Goal: Task Accomplishment & Management: Manage account settings

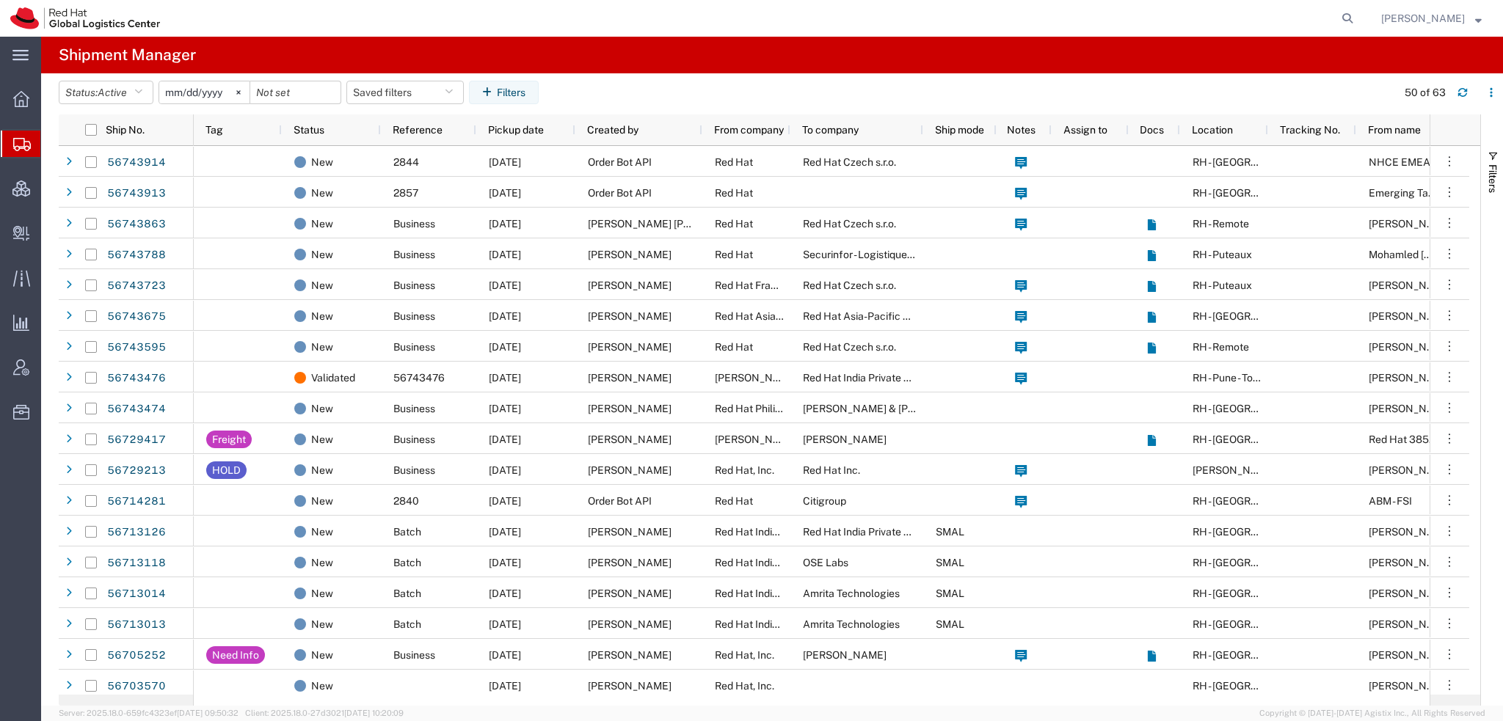
click at [0, 0] on span "Shipment Manager" at bounding box center [0, 0] width 0 height 0
click at [0, 0] on span "Create Delivery" at bounding box center [0, 0] width 0 height 0
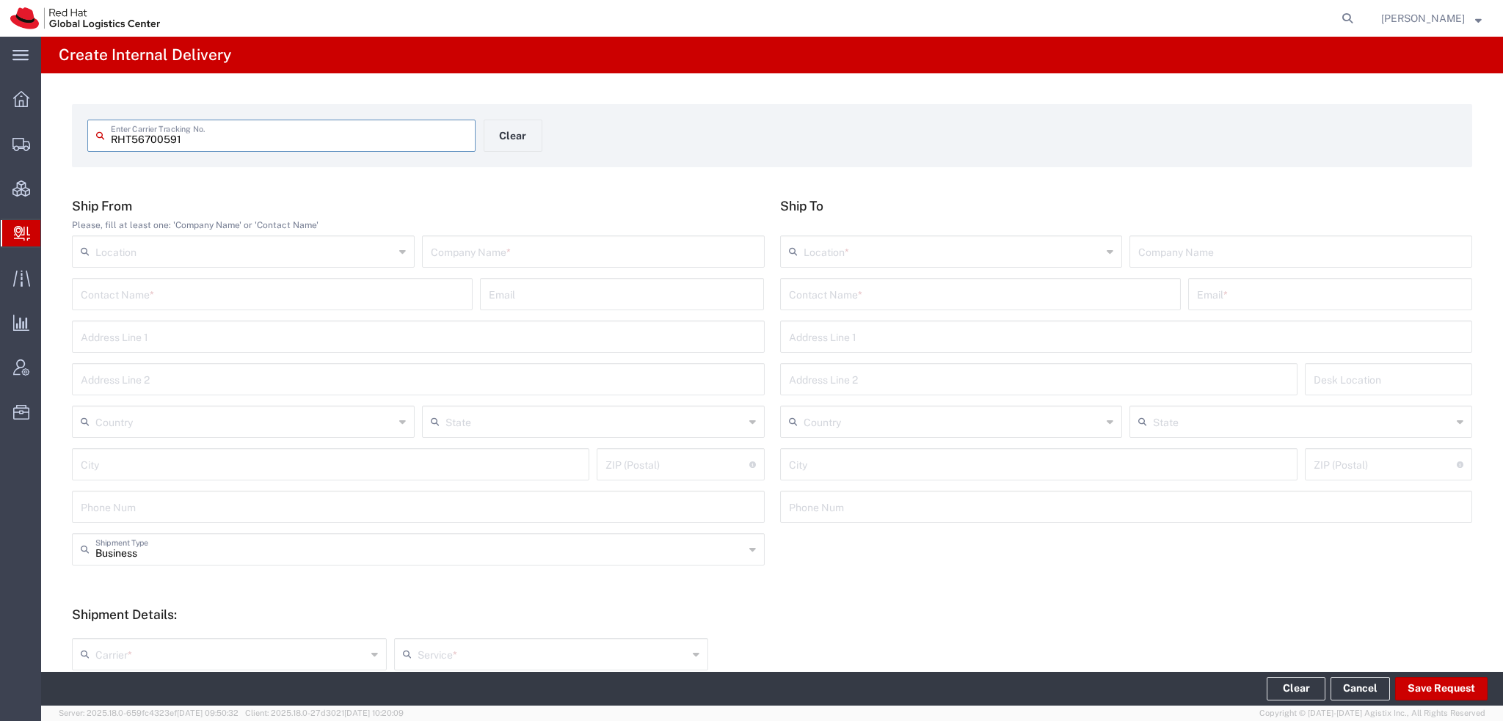
type input "RHT56700591"
click at [238, 137] on input "RHT56700591" at bounding box center [289, 135] width 356 height 26
type input "RHT56700591"
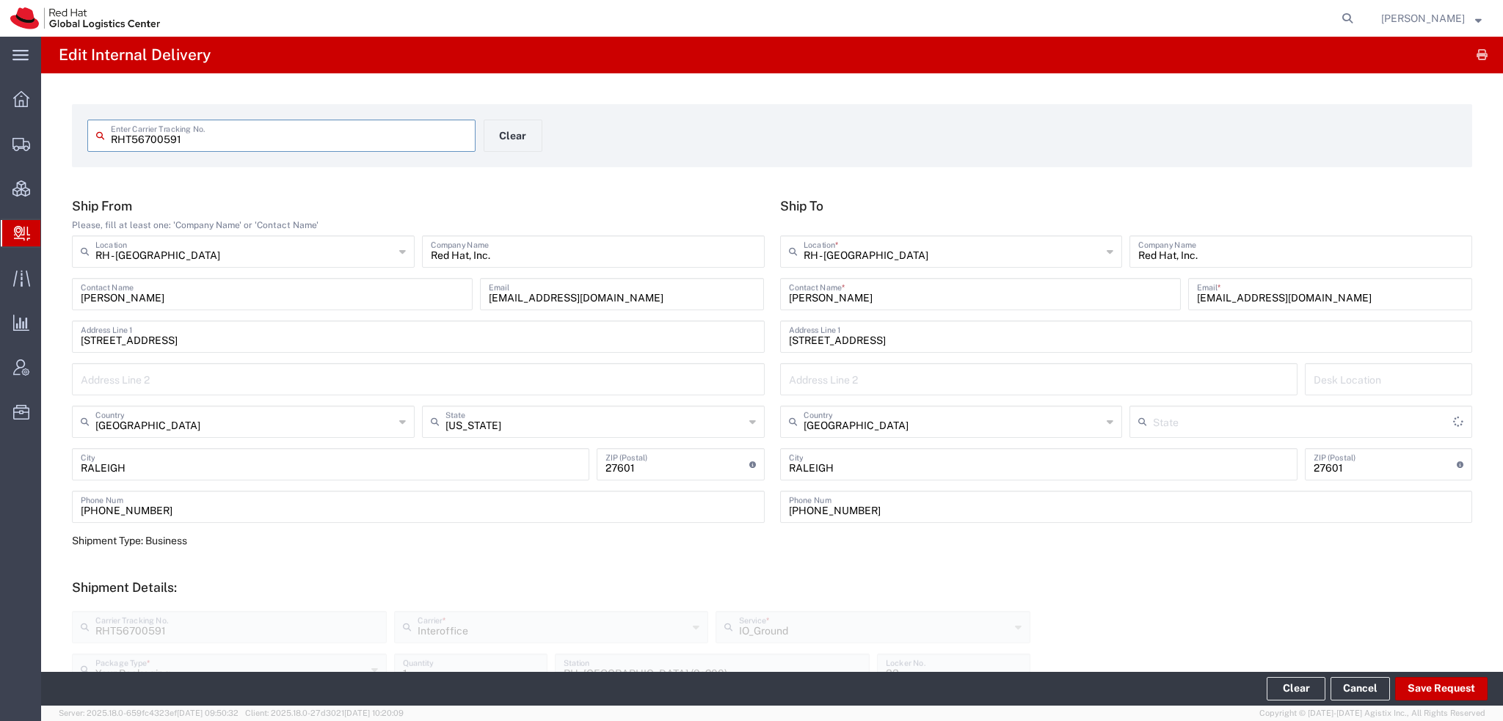
type input "[US_STATE]"
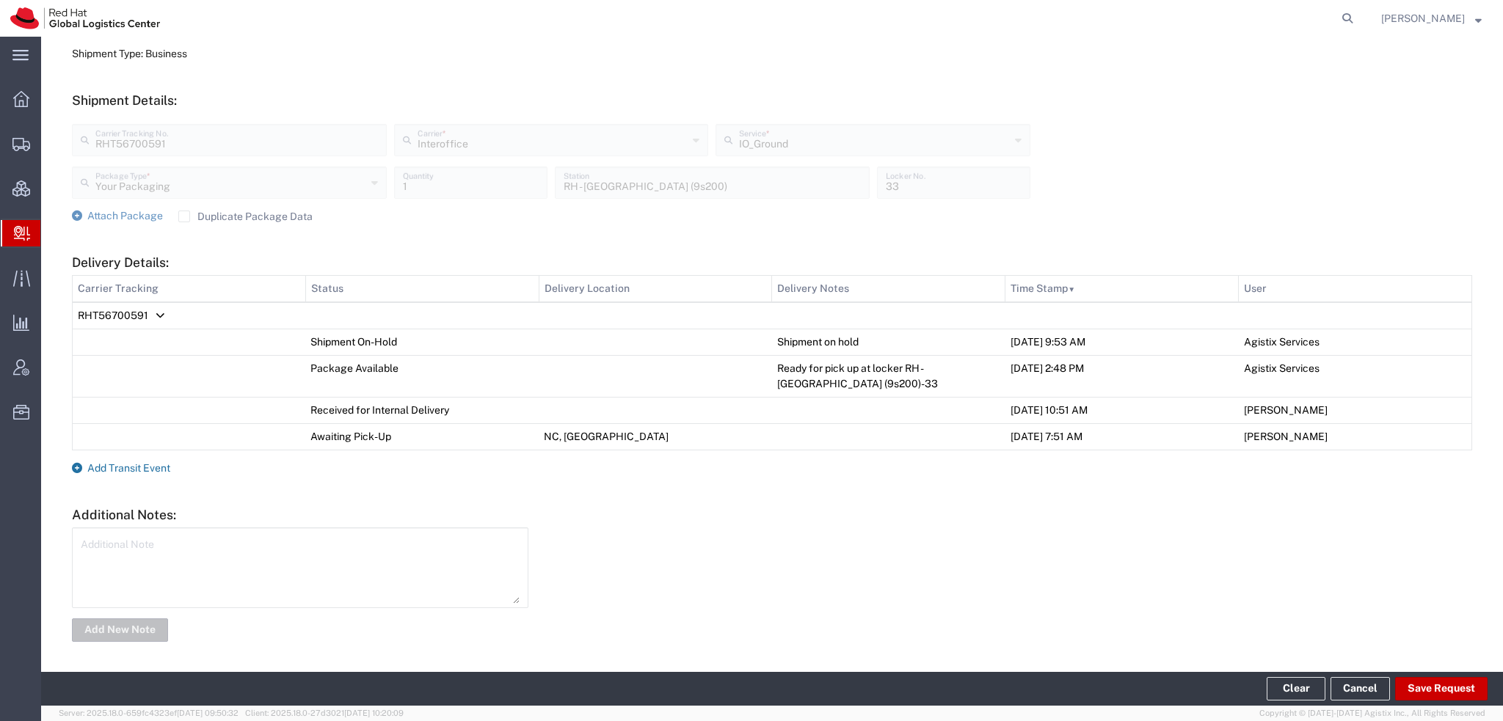
click at [167, 469] on span "Add Transit Event" at bounding box center [128, 468] width 83 height 12
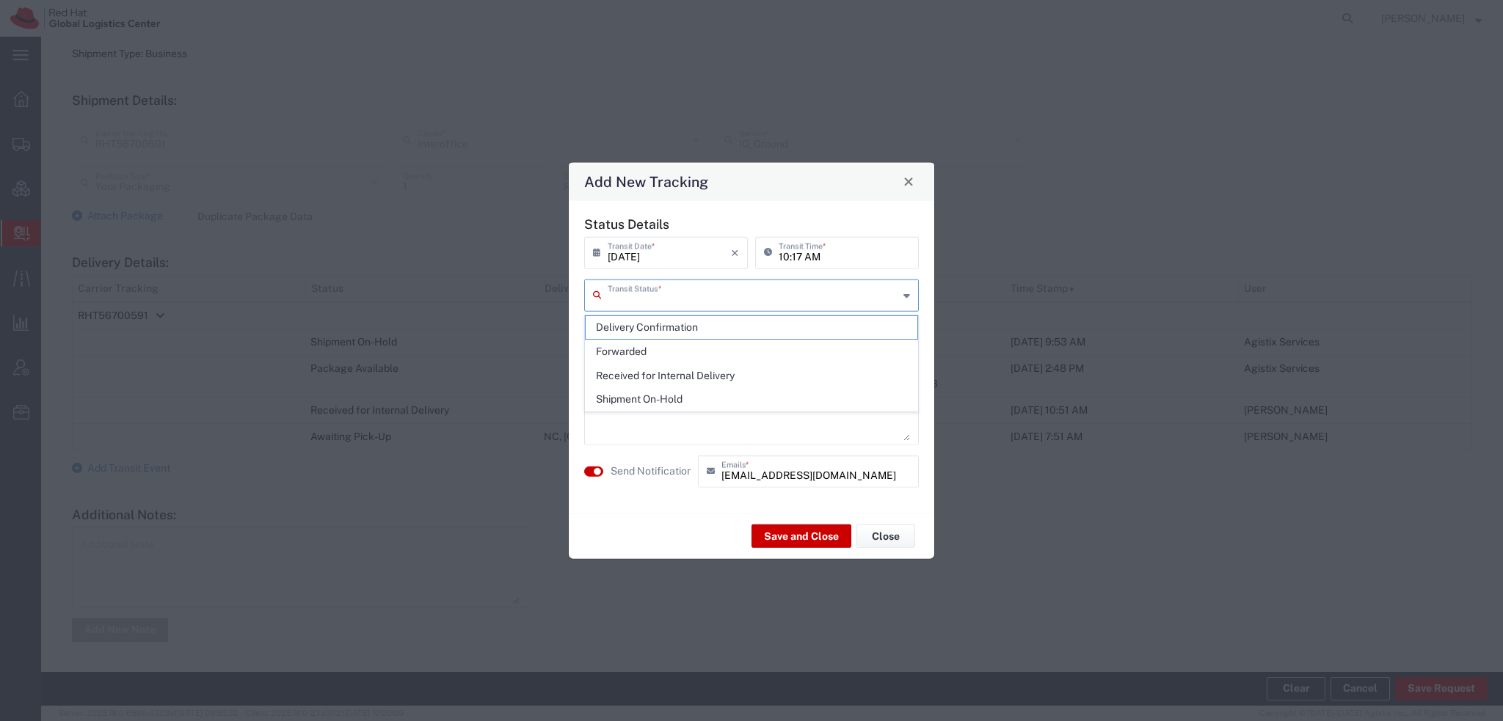
click at [714, 293] on input "text" at bounding box center [753, 294] width 291 height 26
click at [654, 324] on span "Delivery Confirmation" at bounding box center [751, 327] width 332 height 23
type input "Delivery Confirmation"
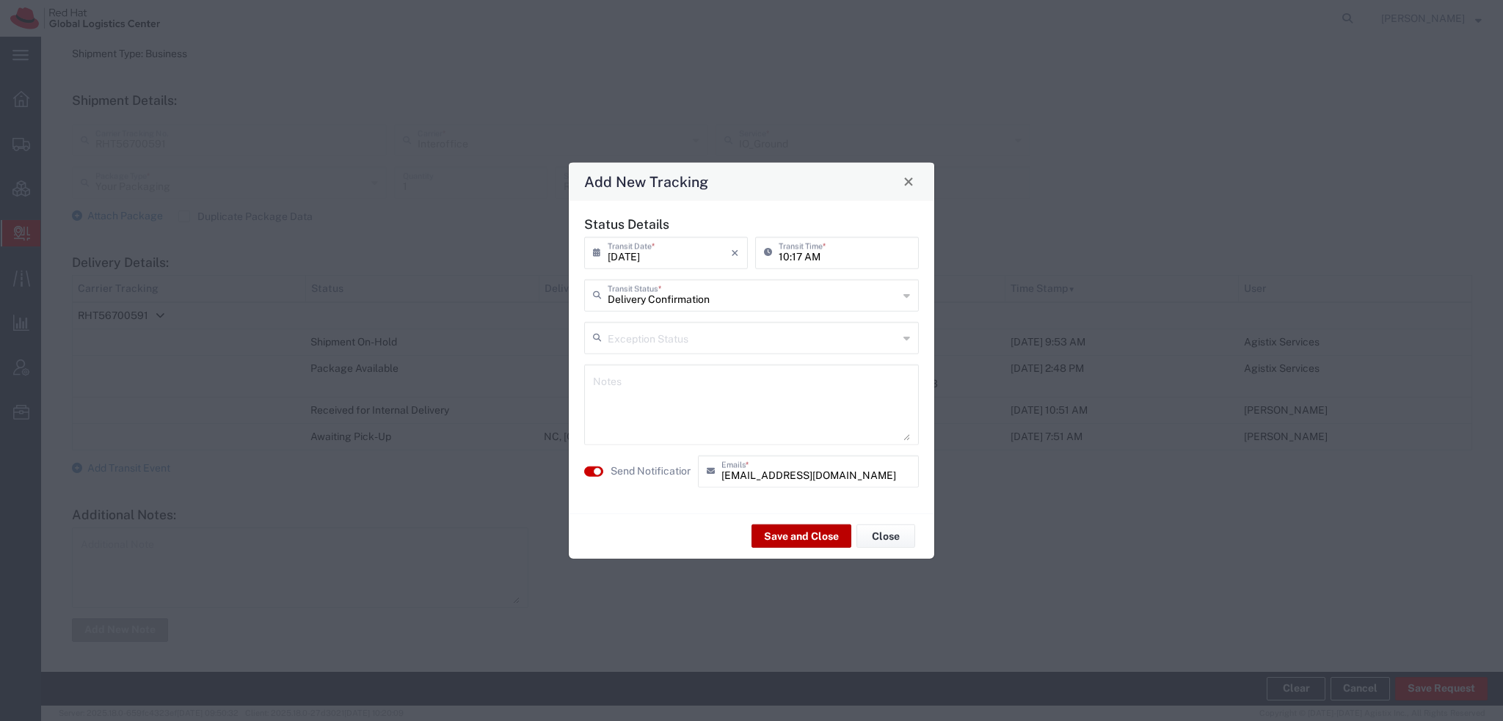
click at [816, 541] on button "Save and Close" at bounding box center [801, 536] width 100 height 23
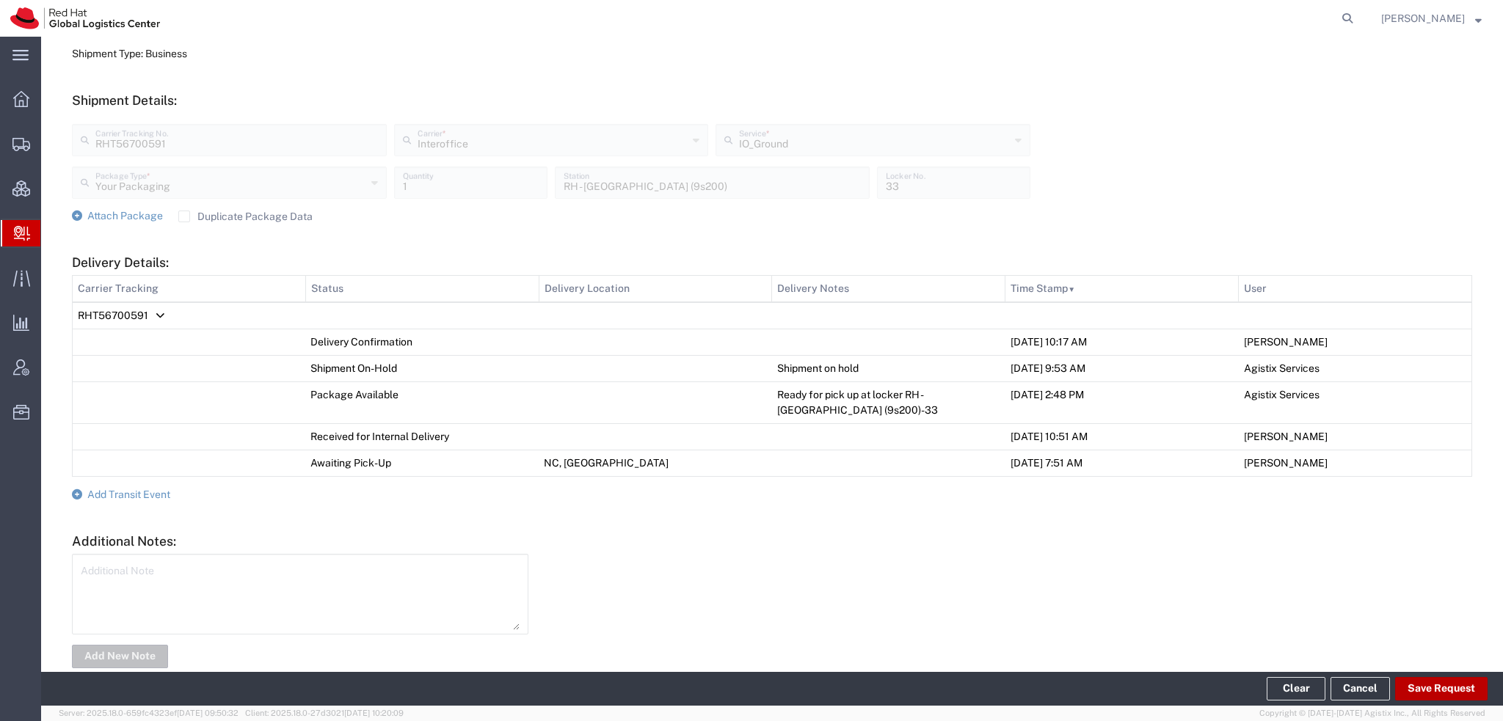
click at [1426, 694] on button "Save Request" at bounding box center [1441, 688] width 92 height 23
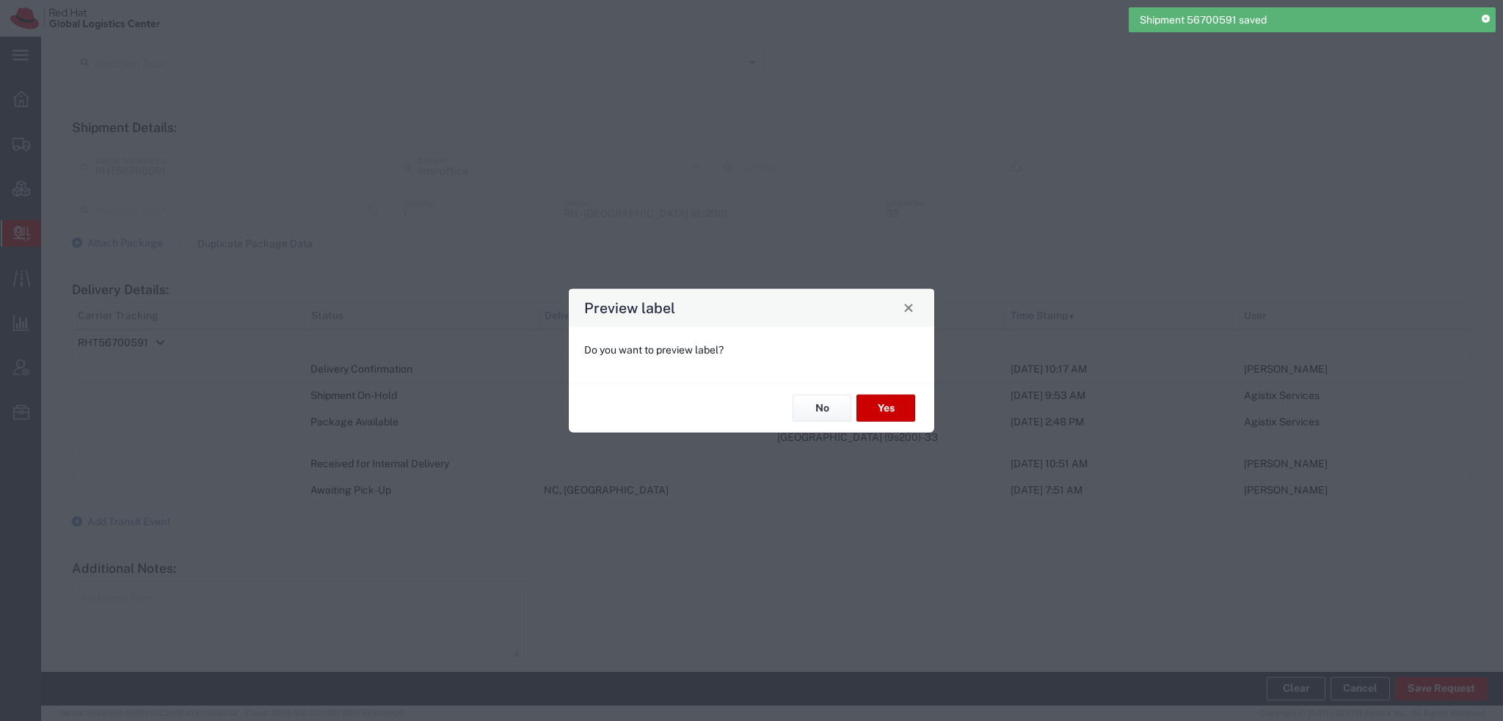
type input "Your Packaging"
type input "IO_Ground"
click at [800, 411] on button "No" at bounding box center [821, 408] width 59 height 27
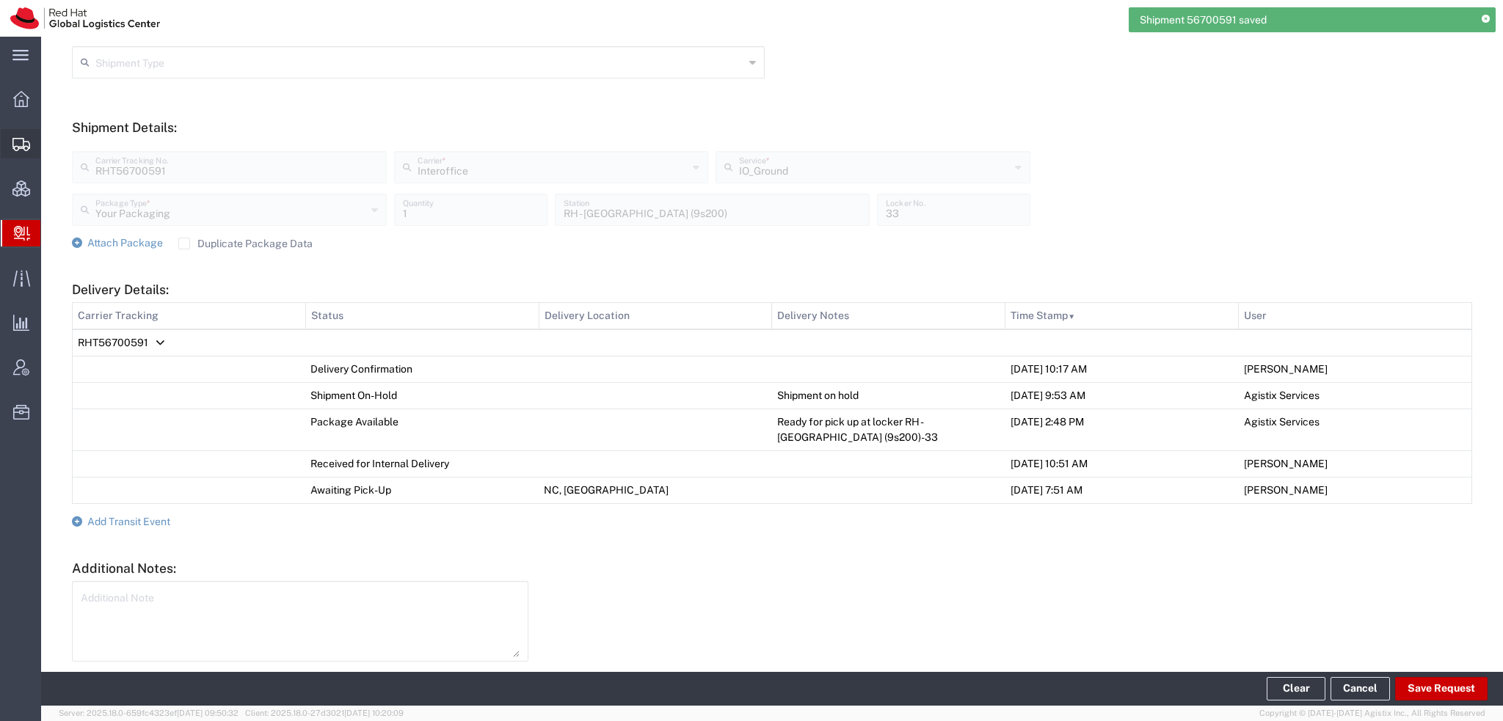
click at [0, 0] on span "Shipment Manager" at bounding box center [0, 0] width 0 height 0
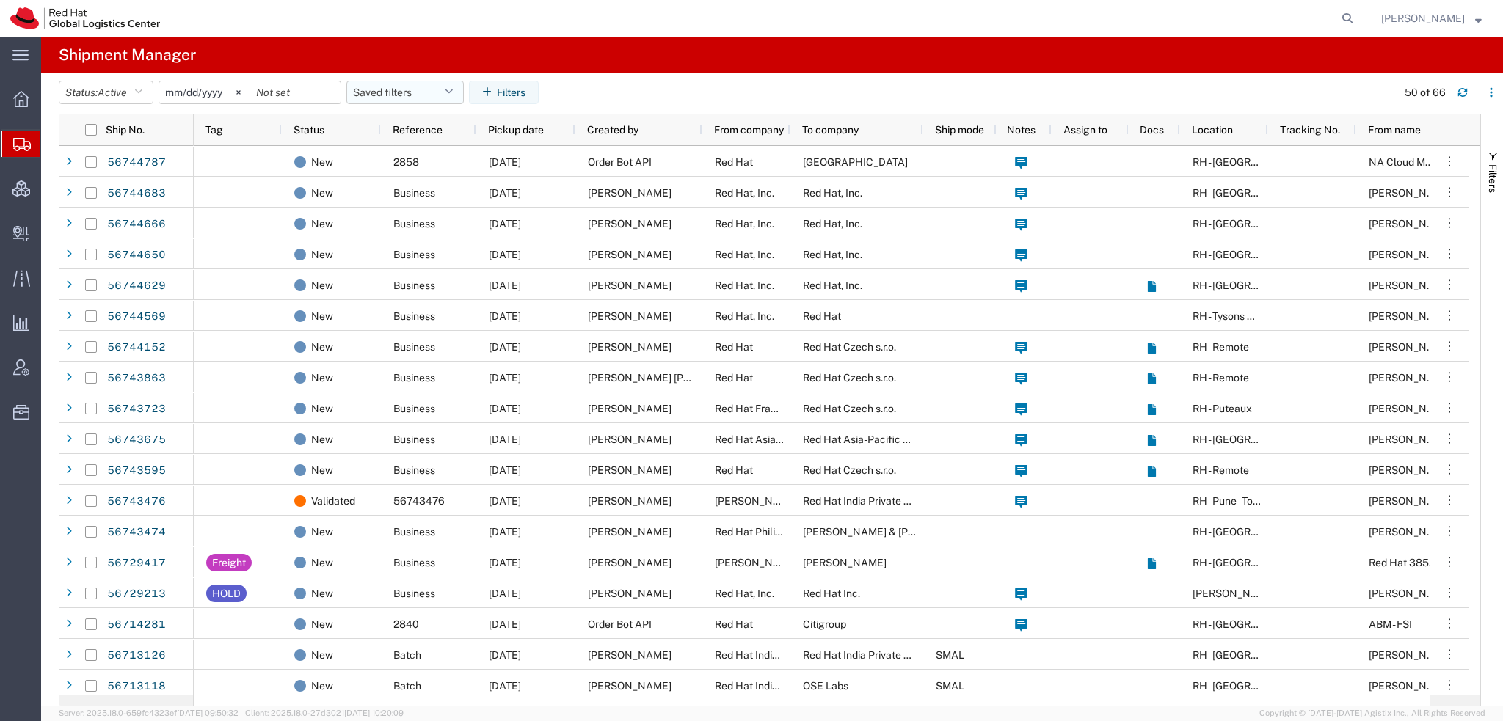
click at [453, 95] on icon "button" at bounding box center [449, 92] width 8 height 10
click at [405, 152] on span "Americas" at bounding box center [445, 156] width 192 height 27
type input "2023-05-07"
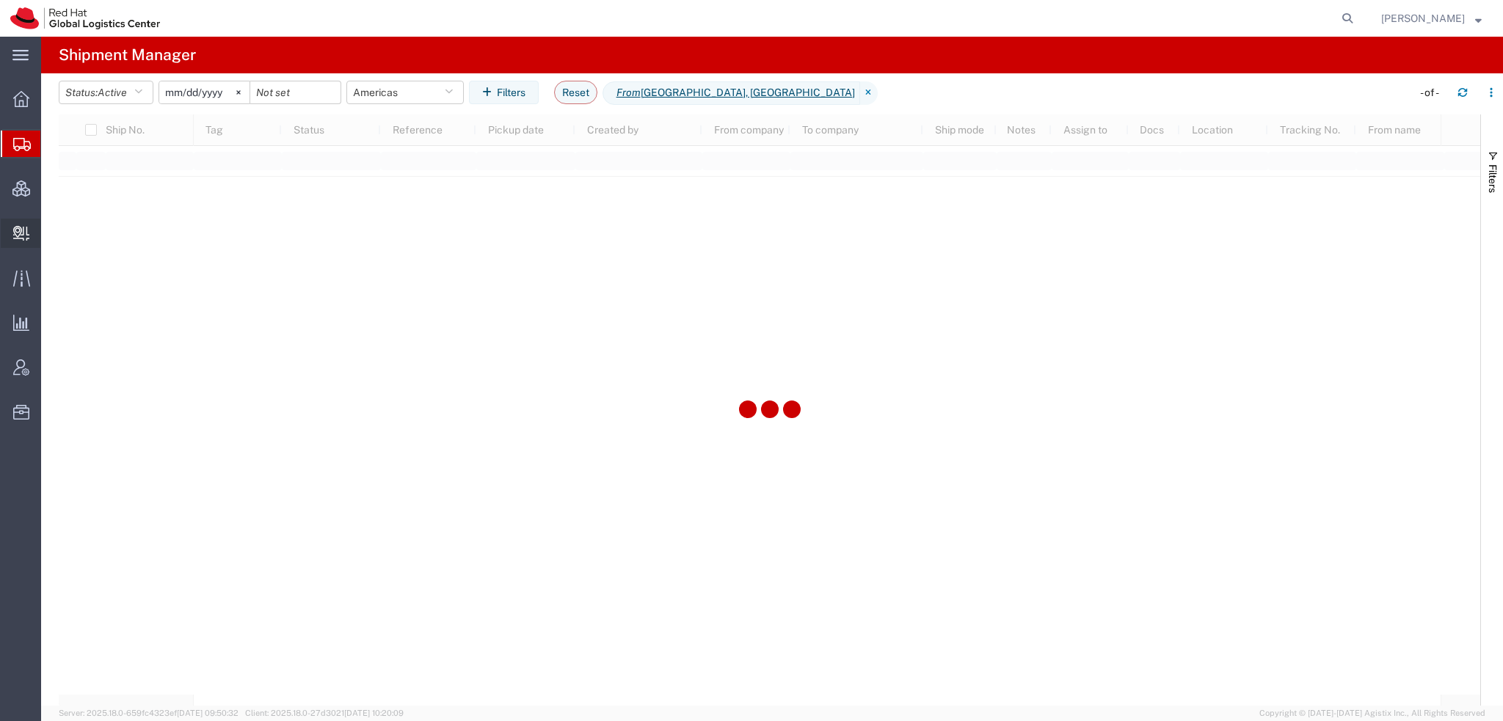
click at [0, 0] on span "Create Delivery" at bounding box center [0, 0] width 0 height 0
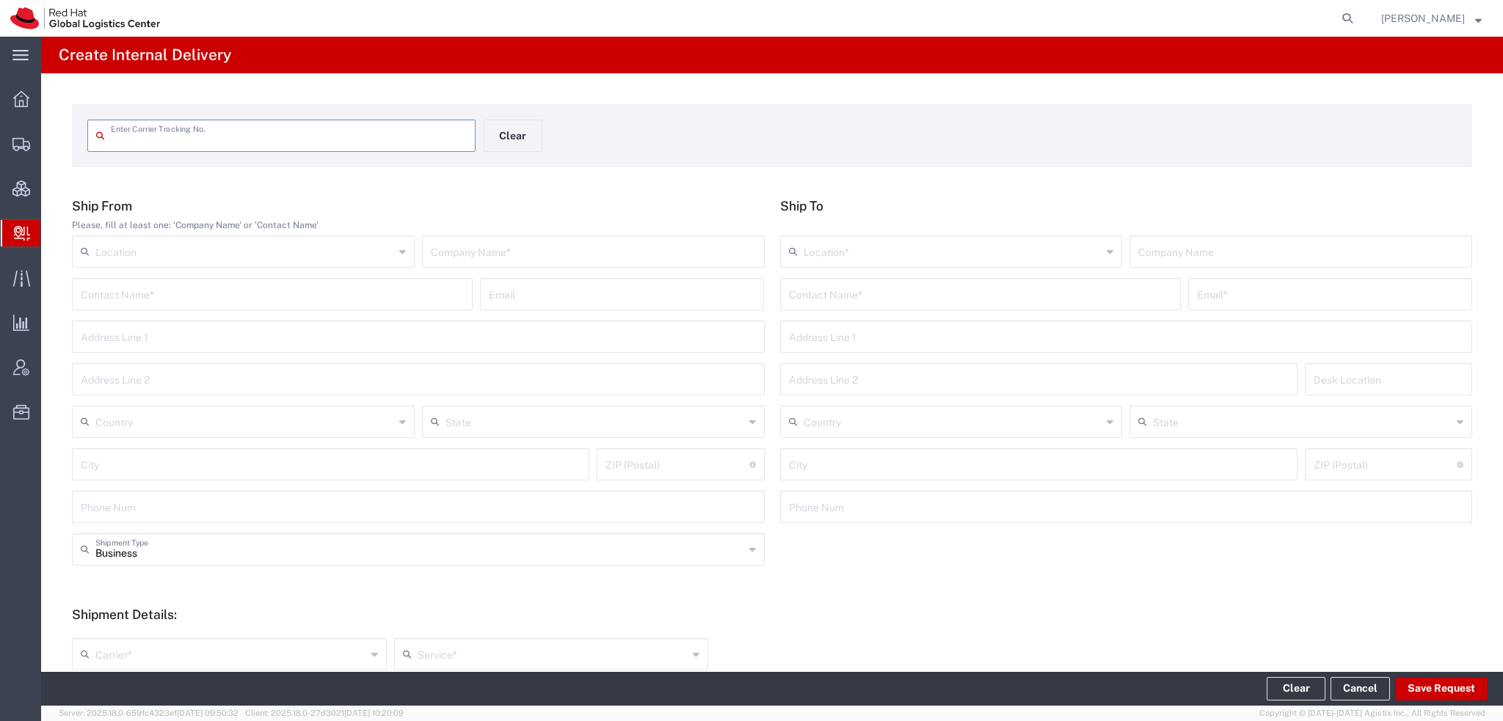
click at [211, 137] on input "text" at bounding box center [289, 135] width 356 height 26
type input "RHT56700896"
click at [211, 137] on input "RHT56700896" at bounding box center [289, 135] width 356 height 26
type input "RHT56700896"
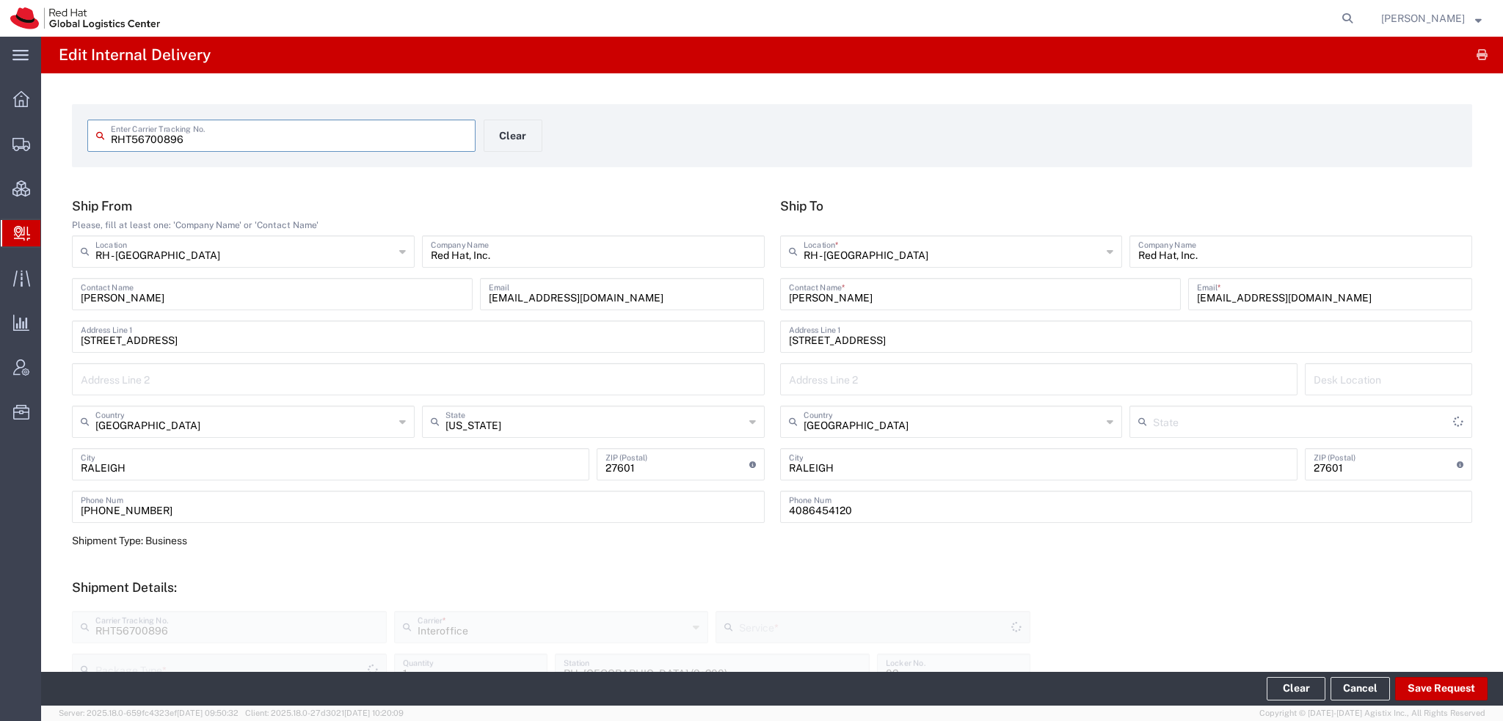
type input "Your Packaging"
type input "IO_Ground"
type input "[US_STATE]"
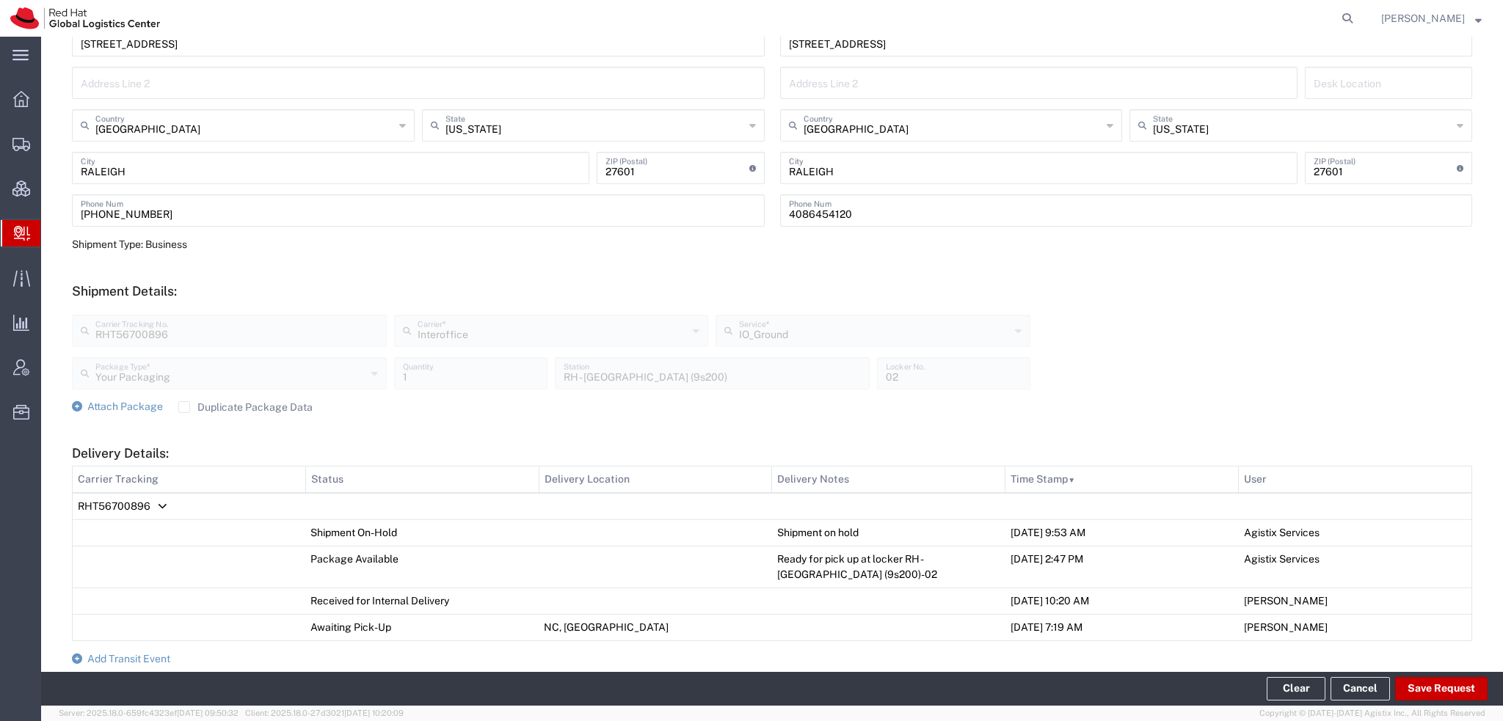
scroll to position [440, 0]
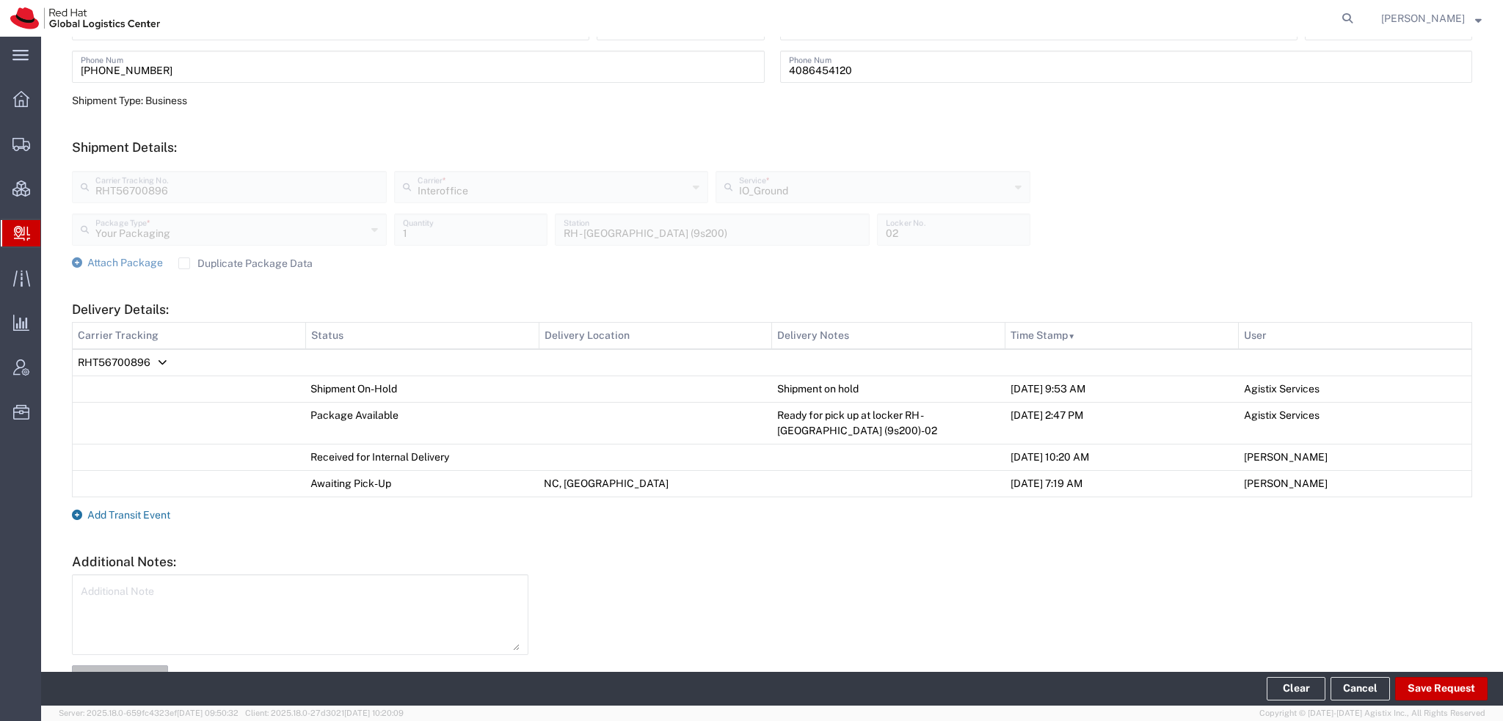
click at [151, 509] on span "Add Transit Event" at bounding box center [128, 515] width 83 height 12
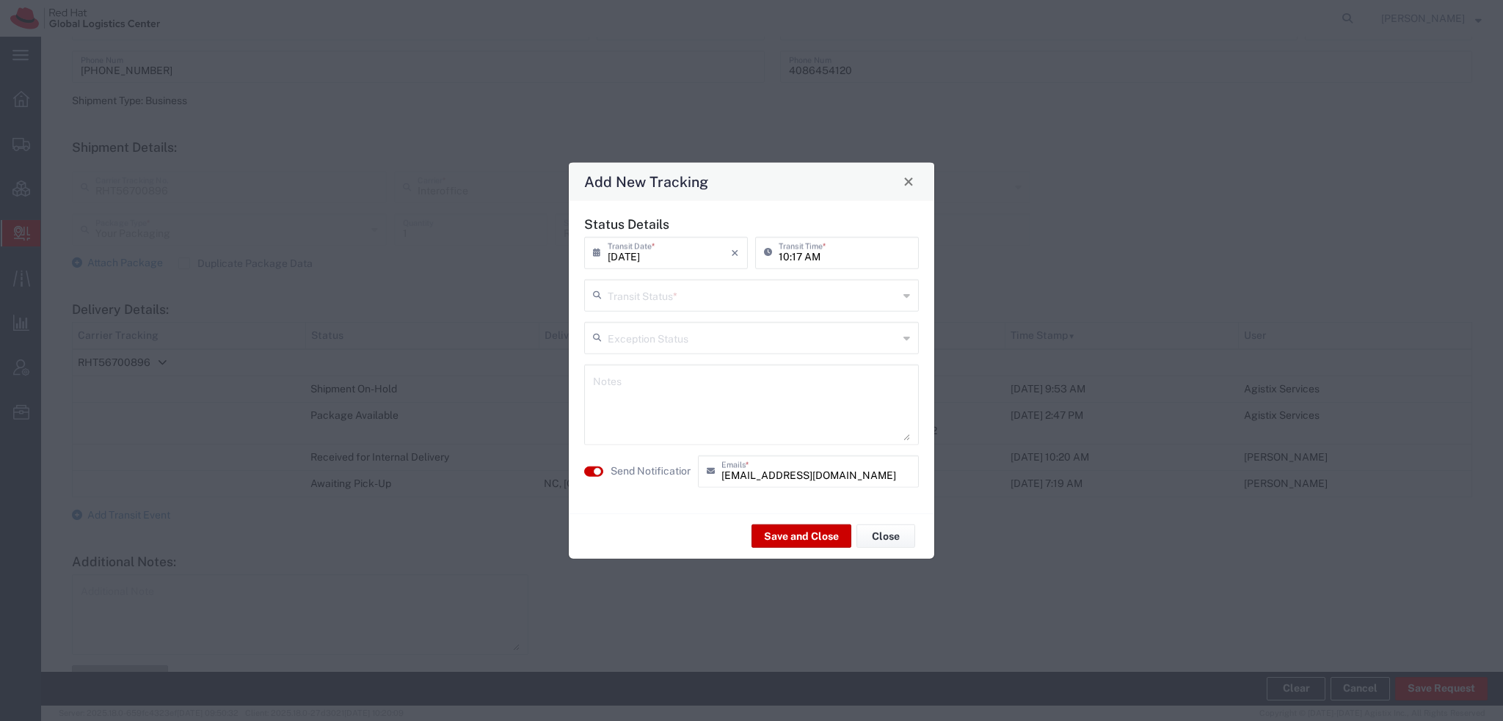
click at [629, 296] on input "text" at bounding box center [753, 294] width 291 height 26
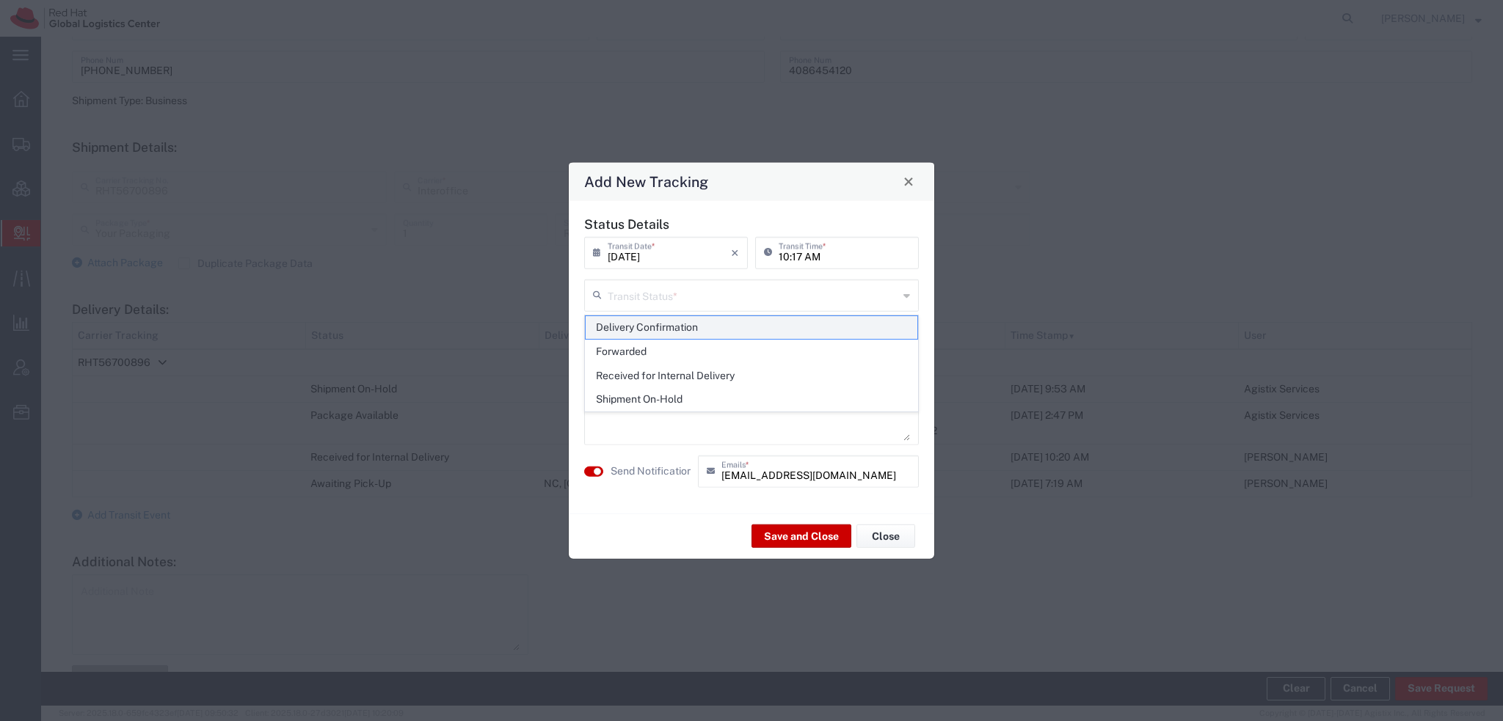
click at [637, 321] on span "Delivery Confirmation" at bounding box center [751, 327] width 332 height 23
type input "Delivery Confirmation"
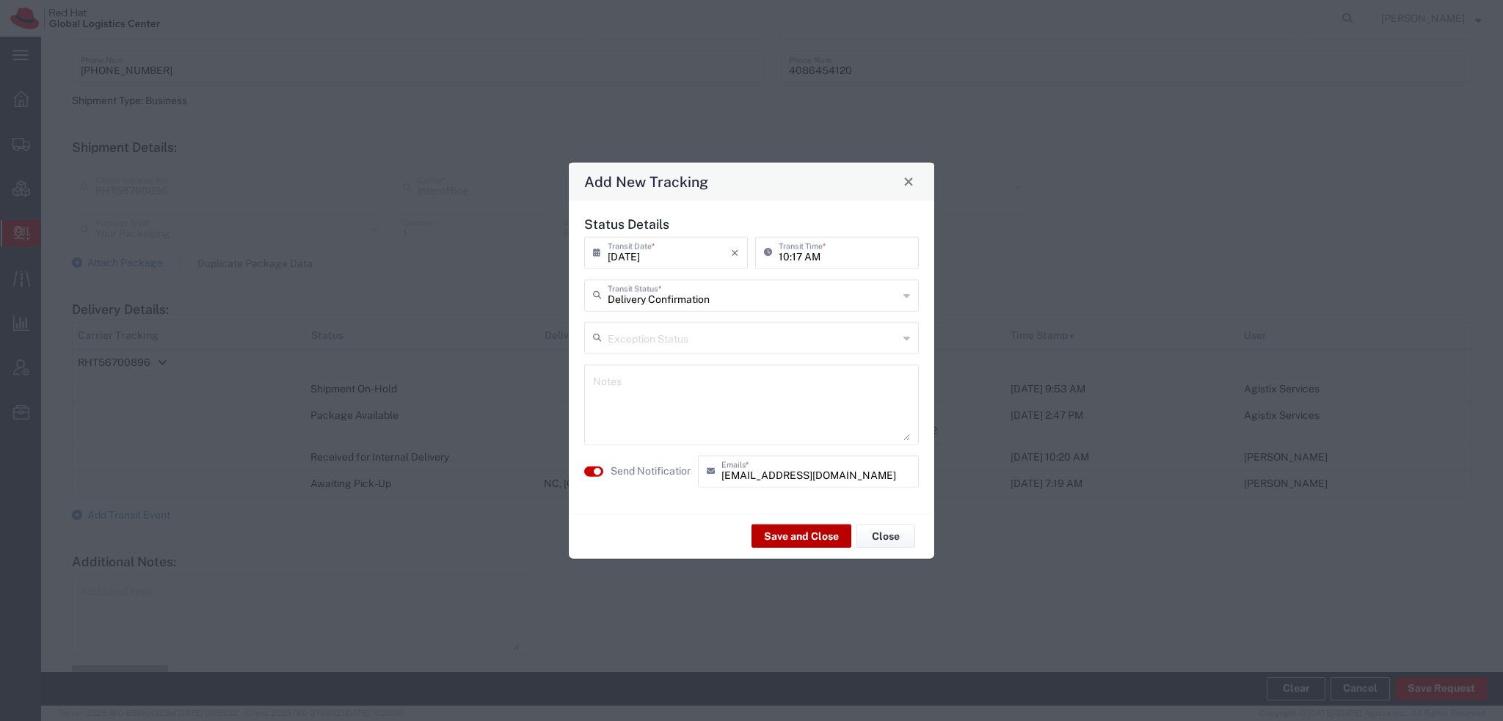
click at [813, 536] on button "Save and Close" at bounding box center [801, 536] width 100 height 23
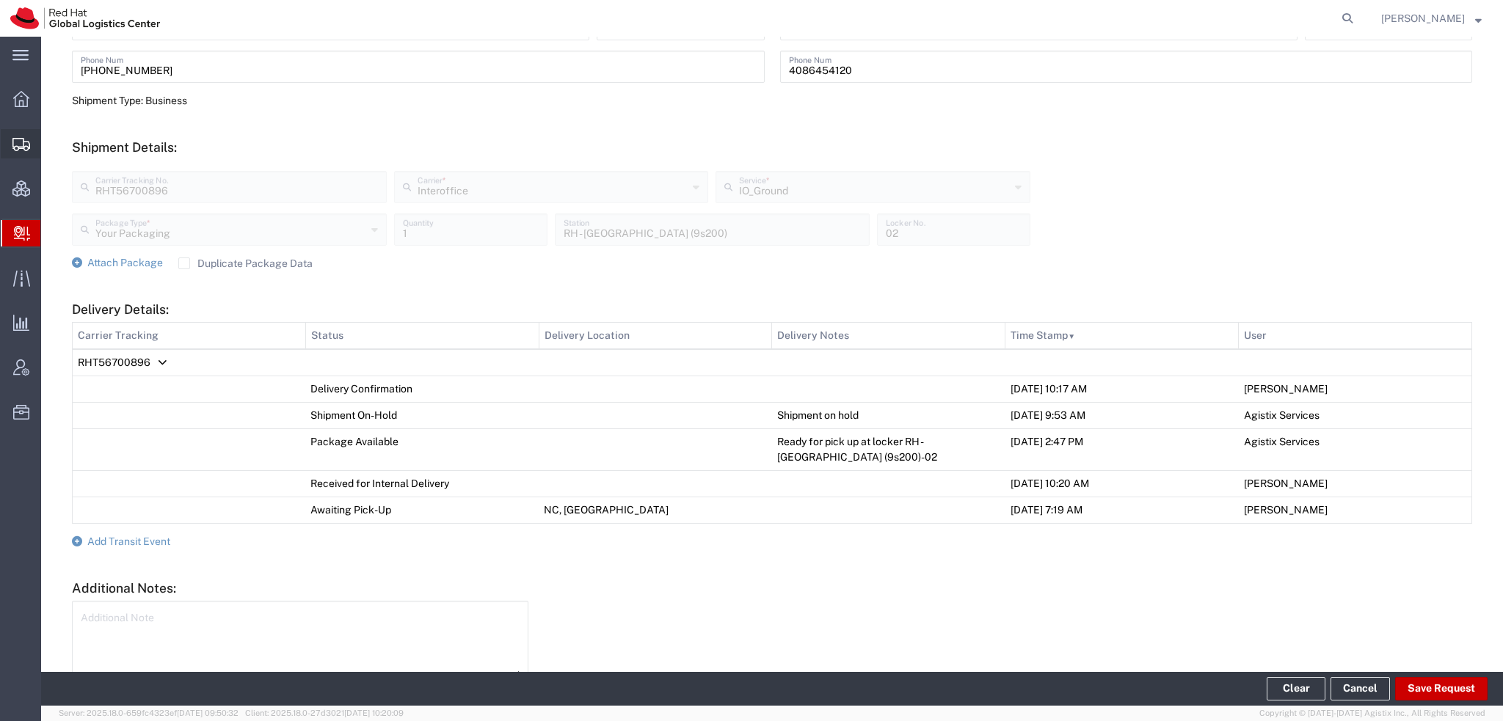
click at [0, 0] on span "Shipment Manager" at bounding box center [0, 0] width 0 height 0
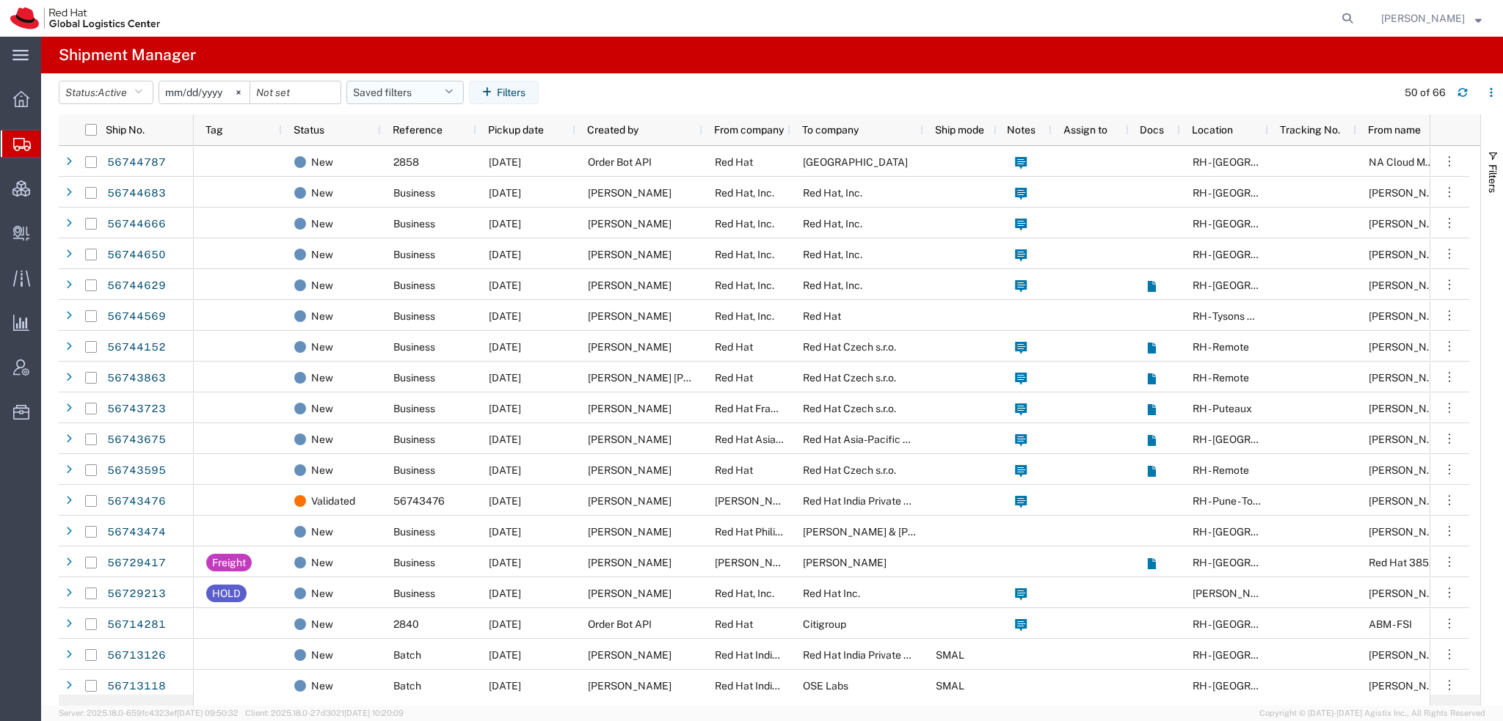
click at [453, 90] on icon "button" at bounding box center [449, 92] width 8 height 10
click at [401, 158] on span "Americas" at bounding box center [445, 156] width 192 height 27
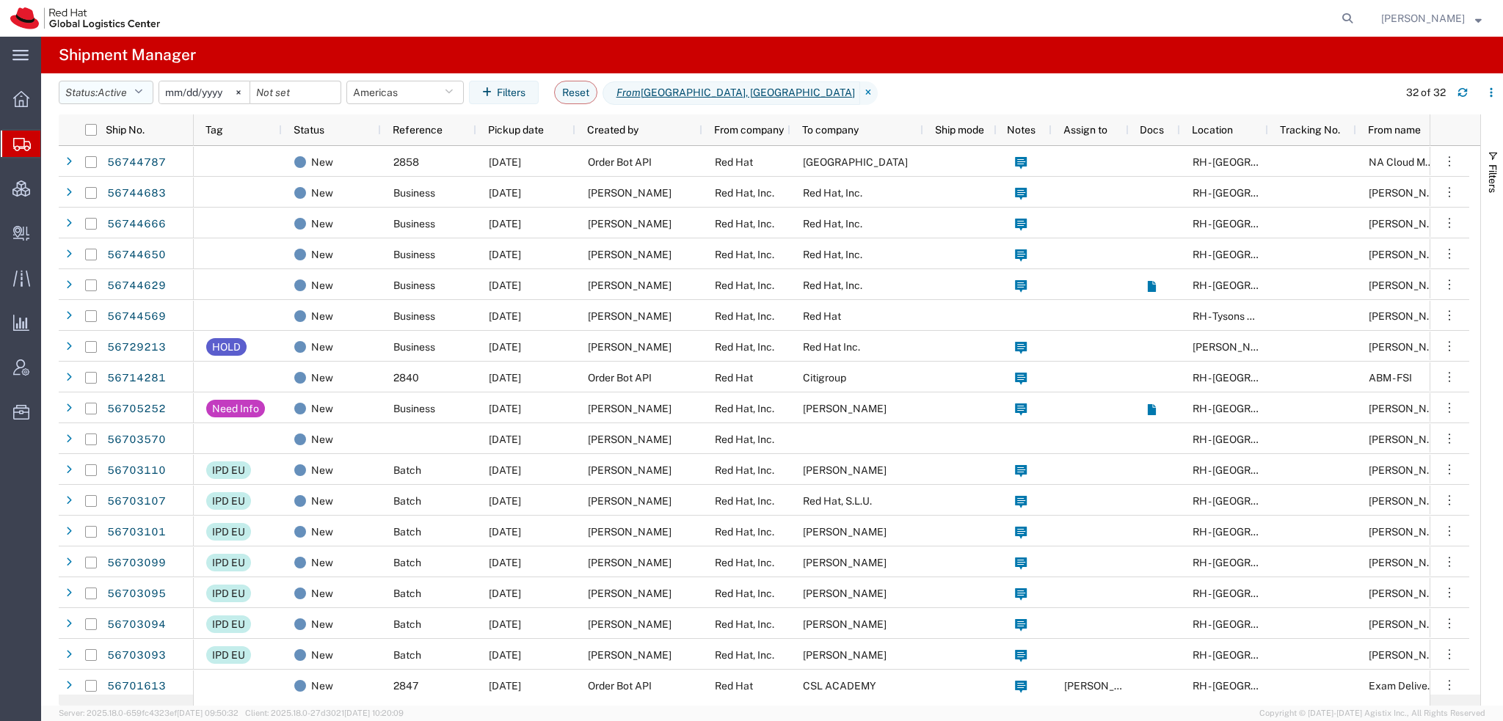
click at [140, 90] on icon "button" at bounding box center [138, 92] width 8 height 10
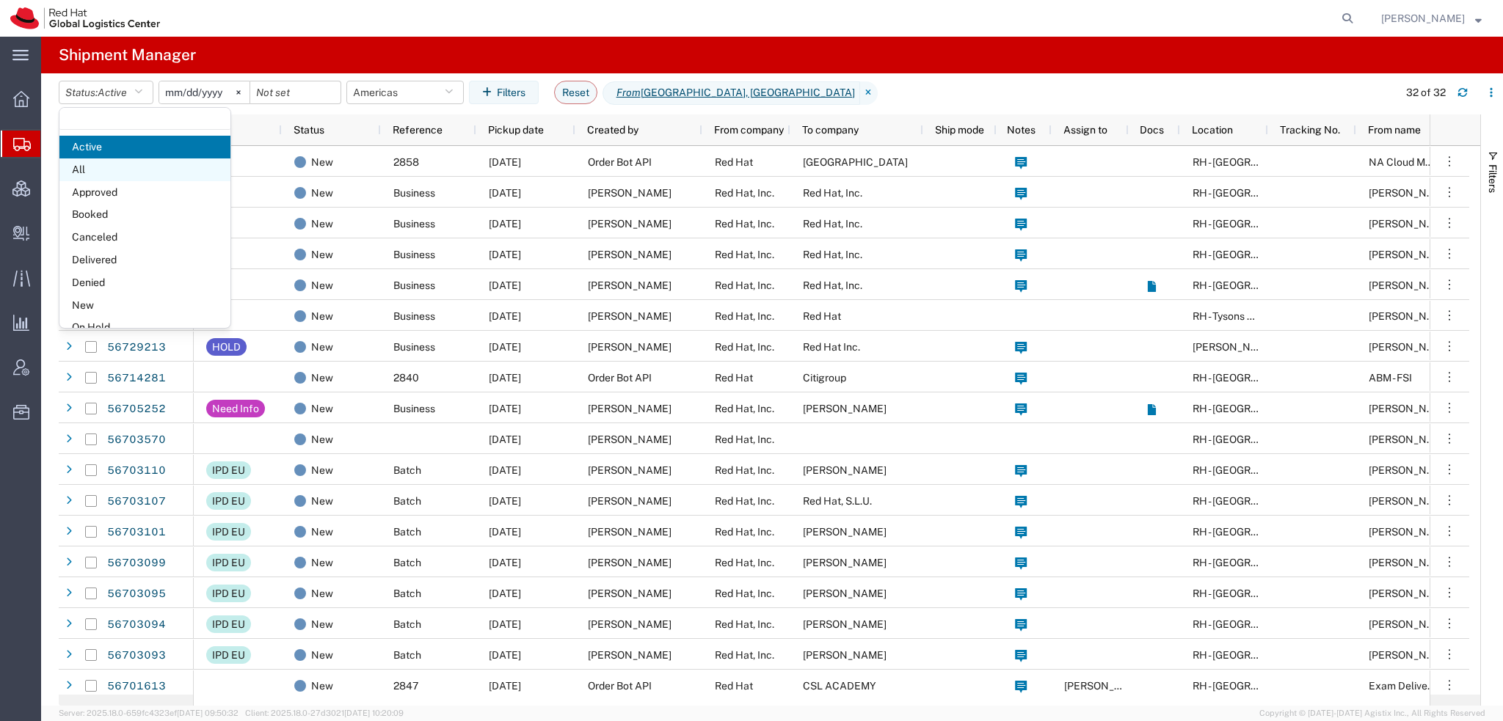
click at [81, 172] on span "All" at bounding box center [144, 169] width 171 height 23
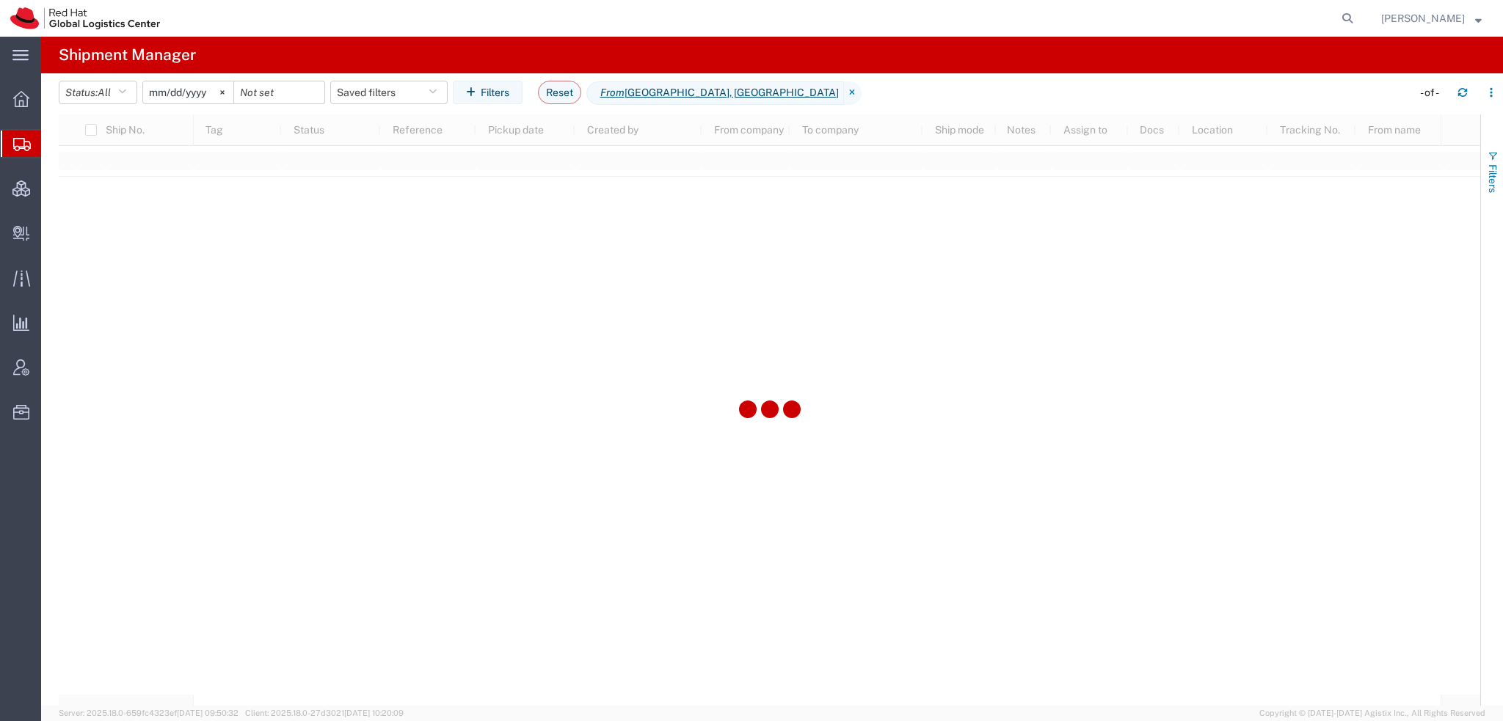
click at [1488, 159] on span "button" at bounding box center [1492, 156] width 12 height 12
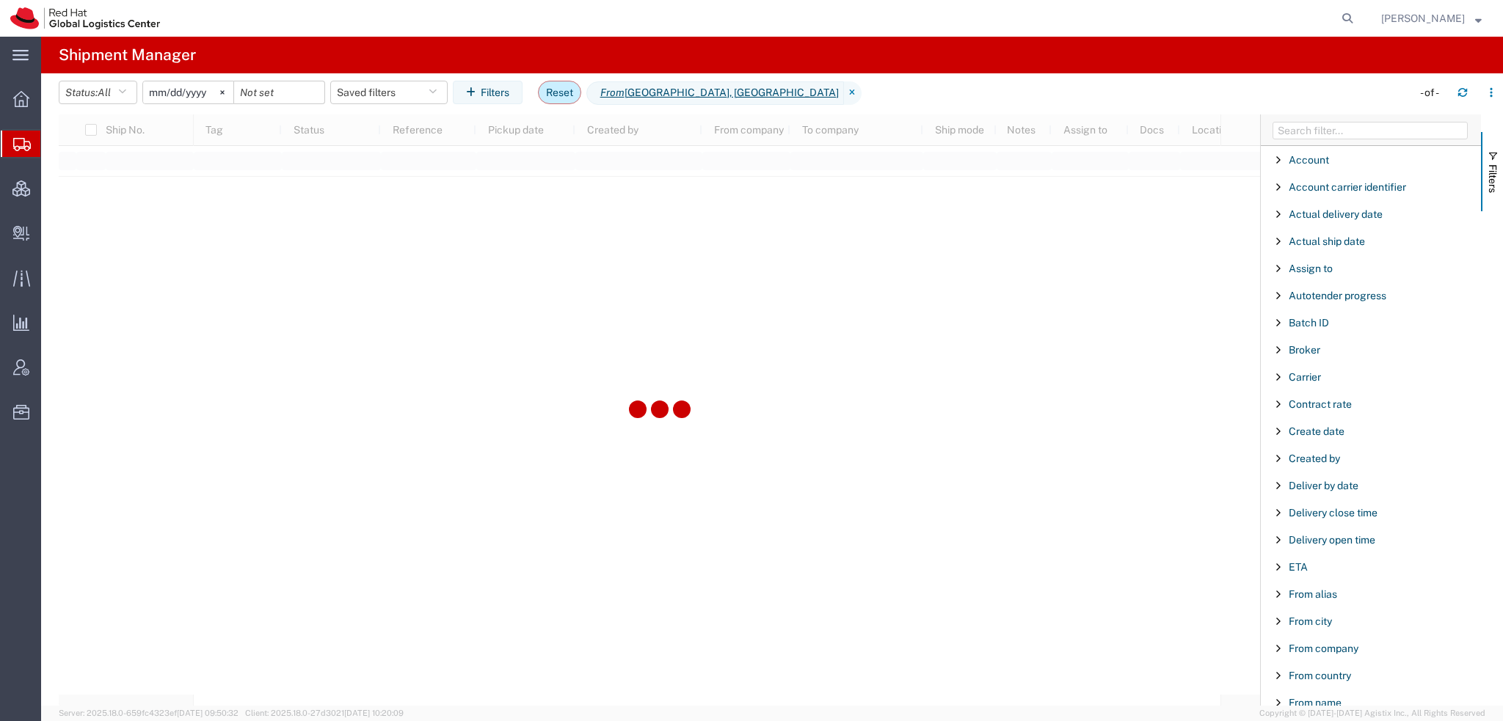
click at [574, 93] on button "Reset" at bounding box center [559, 92] width 43 height 23
type input "2025-08-08"
click at [0, 0] on span "Create Delivery" at bounding box center [0, 0] width 0 height 0
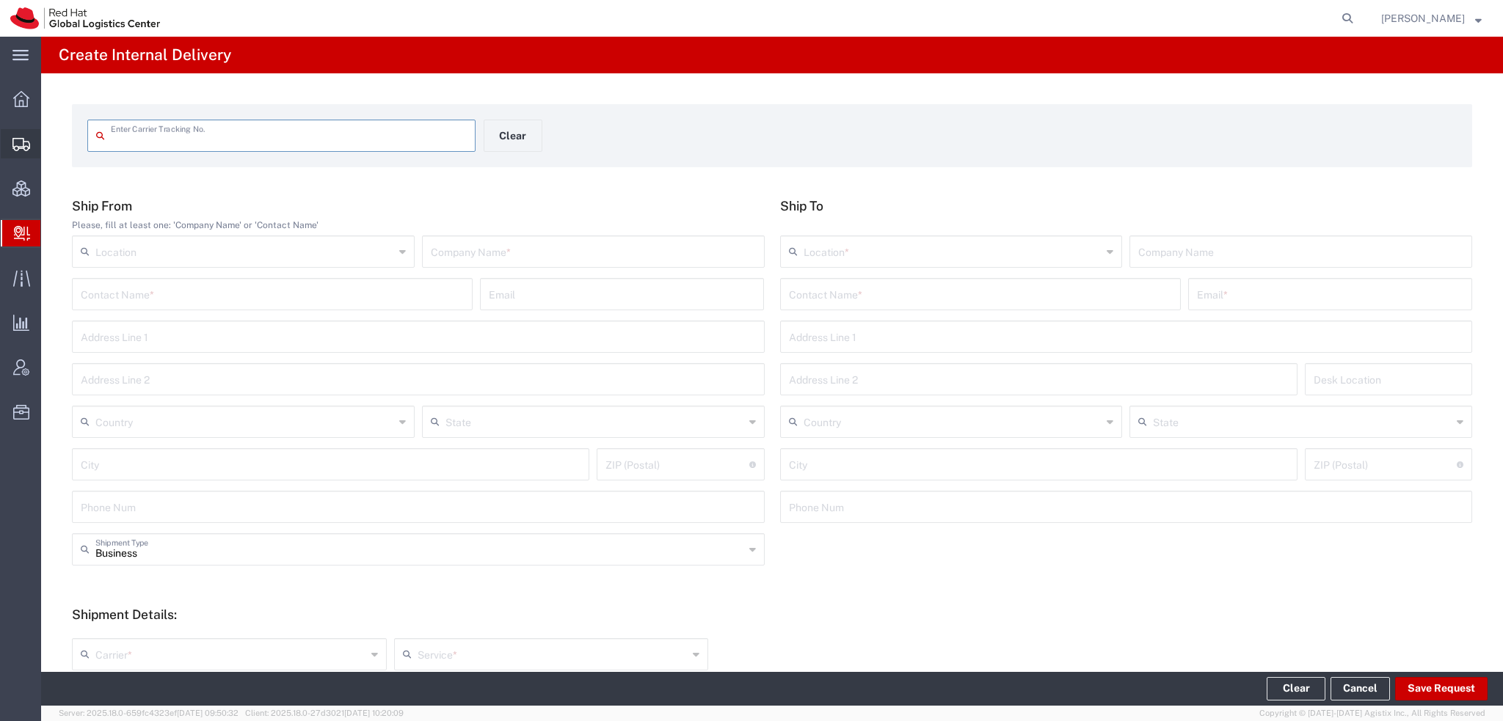
click at [0, 0] on span "Shipment Manager" at bounding box center [0, 0] width 0 height 0
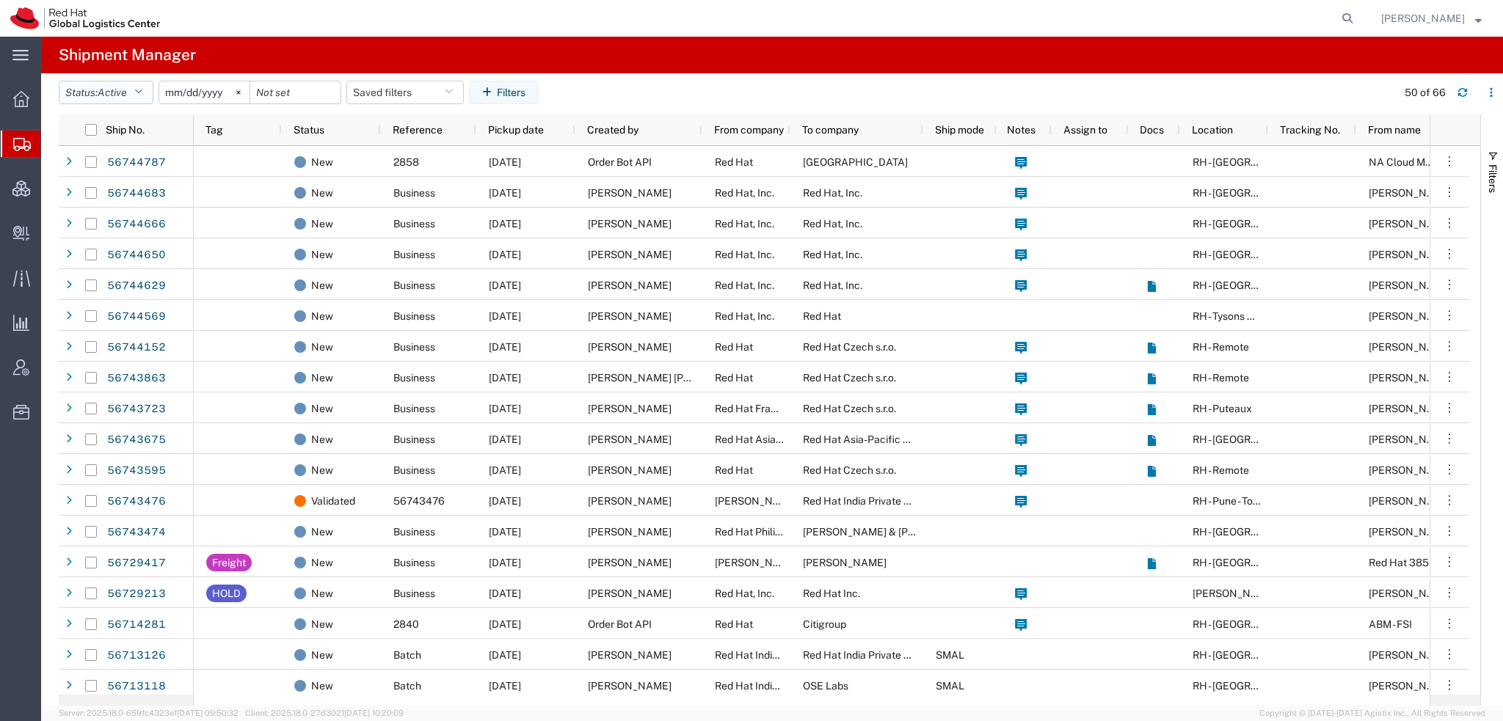
click at [134, 91] on button "Status: Active" at bounding box center [106, 92] width 95 height 23
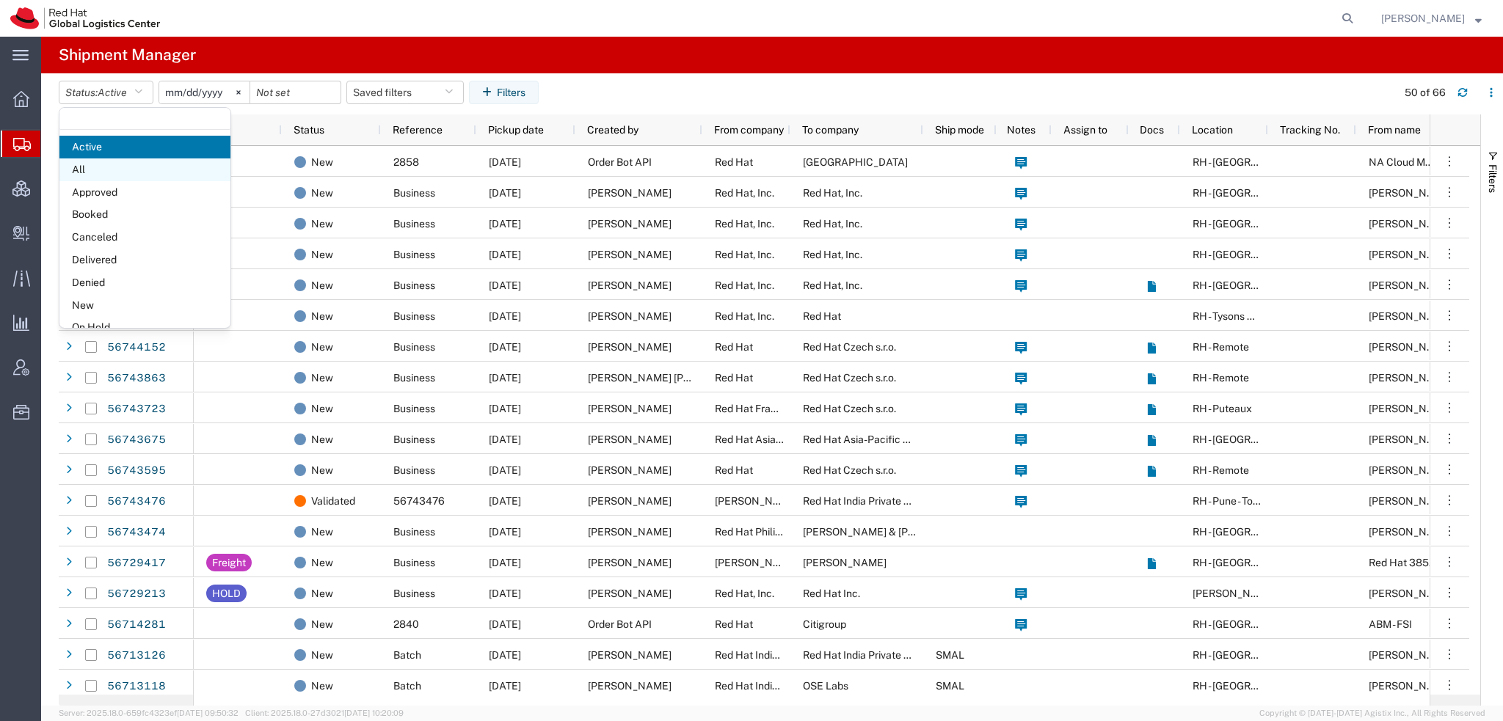
click at [92, 165] on span "All" at bounding box center [144, 169] width 171 height 23
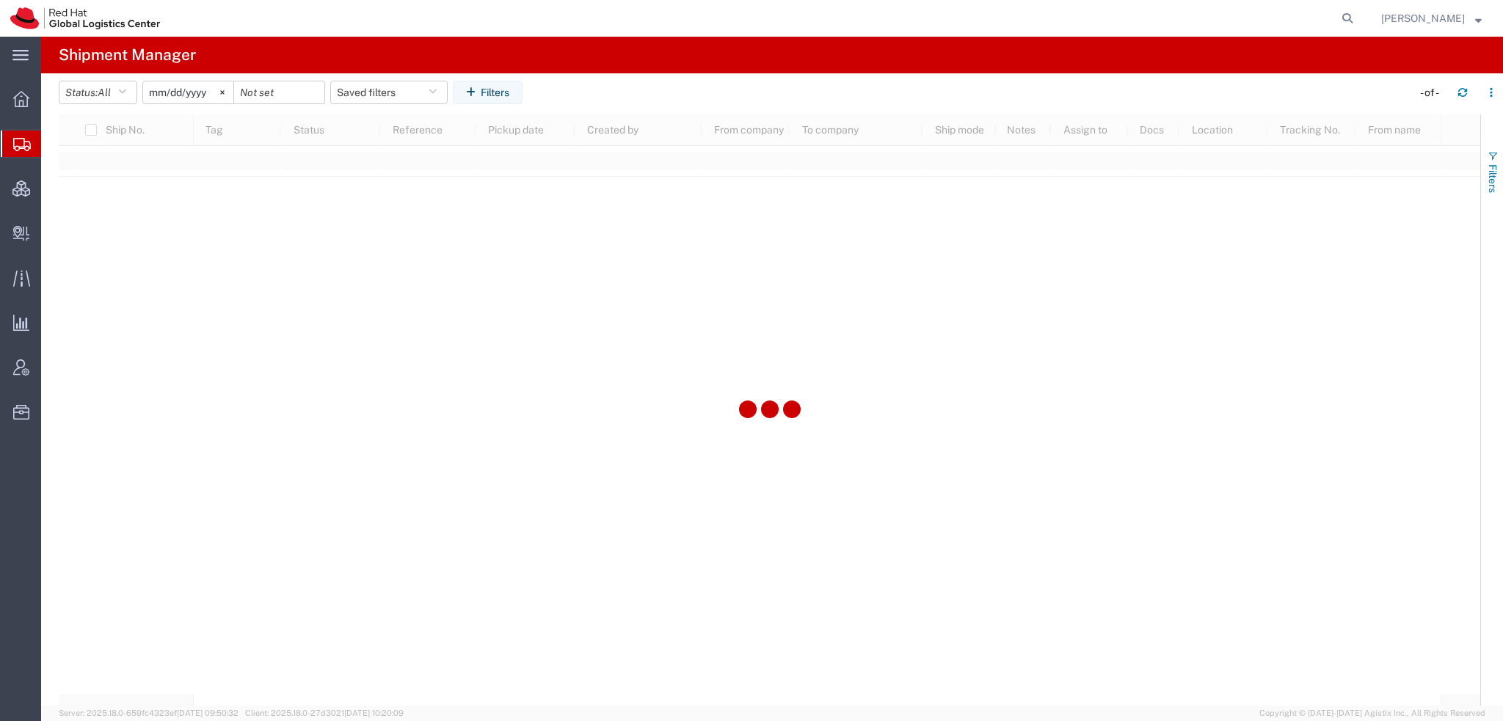
click at [1499, 167] on button "Filters" at bounding box center [1492, 171] width 22 height 79
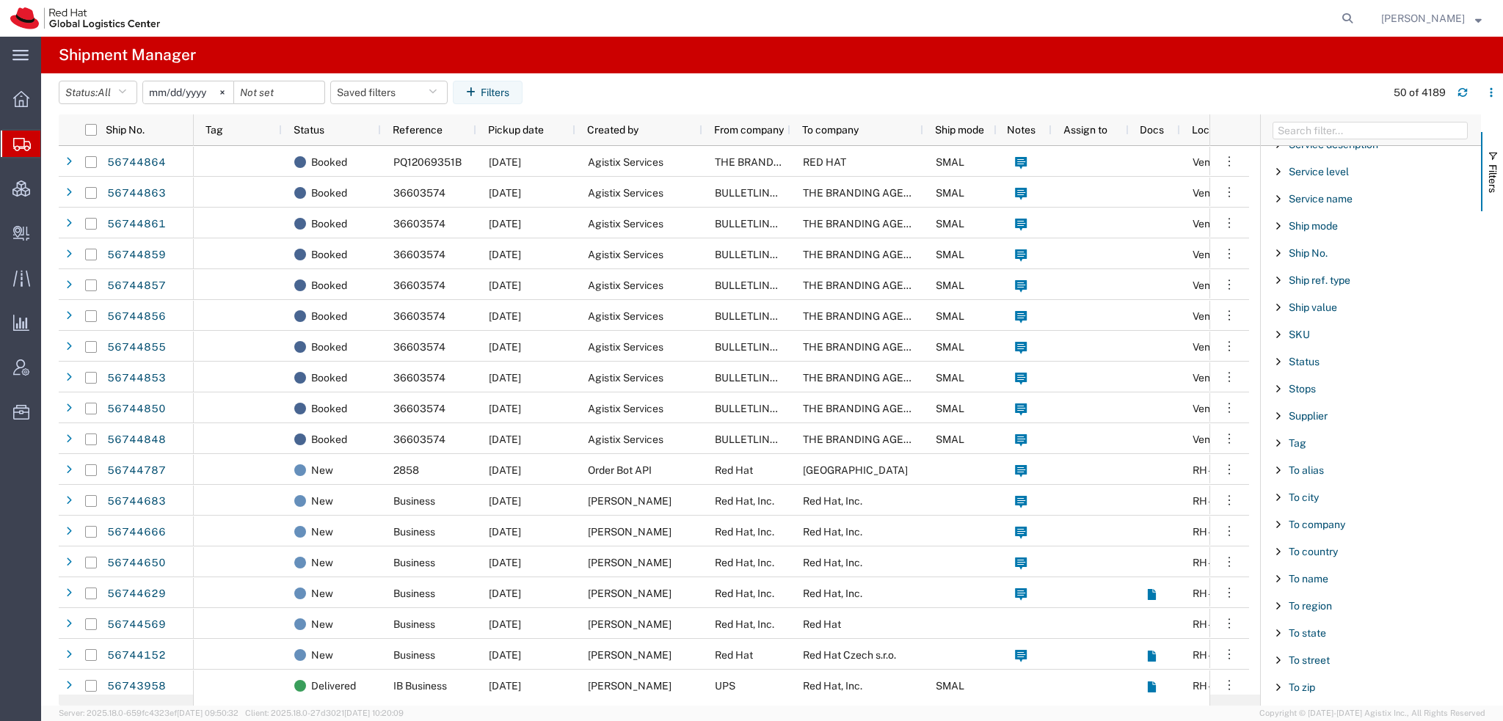
scroll to position [1222, 0]
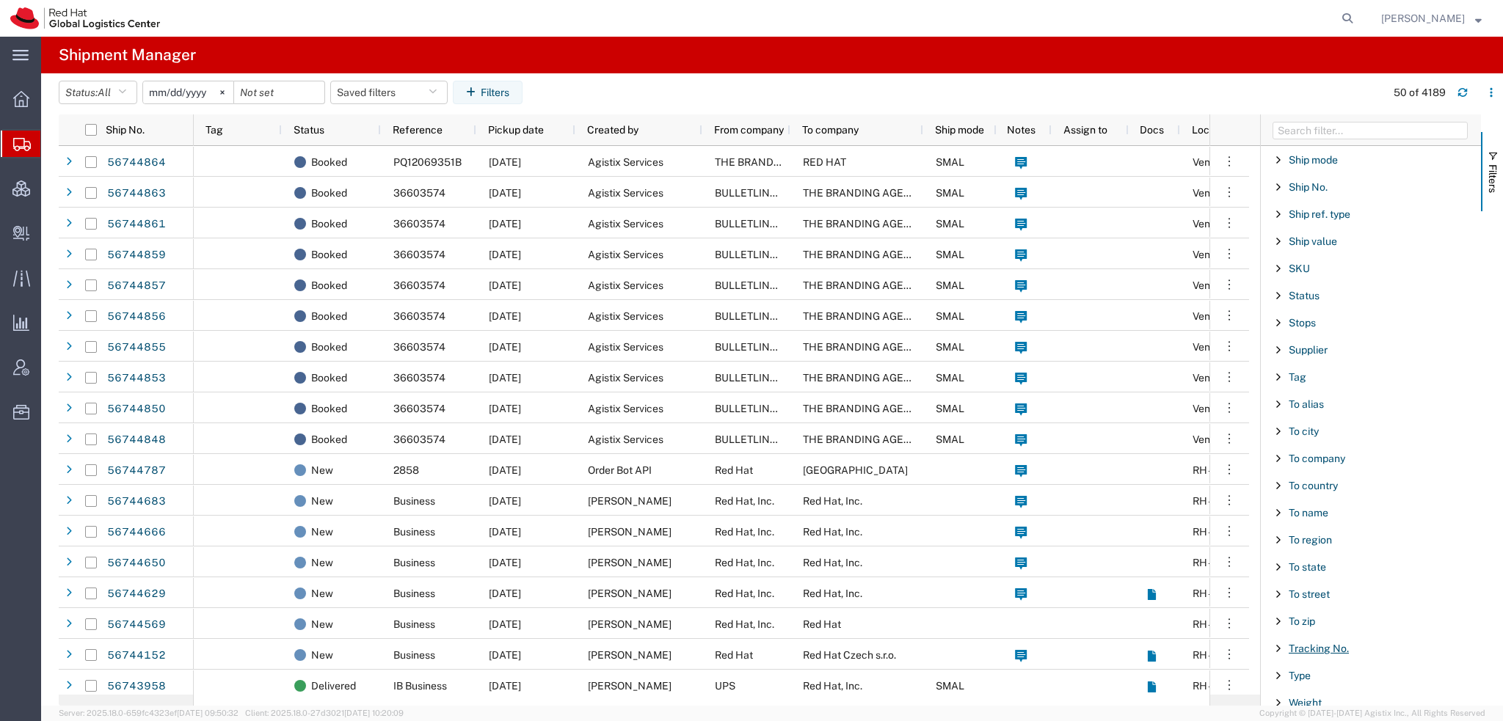
click at [1322, 643] on span "Tracking No." at bounding box center [1318, 649] width 60 height 12
click at [1322, 701] on input "Filter Value" at bounding box center [1376, 710] width 192 height 18
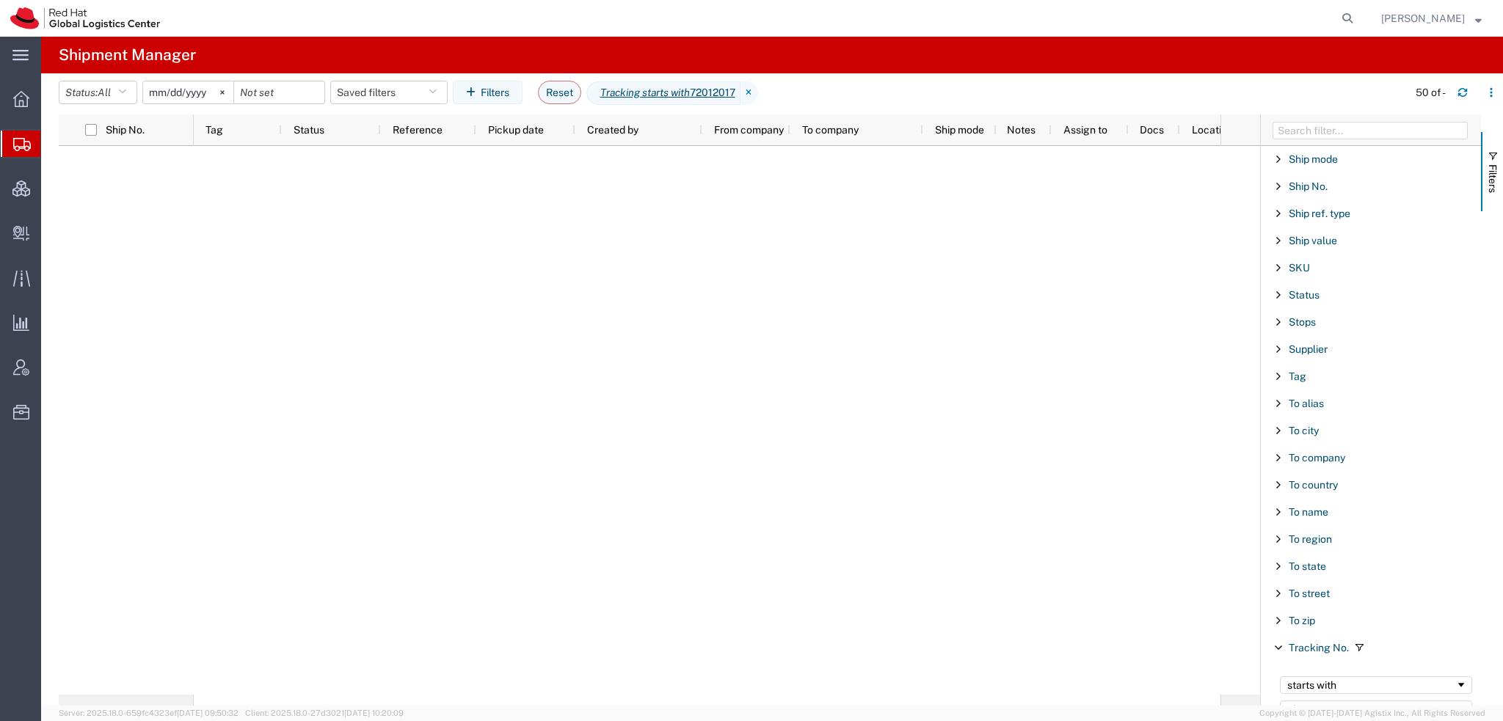
type input "7"
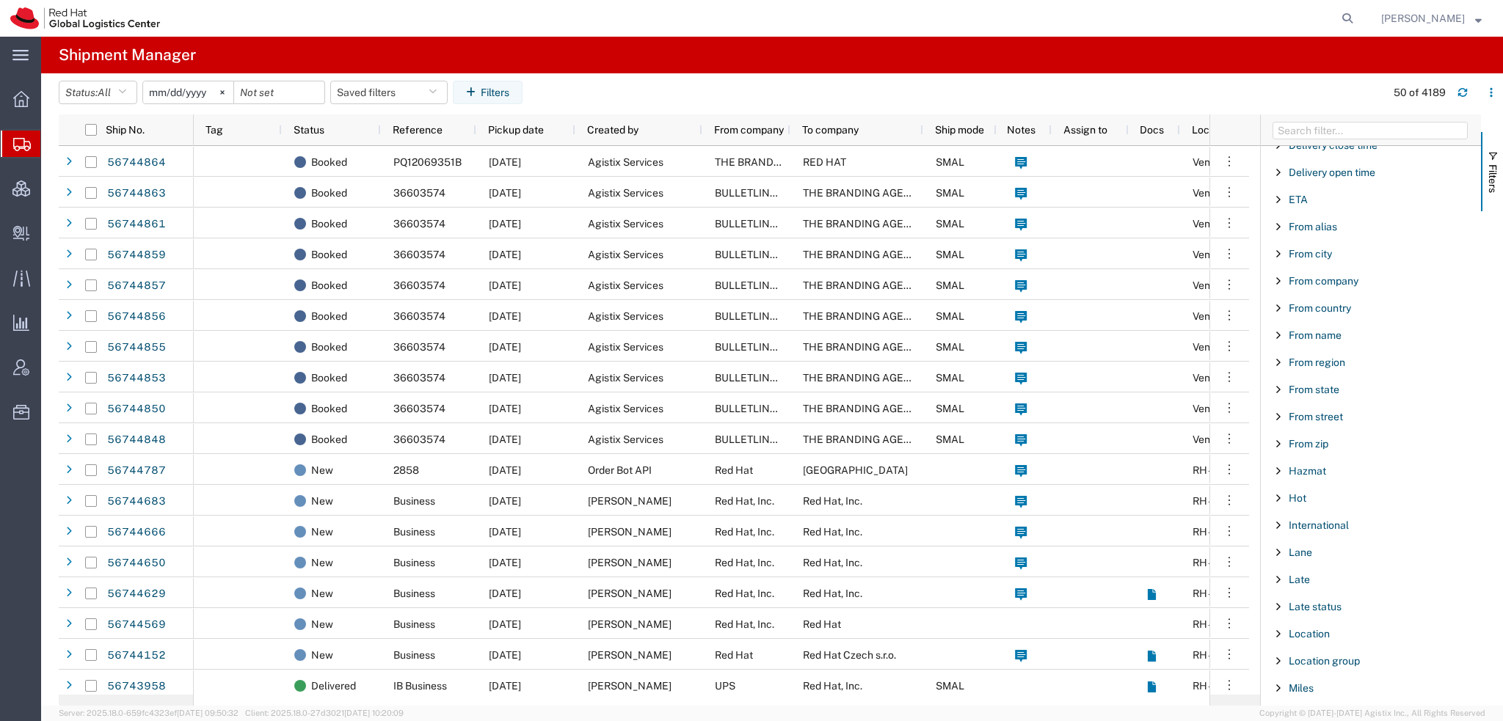
scroll to position [342, 0]
click at [1322, 409] on span "From state" at bounding box center [1313, 415] width 51 height 12
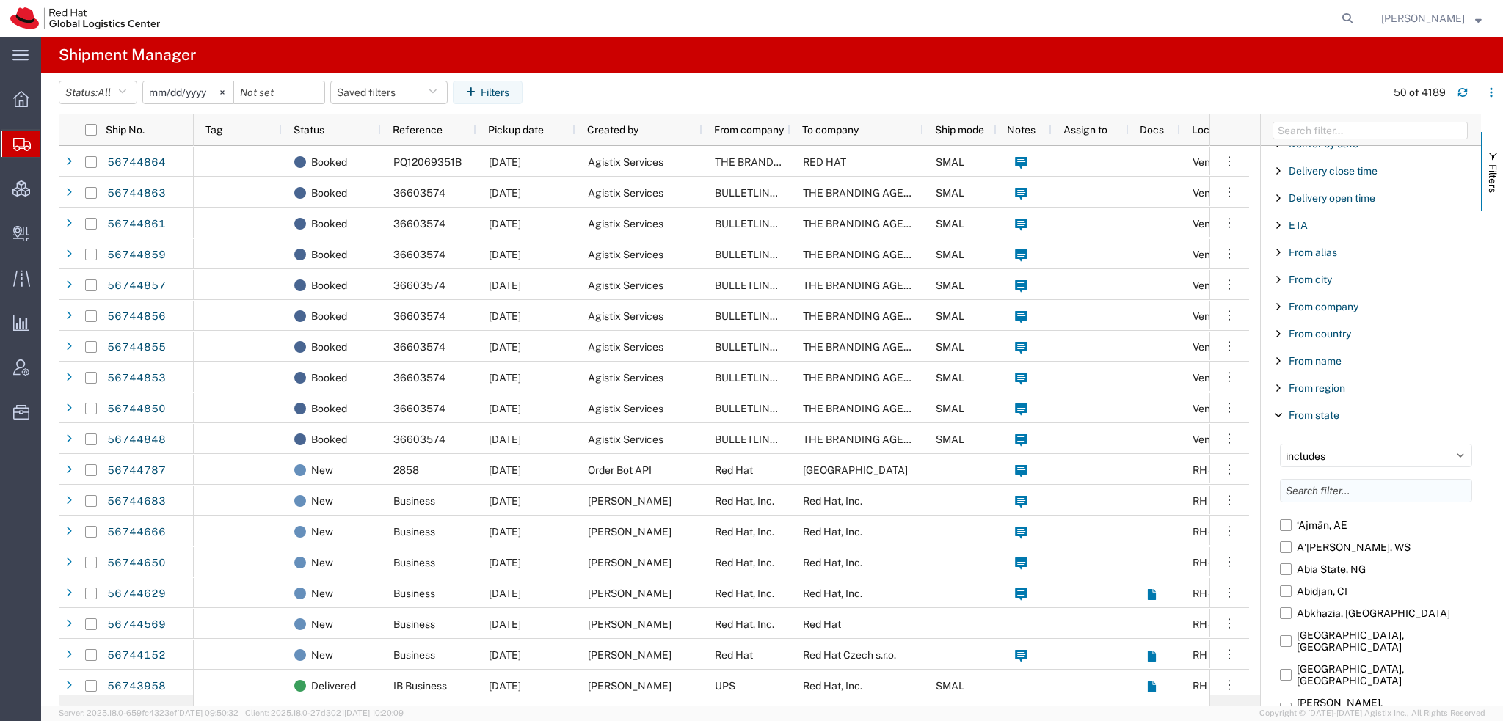
click at [1305, 484] on input "Filter List 66 Filters" at bounding box center [1376, 490] width 192 height 23
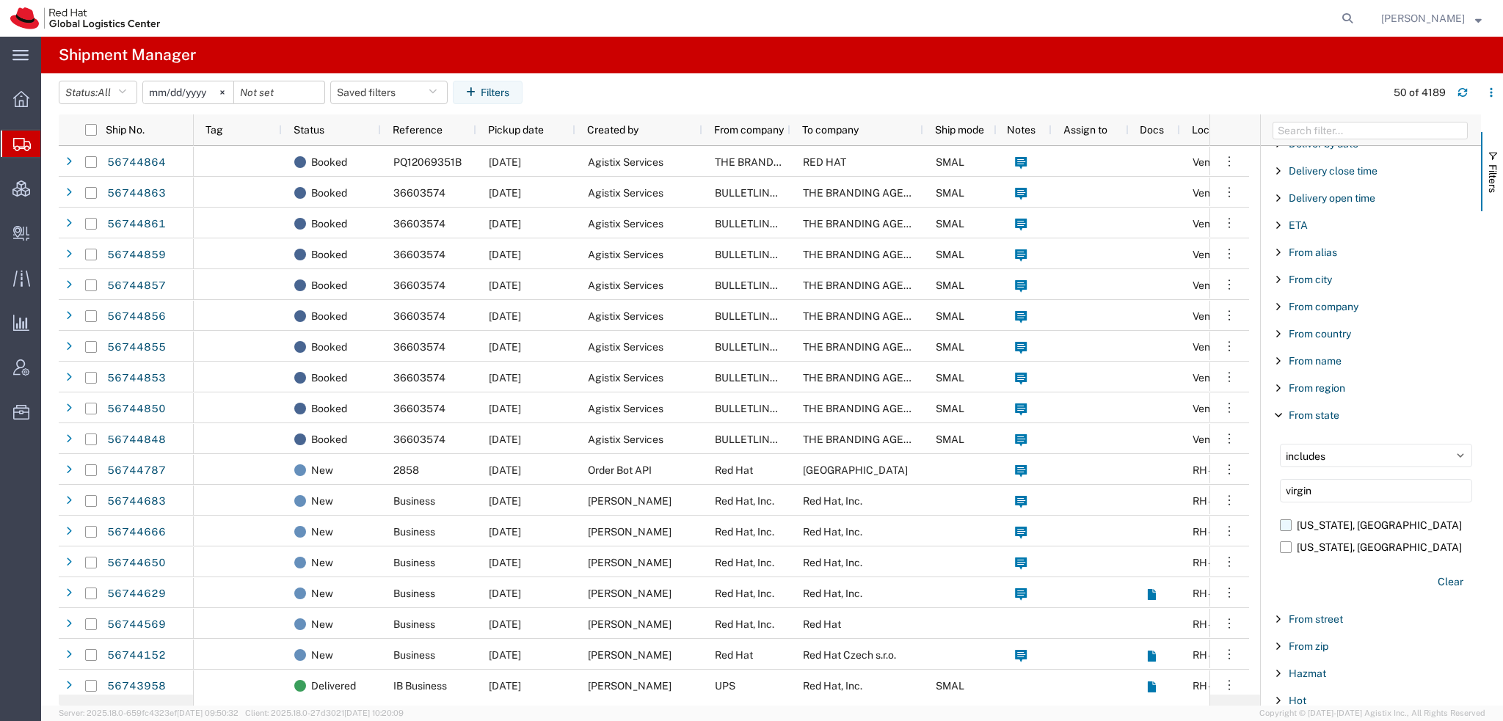
type input "virgin"
click at [1280, 521] on label "Virginia, US" at bounding box center [1376, 525] width 192 height 22
click at [0, 0] on input "Virginia, US" at bounding box center [0, 0] width 0 height 0
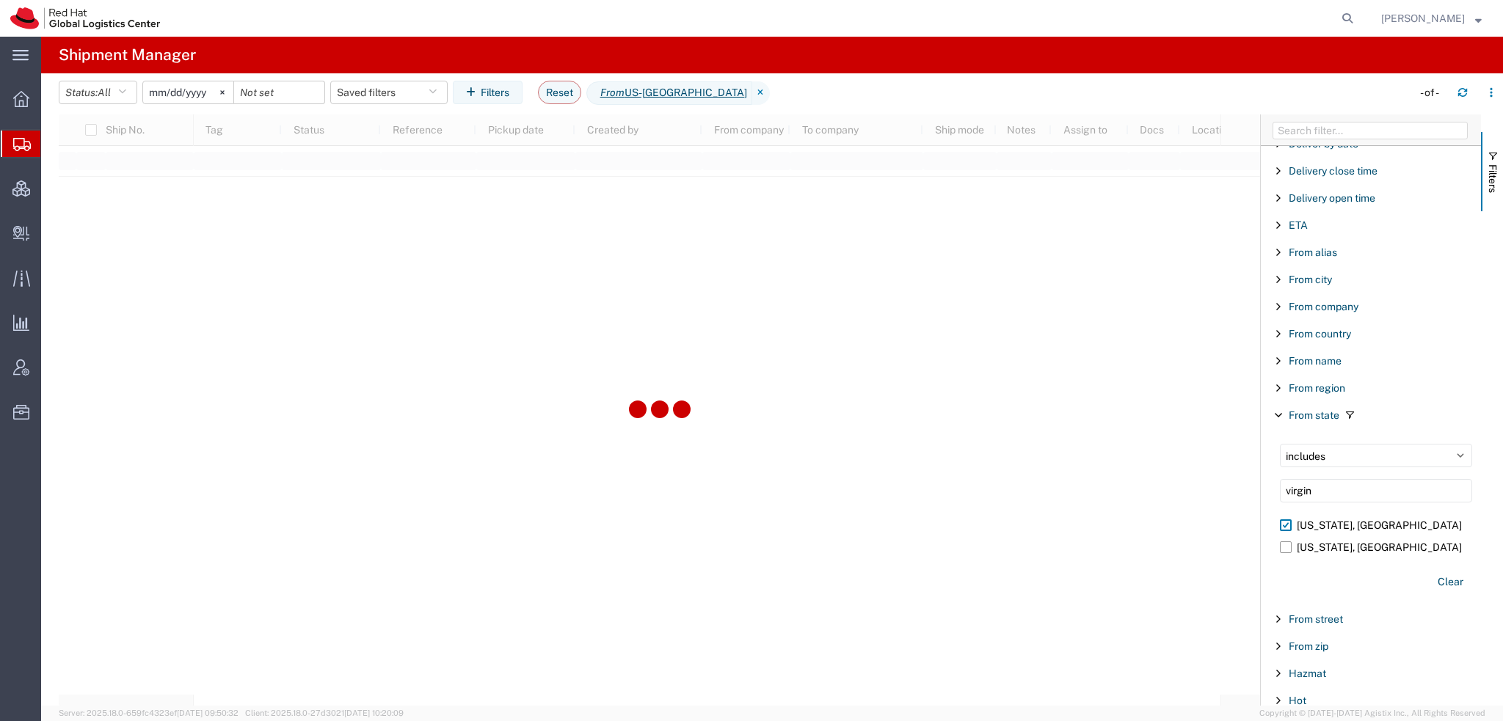
click at [156, 94] on input "2025-08-08" at bounding box center [188, 92] width 90 height 22
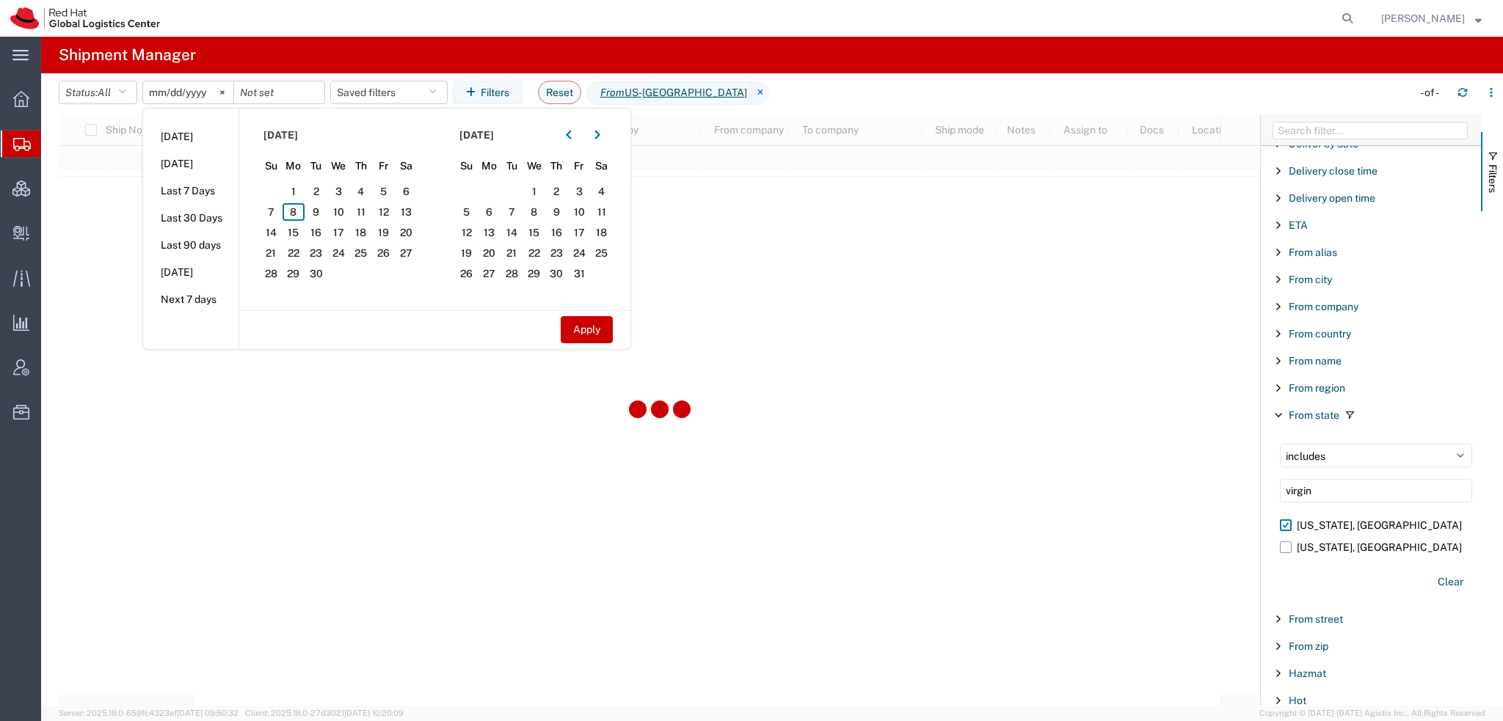
type input "2025-07-08"
click at [581, 332] on button "Apply" at bounding box center [587, 329] width 52 height 27
type input "2025-06-30"
click at [581, 332] on button "Apply" at bounding box center [587, 329] width 52 height 27
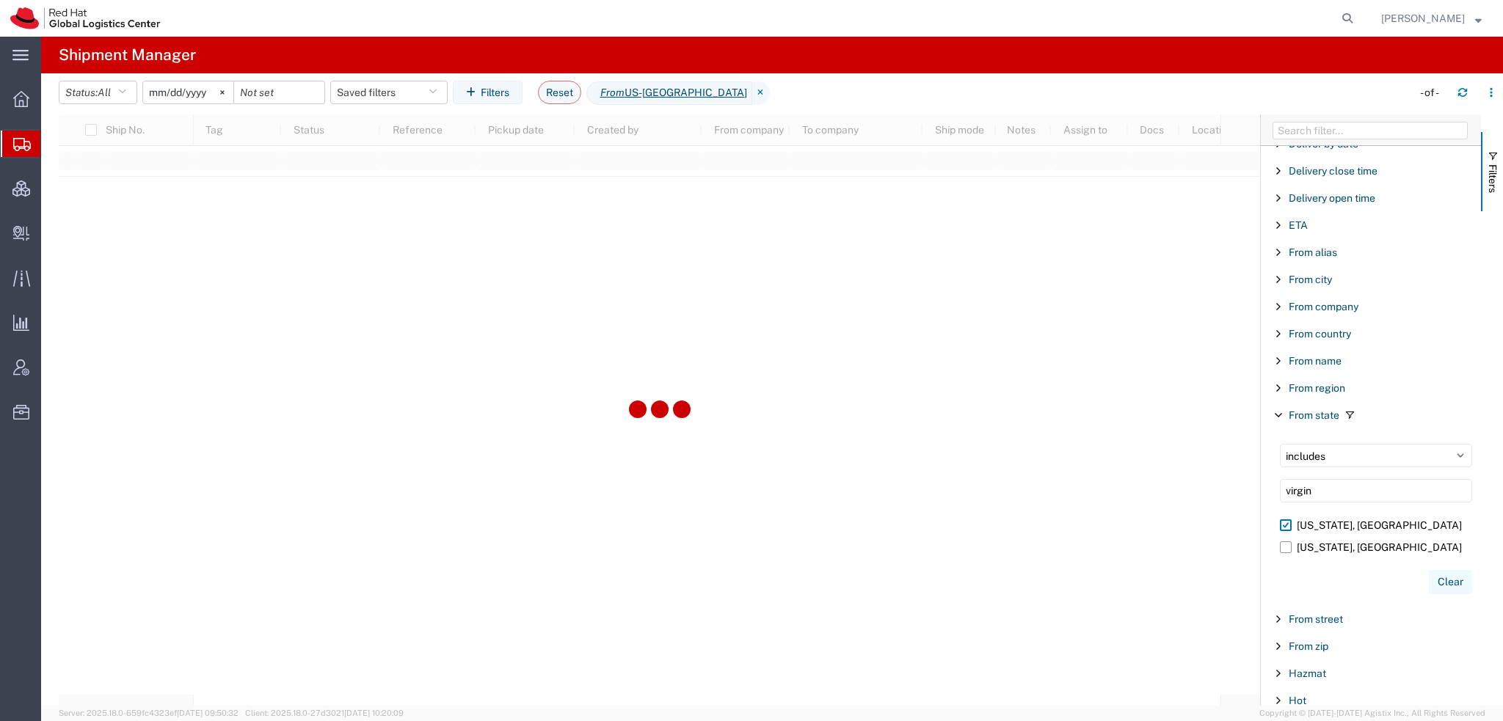
click at [1432, 574] on button "Clear" at bounding box center [1450, 582] width 43 height 24
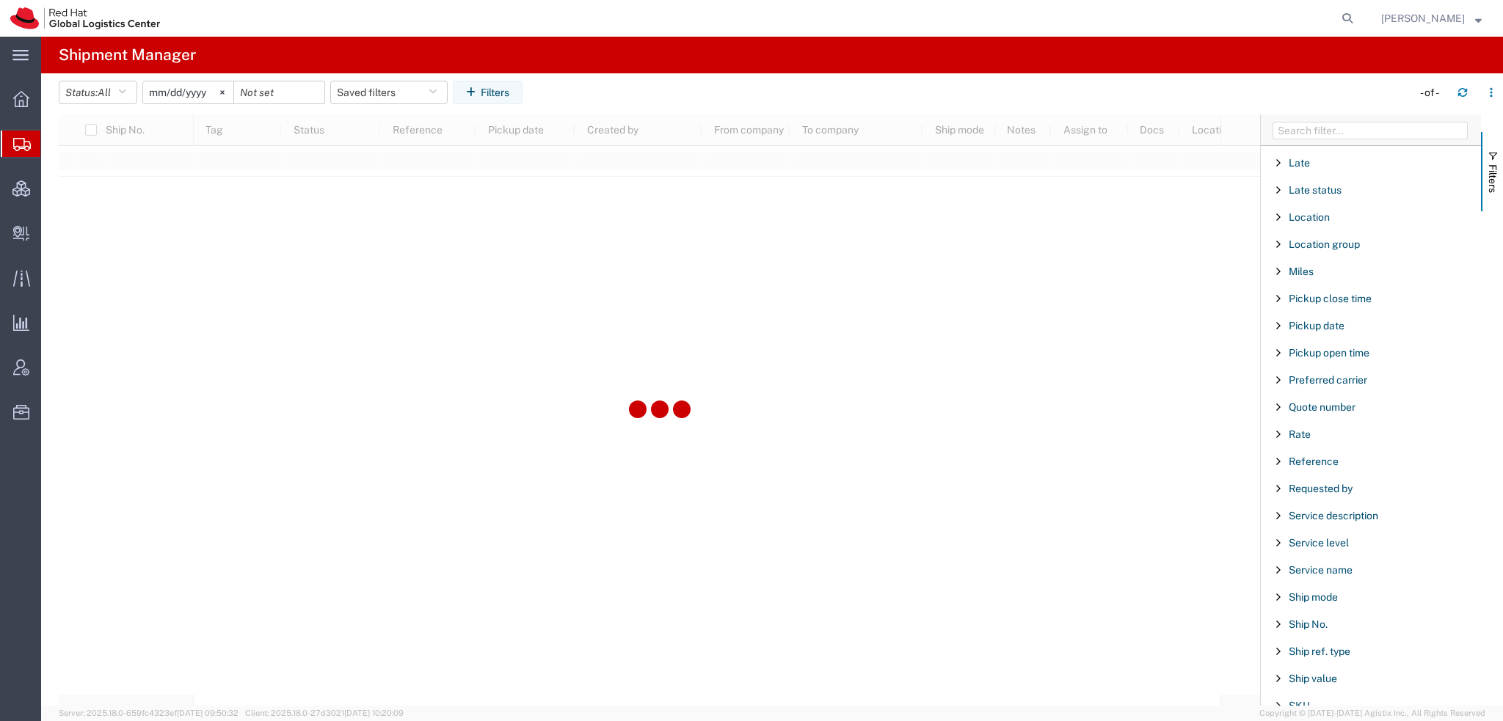
scroll to position [1511, 0]
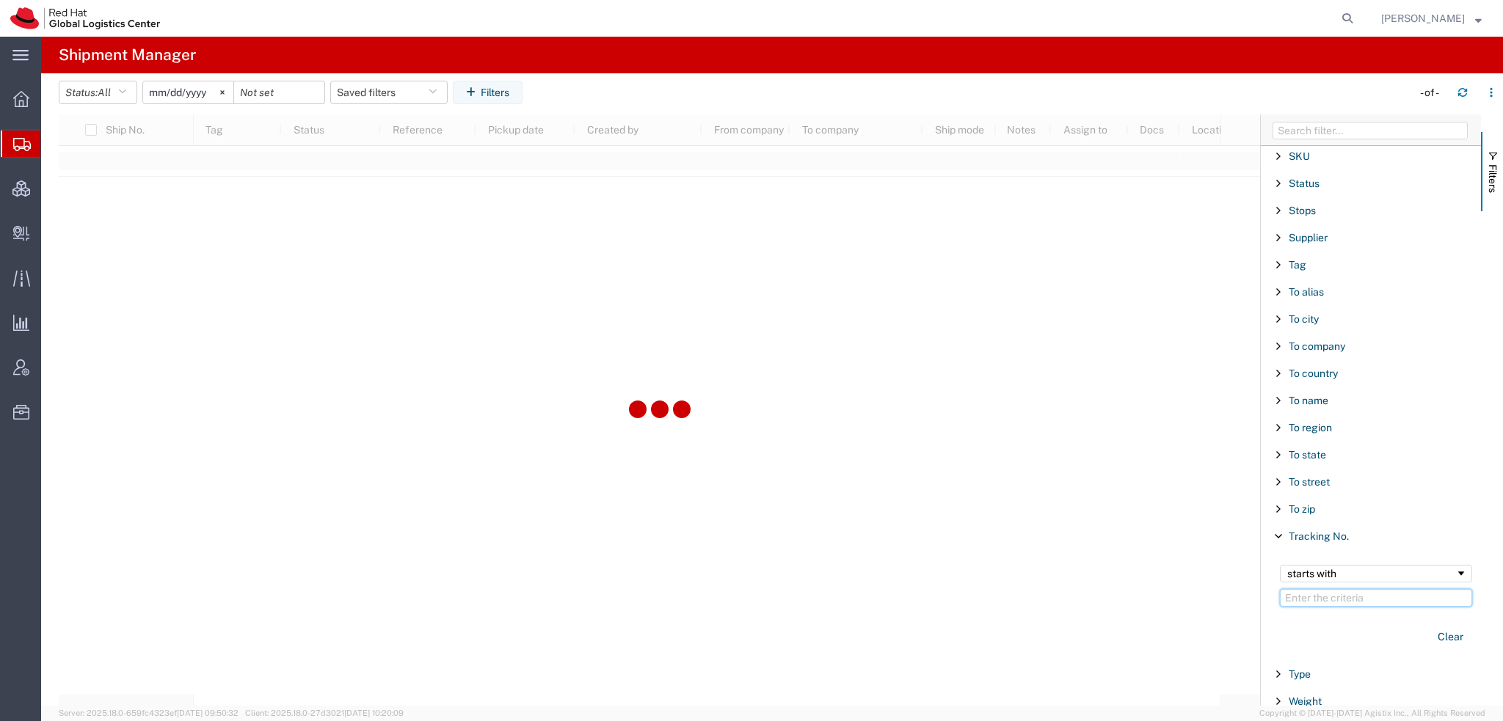
click at [1318, 592] on input "Filter Value" at bounding box center [1376, 598] width 192 height 18
click at [1324, 589] on input "Filter Value" at bounding box center [1376, 598] width 192 height 18
paste input "400992386"
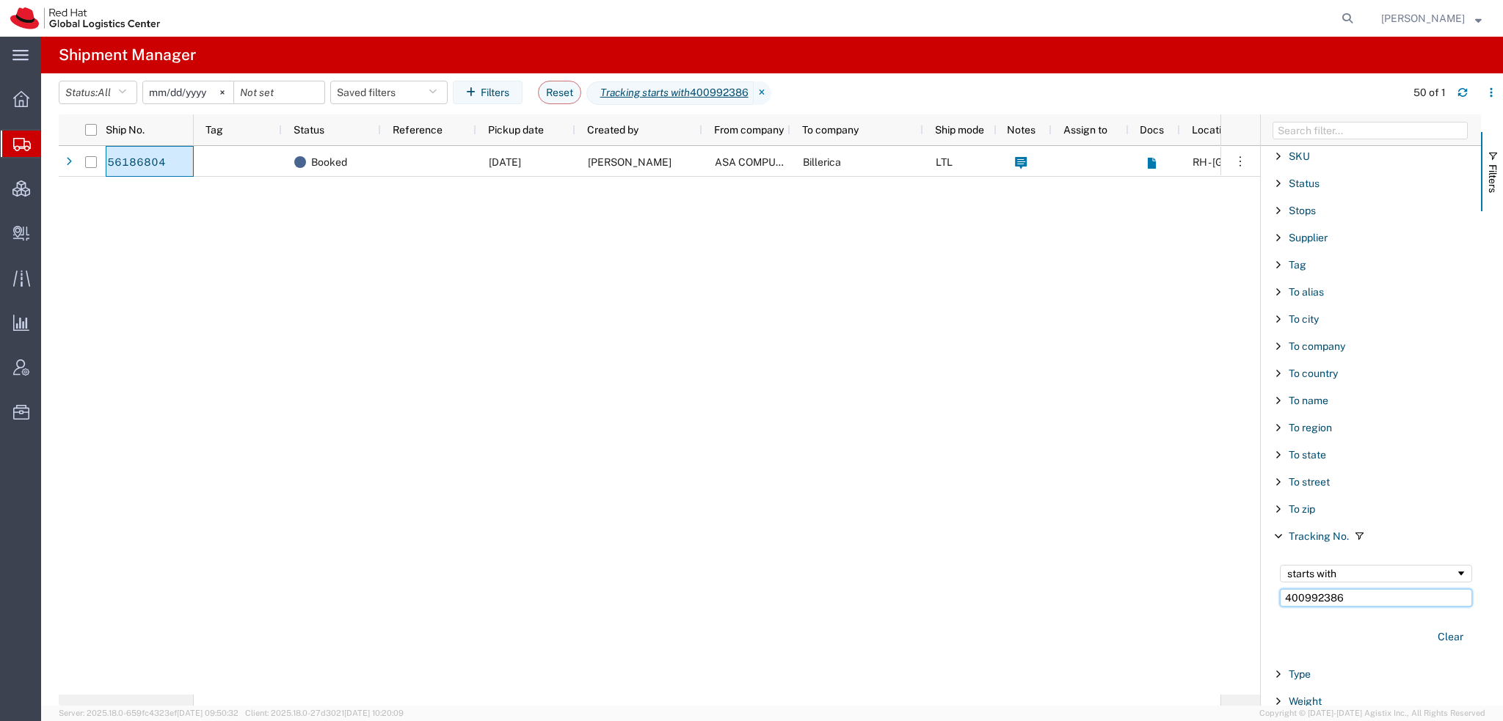
drag, startPoint x: 1343, startPoint y: 588, endPoint x: 883, endPoint y: 499, distance: 468.7
click at [883, 499] on div "Ship No. Tag Status Reference Pickup date Created by From company To company Sh…" at bounding box center [781, 409] width 1444 height 591
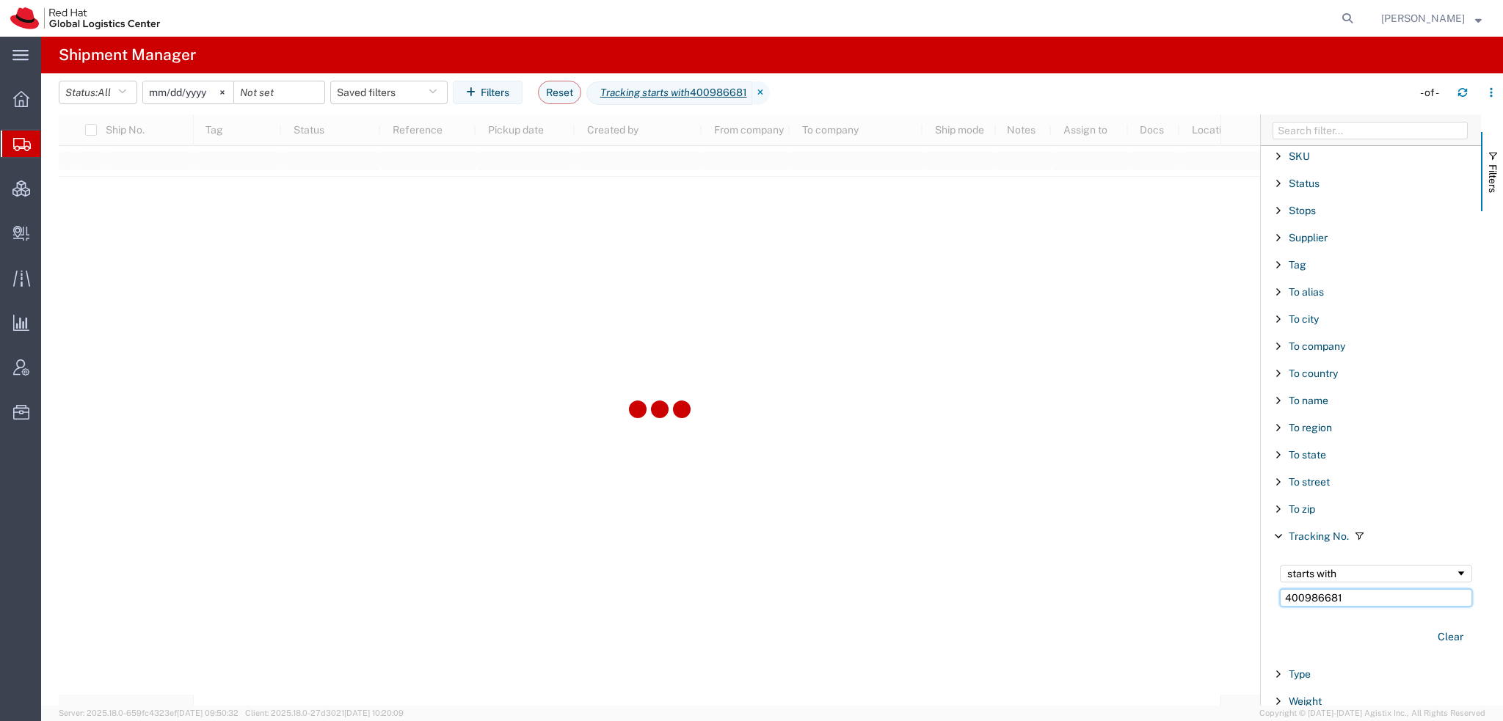
type input "400986681"
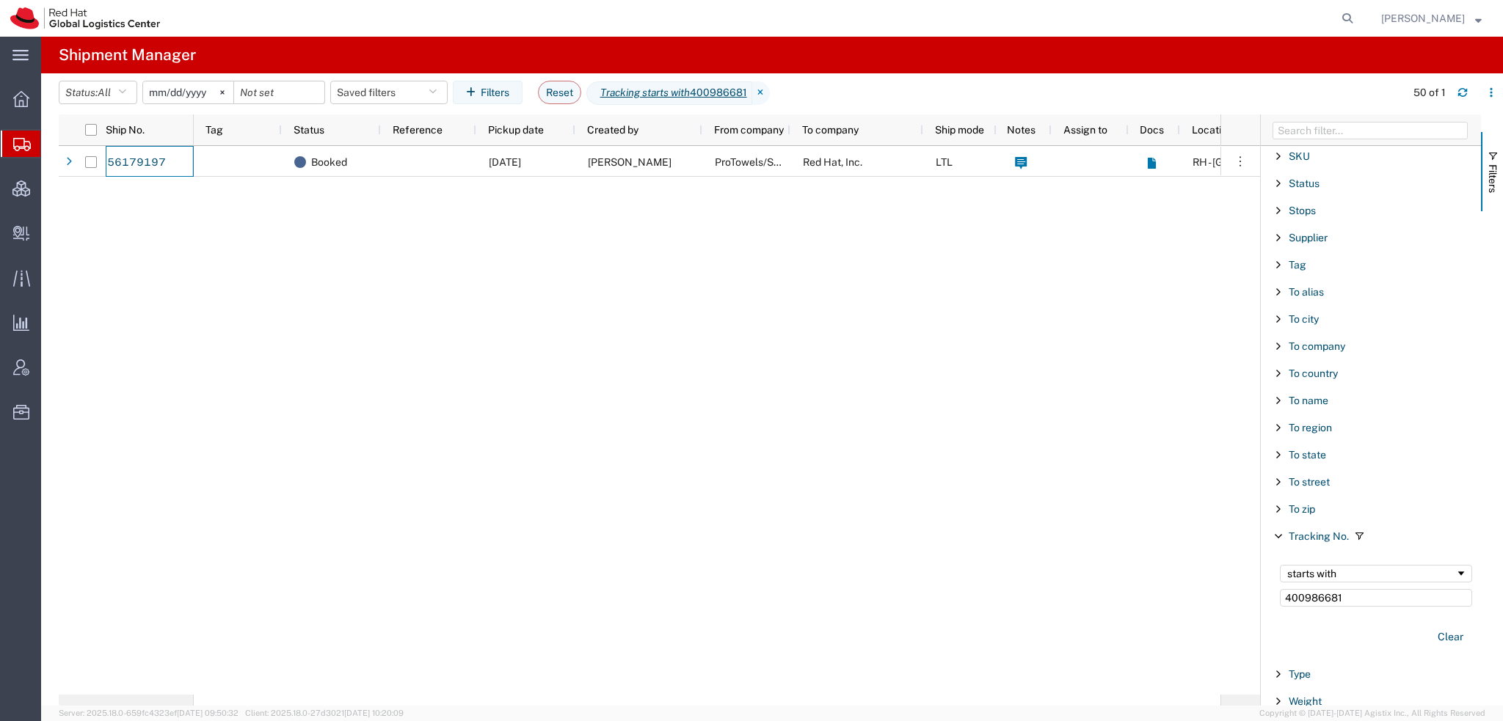
click at [0, 0] on span "Shipment Manager" at bounding box center [0, 0] width 0 height 0
click at [563, 87] on button "Reset" at bounding box center [559, 92] width 43 height 23
type input "2025-08-08"
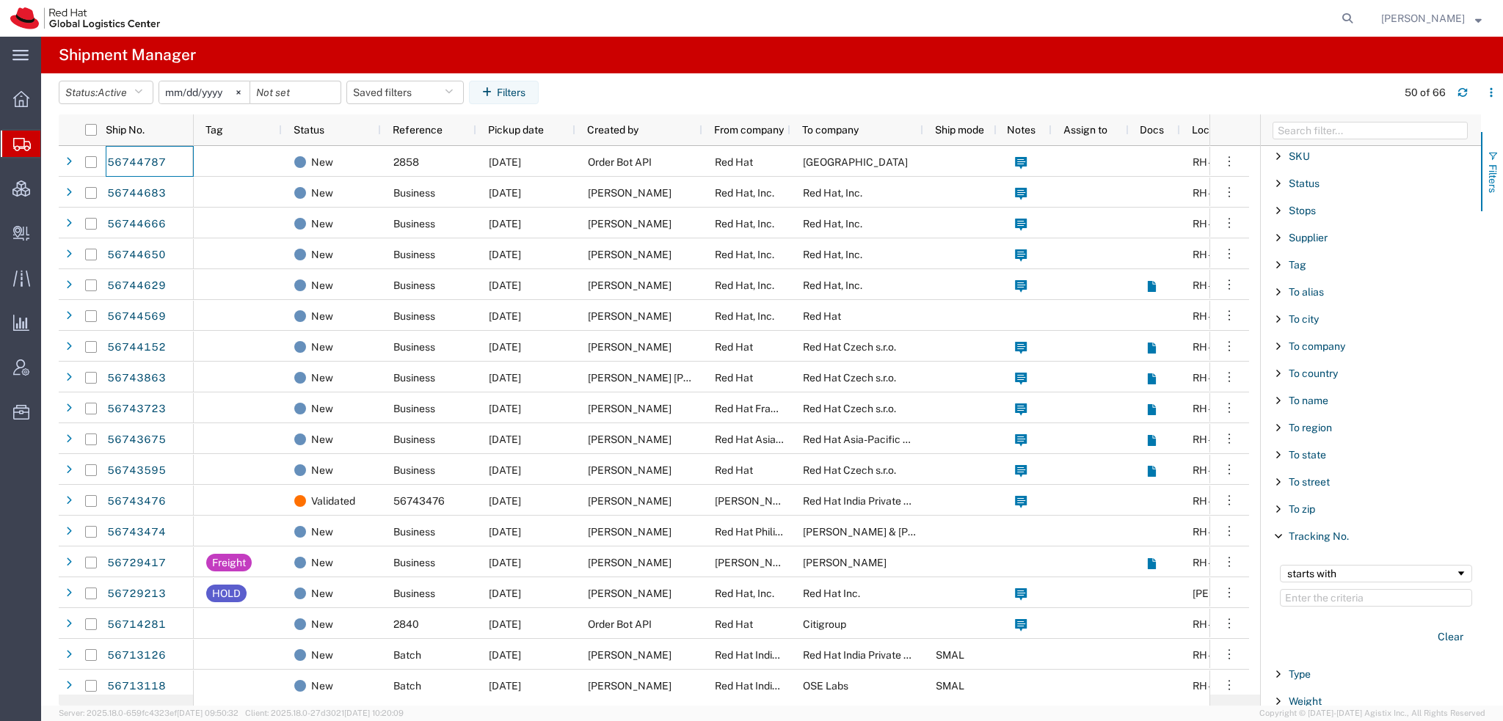
click at [1492, 152] on span "button" at bounding box center [1492, 156] width 12 height 12
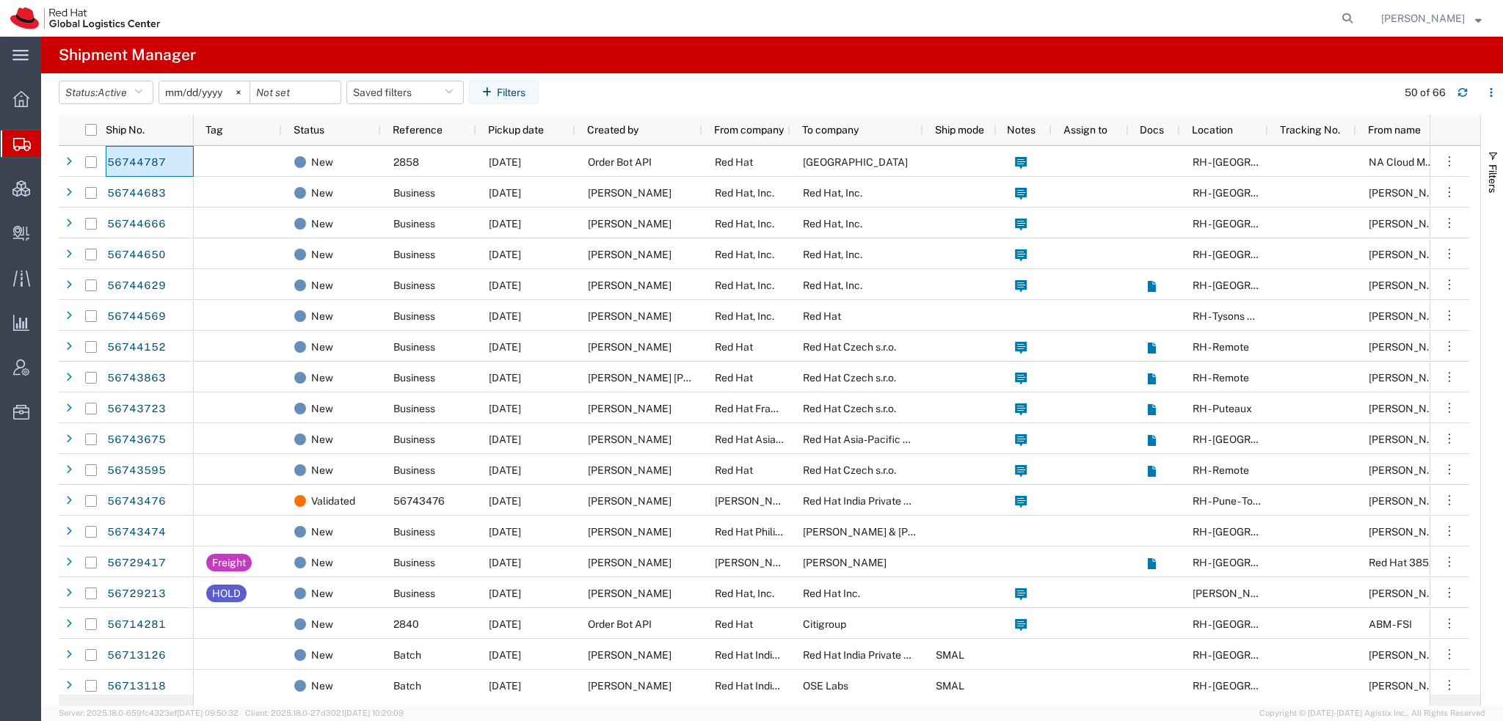
click at [1467, 23] on span "[PERSON_NAME]" at bounding box center [1431, 18] width 101 height 16
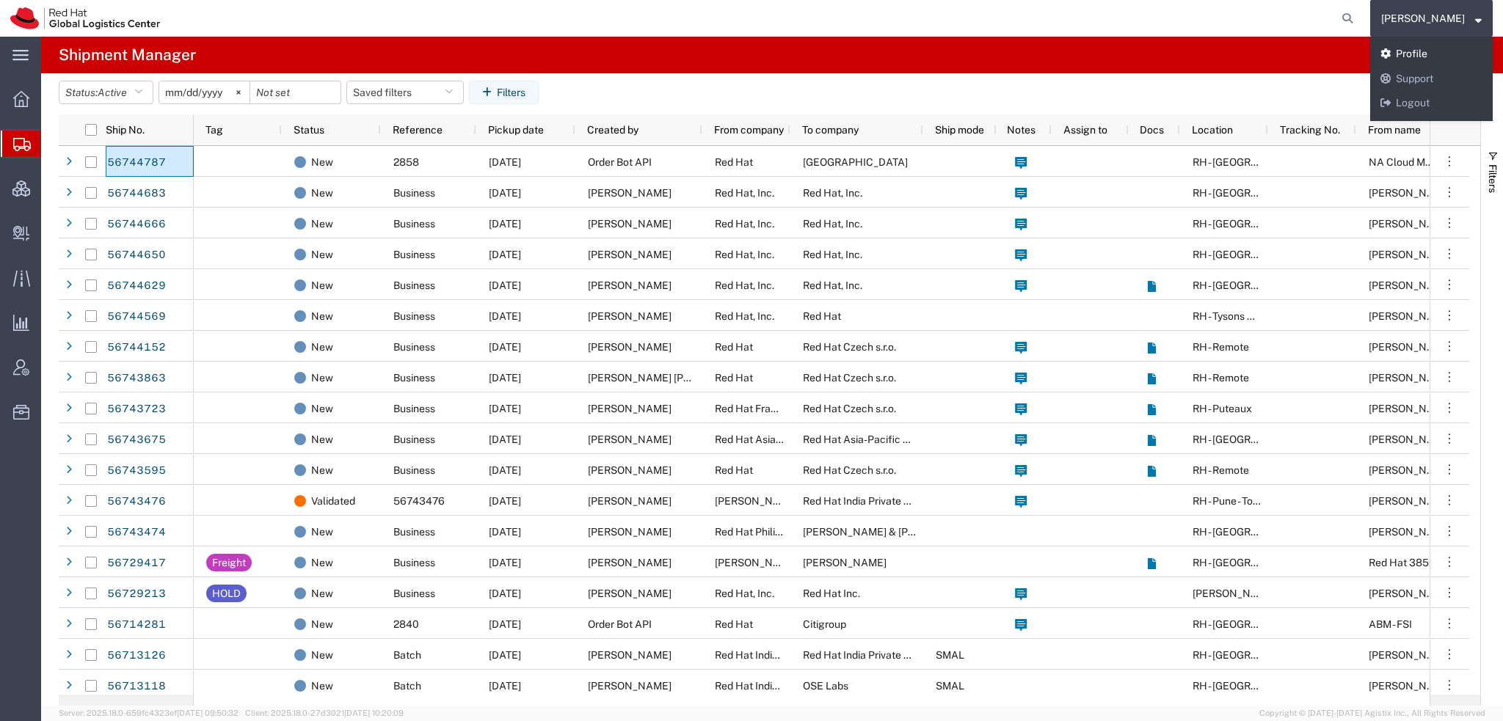
click at [1435, 52] on link "Profile" at bounding box center [1431, 54] width 123 height 25
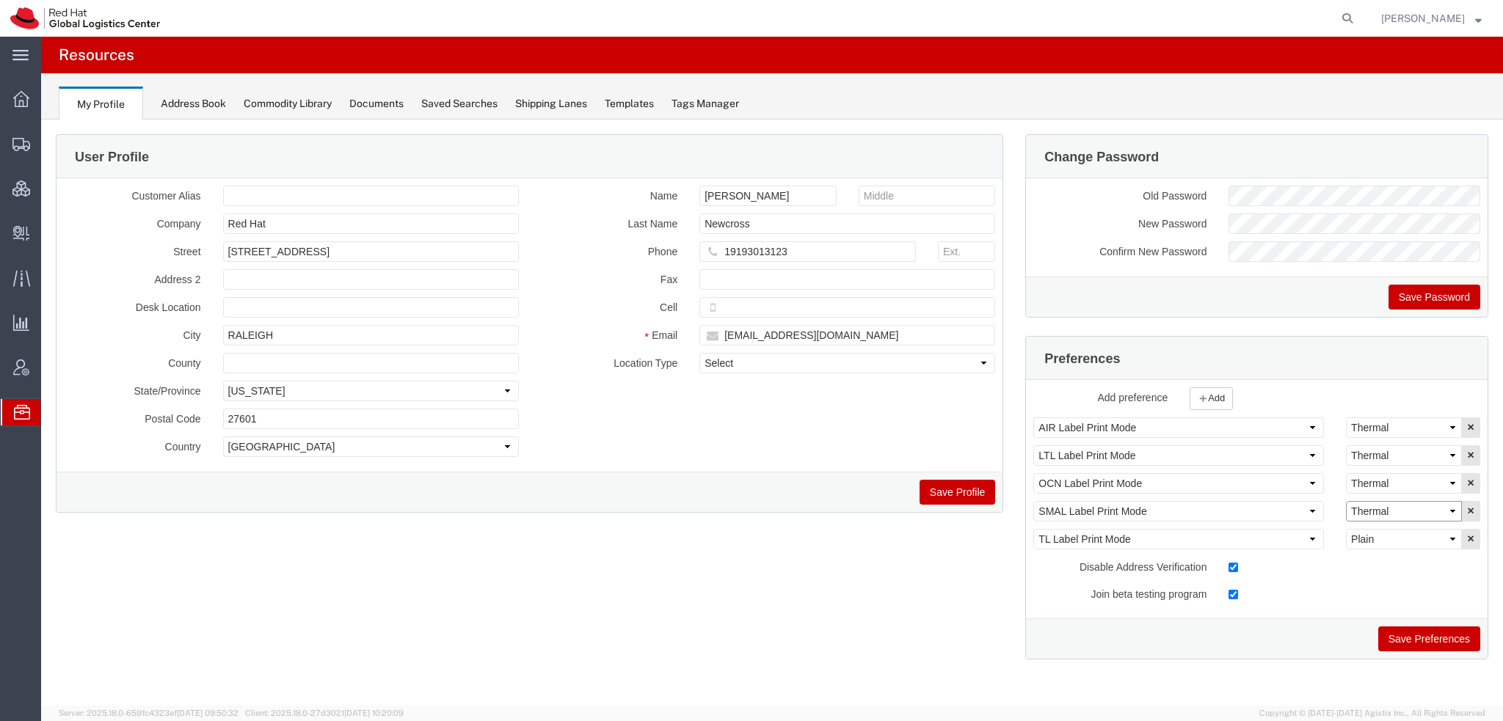
click at [1382, 506] on select "Select Plain Thermal" at bounding box center [1404, 511] width 116 height 21
select select "Plain"
click at [1346, 501] on select "Select Plain Thermal" at bounding box center [1404, 511] width 116 height 21
click at [1409, 632] on button "Save Preferences" at bounding box center [1429, 639] width 102 height 25
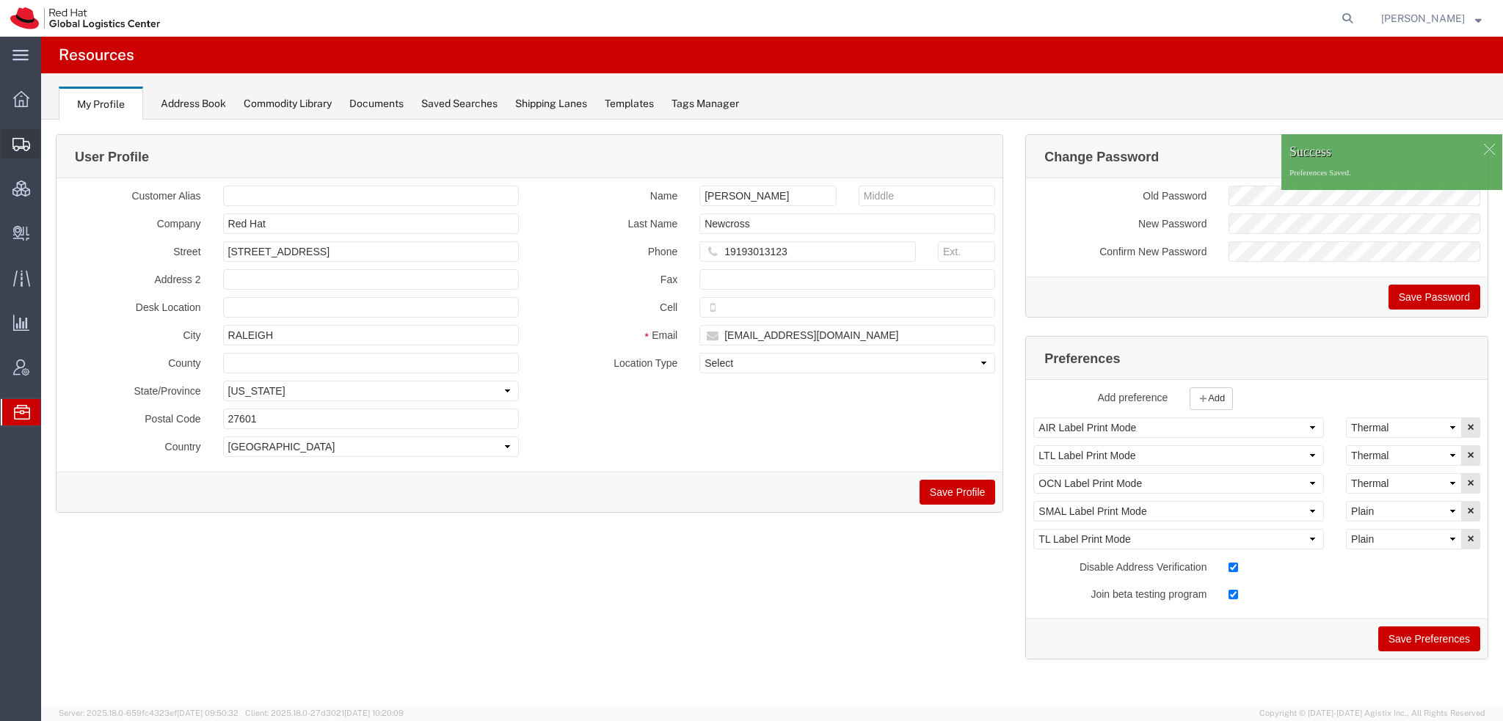
click at [0, 0] on span "Shipment Manager" at bounding box center [0, 0] width 0 height 0
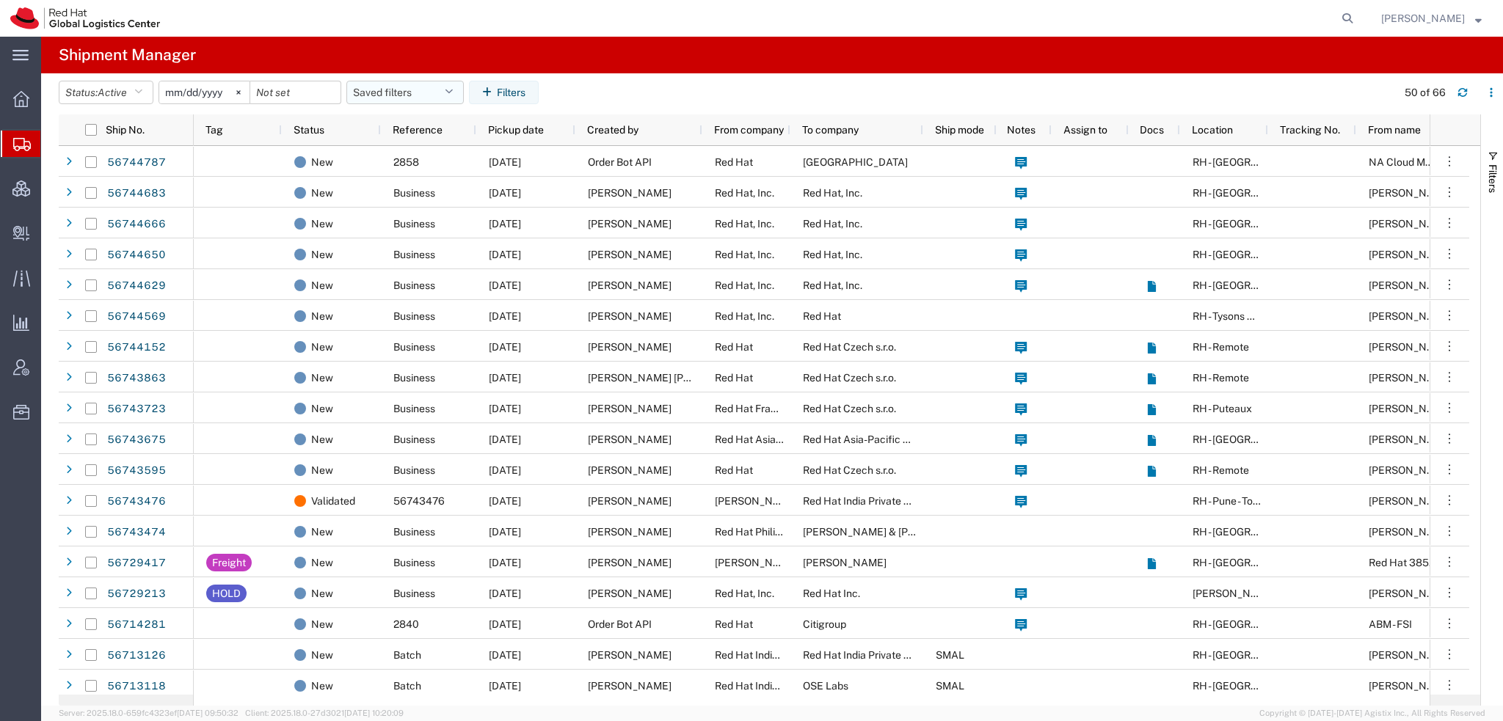
click at [464, 95] on button "Saved filters" at bounding box center [404, 92] width 117 height 23
click at [397, 160] on span "Americas" at bounding box center [445, 156] width 192 height 27
type input "2023-05-07"
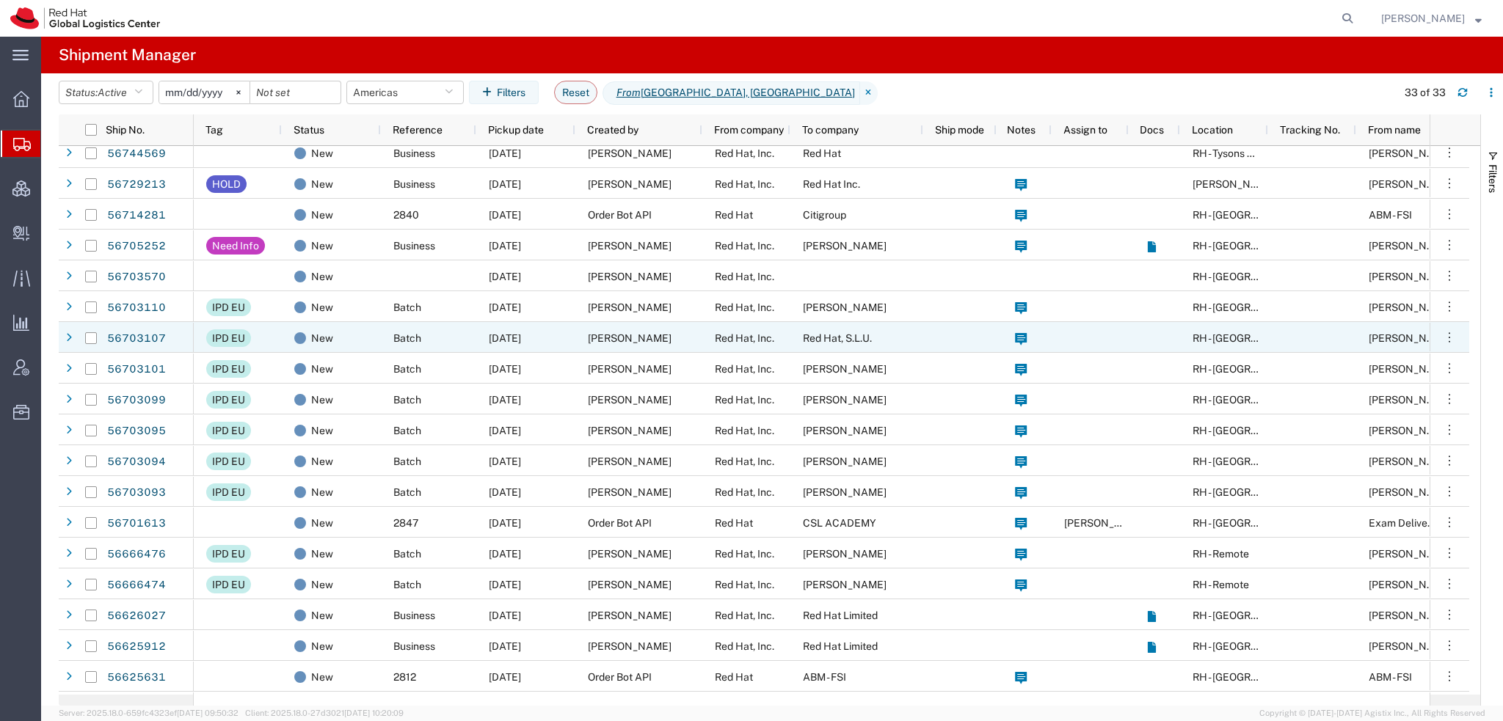
scroll to position [367, 0]
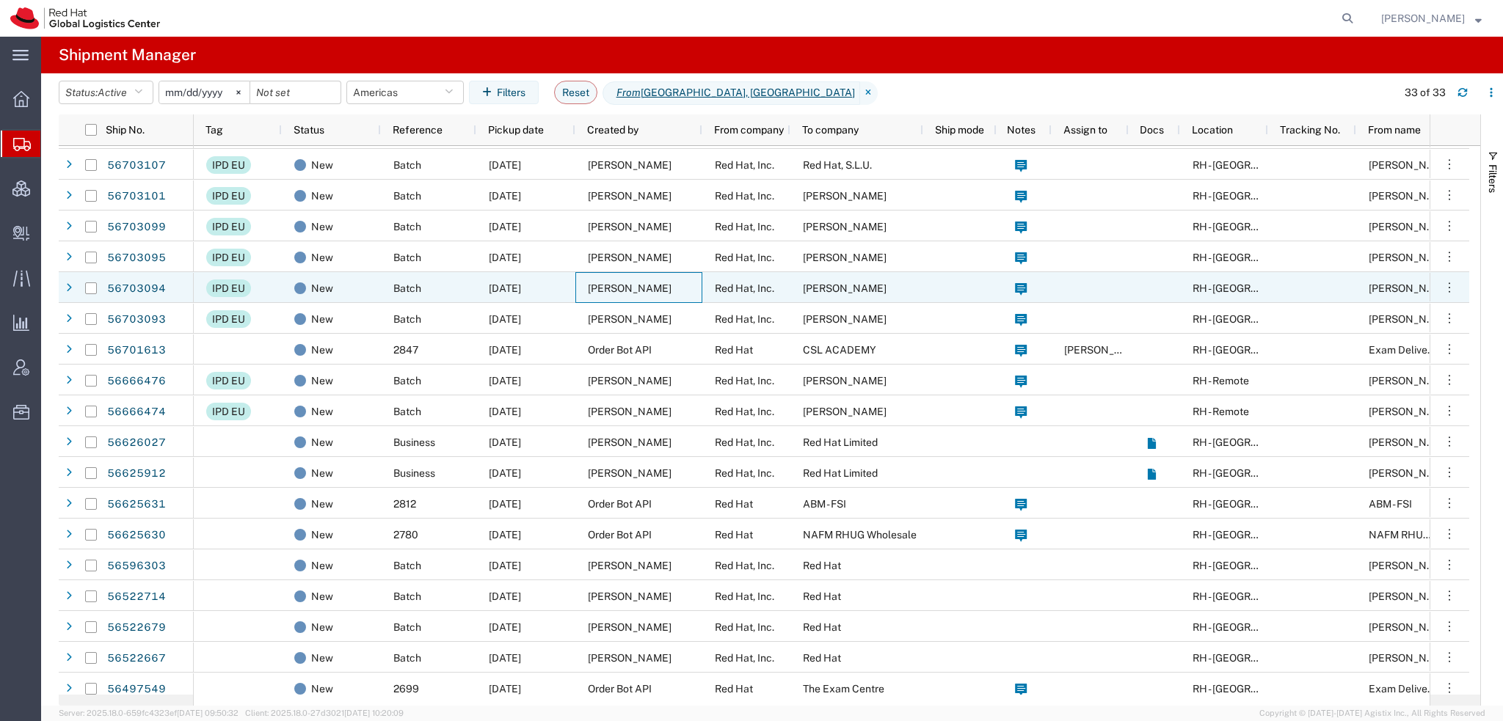
click at [579, 291] on div "Emily Parish" at bounding box center [638, 287] width 127 height 31
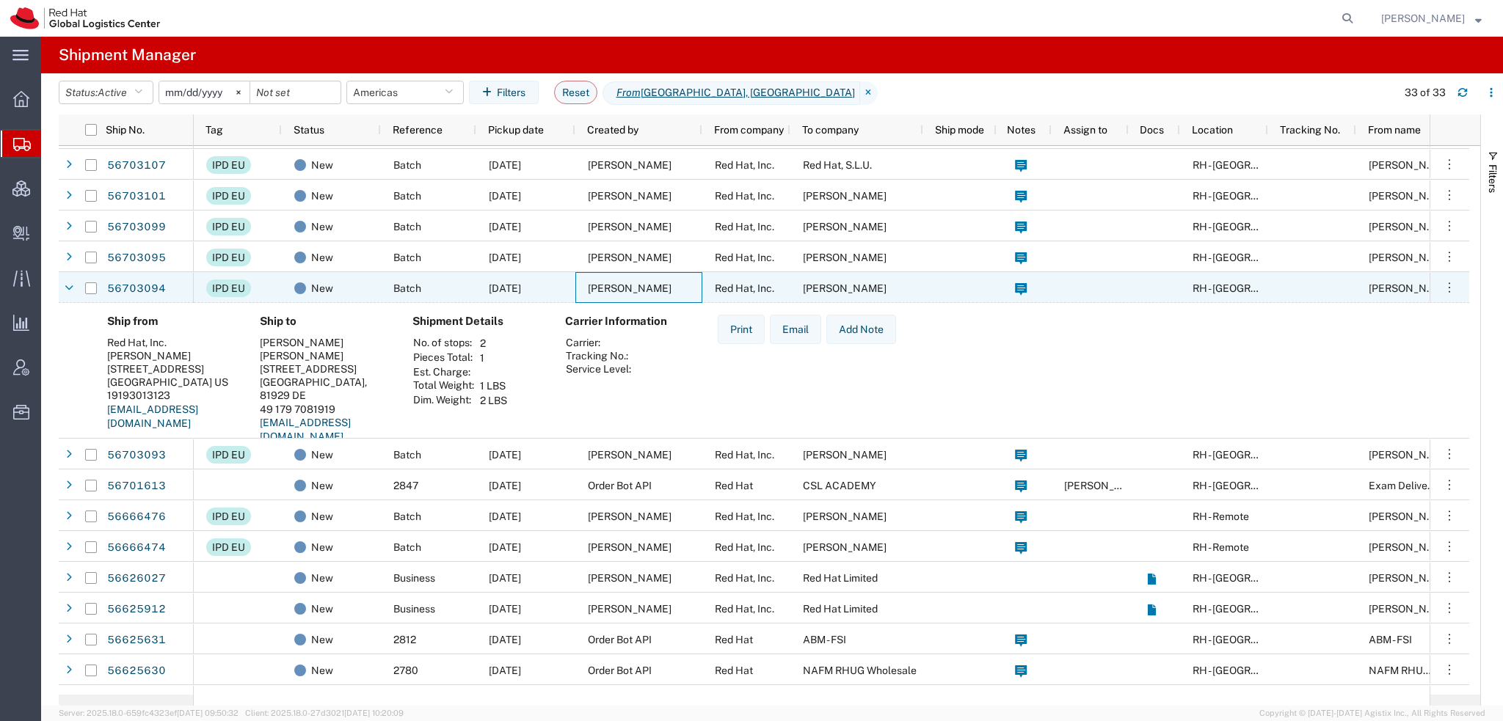
click at [579, 291] on div "Emily Parish" at bounding box center [638, 287] width 127 height 31
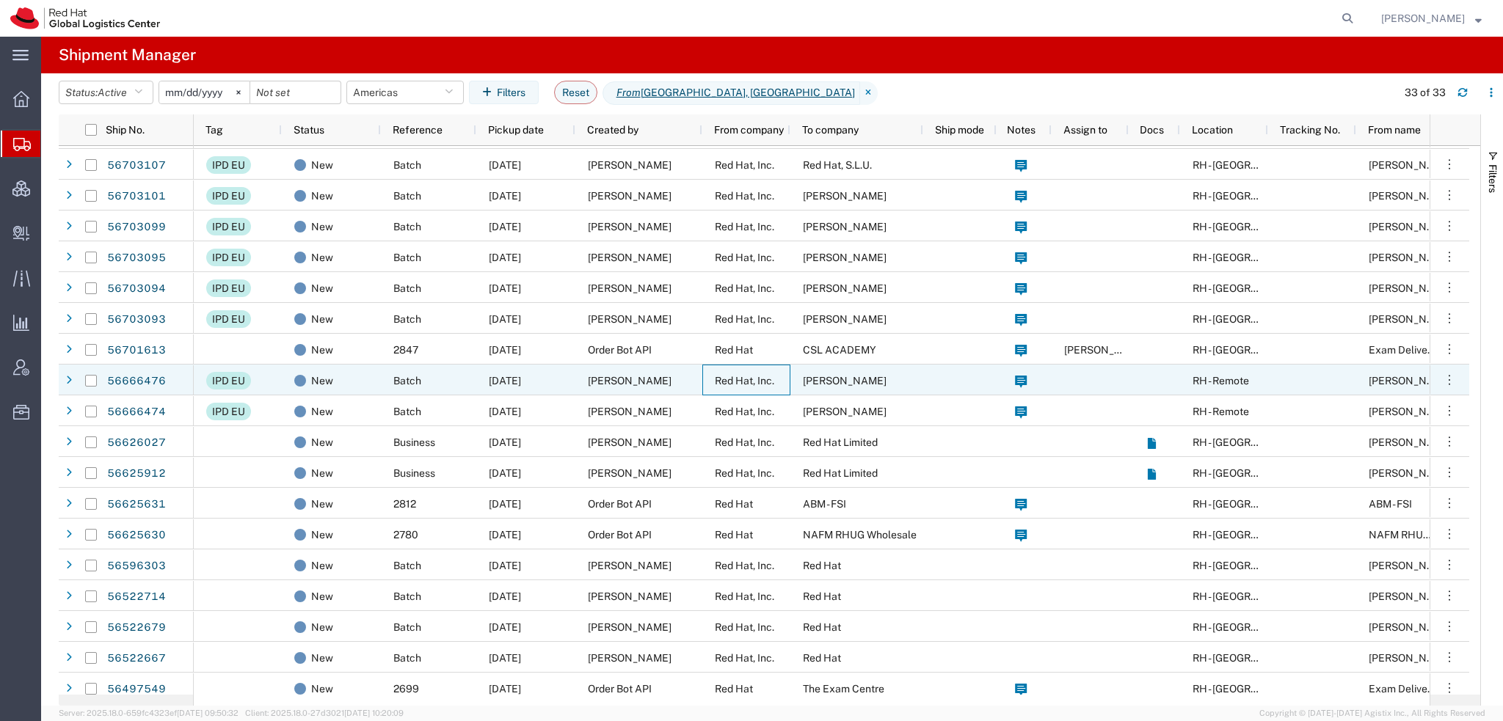
click at [703, 387] on div "Red Hat, Inc." at bounding box center [746, 380] width 88 height 31
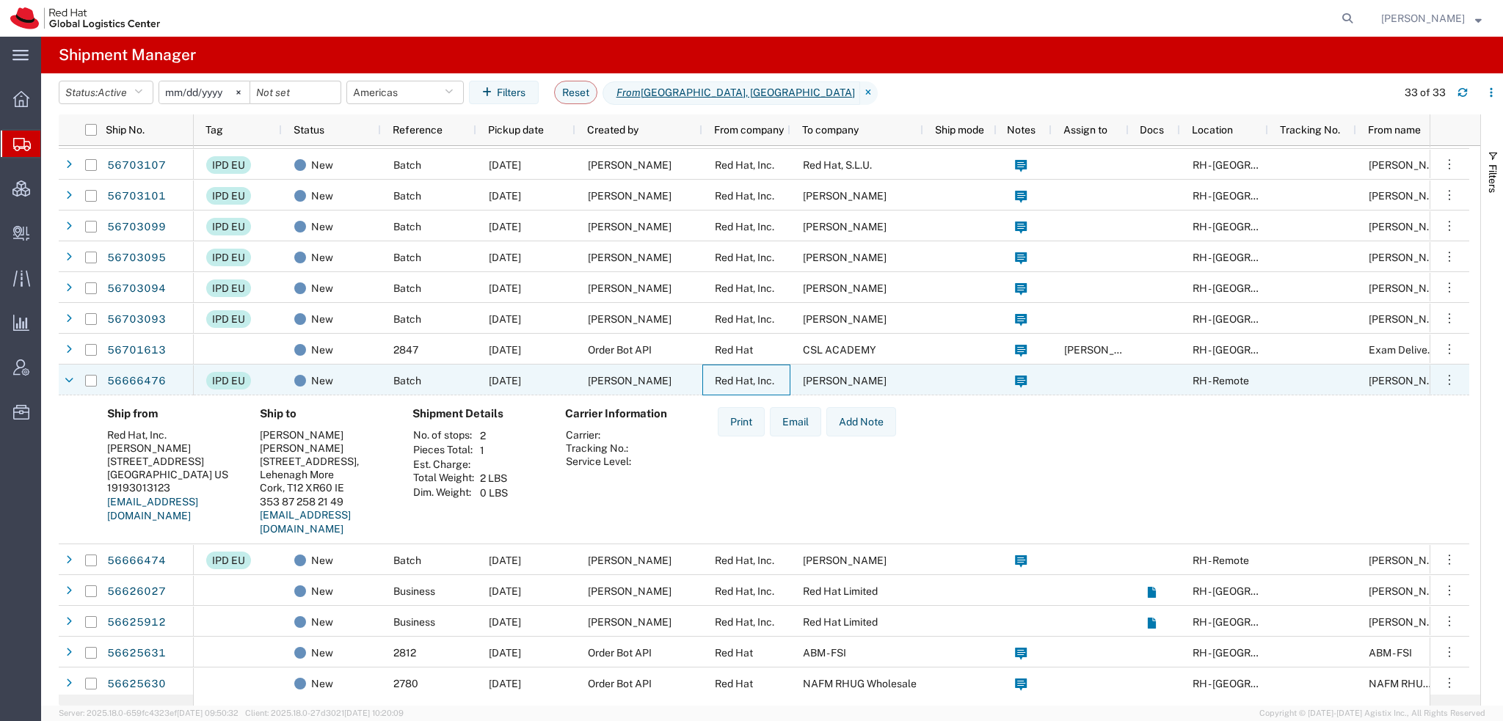
click at [703, 387] on div "Red Hat, Inc." at bounding box center [746, 380] width 88 height 31
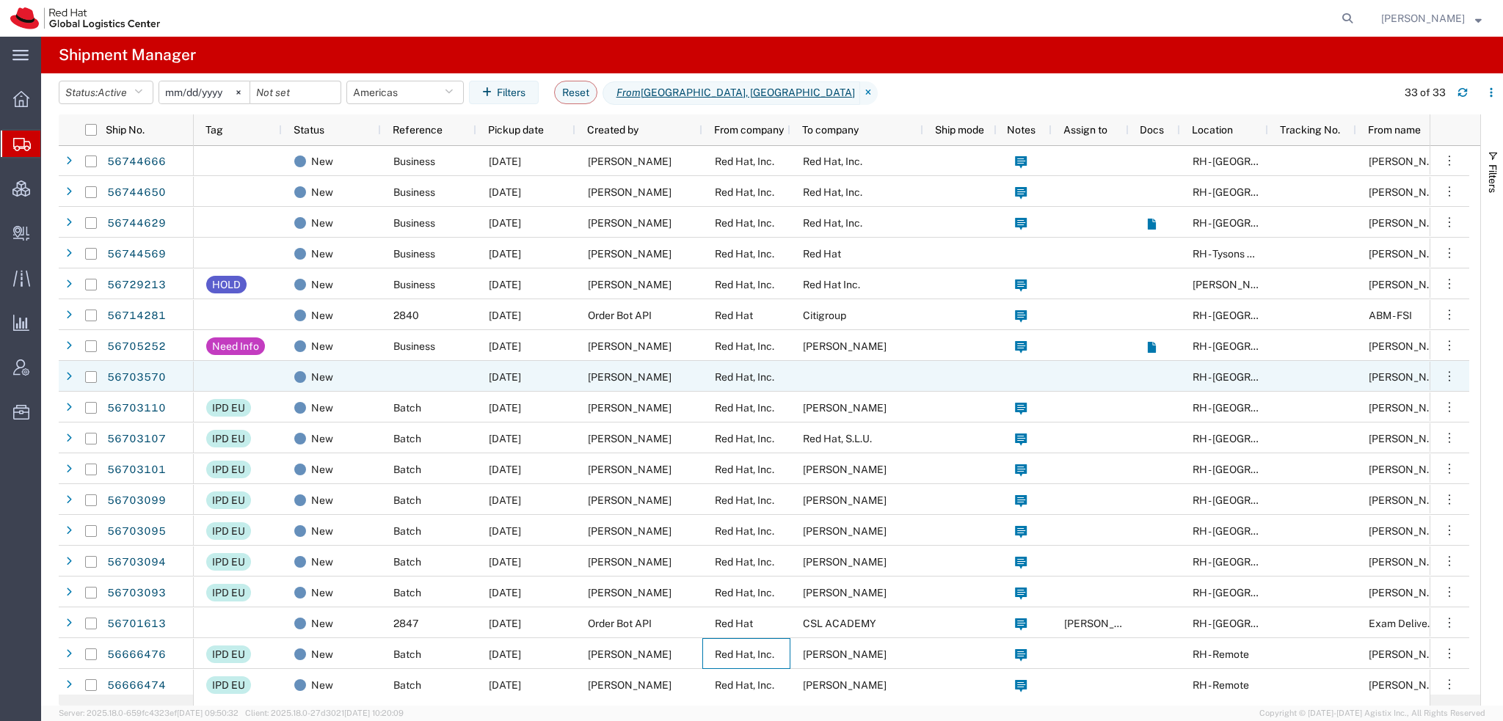
scroll to position [0, 0]
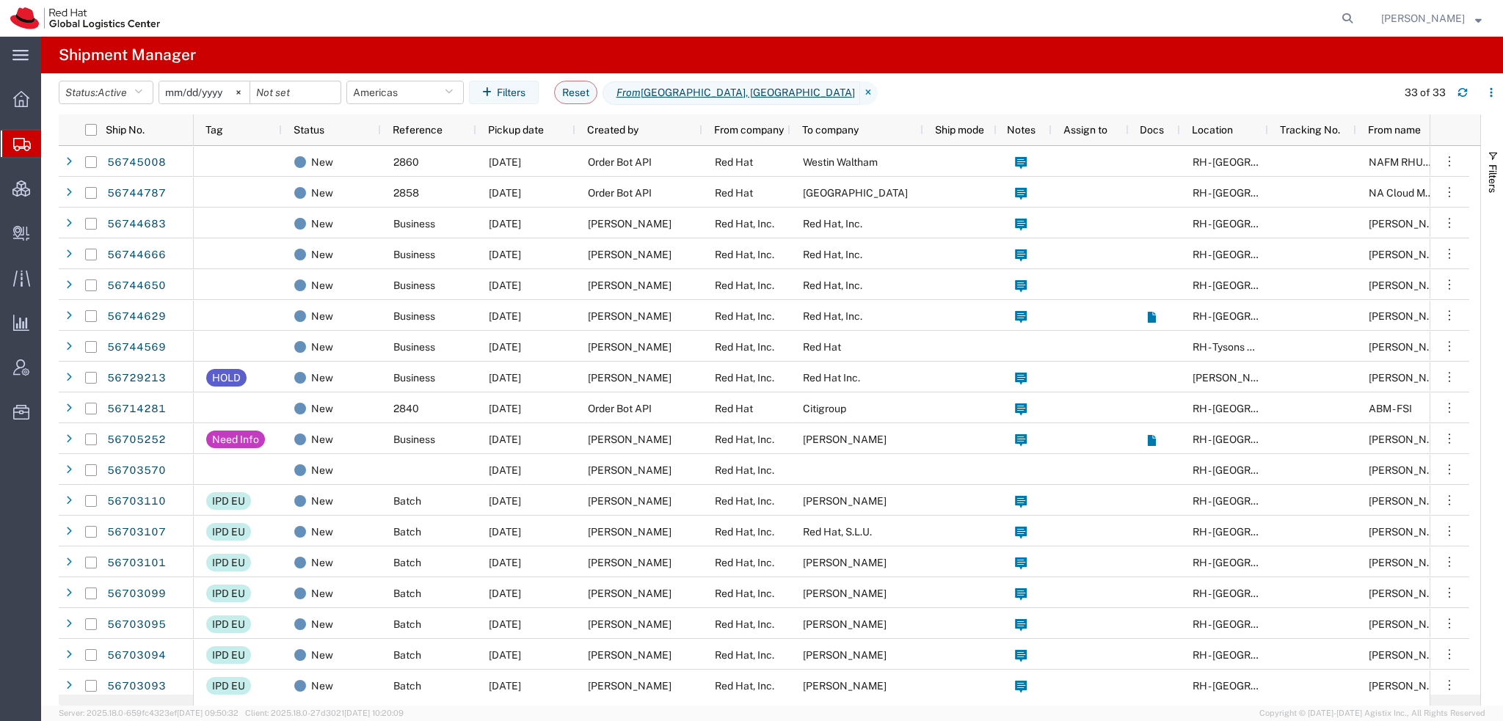
click at [1448, 19] on span "[PERSON_NAME]" at bounding box center [1423, 18] width 84 height 16
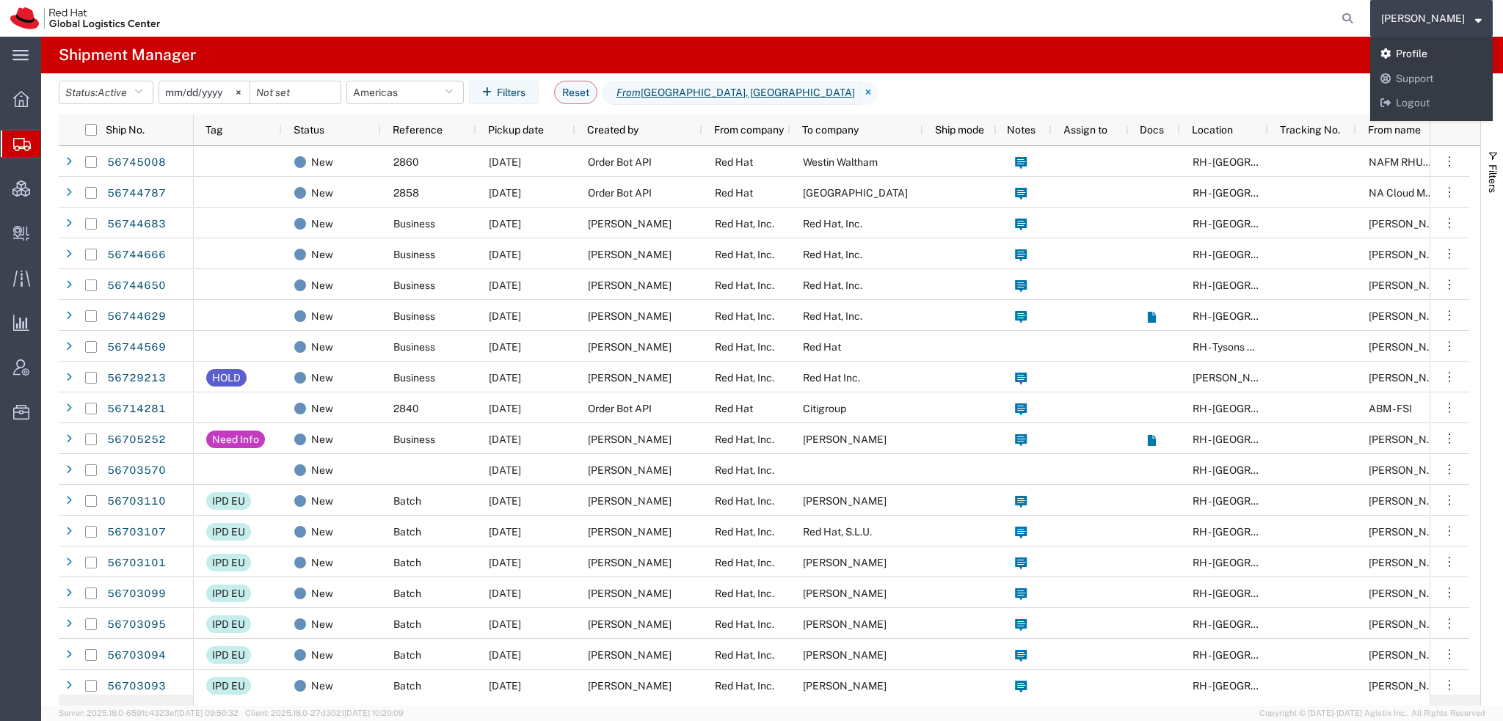
click at [1434, 47] on link "Profile" at bounding box center [1431, 54] width 123 height 25
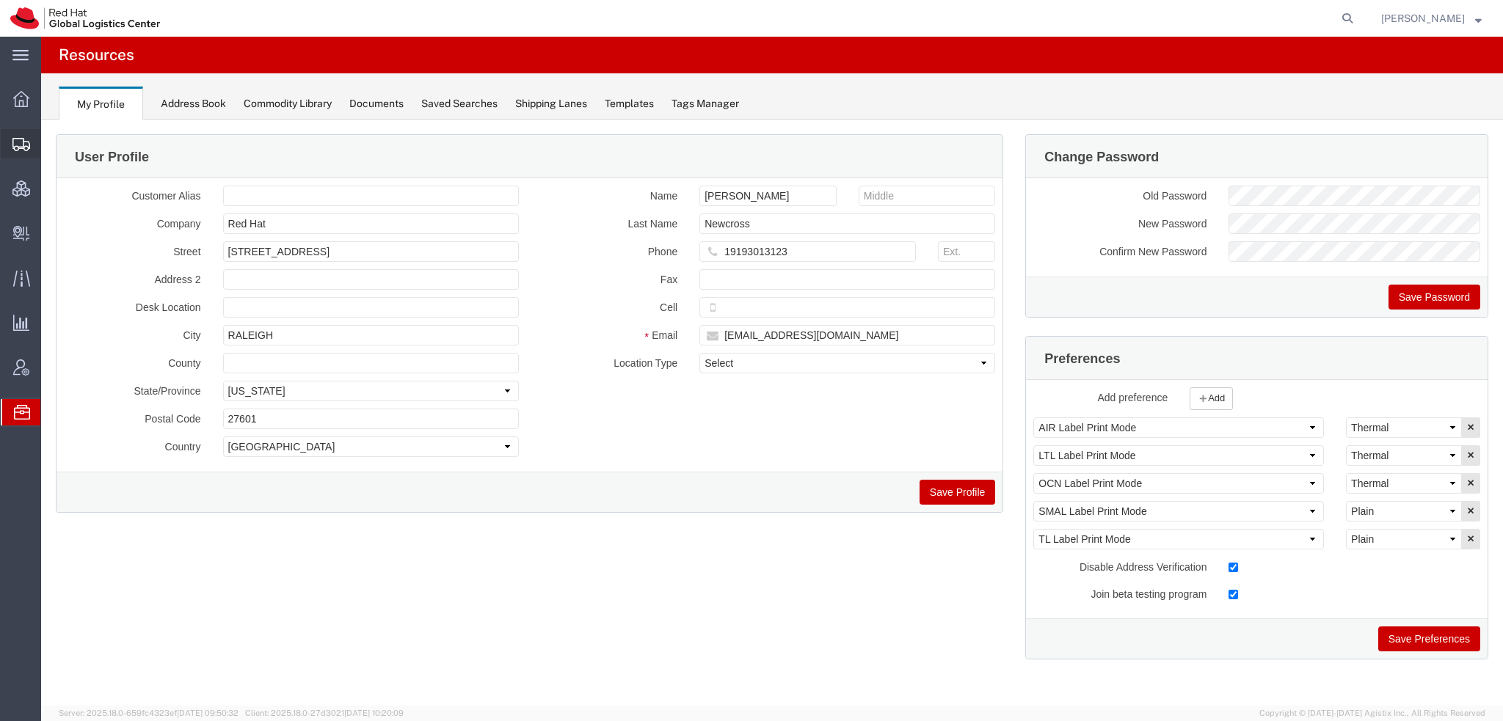
click at [0, 0] on span "Shipment Manager" at bounding box center [0, 0] width 0 height 0
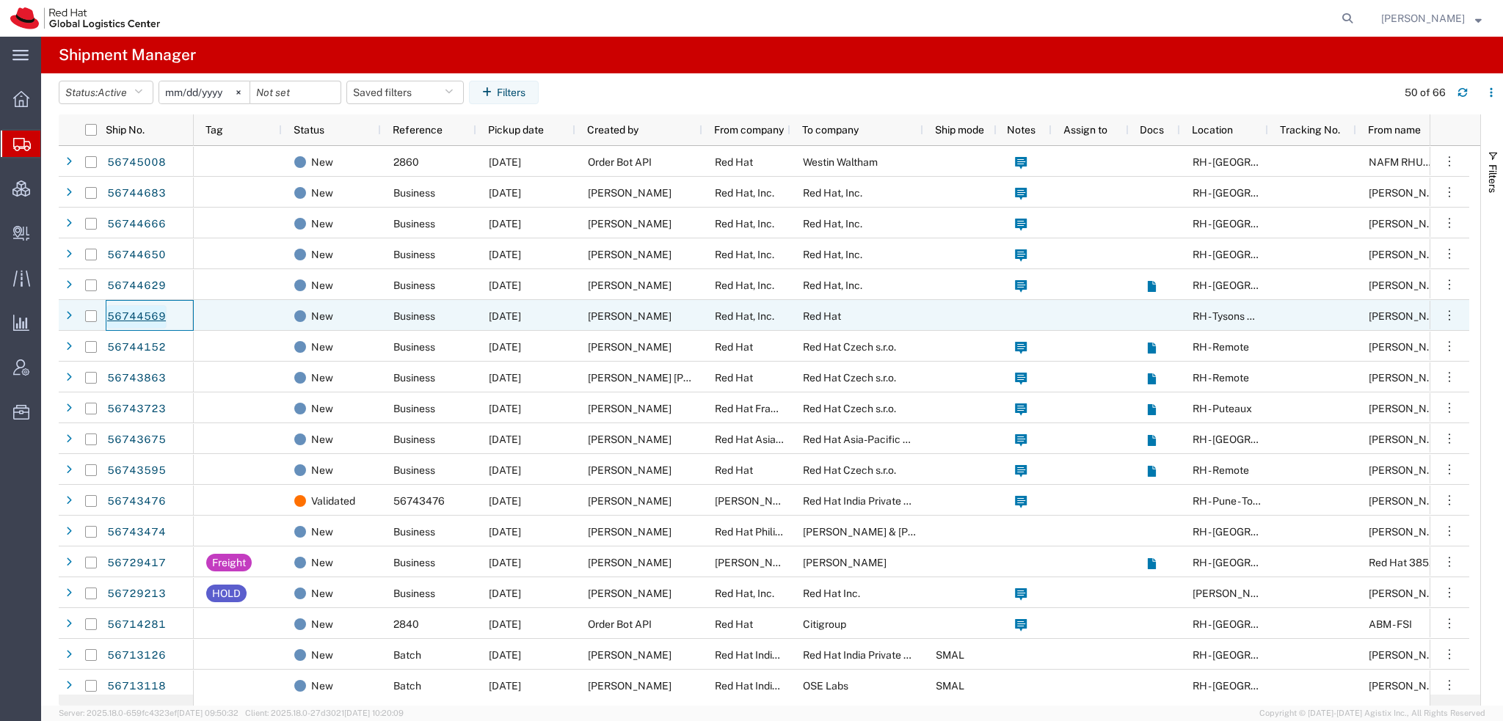
click at [142, 318] on link "56744569" at bounding box center [136, 316] width 60 height 23
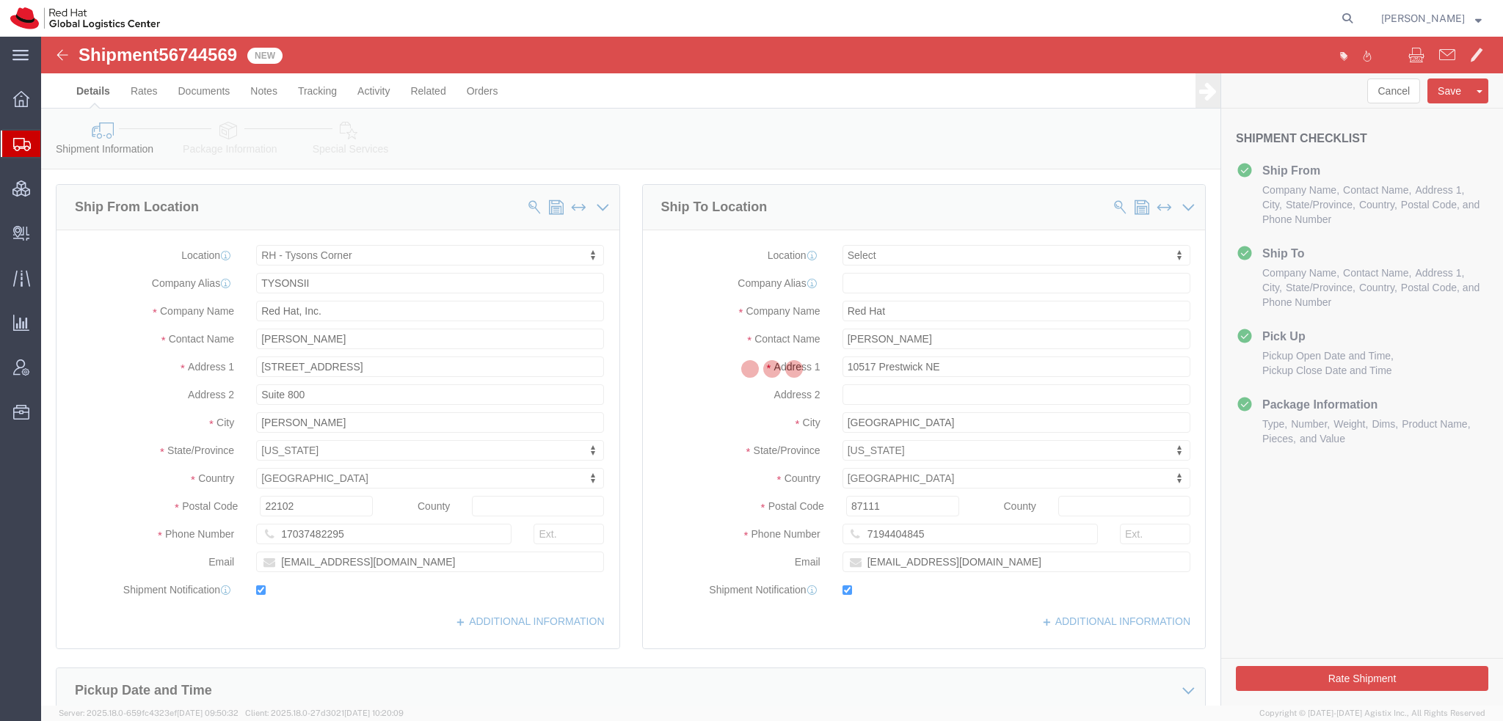
select select "38038"
select select
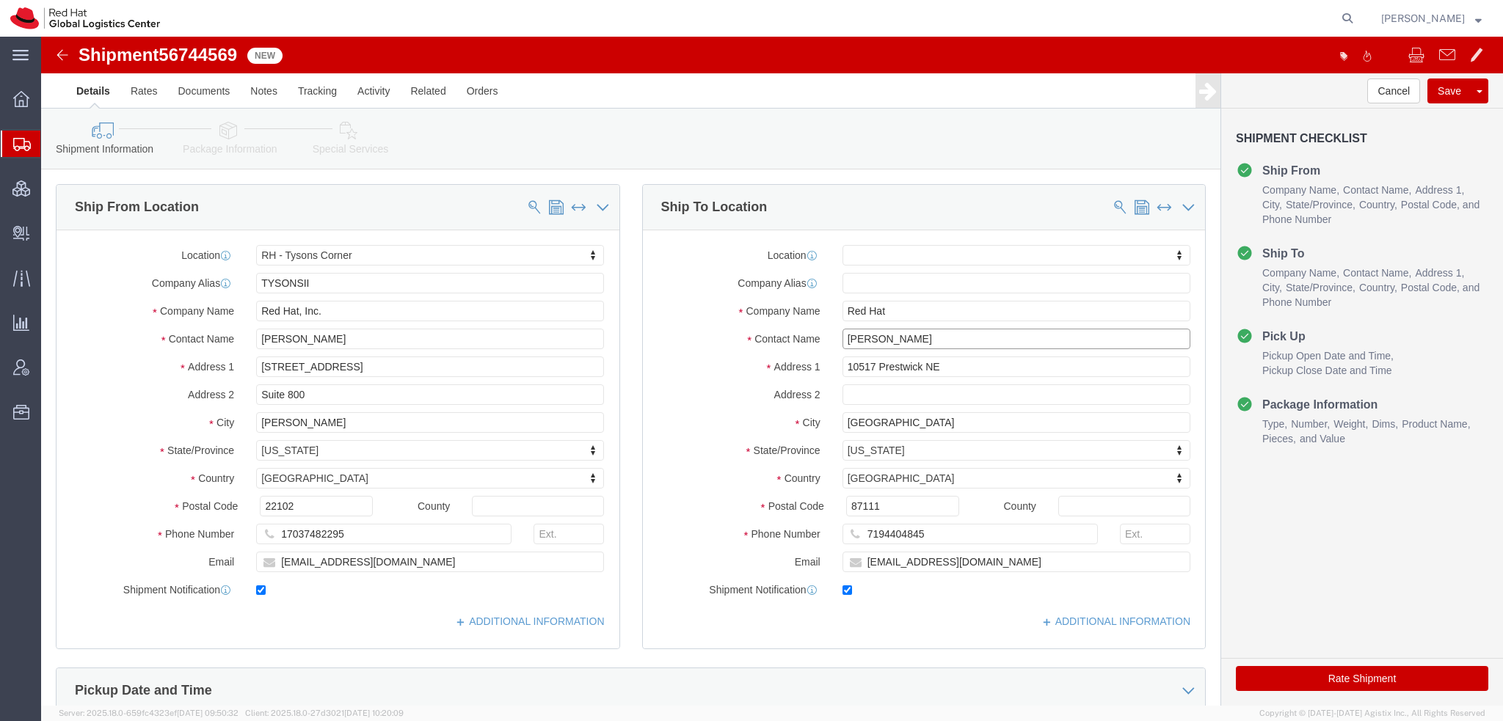
drag, startPoint x: 903, startPoint y: 304, endPoint x: 344, endPoint y: 224, distance: 564.9
click div "Ship From Location Location RH - Tysons Corner My Profile Location RH - Amsterd…"
paste input "Kurt Kuntzelman"
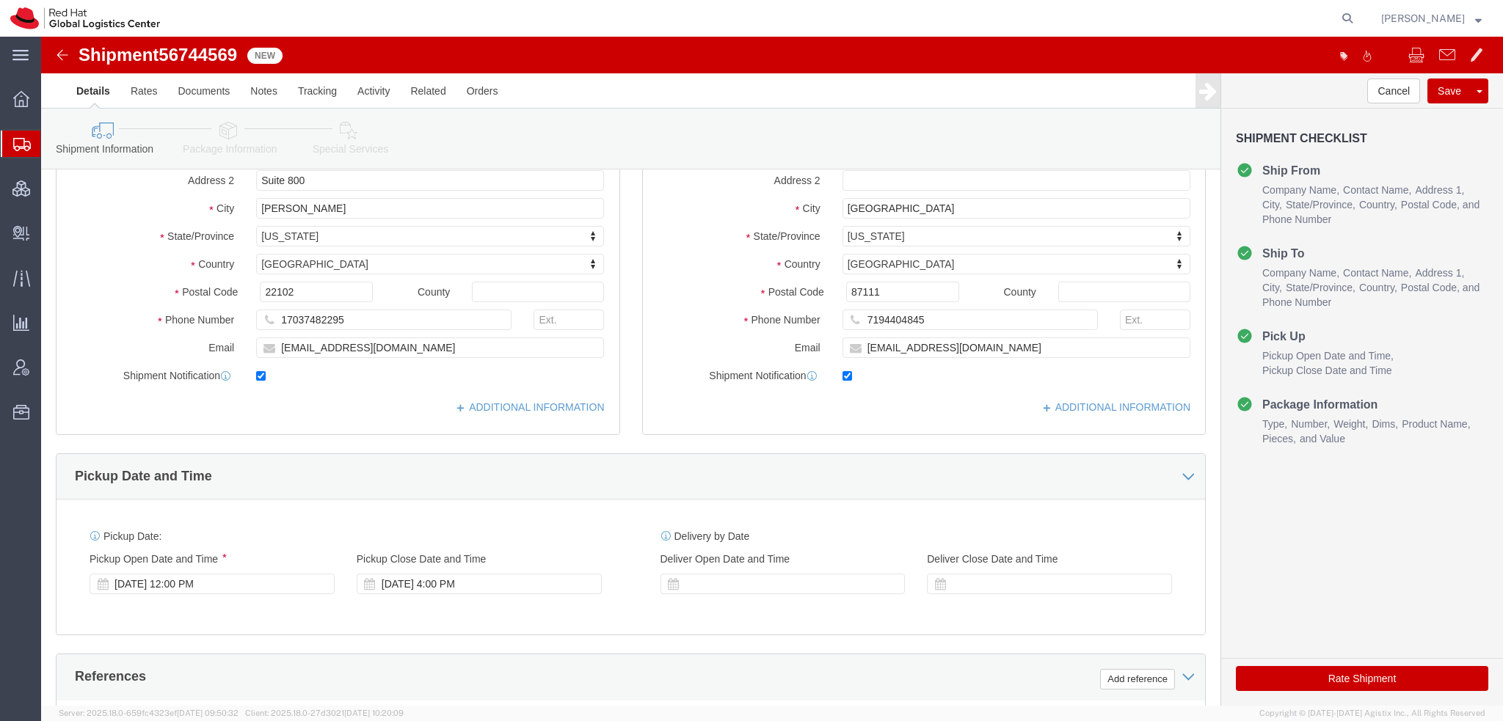
scroll to position [293, 0]
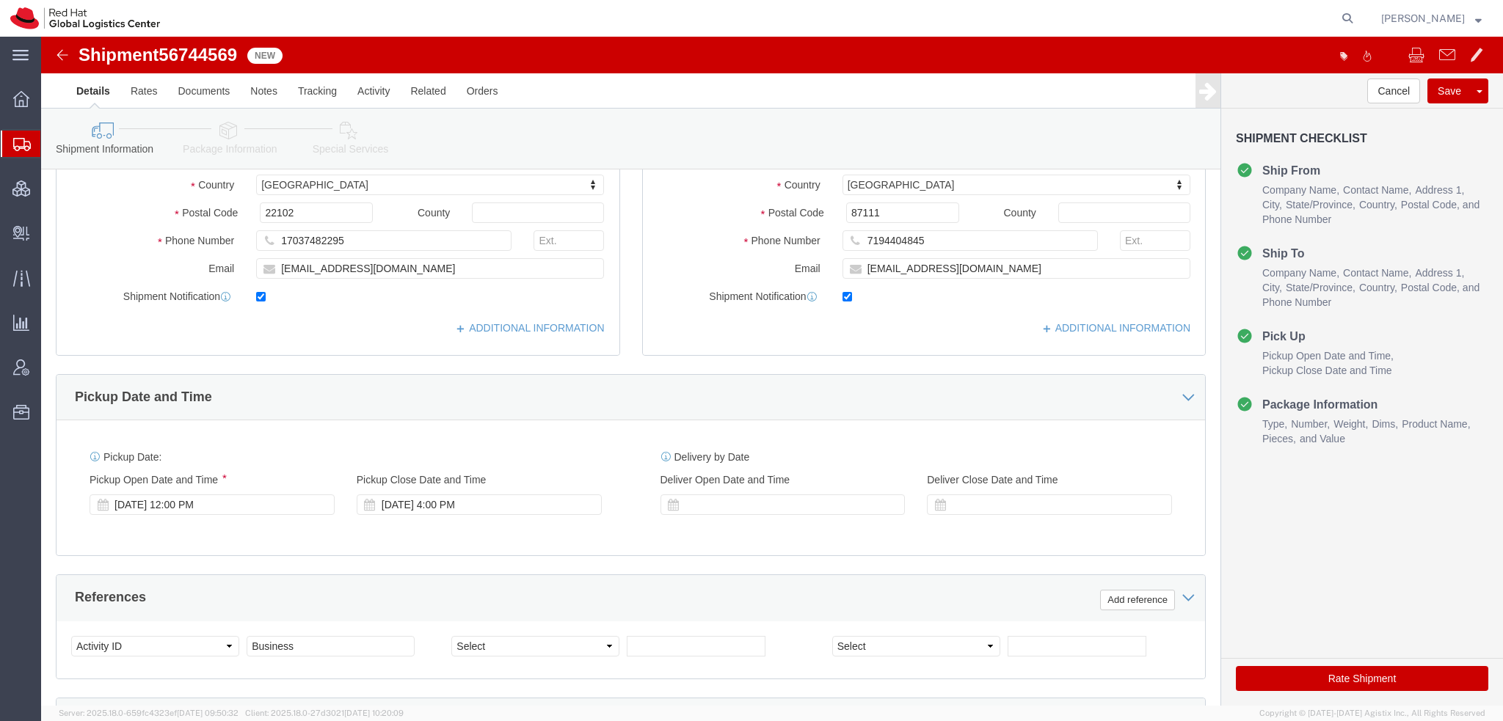
type input "Kurt Kuntzelman"
click icon
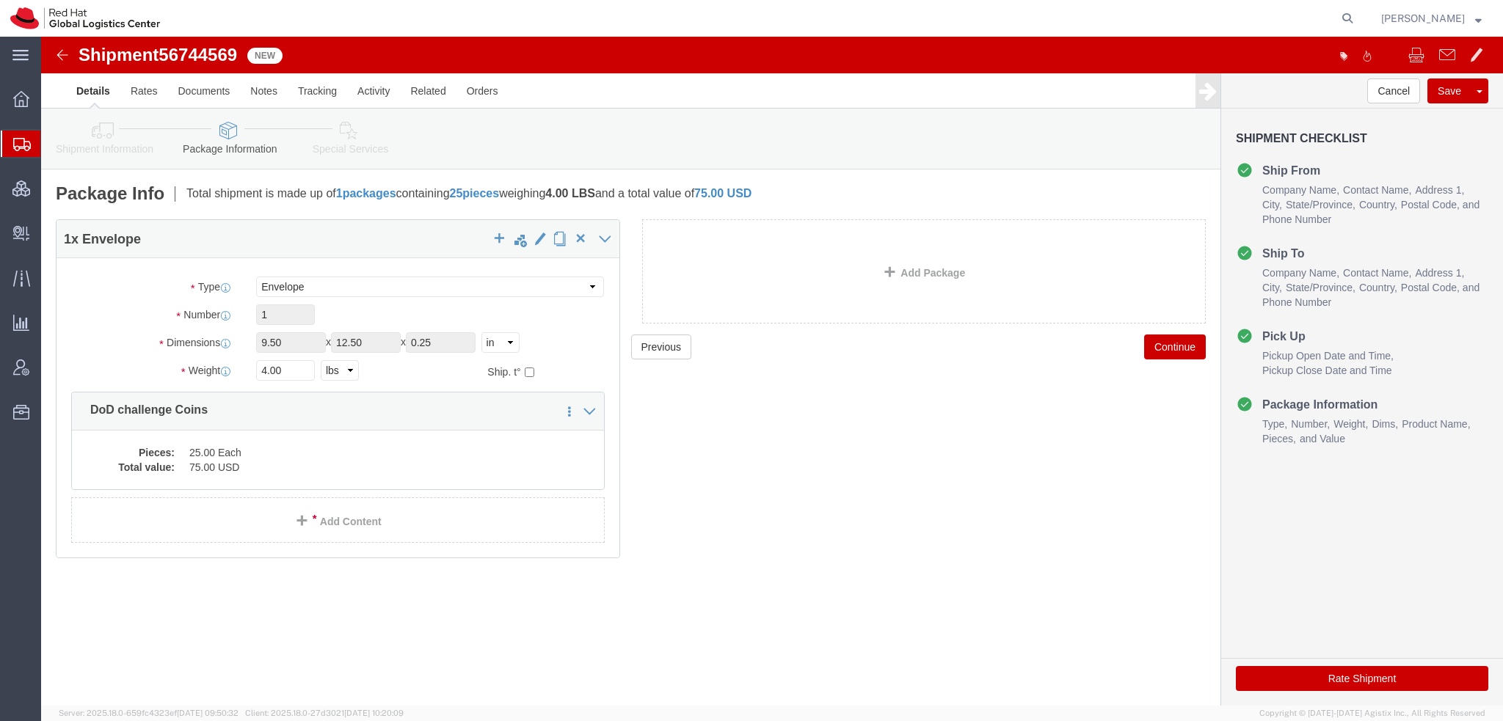
click icon
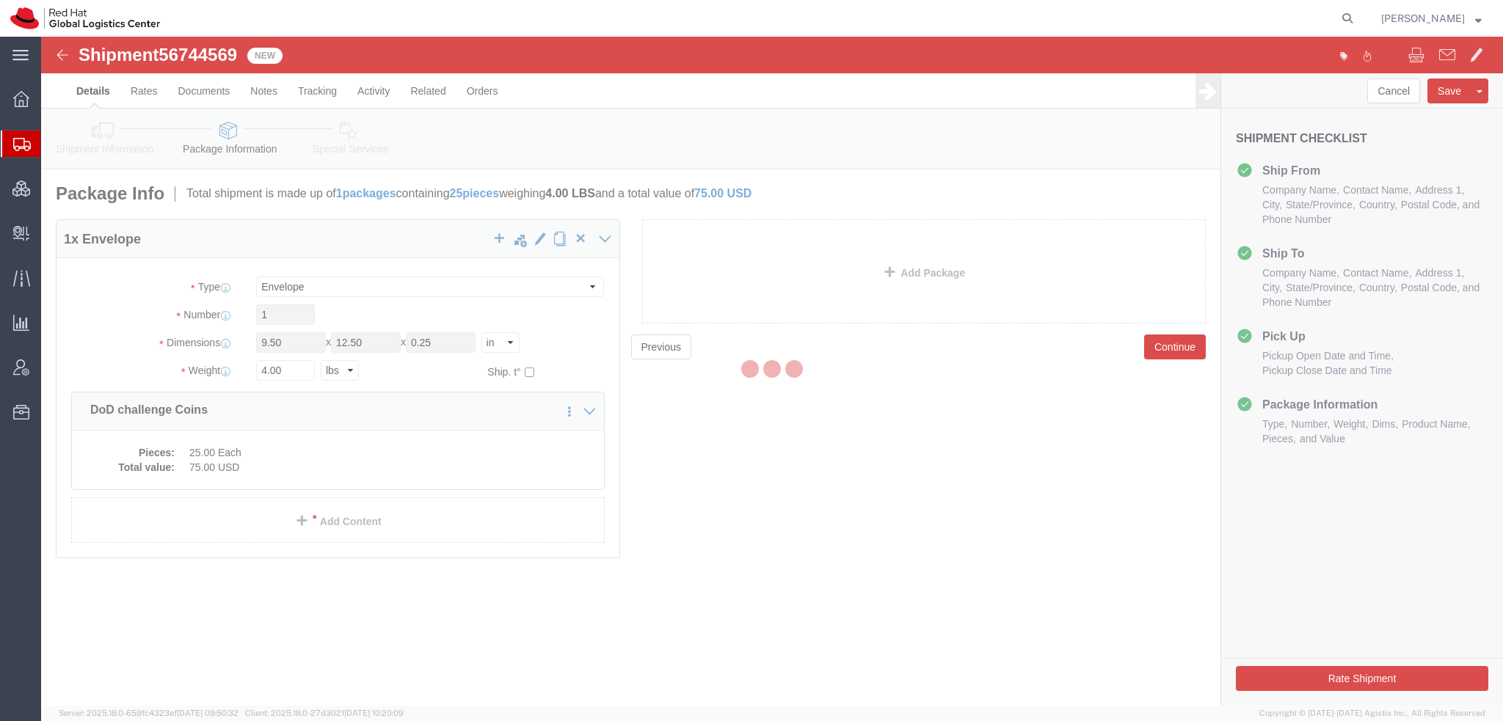
select select
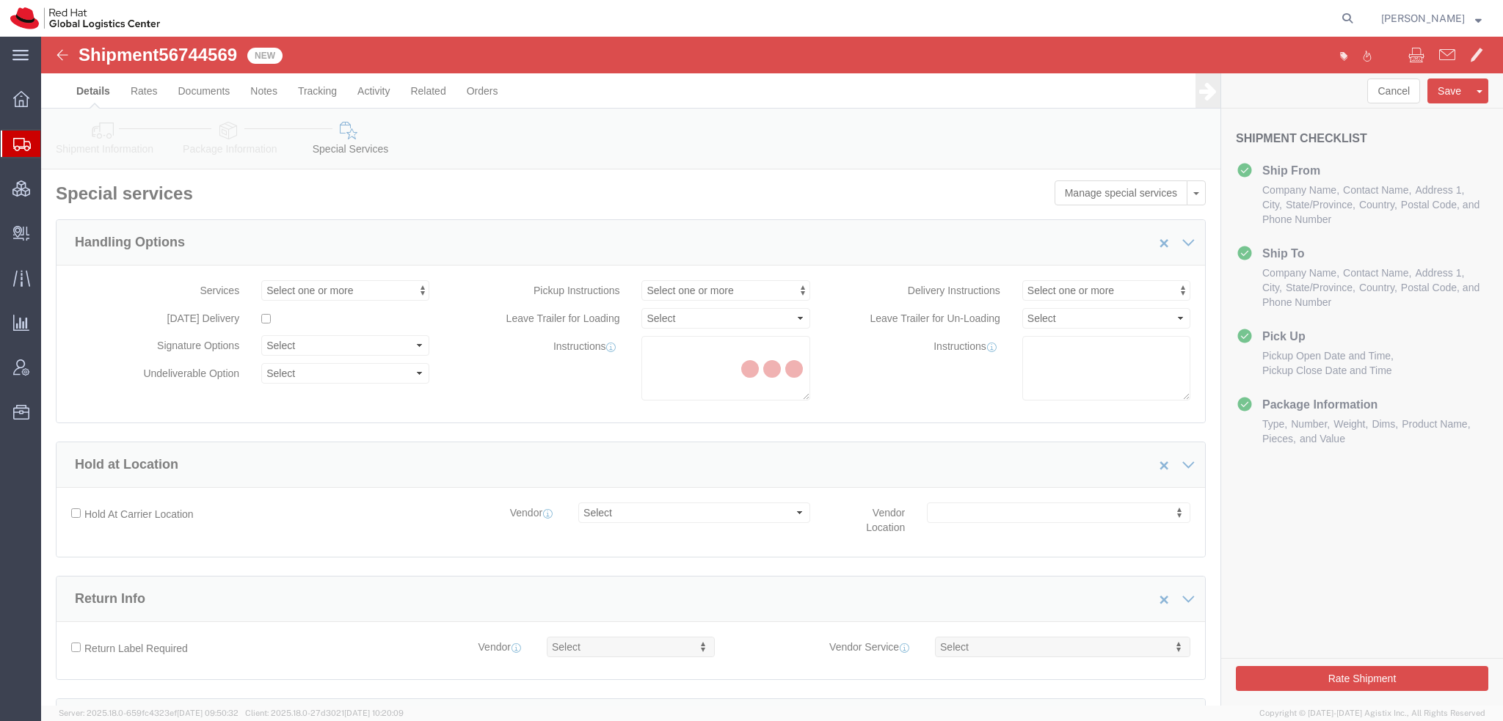
select select "COSTCENTER"
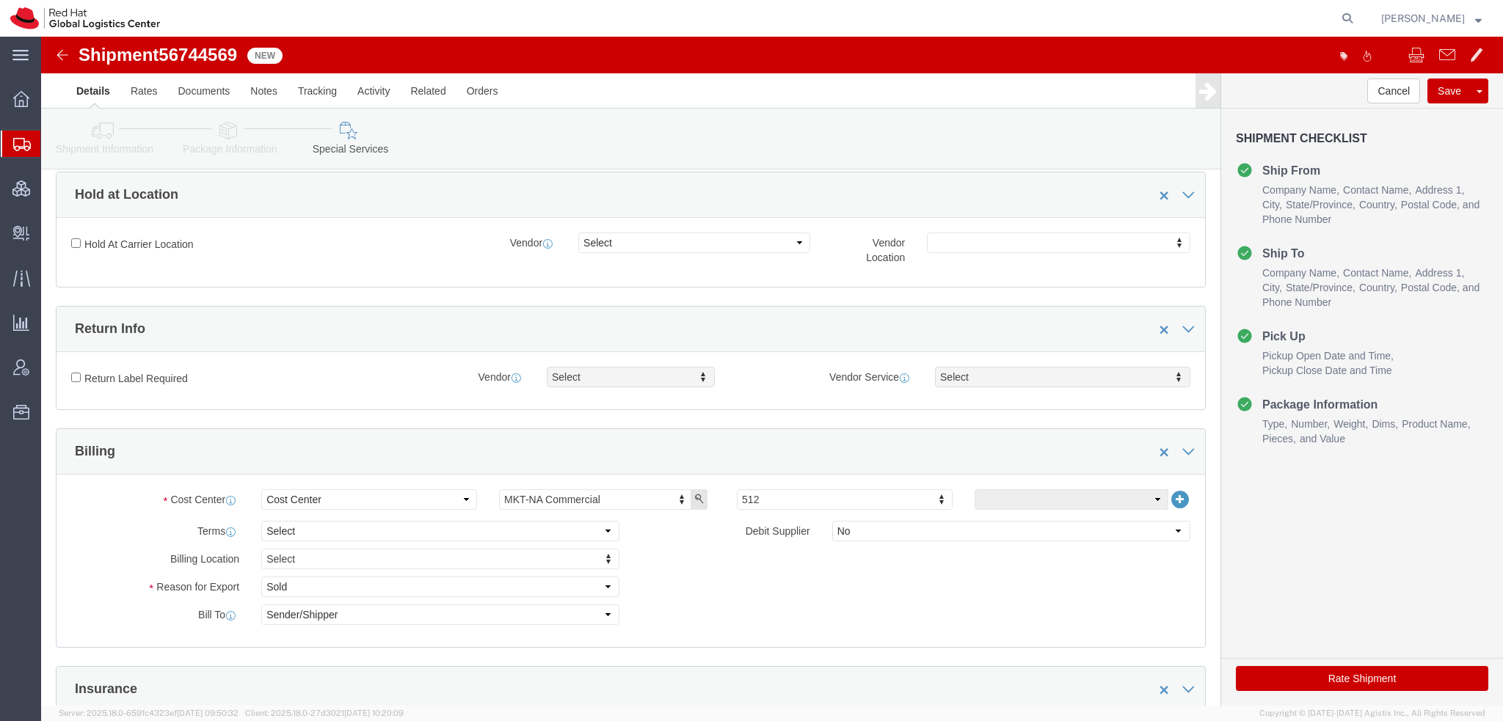
scroll to position [514, 0]
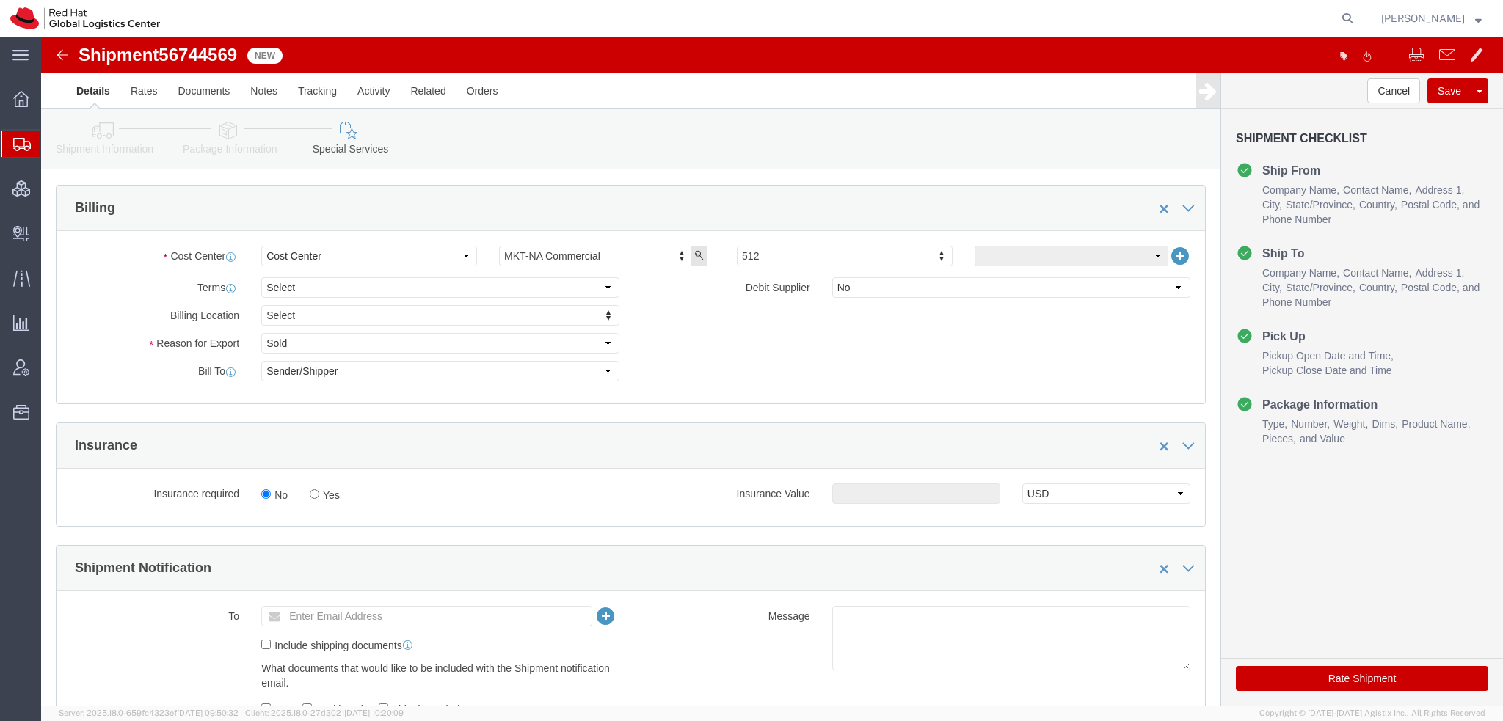
click button "Rate Shipment"
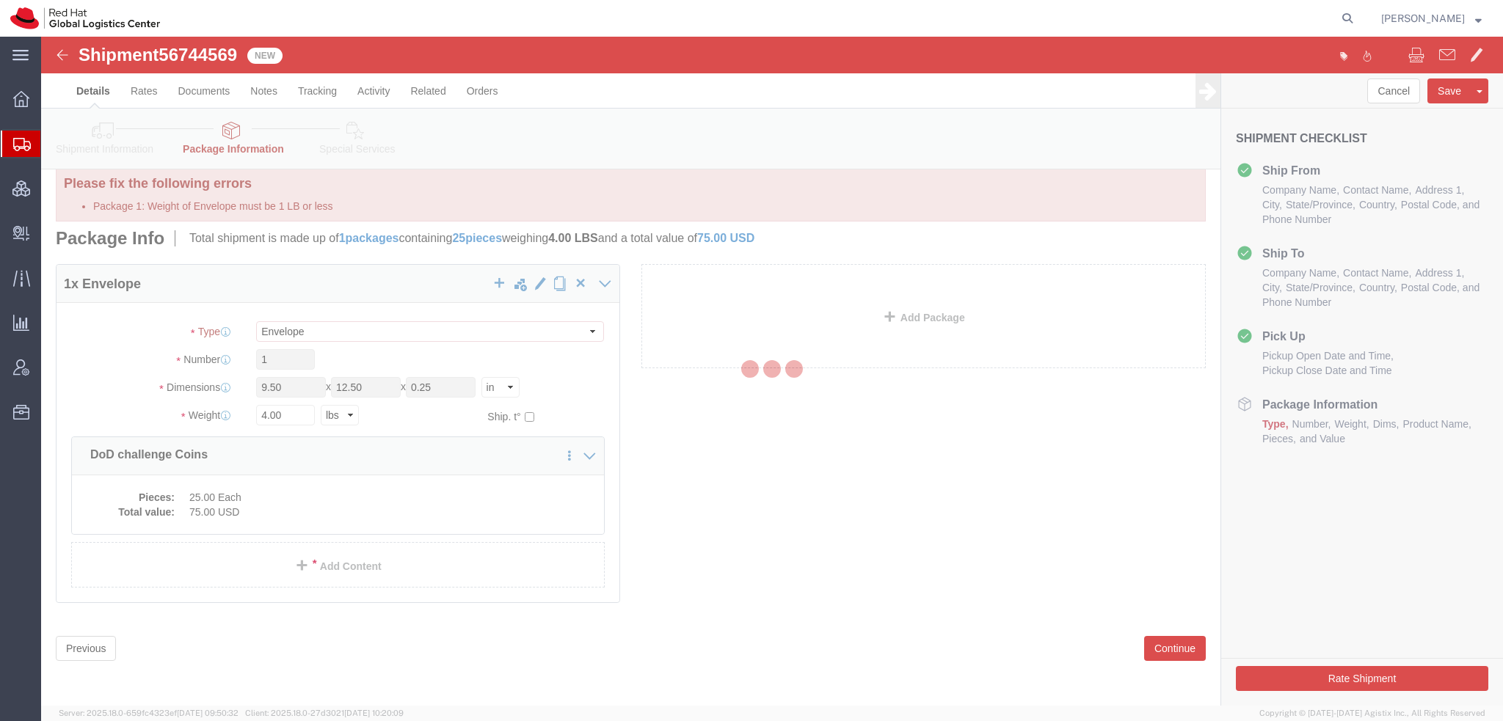
scroll to position [0, 0]
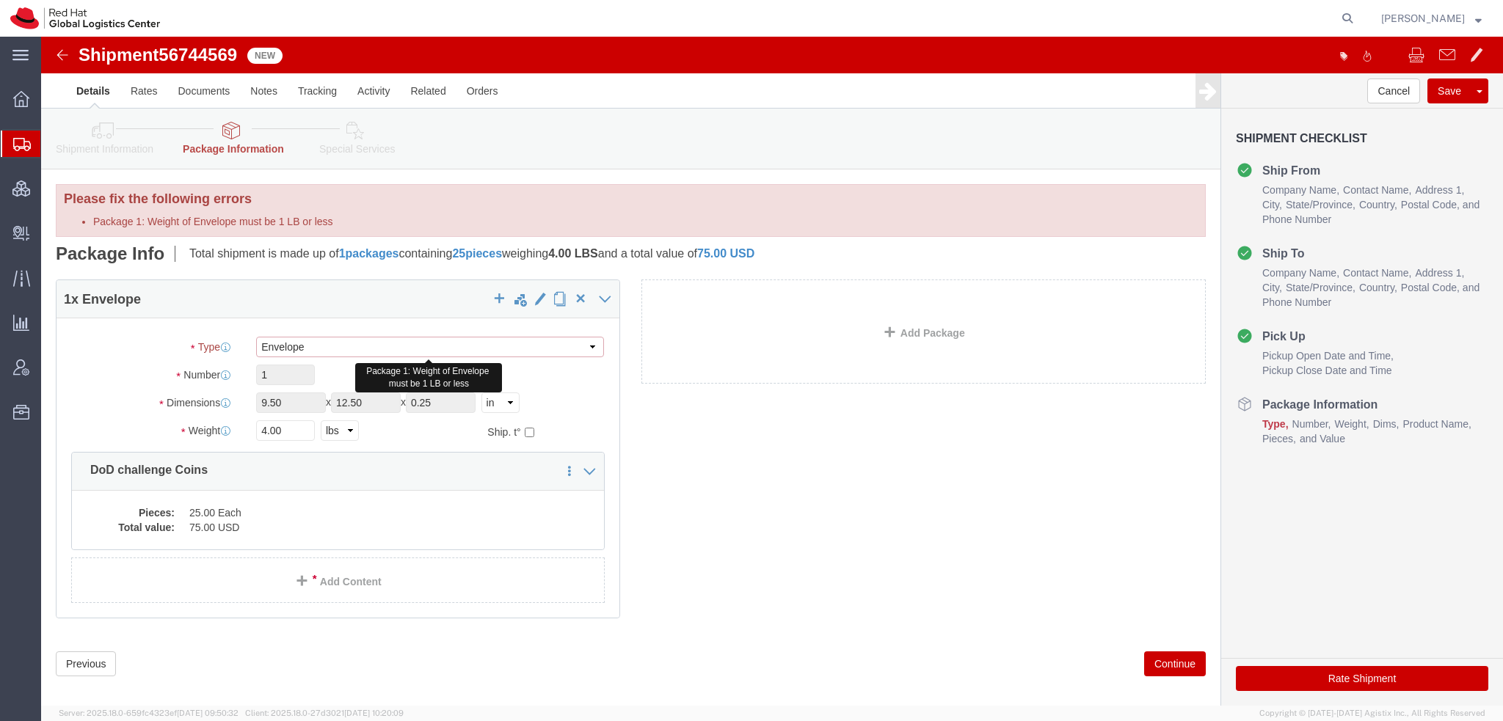
click select "Select Case(s) Crate(s) Envelope Large Box Medium Box PAK Skid(s) Small Box Sma…"
select select "PAK"
click select "Select Case(s) Crate(s) Envelope Large Box Medium Box PAK Skid(s) Small Box Sma…"
type input "10.25"
type input "12.75"
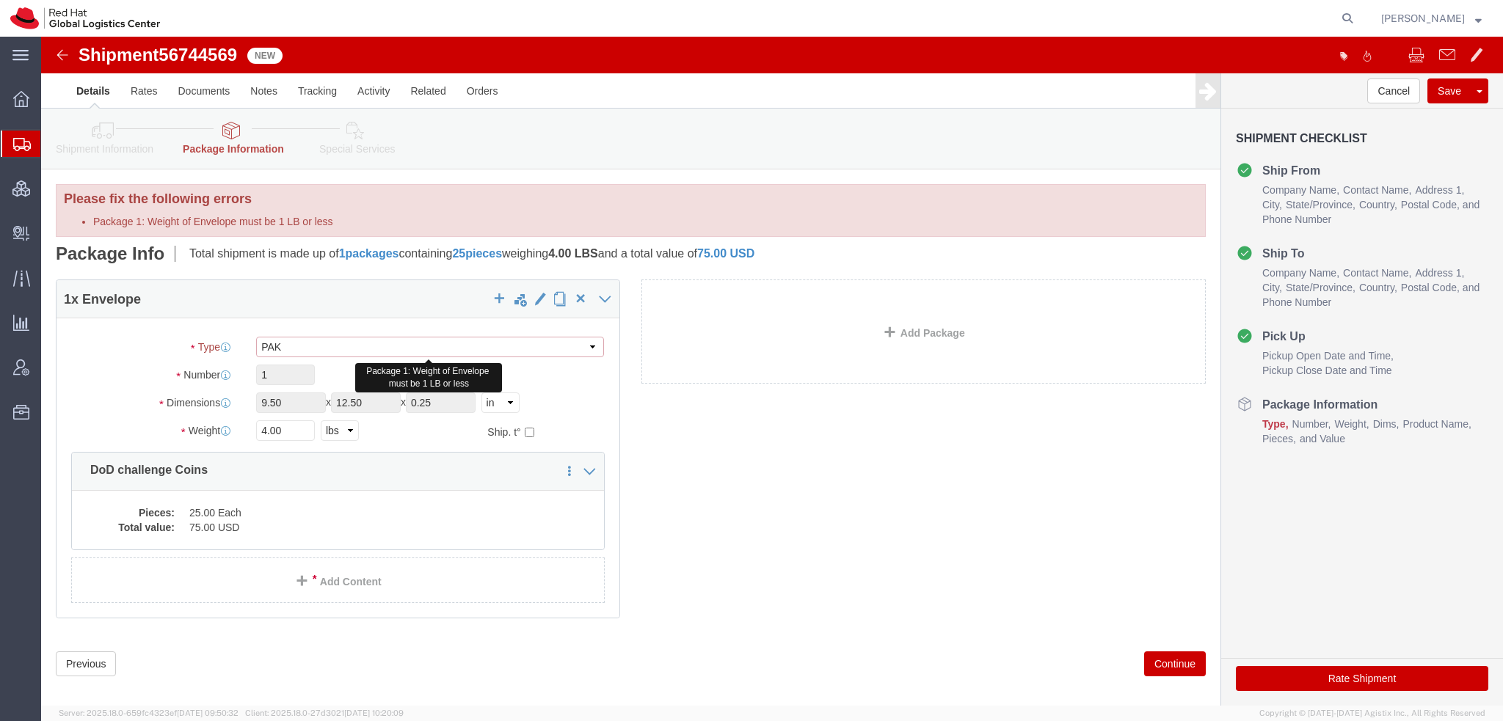
type input "1.00"
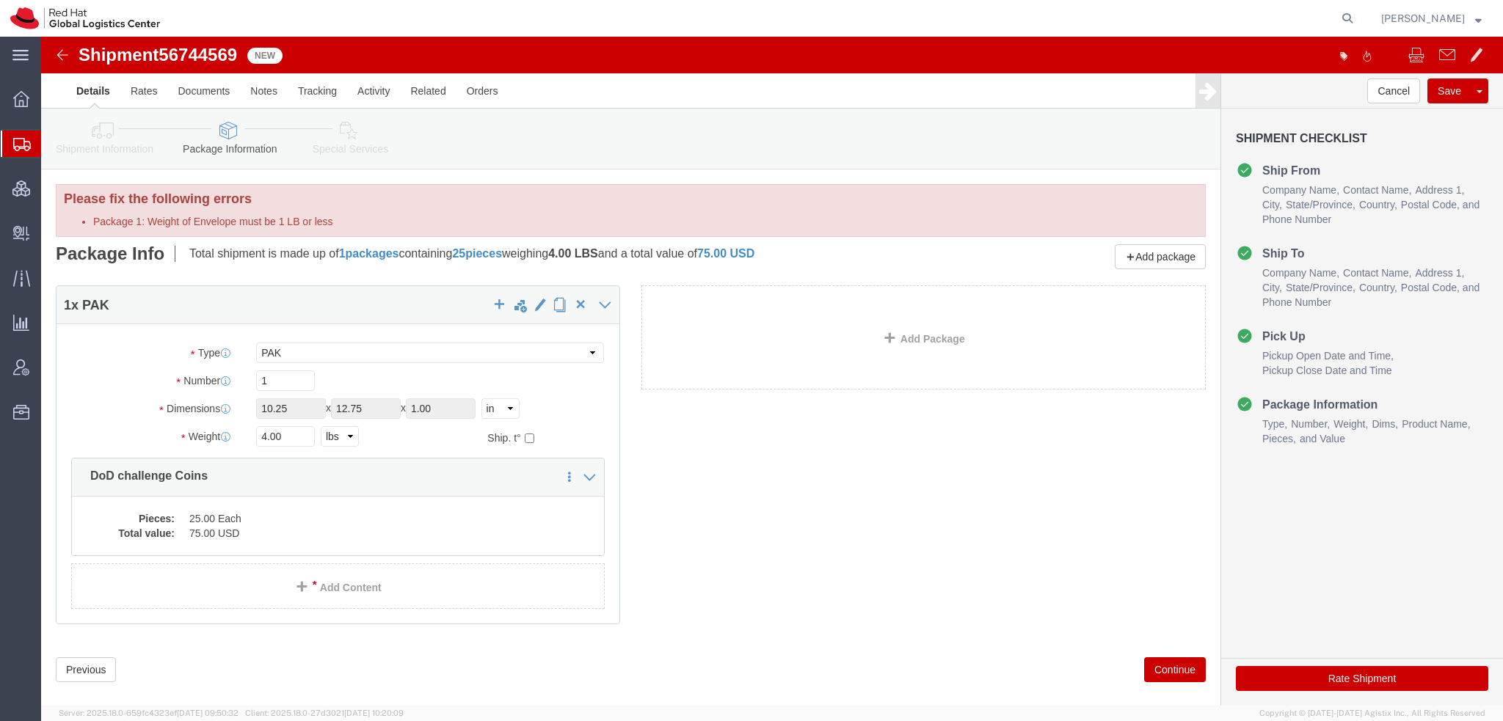
click button "Rate Shipment"
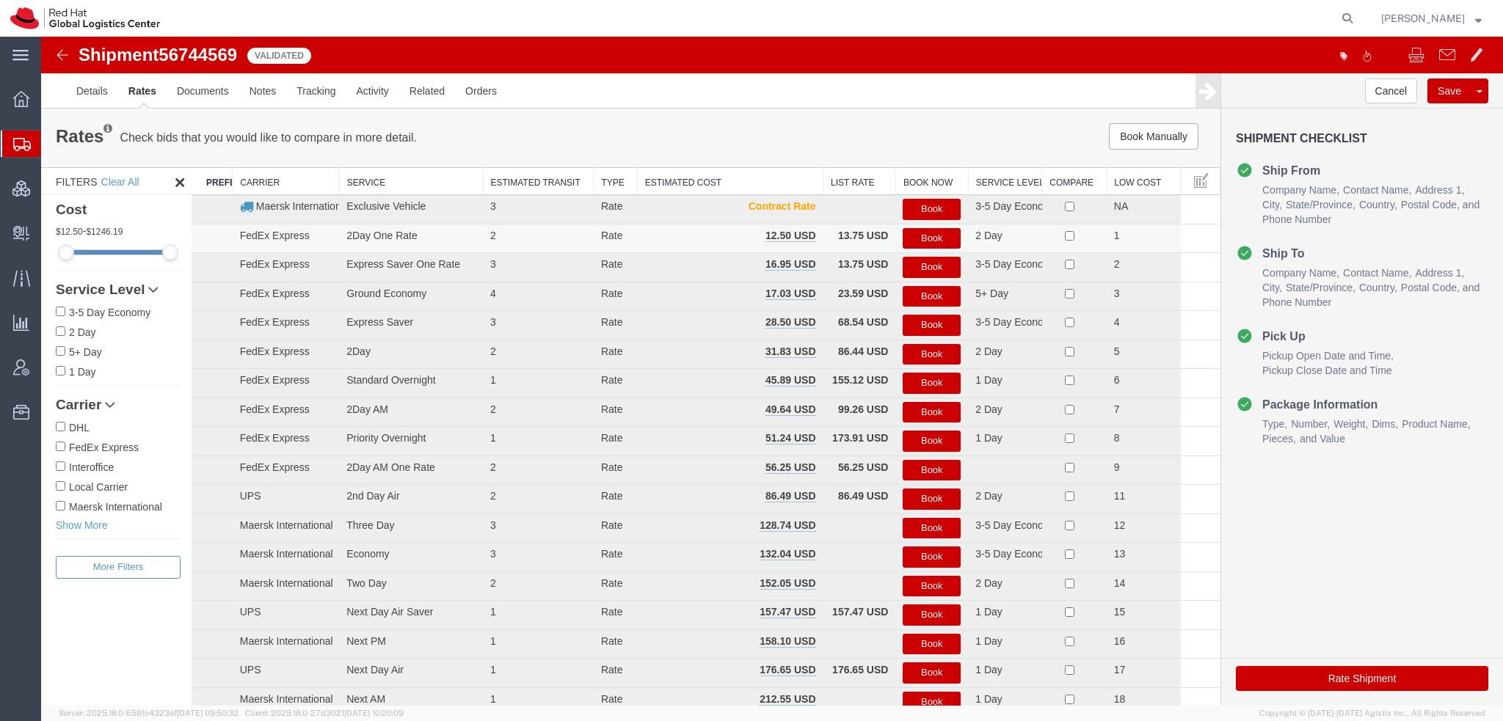
click at [919, 237] on button "Book" at bounding box center [931, 238] width 58 height 21
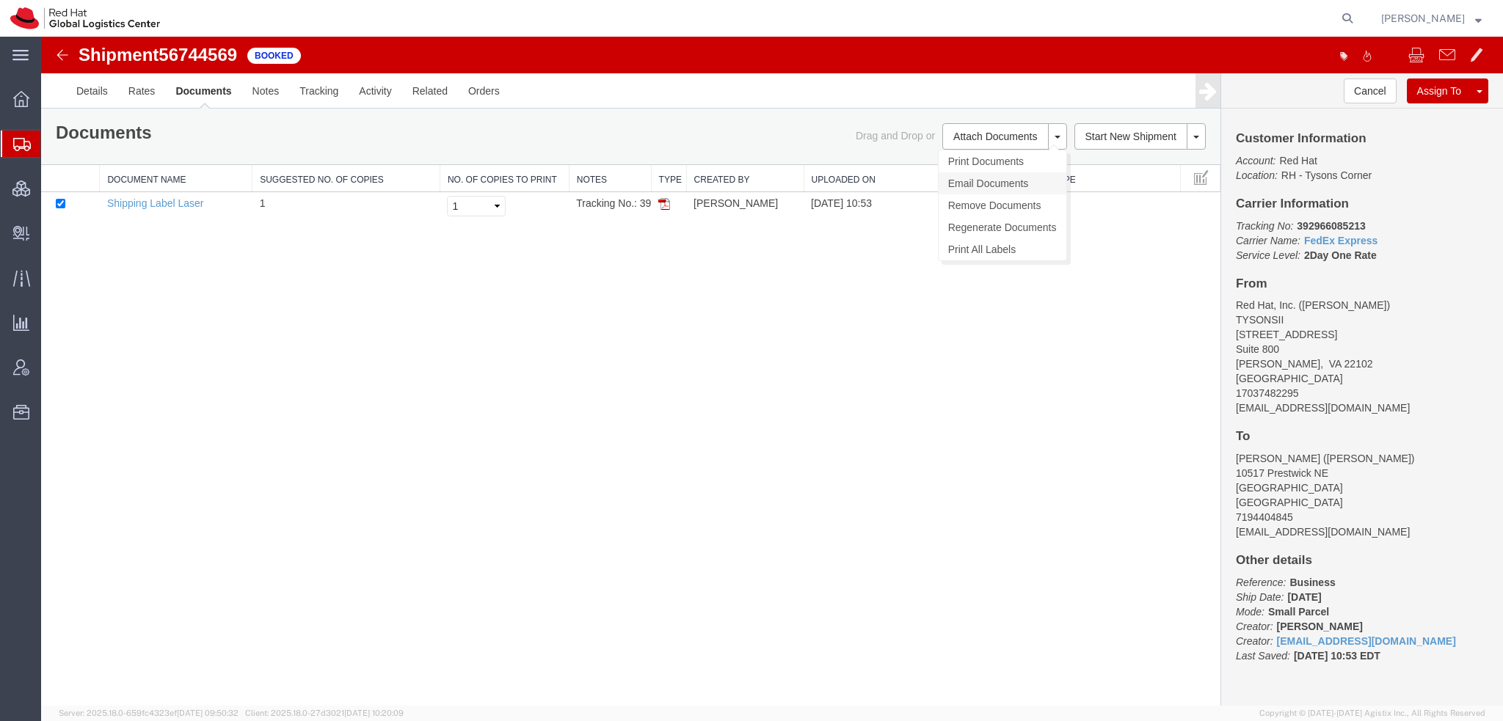
click at [1002, 181] on link "Email Documents" at bounding box center [1002, 183] width 128 height 22
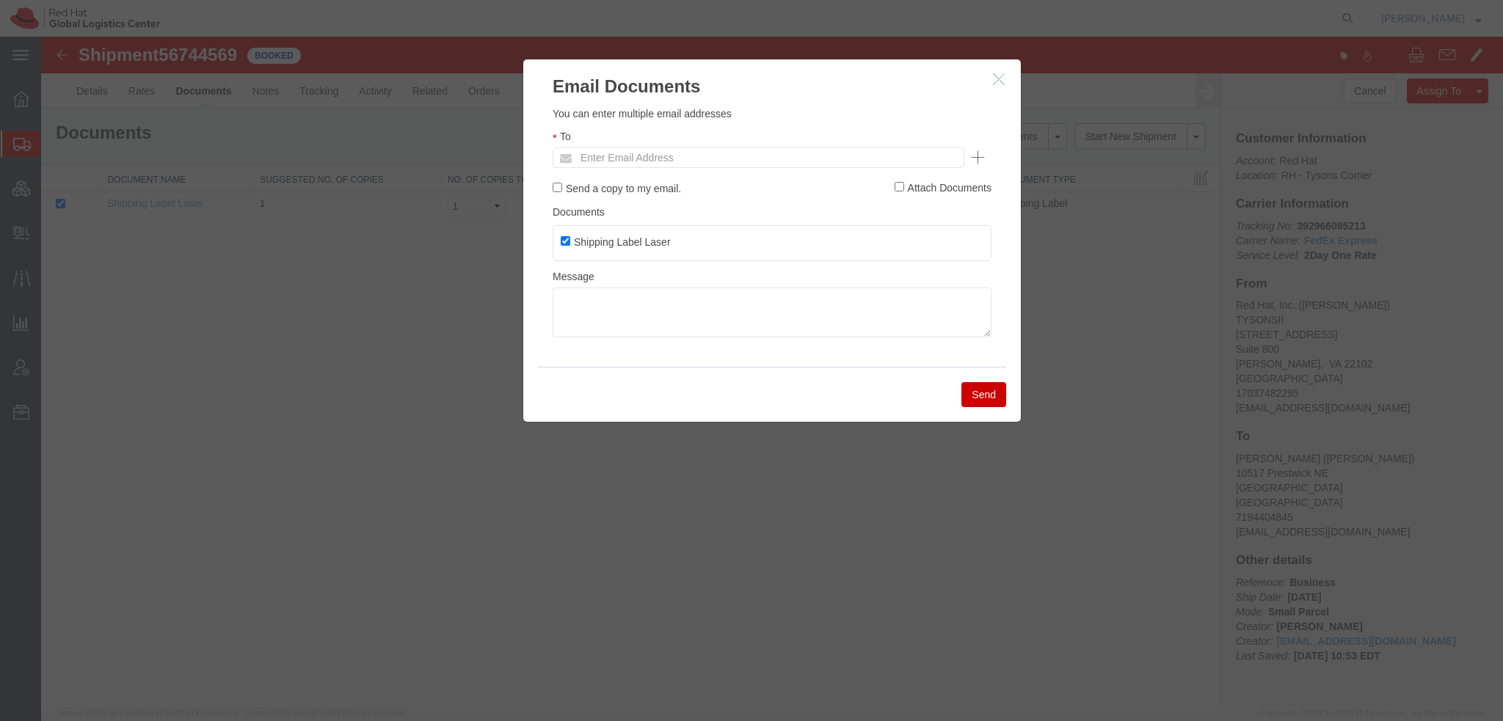
click at [857, 156] on ul "Enter Email Address" at bounding box center [758, 157] width 412 height 21
type input "sboltz"
type input "Enter Email Address"
click at [995, 73] on icon "button" at bounding box center [999, 79] width 12 height 12
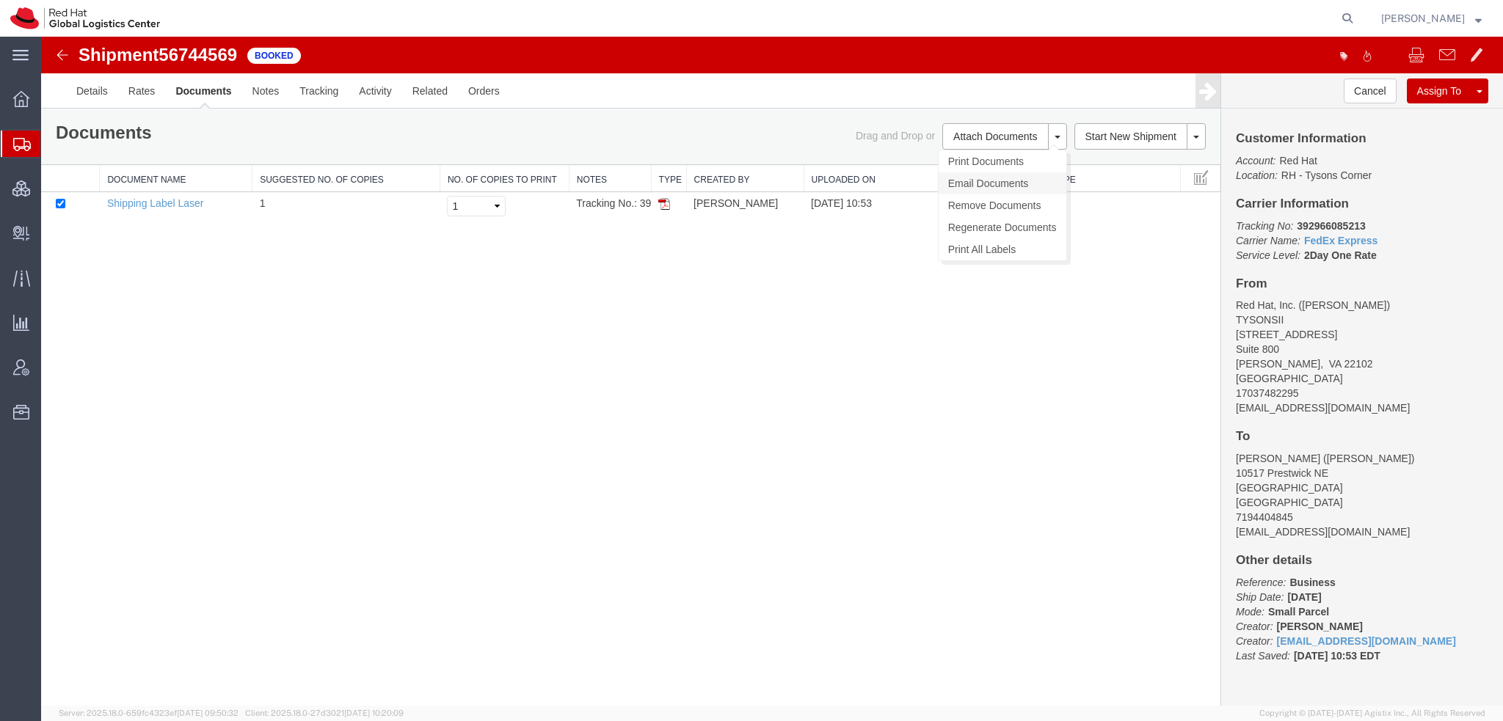
click at [990, 181] on link "Email Documents" at bounding box center [1002, 183] width 128 height 22
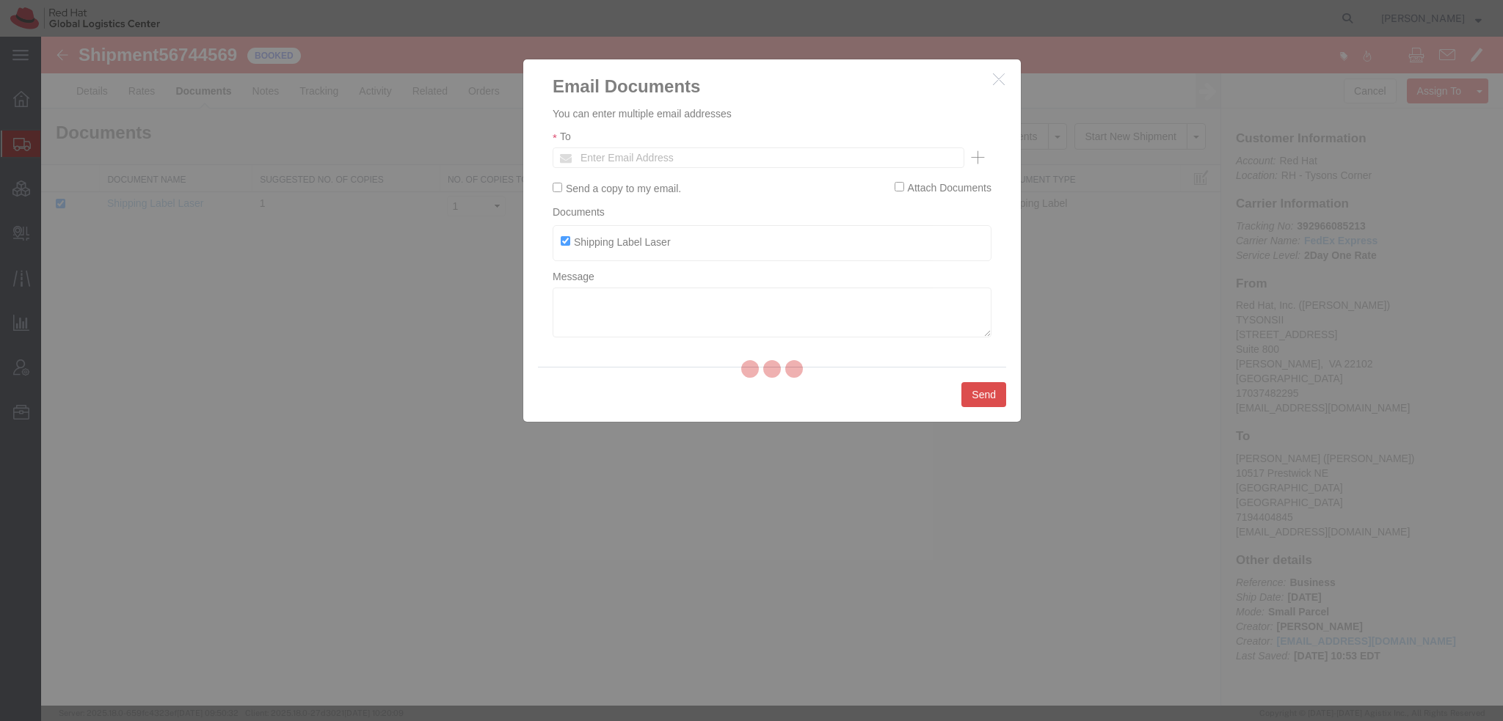
click at [657, 153] on div at bounding box center [772, 371] width 1462 height 669
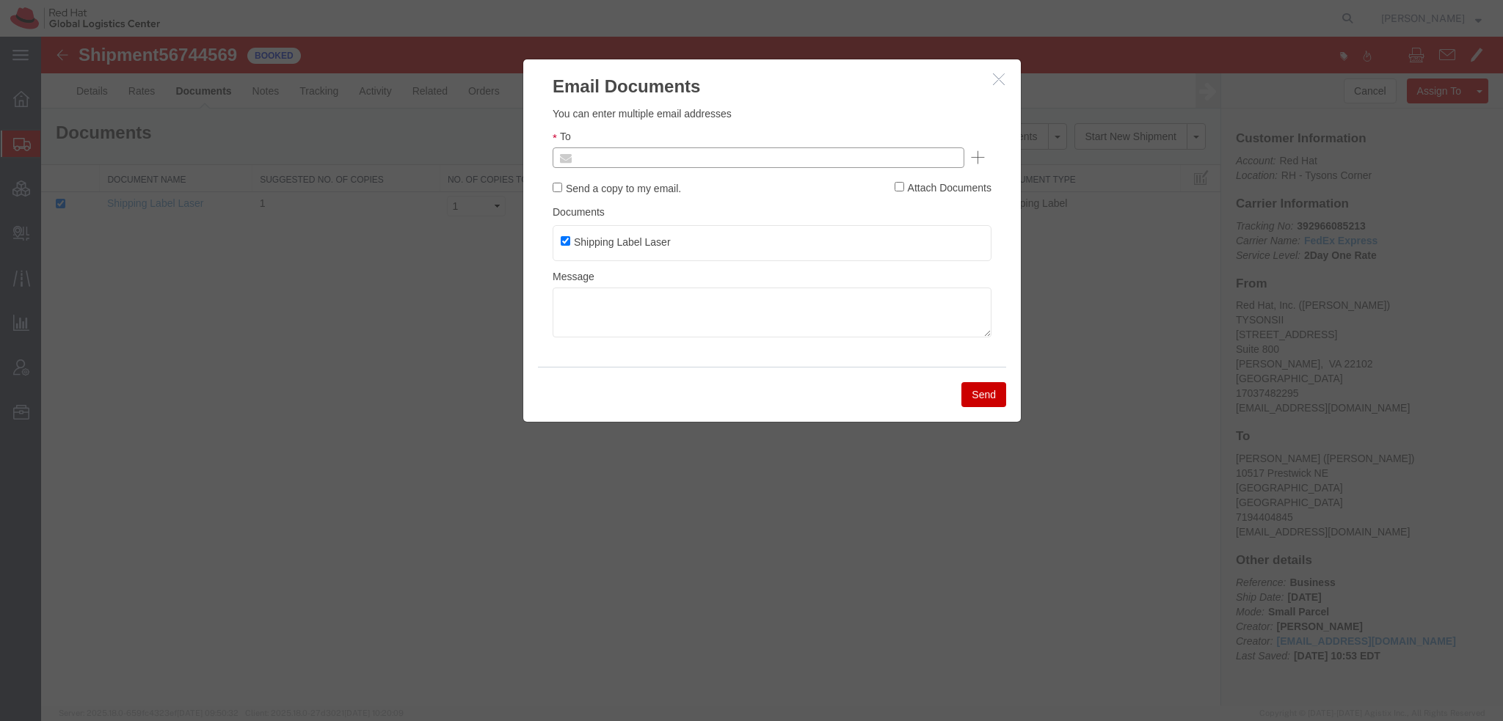
click at [665, 150] on input "text" at bounding box center [659, 157] width 172 height 19
type input "sboltz"
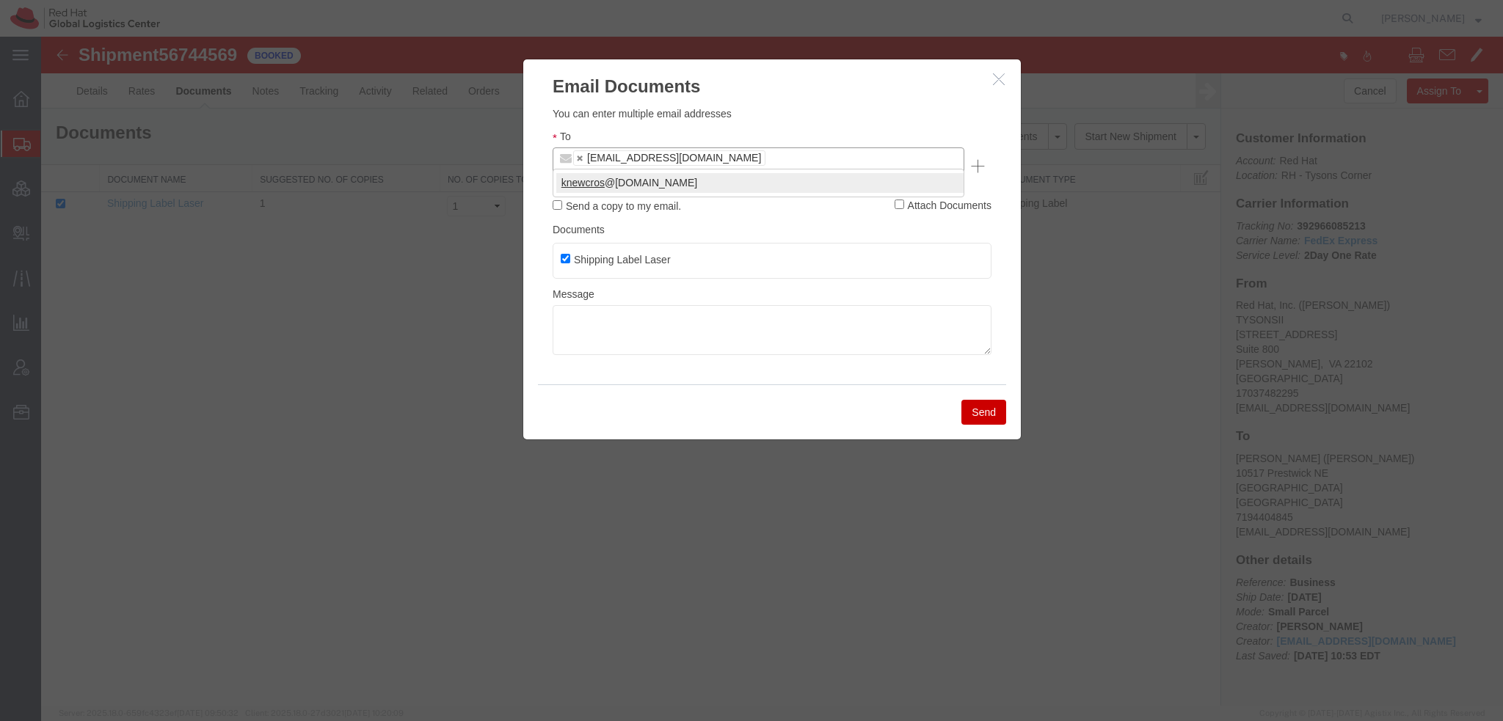
type input "knewcros"
click at [993, 400] on button "Send" at bounding box center [983, 412] width 45 height 25
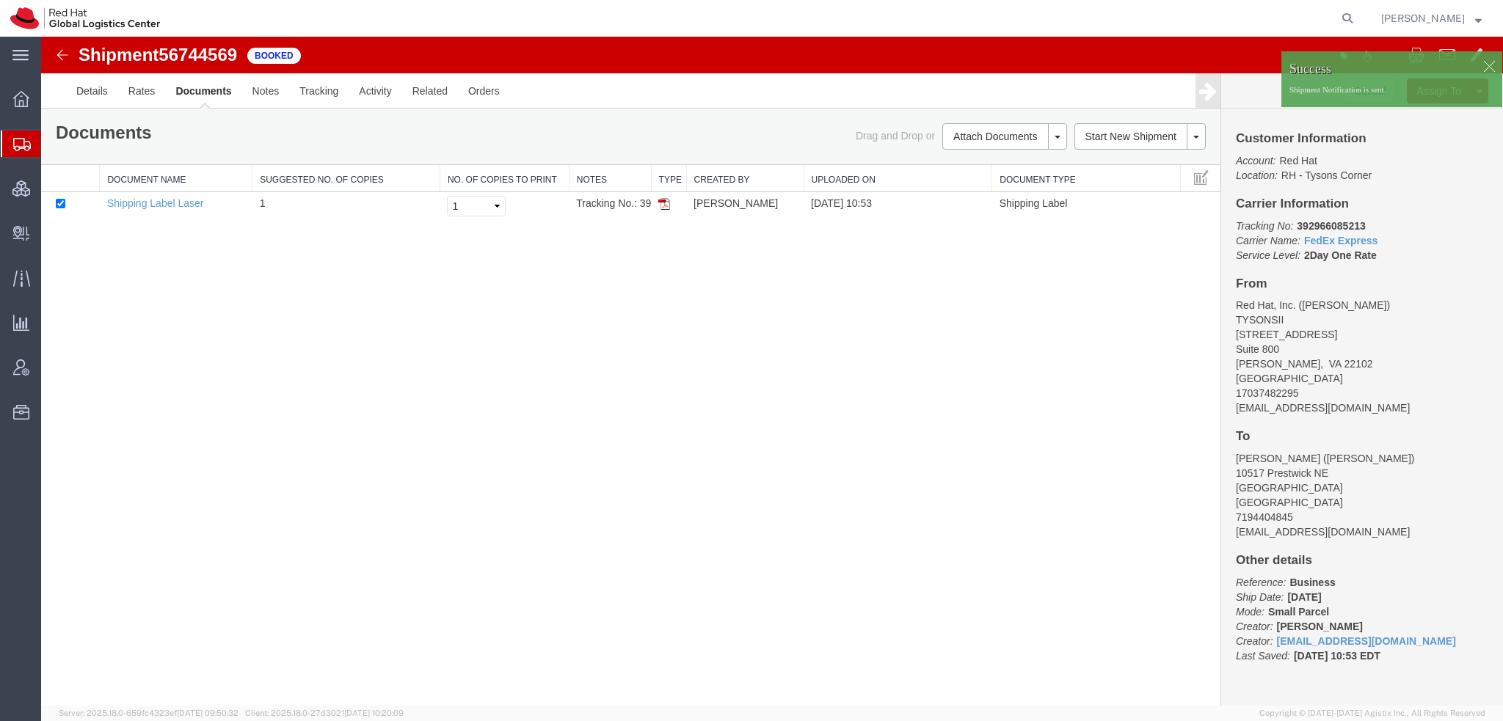
drag, startPoint x: 87, startPoint y: 164, endPoint x: 123, endPoint y: 169, distance: 36.9
click at [0, 0] on span "Shipment Manager" at bounding box center [0, 0] width 0 height 0
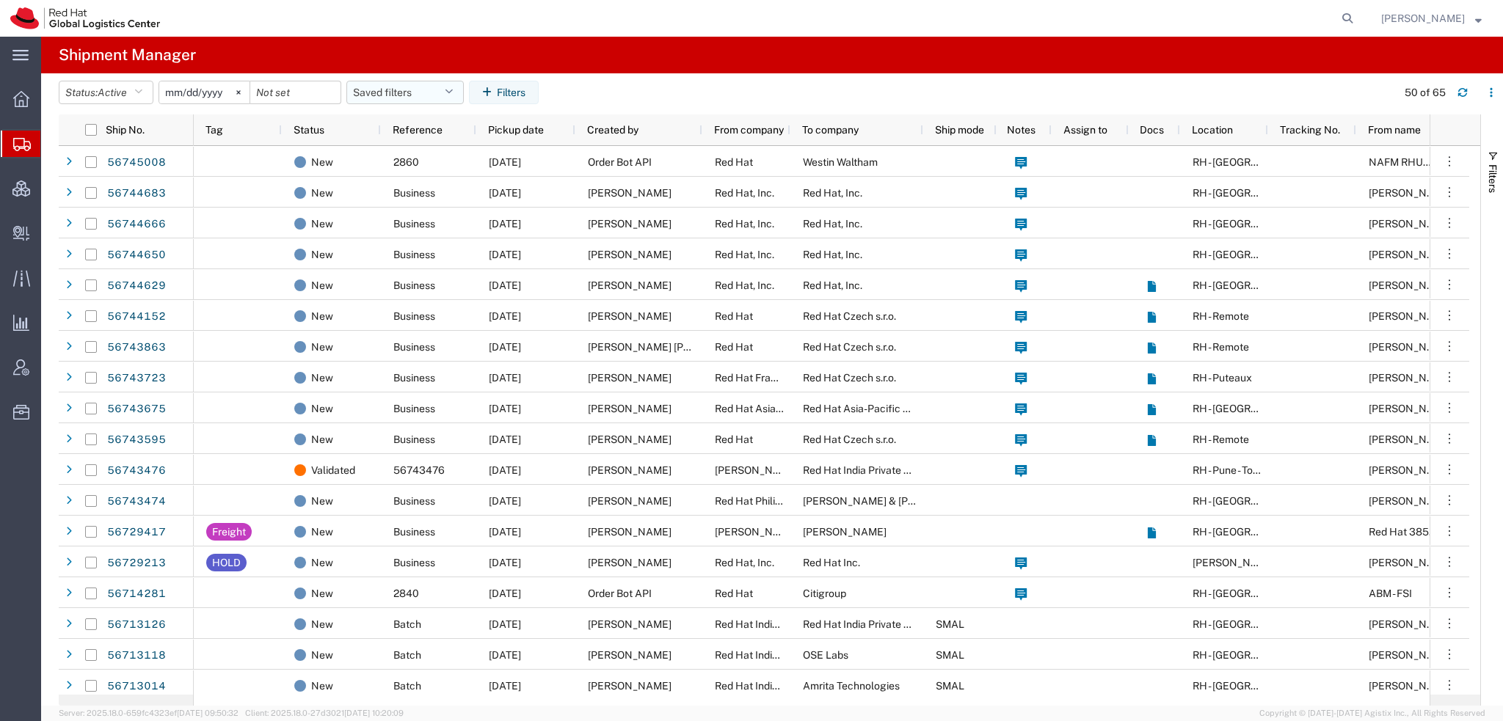
click at [453, 92] on icon "button" at bounding box center [449, 92] width 8 height 10
click at [415, 150] on span "Americas" at bounding box center [445, 156] width 192 height 27
type input "2023-05-07"
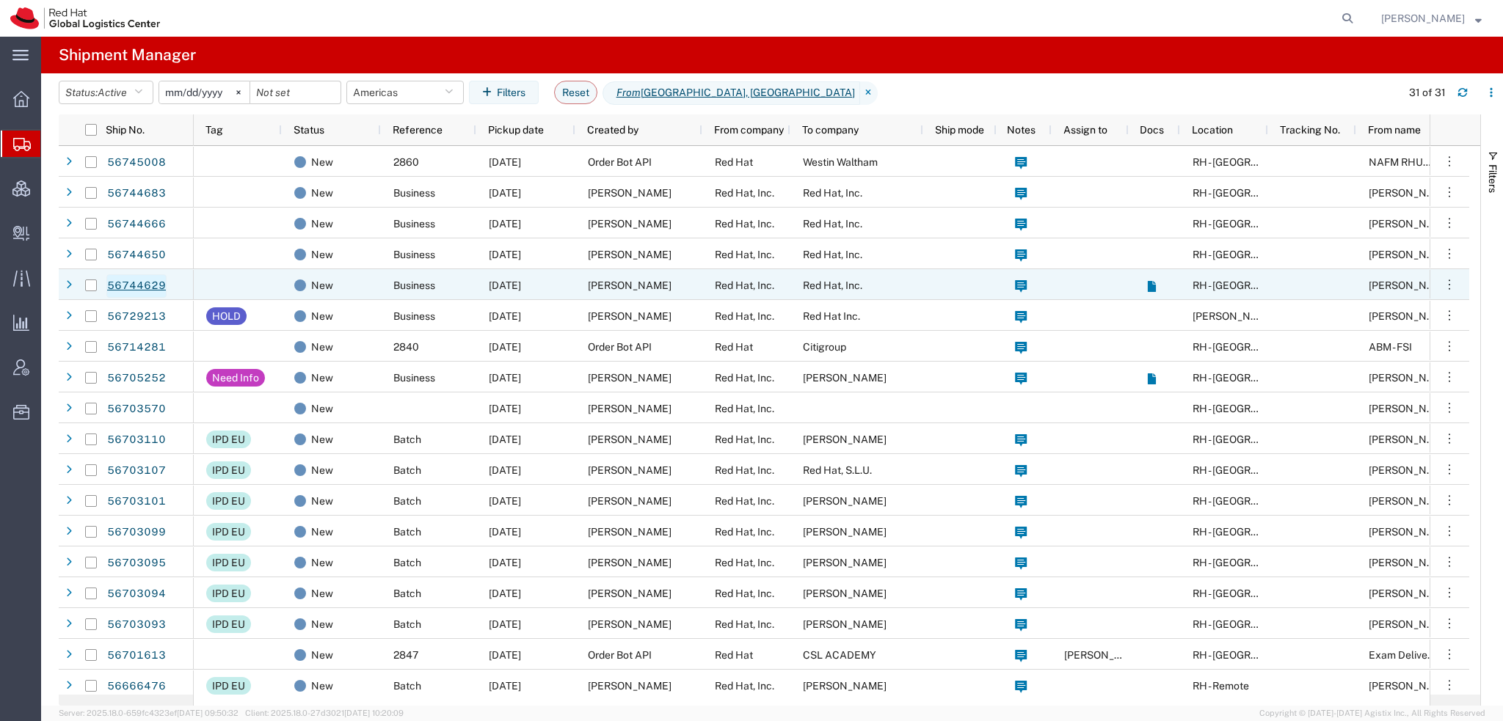
click at [146, 281] on link "56744629" at bounding box center [136, 285] width 60 height 23
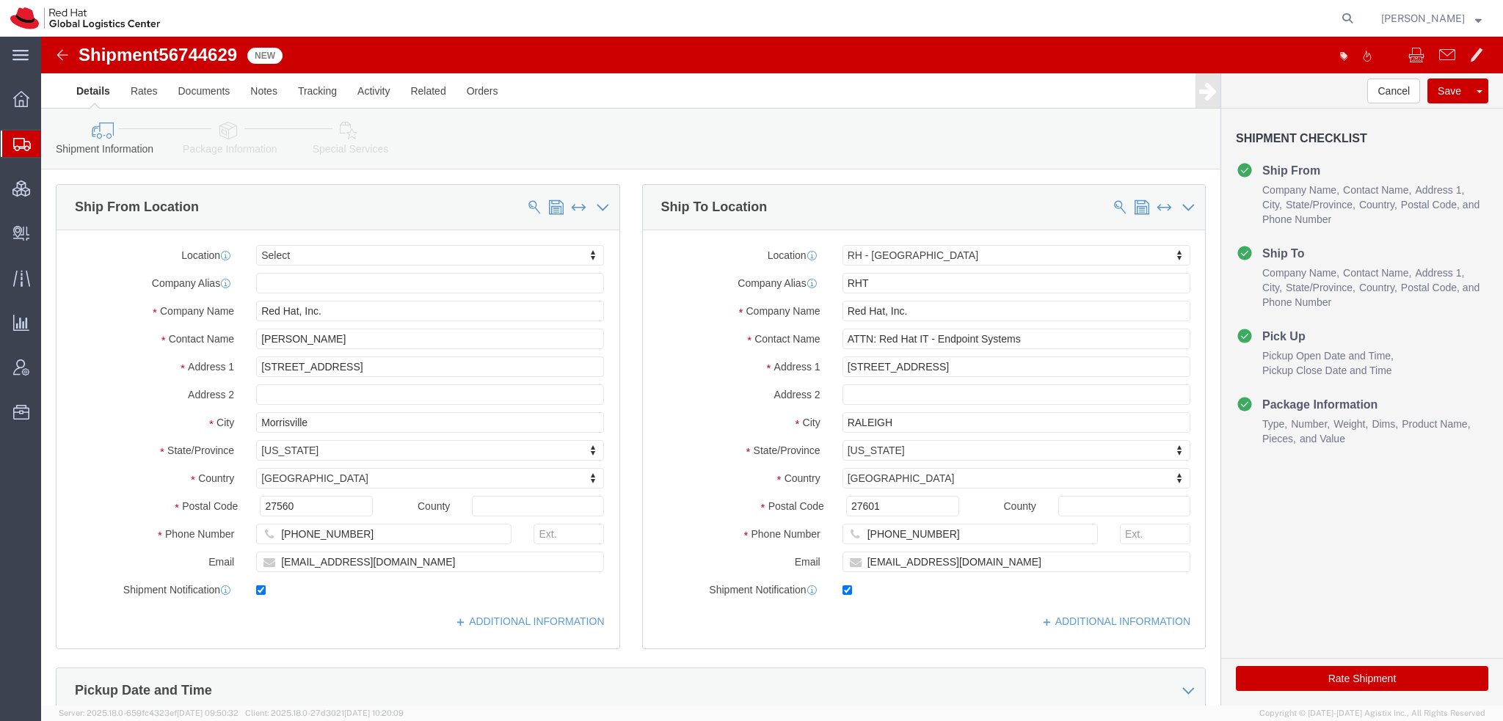
select select
select select "38014"
drag, startPoint x: 332, startPoint y: 328, endPoint x: 114, endPoint y: 311, distance: 217.8
click div "Location My Profile Location RH - Amsterdam - MSO RH - Amsterdam Data Center RH…"
drag, startPoint x: 340, startPoint y: 523, endPoint x: -41, endPoint y: 391, distance: 403.7
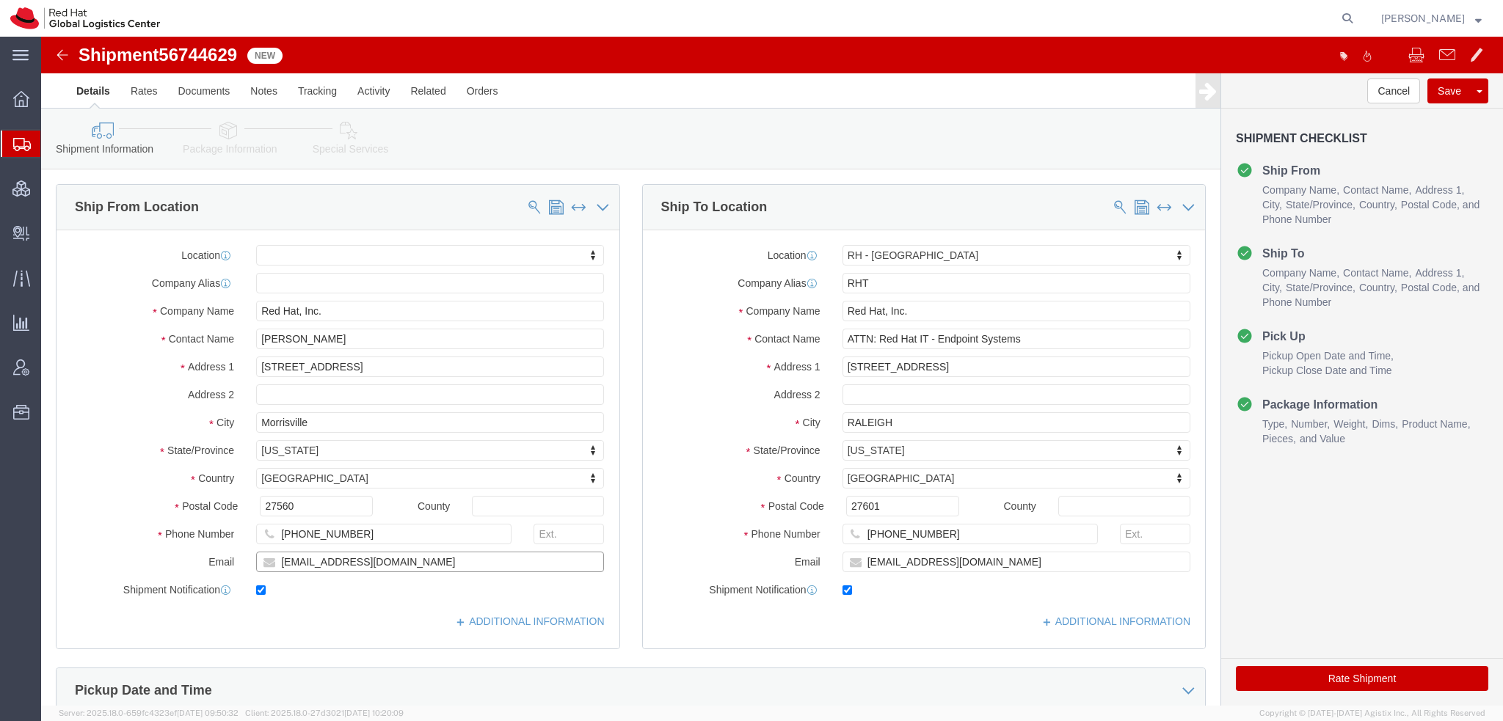
click html "Shipment 56744629 New Details Rates Documents Notes Tracking Activity Related O…"
click button "Rate Shipment"
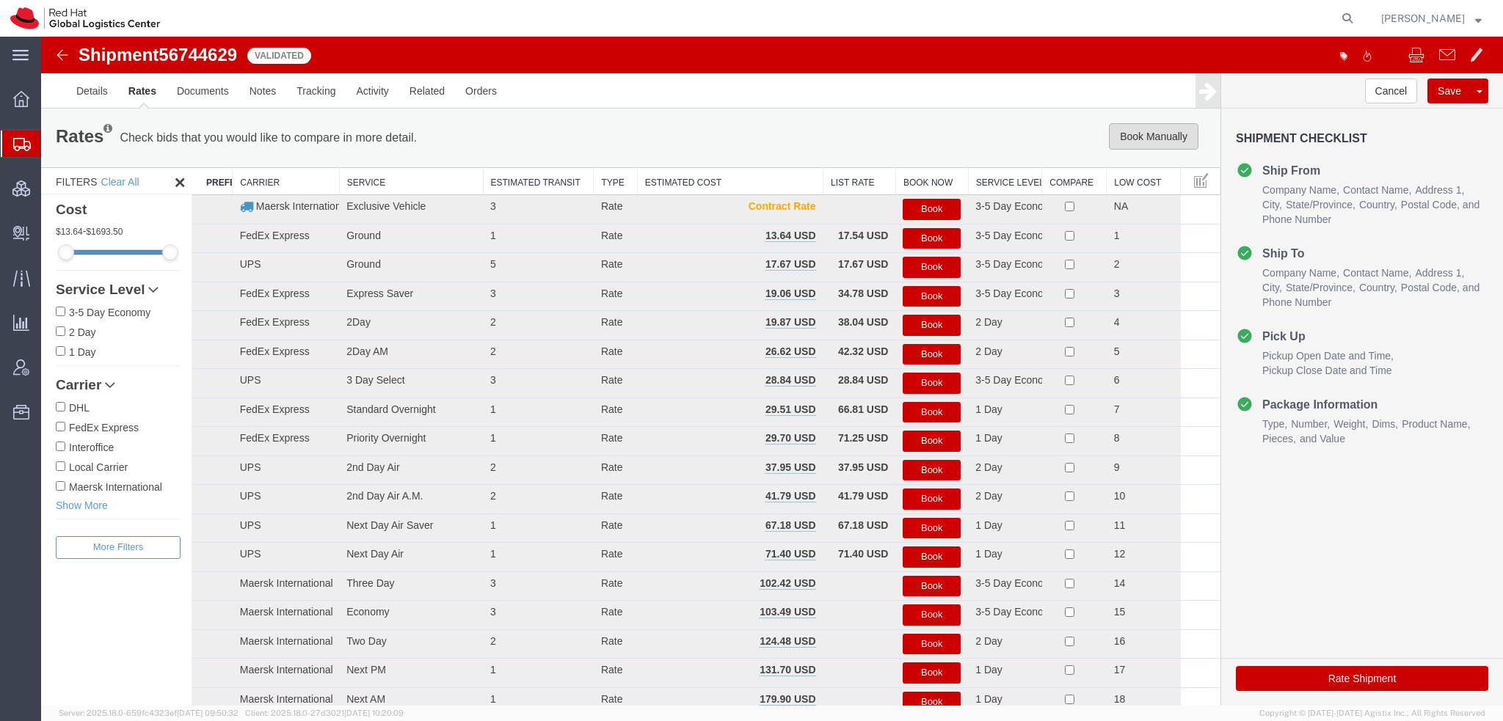
click at [1133, 131] on button "Book Manually" at bounding box center [1154, 136] width 90 height 26
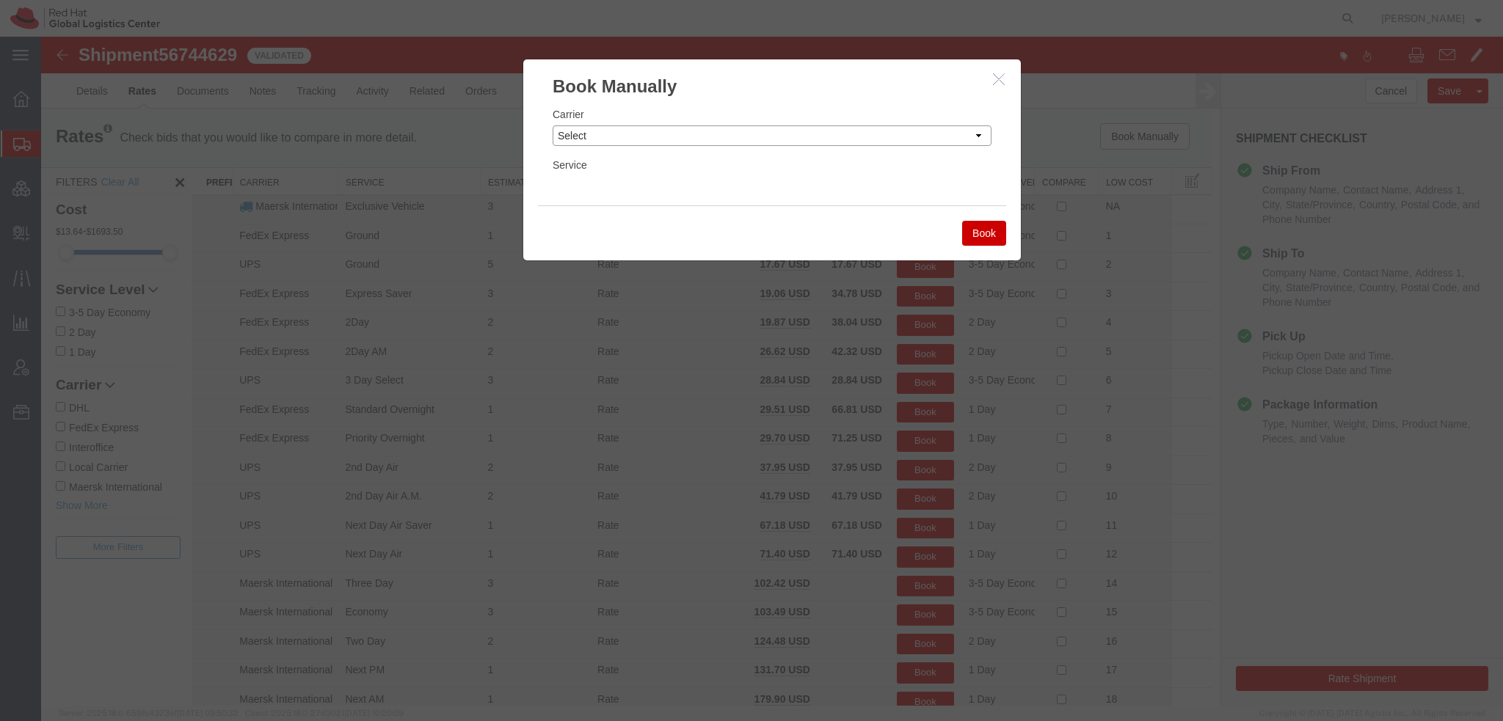
click at [739, 134] on select "Select Add New Carrier (and default service) Amazon Logistics Czech Post DHL Fe…" at bounding box center [771, 135] width 439 height 21
select select "5"
click at [552, 125] on select "Select Add New Carrier (and default service) Amazon Logistics Czech Post DHL Fe…" at bounding box center [771, 135] width 439 height 21
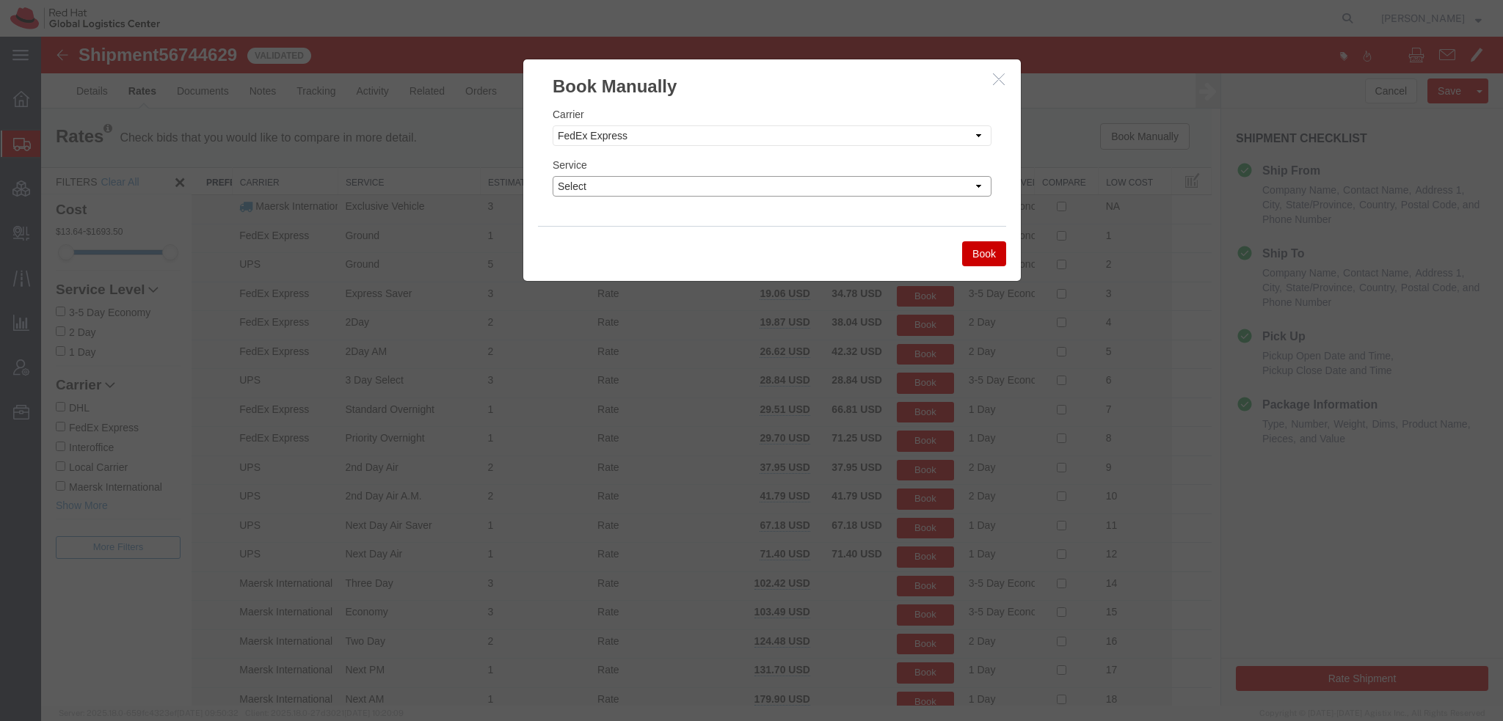
click at [619, 190] on select "Select 1Day Freight 2Day 2Day AM 2Day AM One Rate 2Day Freight 2Day One Rate 3 …" at bounding box center [771, 186] width 439 height 21
select select "22282"
click at [552, 176] on select "Select 1Day Freight 2Day 2Day AM 2Day AM One Rate 2Day Freight 2Day One Rate 3 …" at bounding box center [771, 186] width 439 height 21
click at [982, 252] on button "Book" at bounding box center [984, 253] width 44 height 25
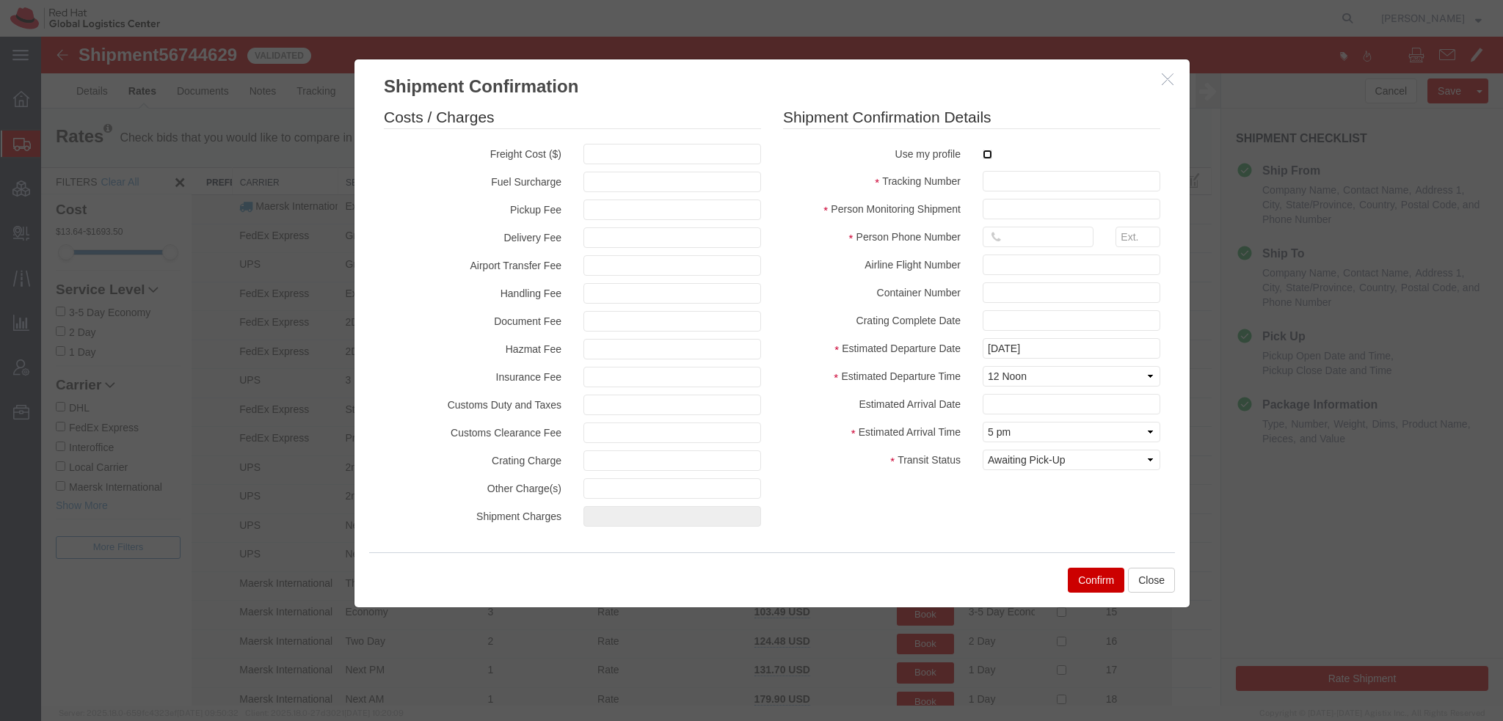
click at [983, 155] on input "checkbox" at bounding box center [987, 155] width 10 height 10
checkbox input "true"
type input "[PERSON_NAME]"
type input "19193013123"
click at [1027, 182] on input "text" at bounding box center [1071, 181] width 178 height 21
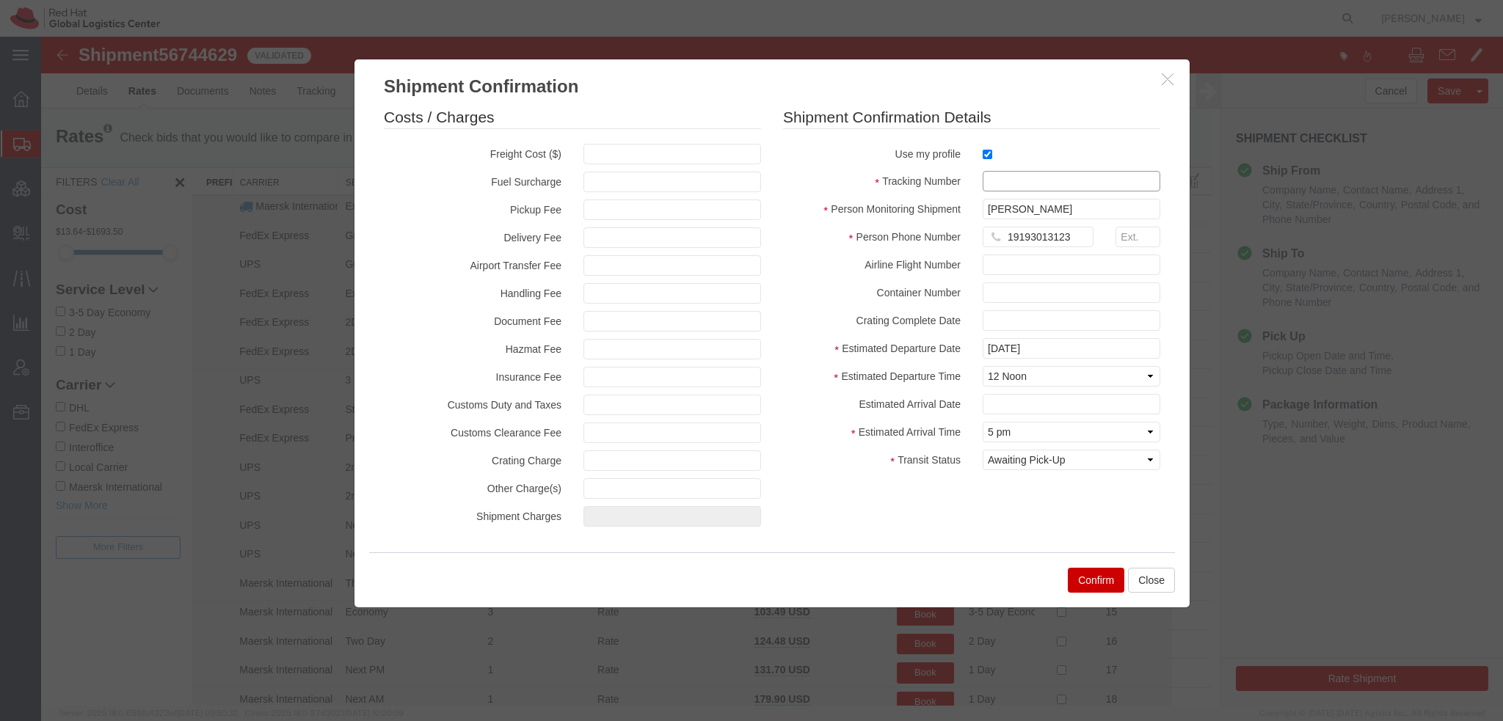
paste input "RMA: 27227180"
type input "RMA: 27227180"
click at [1015, 410] on input "text" at bounding box center [1071, 404] width 178 height 21
click at [1105, 291] on td "12" at bounding box center [1103, 287] width 22 height 22
type input "09/12/2025"
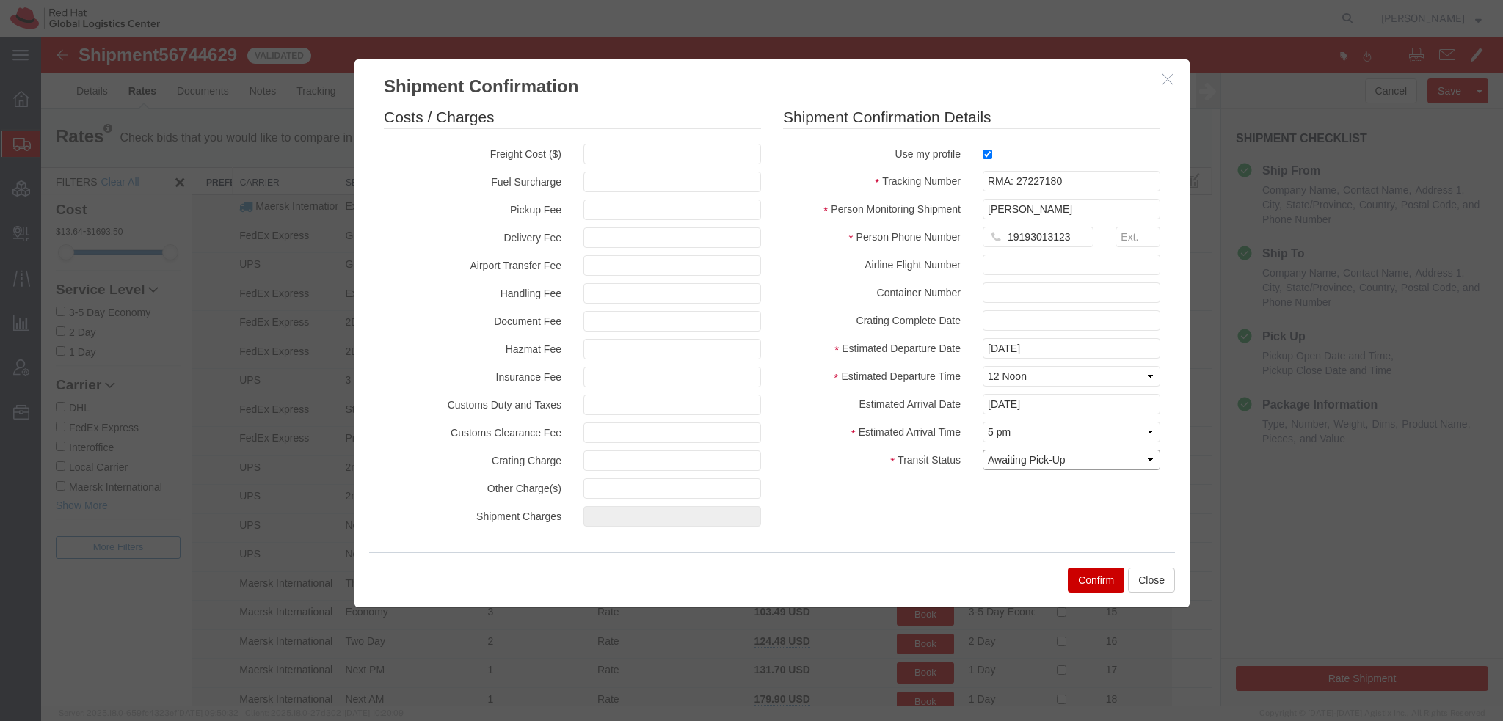
click at [1039, 459] on select "Select Arrival Notice Available Arrival Notice Imported Arrive at Delivery Loca…" at bounding box center [1071, 460] width 178 height 21
select select "DELIVRED"
click at [982, 450] on select "Select Arrival Notice Available Arrival Notice Imported Arrive at Delivery Loca…" at bounding box center [1071, 460] width 178 height 21
click at [1081, 577] on button "Confirm" at bounding box center [1096, 580] width 56 height 25
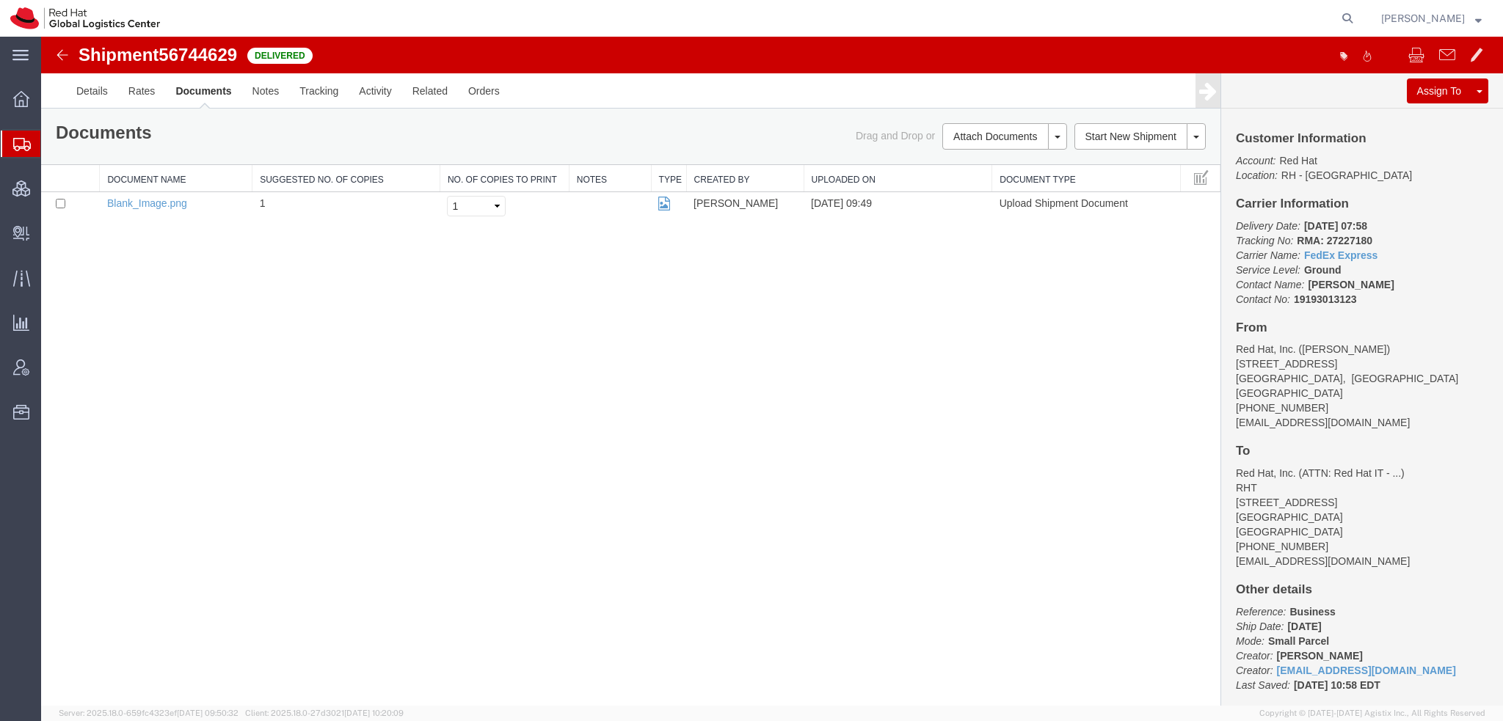
click at [0, 0] on span "Shipment Manager" at bounding box center [0, 0] width 0 height 0
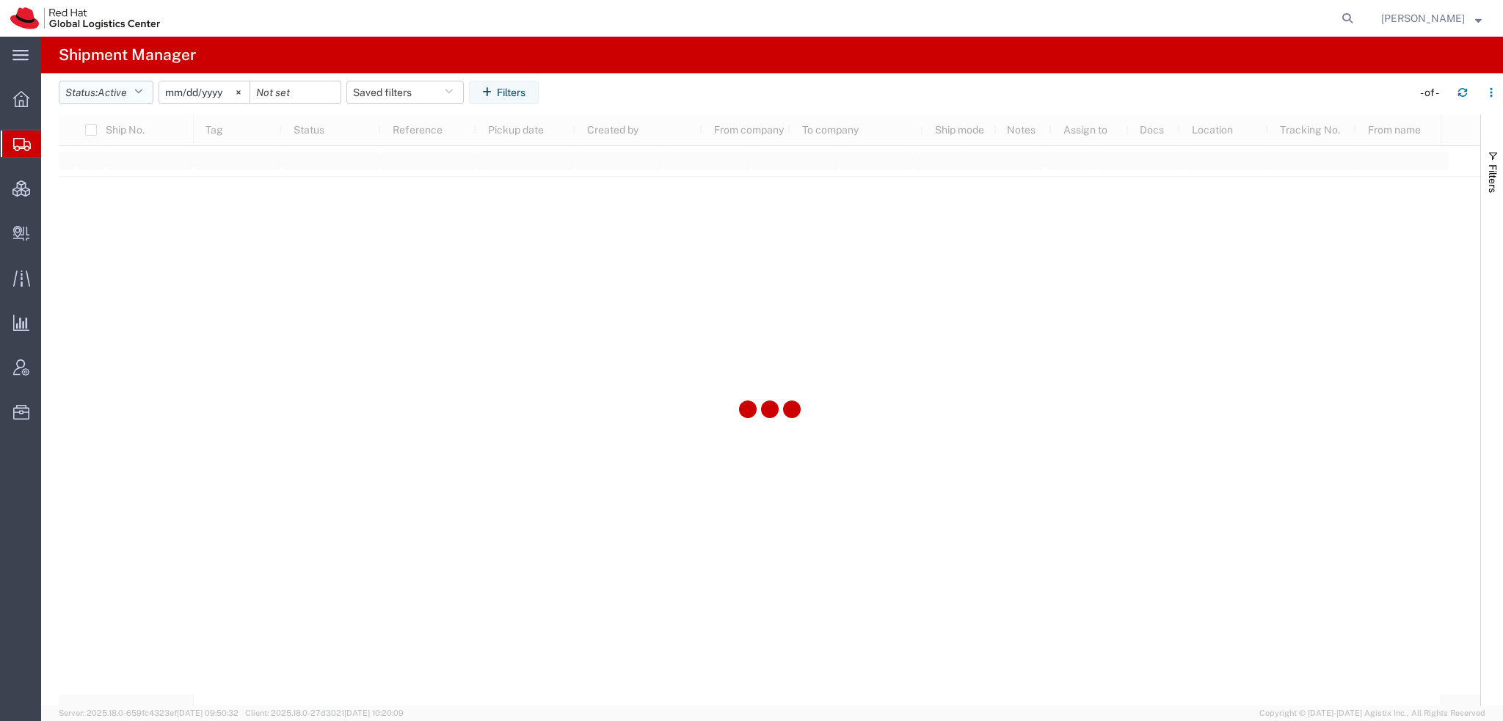
click at [153, 90] on button "Status: Active" at bounding box center [106, 92] width 95 height 23
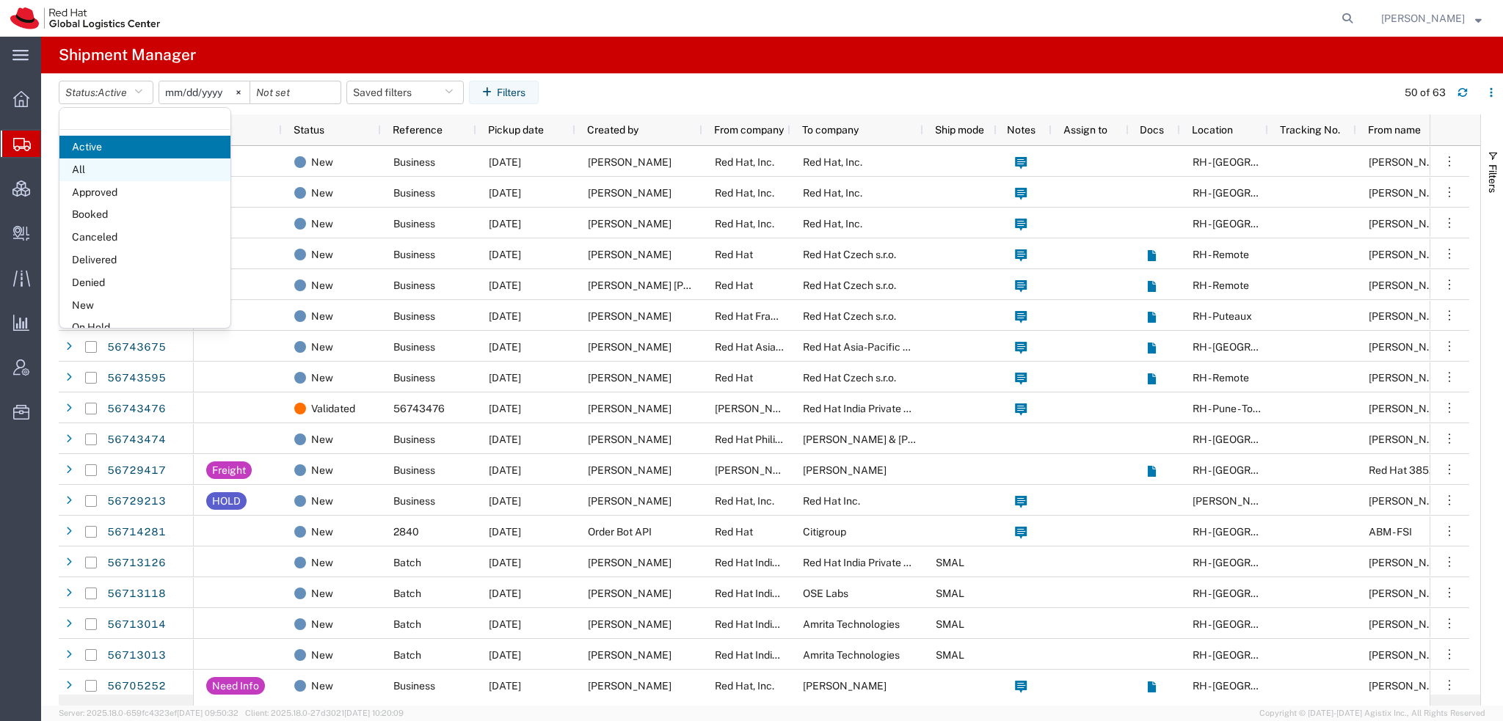
click at [103, 174] on span "All" at bounding box center [144, 169] width 171 height 23
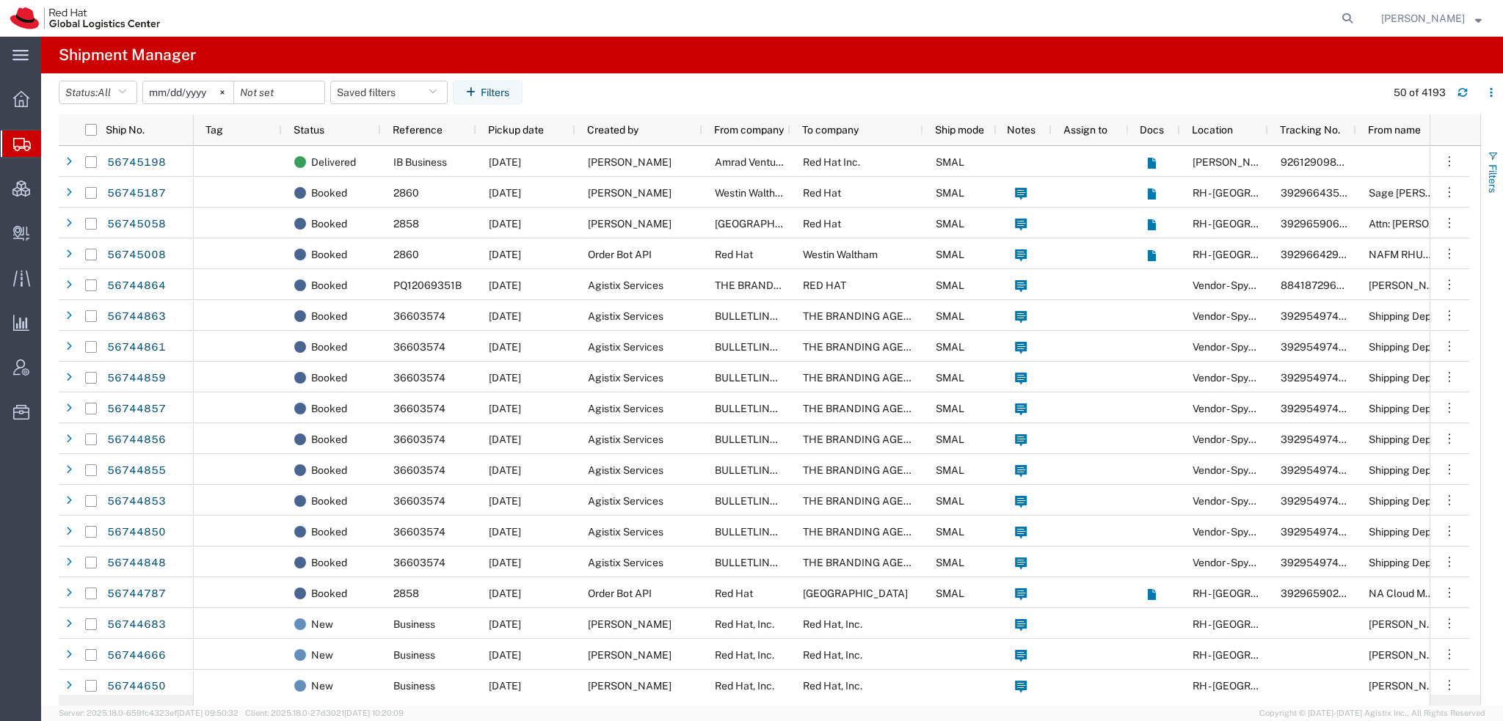
click at [1489, 173] on span "Filters" at bounding box center [1492, 178] width 12 height 29
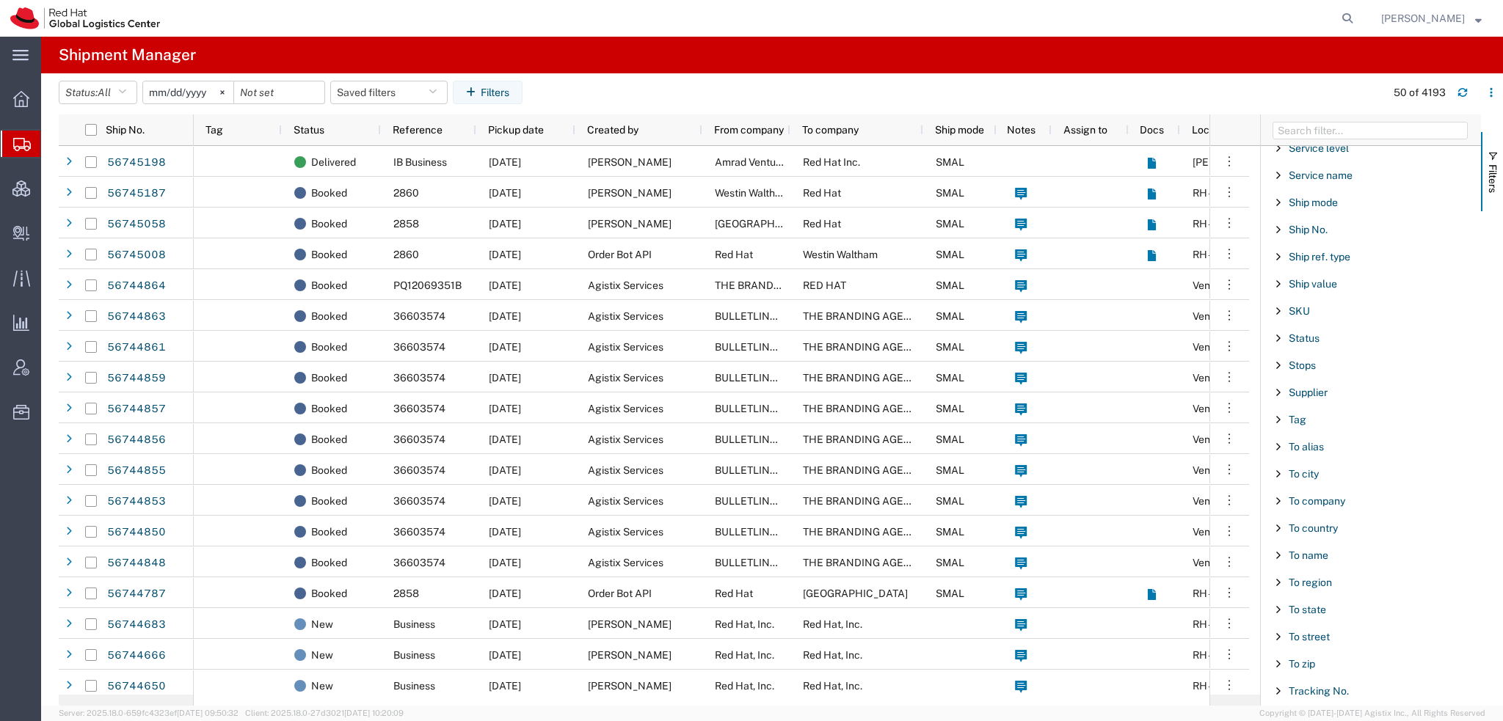
scroll to position [1106, 0]
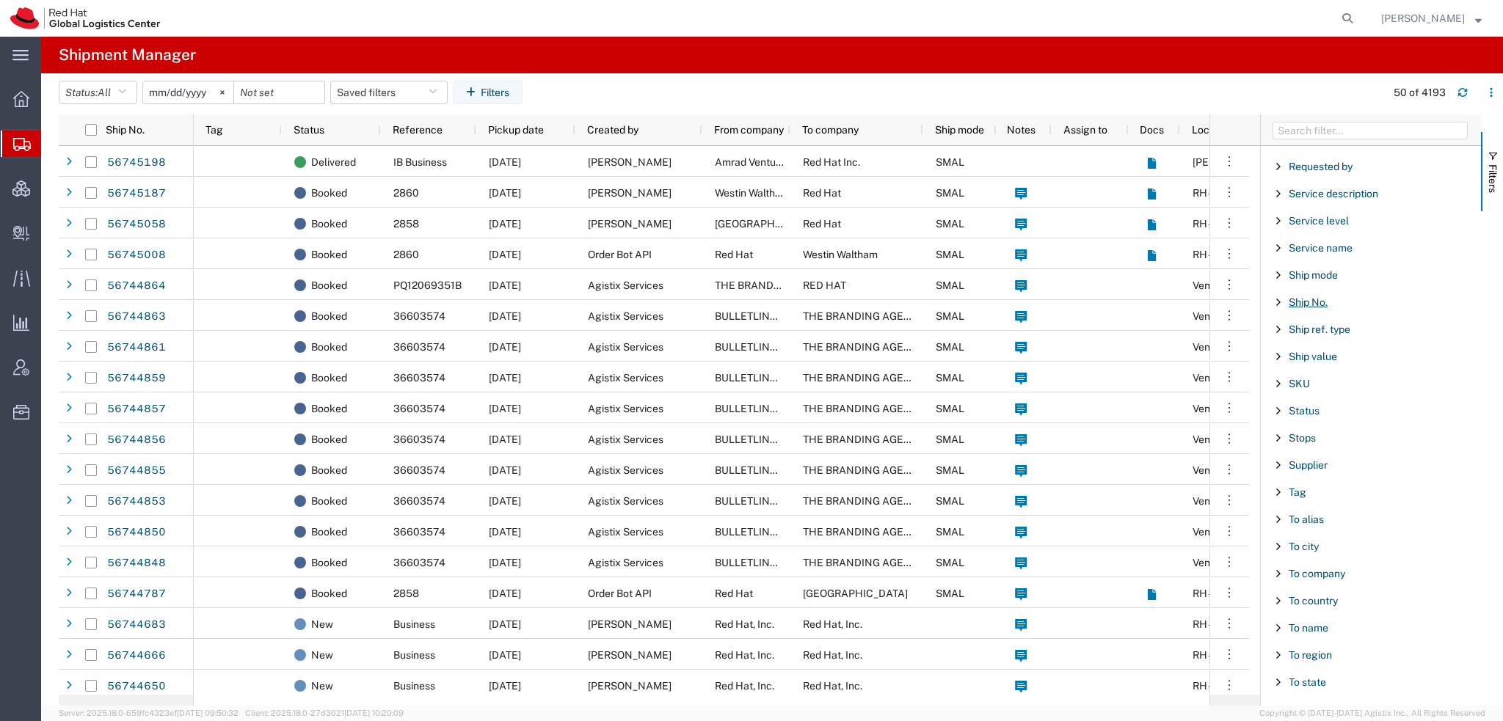
click at [1304, 296] on span "Ship No." at bounding box center [1307, 302] width 39 height 12
click at [1316, 355] on input "Filter Value" at bounding box center [1376, 364] width 192 height 18
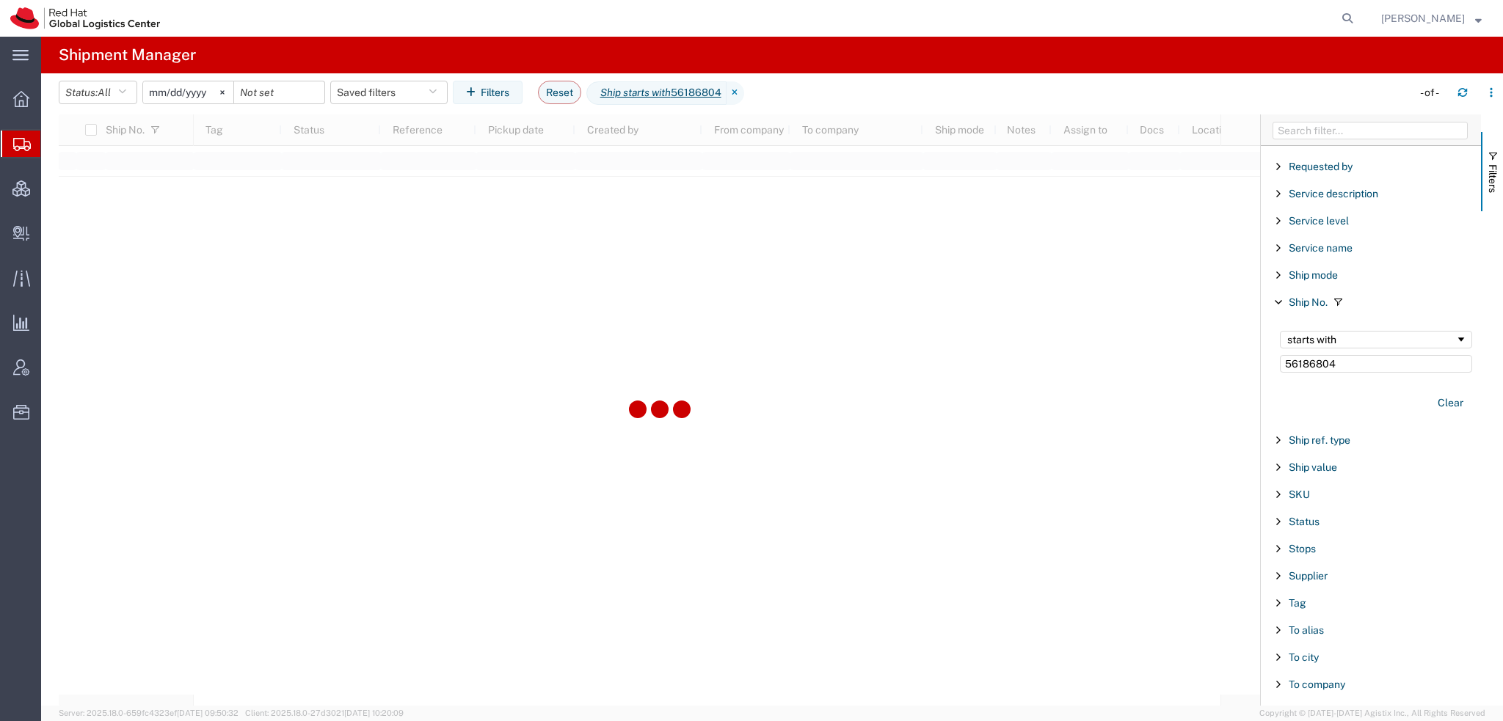
type input "56186804"
click at [156, 90] on input "2025-08-08" at bounding box center [188, 92] width 90 height 22
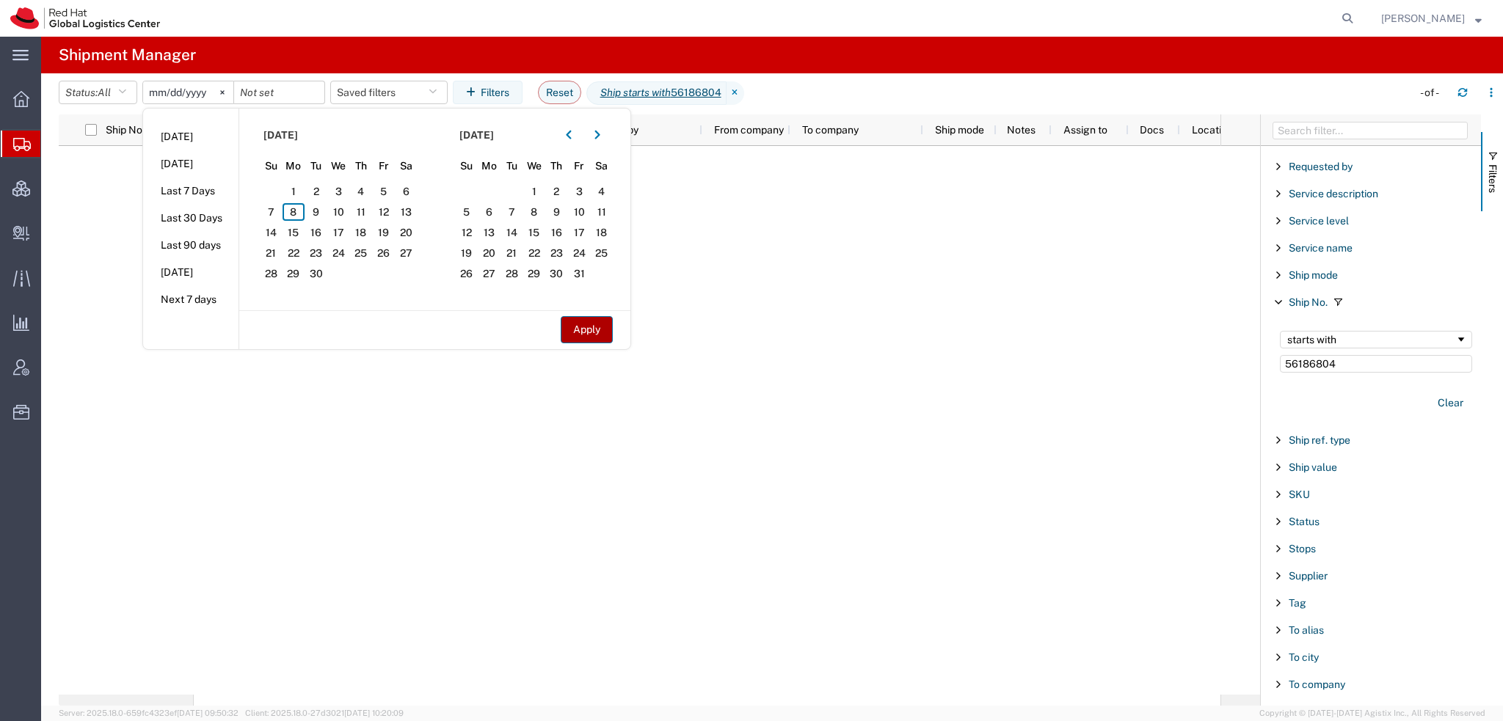
click at [596, 338] on button "Apply" at bounding box center [587, 329] width 52 height 27
type input "2025-06-07"
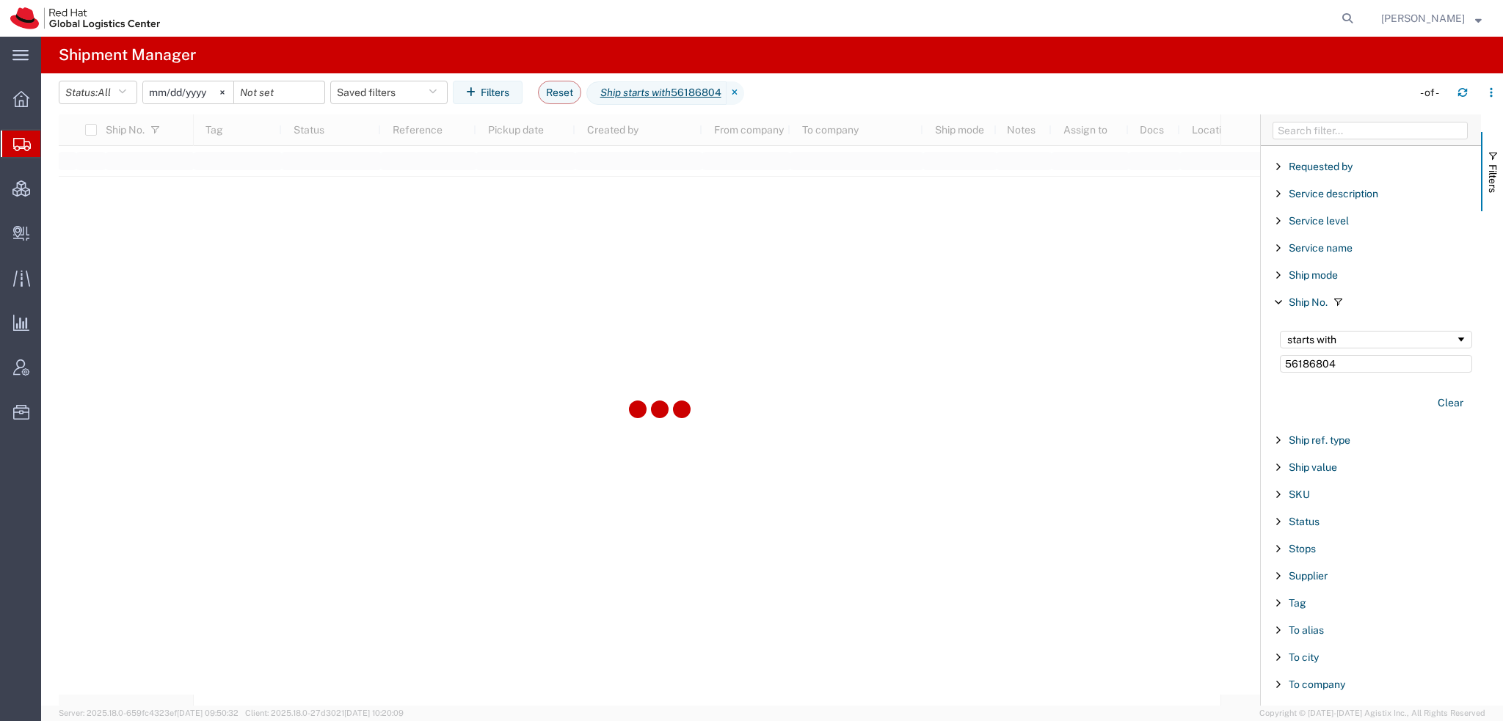
click at [598, 331] on div at bounding box center [659, 409] width 1201 height 591
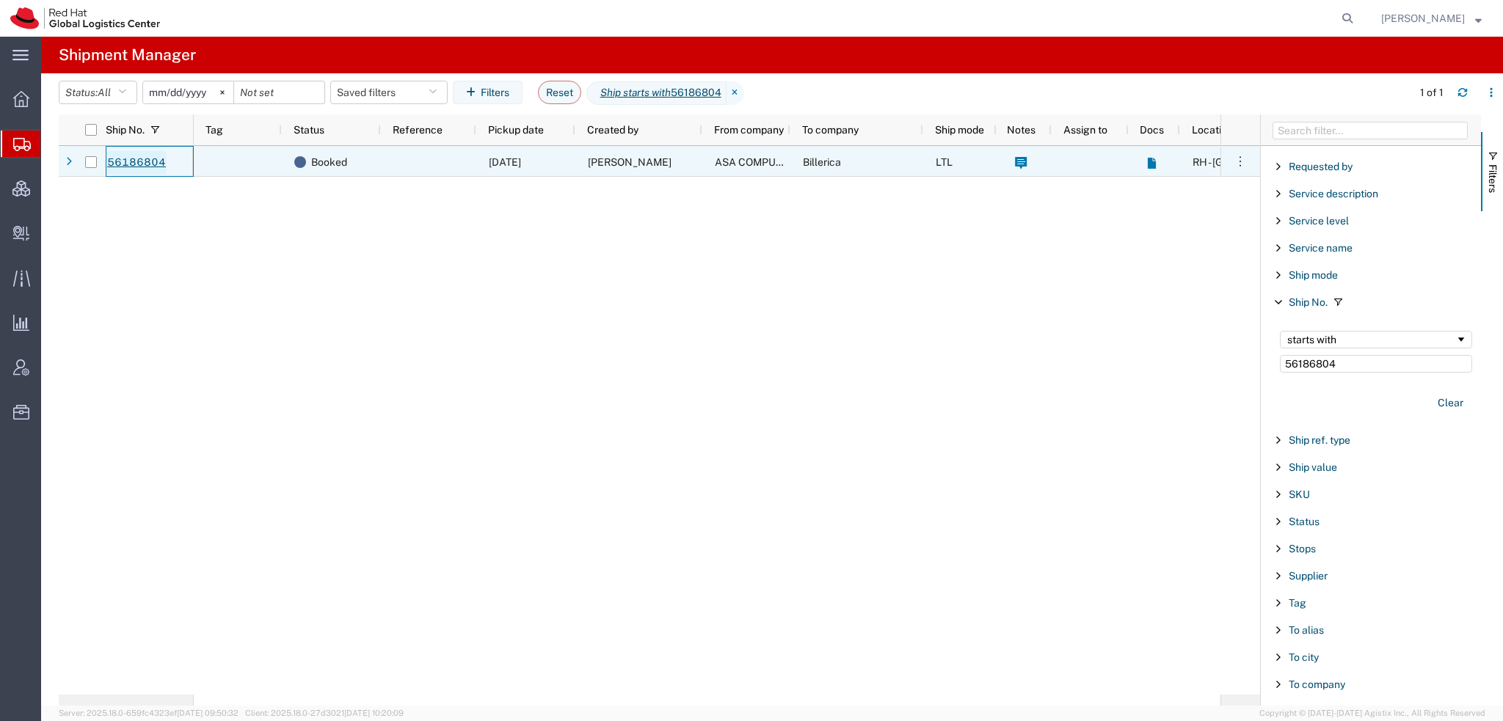
click at [146, 159] on link "56186804" at bounding box center [136, 162] width 60 height 23
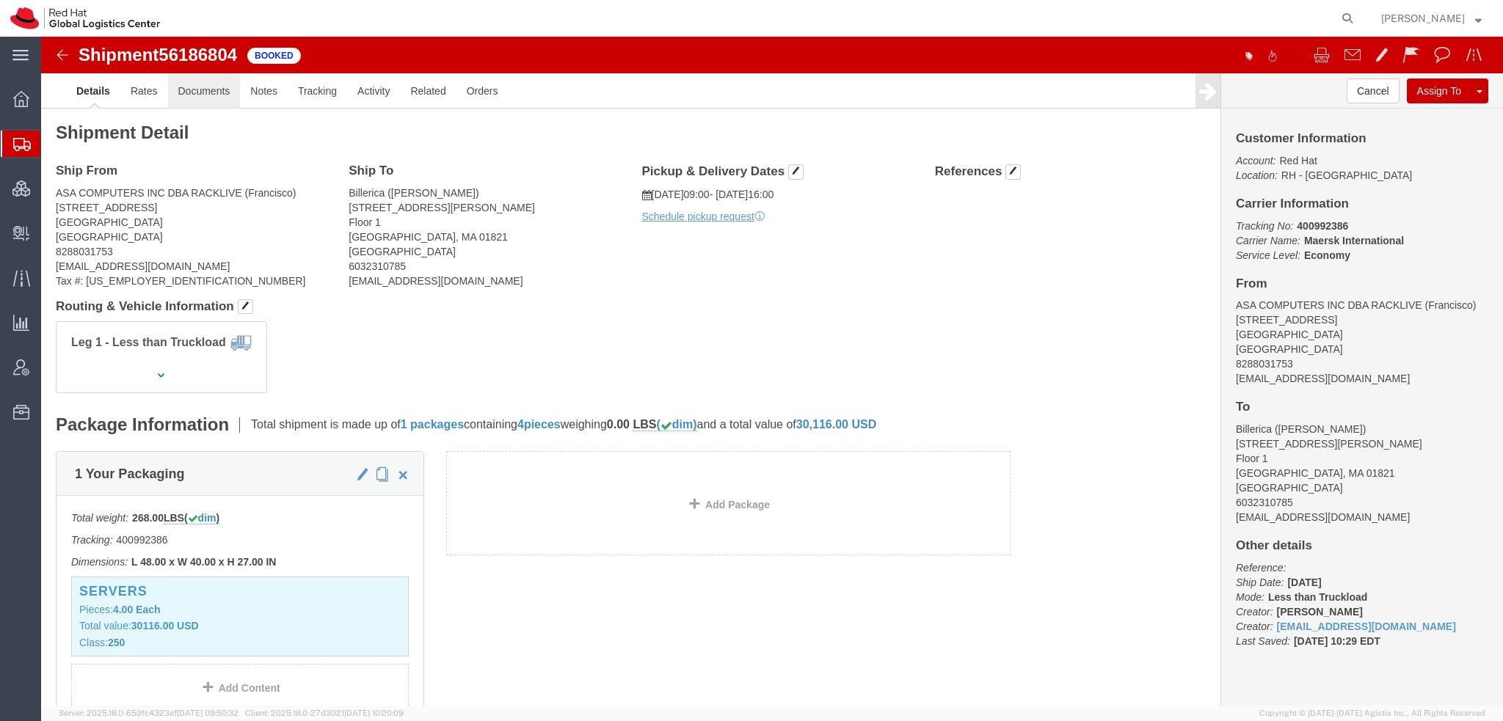
click link "Documents"
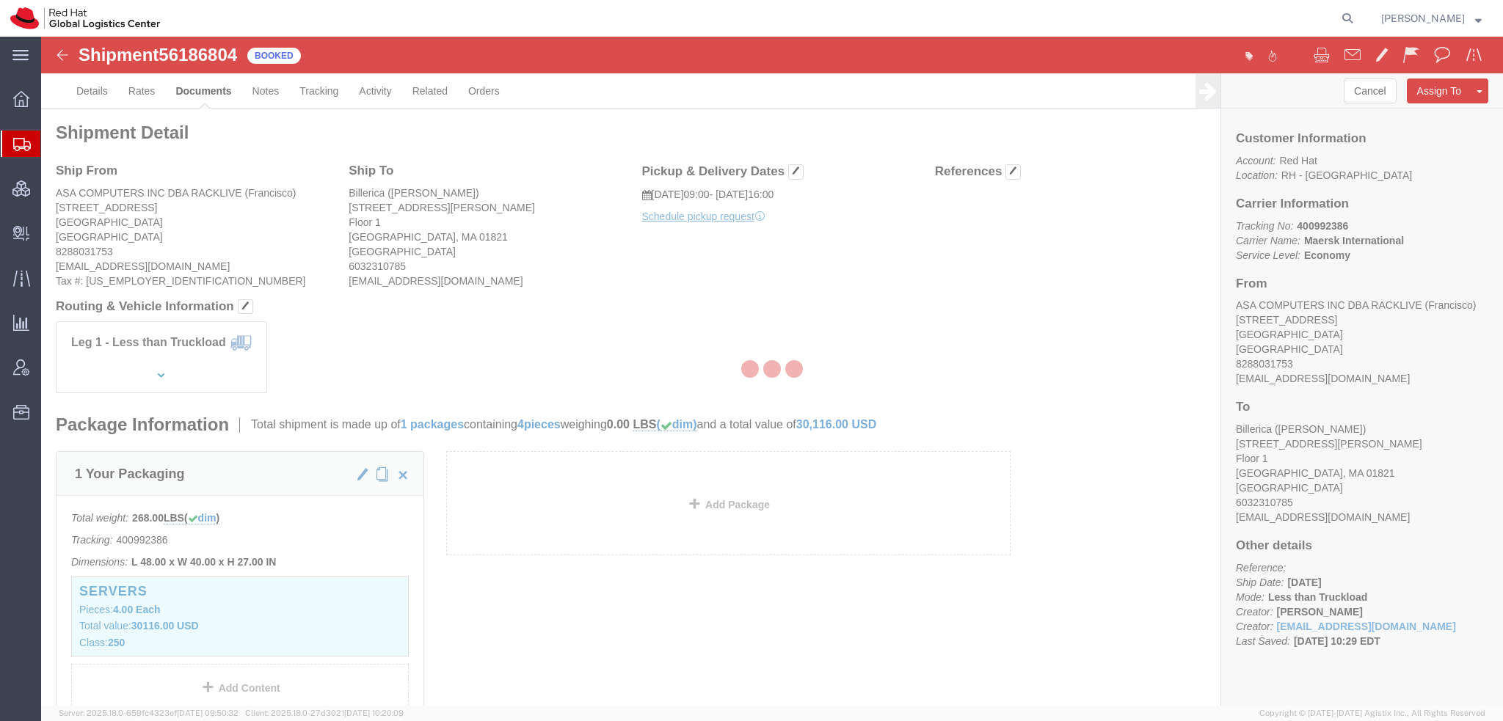
click at [147, 95] on div at bounding box center [772, 371] width 1462 height 669
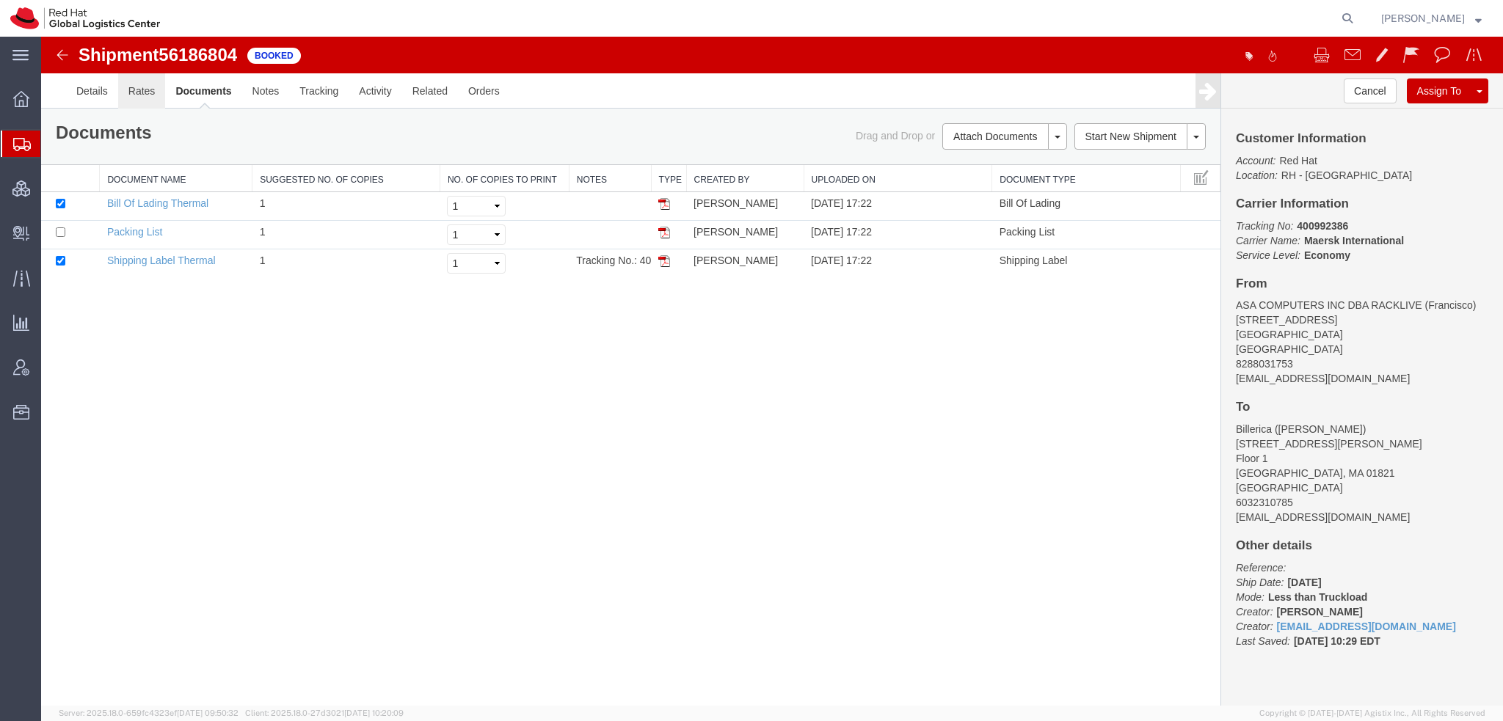
click at [147, 95] on link "Rates" at bounding box center [142, 90] width 48 height 35
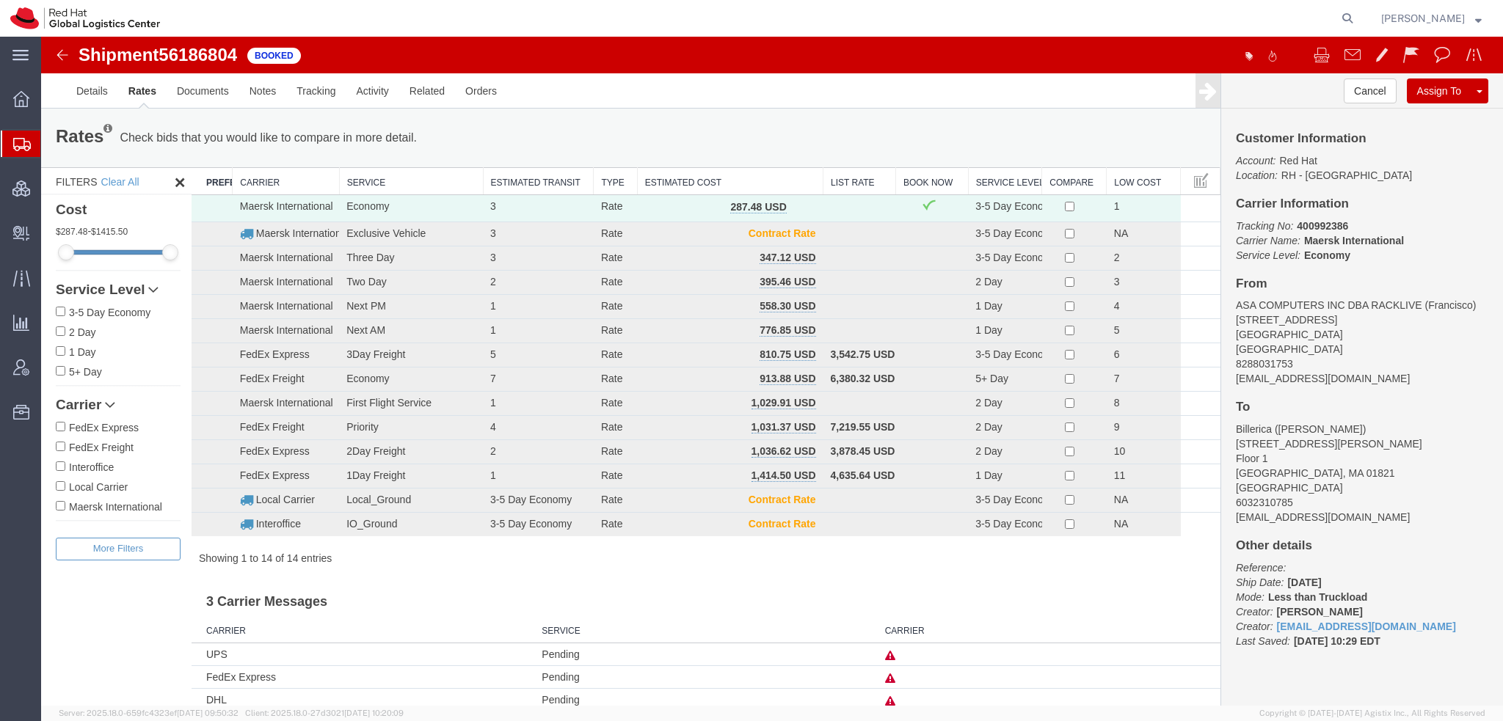
click at [798, 208] on span "button" at bounding box center [802, 207] width 8 height 10
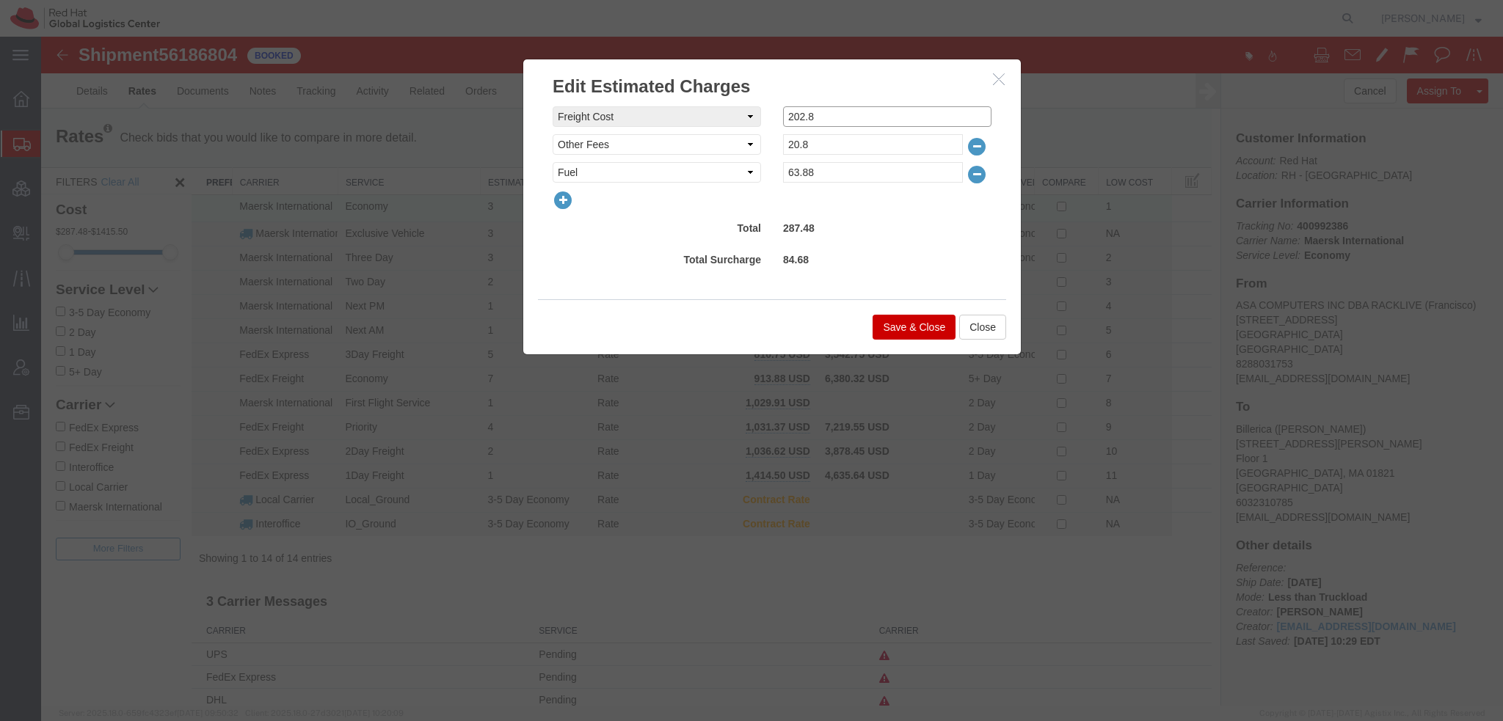
drag, startPoint x: 827, startPoint y: 110, endPoint x: 621, endPoint y: 76, distance: 208.3
click at [621, 76] on div "Edit Estimated Charges freightCost Select AES Filing Accessorial Delivery Charg…" at bounding box center [771, 207] width 499 height 296
type input "207.8"
click at [792, 143] on input "20.8" at bounding box center [873, 144] width 180 height 21
type input "24.8"
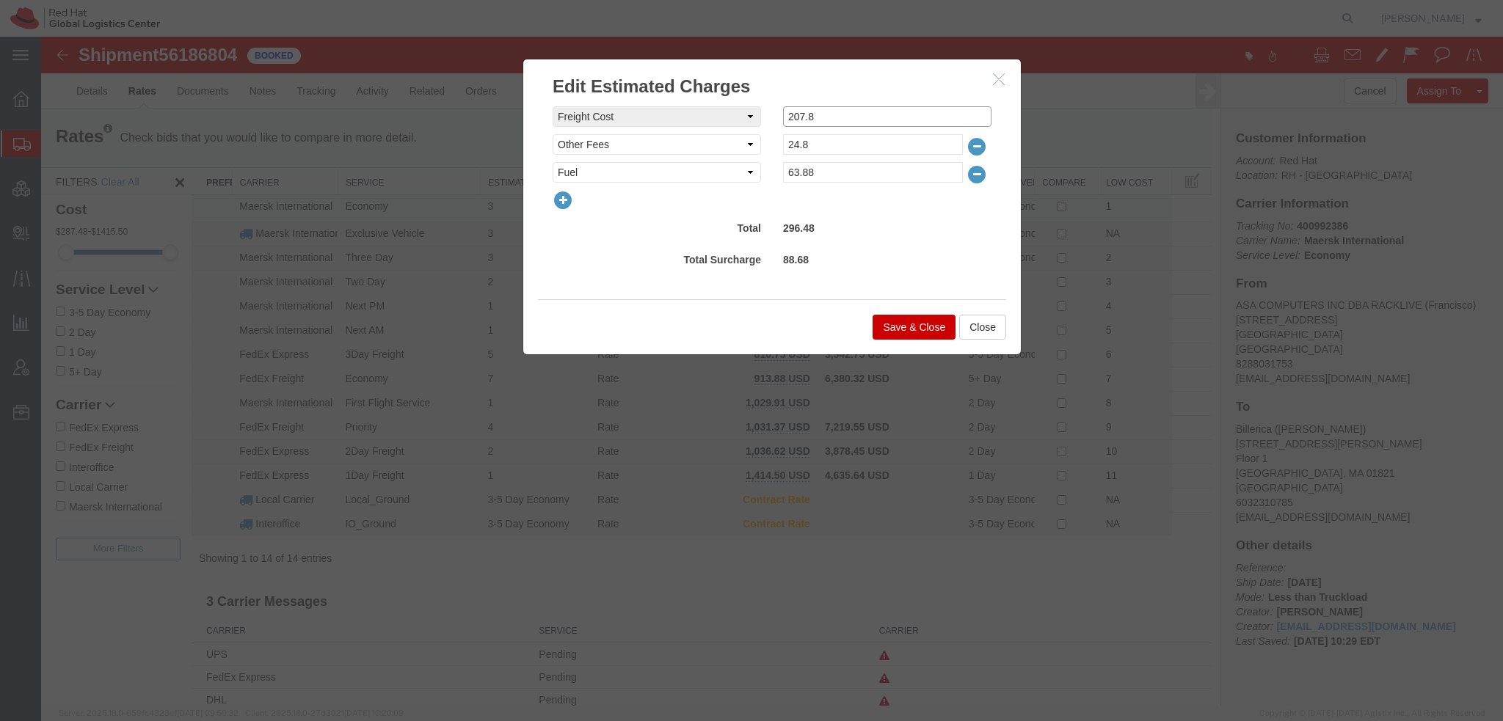
click at [822, 117] on input "207.8" at bounding box center [887, 116] width 208 height 21
type input "207.65"
click at [921, 332] on button "Save & Close" at bounding box center [913, 327] width 83 height 25
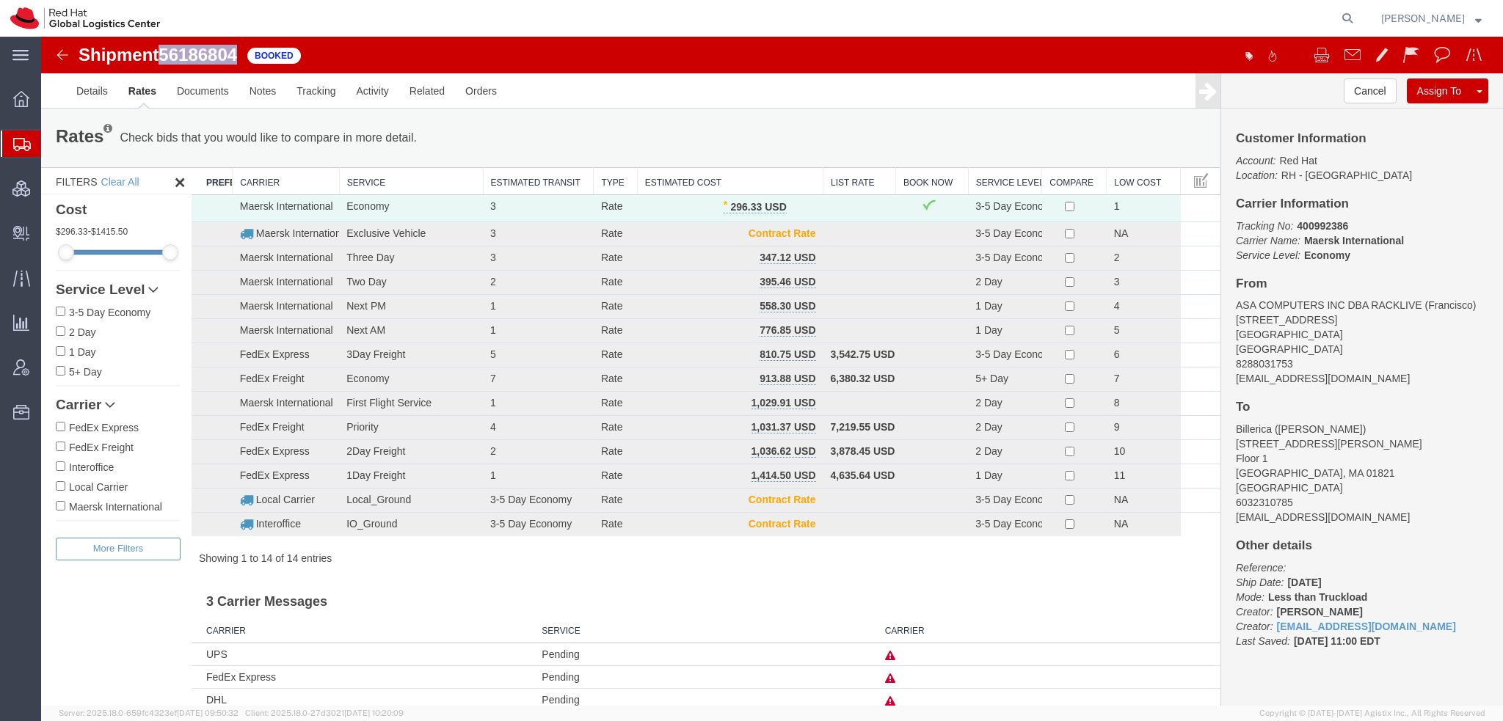
drag, startPoint x: 241, startPoint y: 56, endPoint x: 167, endPoint y: 58, distance: 73.4
click at [167, 58] on span "56186804" at bounding box center [197, 55] width 79 height 20
copy span "56186804"
click at [0, 0] on span "Shipment Manager" at bounding box center [0, 0] width 0 height 0
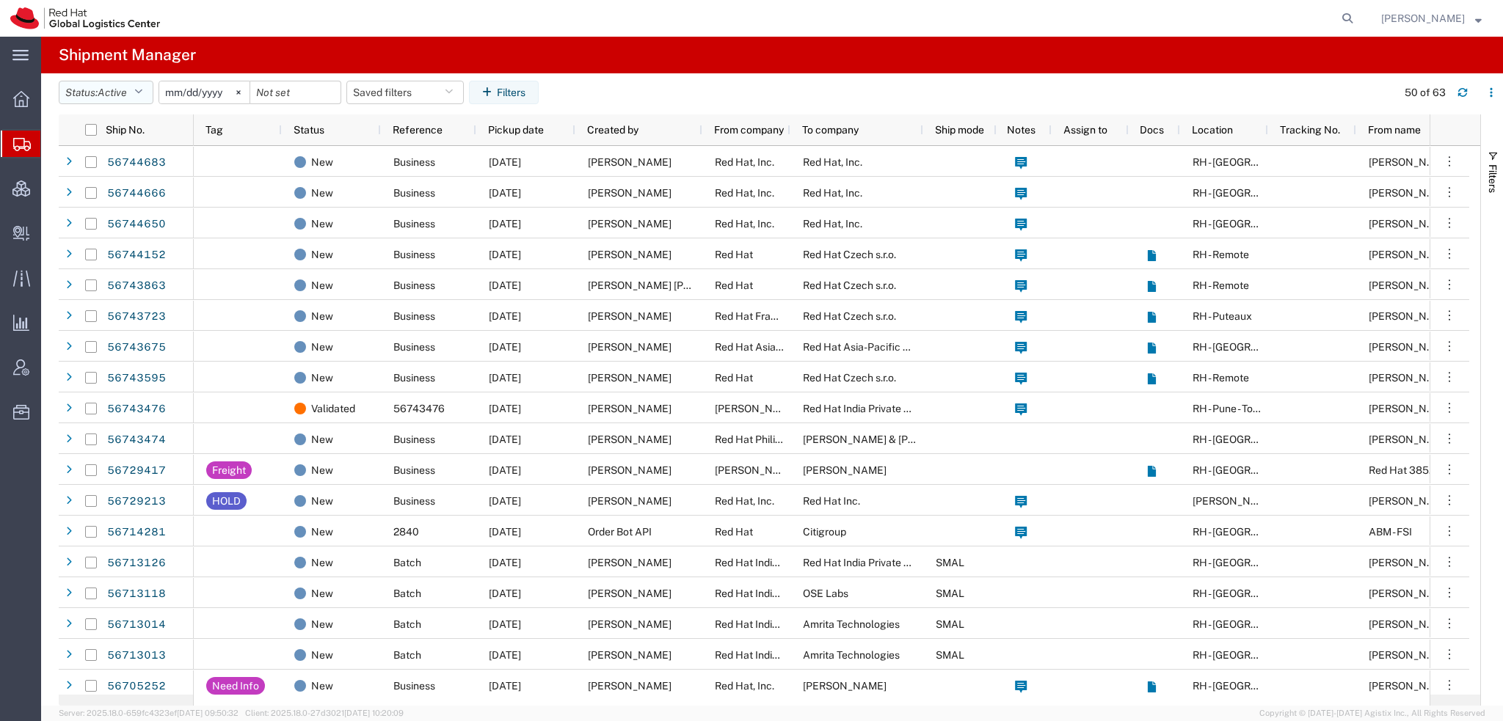
click at [142, 87] on icon "button" at bounding box center [138, 92] width 8 height 10
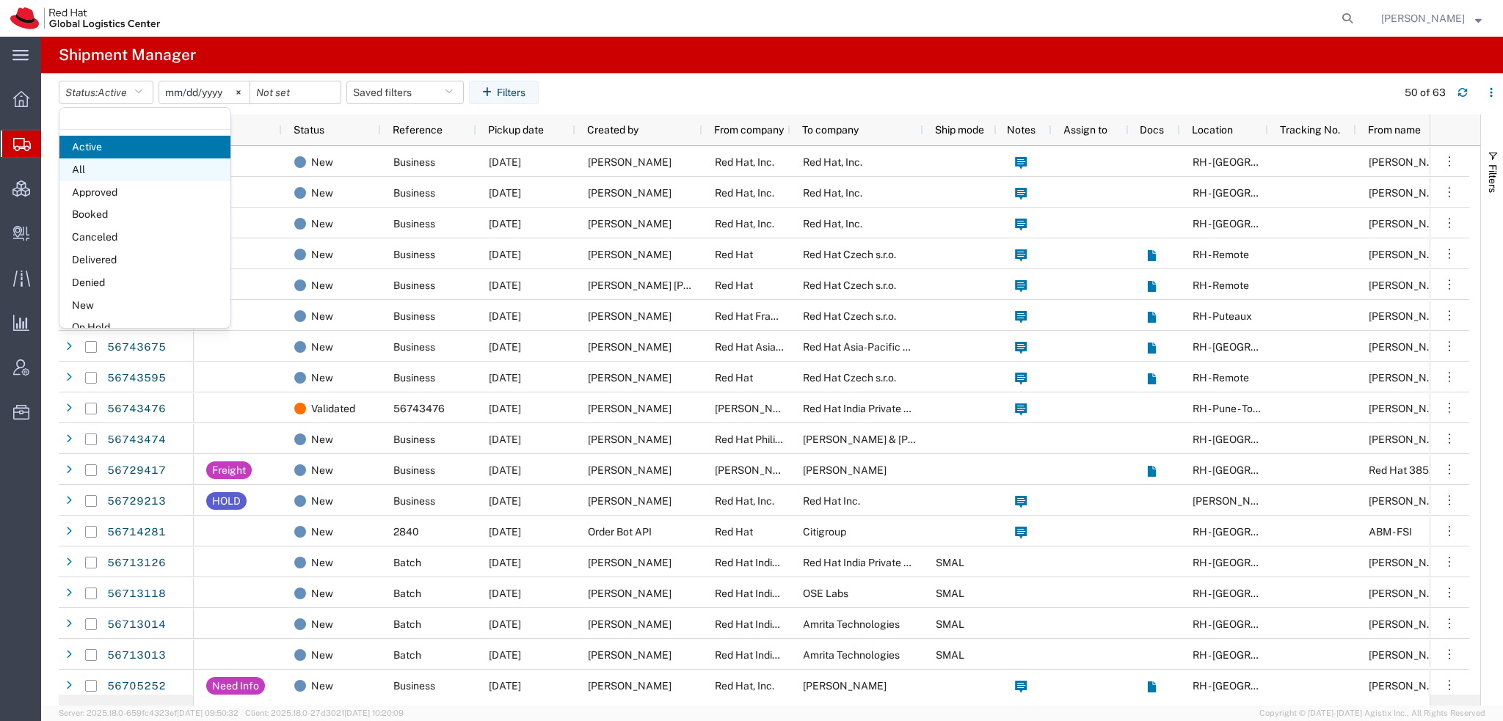
click at [113, 175] on span "All" at bounding box center [144, 169] width 171 height 23
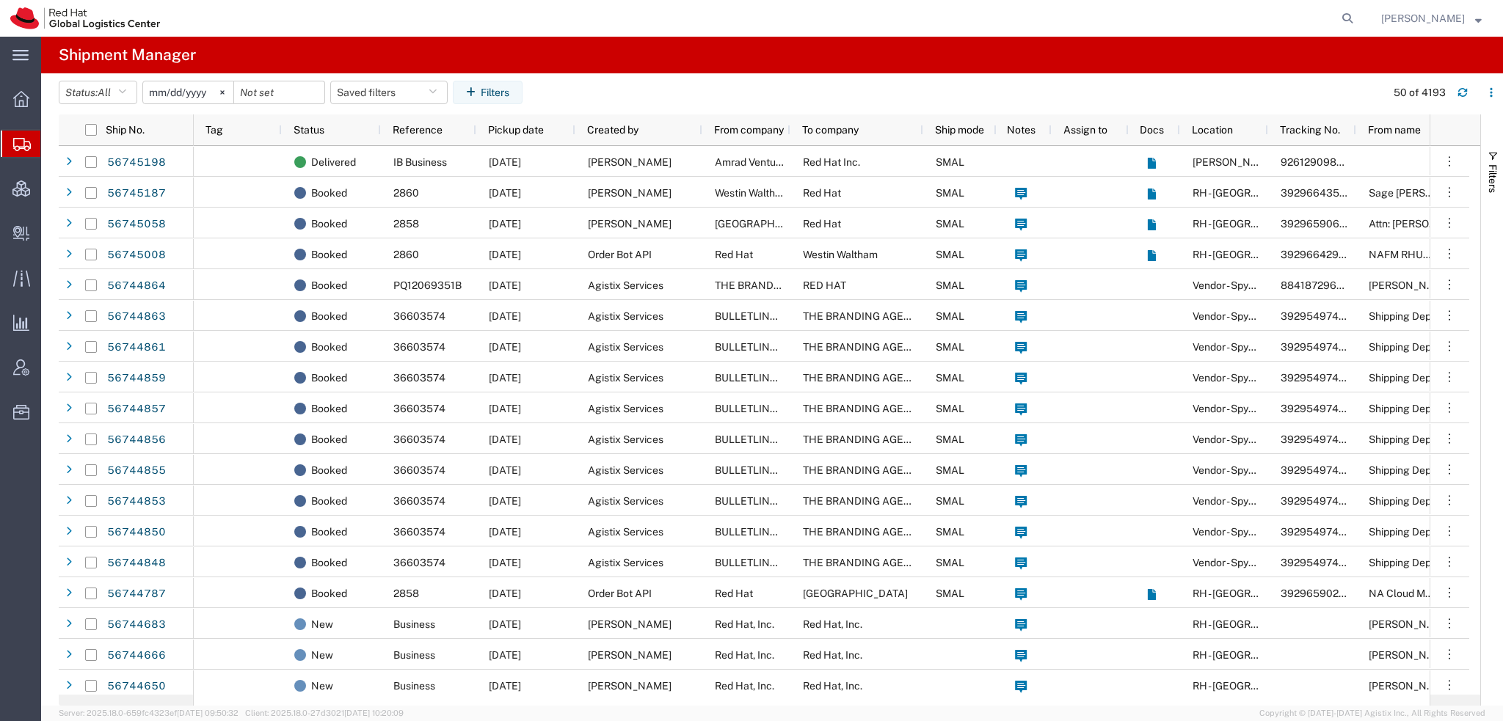
click at [159, 95] on input "2025-08-08" at bounding box center [188, 92] width 90 height 22
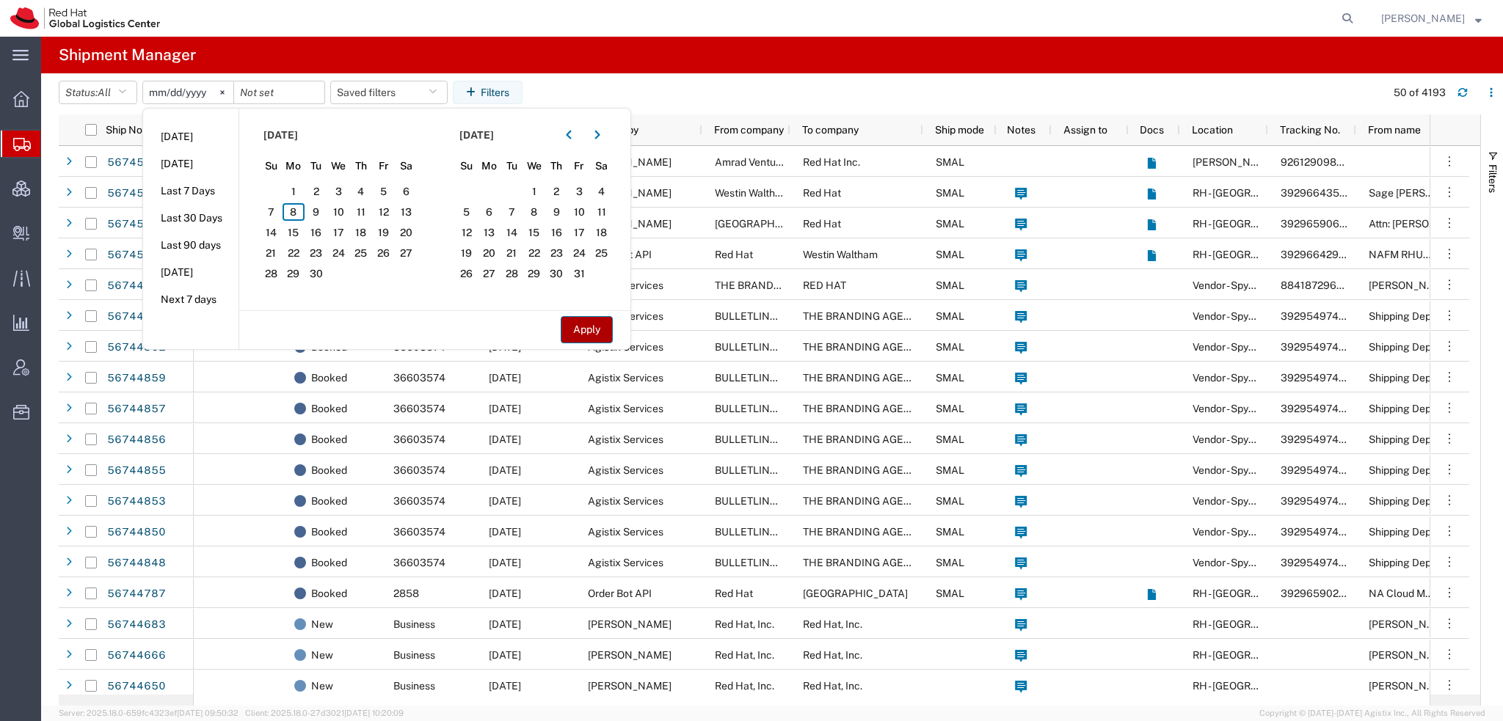
click at [577, 325] on button "Apply" at bounding box center [587, 329] width 52 height 27
type input "2025-06-07"
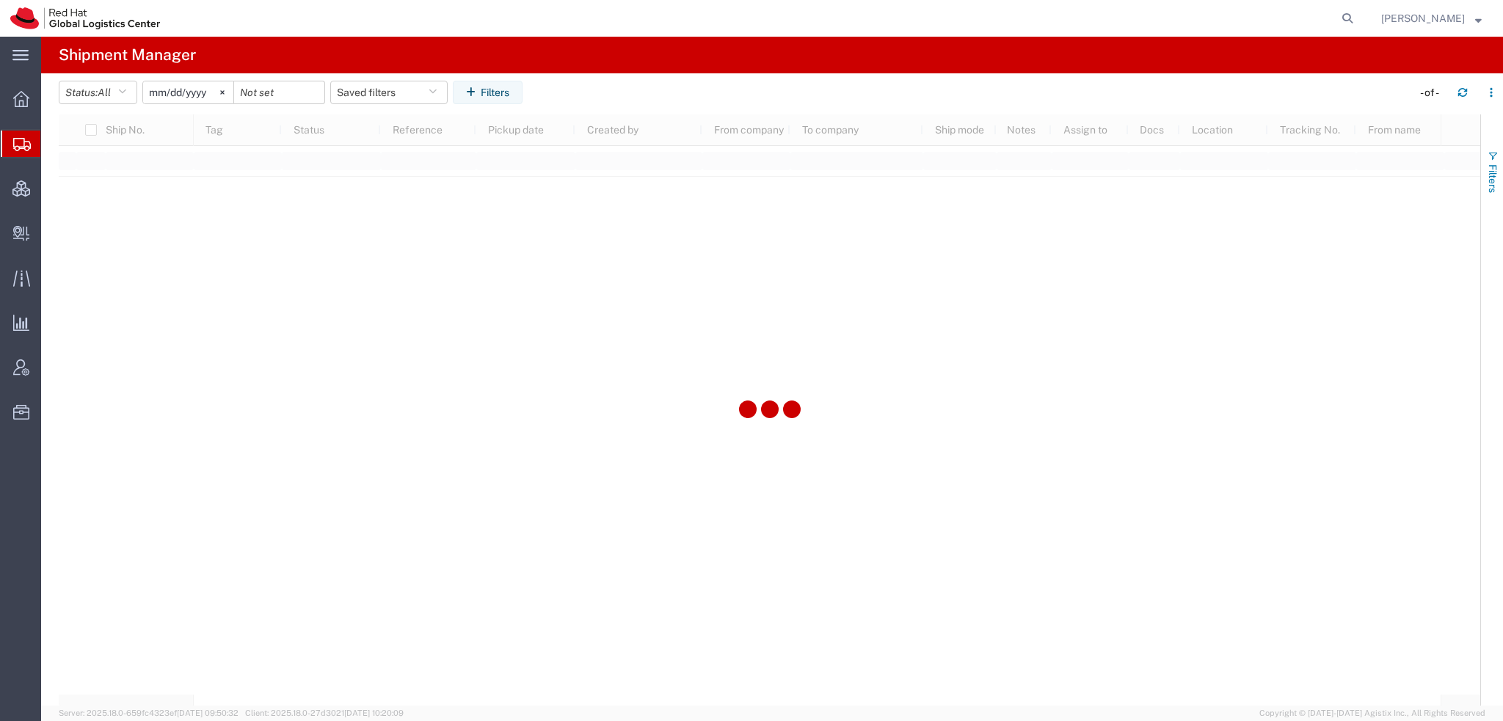
click at [1488, 167] on span "Filters" at bounding box center [1492, 178] width 12 height 29
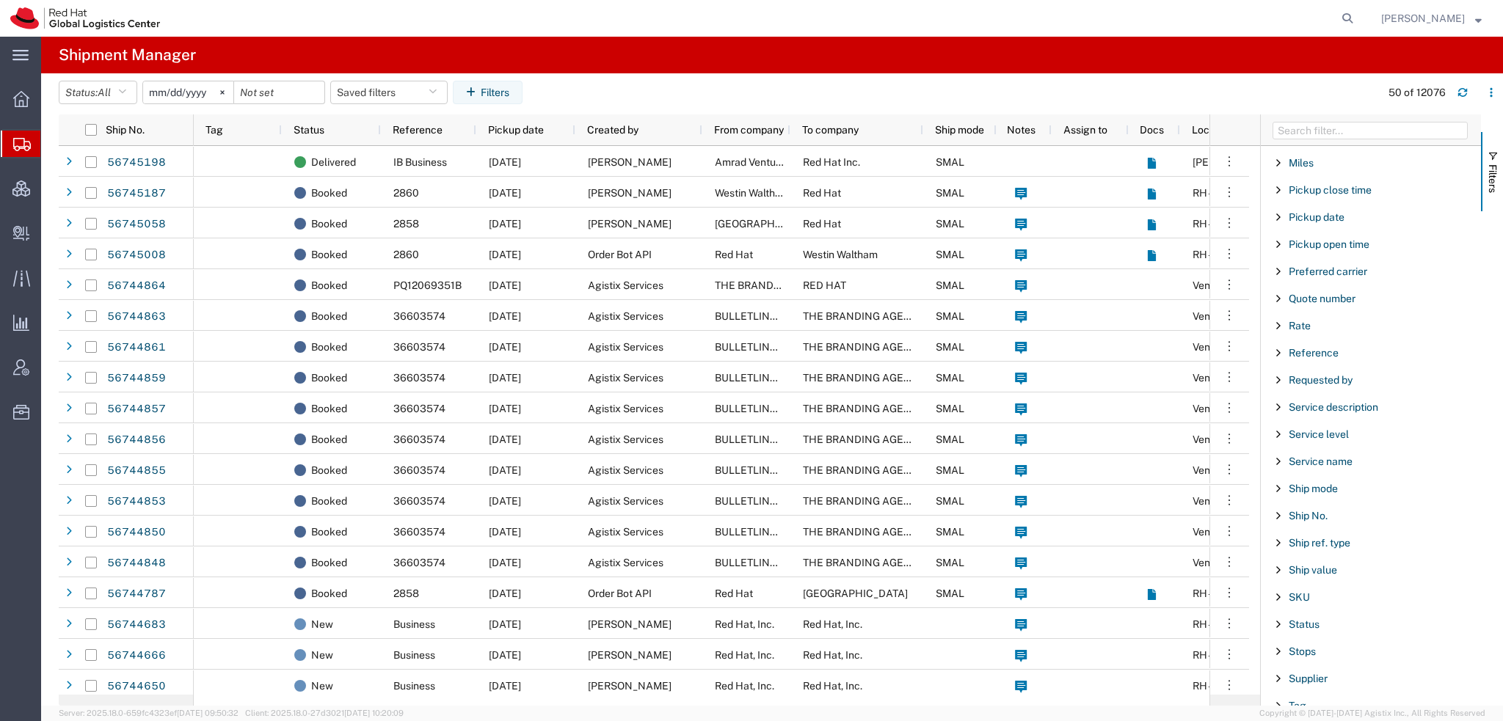
scroll to position [954, 0]
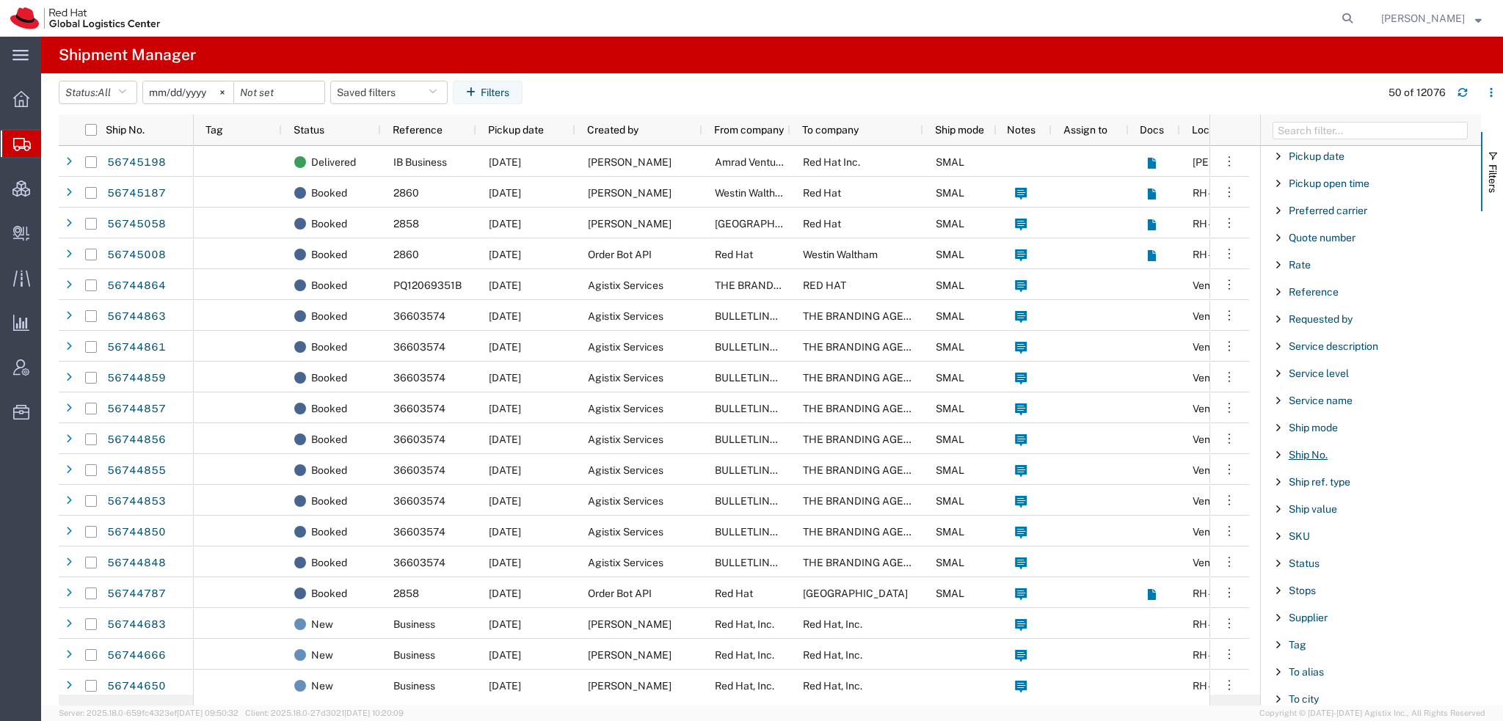
click at [1310, 451] on span "Ship No." at bounding box center [1307, 455] width 39 height 12
click at [1300, 508] on input "Filter Value" at bounding box center [1376, 517] width 192 height 18
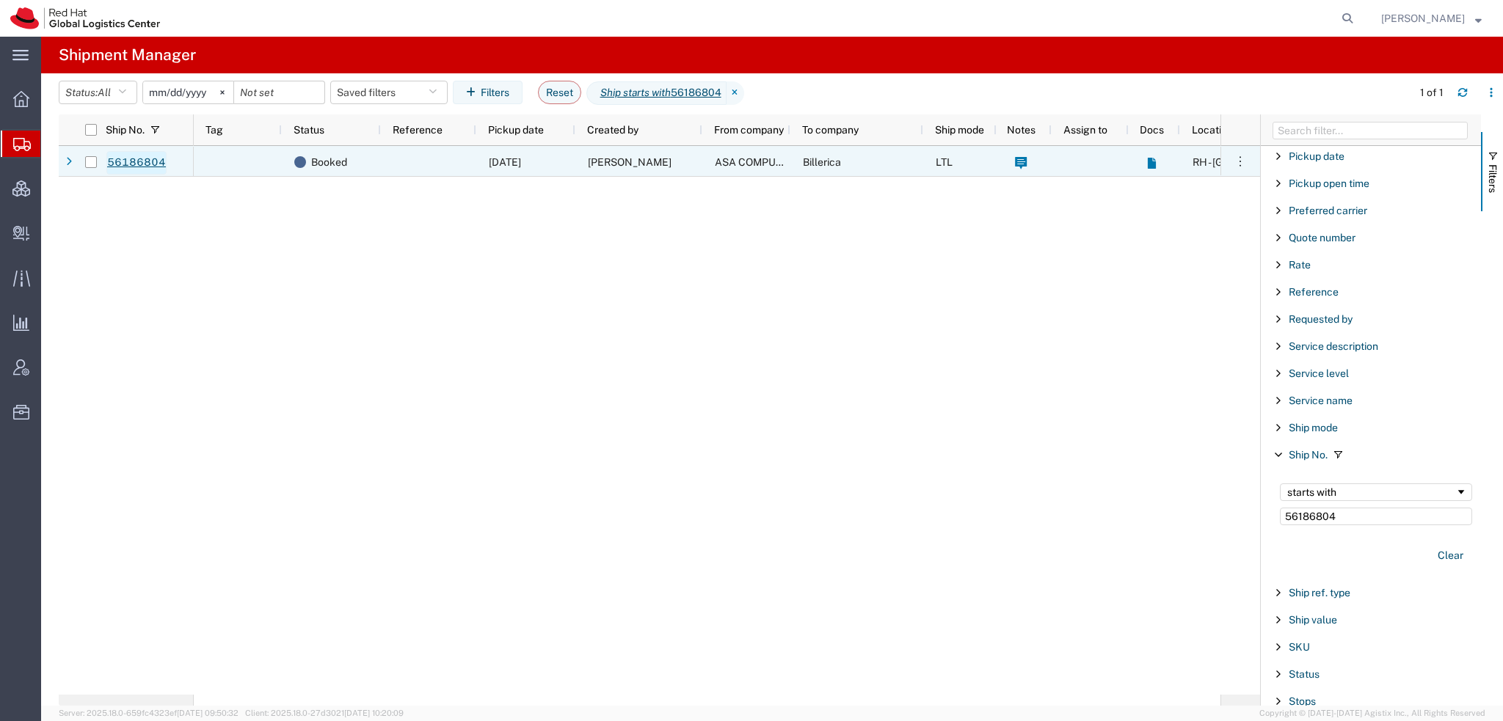
type input "56186804"
click at [144, 153] on link "56186804" at bounding box center [136, 162] width 60 height 23
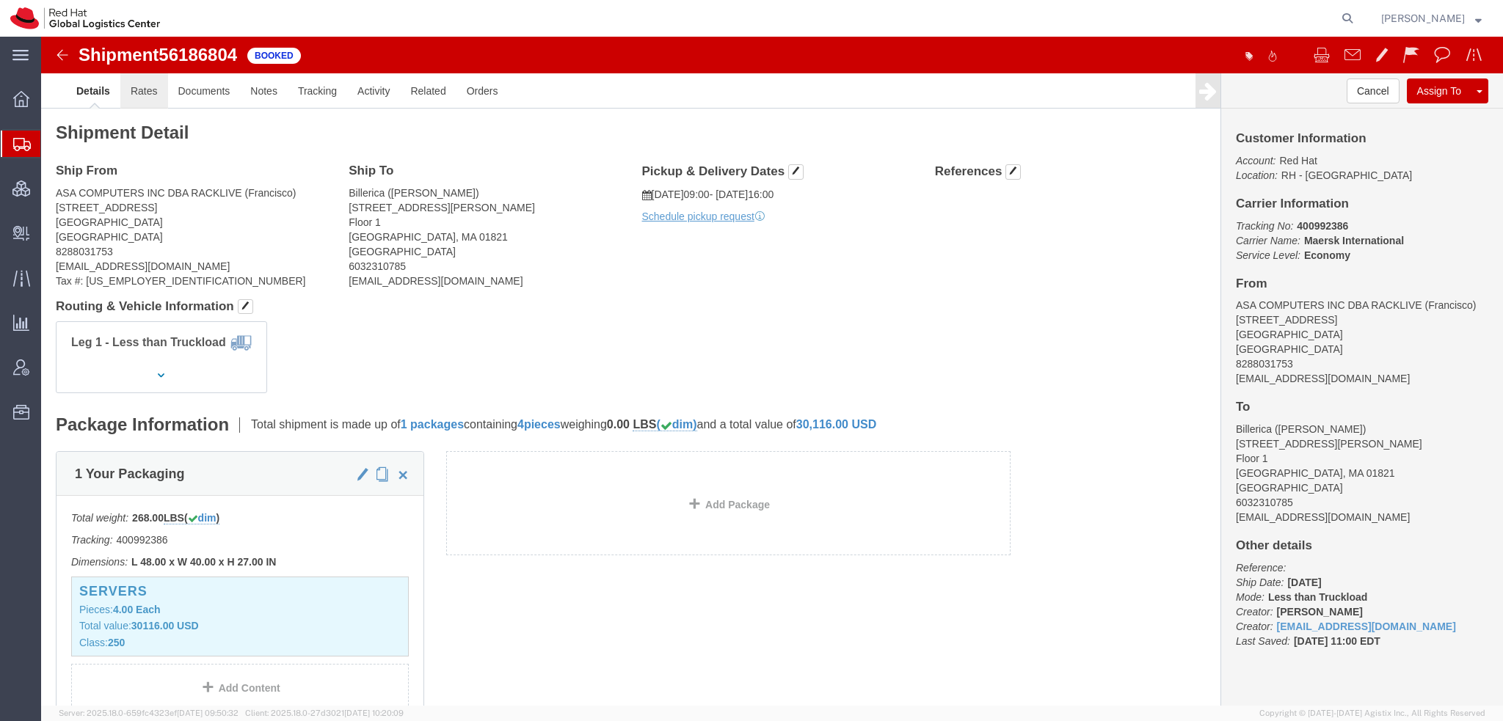
click link "Rates"
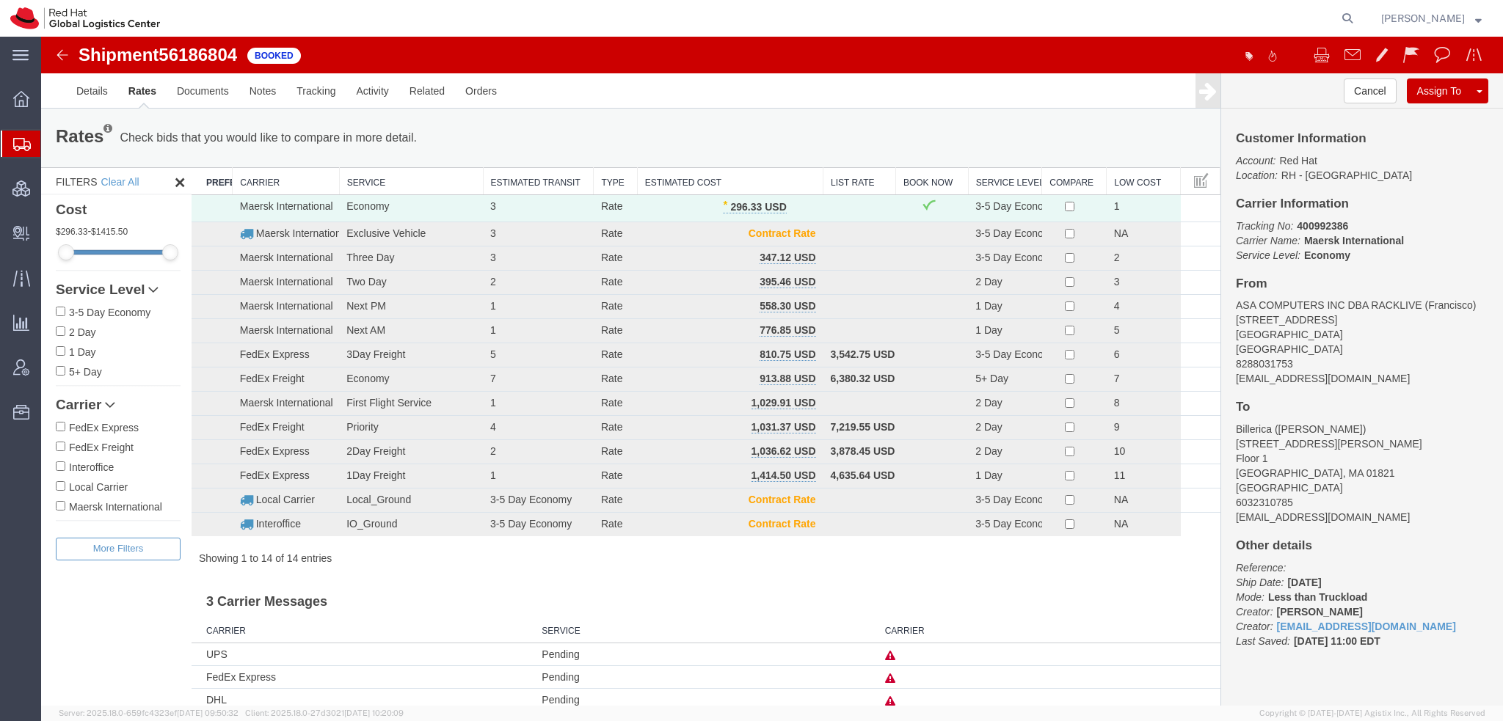
click at [1462, 15] on span "[PERSON_NAME]" at bounding box center [1423, 18] width 84 height 16
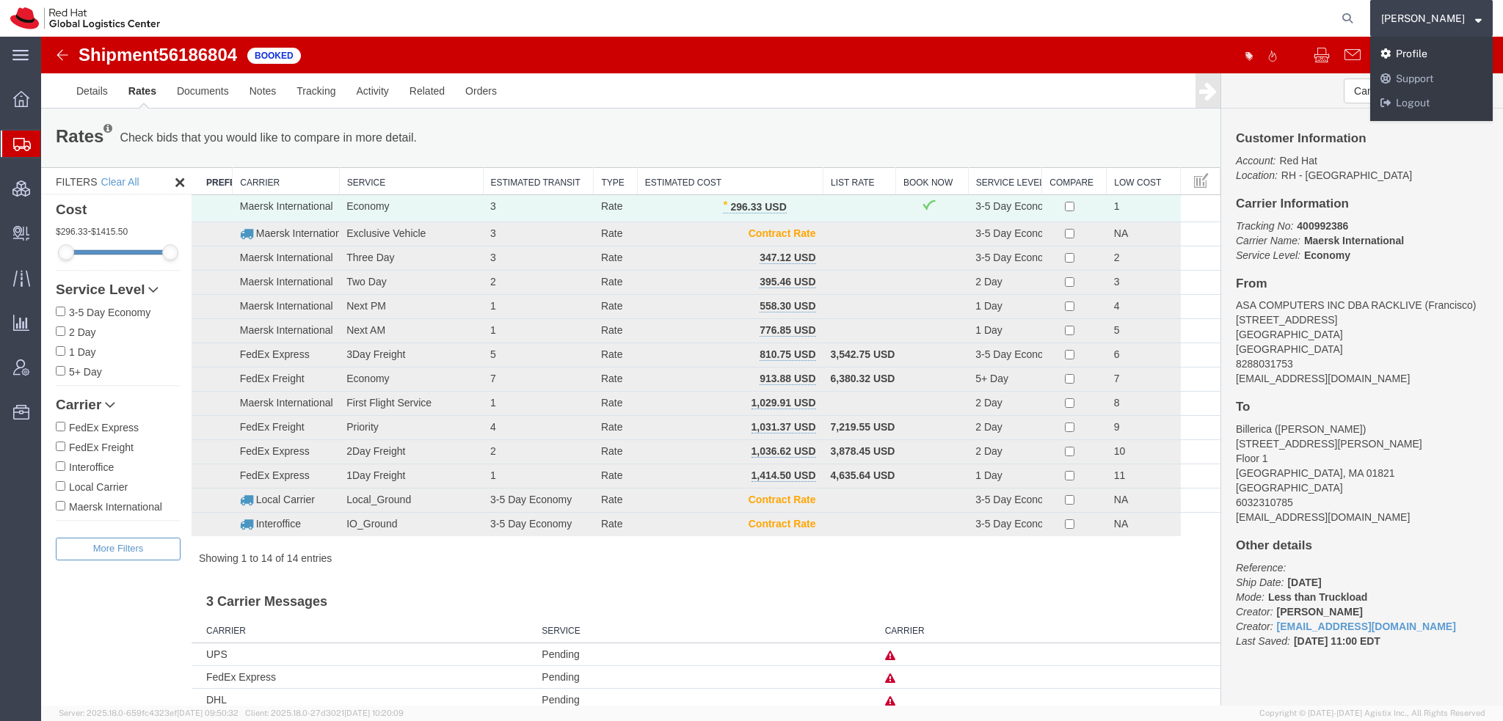
click at [1442, 56] on link "Profile" at bounding box center [1431, 54] width 123 height 25
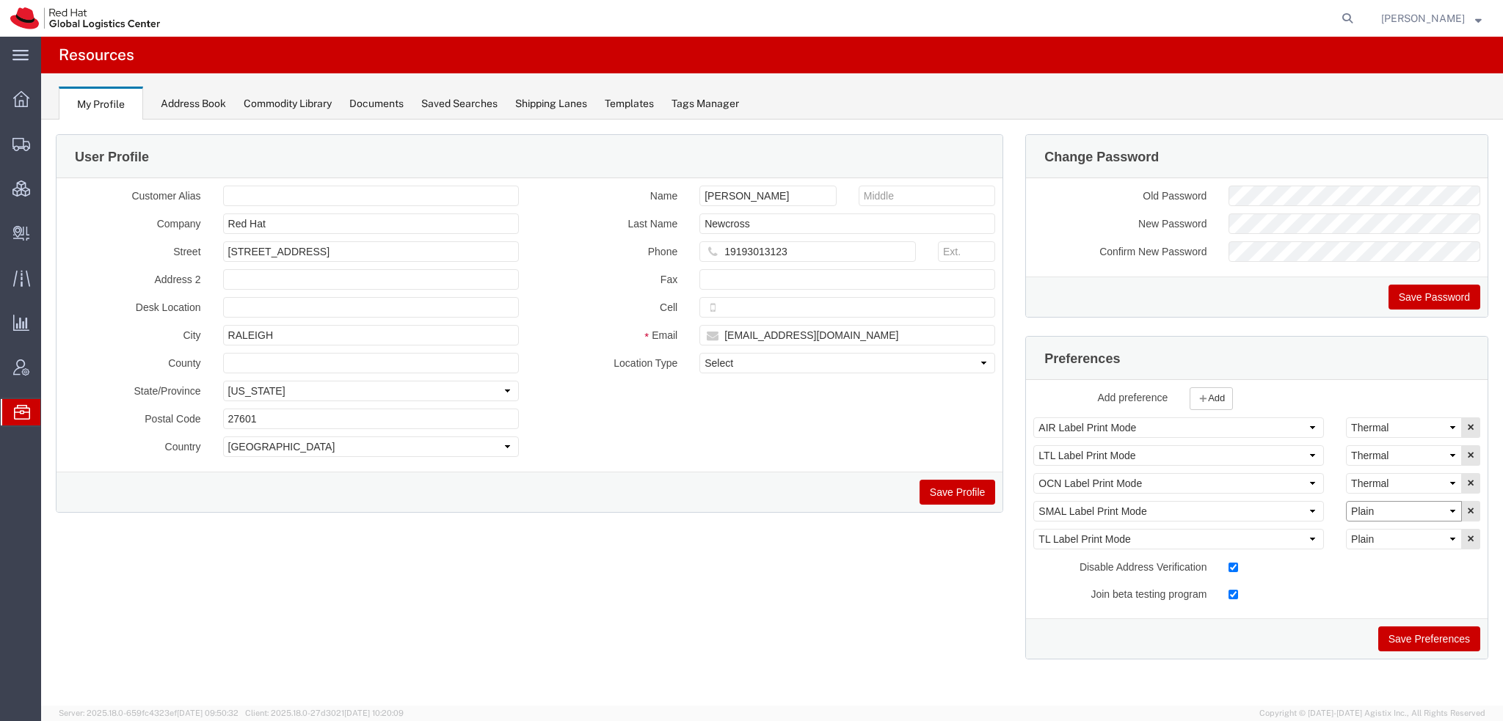
click at [1396, 508] on select "Select Plain Thermal" at bounding box center [1404, 511] width 116 height 21
select select "Thermal"
click at [1346, 501] on select "Select Plain Thermal" at bounding box center [1404, 511] width 116 height 21
click at [1418, 636] on button "Save Preferences" at bounding box center [1429, 639] width 102 height 25
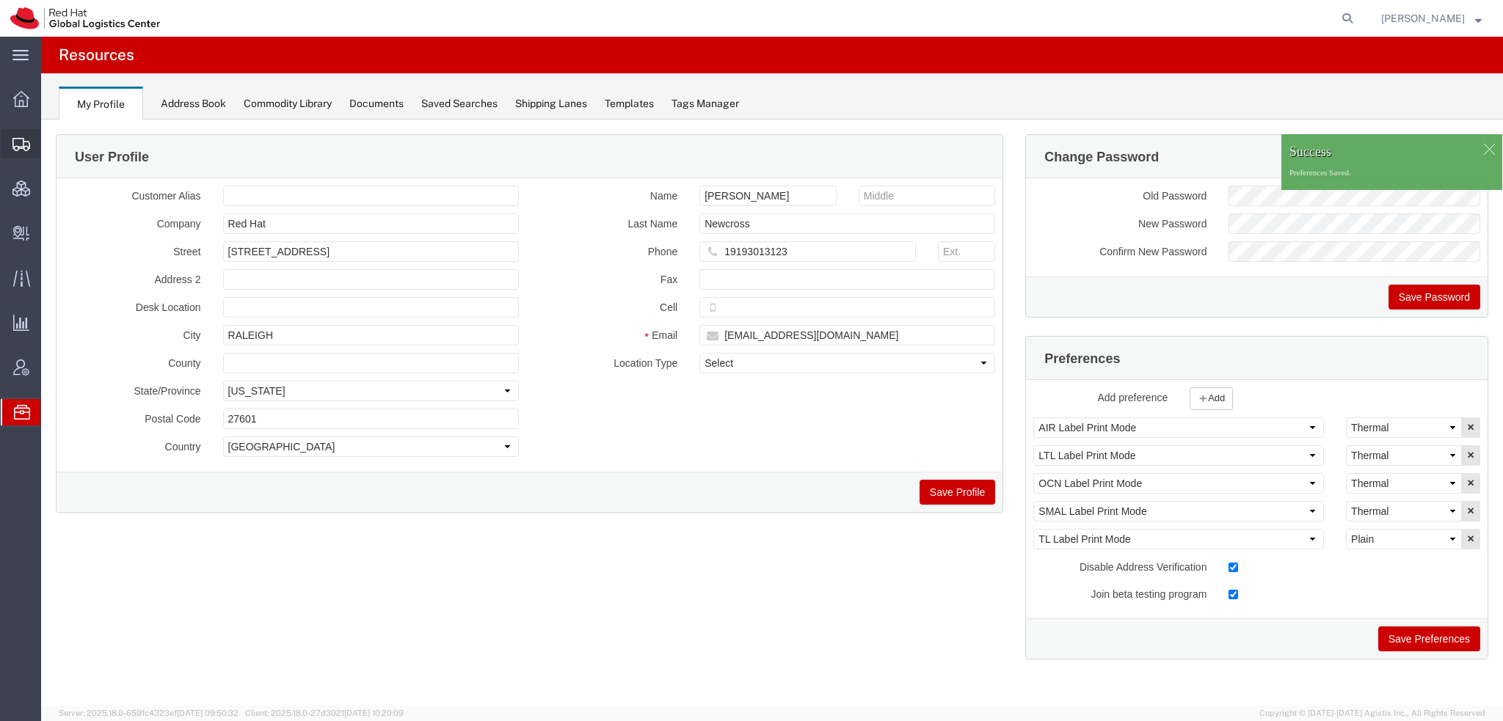
click at [0, 0] on span "Shipment Manager" at bounding box center [0, 0] width 0 height 0
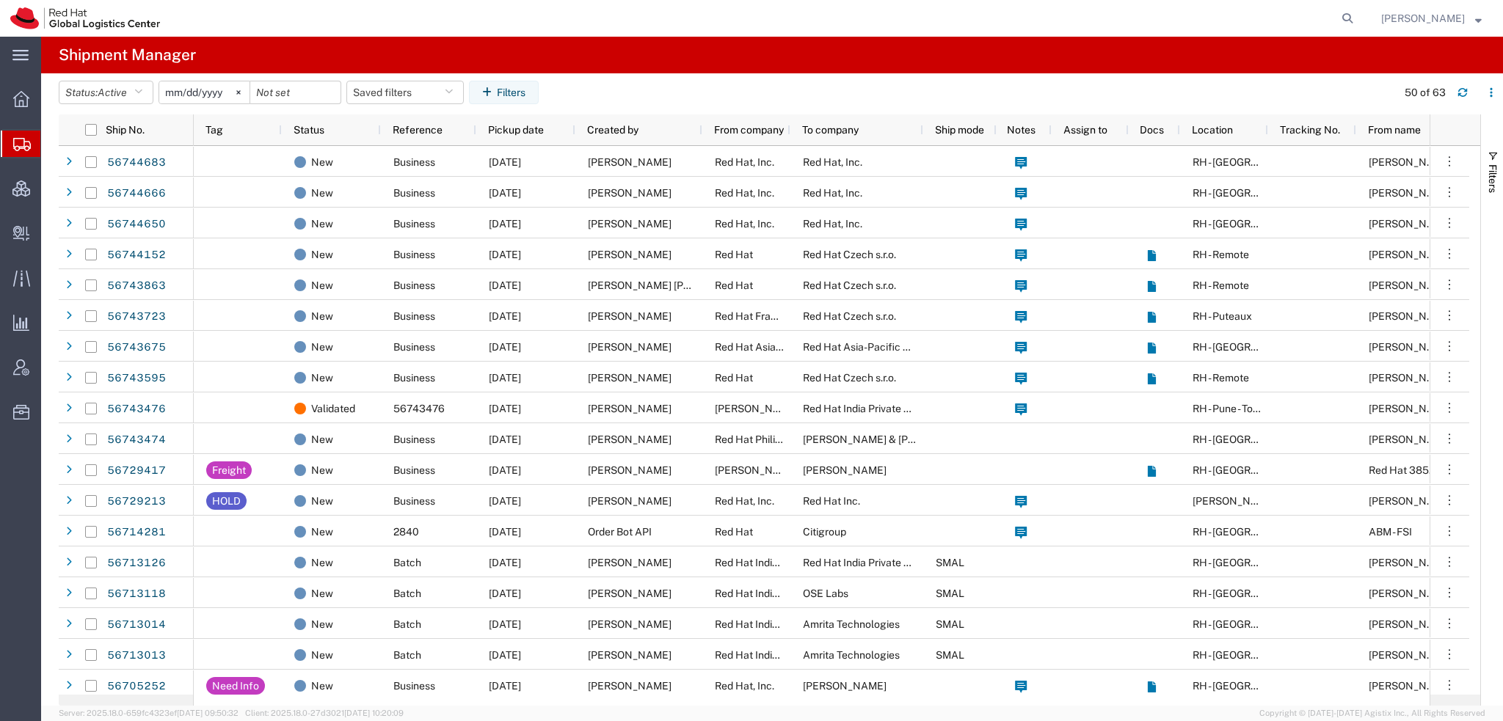
click at [1436, 14] on span "[PERSON_NAME]" at bounding box center [1423, 18] width 84 height 16
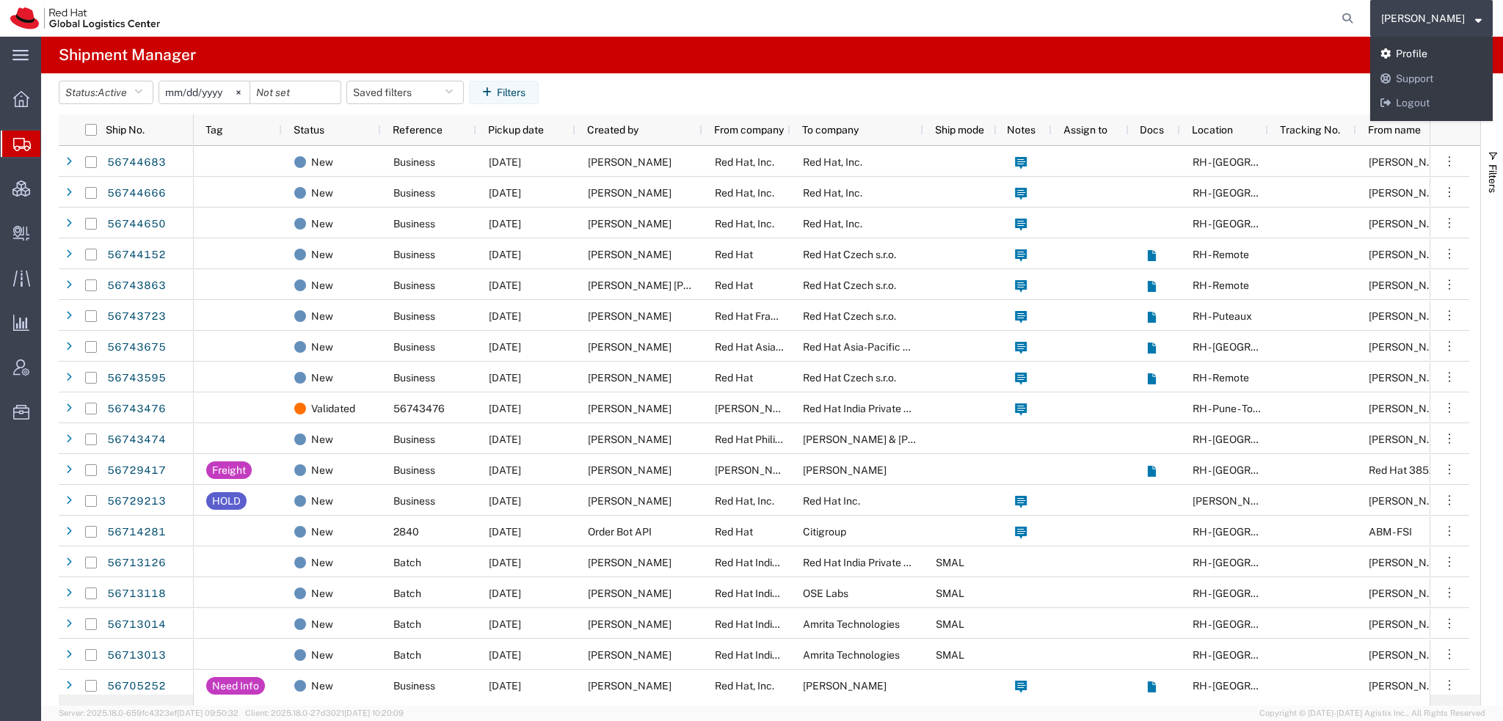
click at [1420, 52] on link "Profile" at bounding box center [1431, 54] width 123 height 25
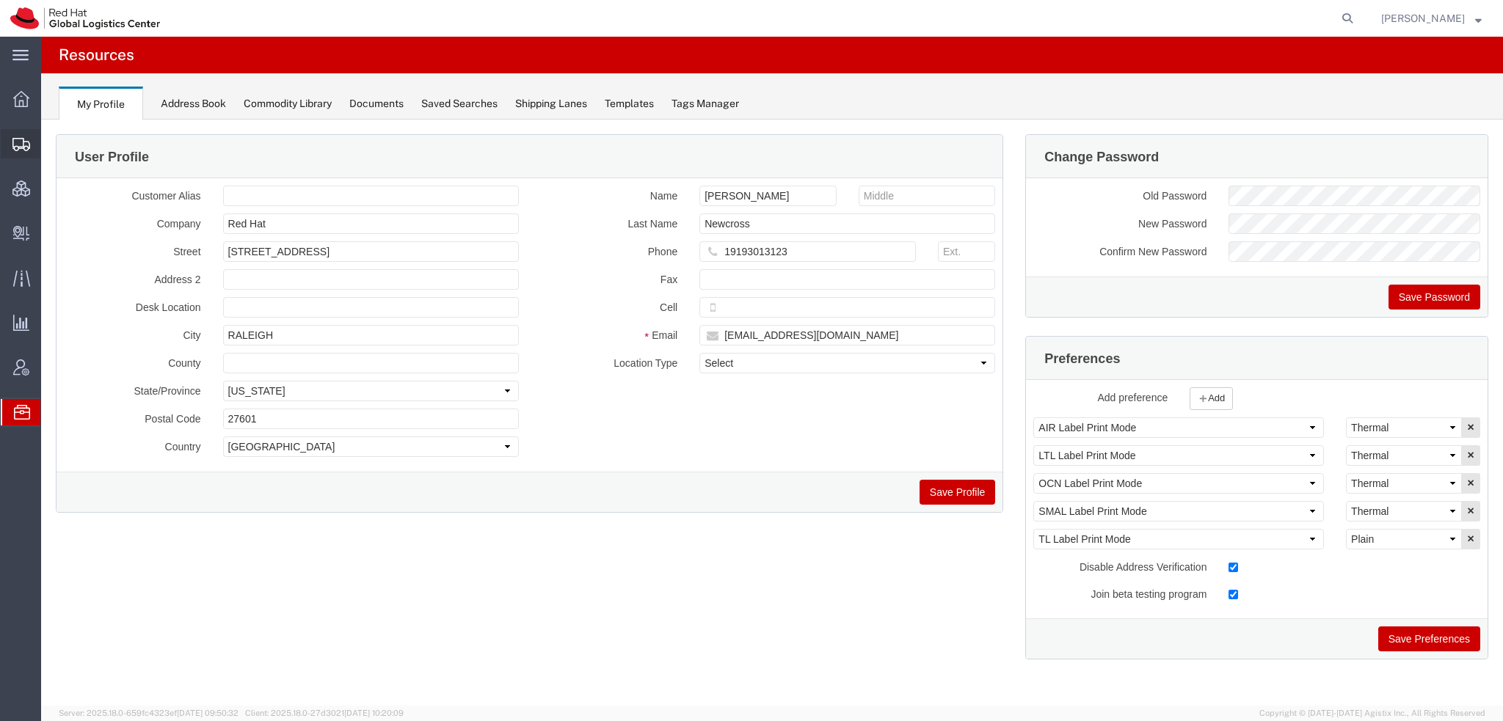
drag, startPoint x: 62, startPoint y: 162, endPoint x: 101, endPoint y: 155, distance: 39.6
click at [0, 0] on span "Shipment Manager" at bounding box center [0, 0] width 0 height 0
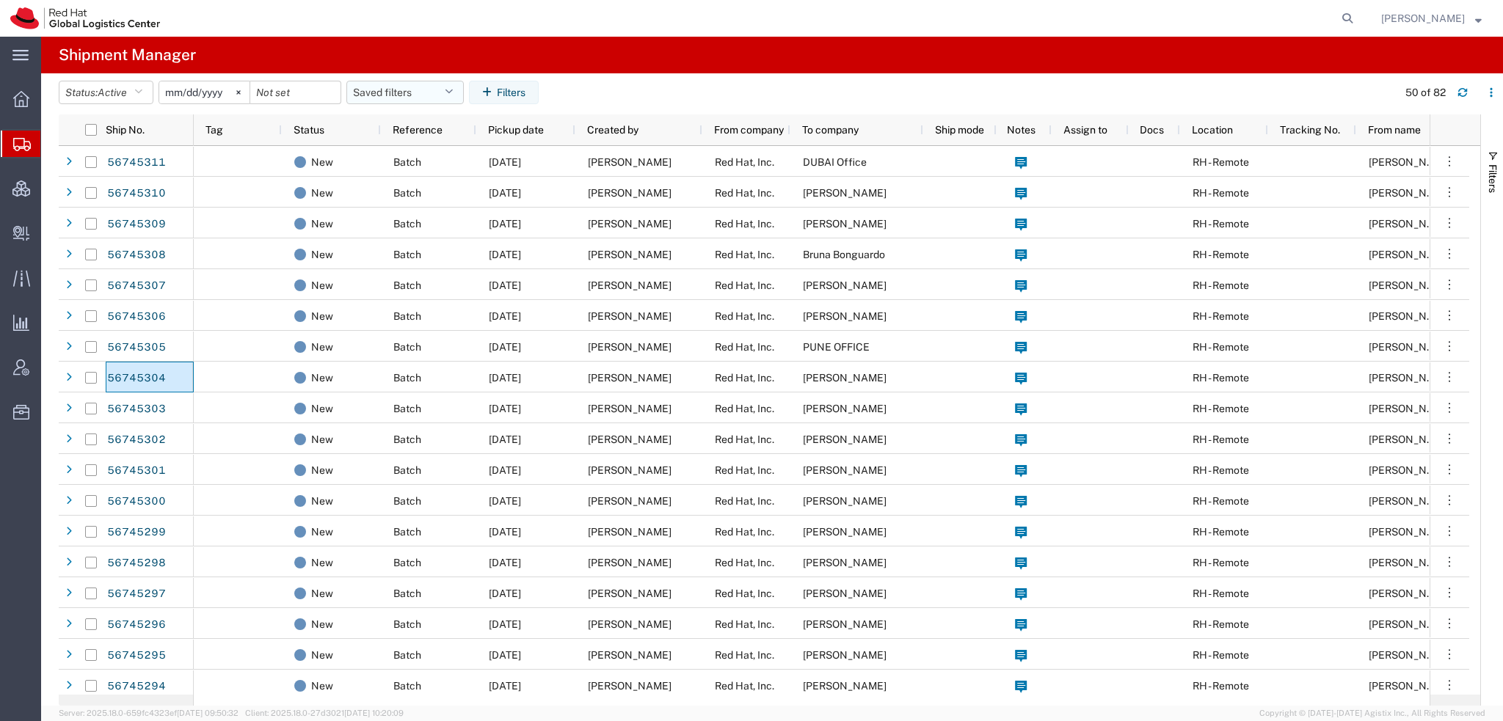
click at [453, 92] on icon "button" at bounding box center [449, 92] width 8 height 10
click at [387, 161] on span "Americas" at bounding box center [445, 156] width 192 height 27
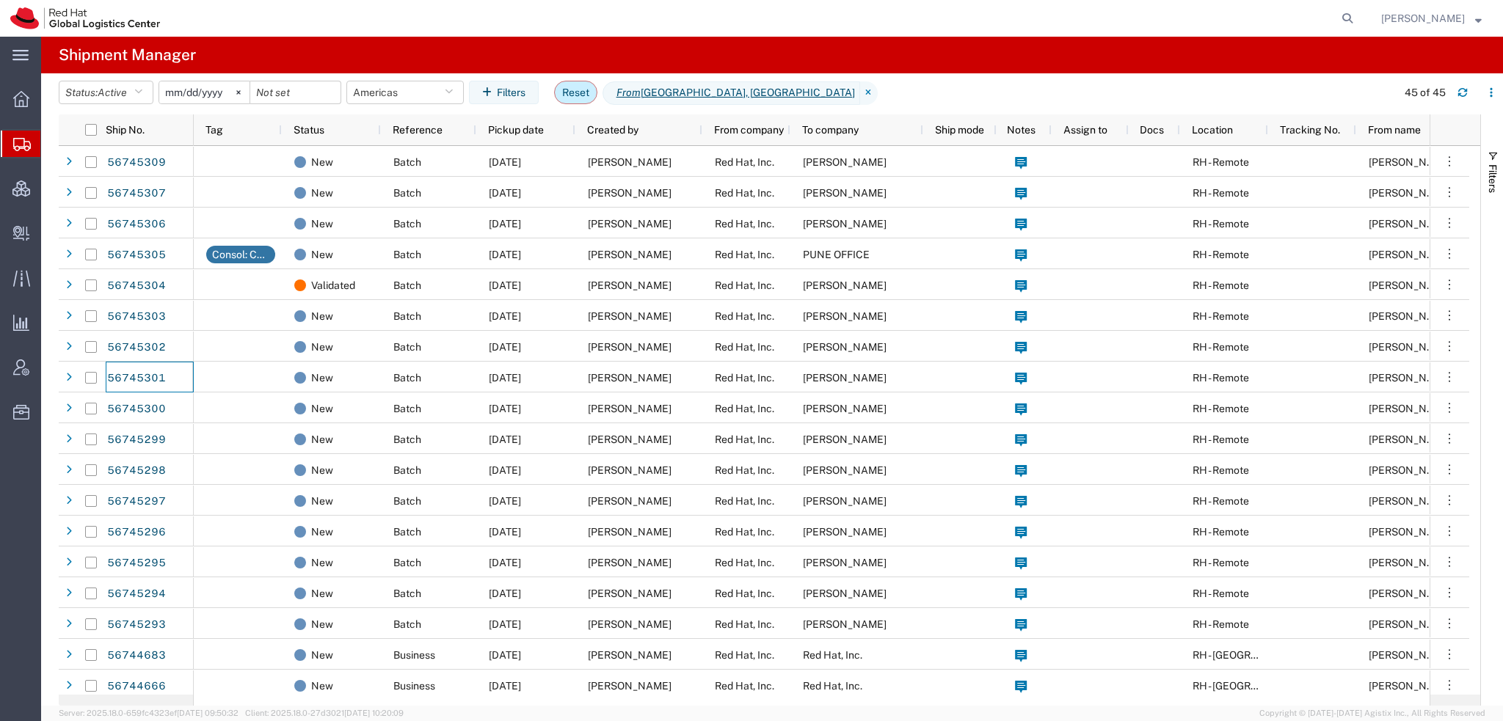
click at [574, 99] on button "Reset" at bounding box center [575, 92] width 43 height 23
type input "2025-08-08"
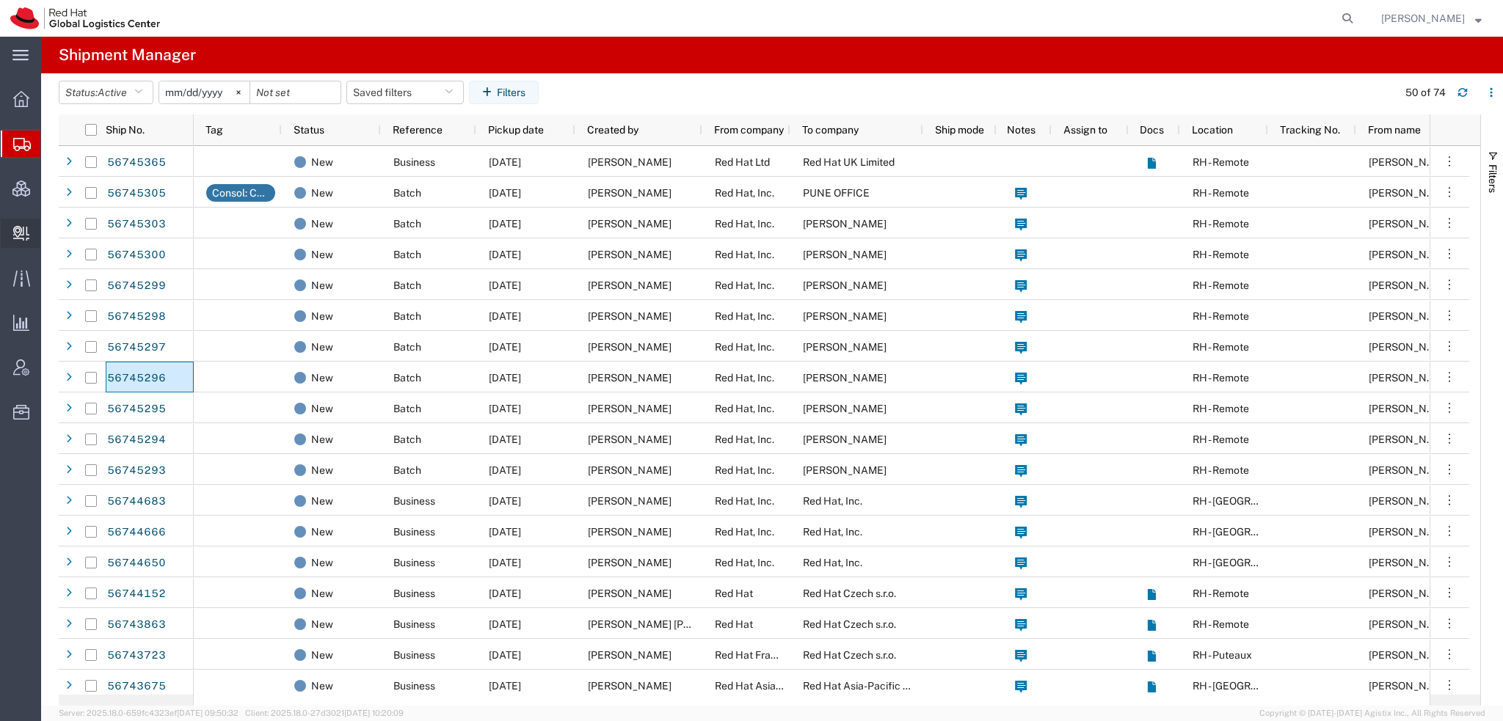
click at [0, 0] on span "Create Delivery" at bounding box center [0, 0] width 0 height 0
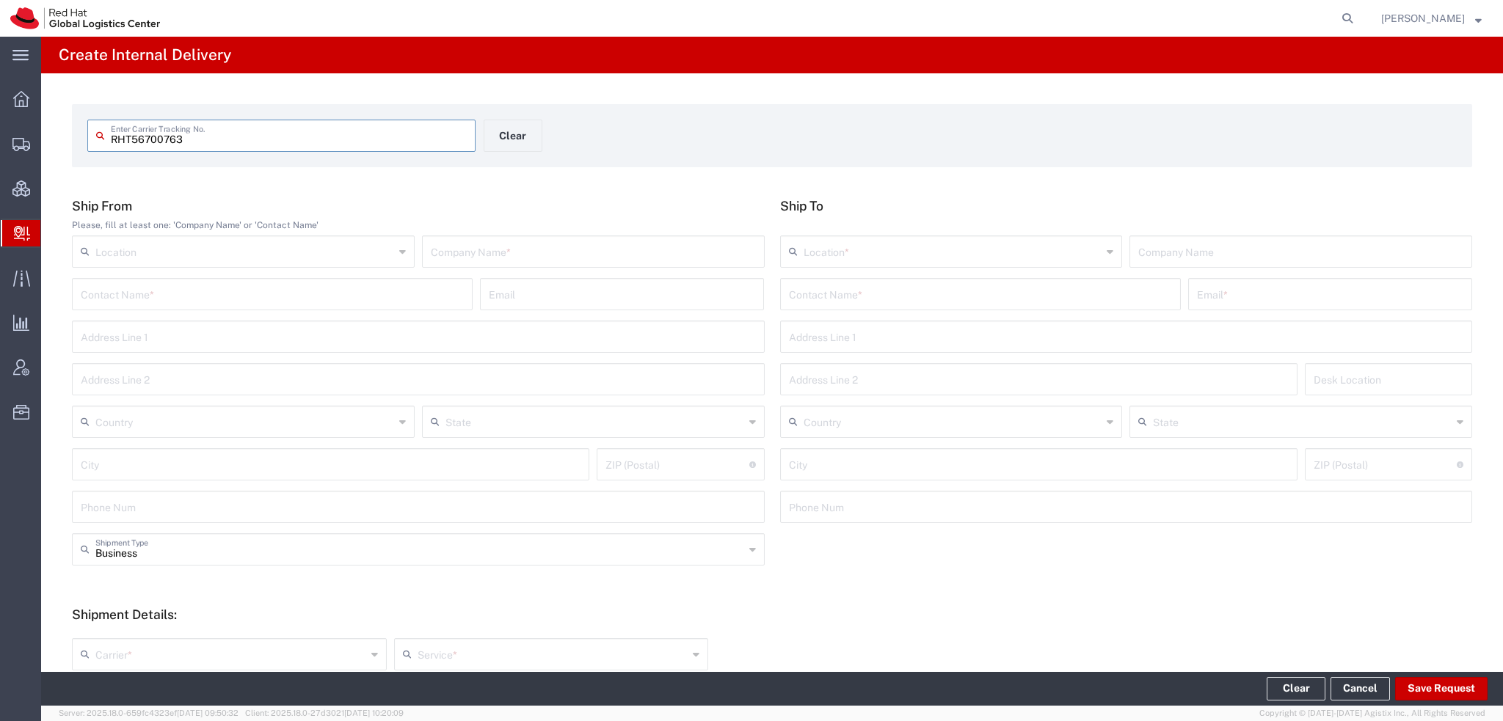
type input "RHT56700763"
click at [254, 140] on input "RHT56700763" at bounding box center [289, 135] width 356 height 26
type input "RHT56700763"
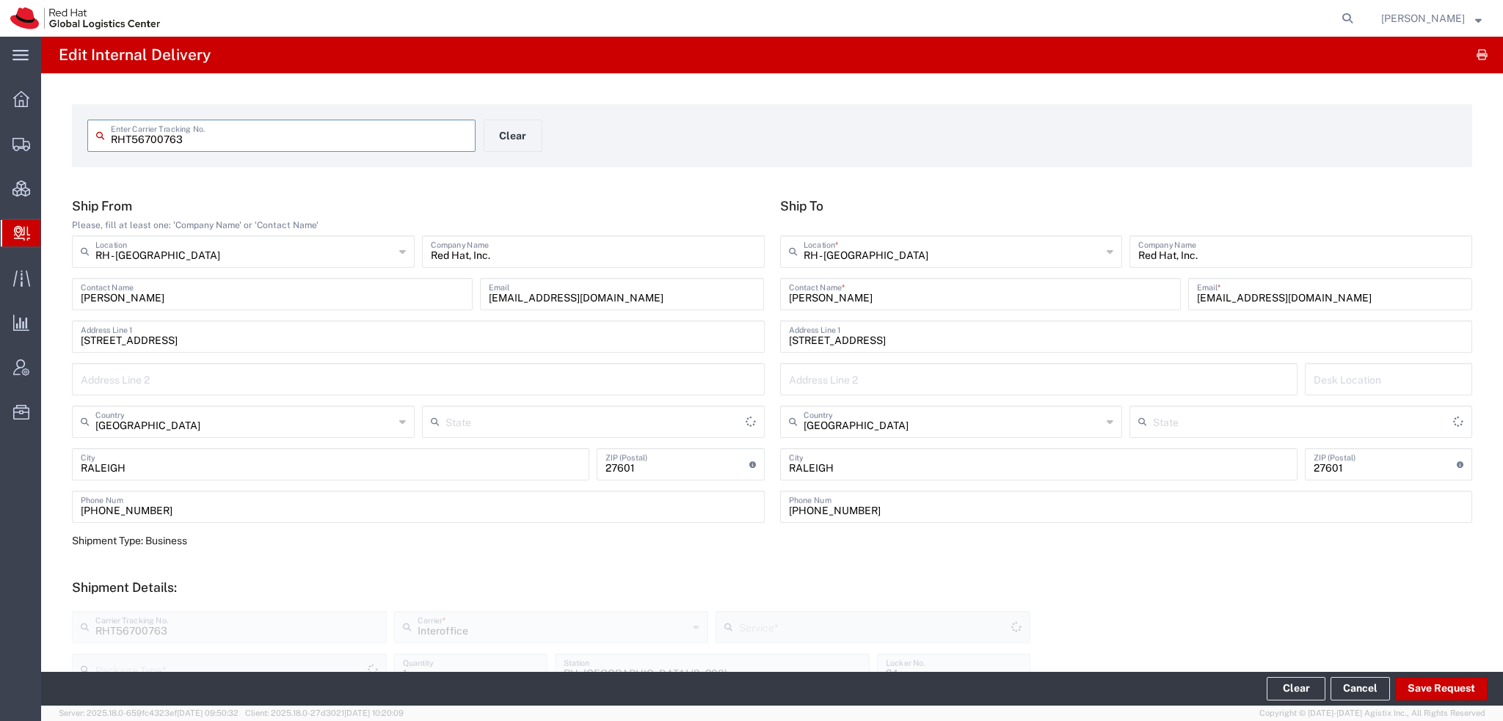
type input "[US_STATE]"
type input "Your Packaging"
type input "[US_STATE]"
type input "IO_Ground"
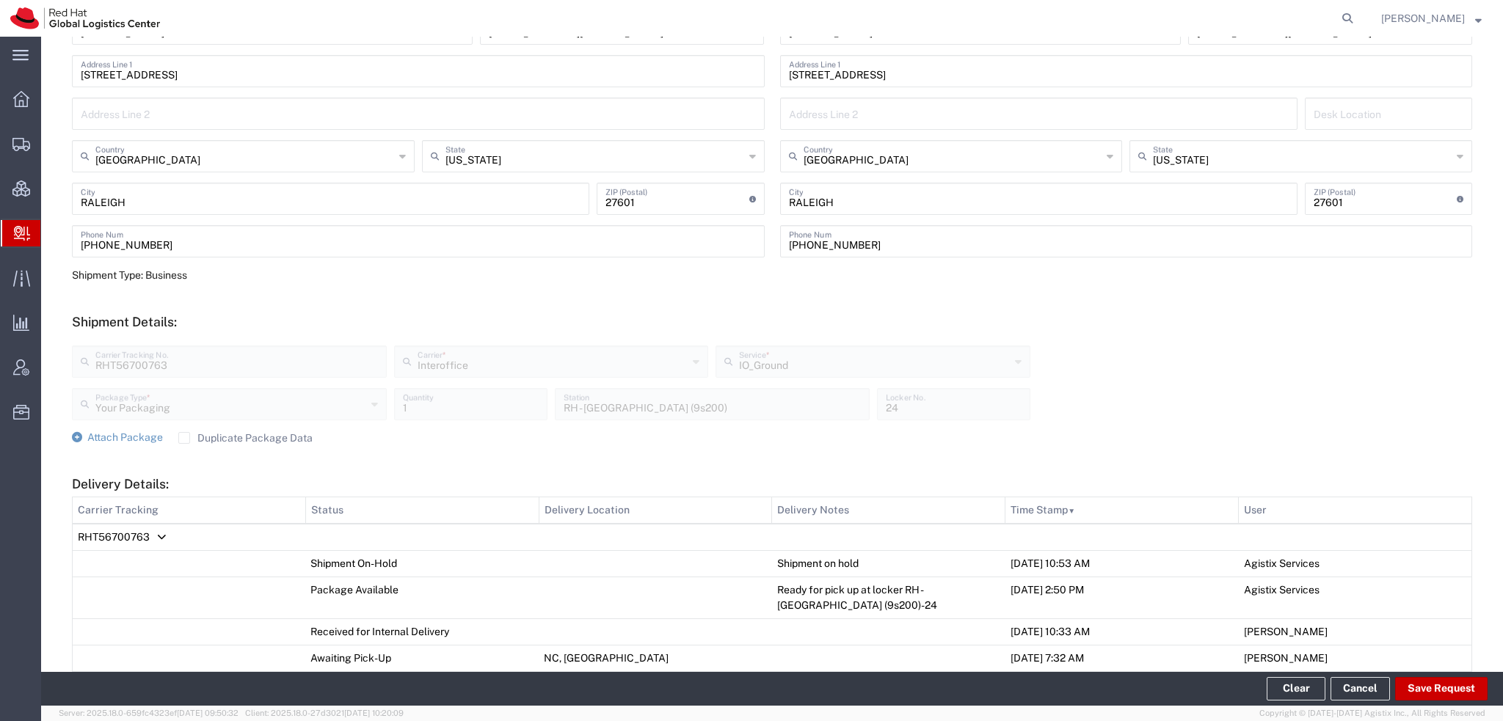
scroll to position [487, 0]
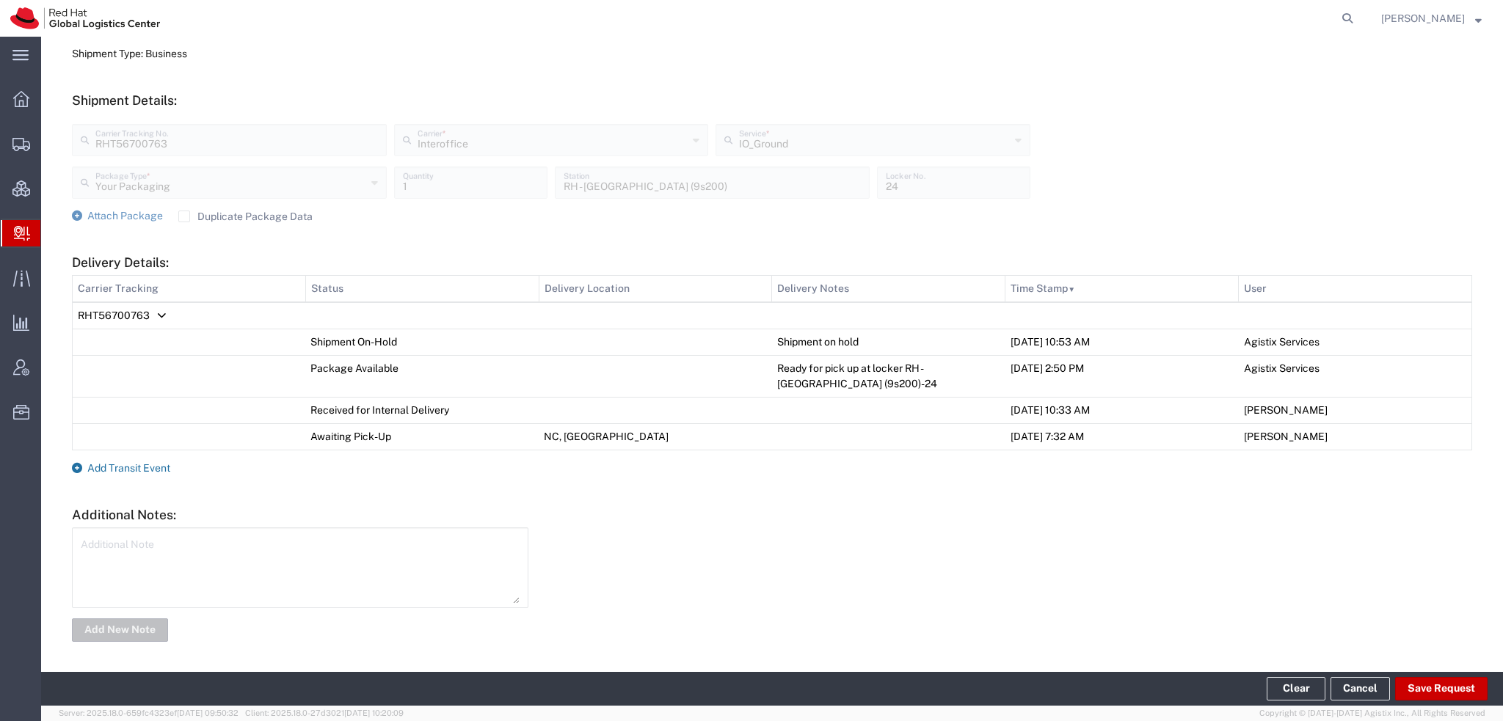
click at [149, 466] on span "Add Transit Event" at bounding box center [128, 468] width 83 height 12
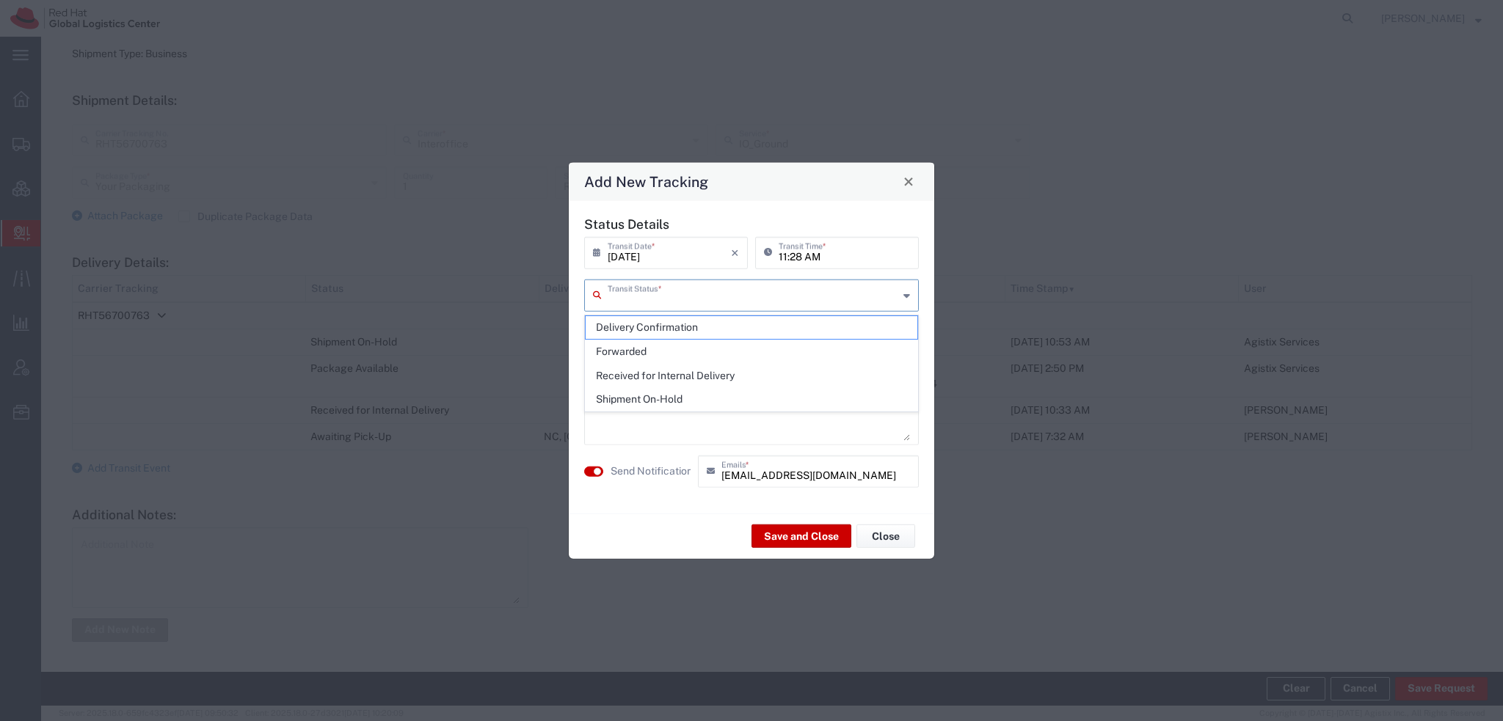
click at [622, 296] on input "text" at bounding box center [753, 294] width 291 height 26
click at [627, 316] on span "Delivery Confirmation" at bounding box center [751, 327] width 332 height 23
type input "Delivery Confirmation"
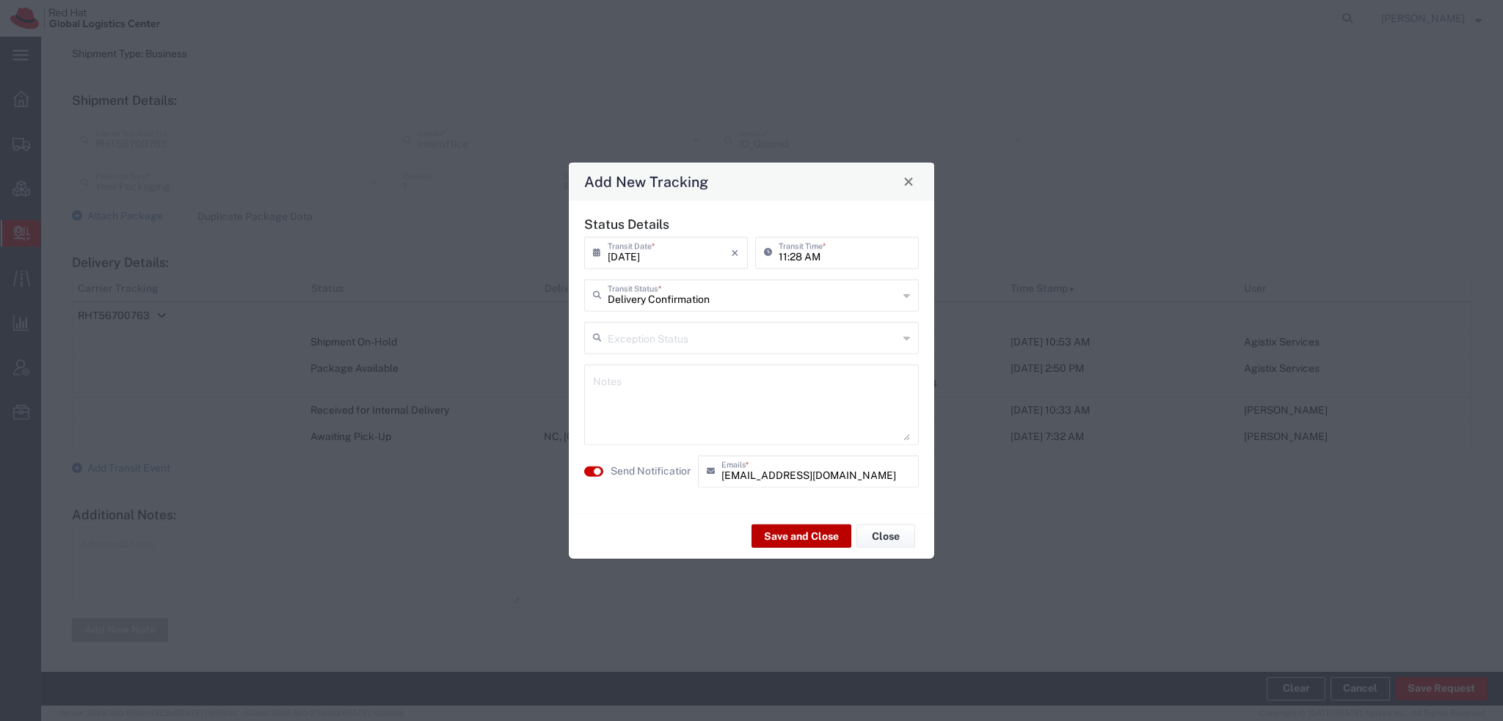
click at [802, 536] on button "Save and Close" at bounding box center [801, 536] width 100 height 23
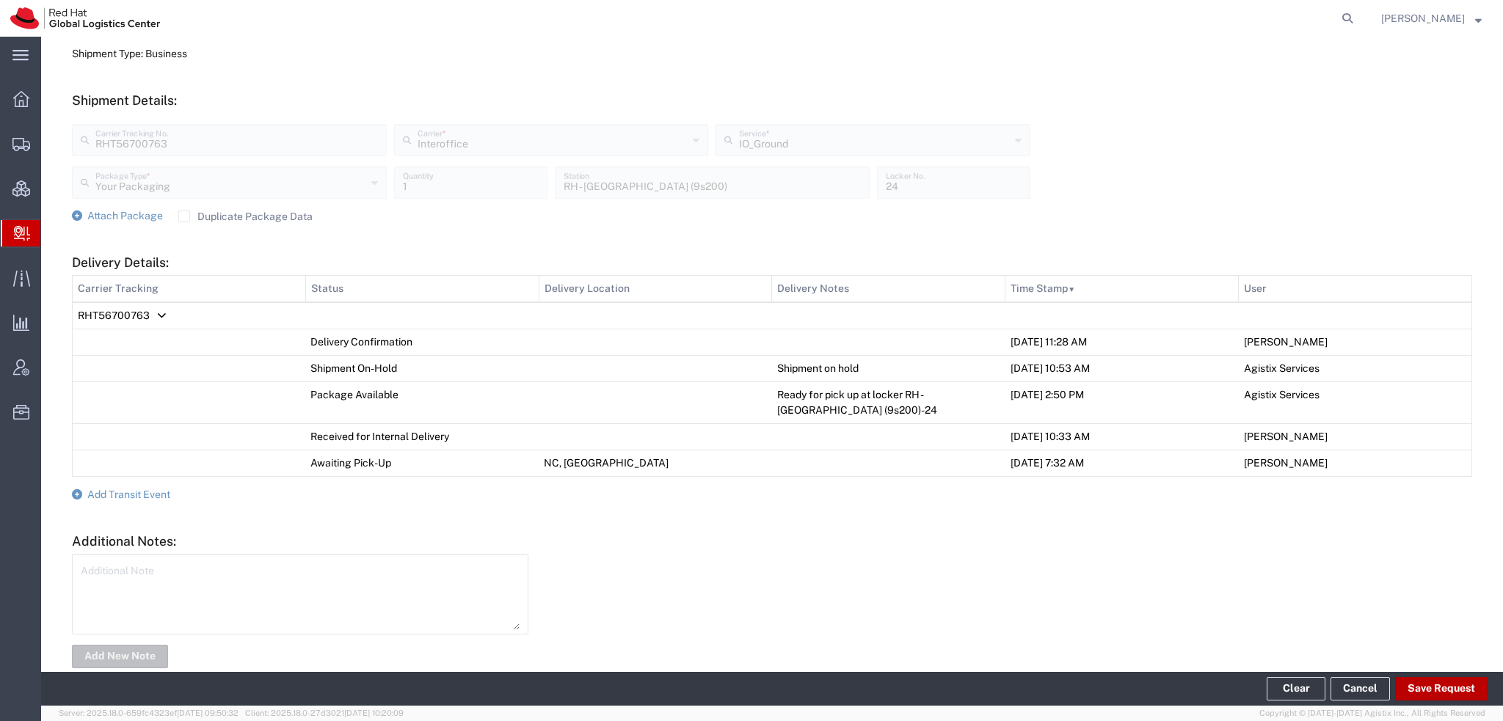
click at [1429, 688] on button "Save Request" at bounding box center [1441, 688] width 92 height 23
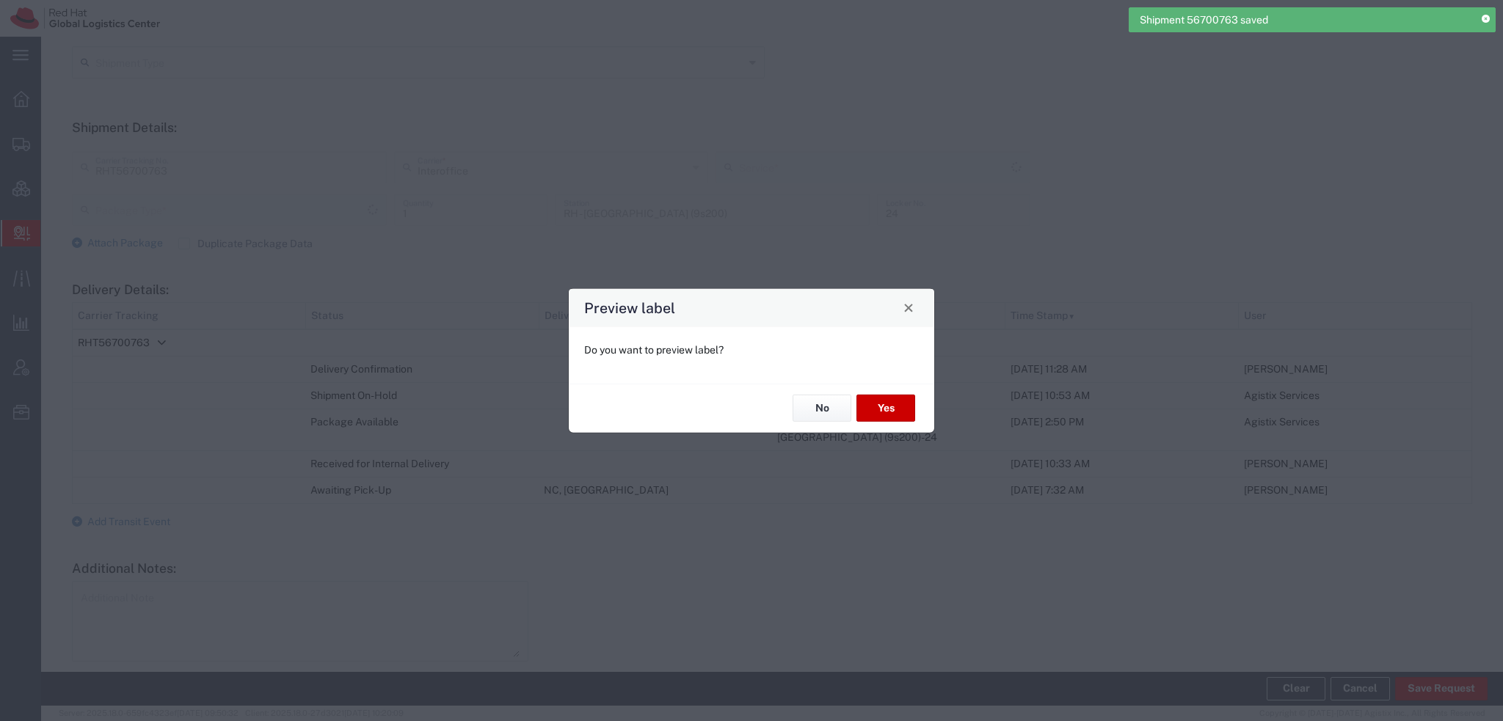
type input "Your Packaging"
type input "IO_Ground"
click at [806, 402] on button "No" at bounding box center [821, 408] width 59 height 27
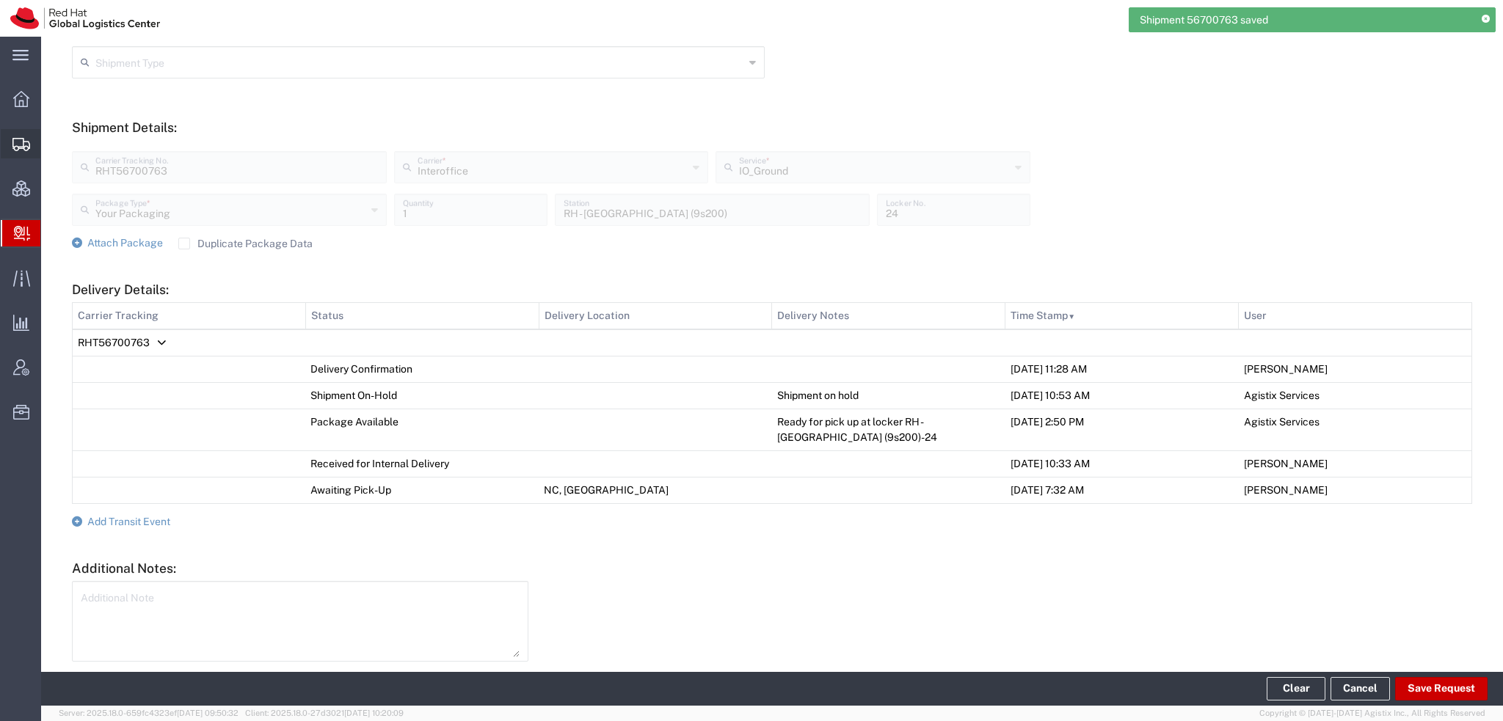
click at [0, 0] on span "Shipment Manager" at bounding box center [0, 0] width 0 height 0
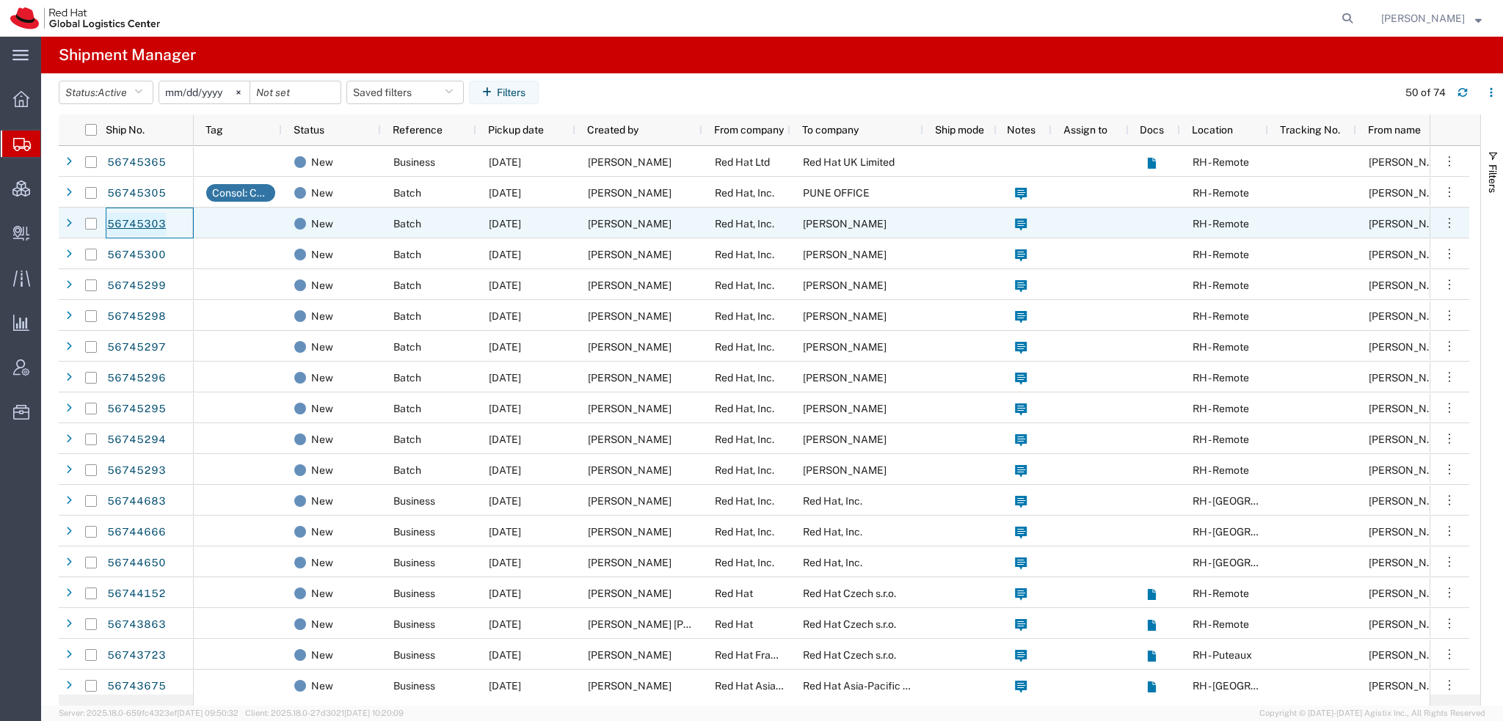
click at [147, 222] on link "56745303" at bounding box center [136, 224] width 60 height 23
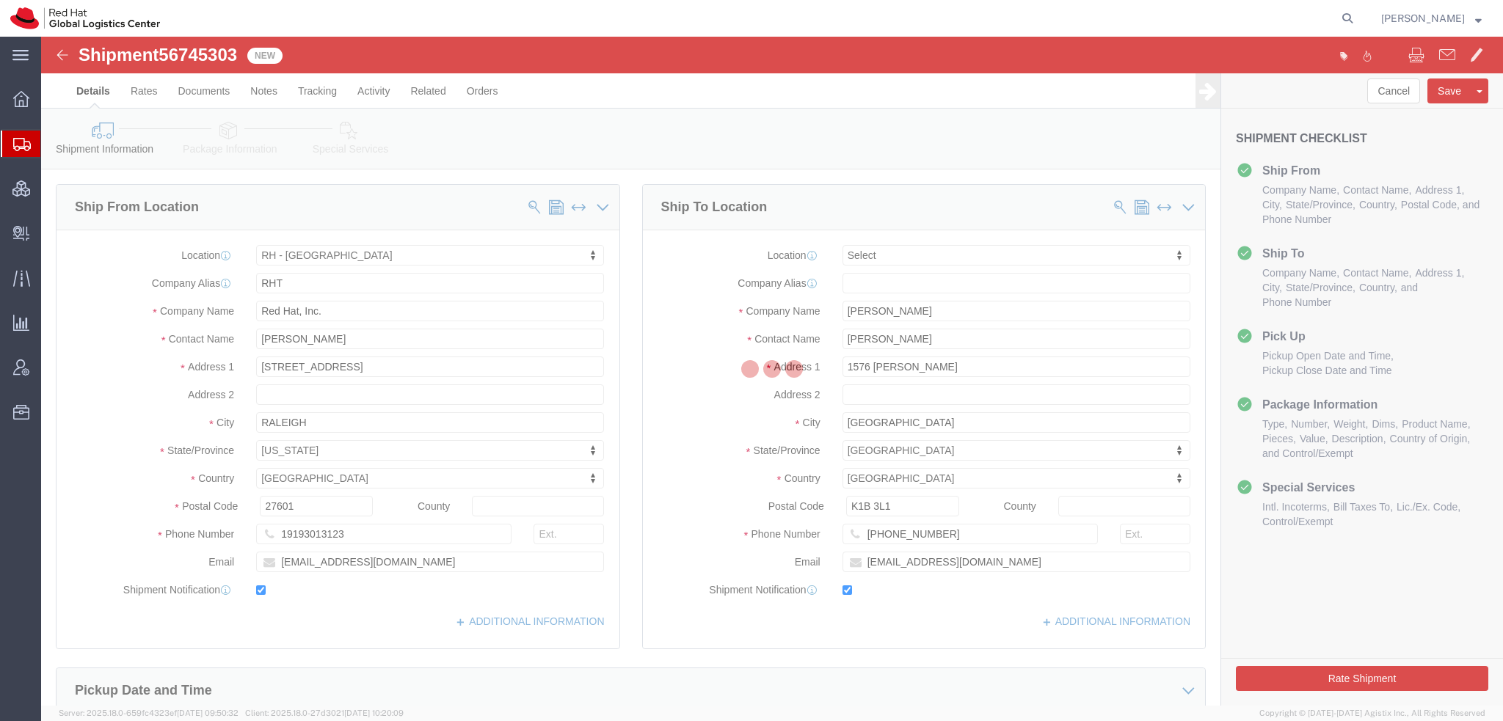
select select "38014"
select select
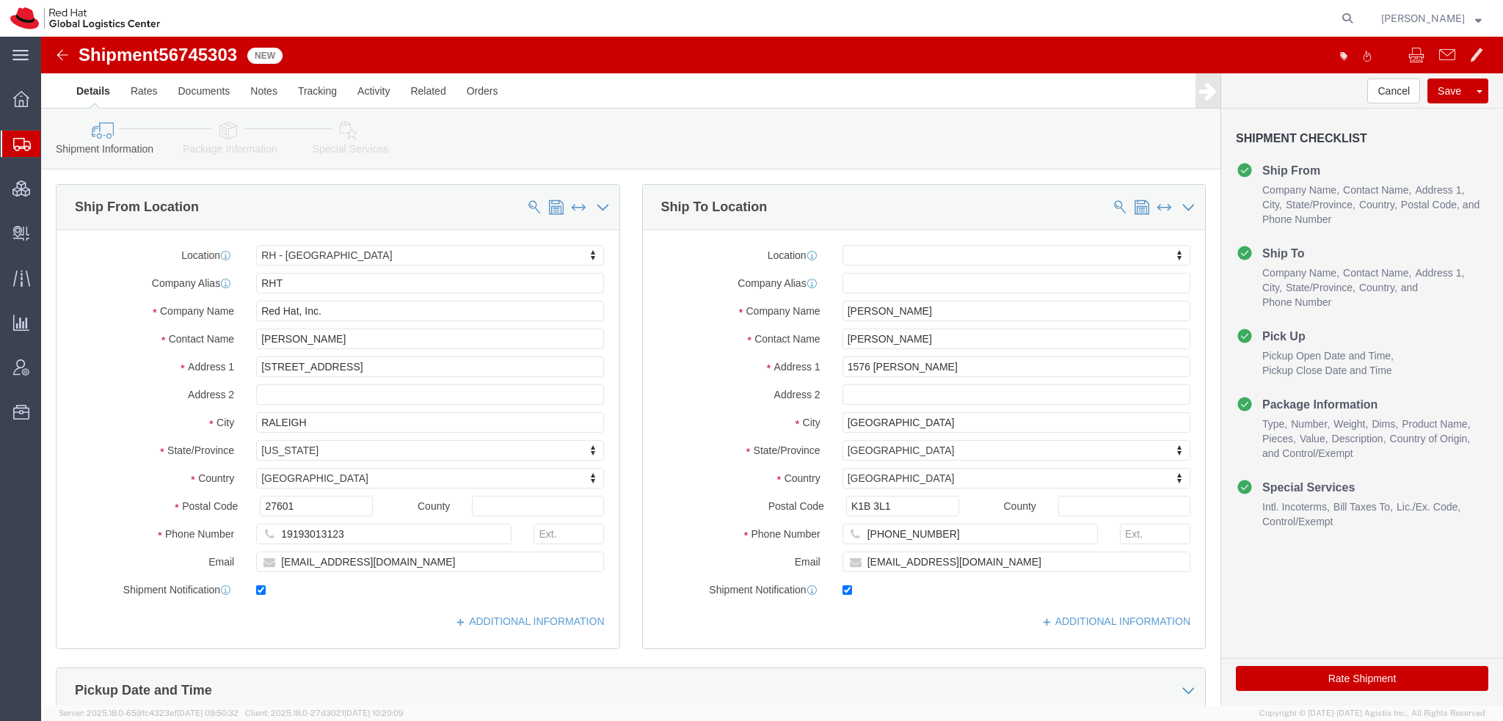
click icon
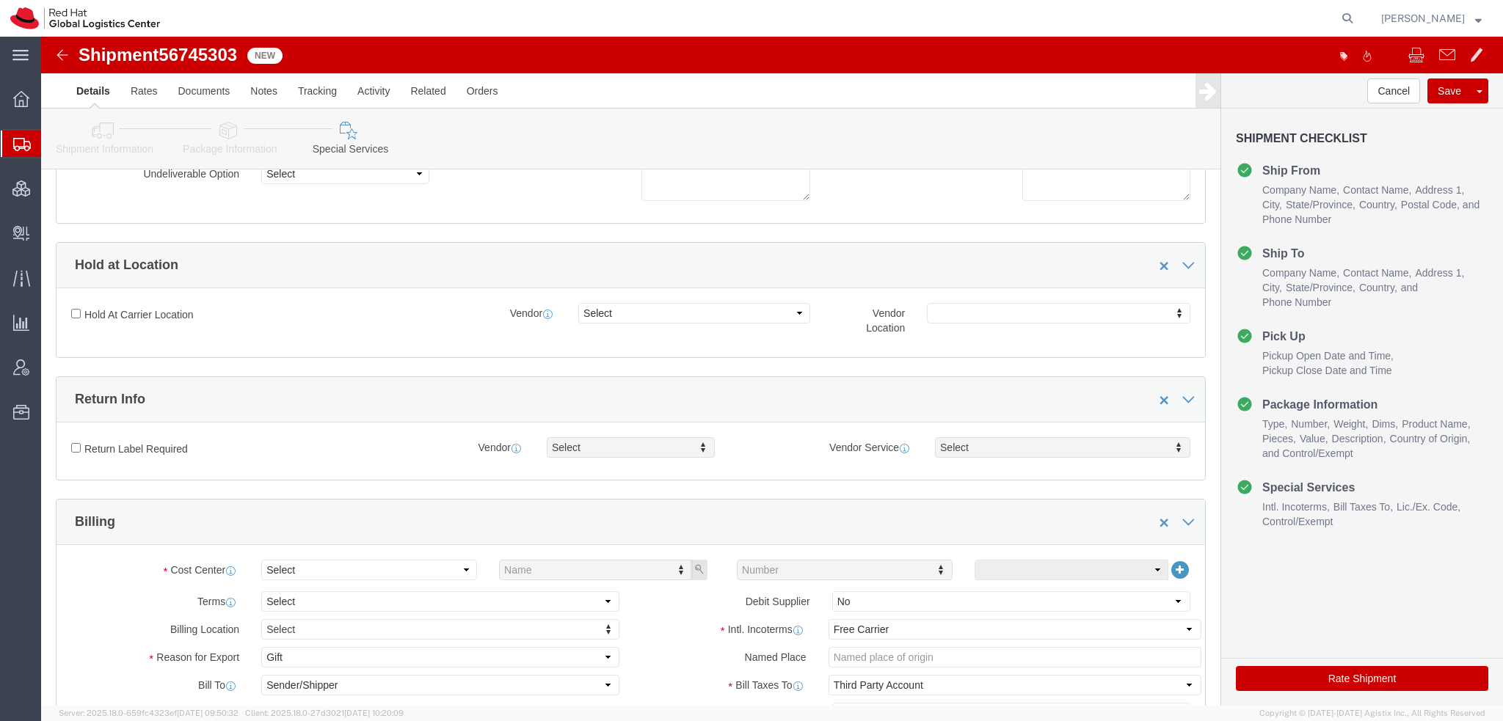
scroll to position [440, 0]
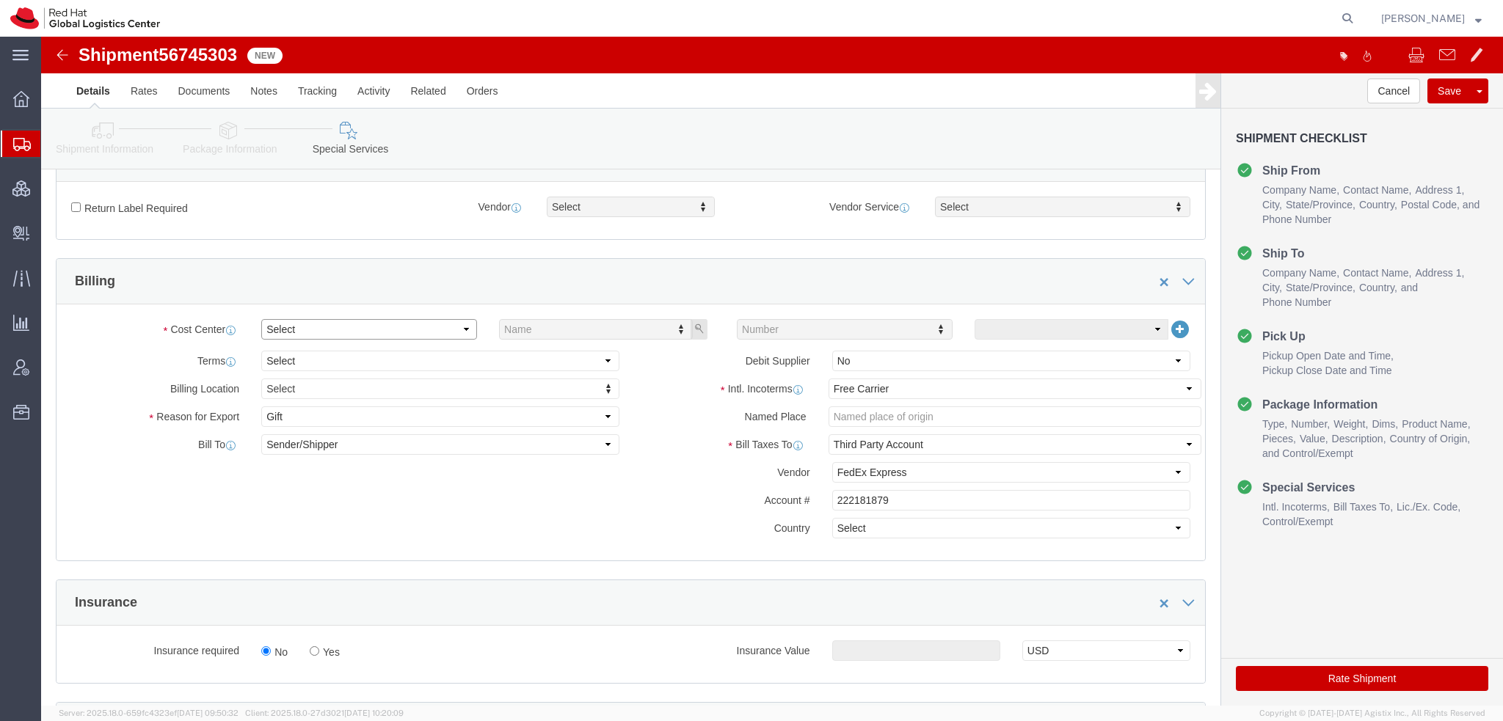
click select "Select Buyer Cost Center Department Operations Number Order Number Sales Person"
select select "COSTCENTER"
click select "Select Buyer Cost Center Department Operations Number Order Number Sales Person"
type input "829"
click button "Rate Shipment"
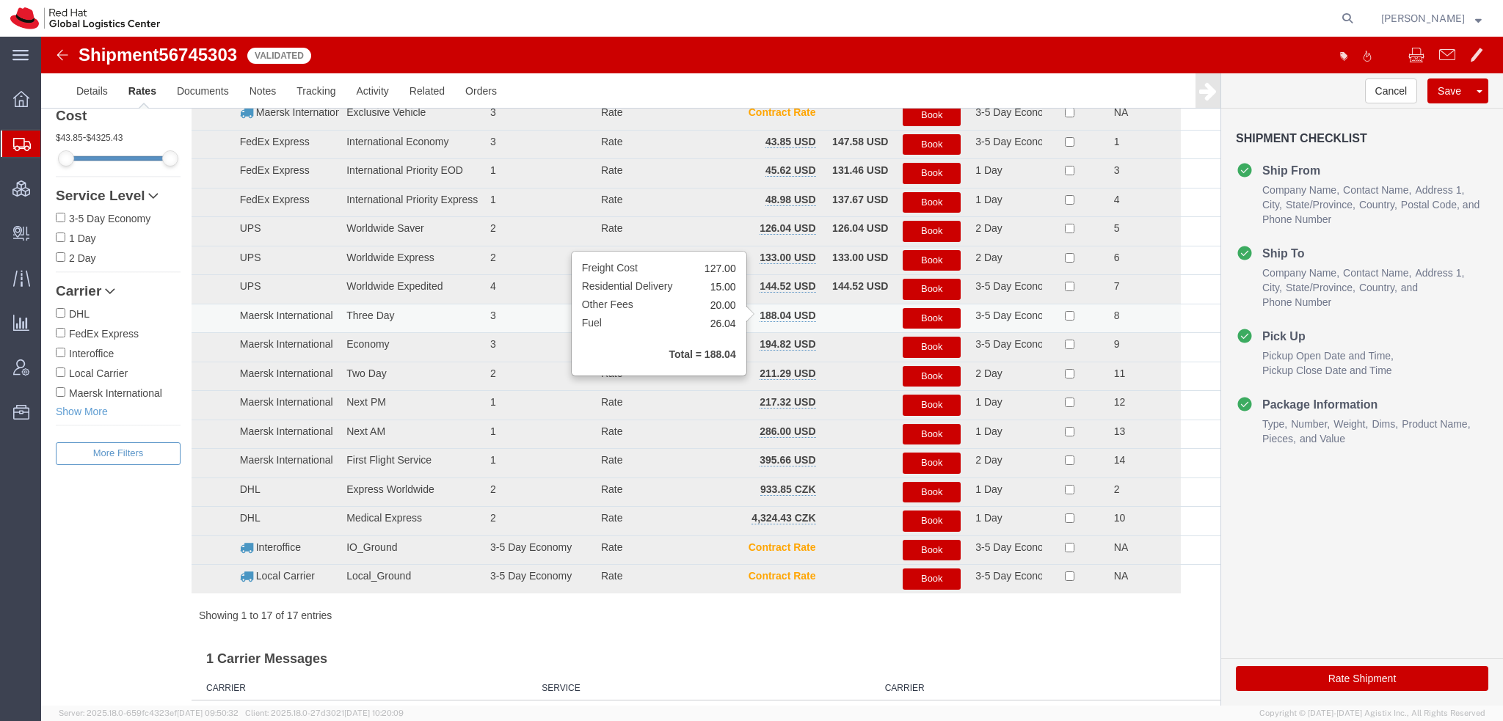
scroll to position [0, 0]
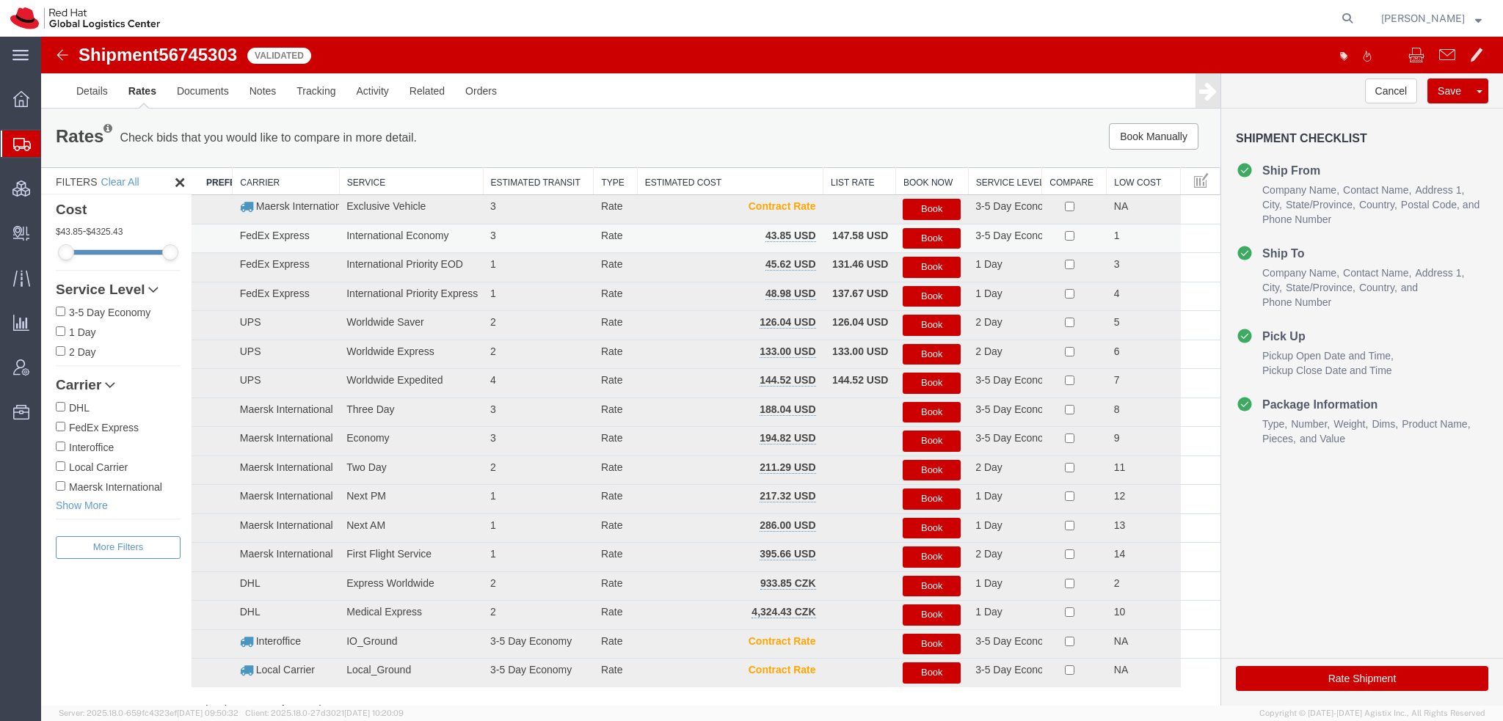
click at [913, 233] on button "Book" at bounding box center [931, 238] width 58 height 21
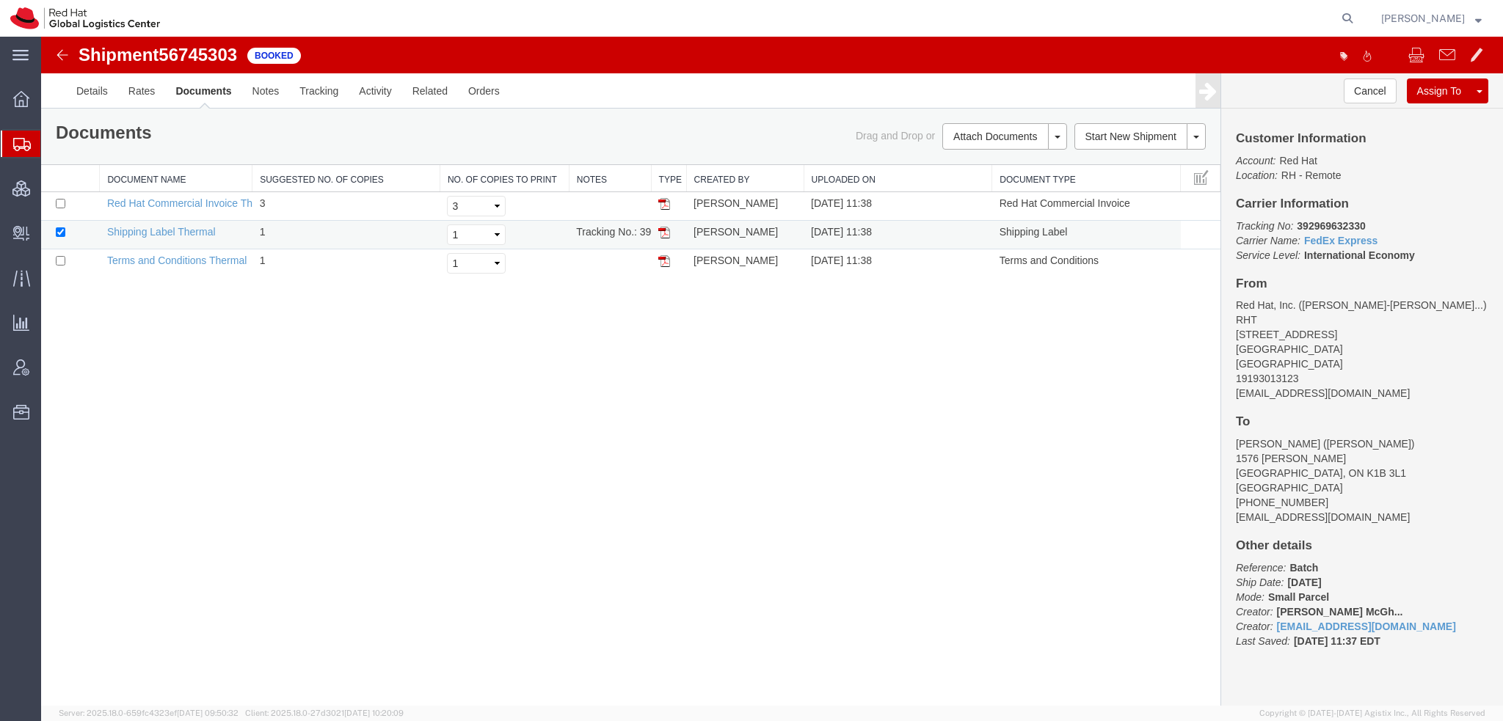
click at [666, 233] on img at bounding box center [664, 233] width 12 height 12
click at [0, 0] on span "Create Delivery" at bounding box center [0, 0] width 0 height 0
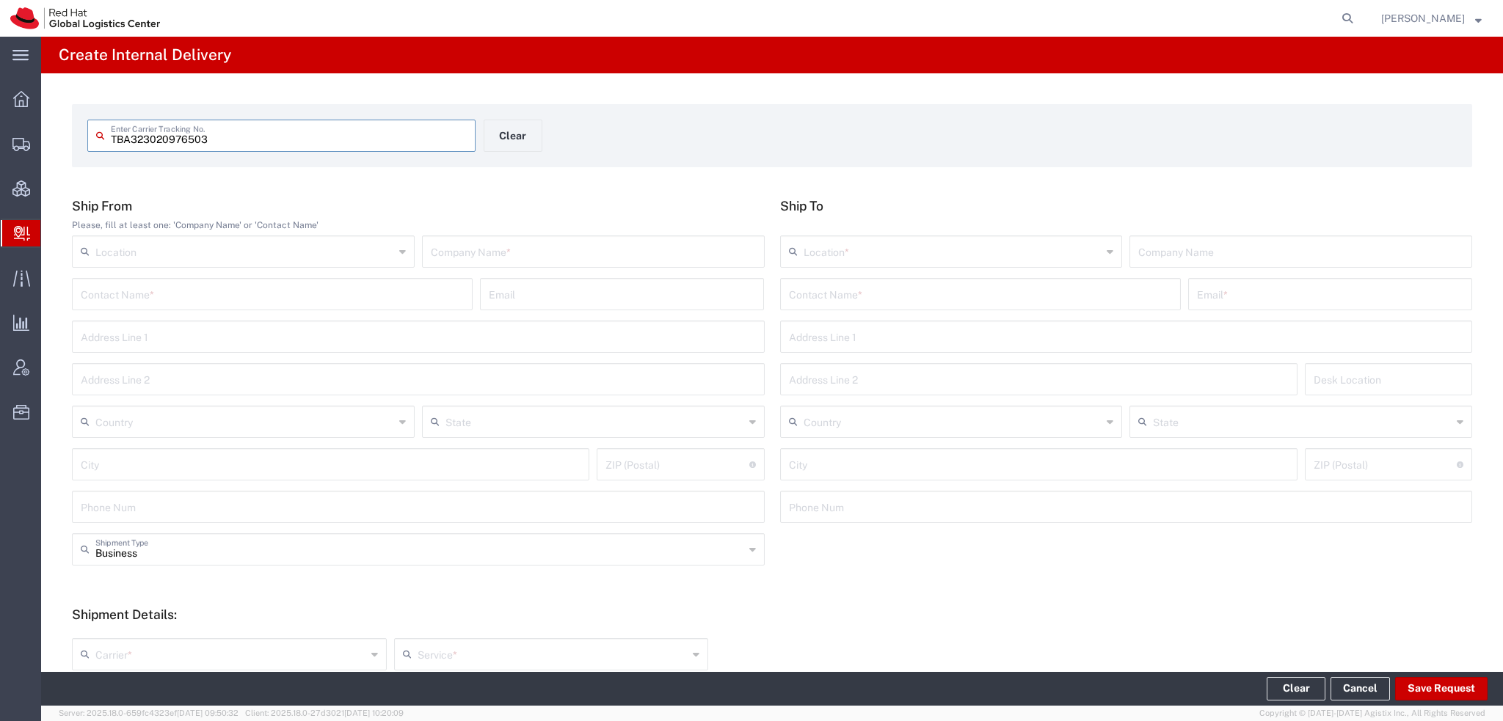
type input "TBA323020976503"
click at [349, 132] on input "TBA323020976503" at bounding box center [289, 135] width 356 height 26
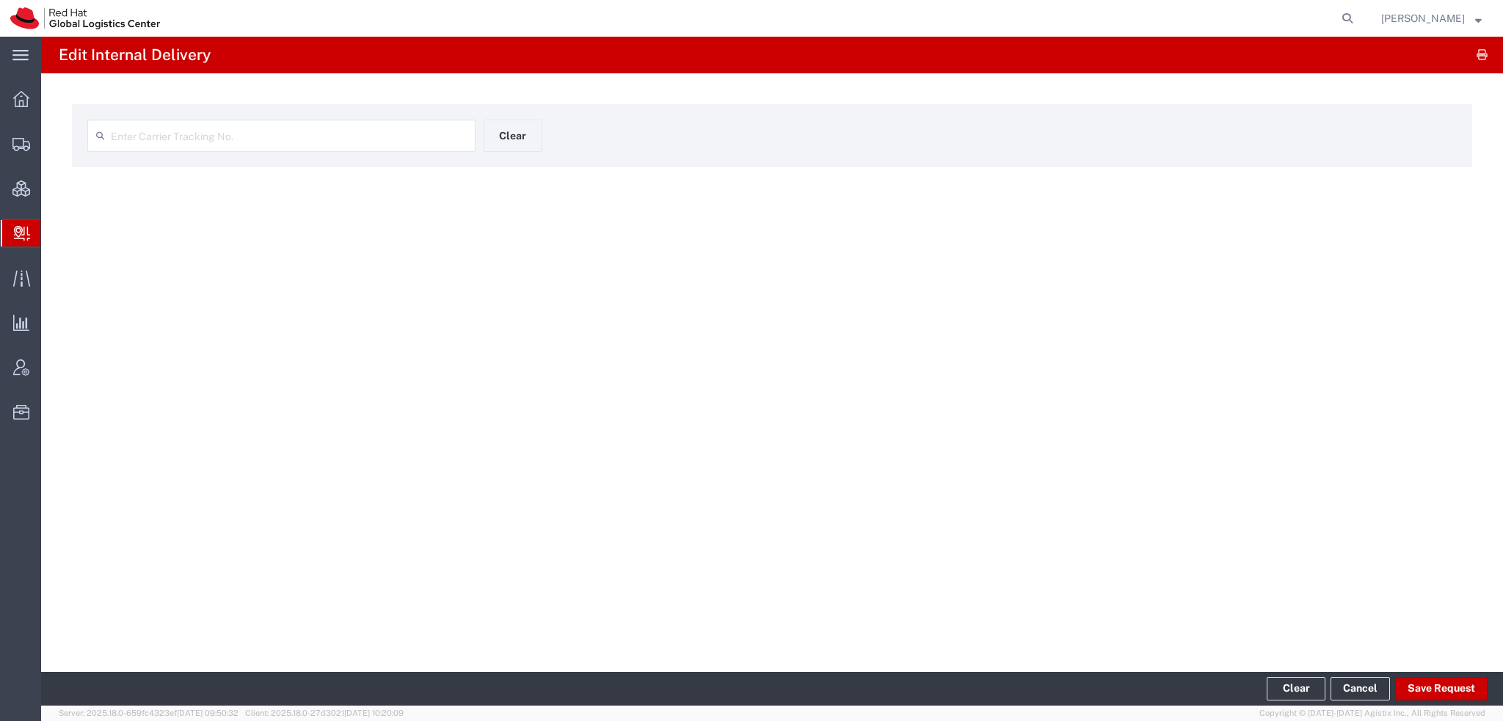
type input "TBA323020976503"
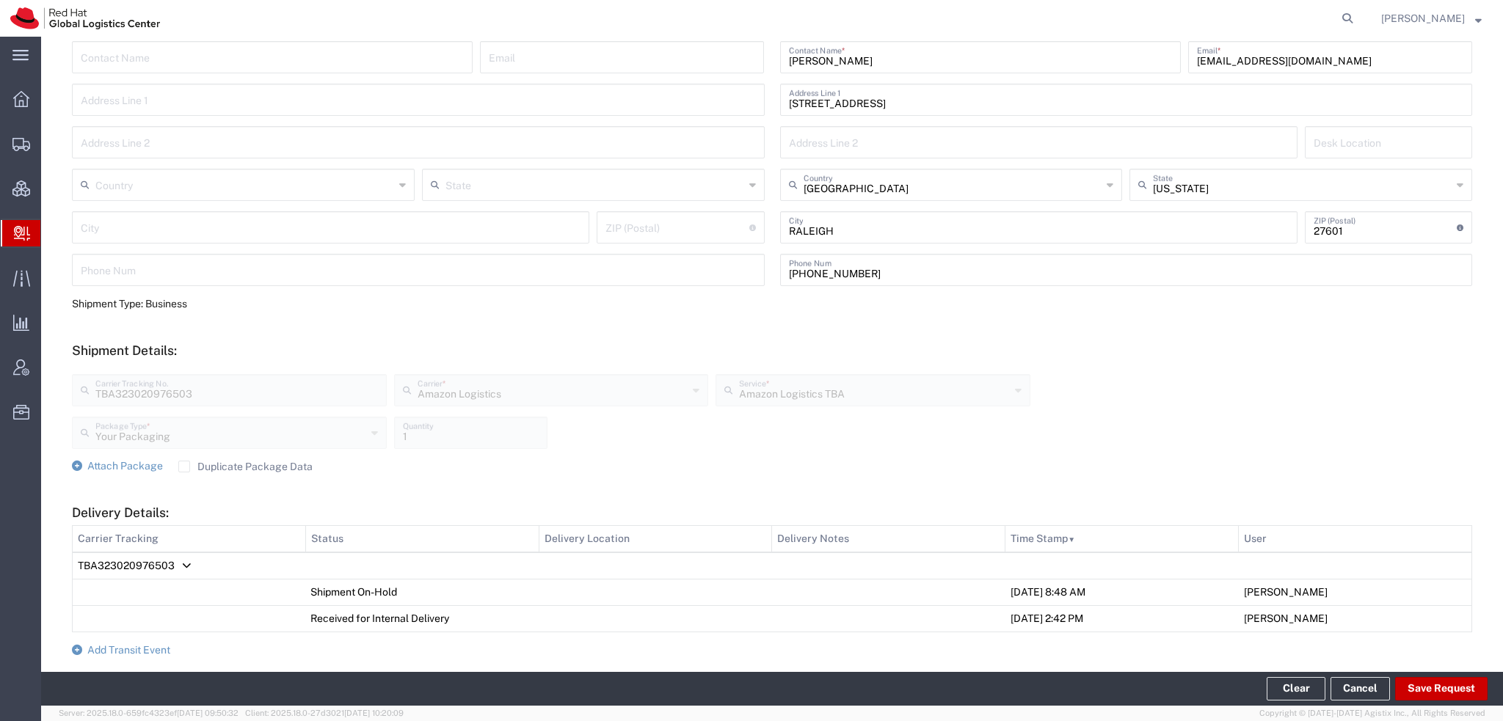
scroll to position [420, 0]
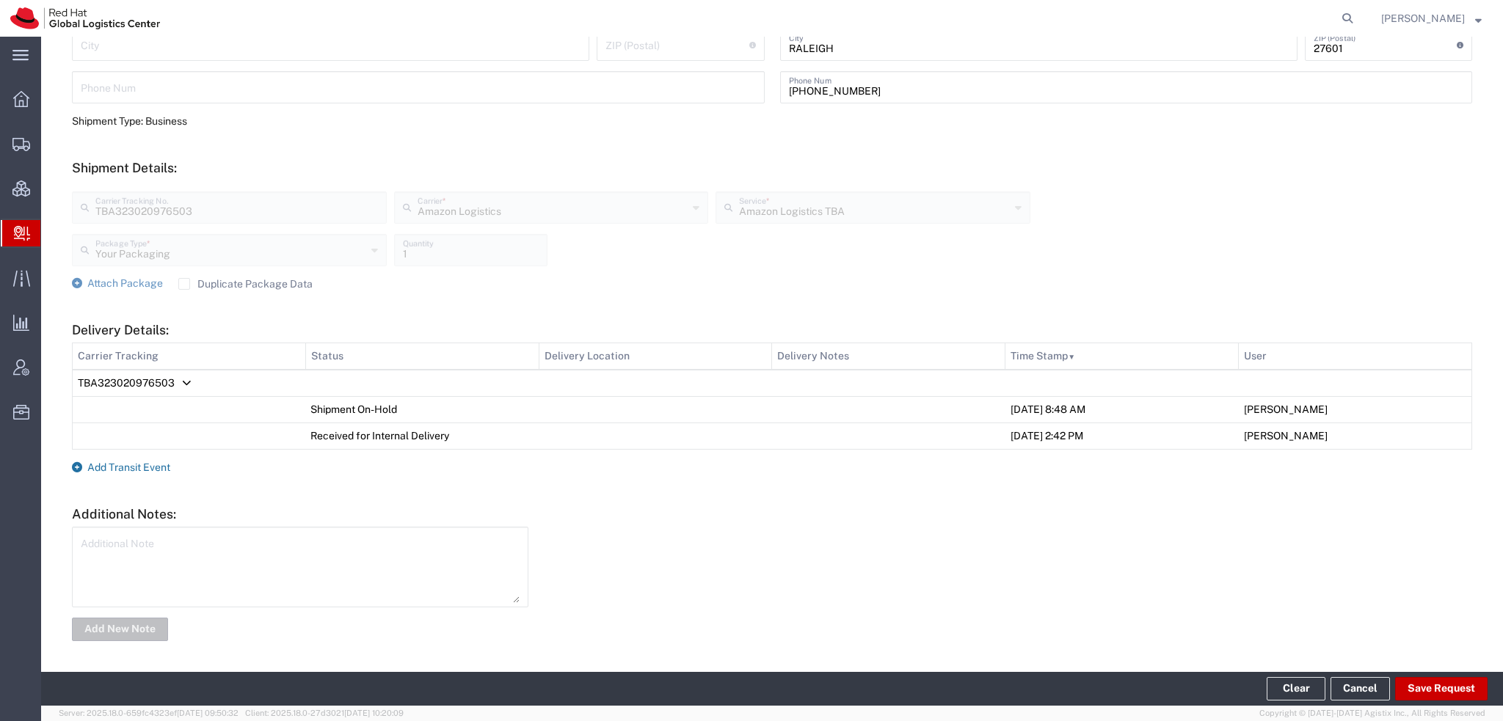
click at [156, 469] on span "Add Transit Event" at bounding box center [128, 467] width 83 height 12
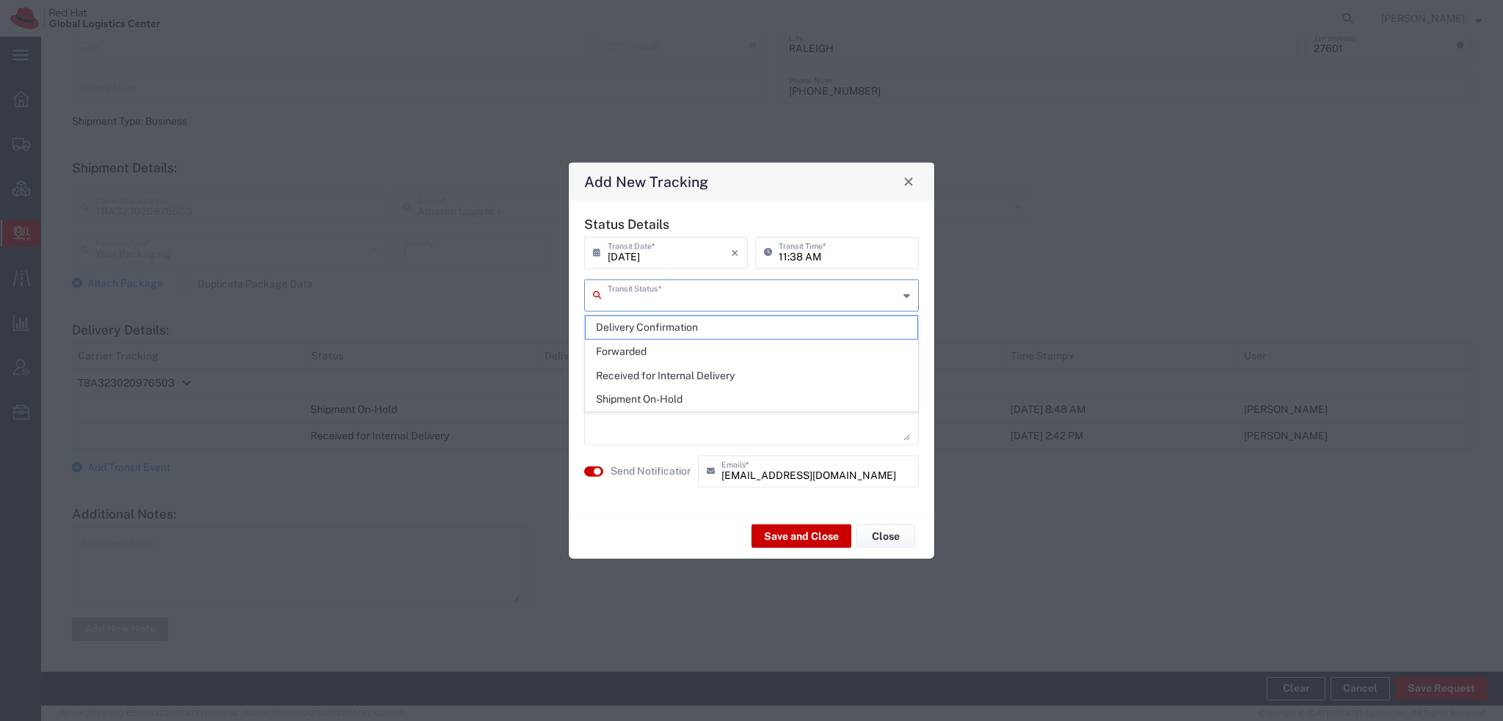
click at [650, 293] on input "text" at bounding box center [753, 294] width 291 height 26
click at [630, 327] on span "Delivery Confirmation" at bounding box center [751, 327] width 332 height 23
type input "Delivery Confirmation"
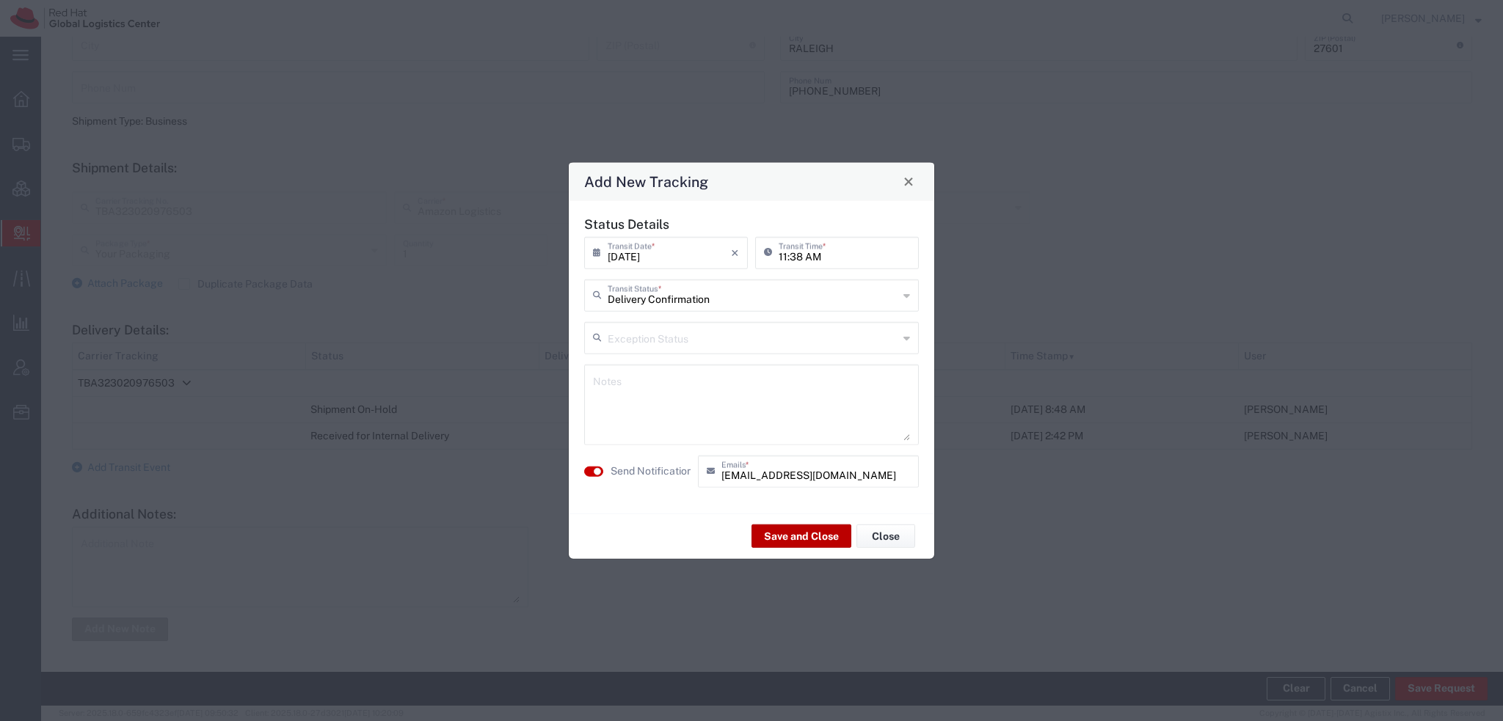
click at [811, 533] on button "Save and Close" at bounding box center [801, 536] width 100 height 23
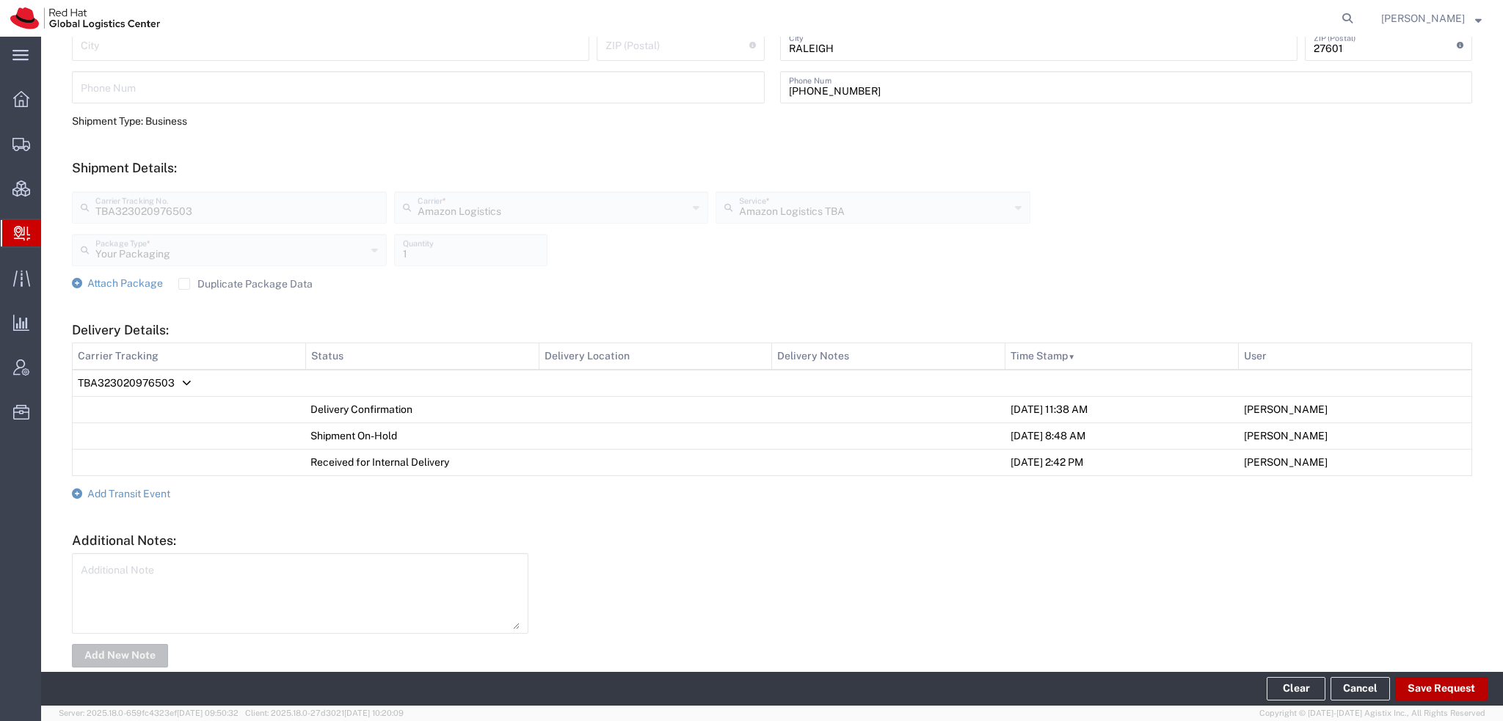
click at [1439, 685] on button "Save Request" at bounding box center [1441, 688] width 92 height 23
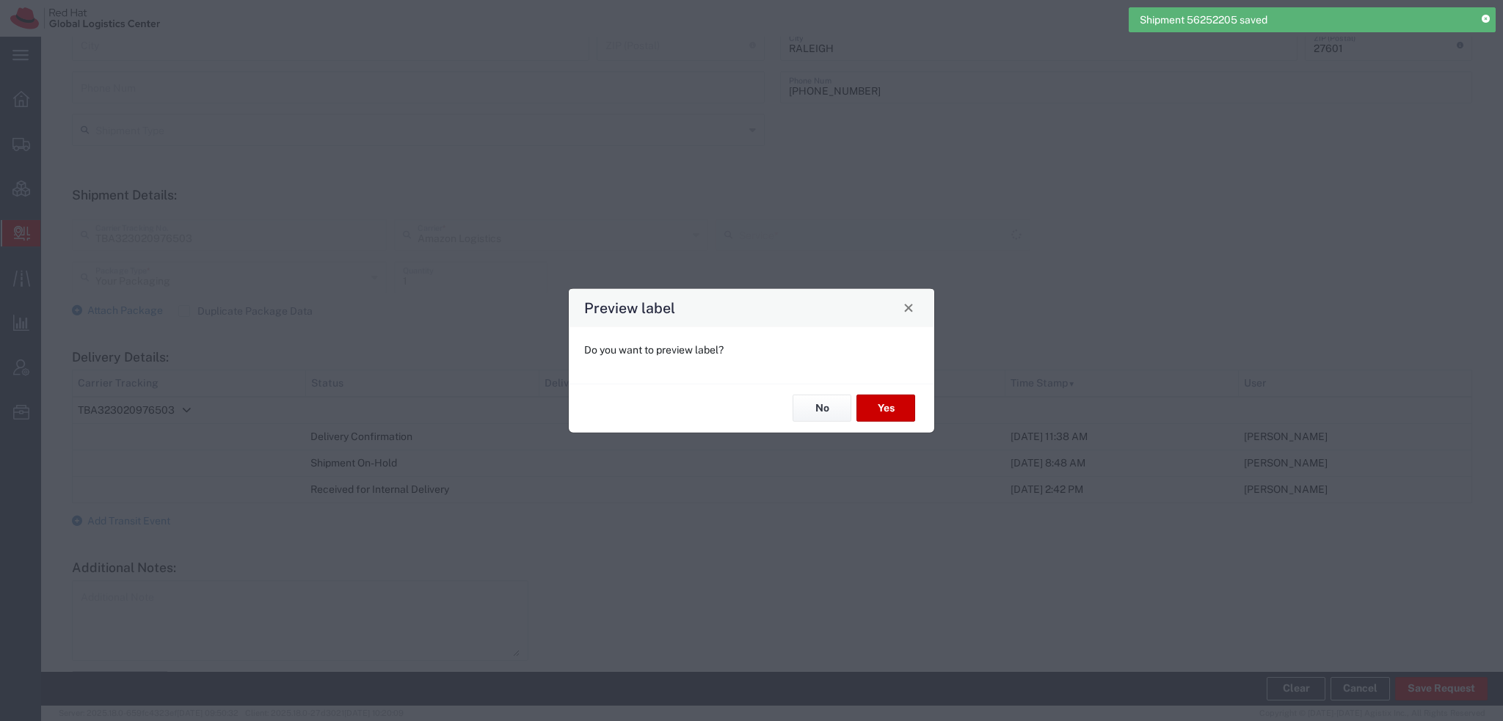
type input "Amazon Logistics TBA"
click at [836, 403] on button "No" at bounding box center [821, 408] width 59 height 27
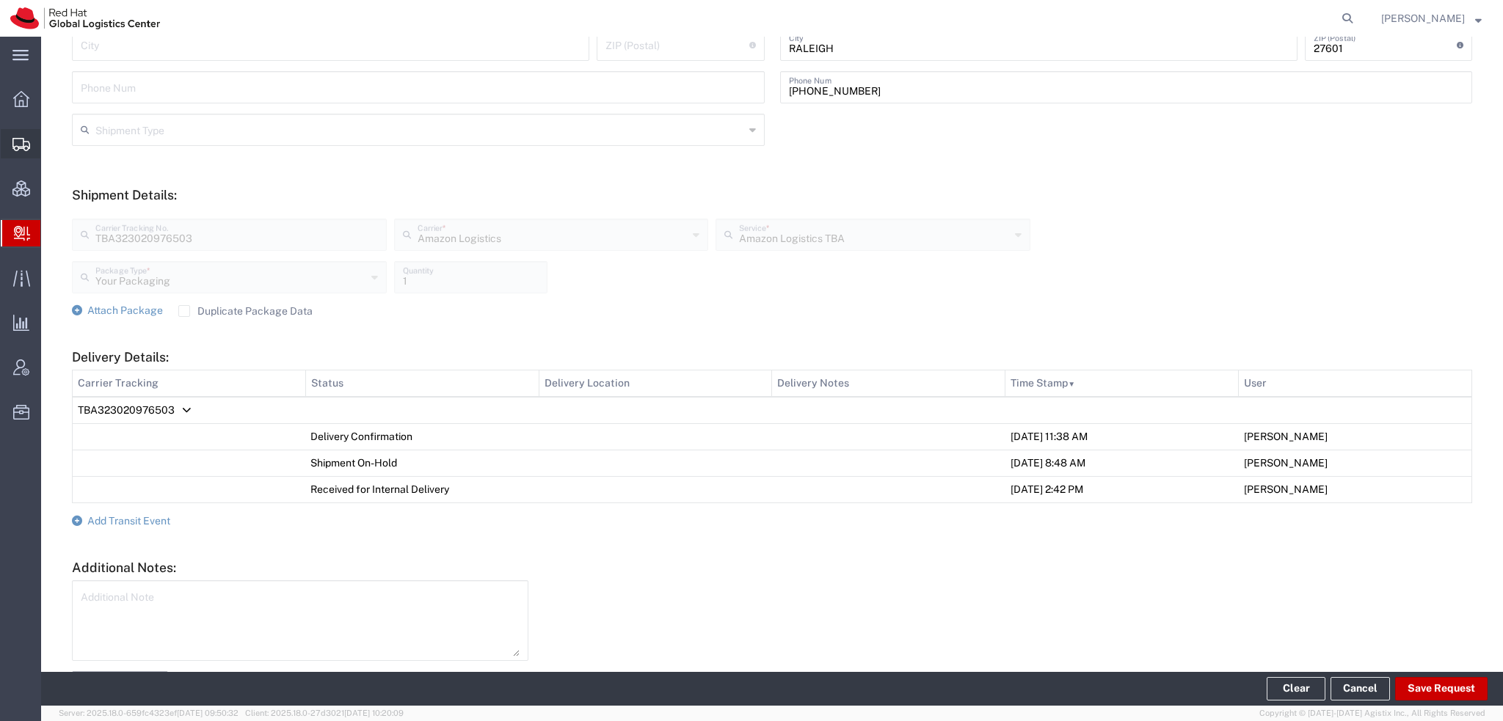
click at [0, 0] on span "Shipment Manager" at bounding box center [0, 0] width 0 height 0
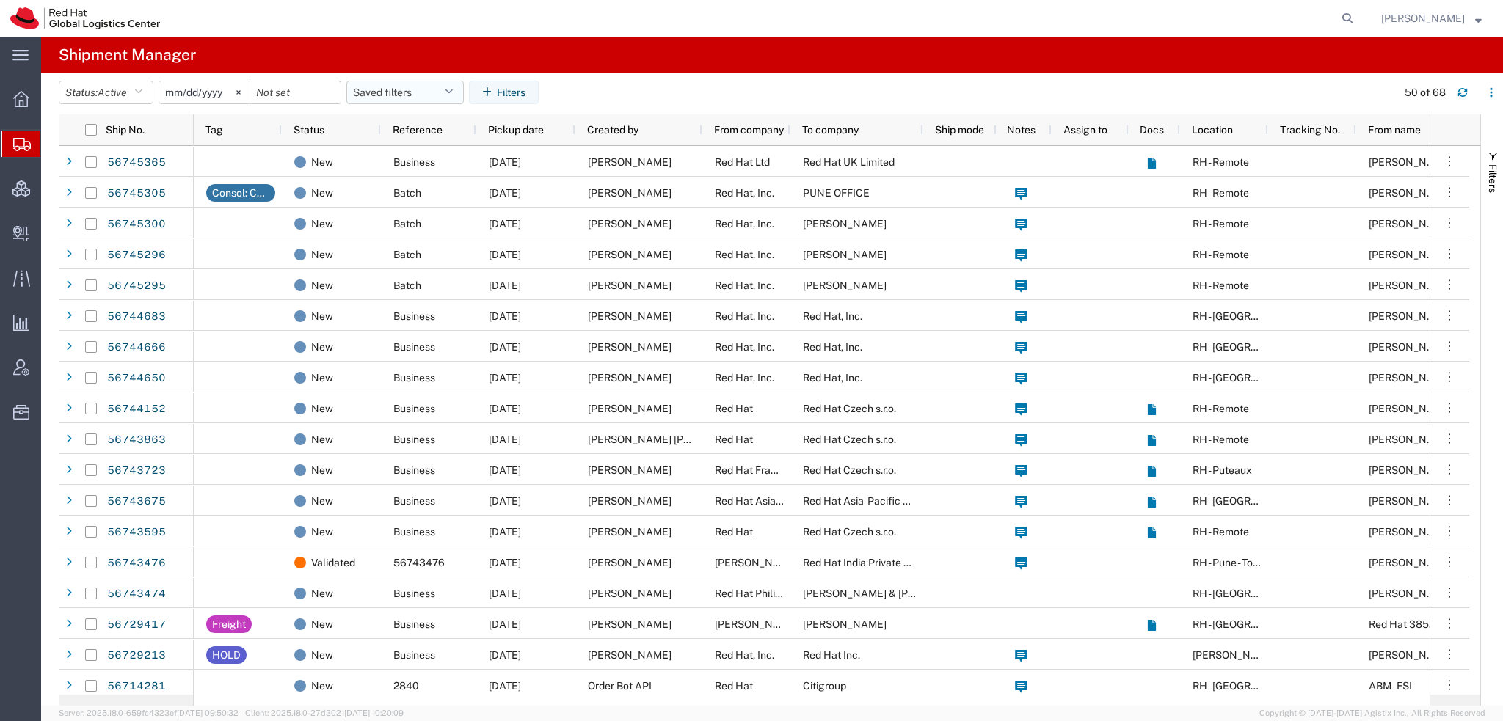
click at [449, 84] on button "Saved filters" at bounding box center [404, 92] width 117 height 23
click at [400, 158] on span "Americas" at bounding box center [445, 156] width 192 height 27
type input "2023-05-07"
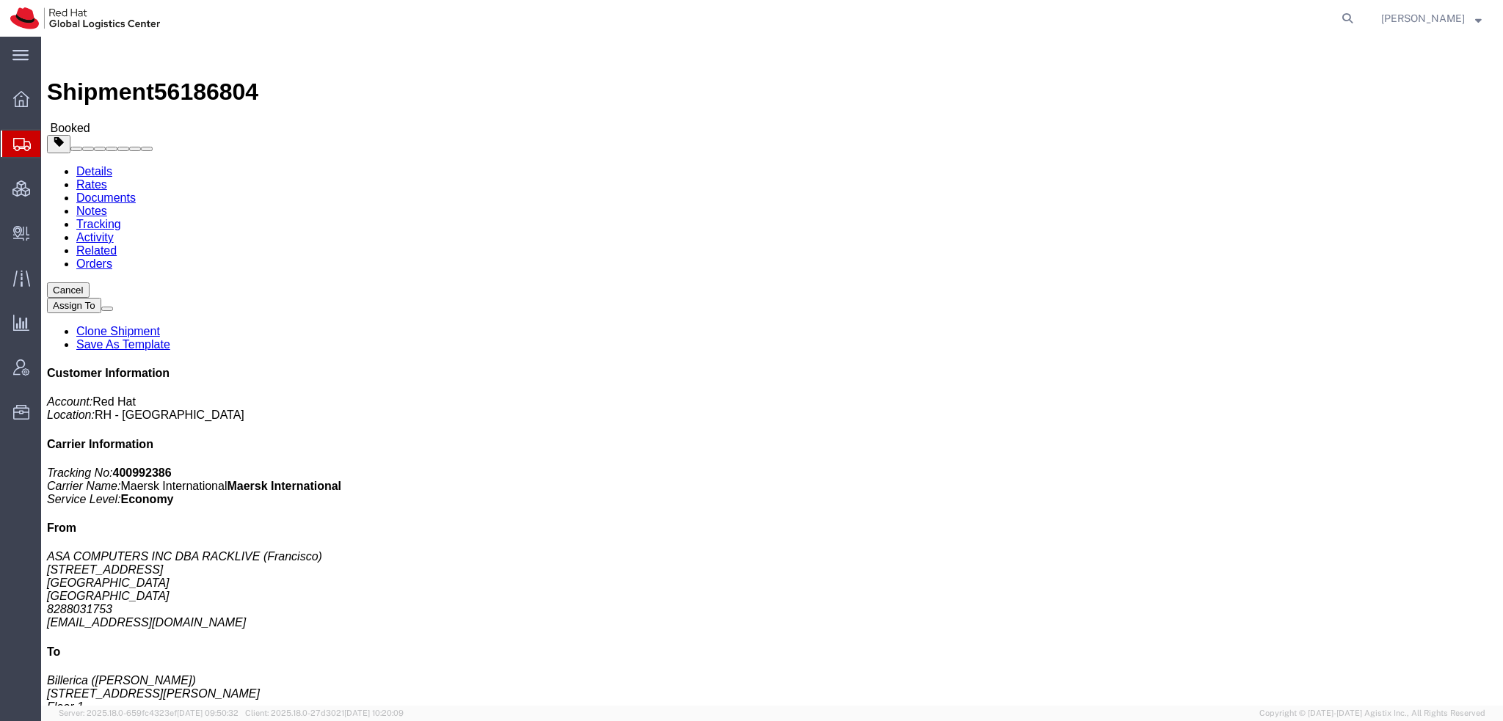
click link "Rates"
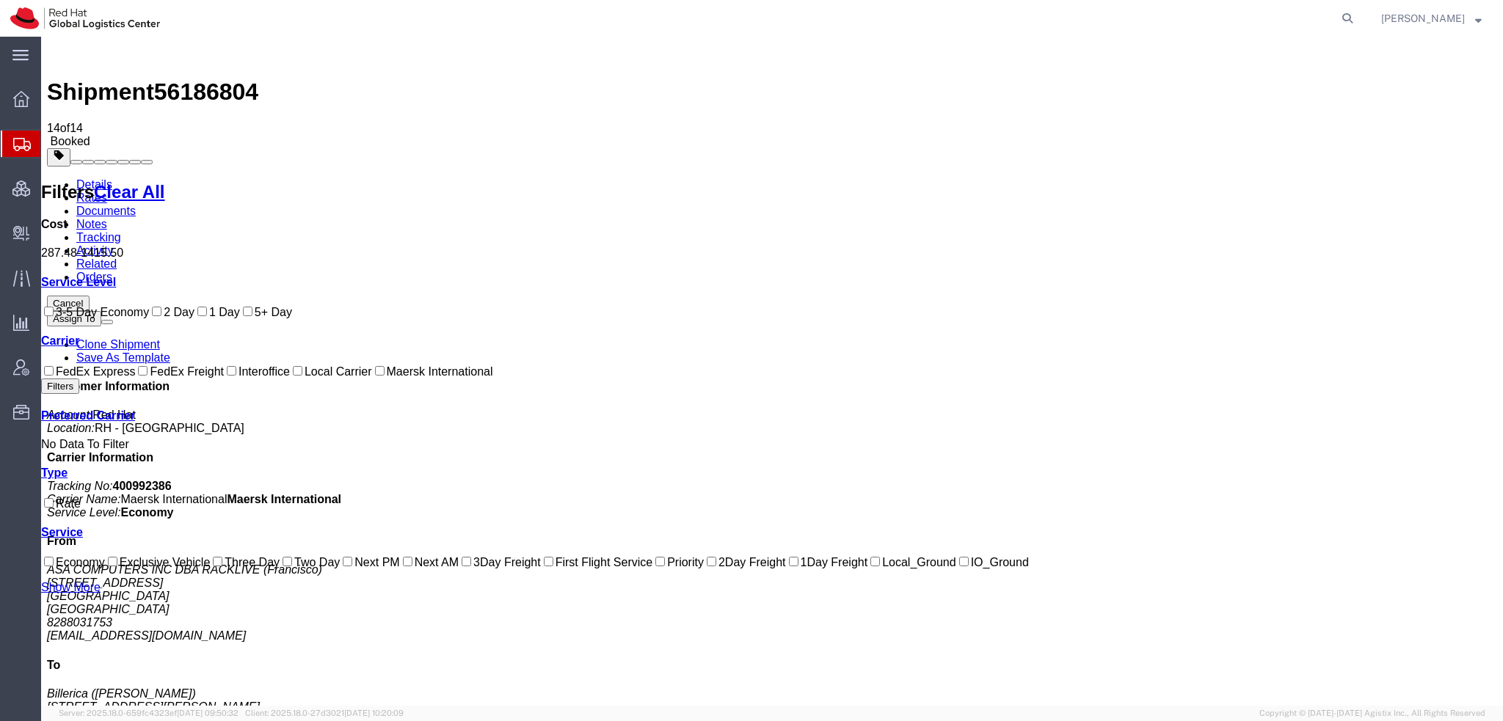
click at [136, 205] on link "Documents" at bounding box center [105, 211] width 59 height 12
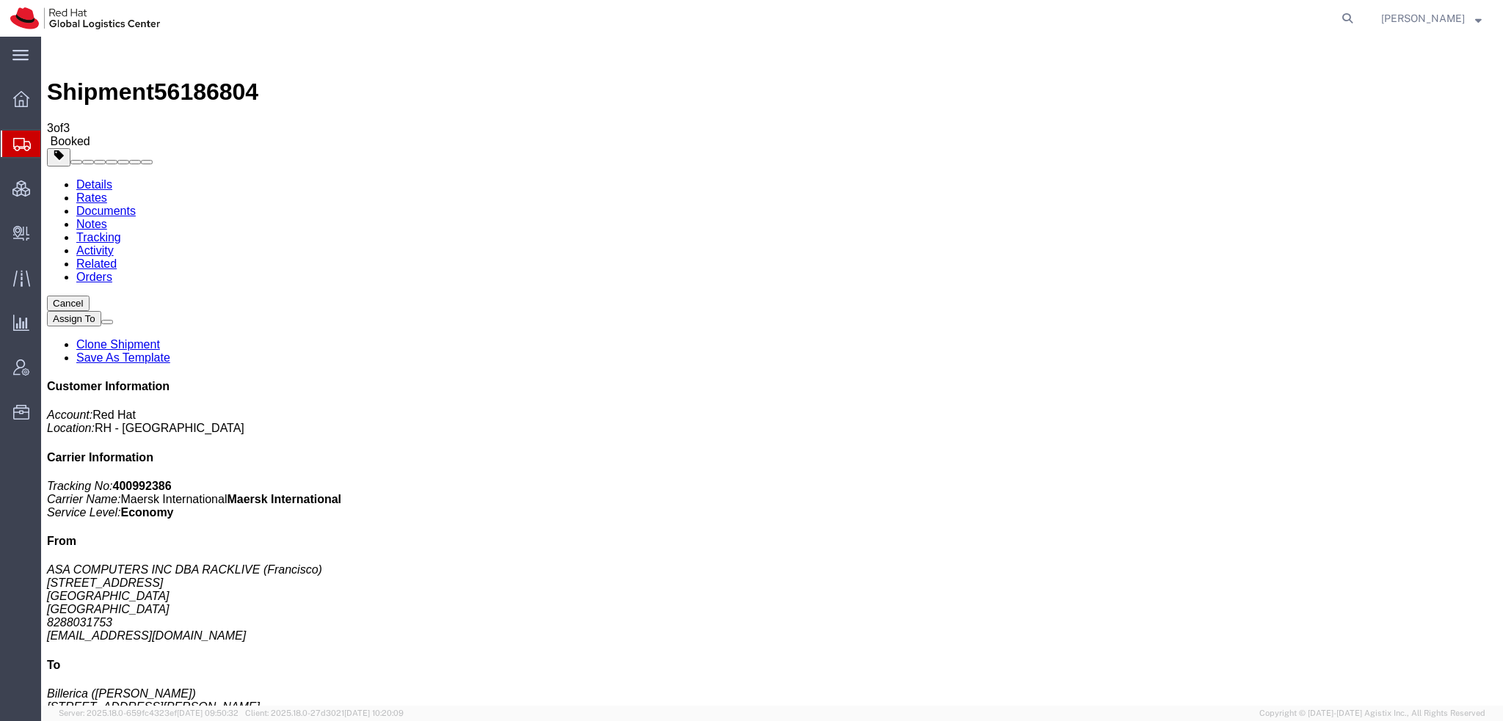
click at [107, 218] on link "Notes" at bounding box center [91, 224] width 31 height 12
click at [121, 231] on link "Tracking" at bounding box center [98, 237] width 45 height 12
click at [117, 258] on link "Related" at bounding box center [96, 264] width 40 height 12
click at [114, 244] on link "Activity" at bounding box center [94, 250] width 37 height 12
drag, startPoint x: 183, startPoint y: 130, endPoint x: 142, endPoint y: 93, distance: 55.1
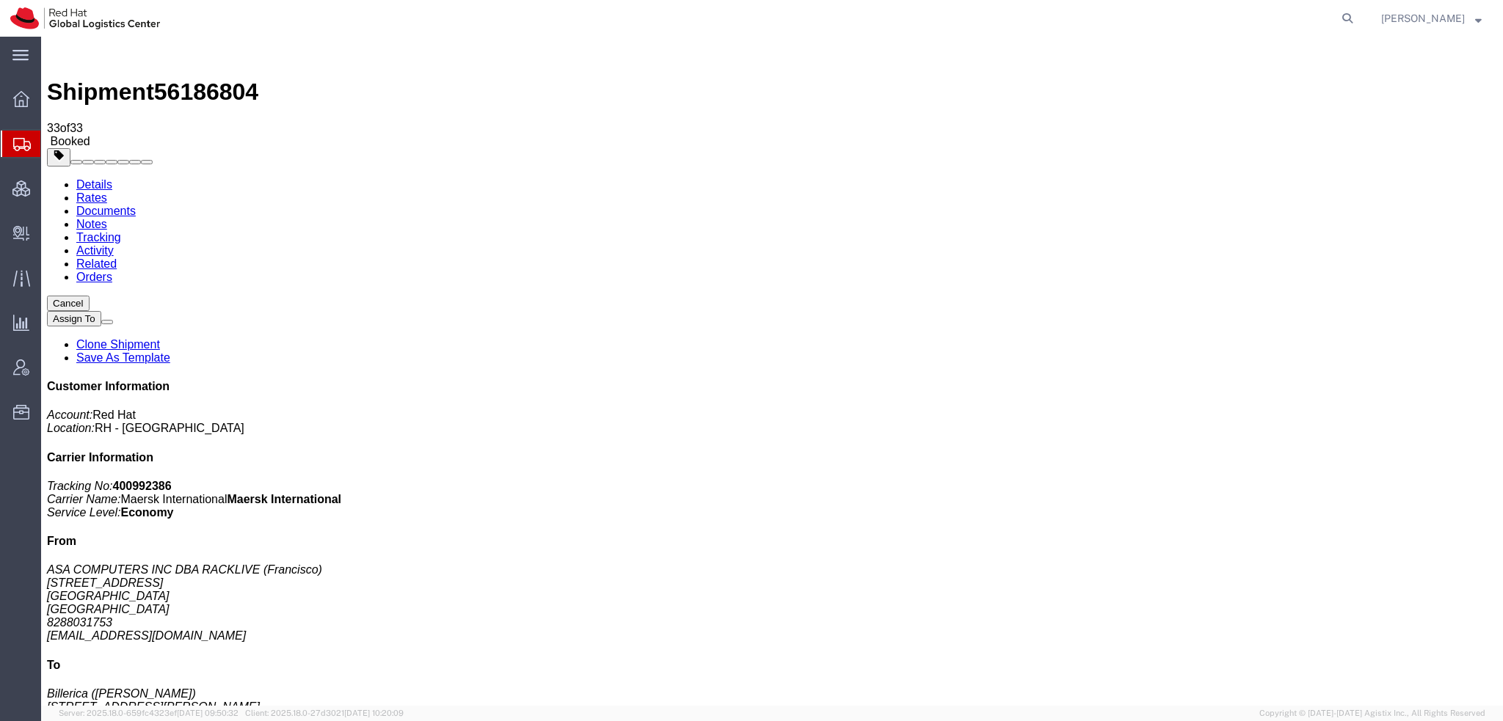
click at [107, 191] on link "Rates" at bounding box center [91, 197] width 31 height 12
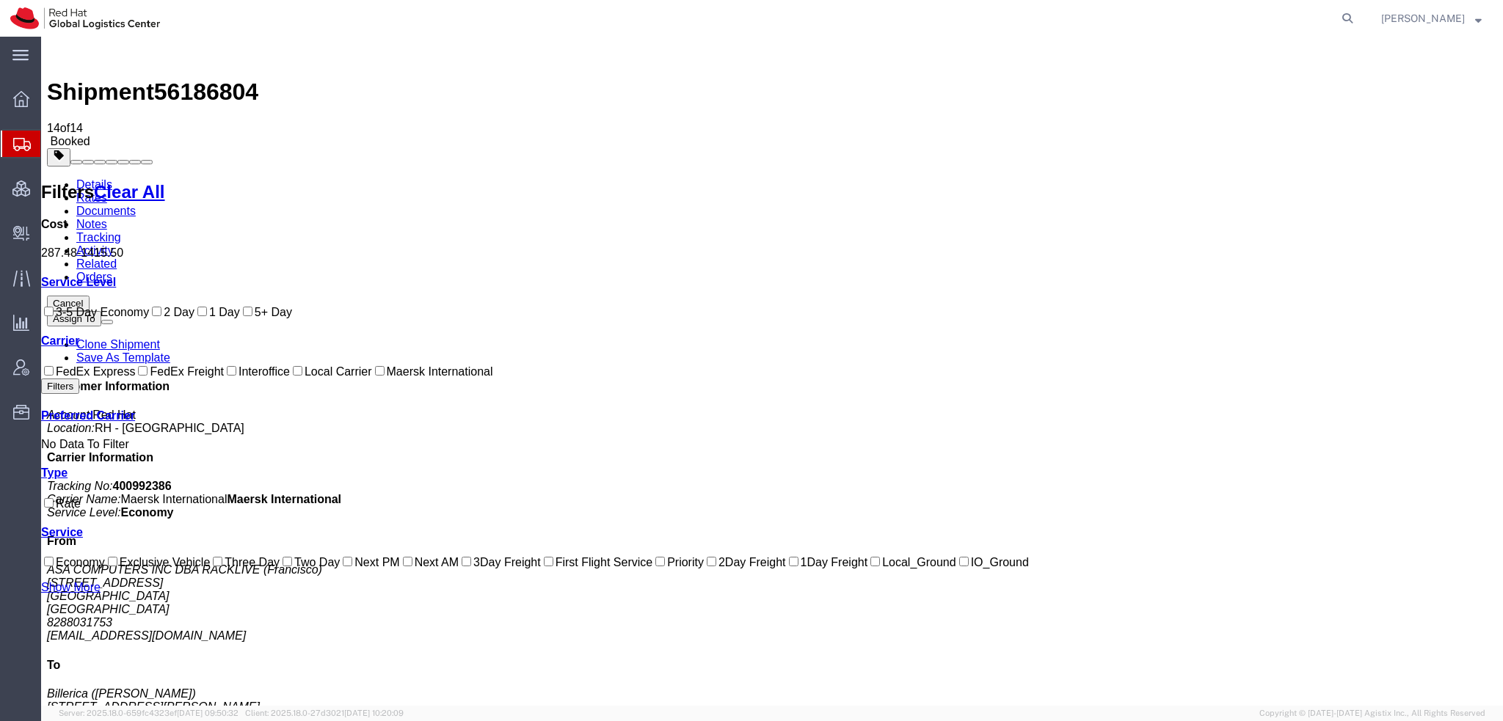
click at [94, 178] on link "Details" at bounding box center [94, 184] width 36 height 12
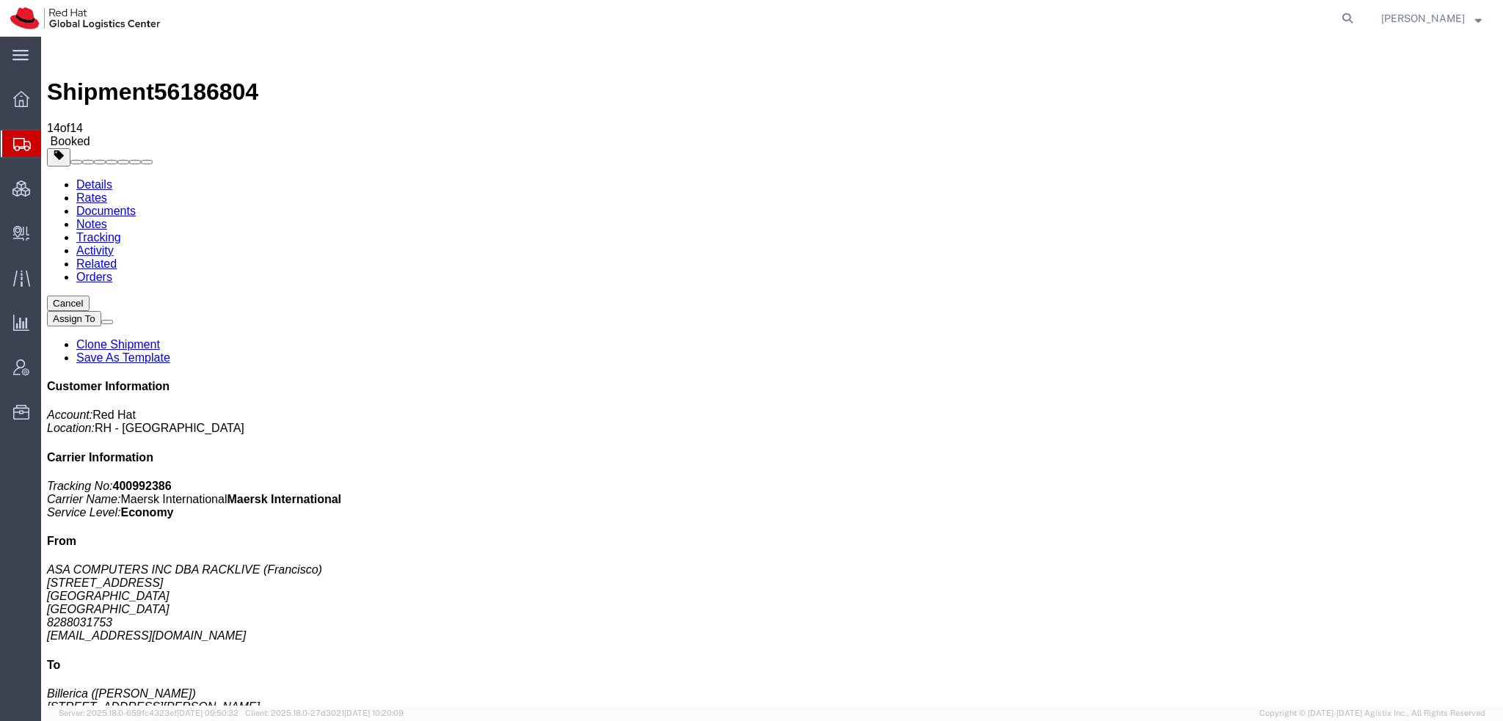
click span "button"
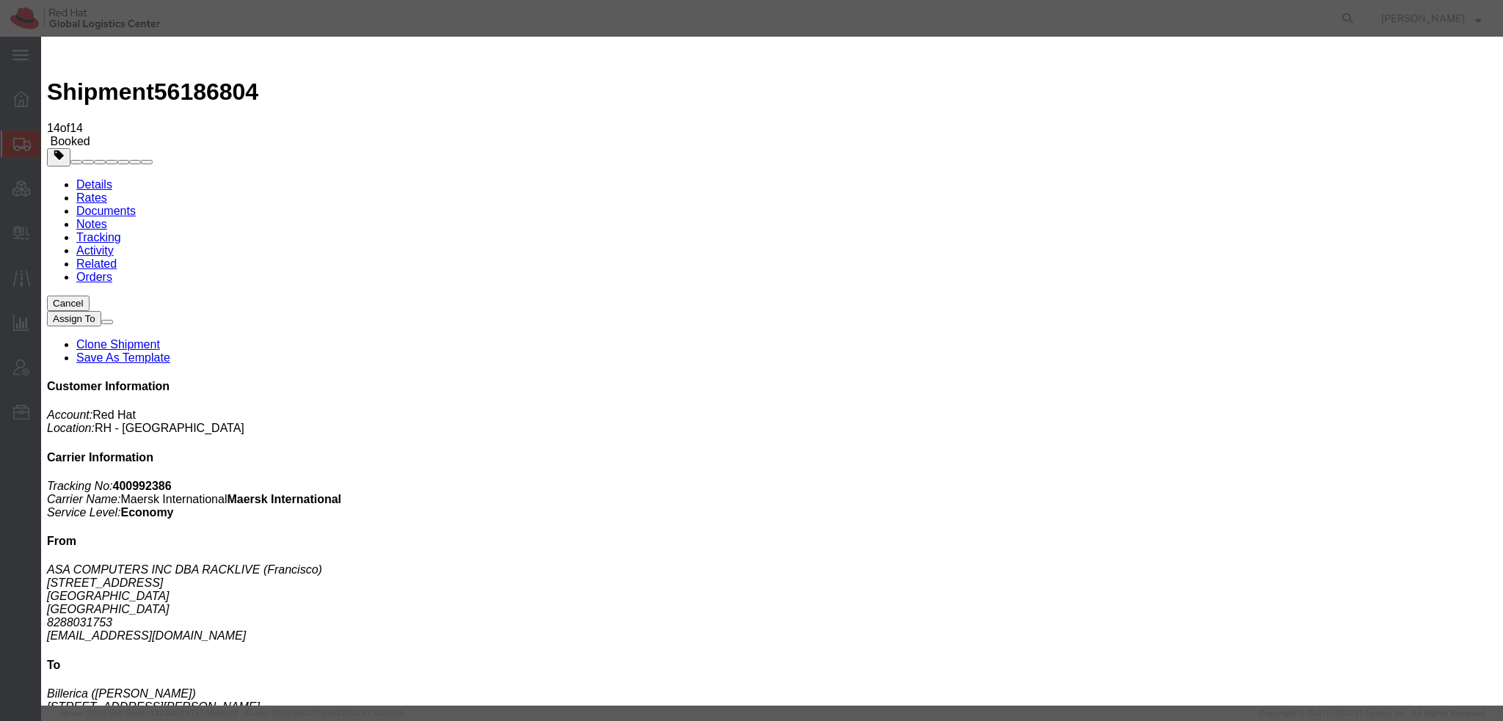
drag, startPoint x: 696, startPoint y: 169, endPoint x: 244, endPoint y: 59, distance: 465.0
click div "Edit Package Type Case(s) Crate(s) Large Box Medium Box PAK Skid(s) Small Box T…"
type input "268"
click button "Save"
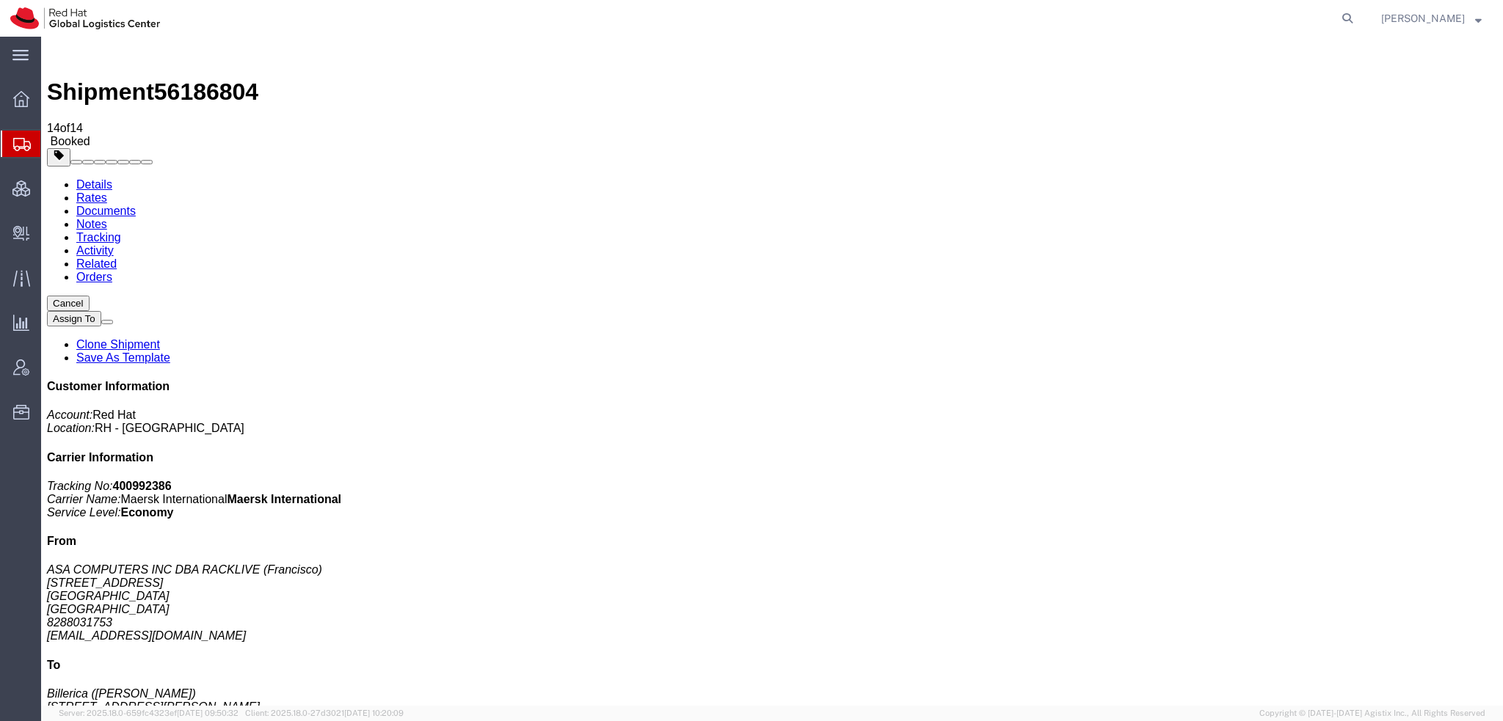
click link "Documents"
click at [107, 191] on link "Rates" at bounding box center [91, 197] width 31 height 12
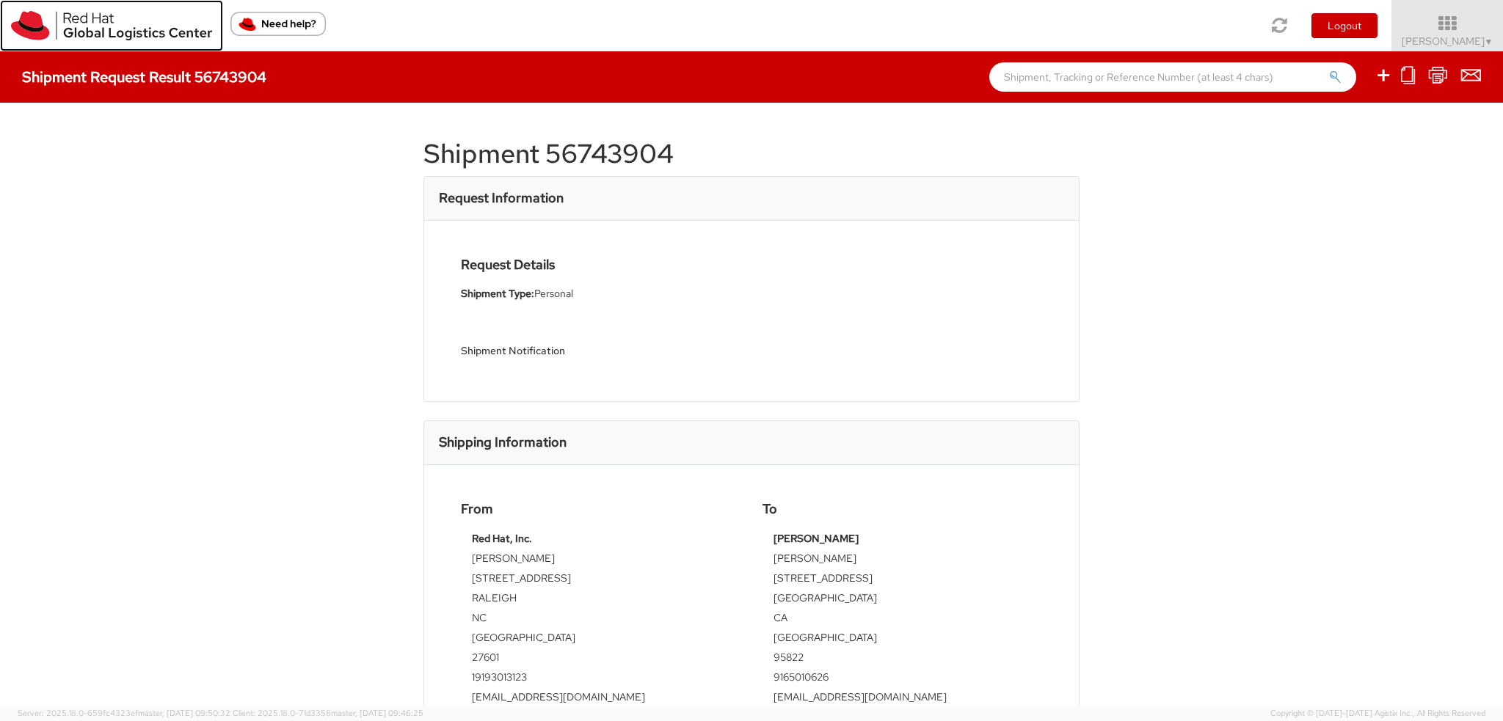
click at [51, 26] on img at bounding box center [111, 25] width 201 height 29
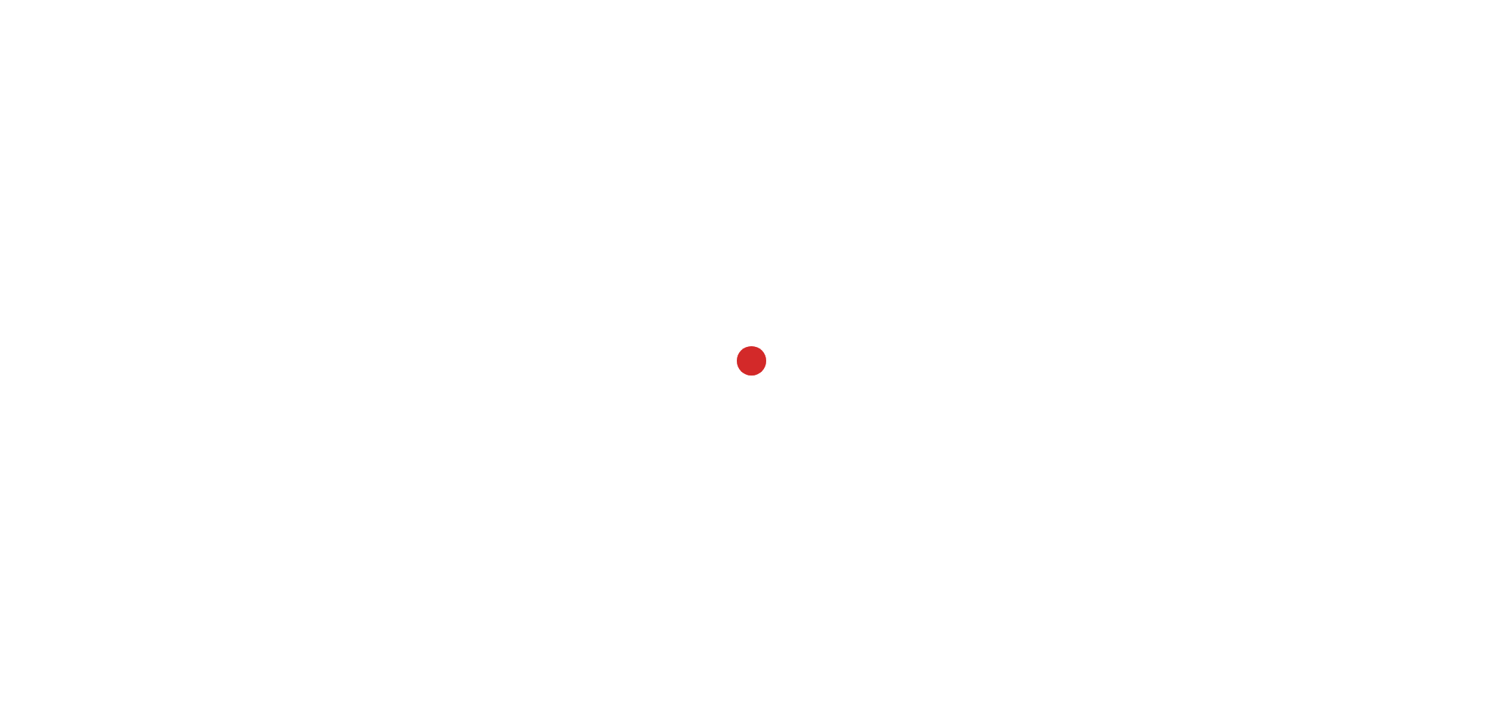
click at [401, 304] on div at bounding box center [751, 360] width 1503 height 721
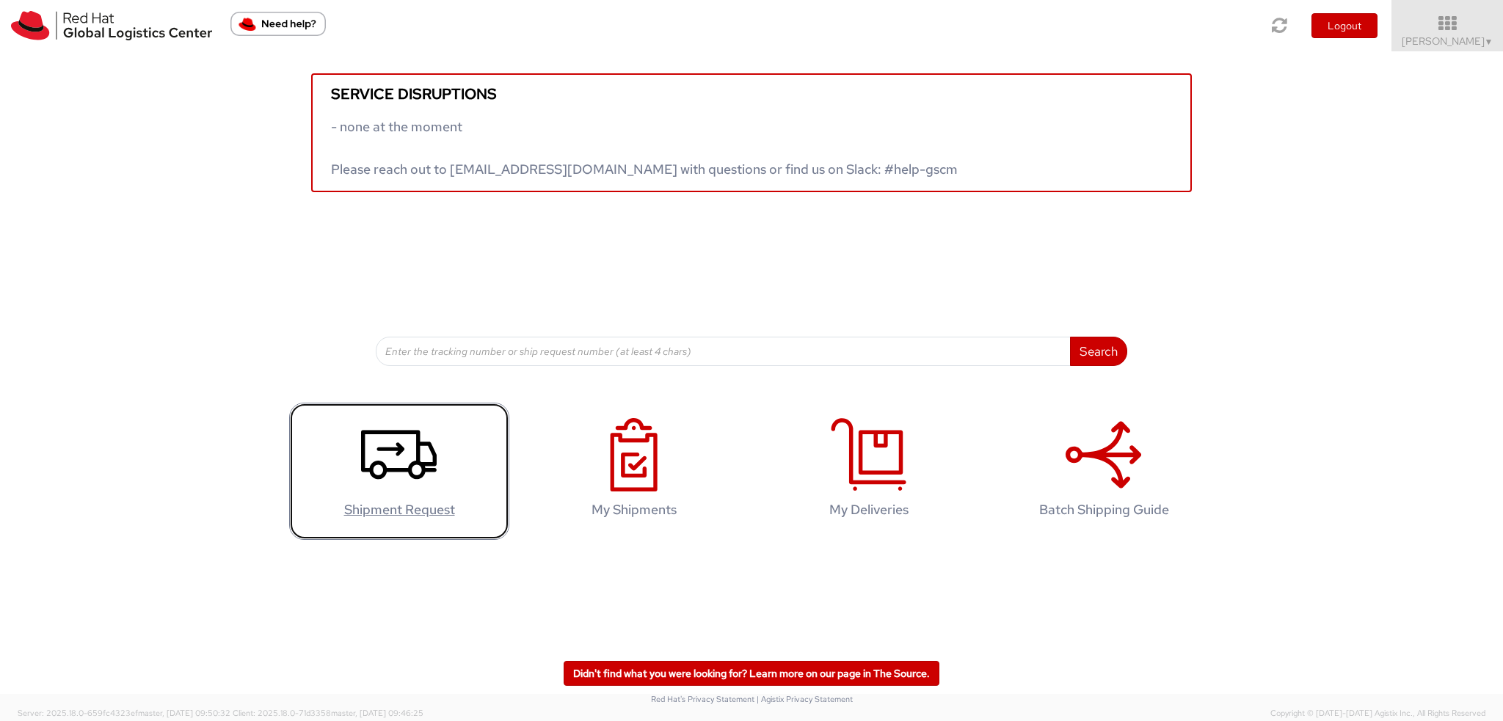
click at [382, 450] on icon at bounding box center [399, 454] width 76 height 73
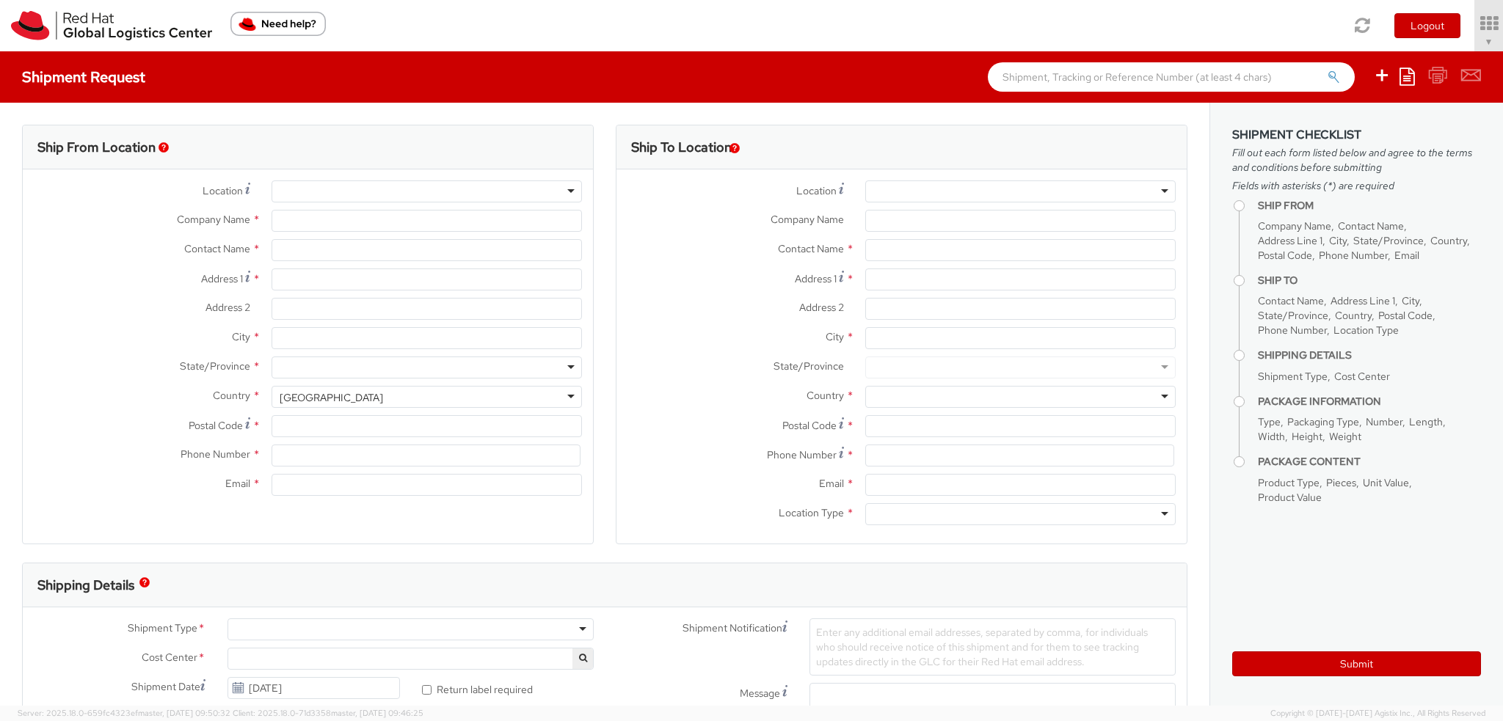
select select "901"
select select
type input "Red Hat, Inc."
type input "[PERSON_NAME]"
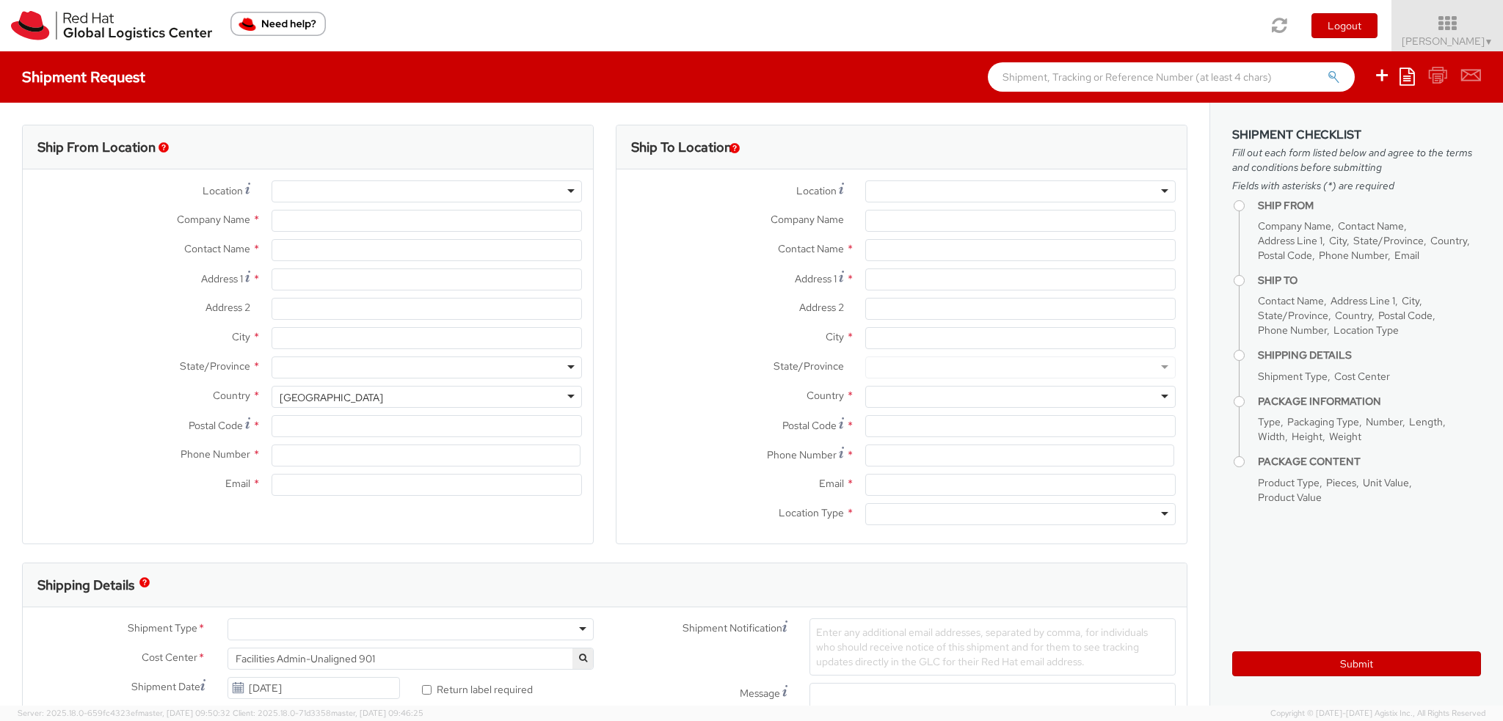
type input "[STREET_ADDRESS]"
type input "RALEIGH"
type input "27601"
type input "19193013123"
type input "knewcros@redhat.com"
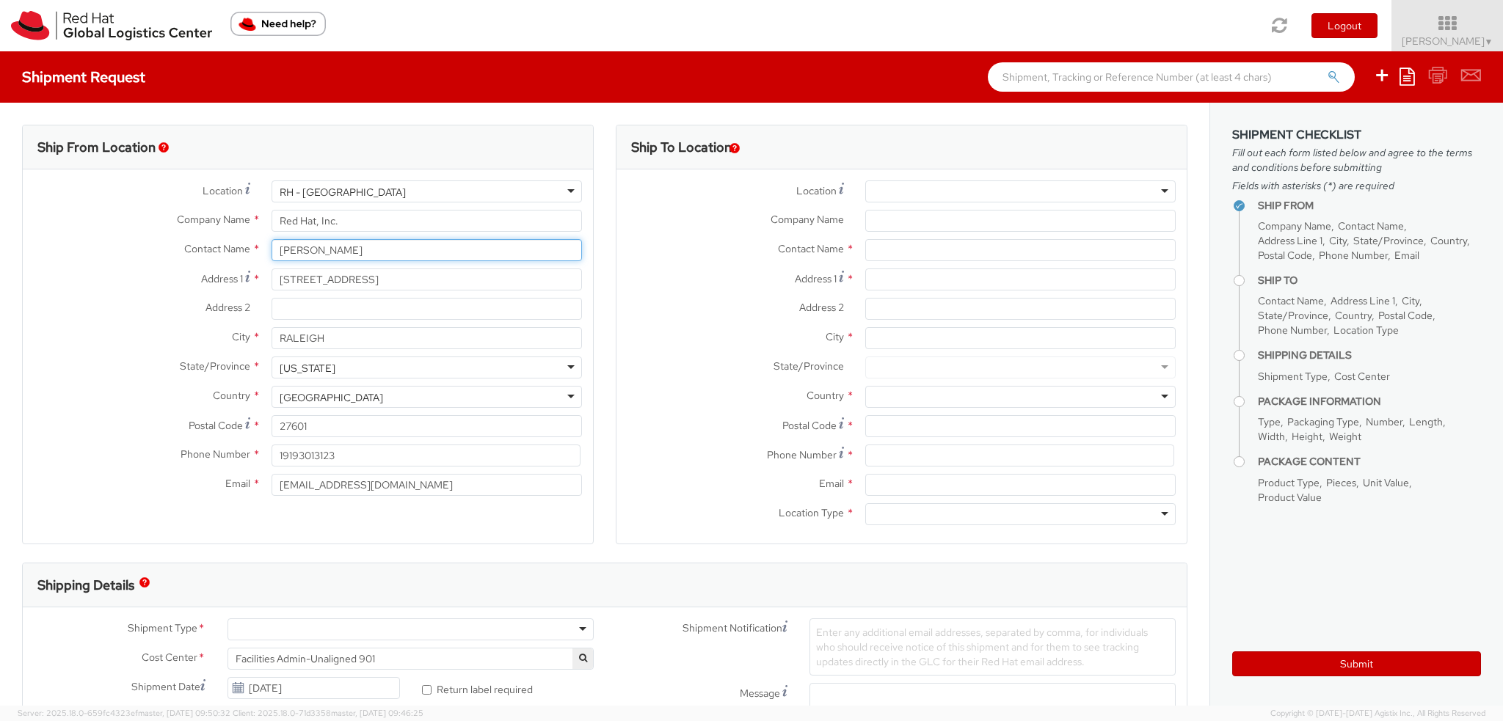
drag, startPoint x: 371, startPoint y: 244, endPoint x: 0, endPoint y: 80, distance: 405.0
click at [0, 84] on div "Shipment Request Save as template Create from template Ship From Location Locat…" at bounding box center [751, 378] width 1503 height 654
type input "[PERSON_NAME]"
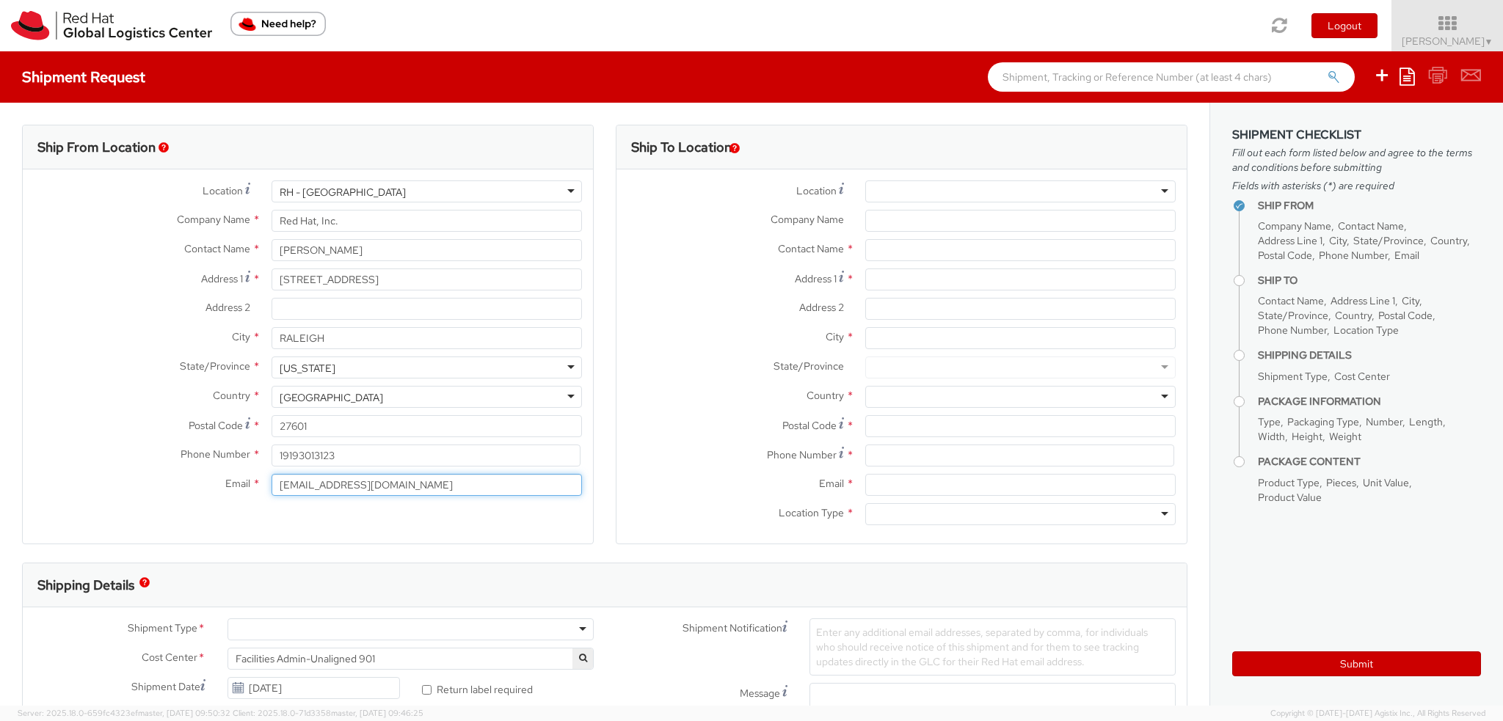
drag, startPoint x: 395, startPoint y: 482, endPoint x: 0, endPoint y: 332, distance: 422.8
paste input "slegendr"
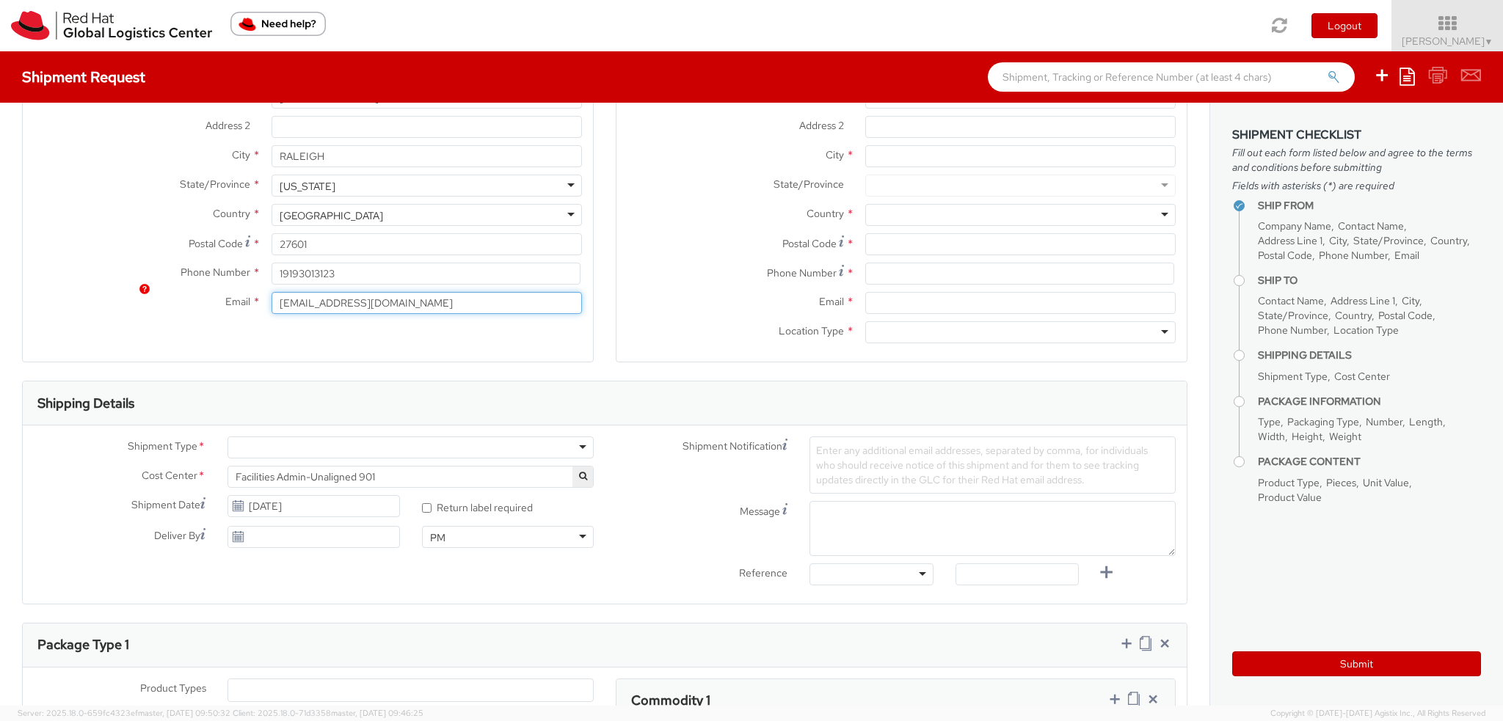
scroll to position [293, 0]
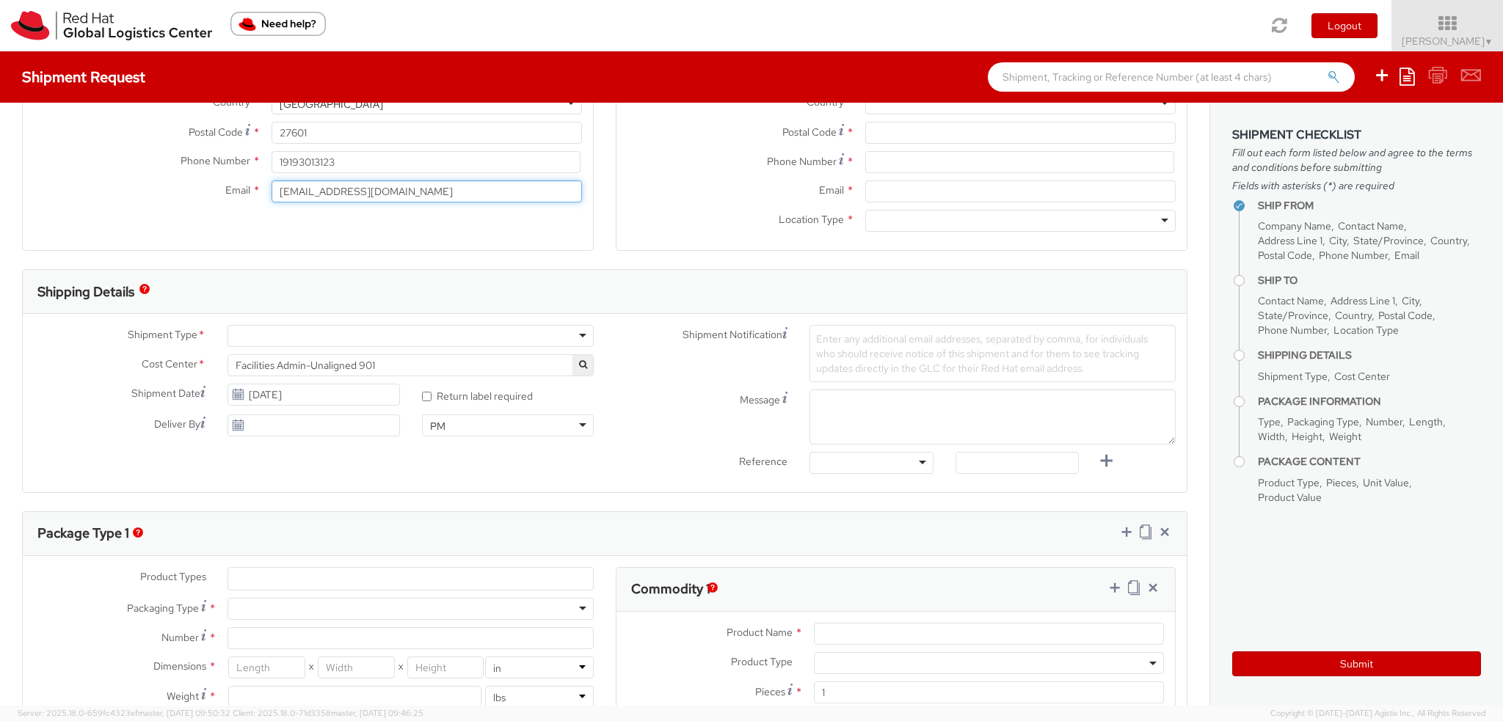
type input "[EMAIL_ADDRESS][DOMAIN_NAME]"
click at [293, 335] on div at bounding box center [410, 336] width 366 height 22
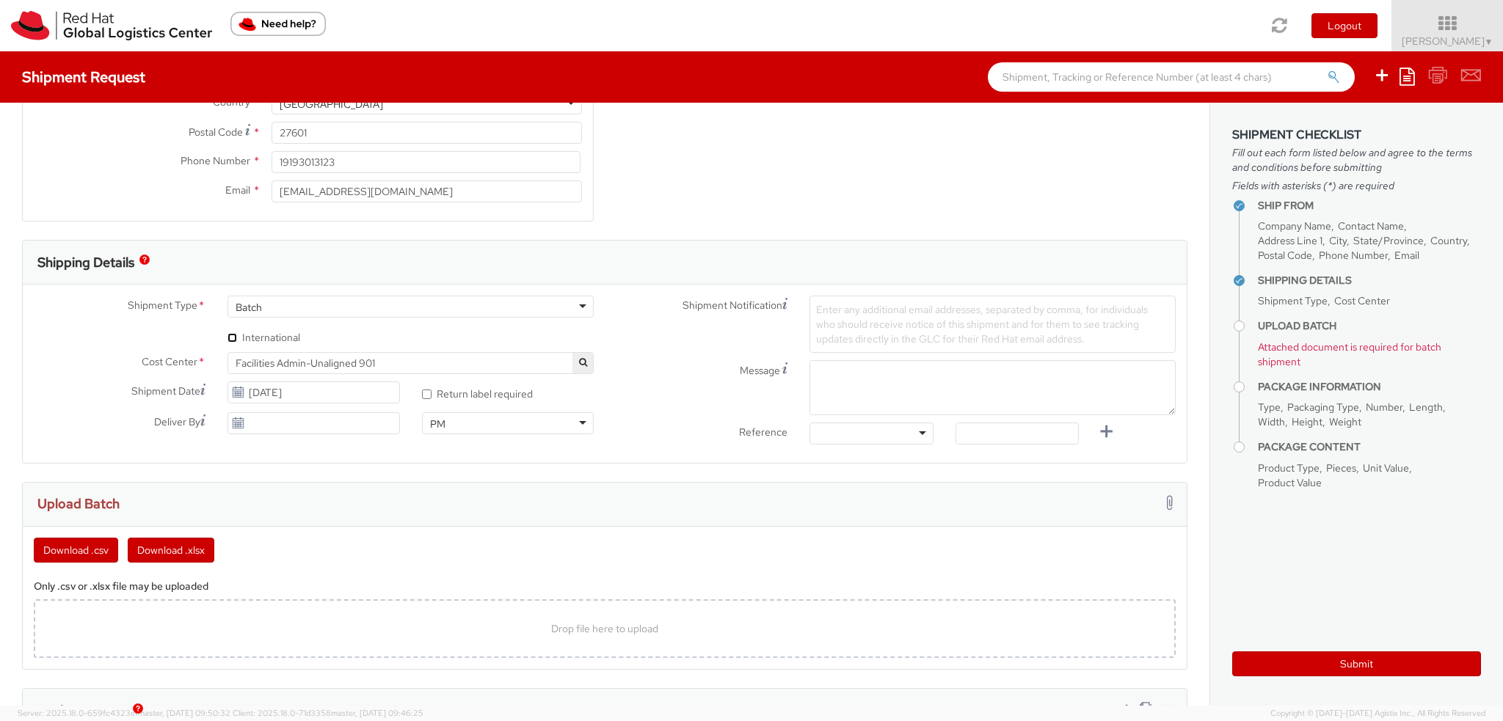
click at [230, 339] on input "* International" at bounding box center [232, 338] width 10 height 10
checkbox input "true"
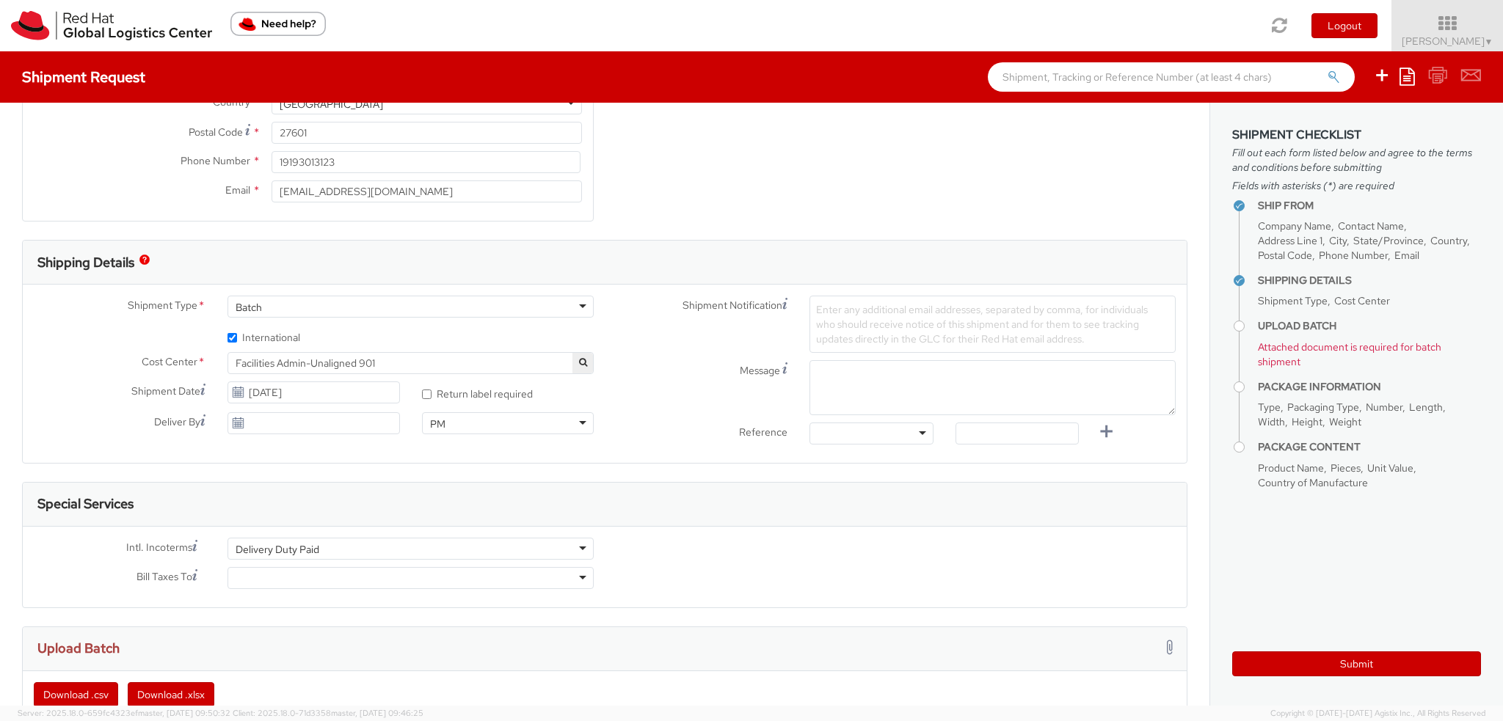
click at [296, 360] on span "Facilities Admin-Unaligned 901" at bounding box center [411, 363] width 350 height 13
click at [299, 383] on input "search" at bounding box center [408, 387] width 355 height 22
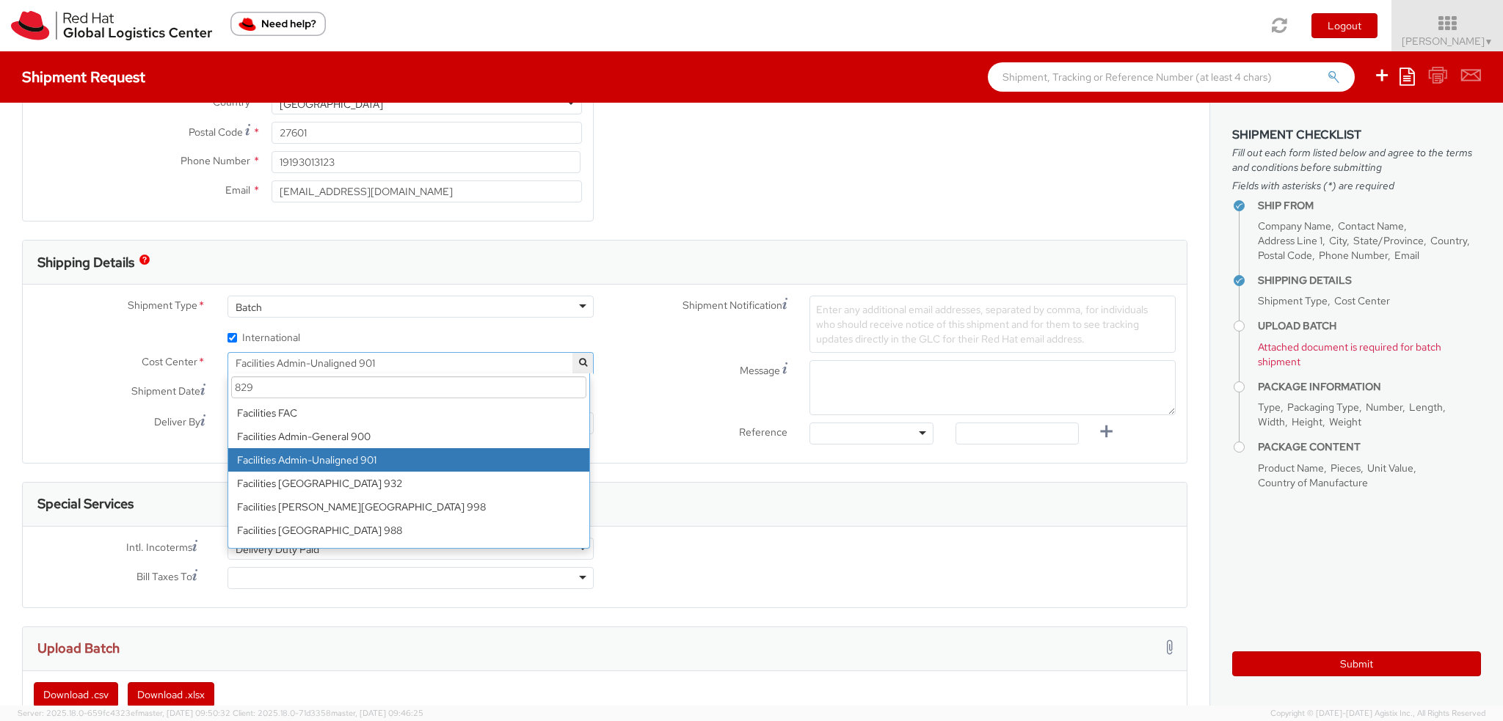
scroll to position [0, 0]
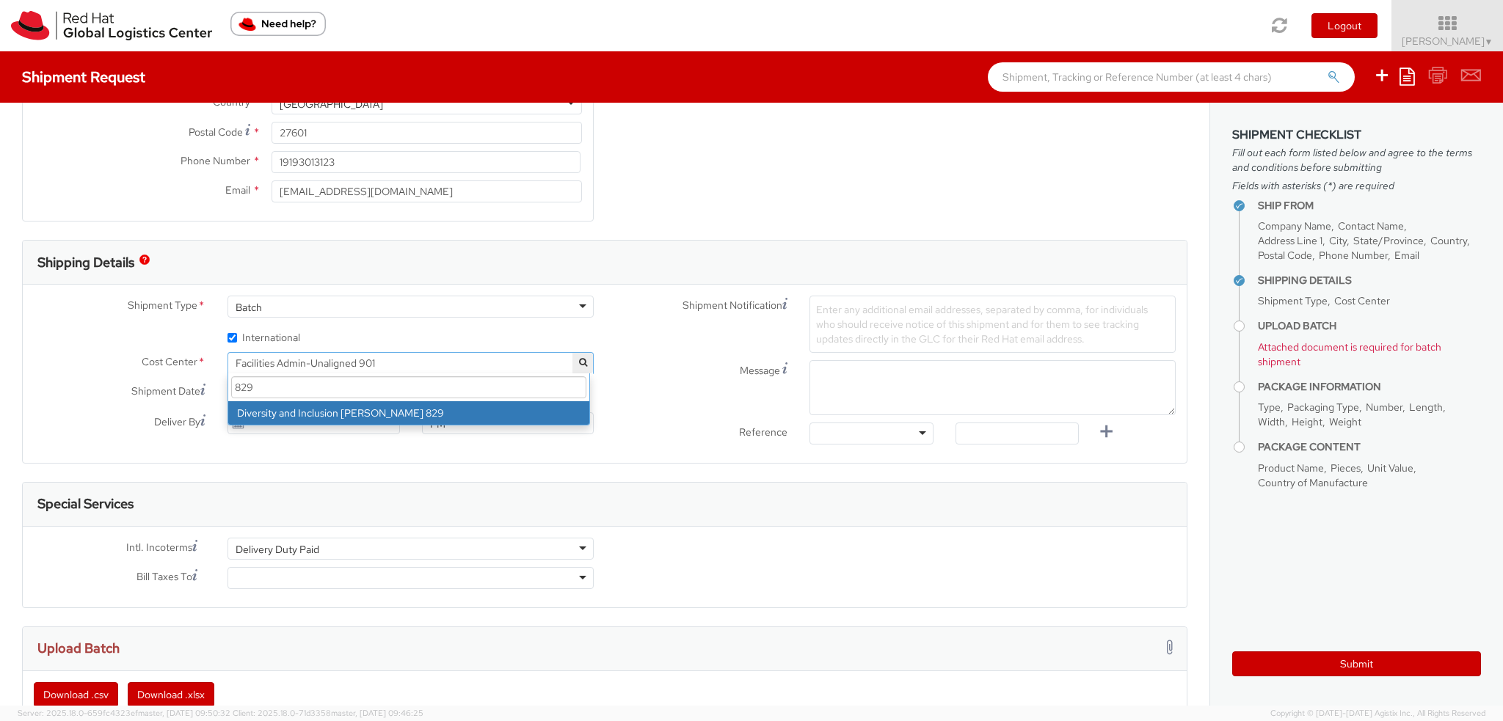
type input "829"
select select "829"
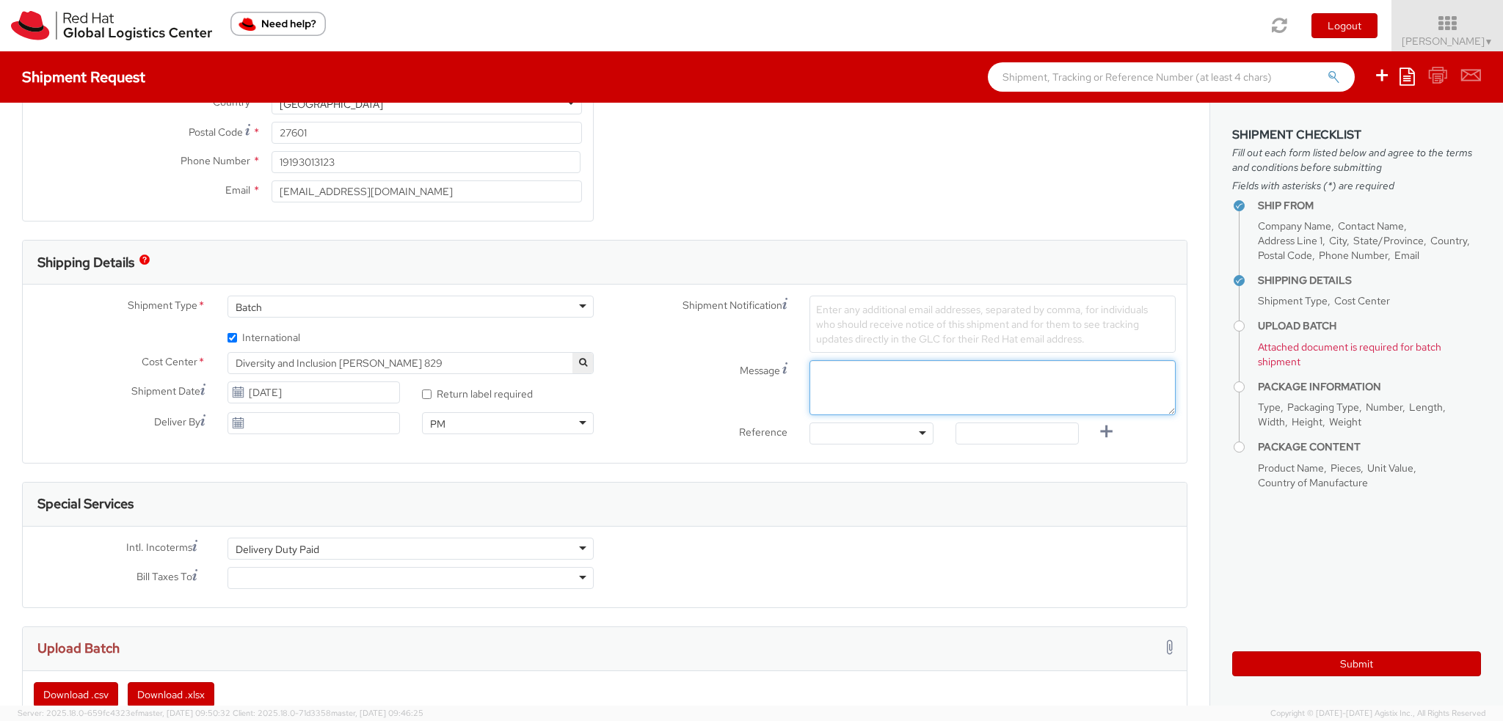
click at [833, 376] on textarea "Message" at bounding box center [992, 387] width 366 height 55
type textarea "T"
type textarea "MHND Shirts"
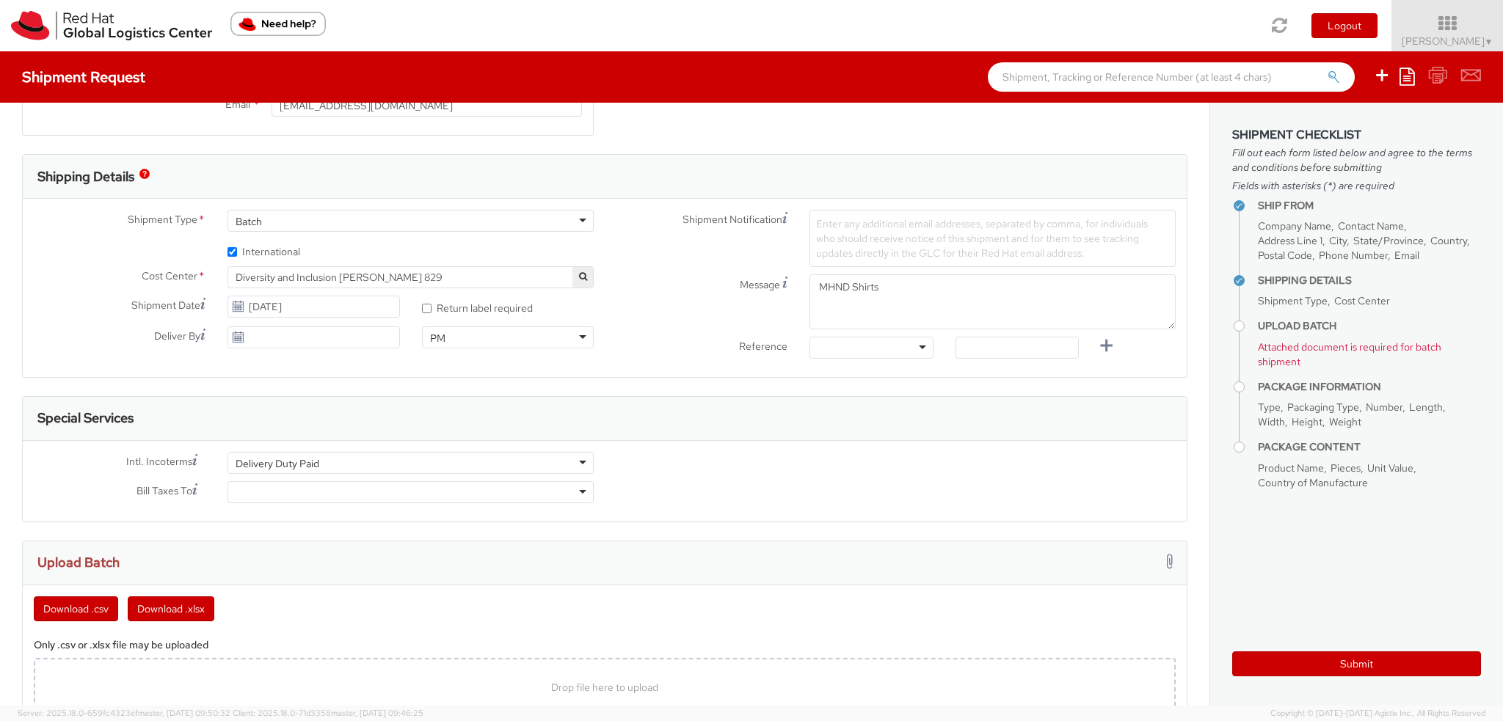
scroll to position [514, 0]
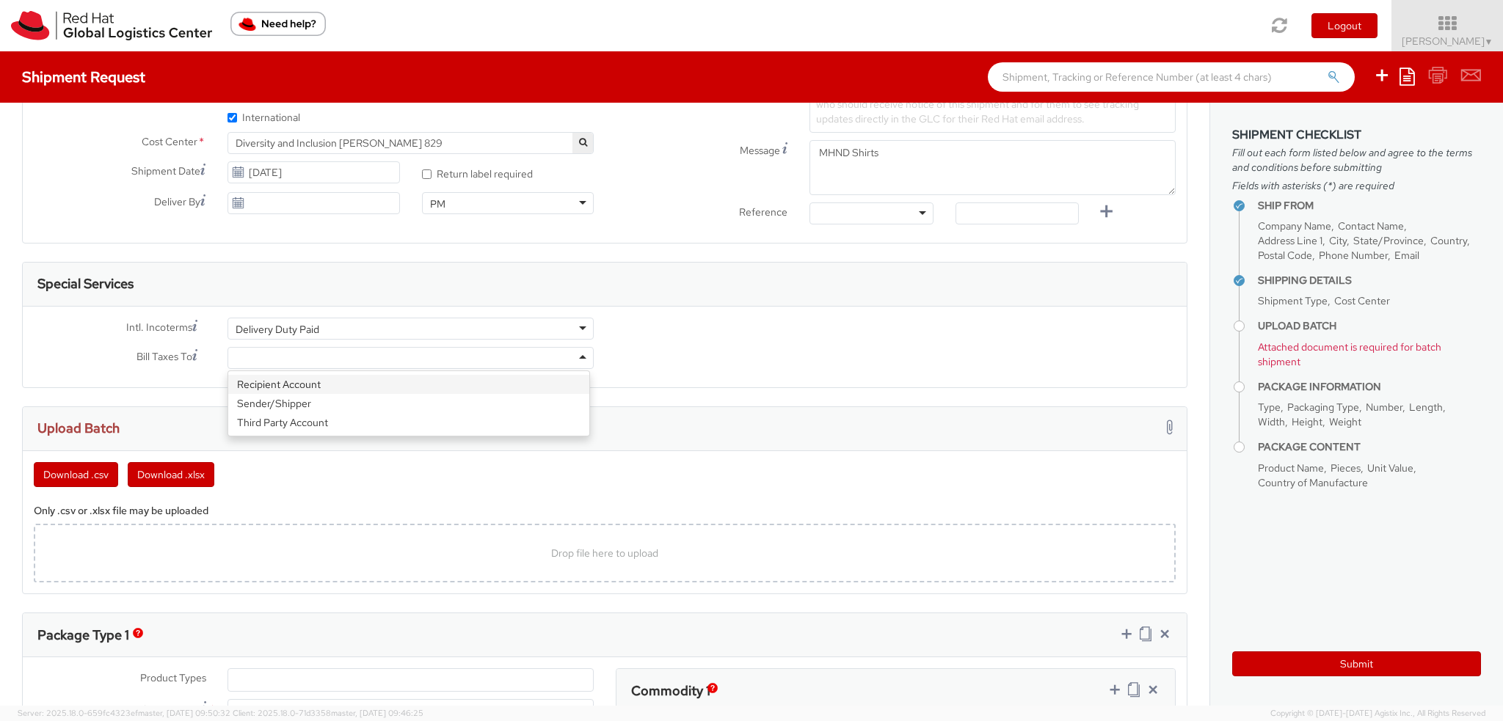
click at [288, 354] on div at bounding box center [410, 358] width 366 height 22
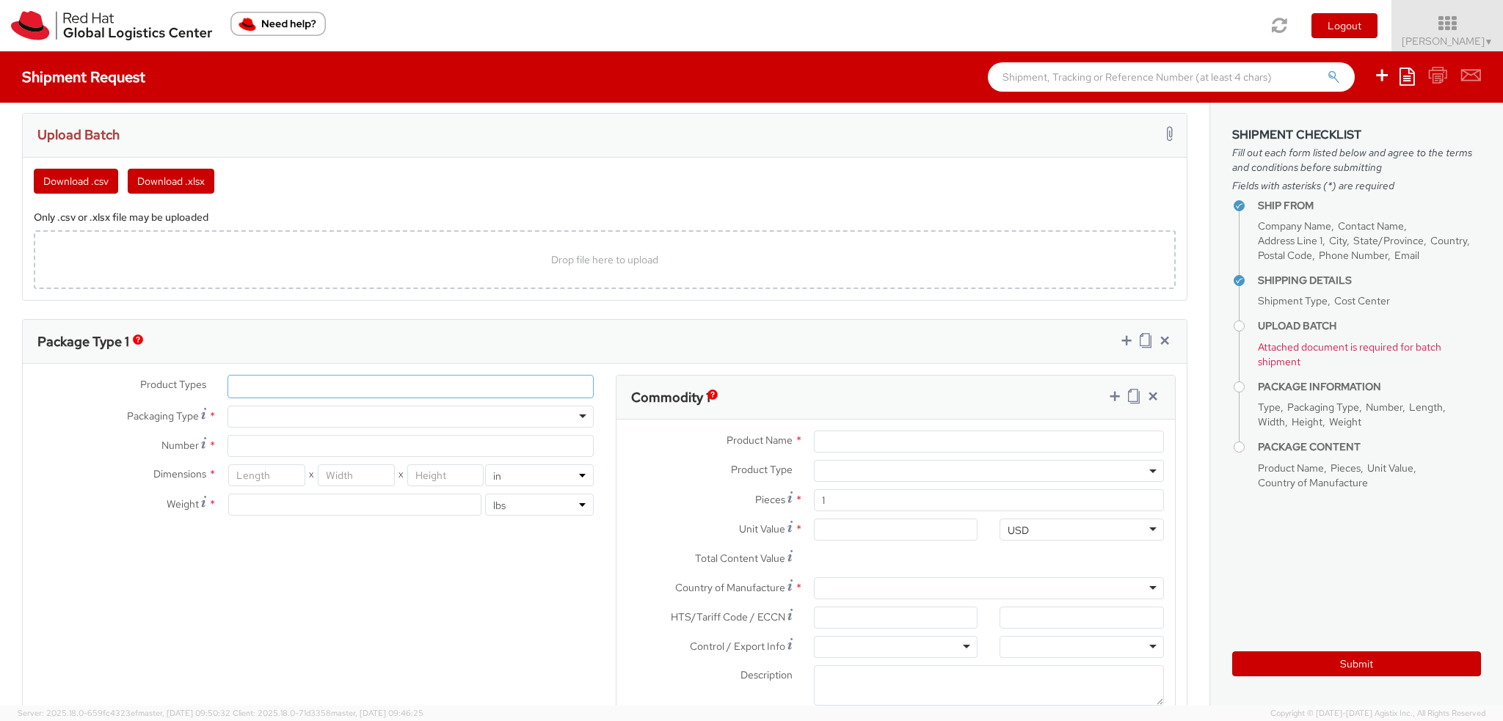
click at [252, 389] on ul at bounding box center [410, 387] width 365 height 22
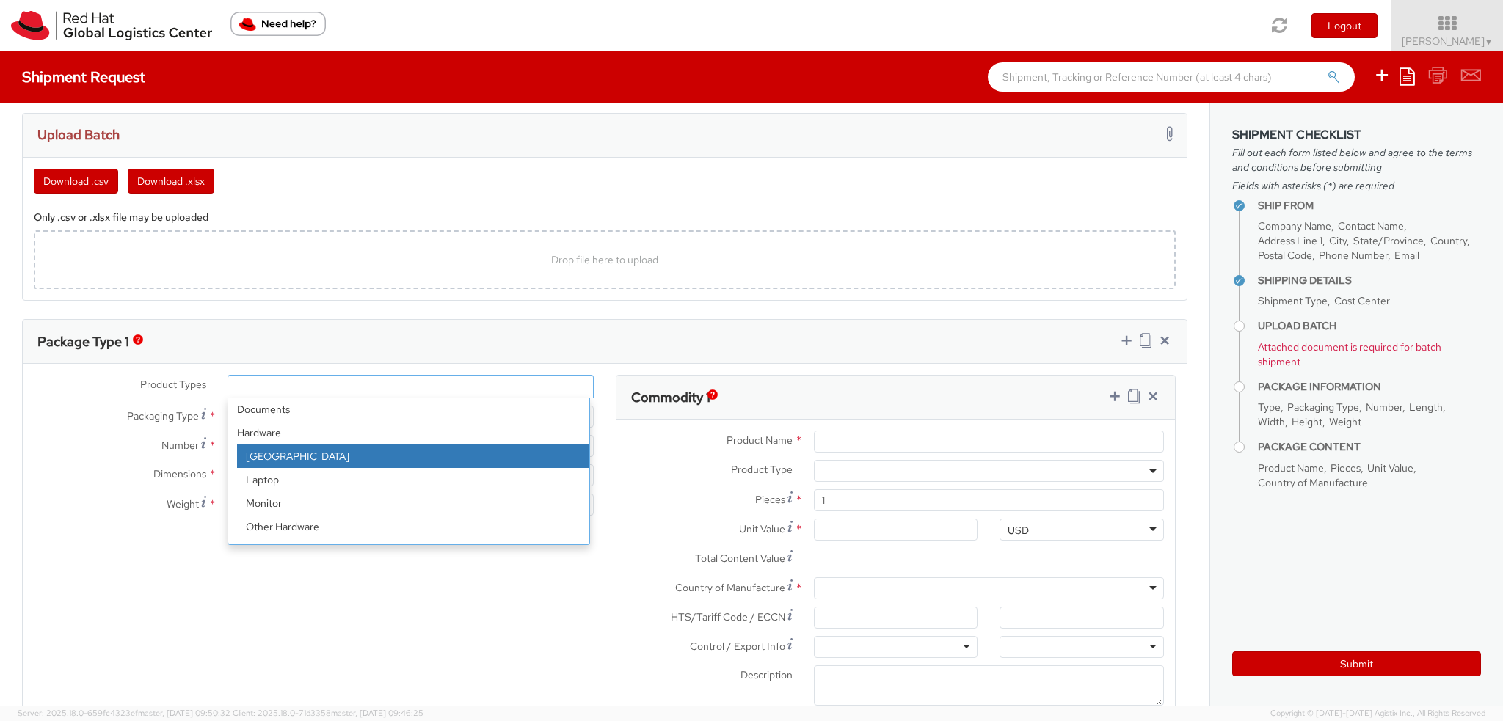
scroll to position [65, 0]
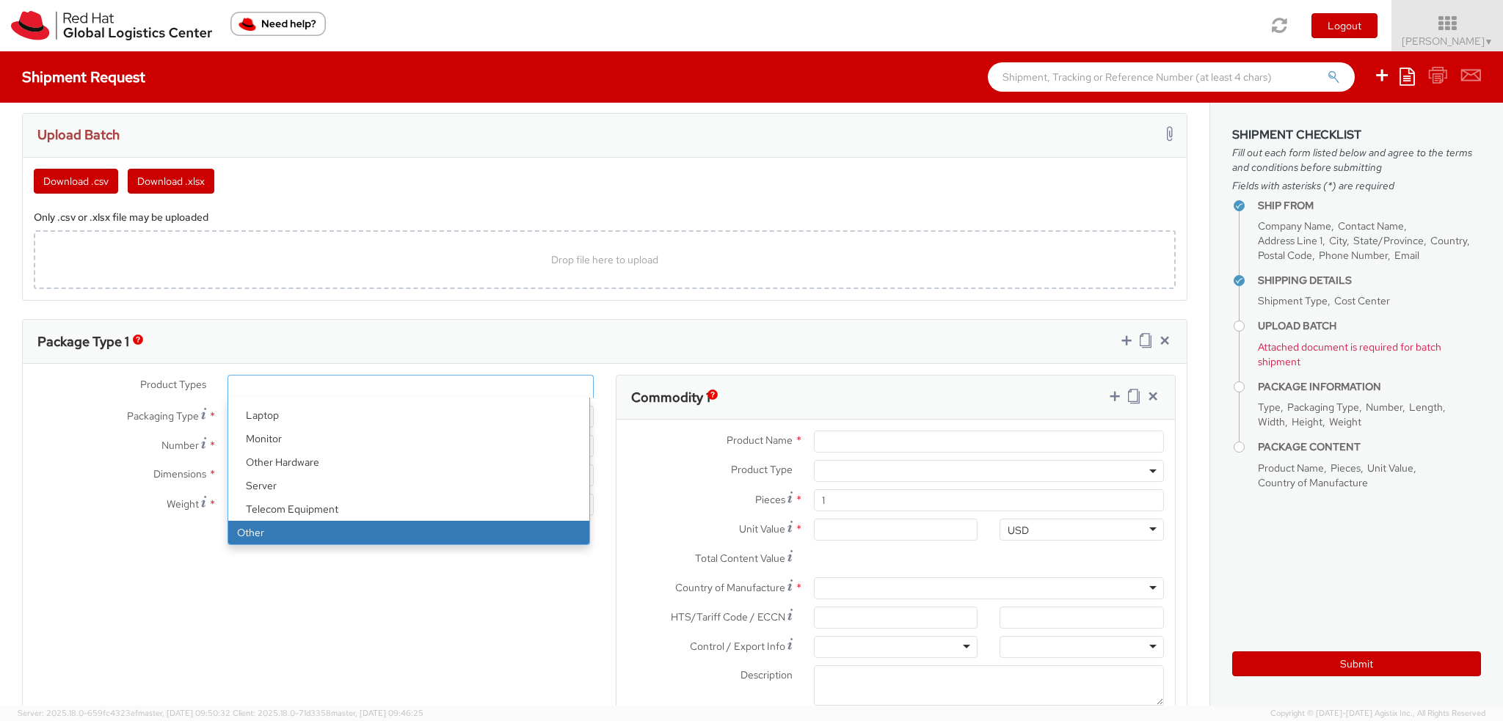
select select "OTHER"
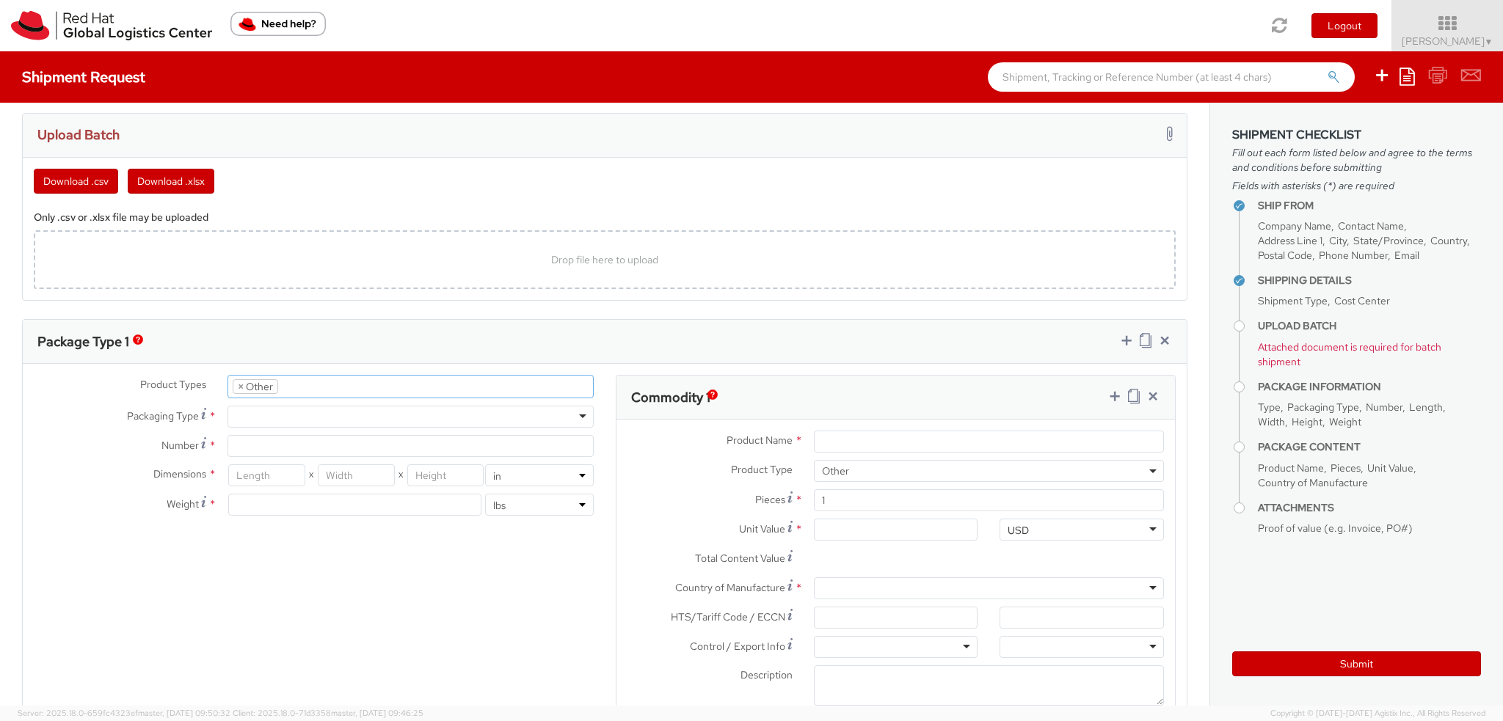
click at [261, 422] on div at bounding box center [410, 417] width 366 height 22
type input "10.25"
type input "12.75"
type input "1"
click at [252, 439] on input "Number *" at bounding box center [410, 446] width 366 height 22
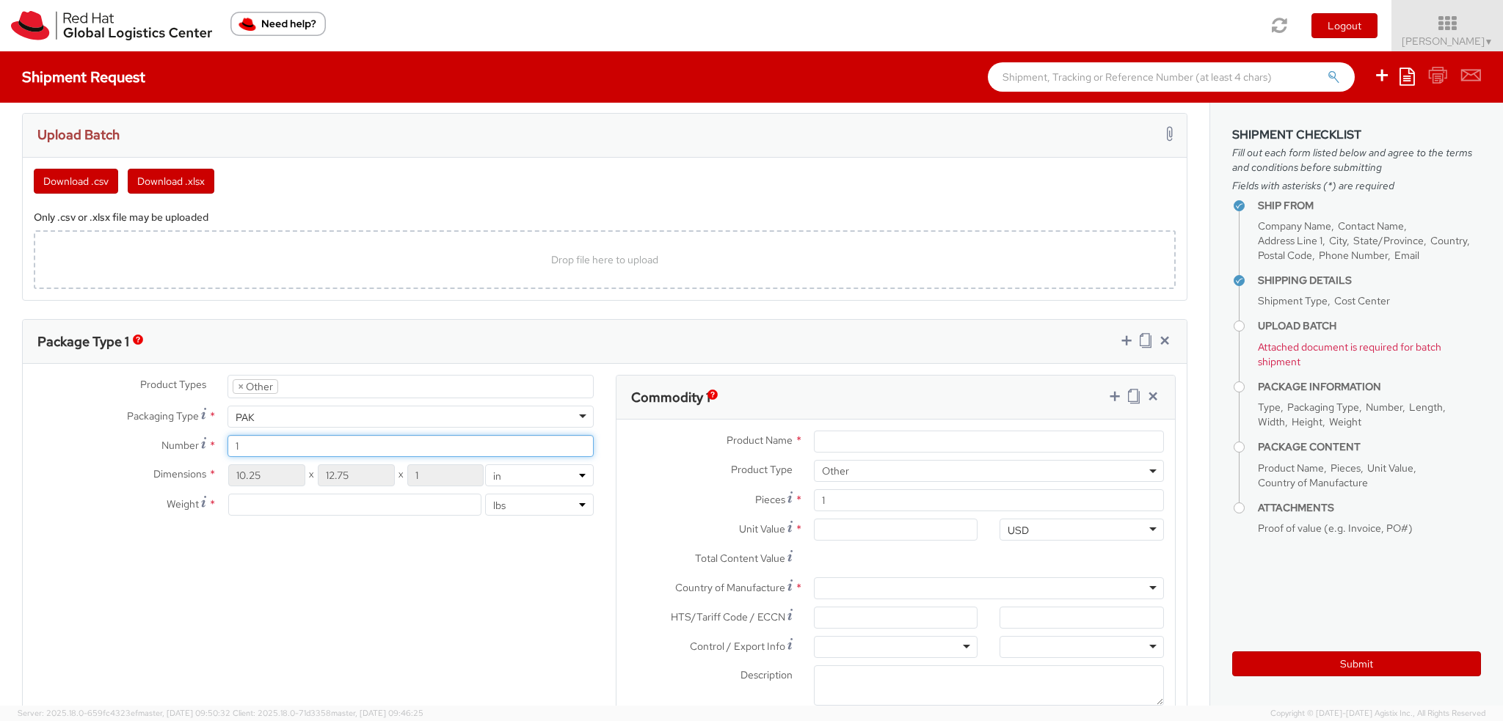
type input "1"
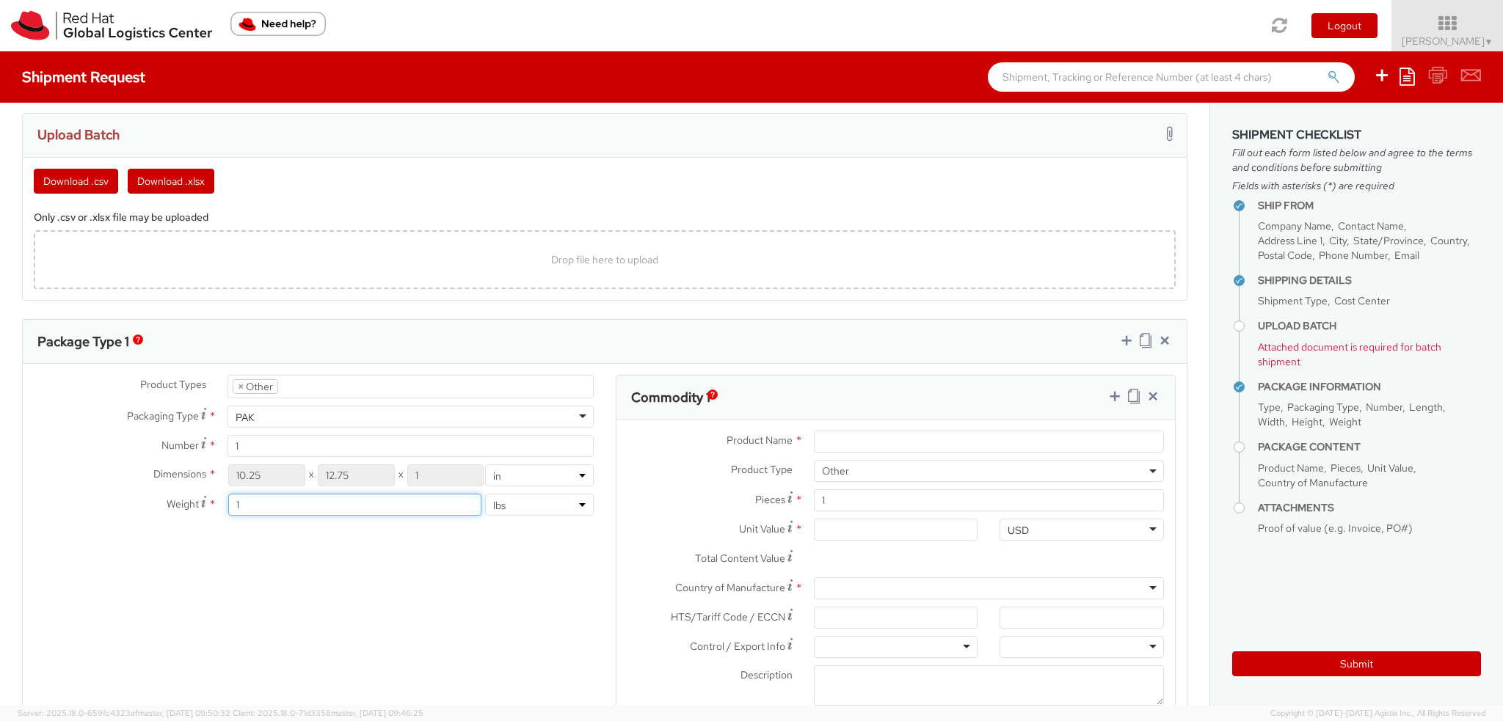
type input "1"
click at [872, 434] on input "Product Name *" at bounding box center [989, 442] width 350 height 22
type input "T-shirt"
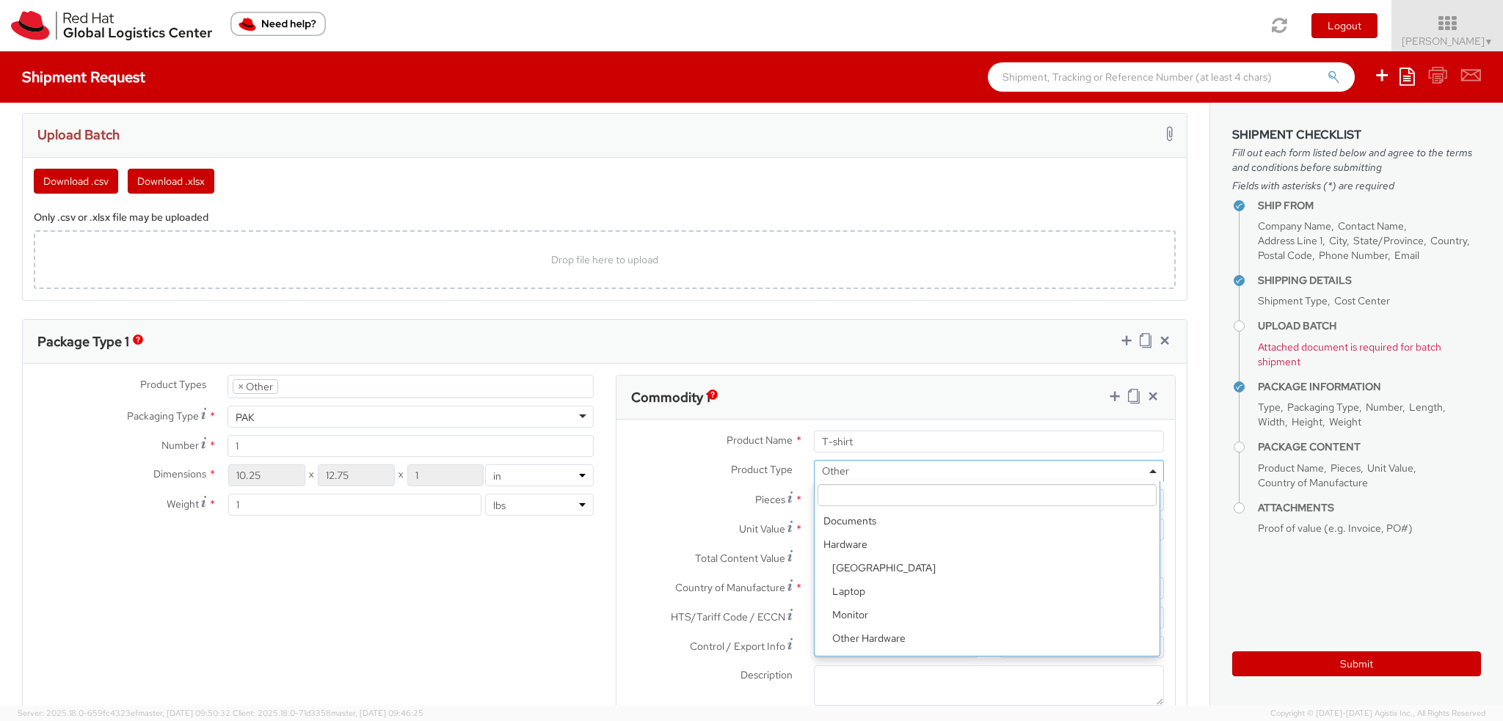
scroll to position [0, 0]
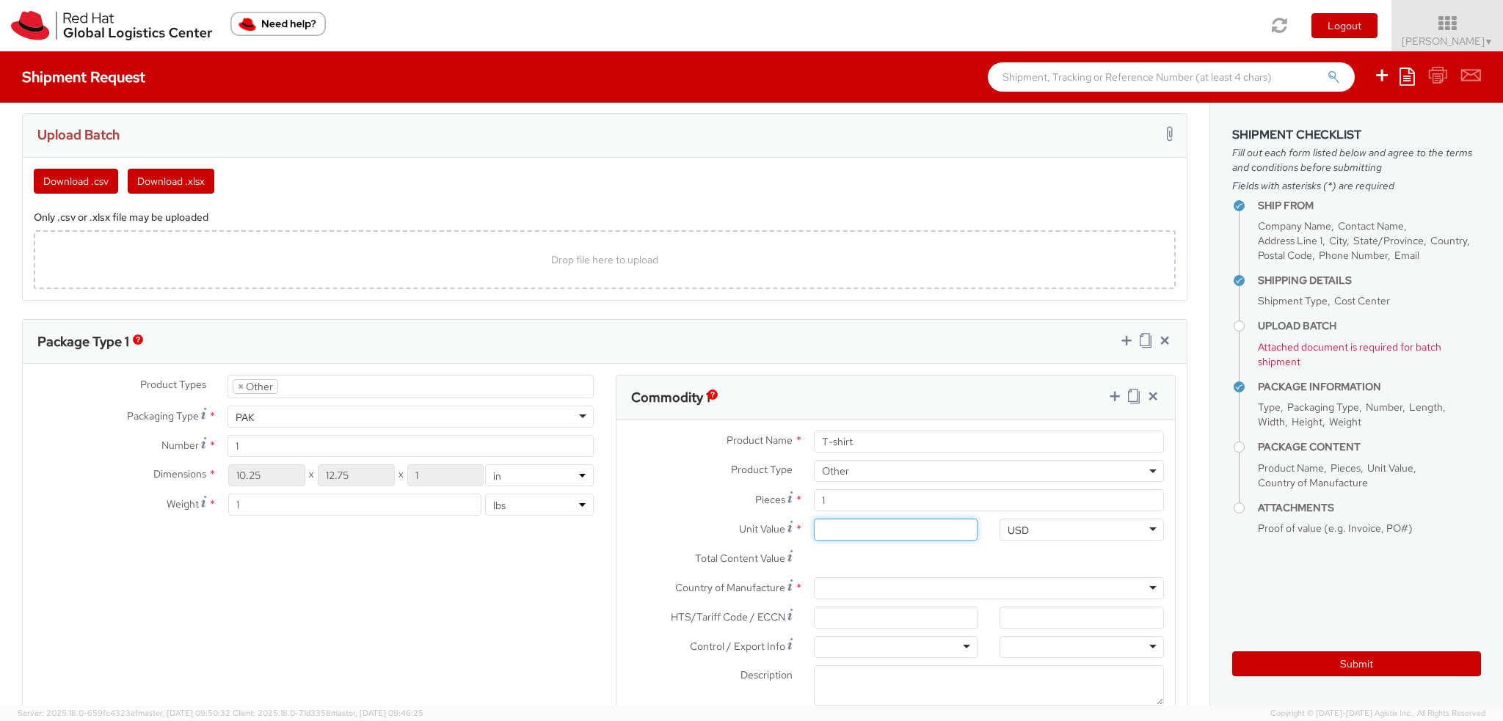
type input "2.00"
type input "26.00"
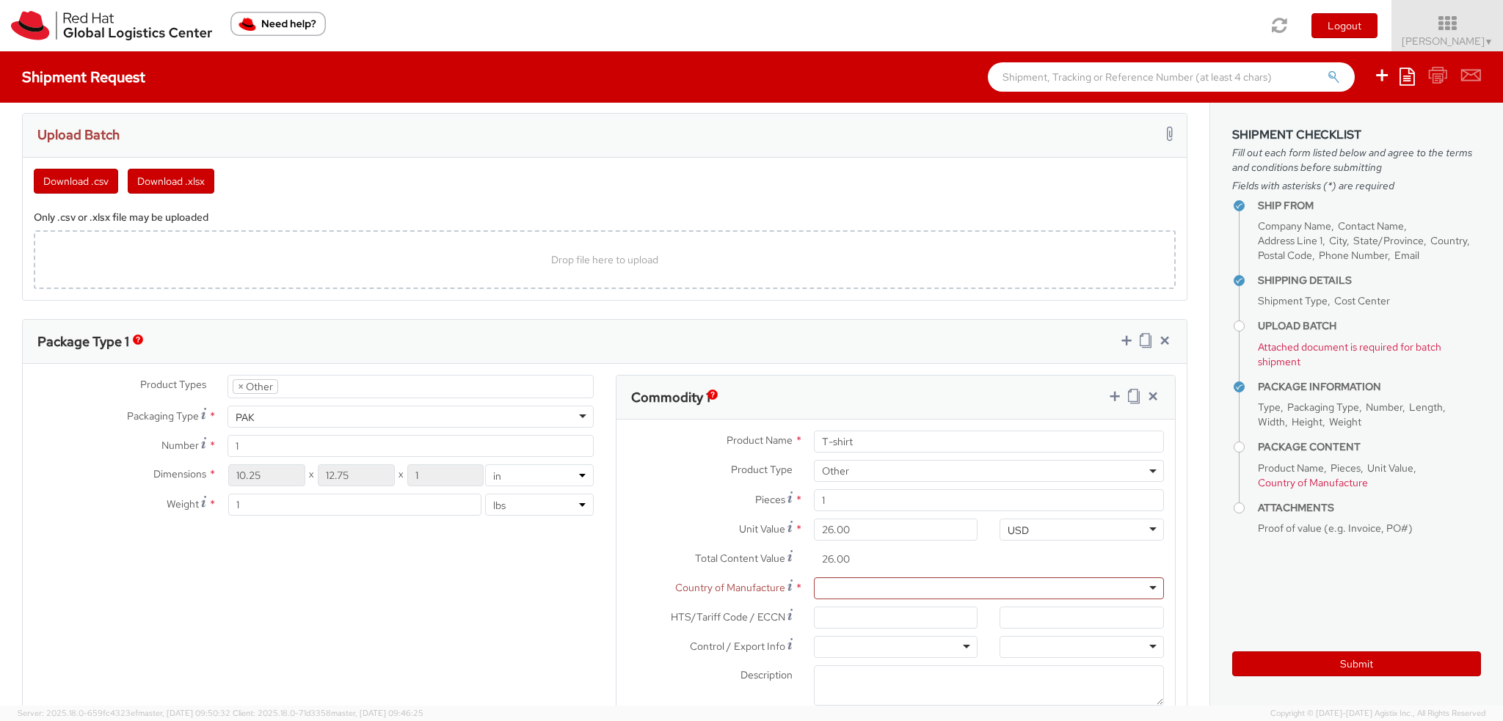
click at [828, 580] on div at bounding box center [989, 588] width 350 height 22
type input "nica"
paste input "6109.10.0013"
type input "6109.10.0013"
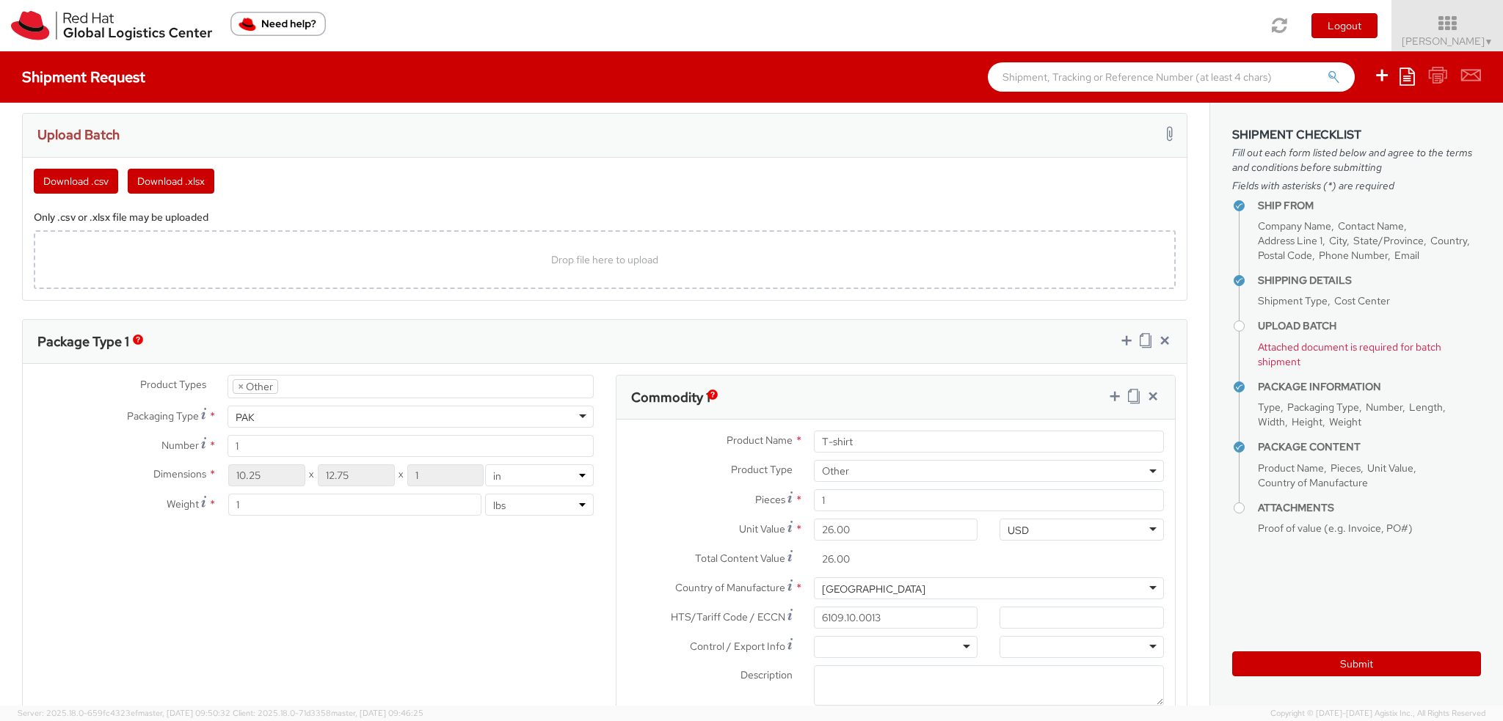
click at [847, 639] on div at bounding box center [896, 647] width 164 height 22
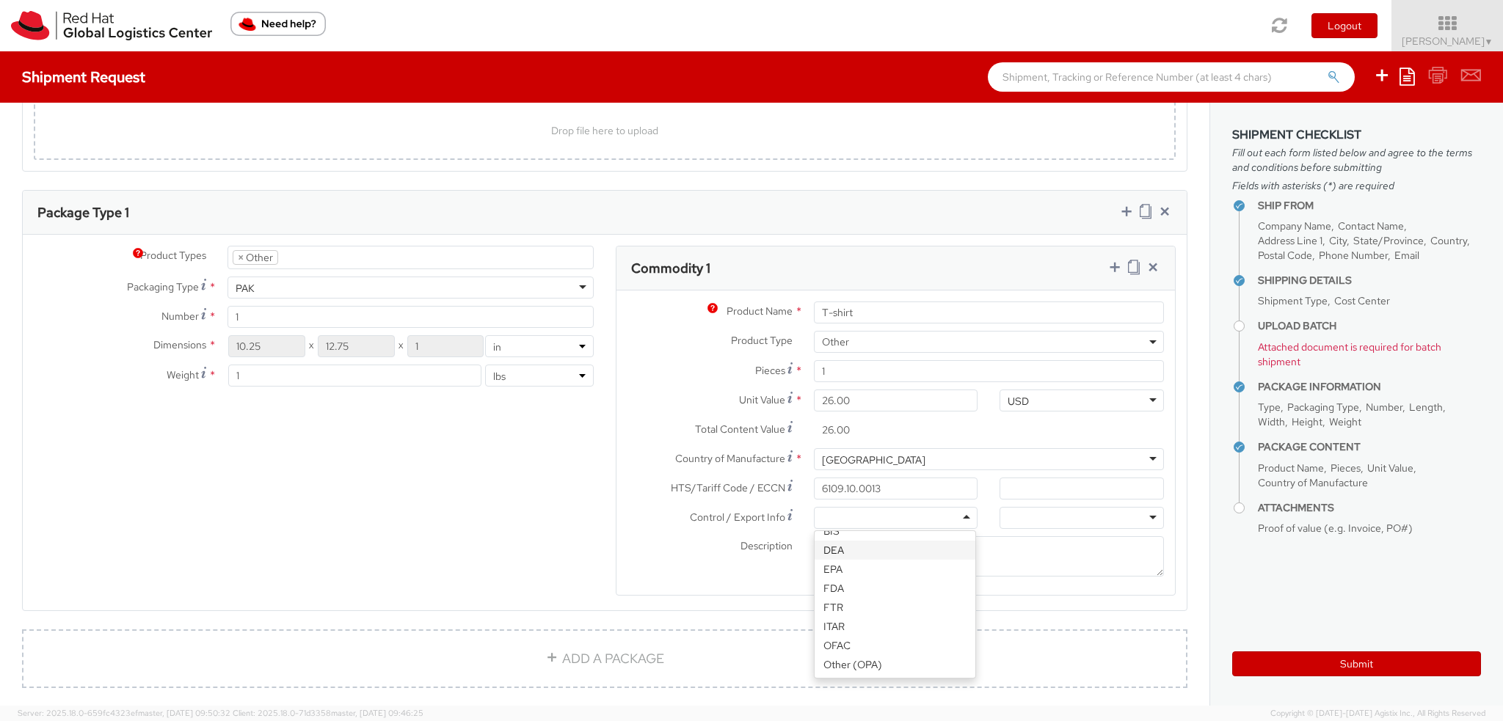
scroll to position [1101, 0]
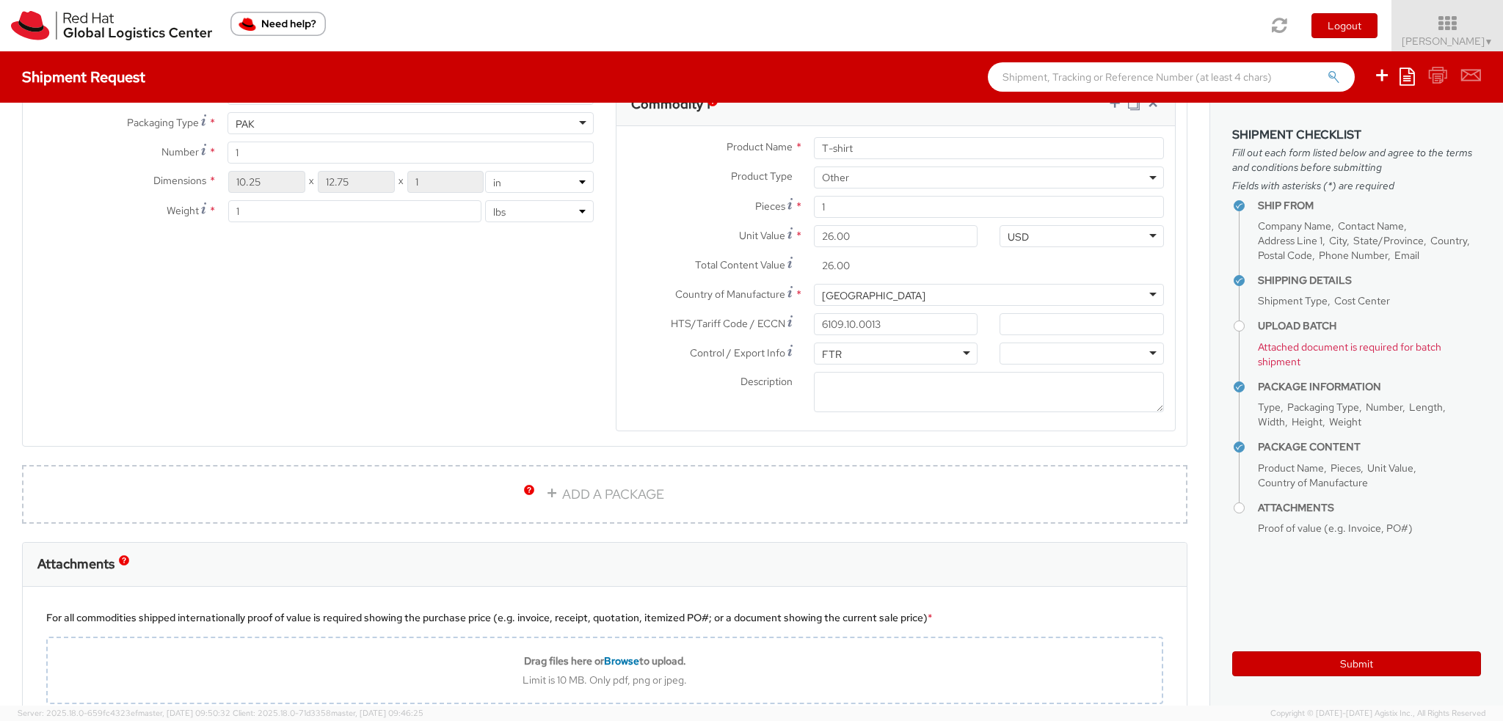
click at [1013, 343] on div at bounding box center [1081, 354] width 164 height 22
click at [871, 384] on textarea "Description *" at bounding box center [989, 392] width 350 height 40
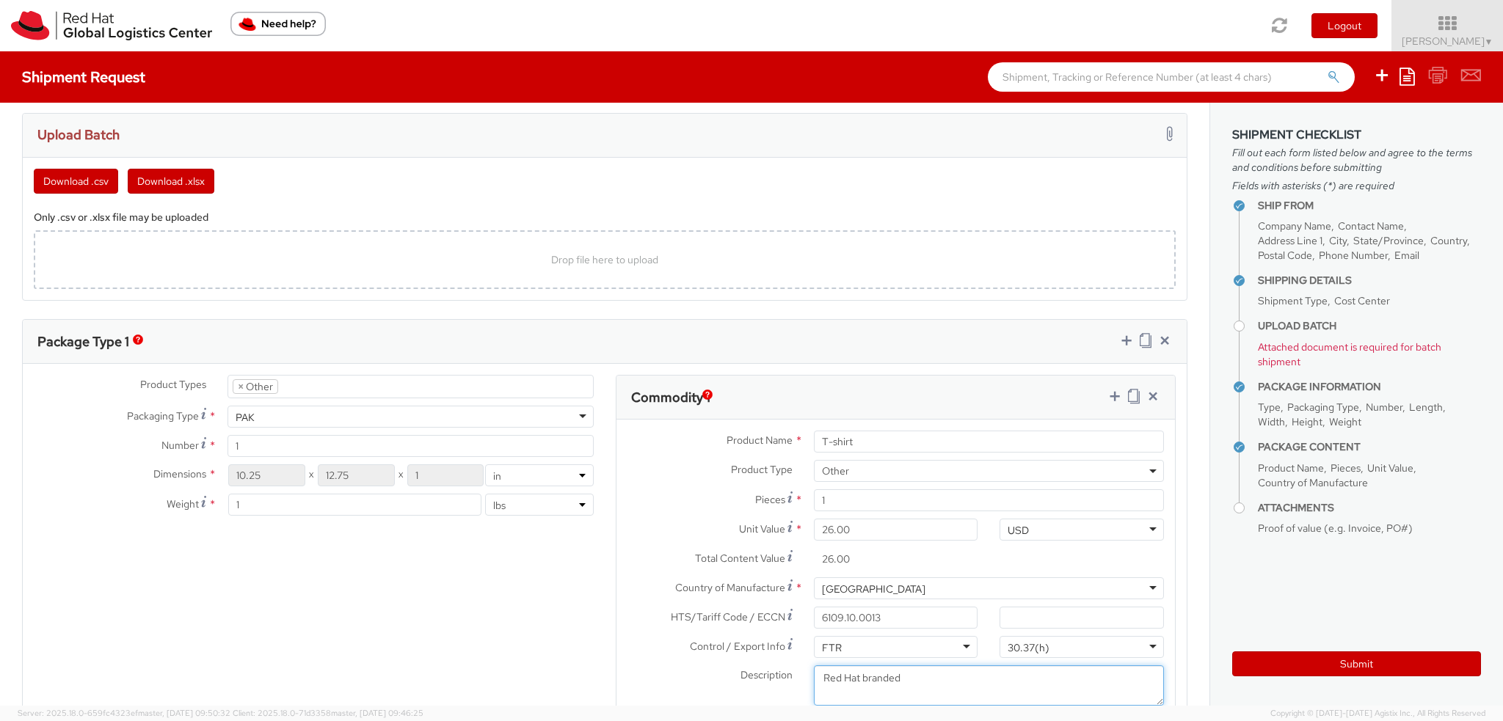
type textarea "Red Hat branded"
click at [900, 440] on input "T-shirt" at bounding box center [989, 442] width 350 height 22
type input "T-shirt-100% cotton"
click at [831, 306] on div "Ship From Location Location * RH - Raleigh RH - Raleigh RH - Amsterdam - MSO RH…" at bounding box center [604, 239] width 1209 height 1886
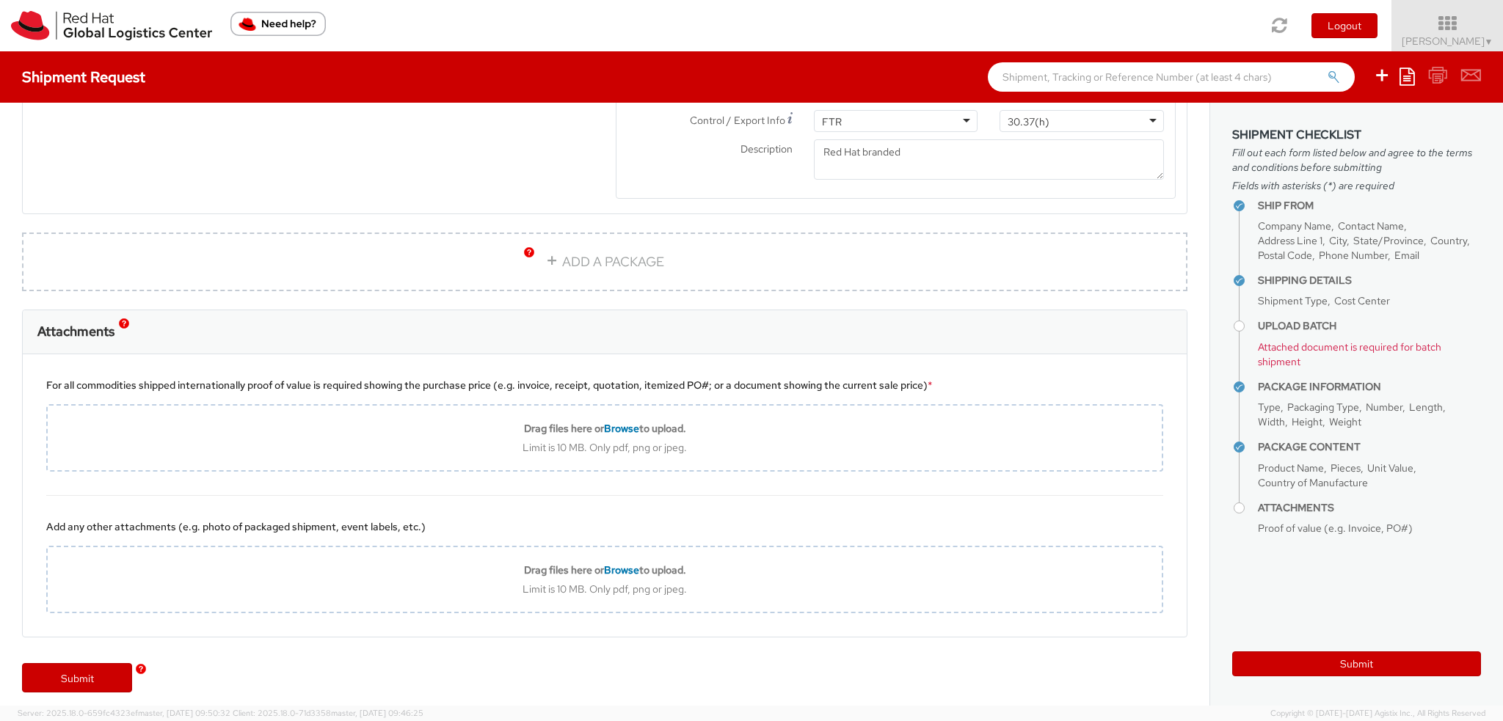
scroll to position [1338, 0]
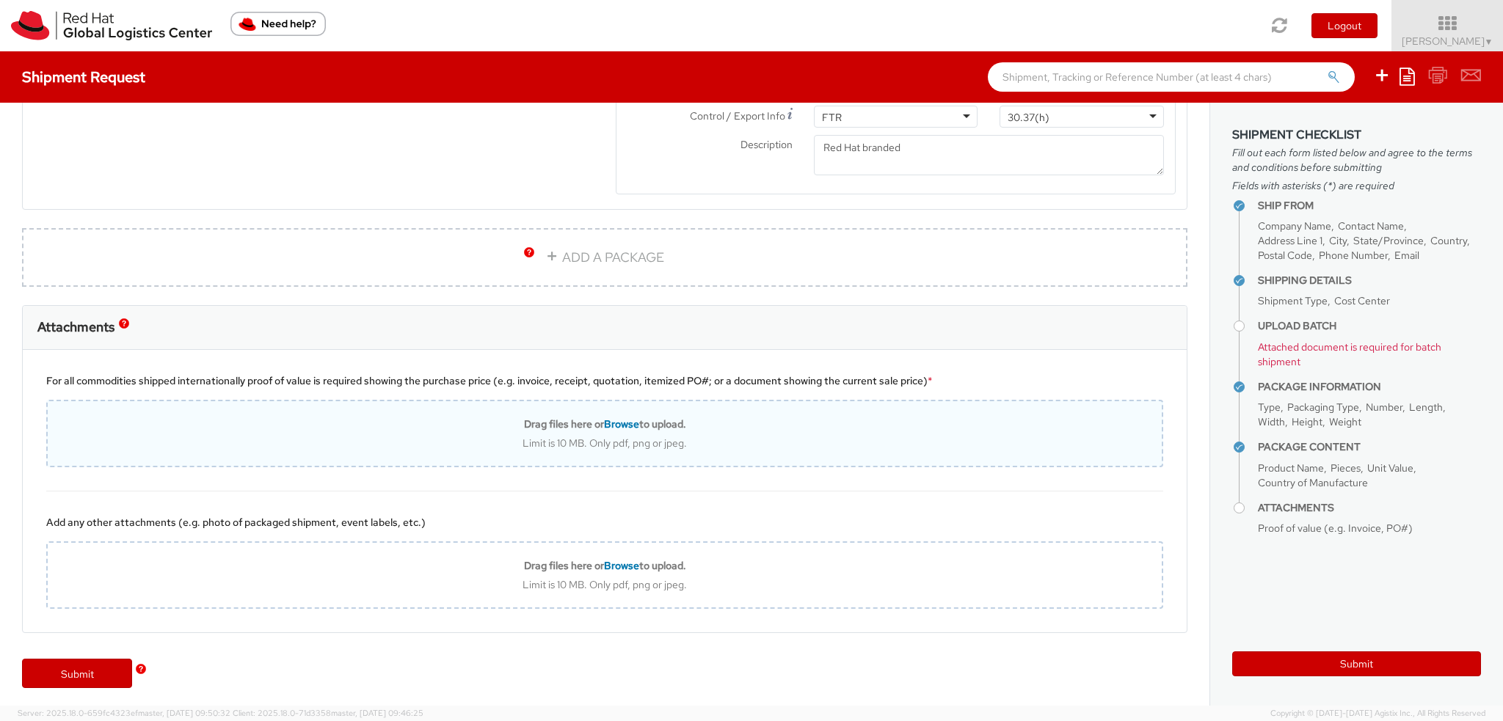
click at [588, 419] on b "Drag files here or Browse to upload." at bounding box center [605, 423] width 162 height 13
type input "C:\fakepath\ProjectConfirmation-40182118.pdf"
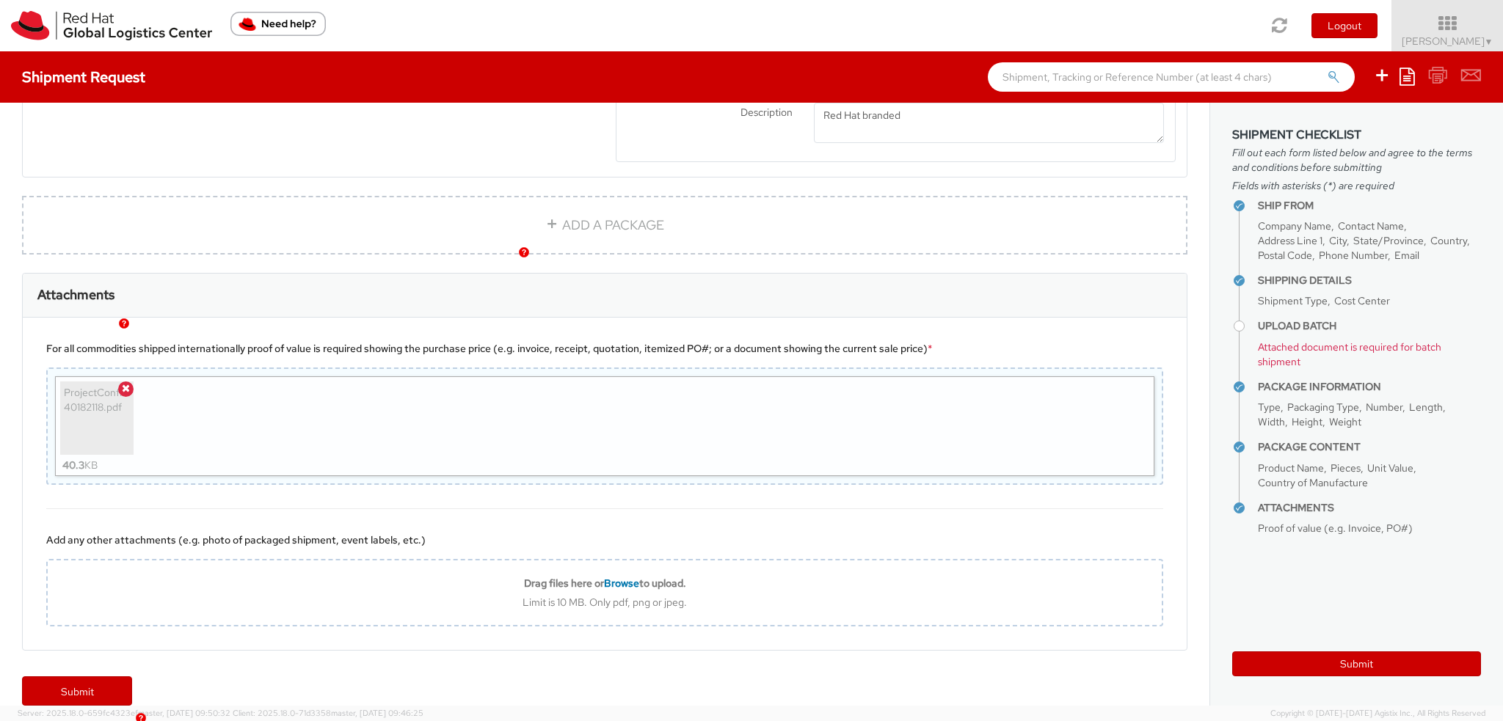
scroll to position [1386, 0]
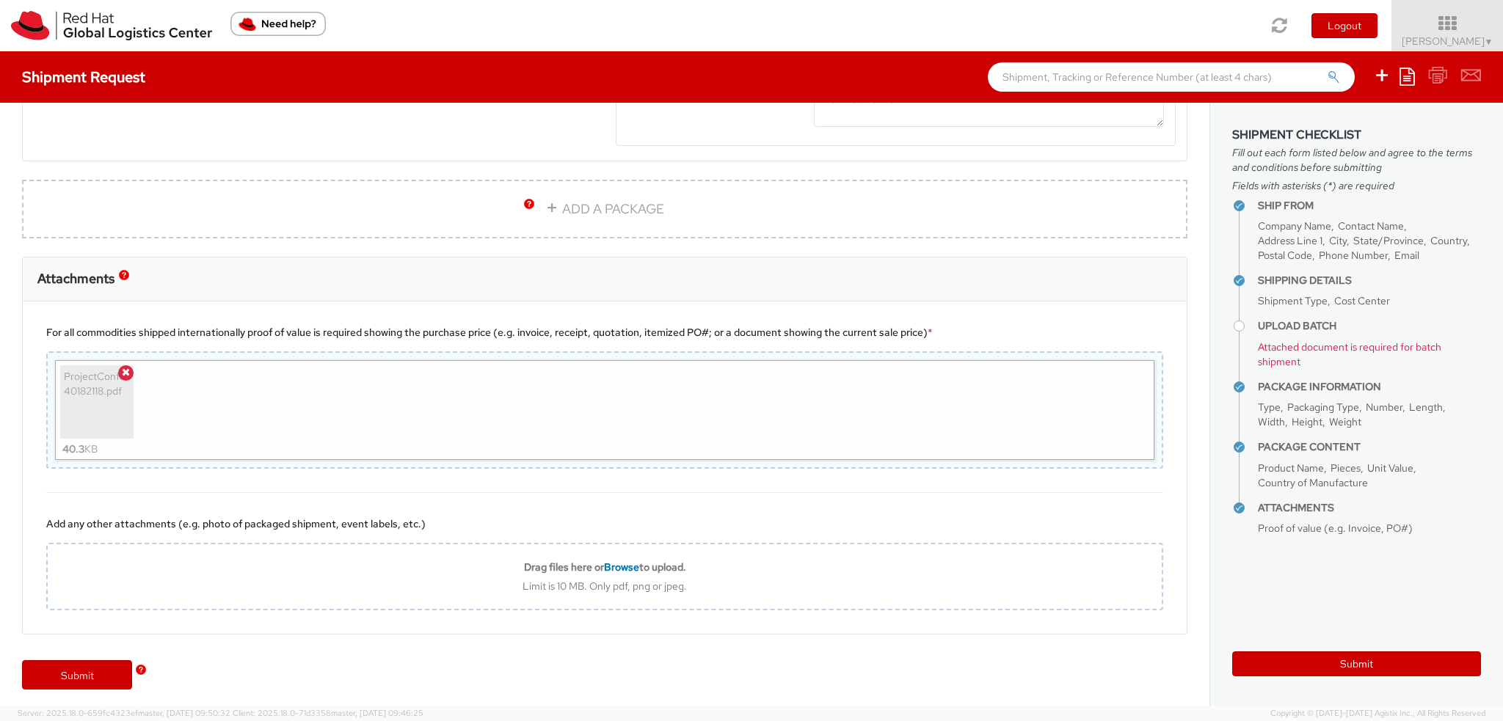
drag, startPoint x: 83, startPoint y: 671, endPoint x: 770, endPoint y: 742, distance: 690.3
click at [770, 720] on html "annexa Batch Shipping Guide Created with Sketch. calendar Created with Sketch." at bounding box center [751, 360] width 1503 height 721
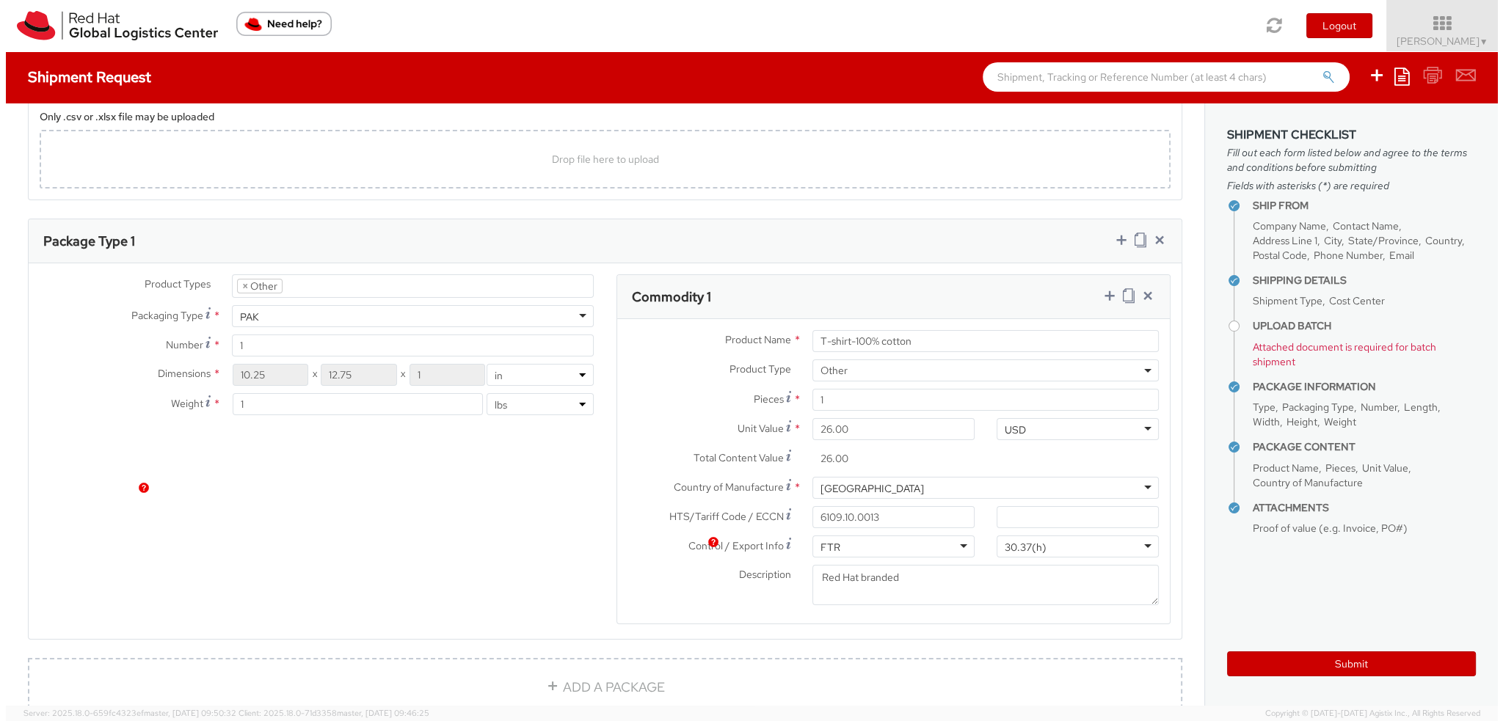
scroll to position [652, 0]
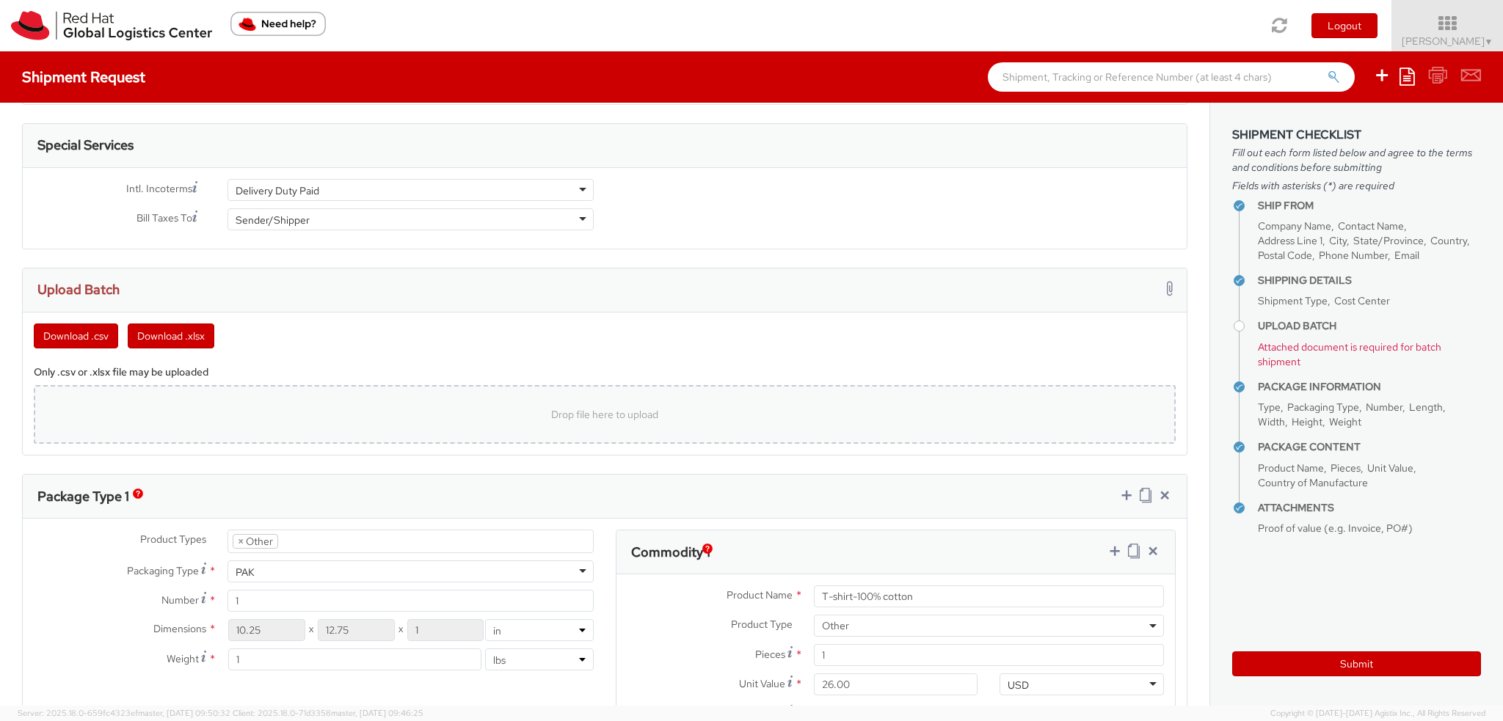
click at [222, 393] on div "Drop file here to upload" at bounding box center [605, 414] width 1142 height 59
type input "C:\fakepath\MHND_INTL.xlsx"
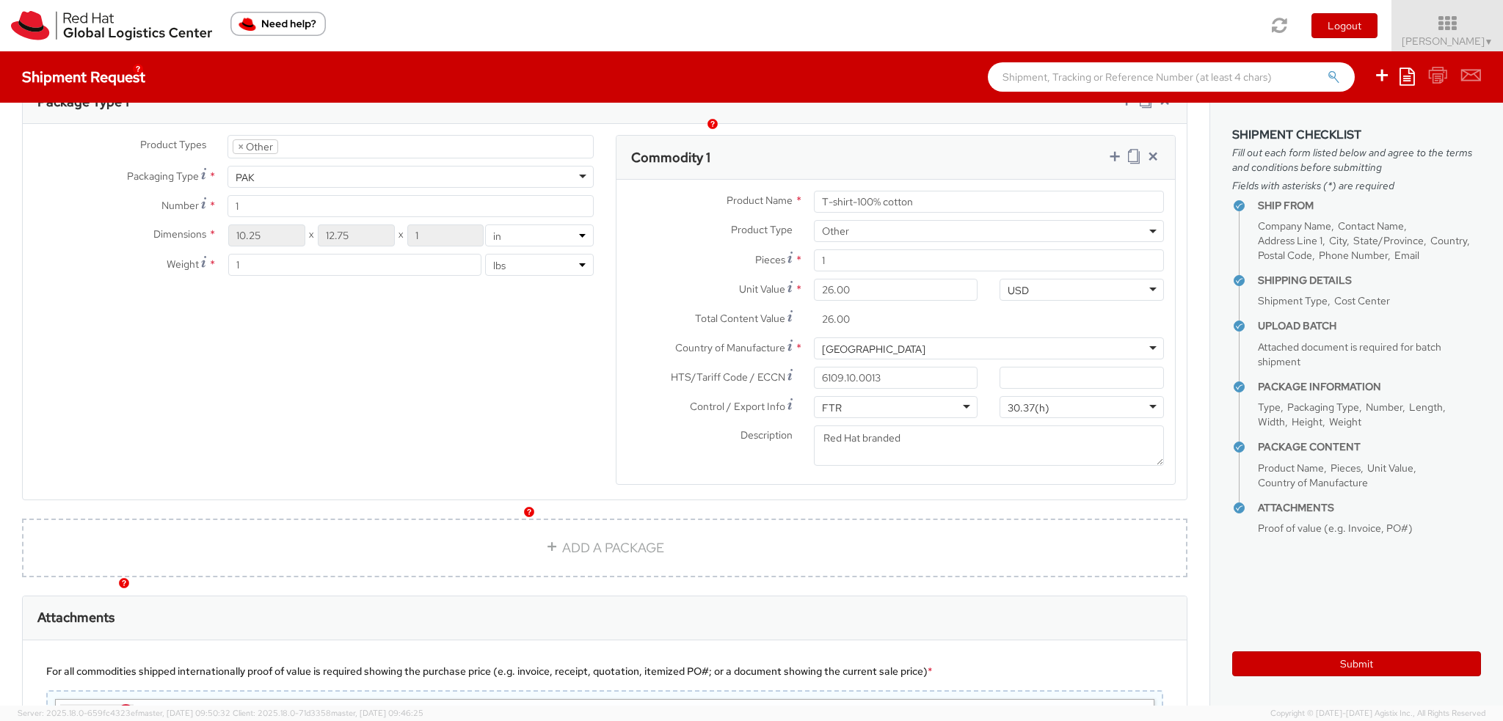
scroll to position [1505, 0]
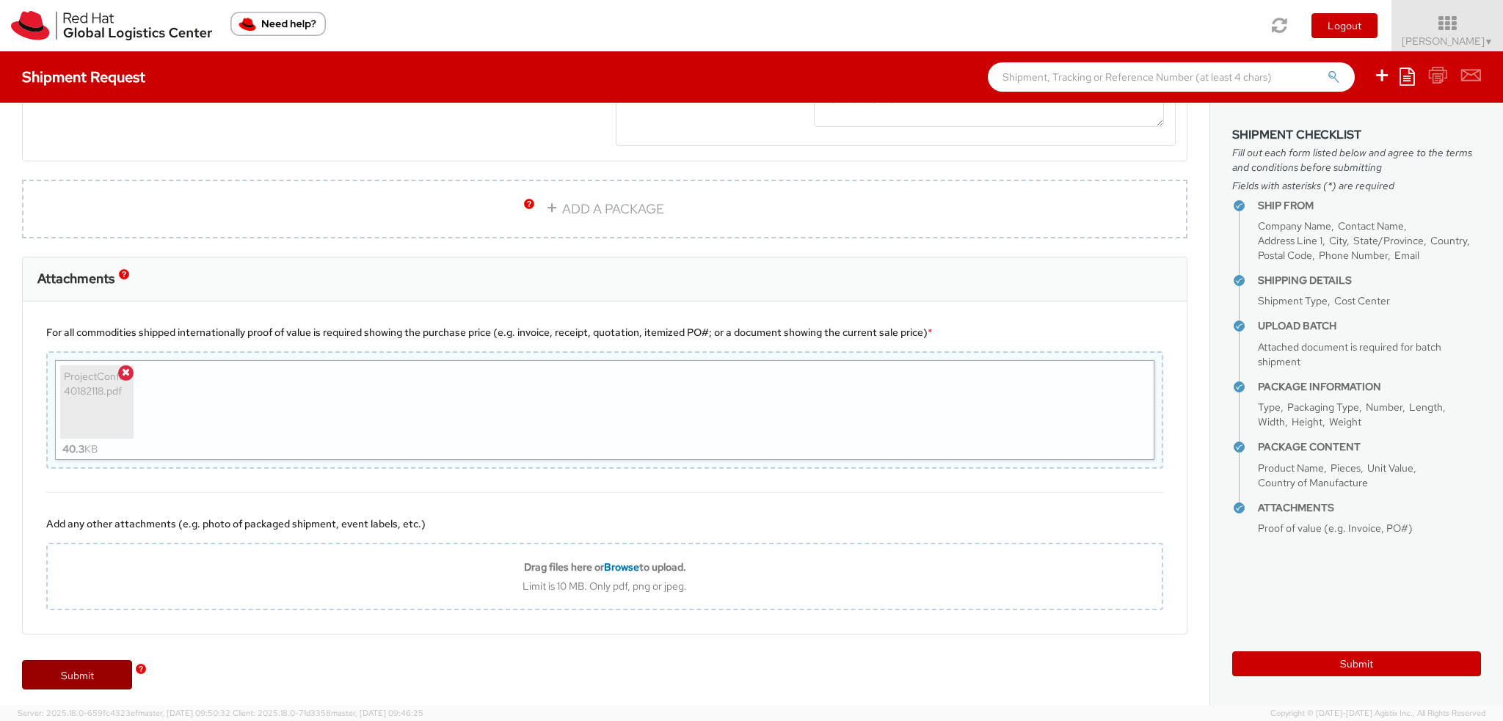
click at [84, 674] on link "Submit" at bounding box center [77, 674] width 110 height 29
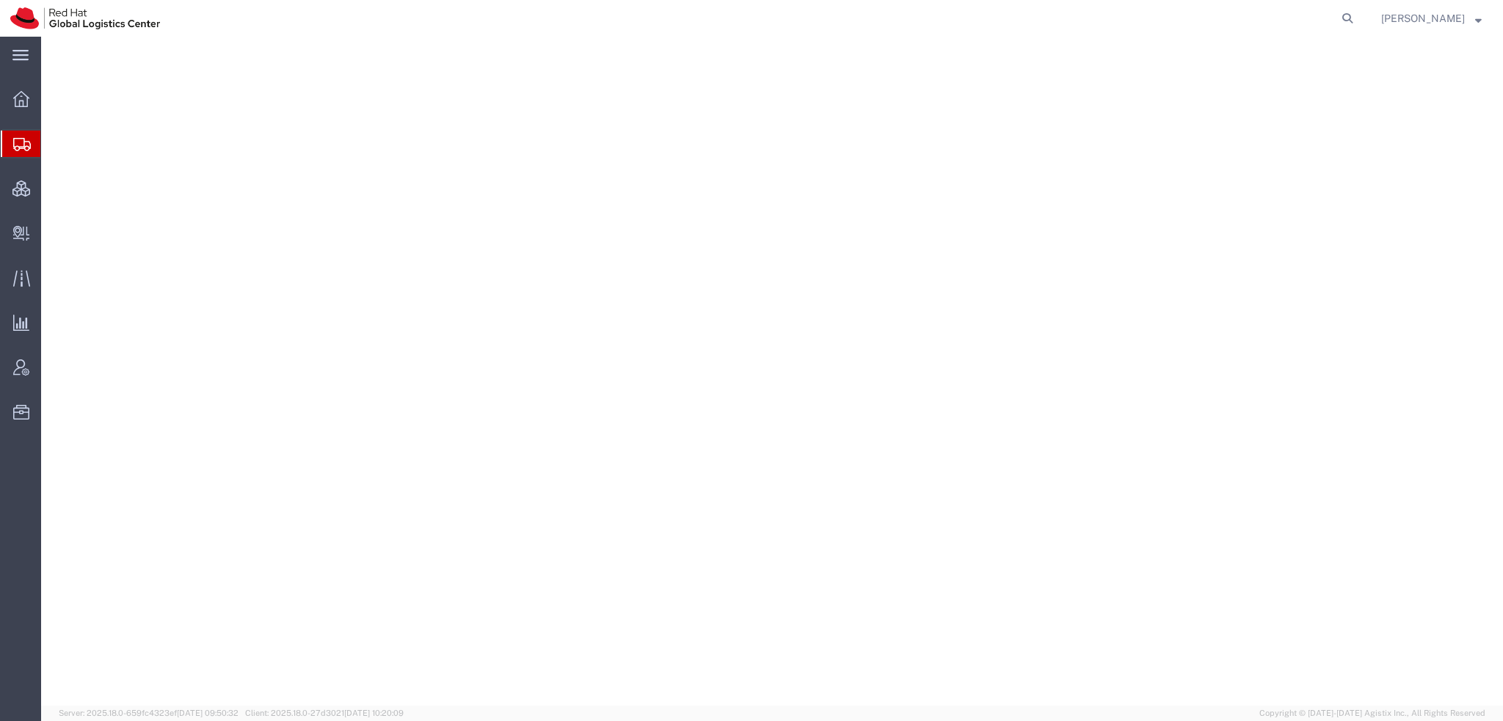
select select "38014"
select select
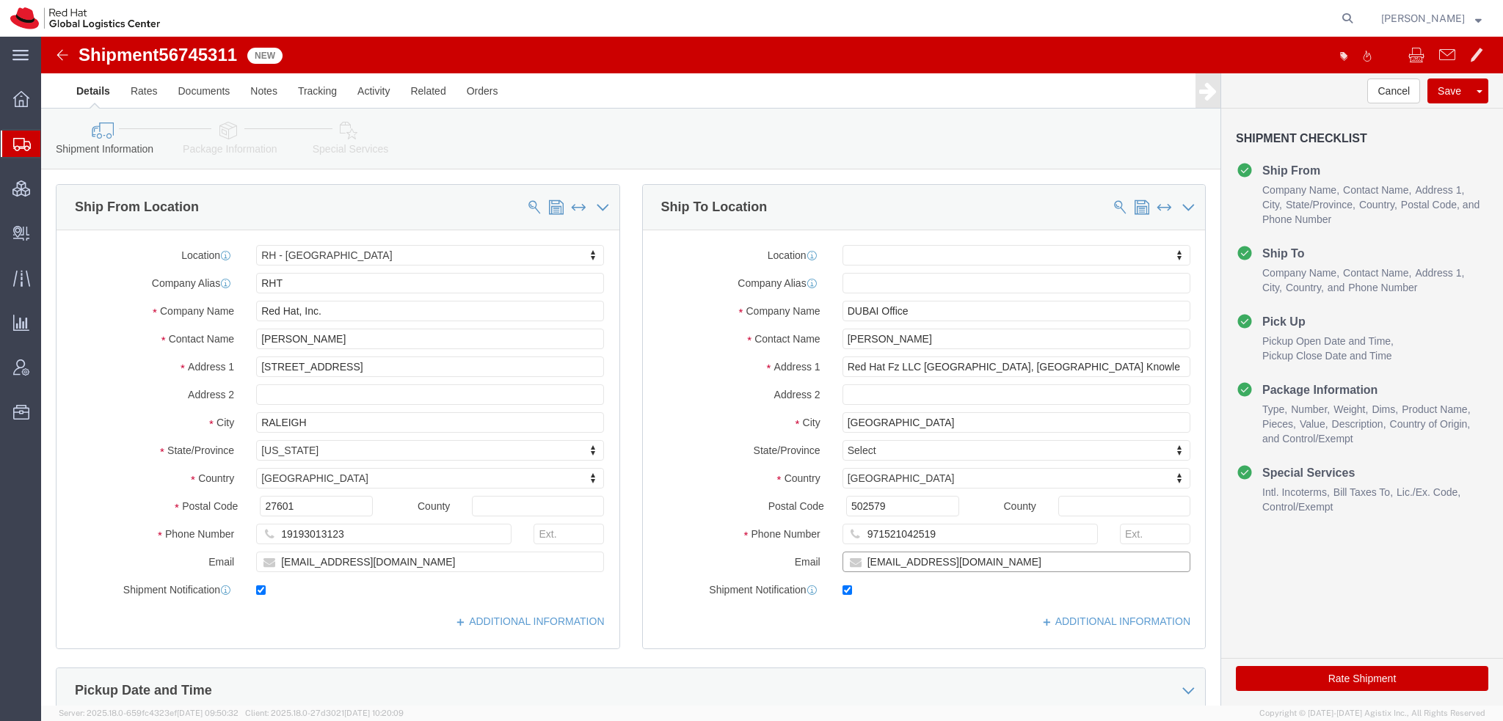
click input "[EMAIL_ADDRESS][DOMAIN_NAME]"
drag, startPoint x: 887, startPoint y: 498, endPoint x: 316, endPoint y: 385, distance: 581.9
click div "Ship From Location Location RH - Raleigh My Profile Location RH - Amsterdam - M…"
click input "Anas Deshmukh"
type input "Anas Deshmu"
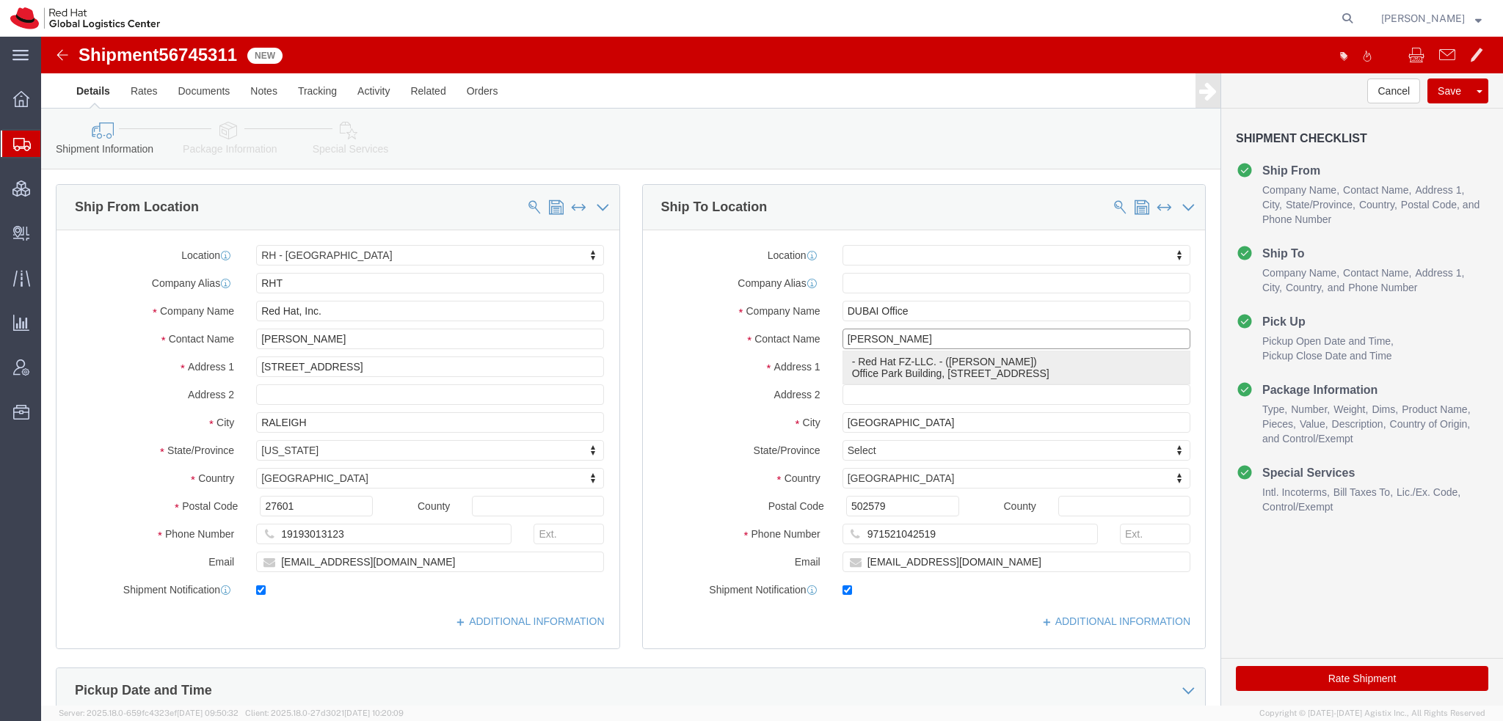
click p "- Red Hat FZ-LLC. - (Anas Deshmukh) Office Park Building, Block A, Office 406A,…"
select select "37952"
drag, startPoint x: 846, startPoint y: 494, endPoint x: 878, endPoint y: 492, distance: 31.6
click input "971521042519"
paste input "971521042519"
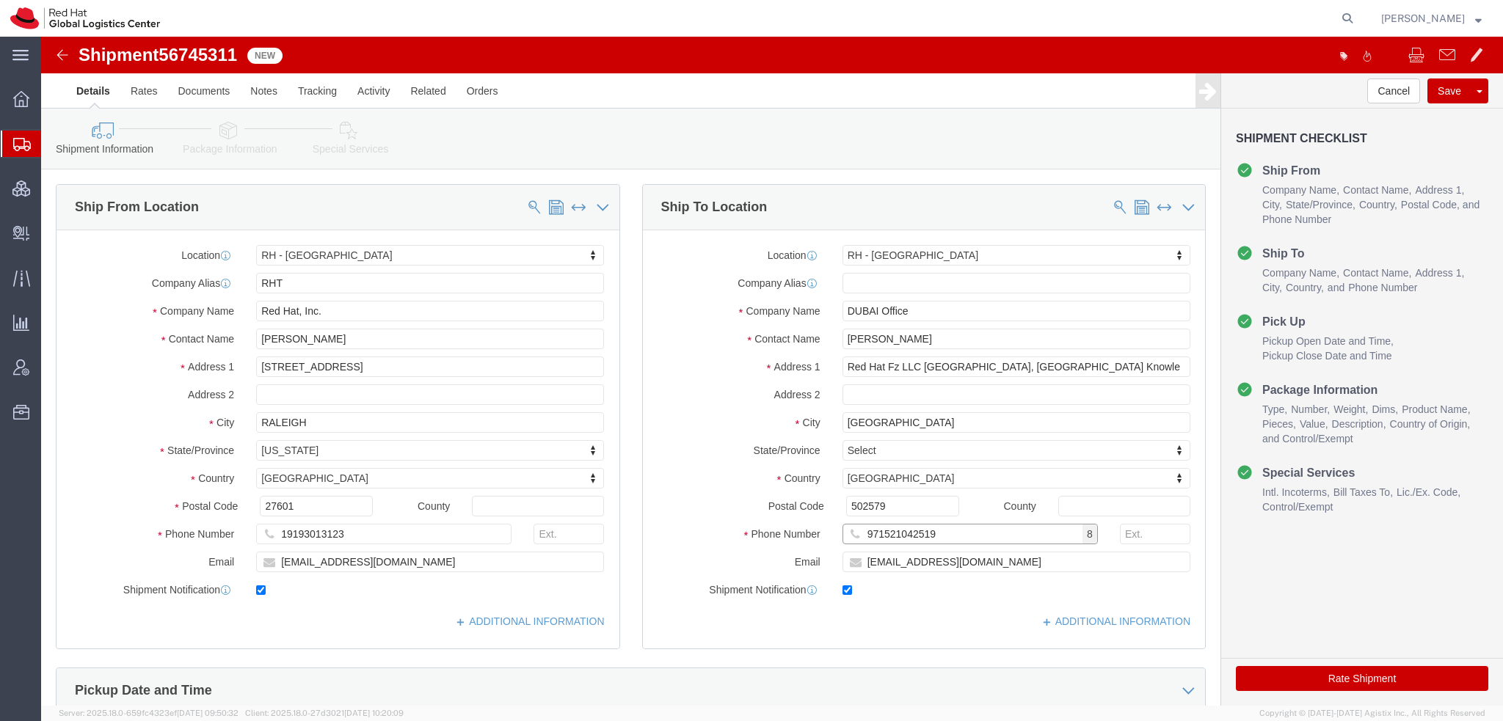
type input "971521042519"
click input "andeshmu@redhat.com"
type input "andeshmu@redhat.com, emealogistics@redhat.com"
click icon
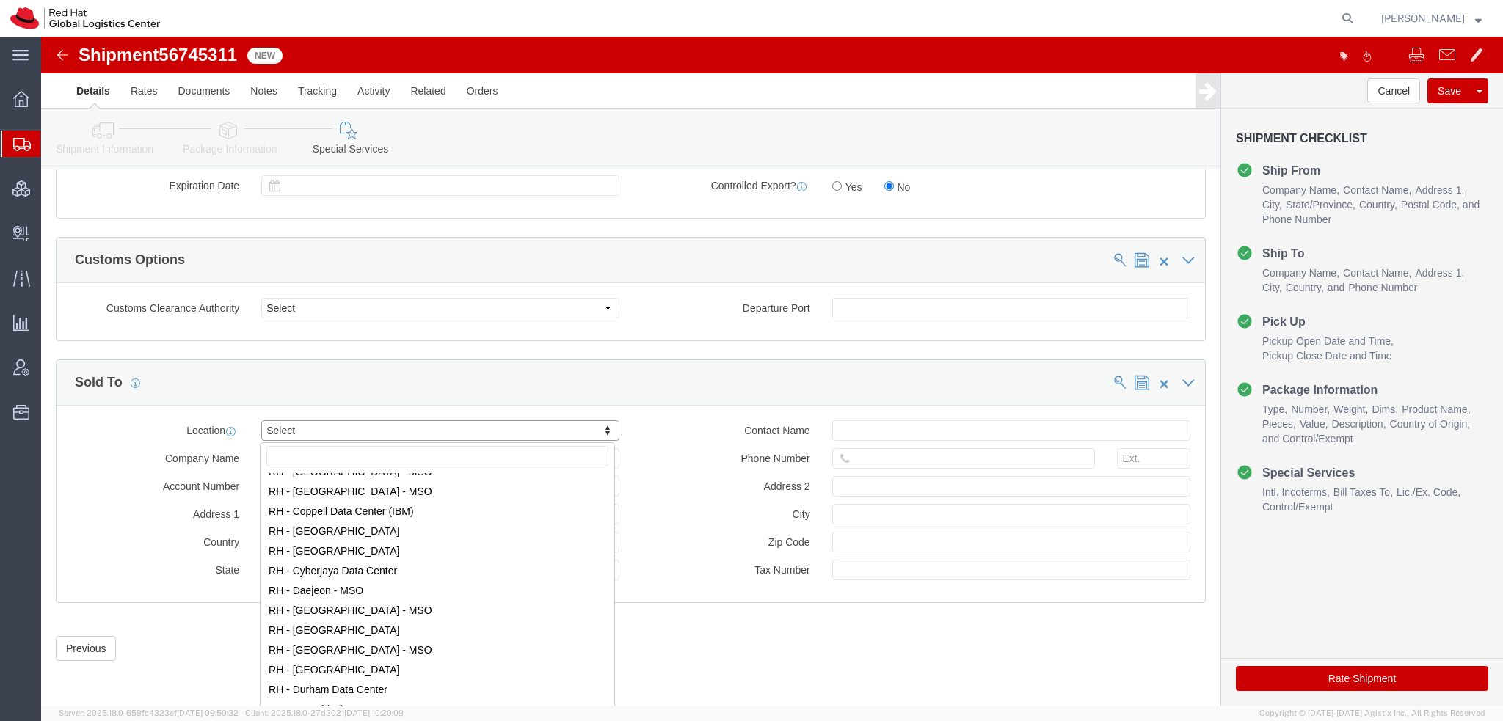
scroll to position [807, 0]
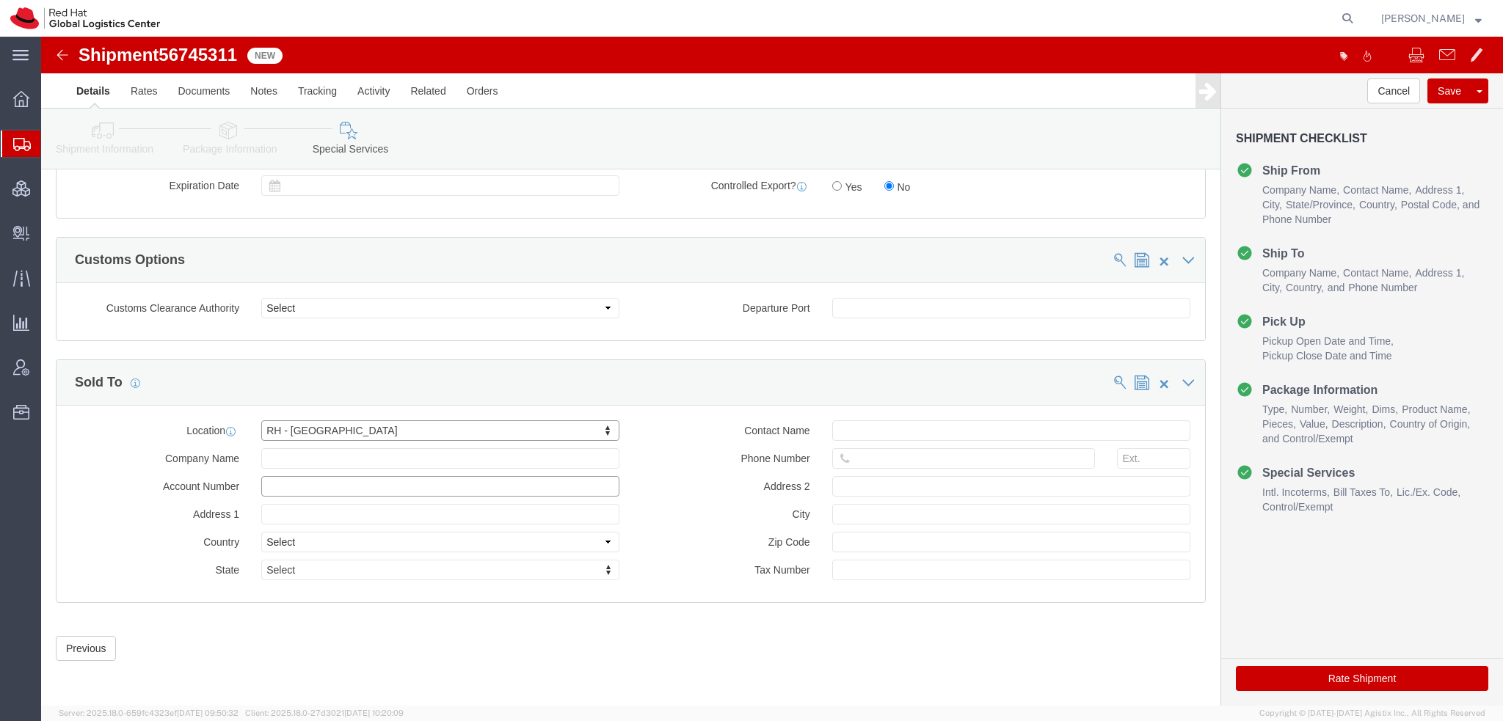
click input "text"
paste input "Importer's Code: AE-1068024"
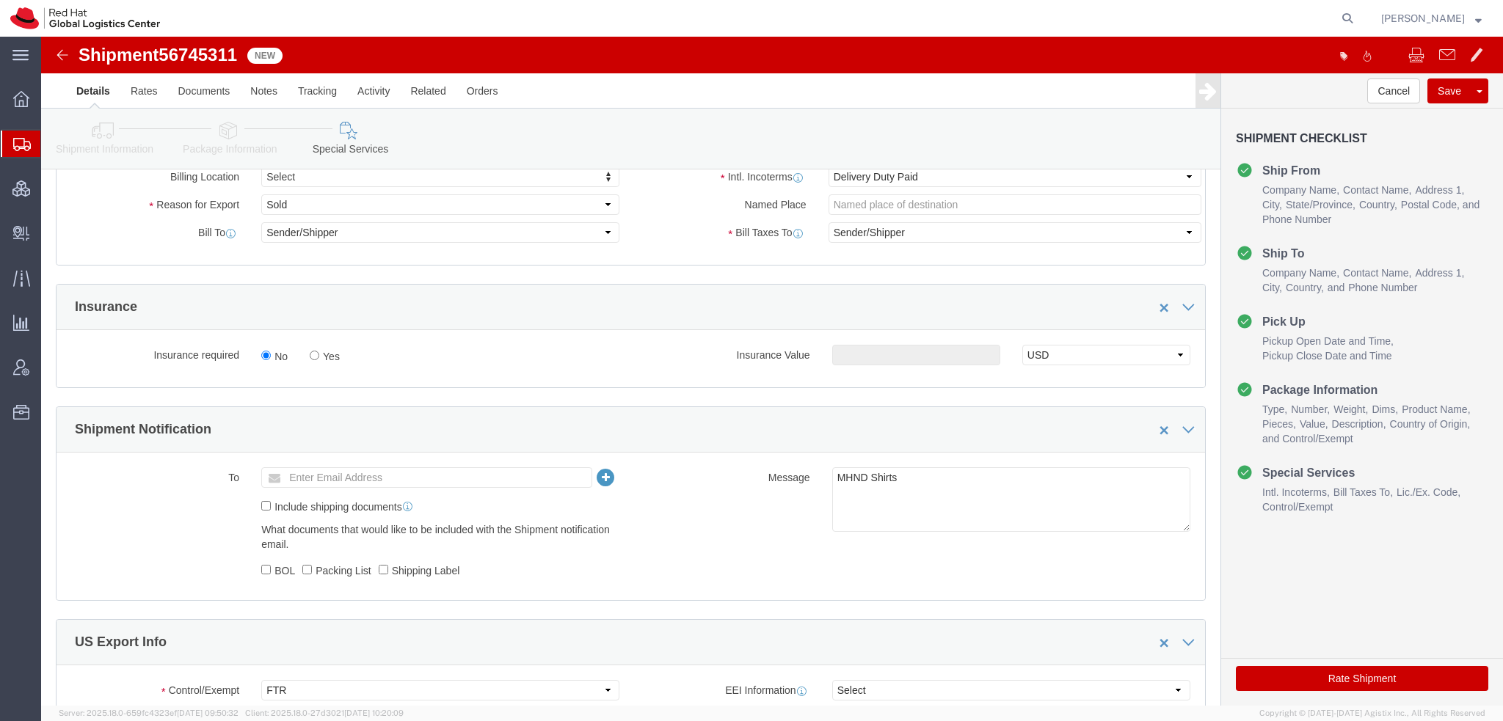
scroll to position [434, 0]
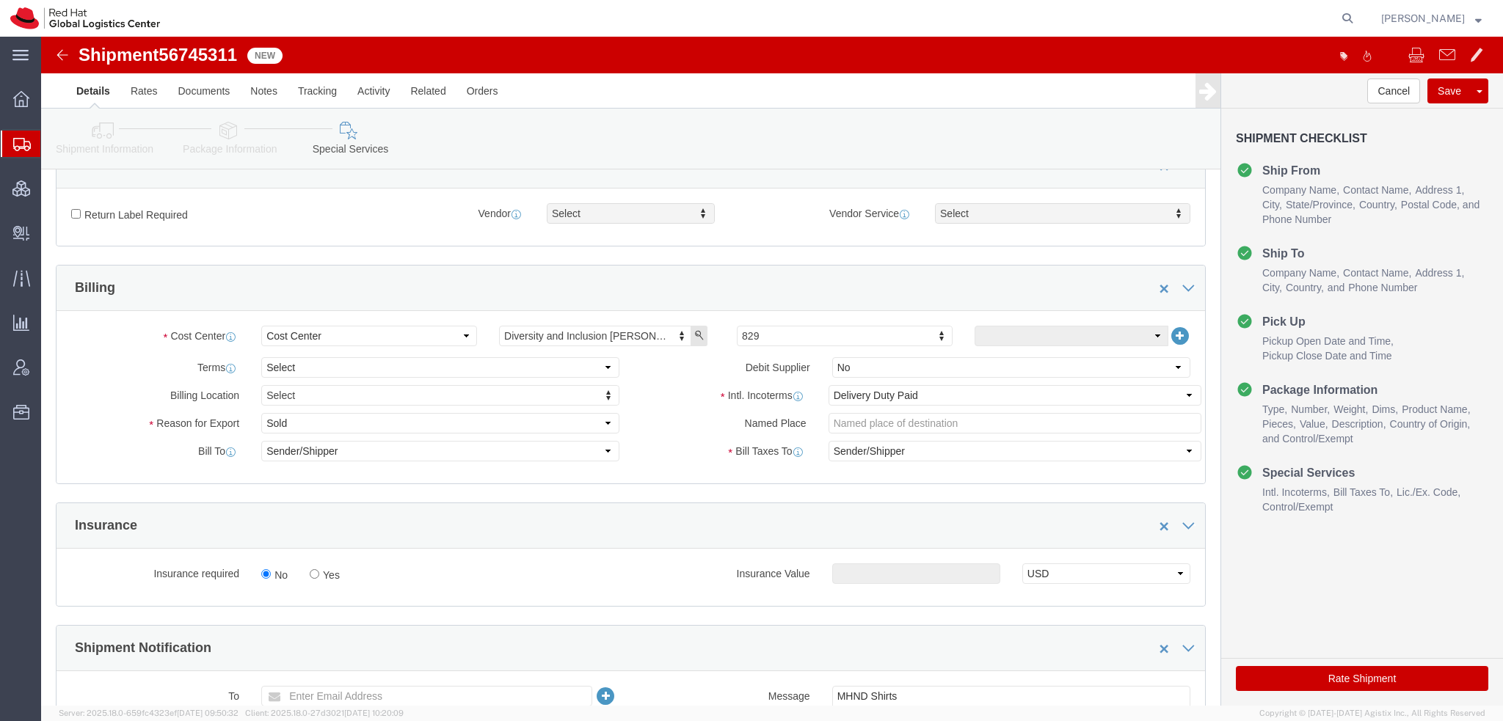
type input "Importer's Code: AE-1068024"
click select "Select Gift Personal Effects Repair/Warranty Return Sample Sold Temporary/Not S…"
select select "GIFT"
click select "Select Gift Personal Effects Repair/Warranty Return Sample Sold Temporary/Not S…"
click button "Rate Shipment"
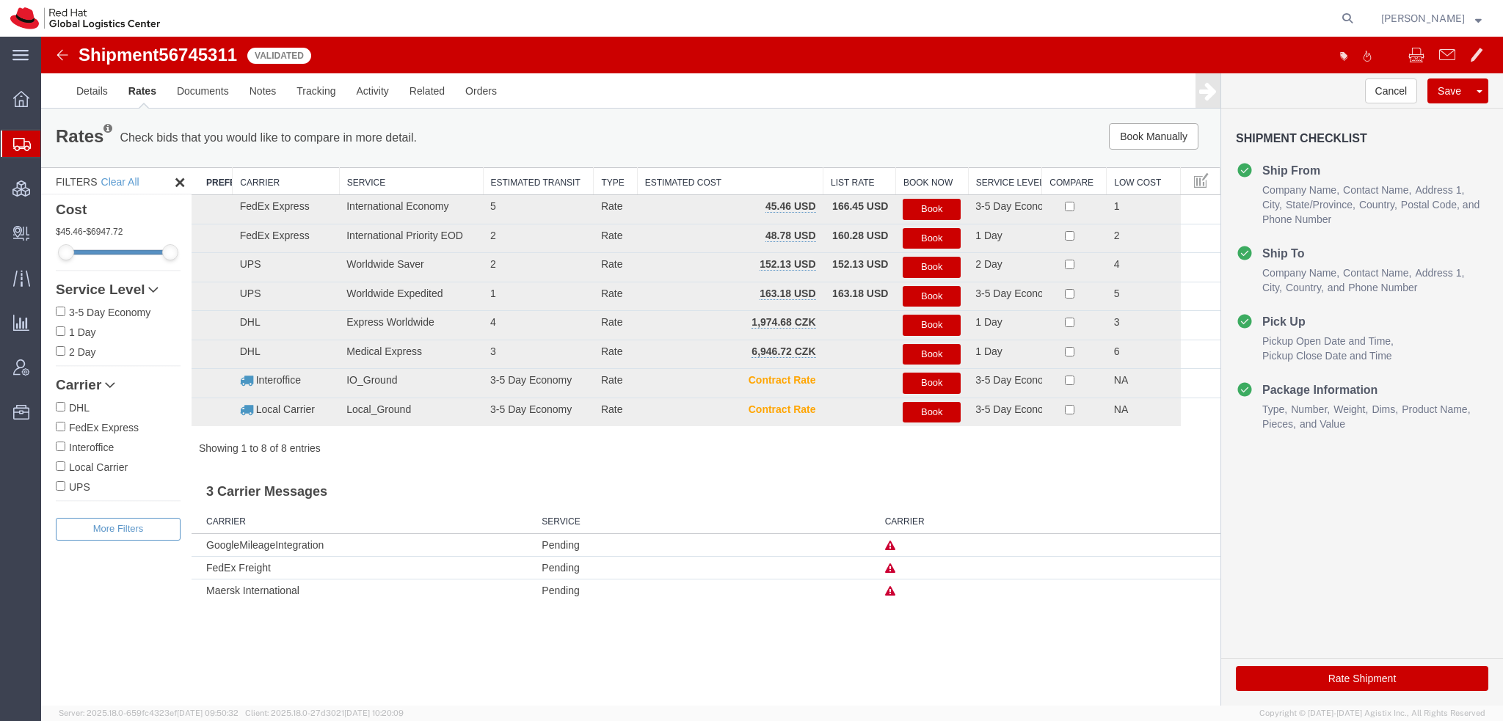
scroll to position [0, 0]
click at [924, 208] on button "Book" at bounding box center [931, 209] width 58 height 21
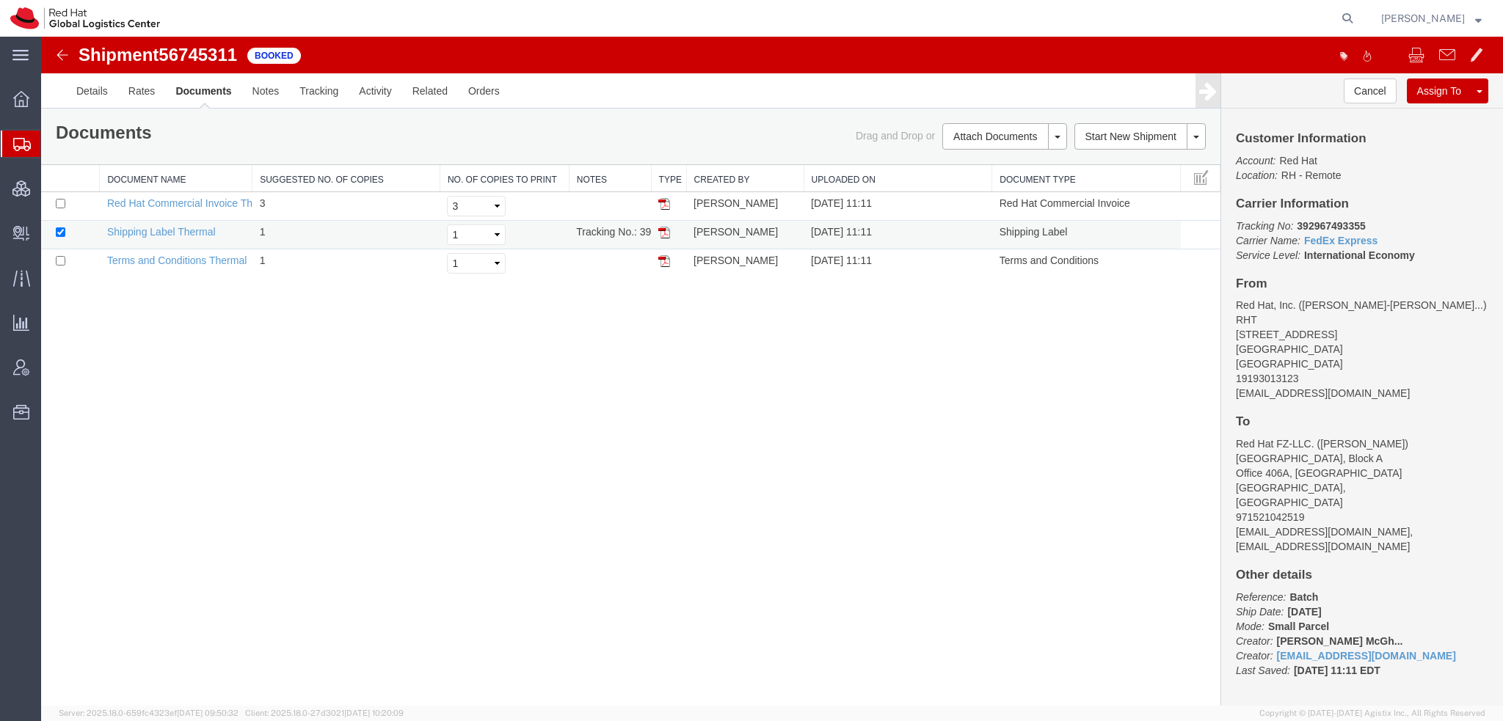
click at [662, 231] on img at bounding box center [664, 233] width 12 height 12
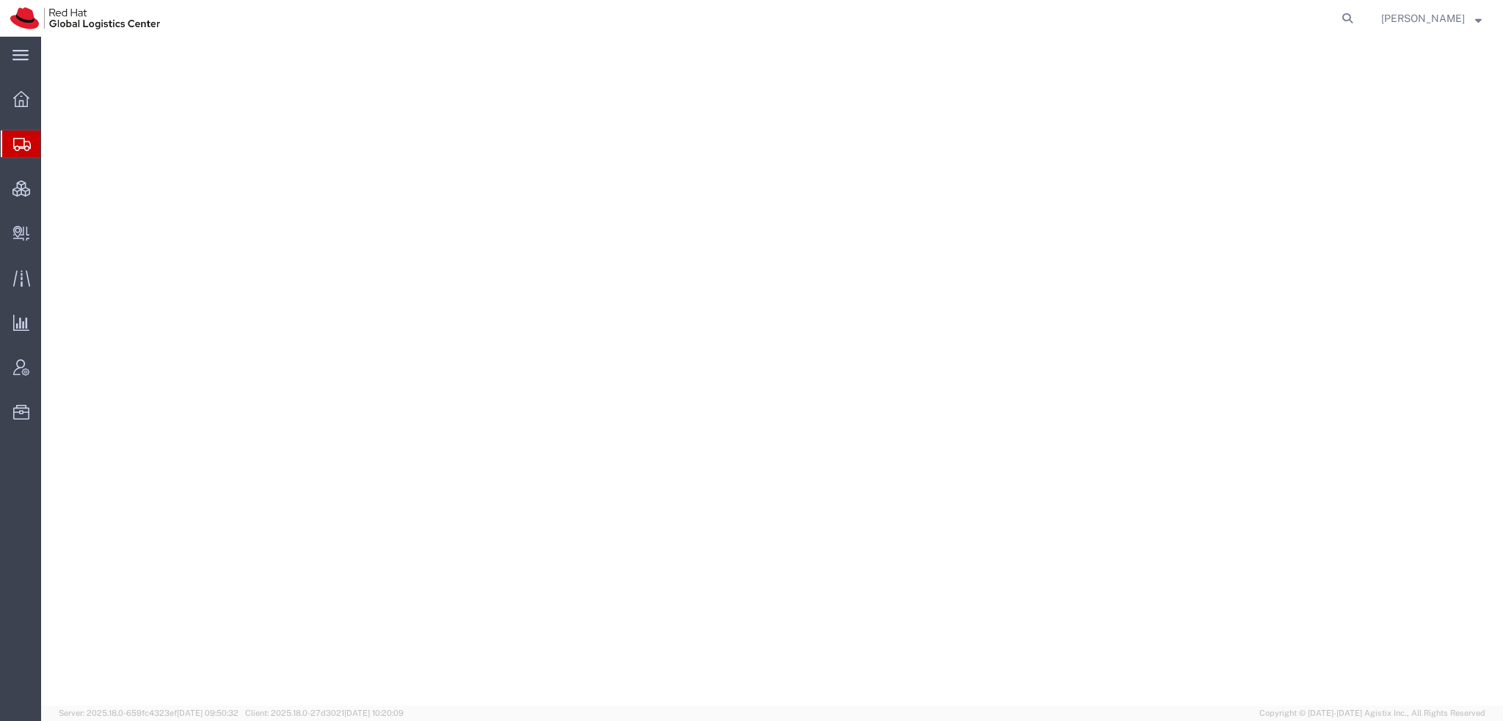
select select "38014"
select select
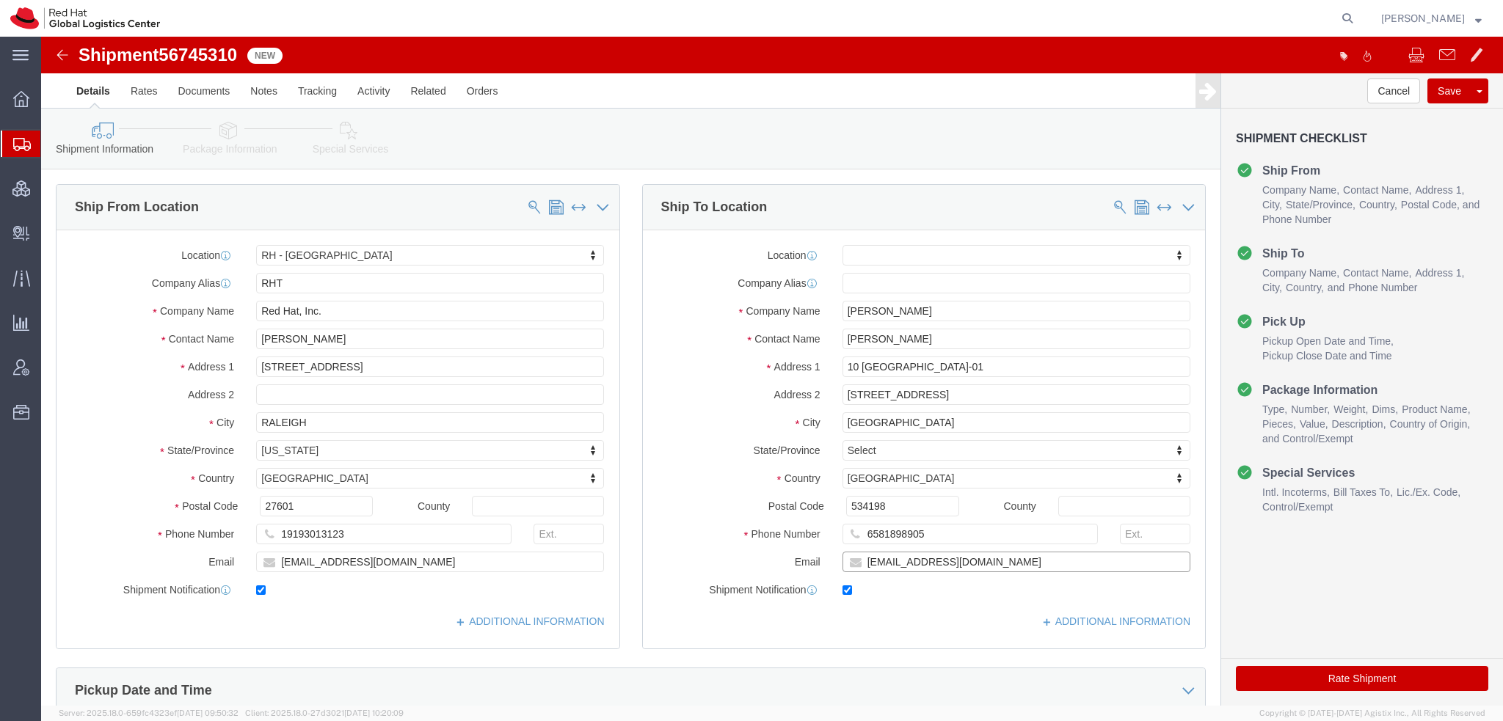
click input "[EMAIL_ADDRESS][DOMAIN_NAME]"
type input "[EMAIL_ADDRESS][DOMAIN_NAME], [EMAIL_ADDRESS][DOMAIN_NAME]"
click icon
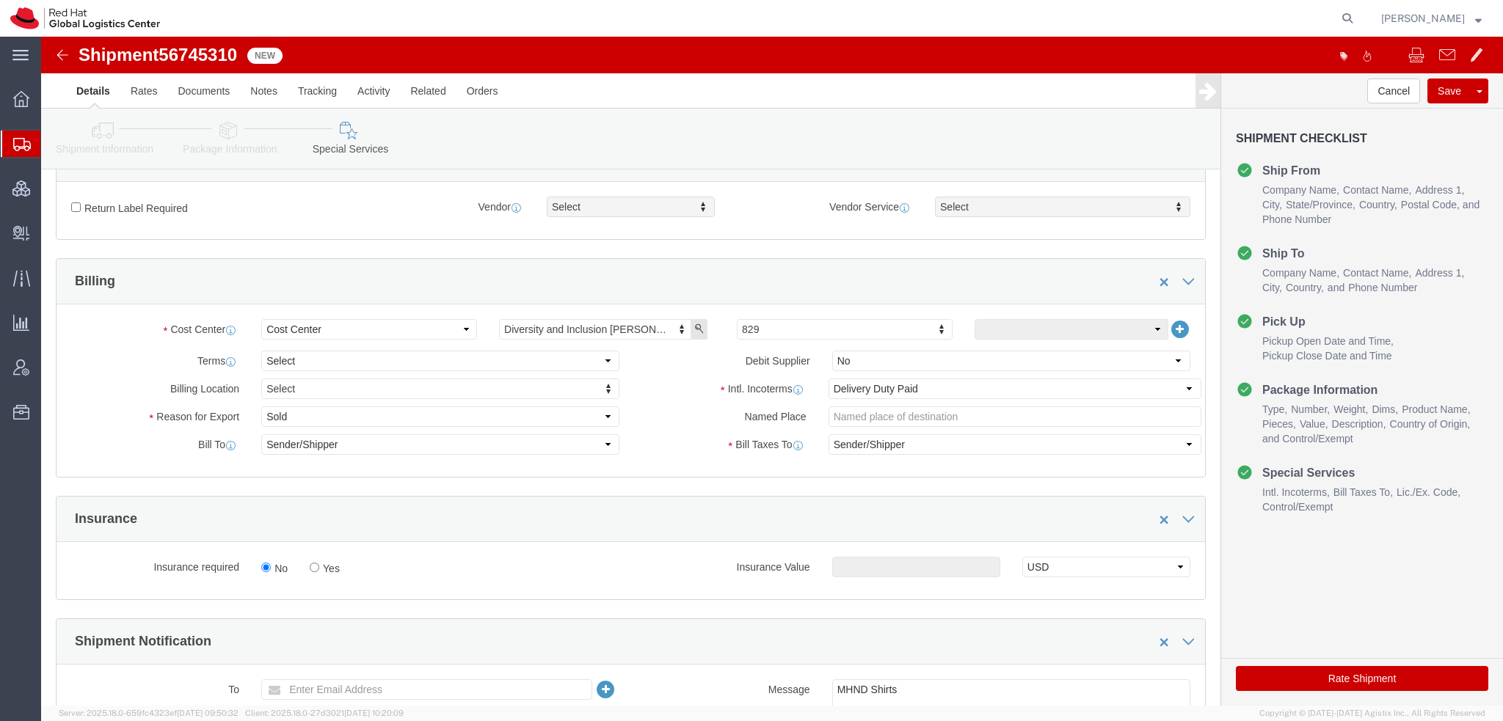
scroll to position [514, 0]
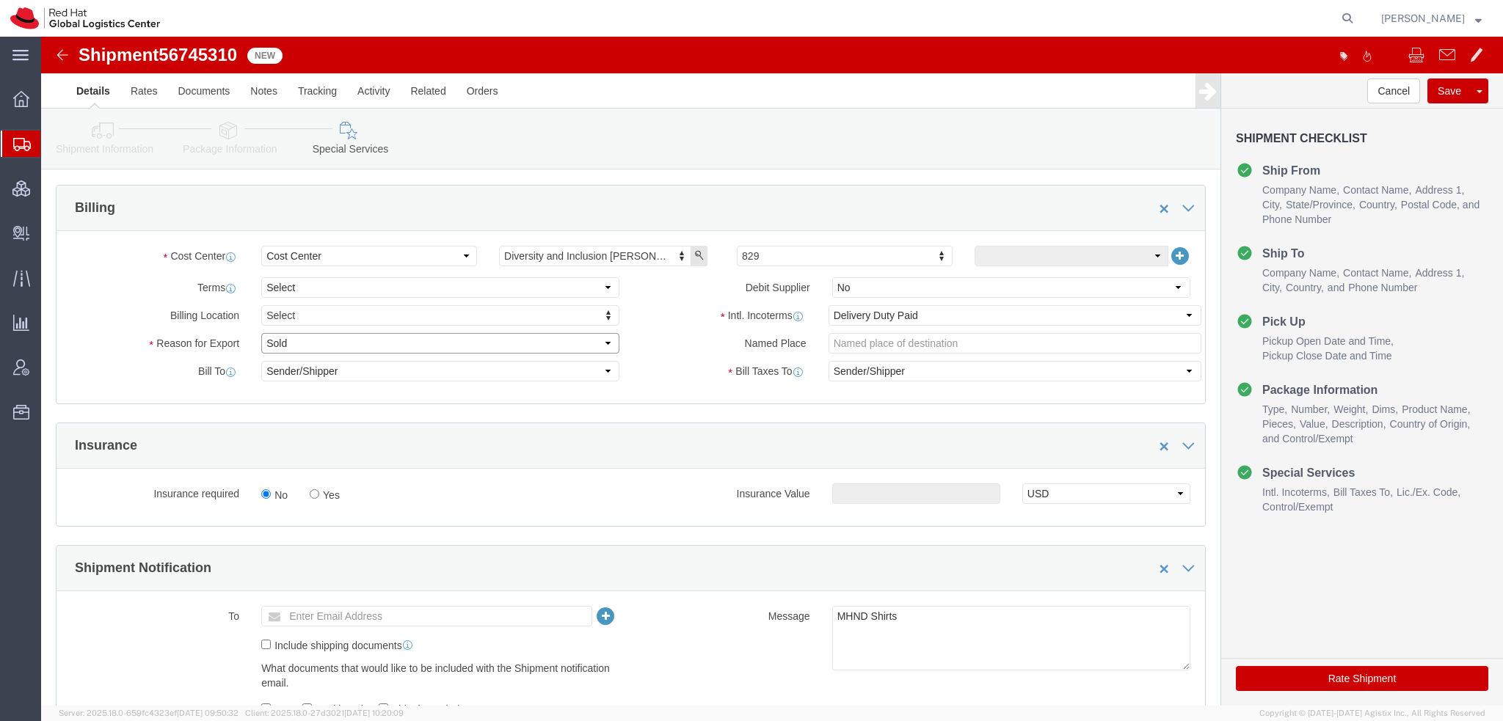
click select "Select Gift Personal Effects Repair/Warranty Return Sample Sold Temporary/Not S…"
select select "GIFT"
click select "Select Gift Personal Effects Repair/Warranty Return Sample Sold Temporary/Not S…"
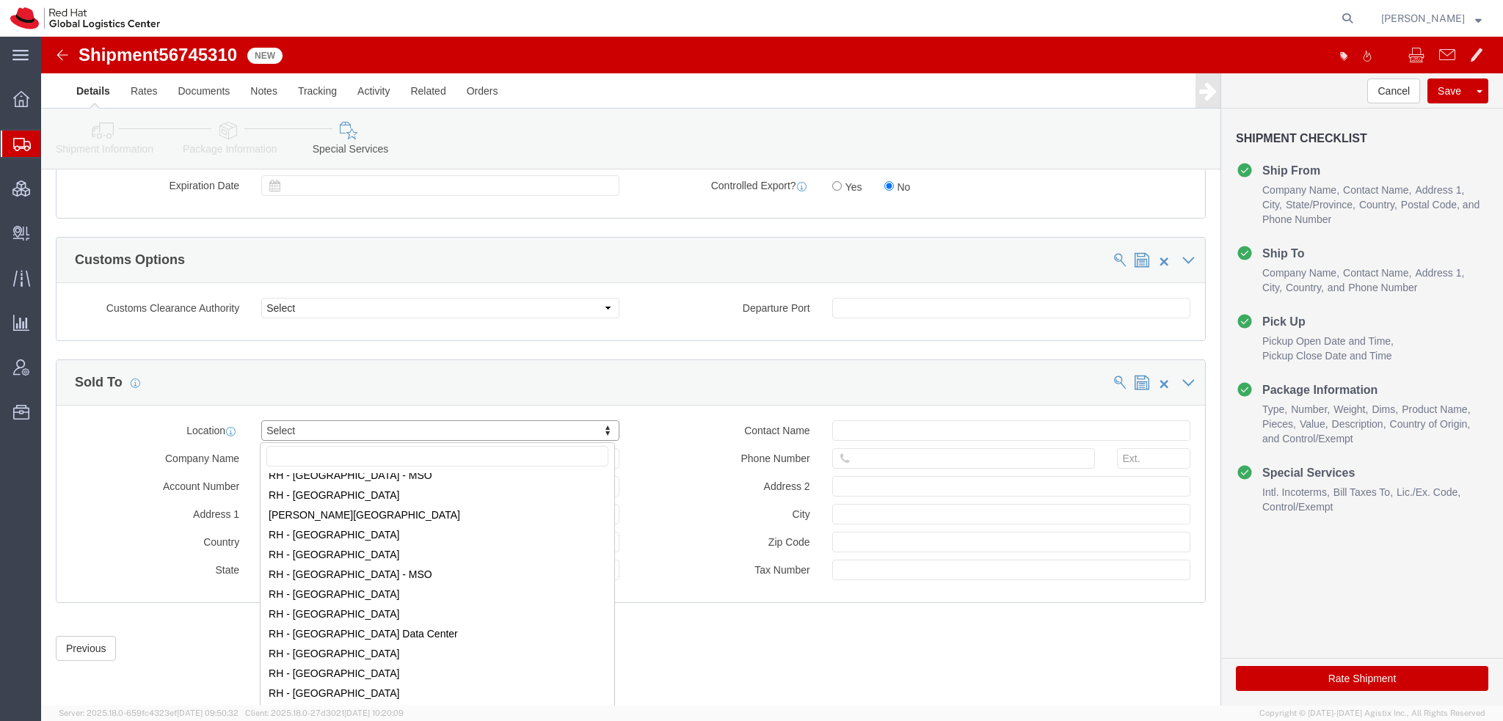
scroll to position [2274, 0]
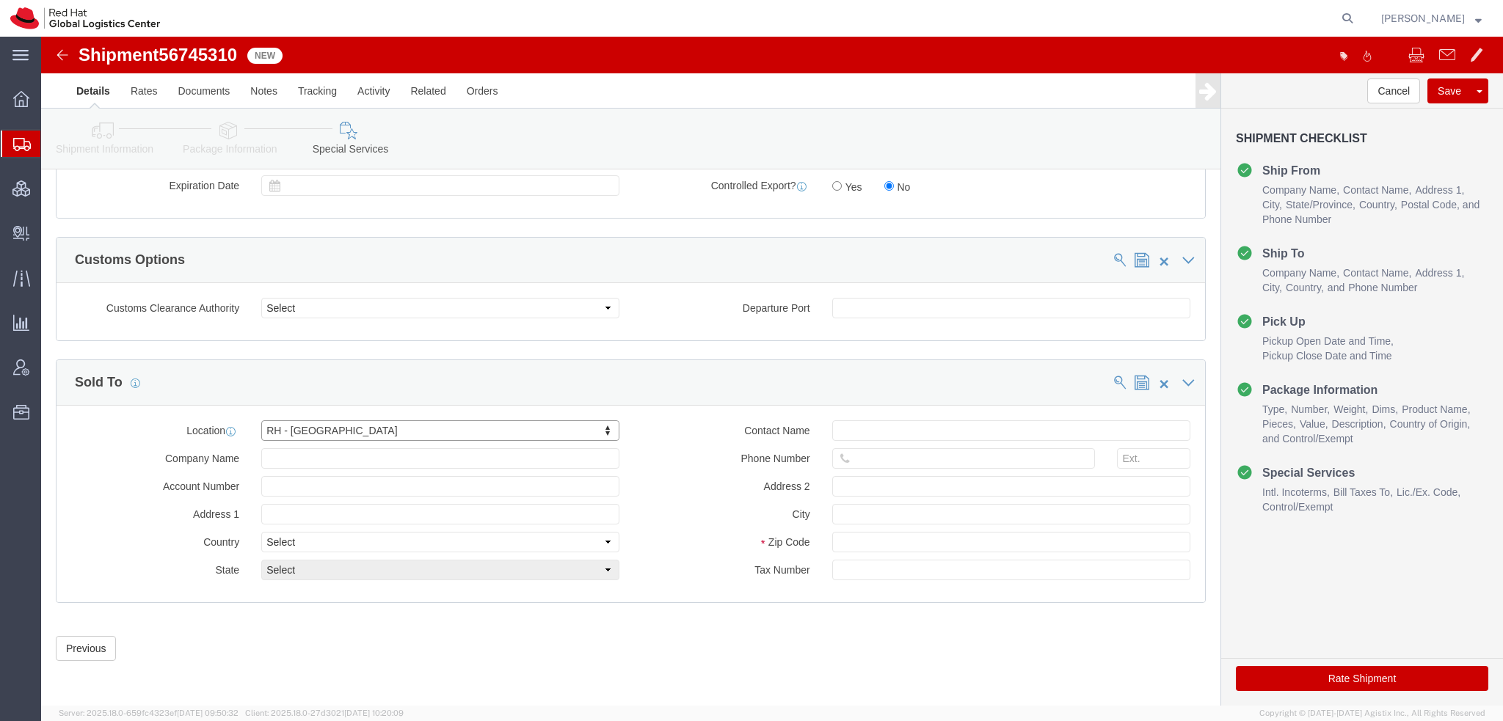
click button "Rate Shipment"
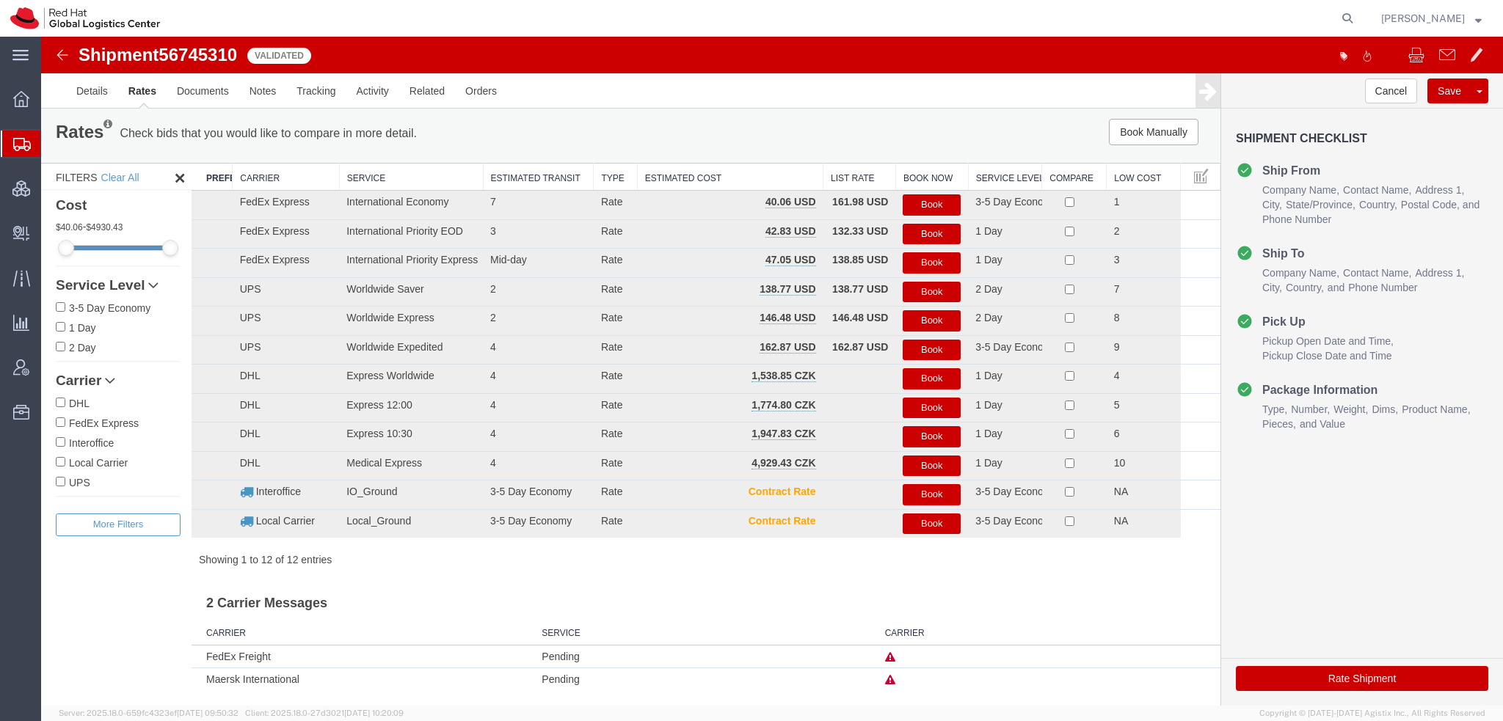
scroll to position [0, 0]
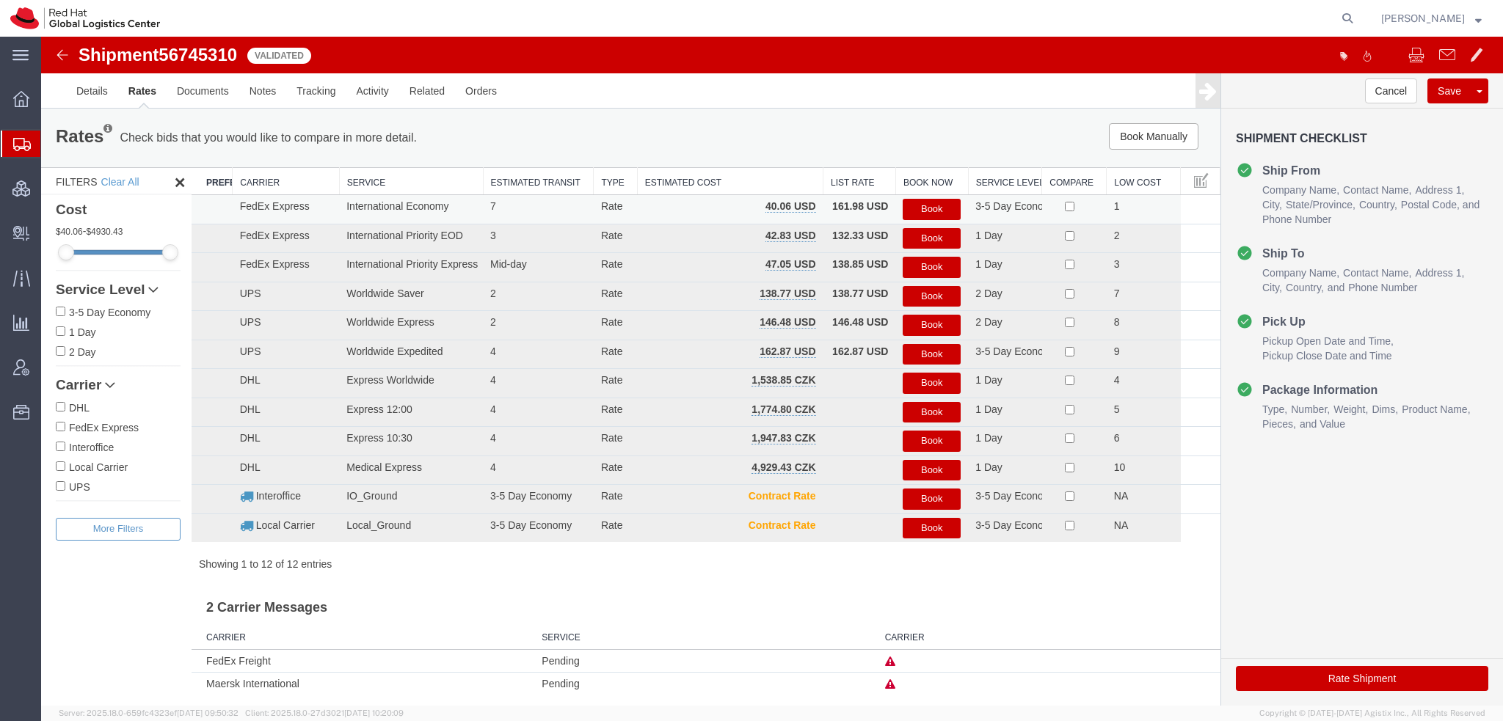
click at [902, 205] on button "Book" at bounding box center [931, 209] width 58 height 21
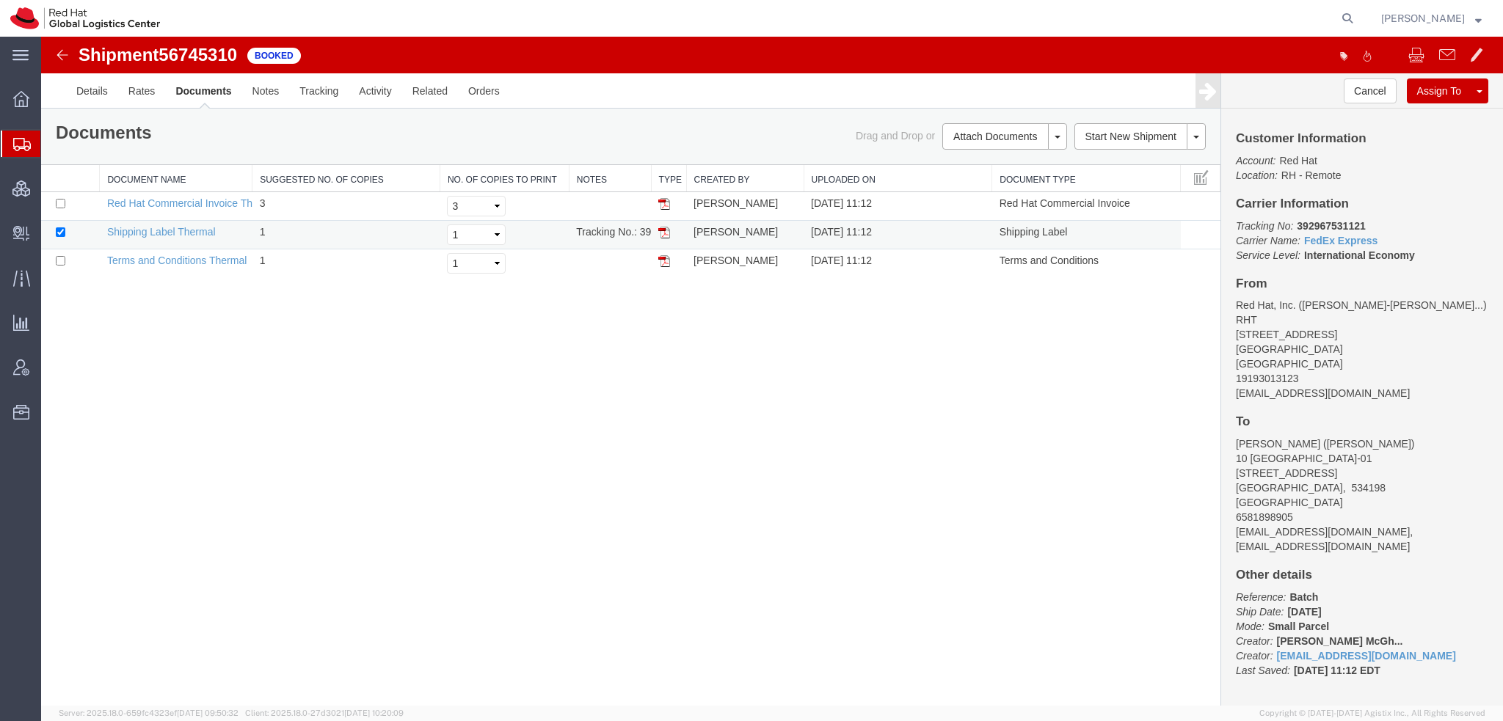
click at [660, 233] on img at bounding box center [664, 233] width 12 height 12
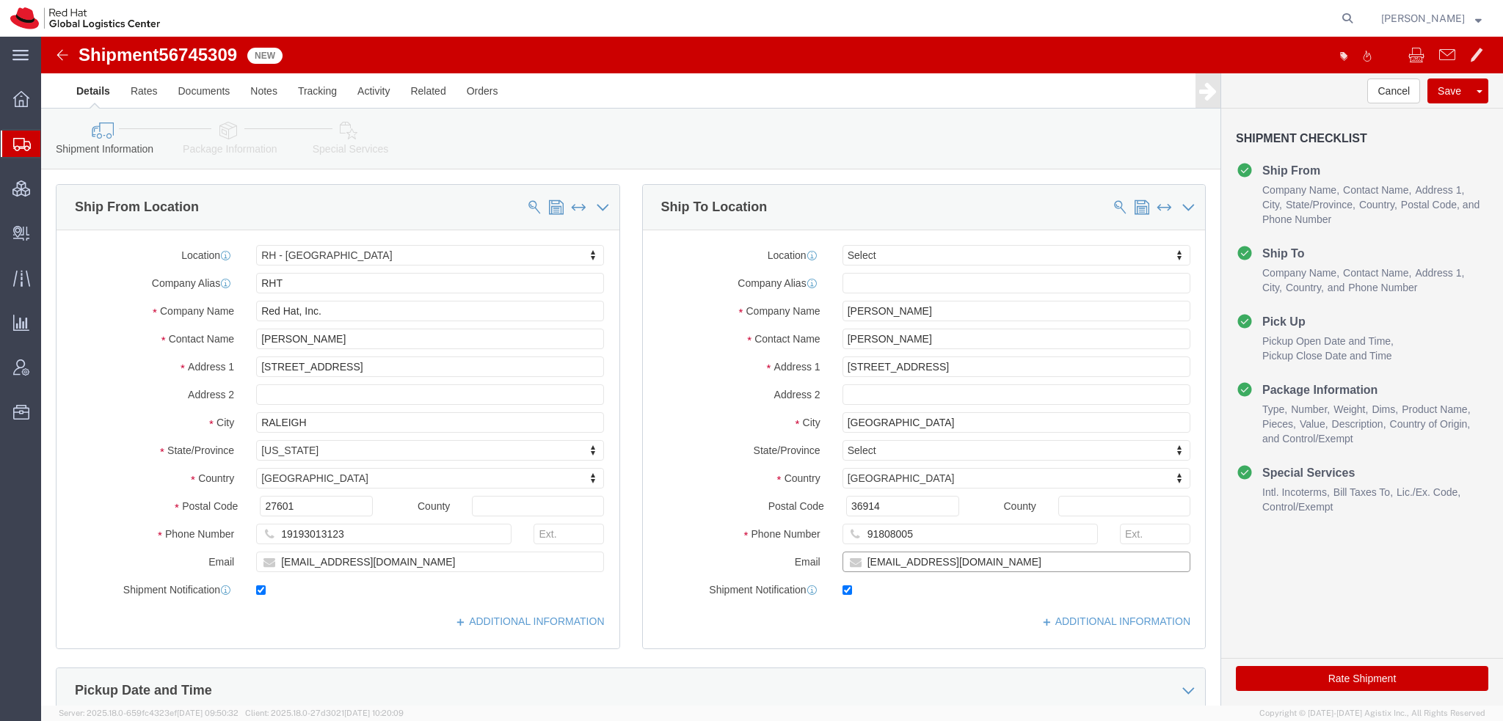
click input "[EMAIL_ADDRESS][DOMAIN_NAME]"
type input "[EMAIL_ADDRESS][DOMAIN_NAME], [EMAIL_ADDRESS][DOMAIN_NAME]"
click icon
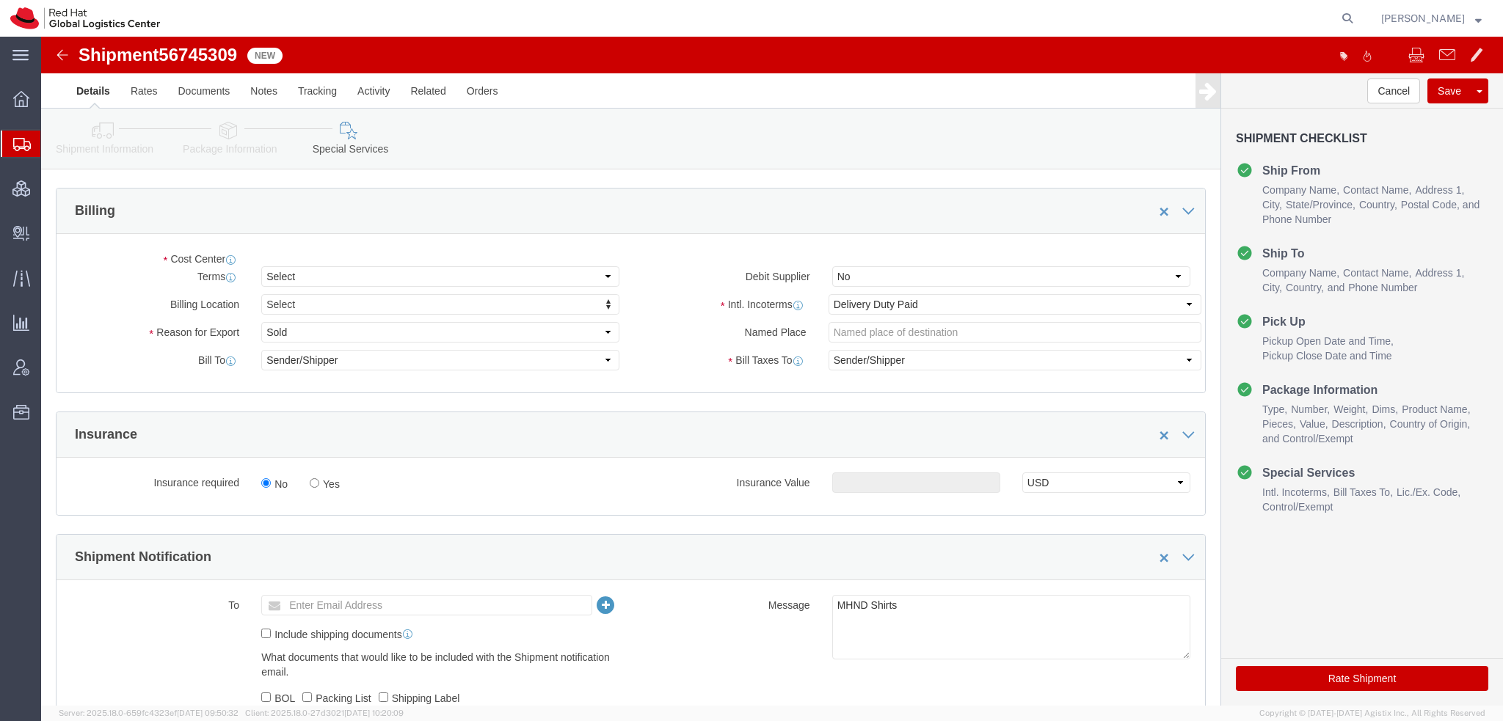
scroll to position [514, 0]
click select "Select Gift Personal Effects Repair/Warranty Return Sample Sold Temporary/Not S…"
select select "GIFT"
click select "Select Gift Personal Effects Repair/Warranty Return Sample Sold Temporary/Not S…"
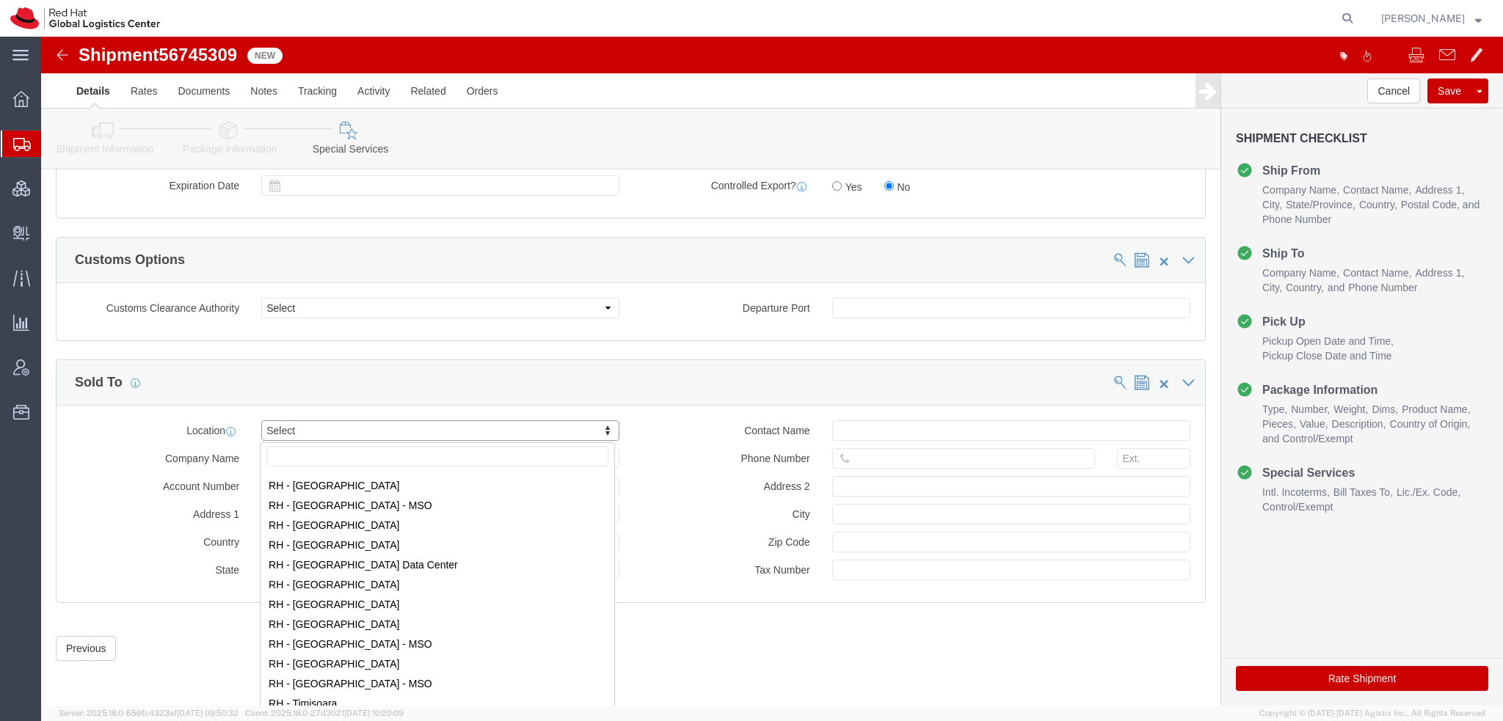
scroll to position [2274, 0]
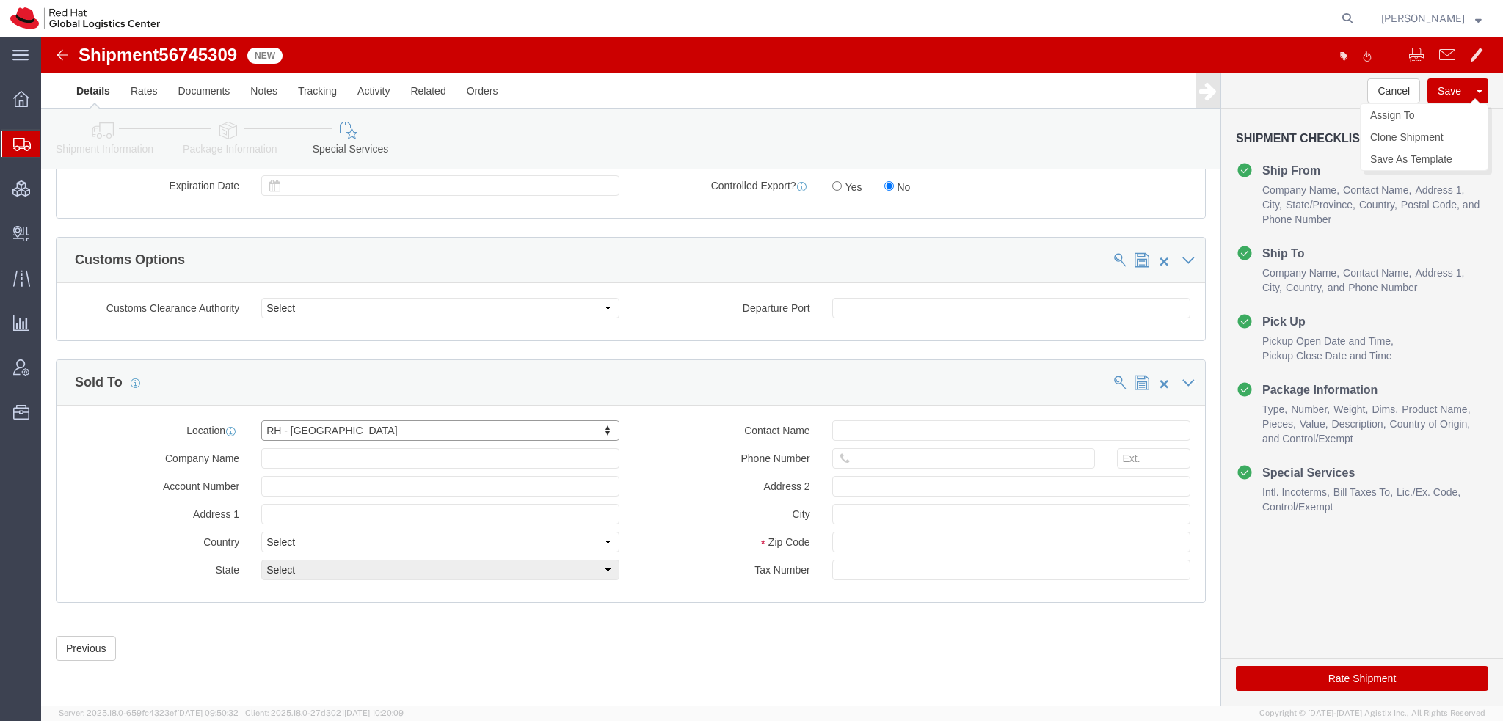
click button "Save"
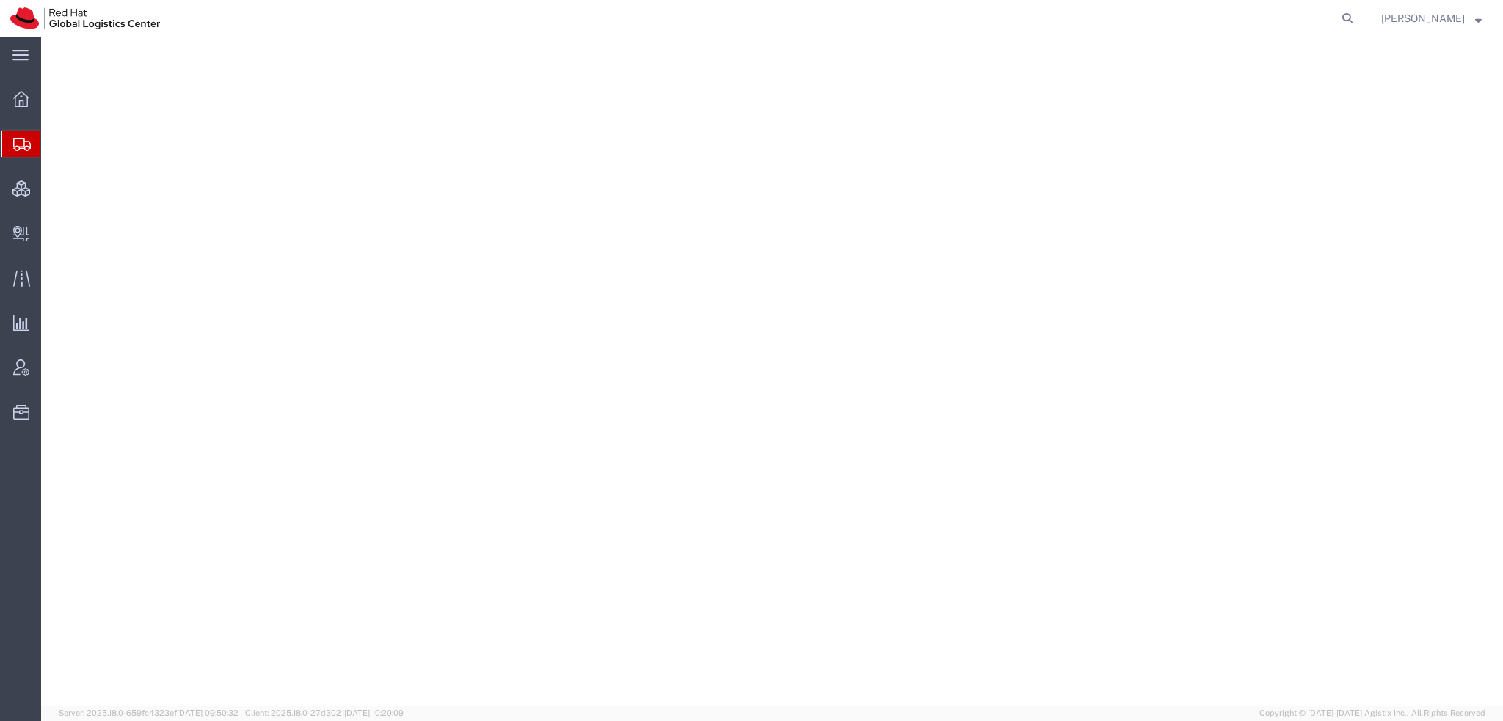
select select "38014"
select select
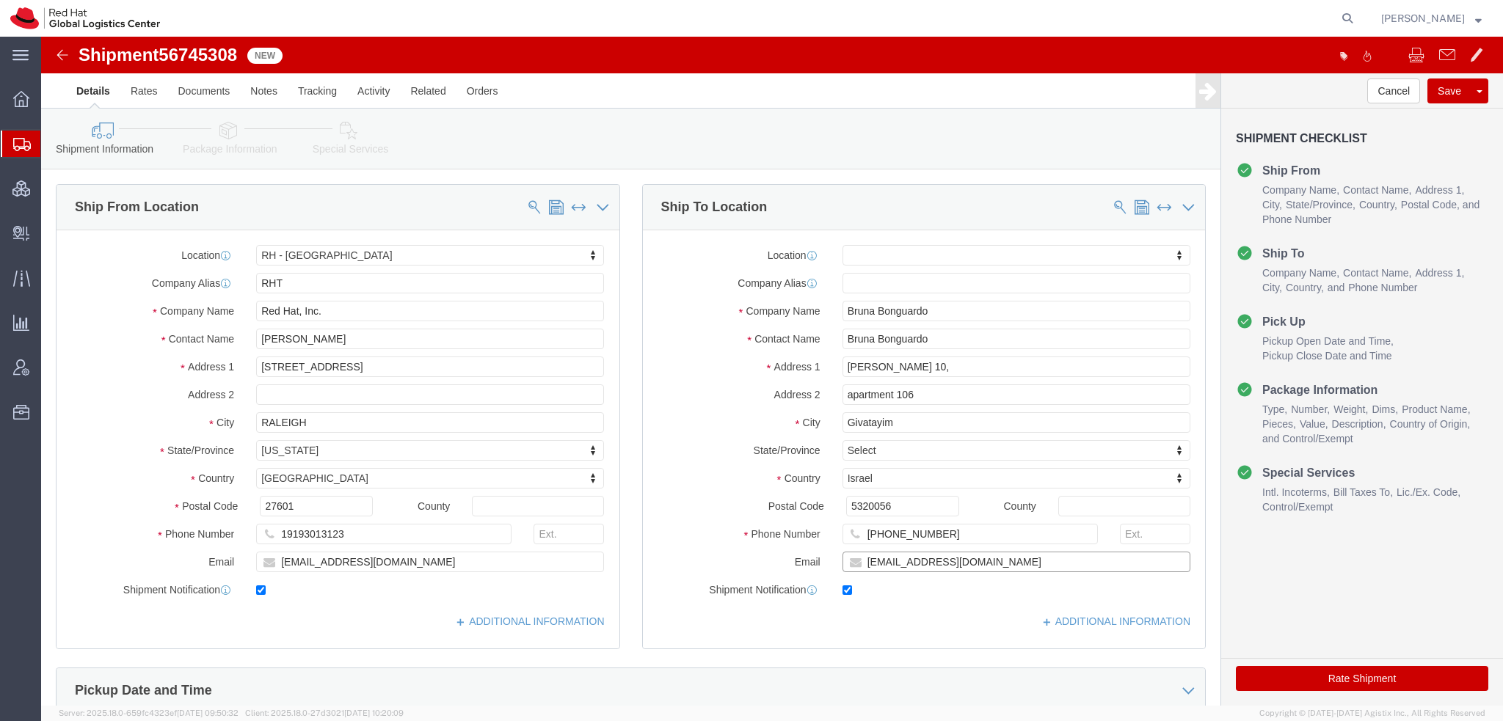
click input "bbonguar@redhat.com"
type input "bbonguar@redhat.com, emealogistics@redhat.com"
drag, startPoint x: 904, startPoint y: 501, endPoint x: 164, endPoint y: 289, distance: 770.1
click div "Ship From Location Location RH - Raleigh My Profile Location RH - Amsterdam - M…"
click icon
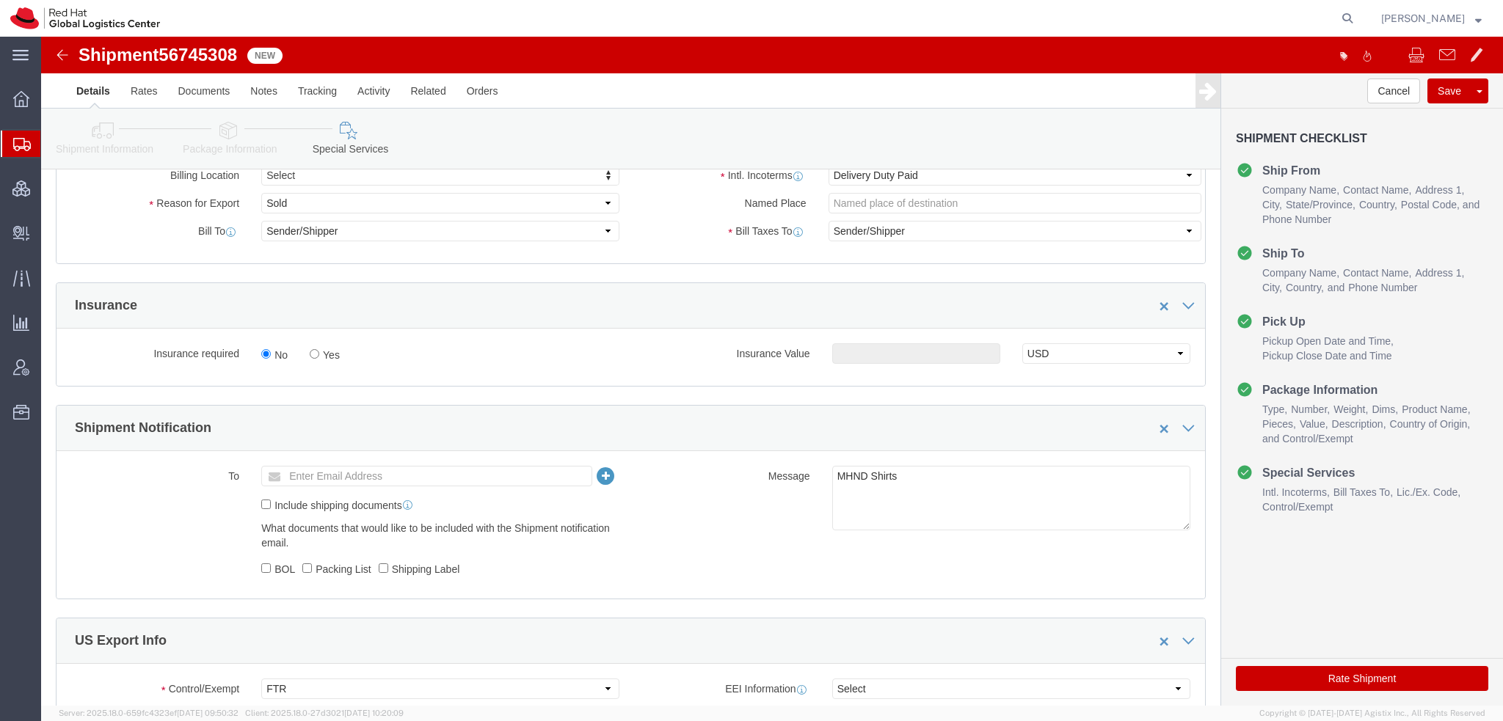
scroll to position [660, 0]
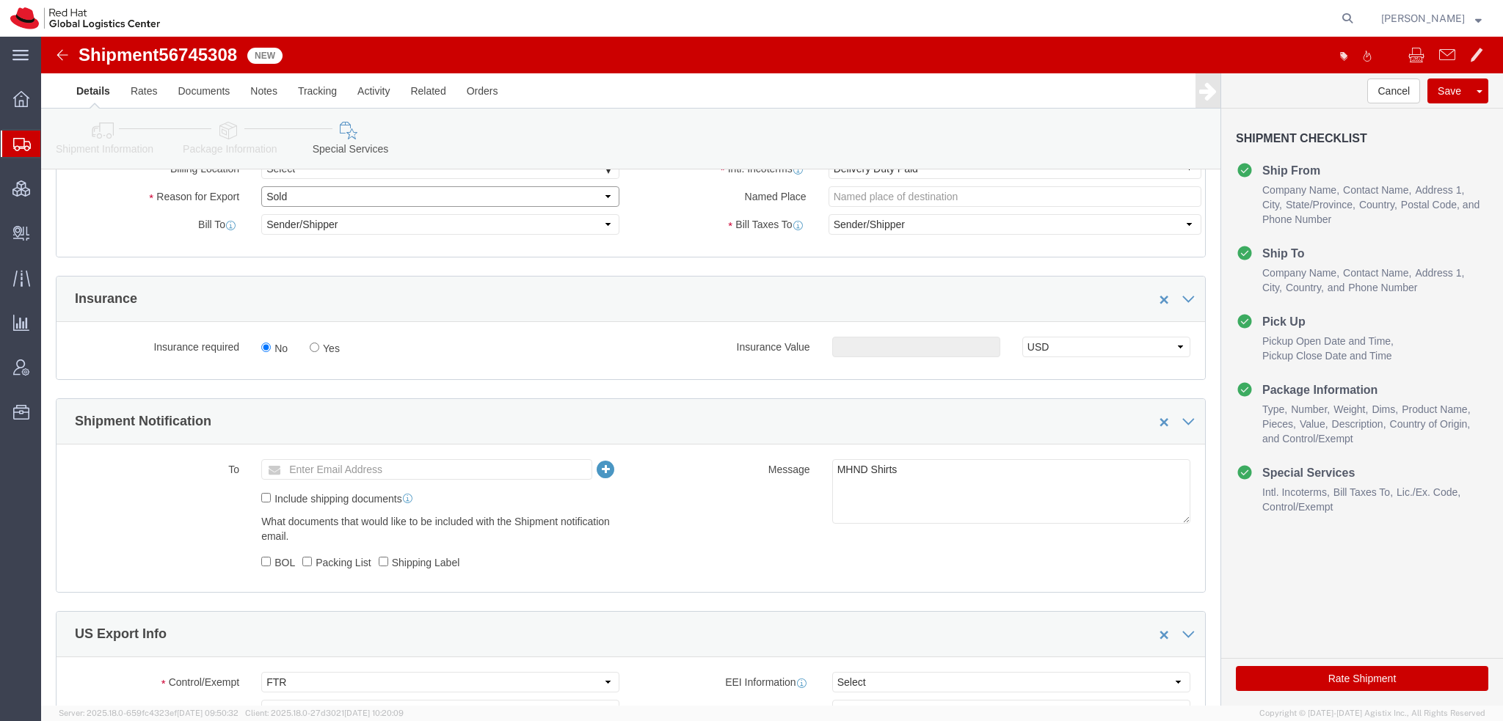
click select "Select Gift Personal Effects Repair/Warranty Return Sample Sold Temporary/Not S…"
select select "GIFT"
click select "Select Gift Personal Effects Repair/Warranty Return Sample Sold Temporary/Not S…"
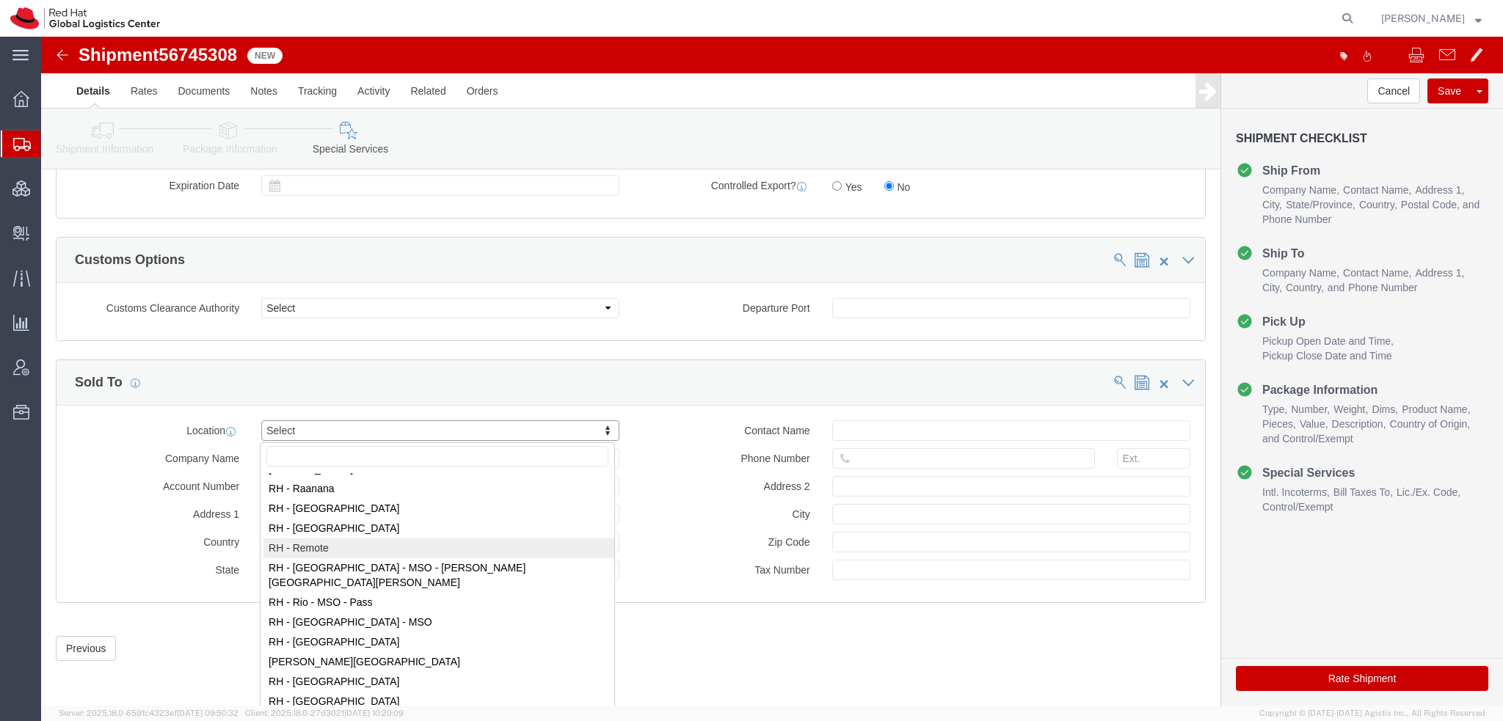
scroll to position [1908, 0]
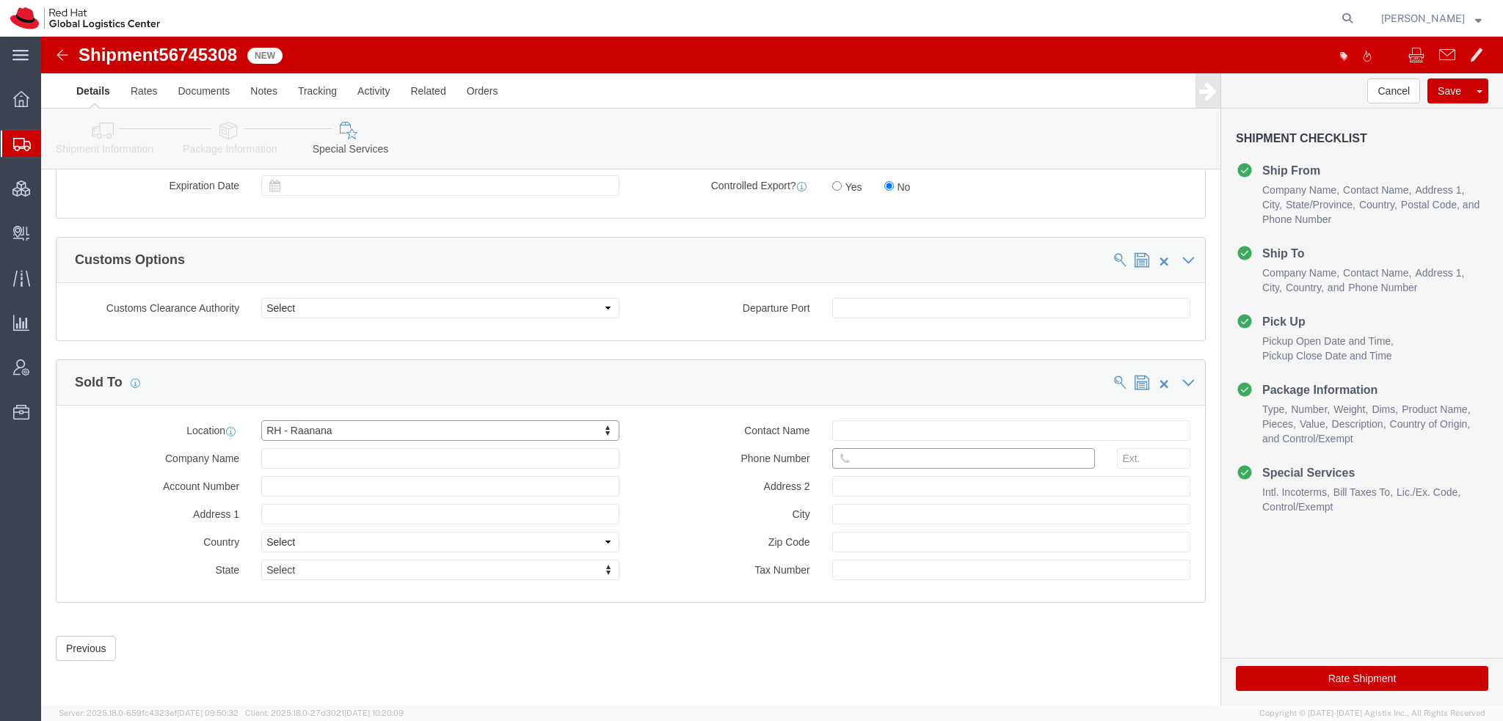
click input "text"
paste input "972-54-5427224"
type input "972-54-5427224"
click button "Rate Shipment"
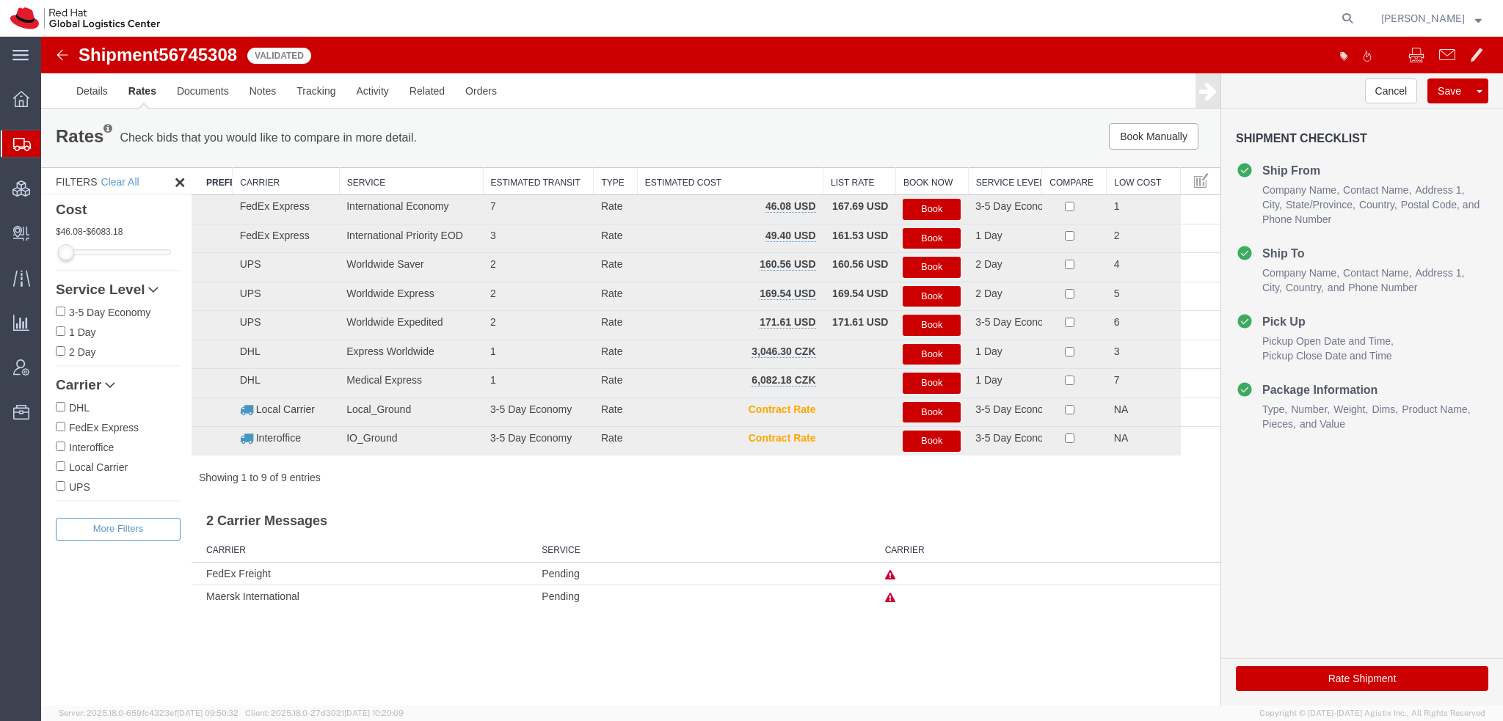
scroll to position [0, 0]
click at [938, 208] on button "Book" at bounding box center [931, 209] width 58 height 21
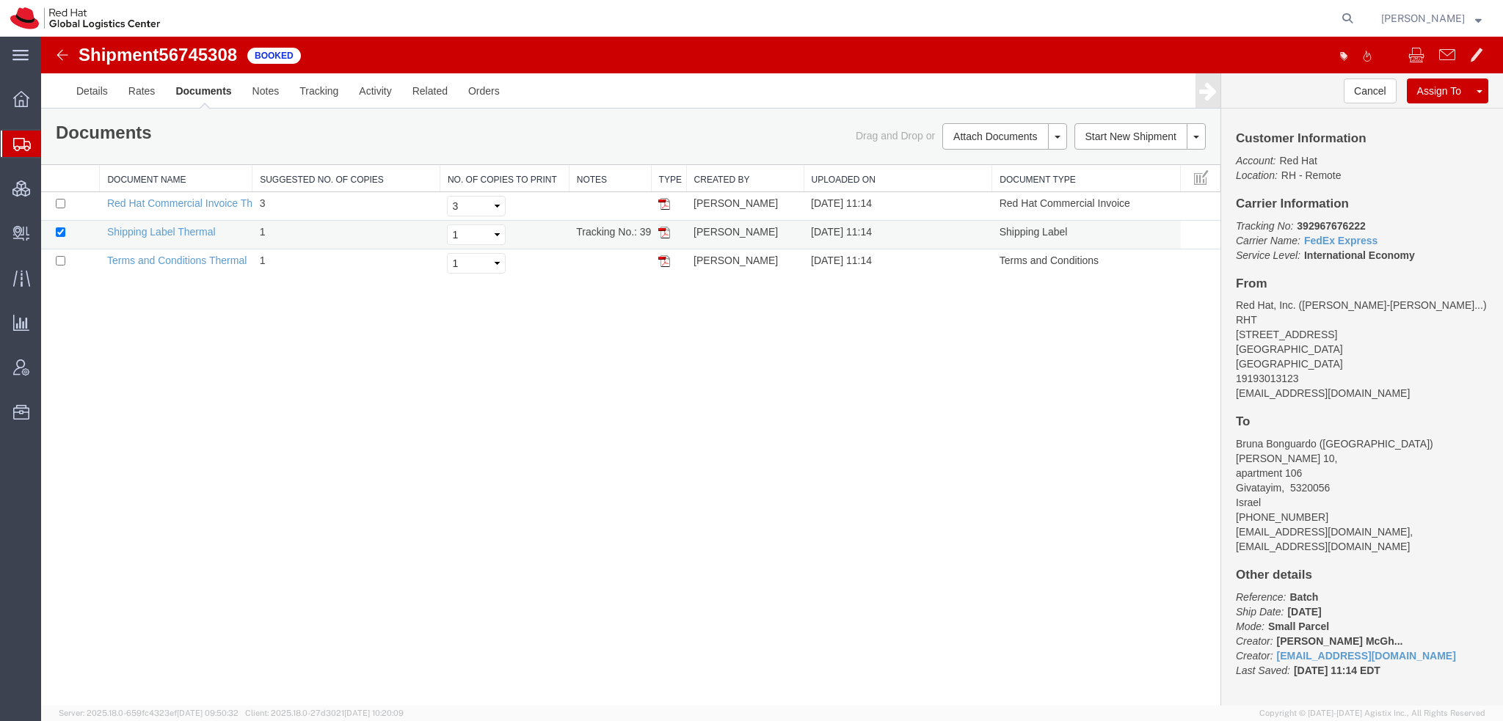
click at [666, 233] on img at bounding box center [664, 233] width 12 height 12
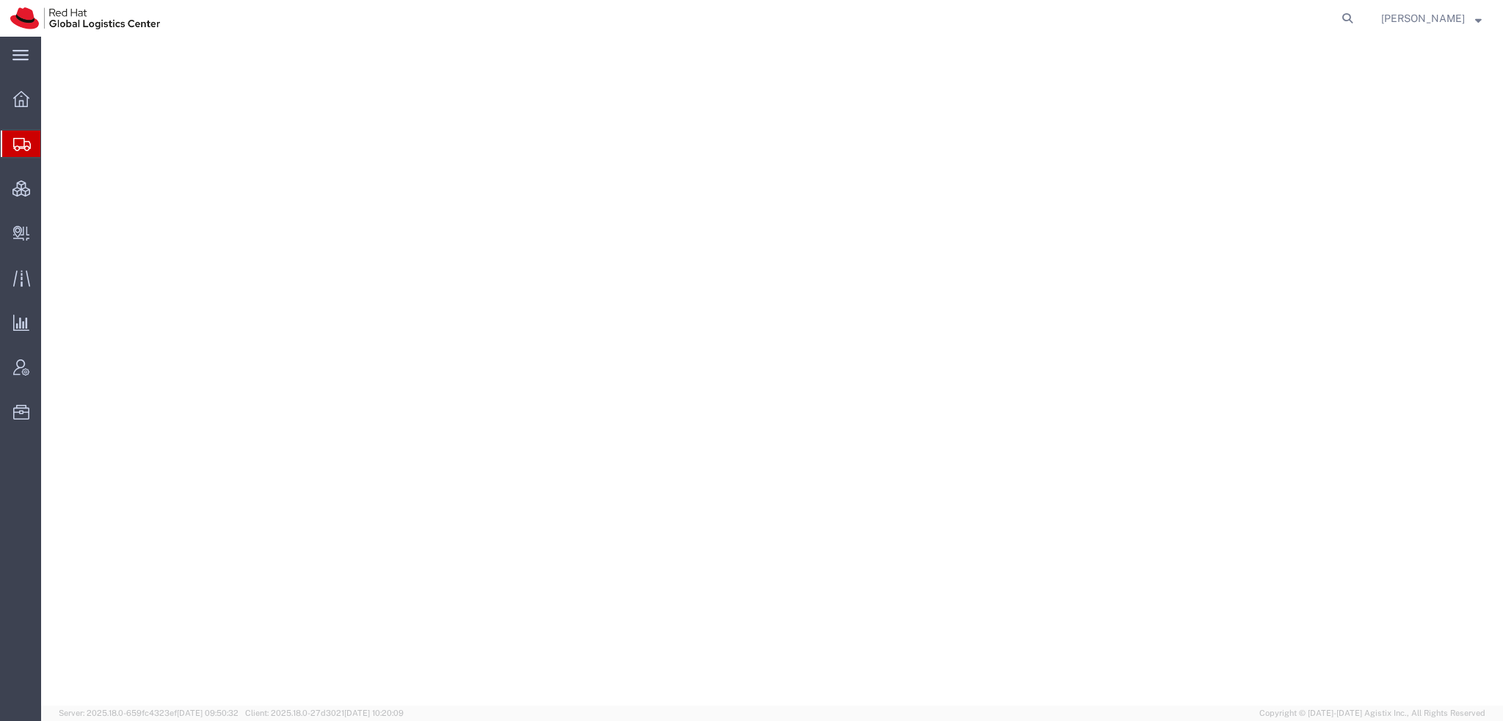
select select "38014"
select select
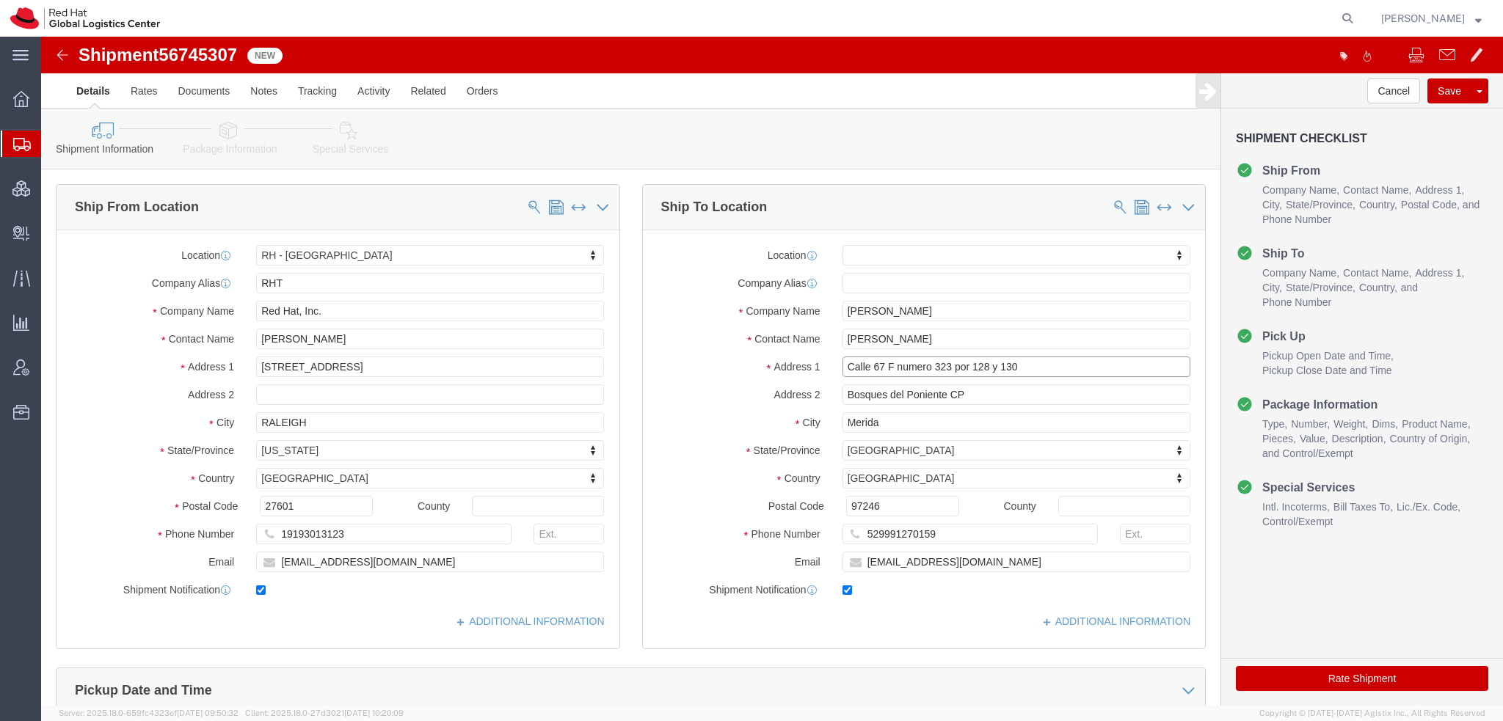
drag, startPoint x: 797, startPoint y: 332, endPoint x: 845, endPoint y: 332, distance: 48.4
click input "Calle 67 F numero 323 por 128 y 130"
click icon
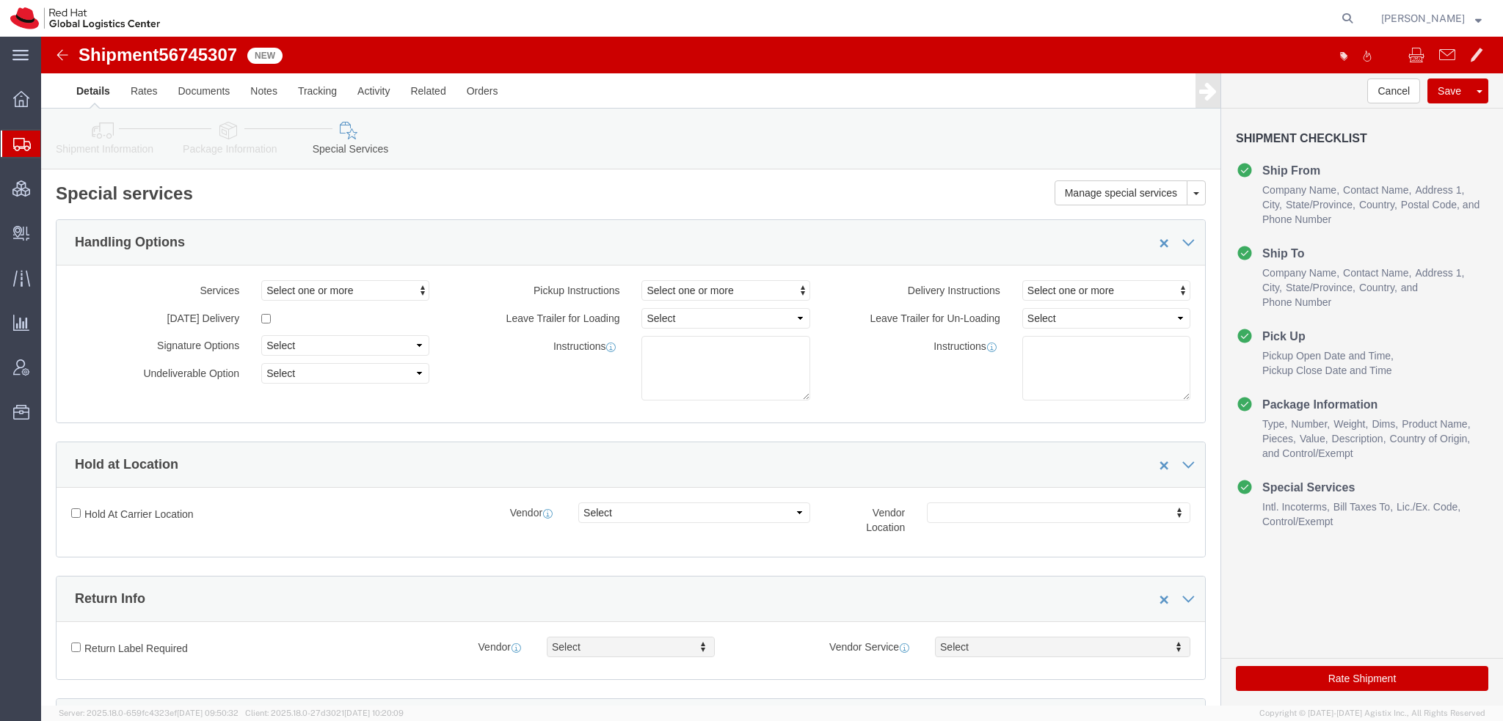
scroll to position [440, 0]
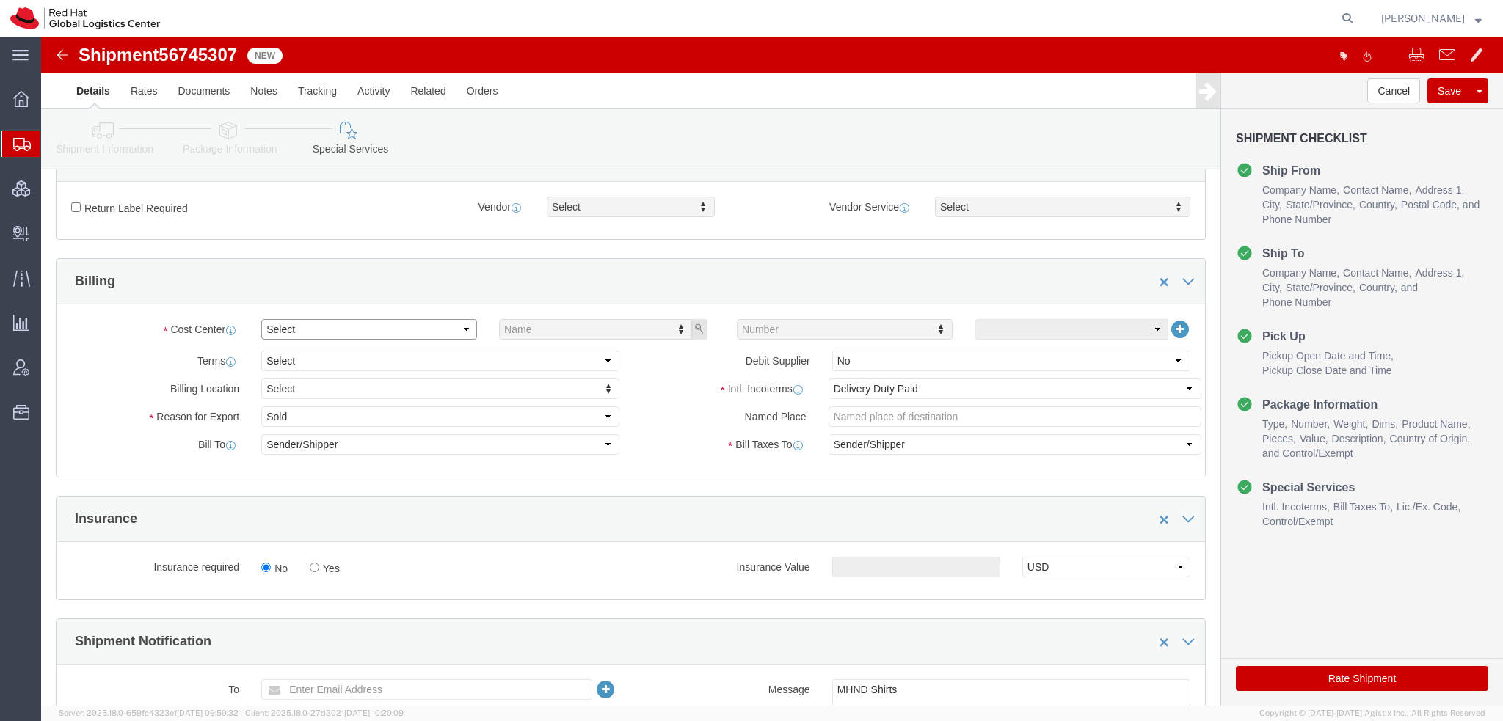
click select "Select"
click select "Select Gift Personal Effects Repair/Warranty Return Sample Sold Temporary/Not S…"
select select "GIFT"
click select "Select Gift Personal Effects Repair/Warranty Return Sample Sold Temporary/Not S…"
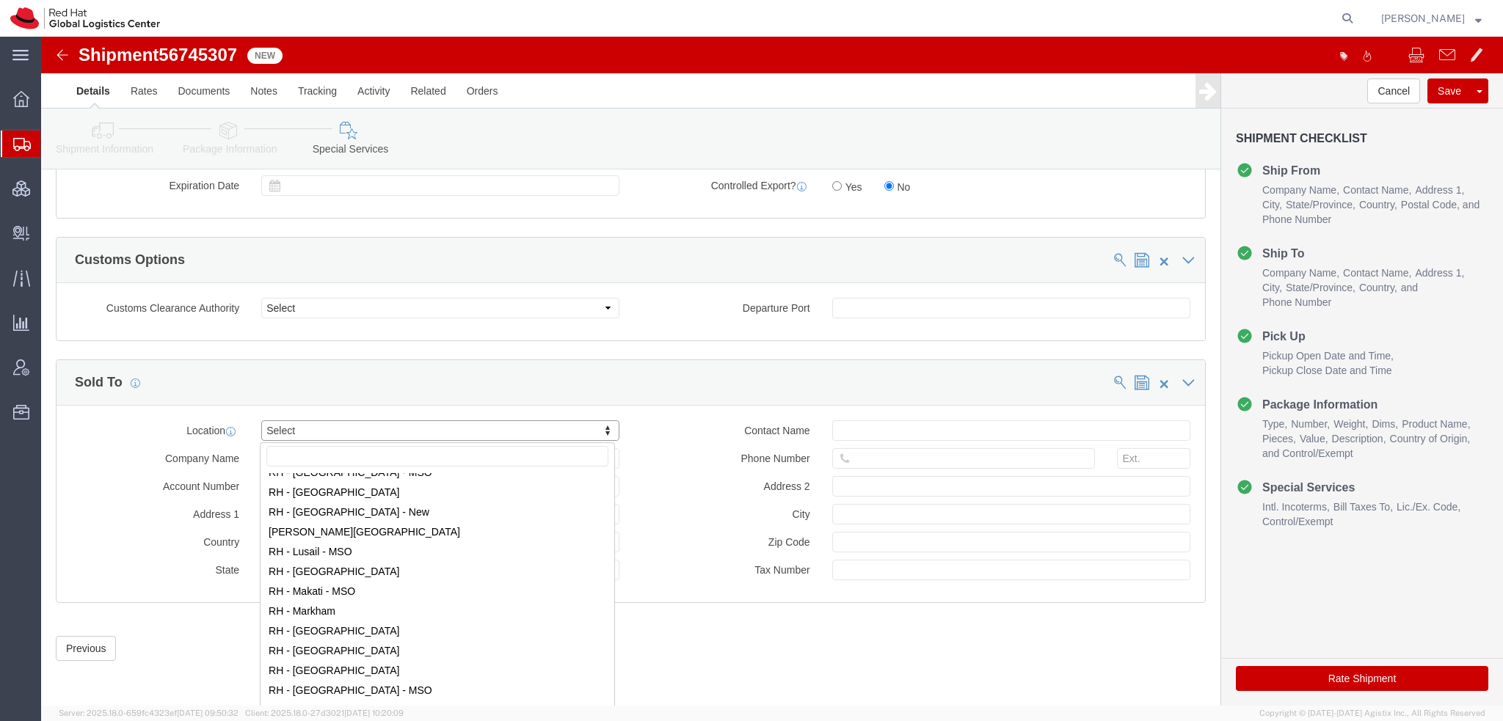
scroll to position [1394, 0]
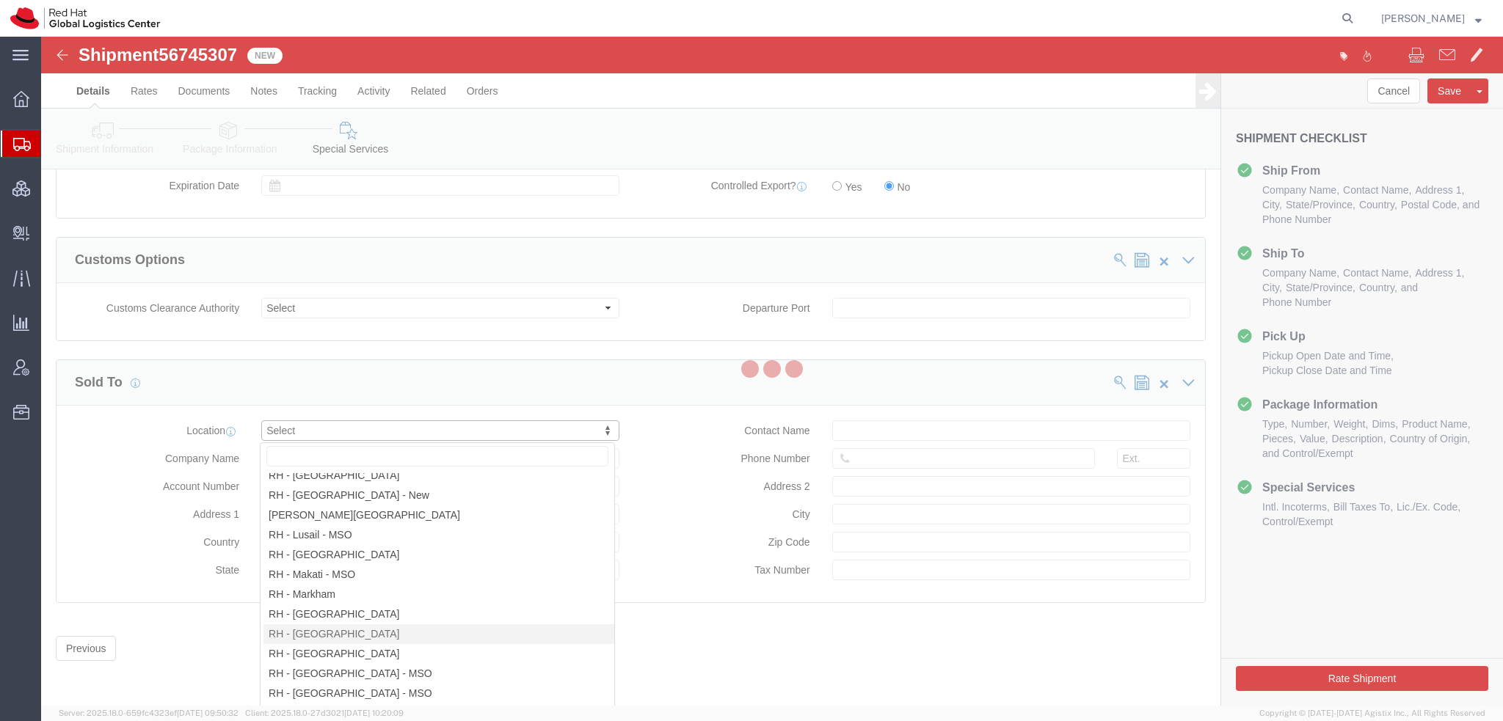
select select "DF"
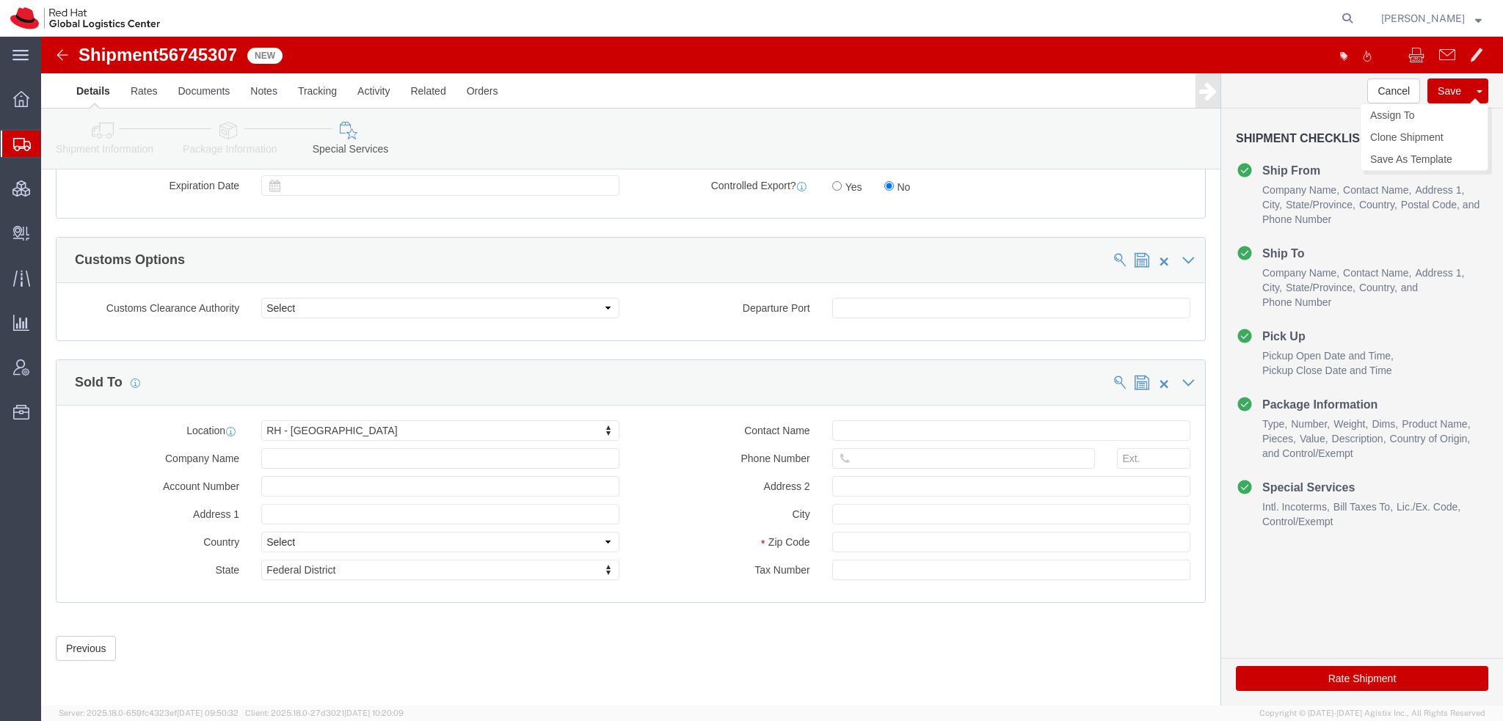
click button "Save"
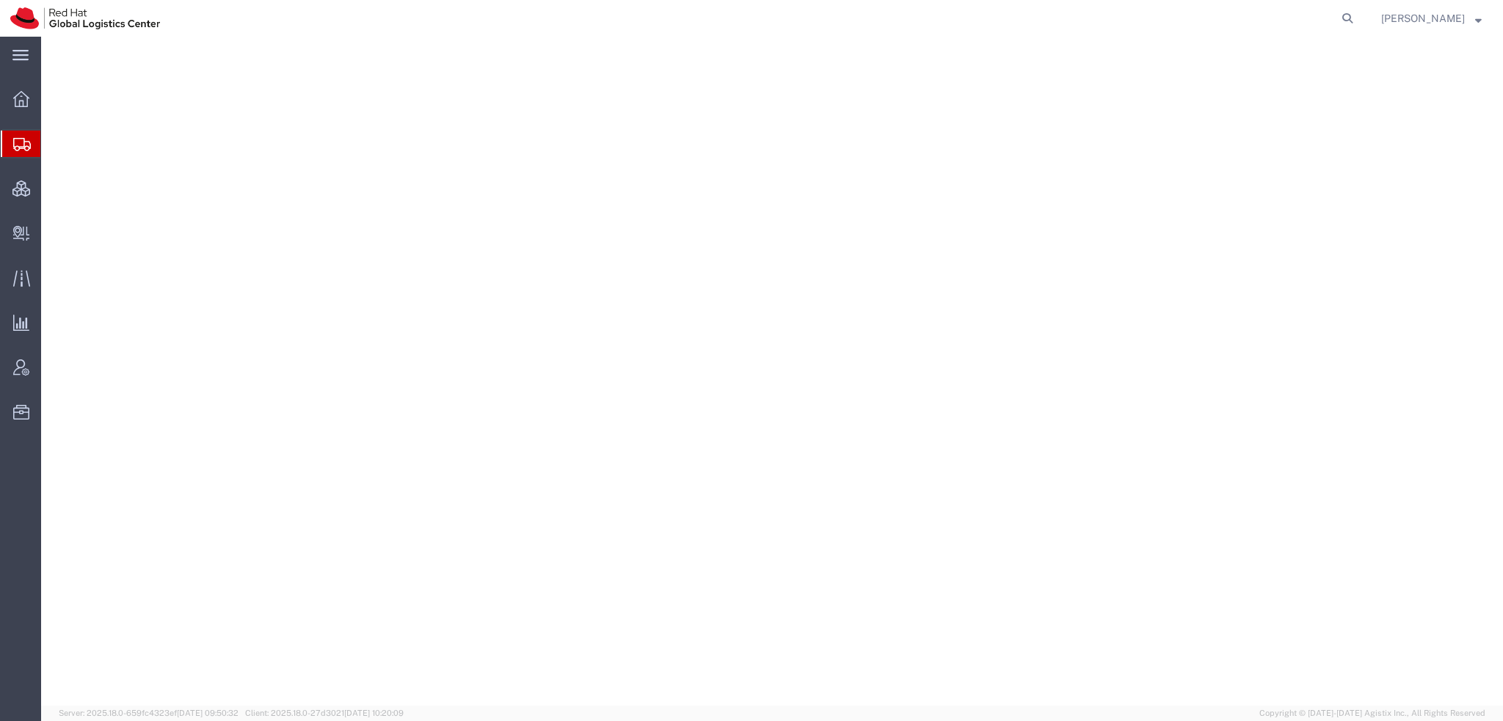
select select "38014"
select select
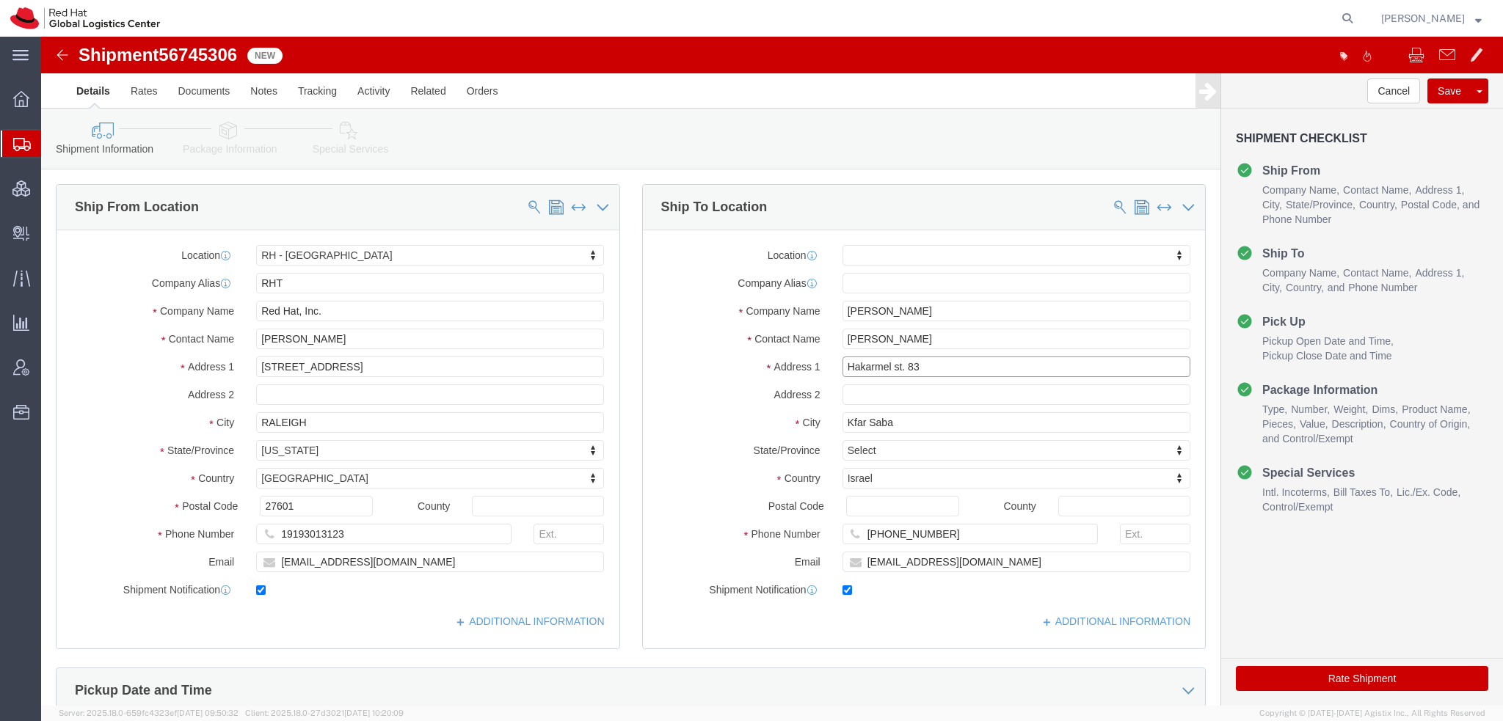
drag, startPoint x: 889, startPoint y: 329, endPoint x: 308, endPoint y: 272, distance: 583.2
click div "Ship From Location Location RH - Raleigh My Profile Location RH - Amsterdam - M…"
click input "Postal Code"
type input "4420502"
click icon
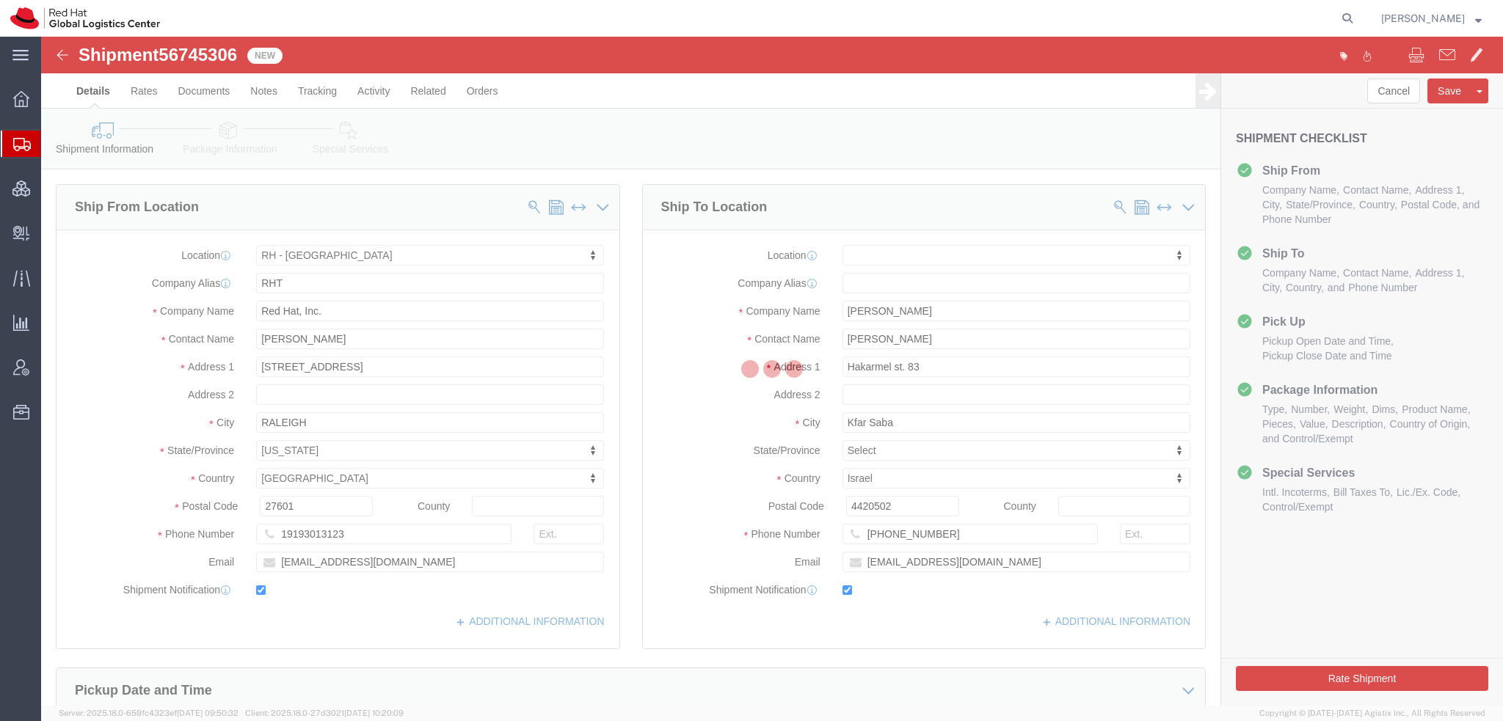
select select
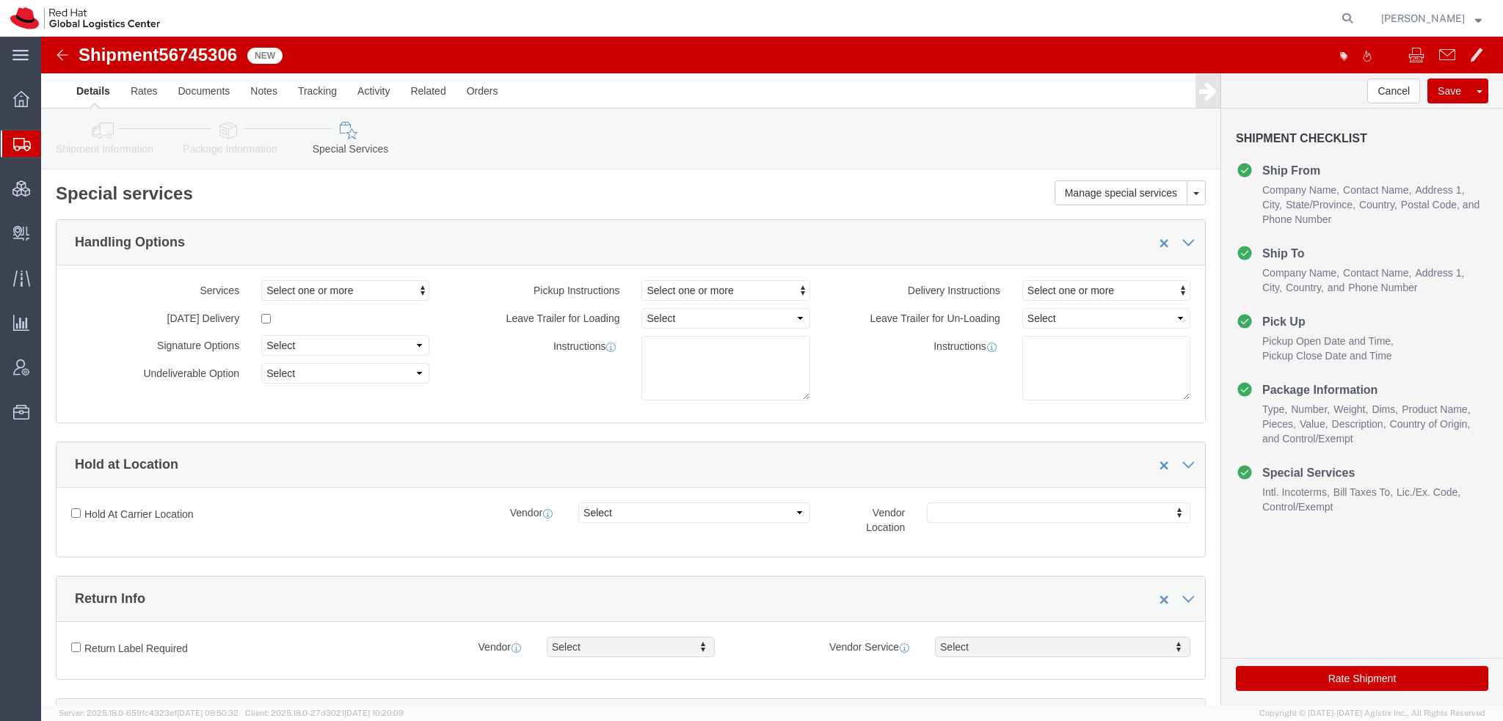
scroll to position [514, 0]
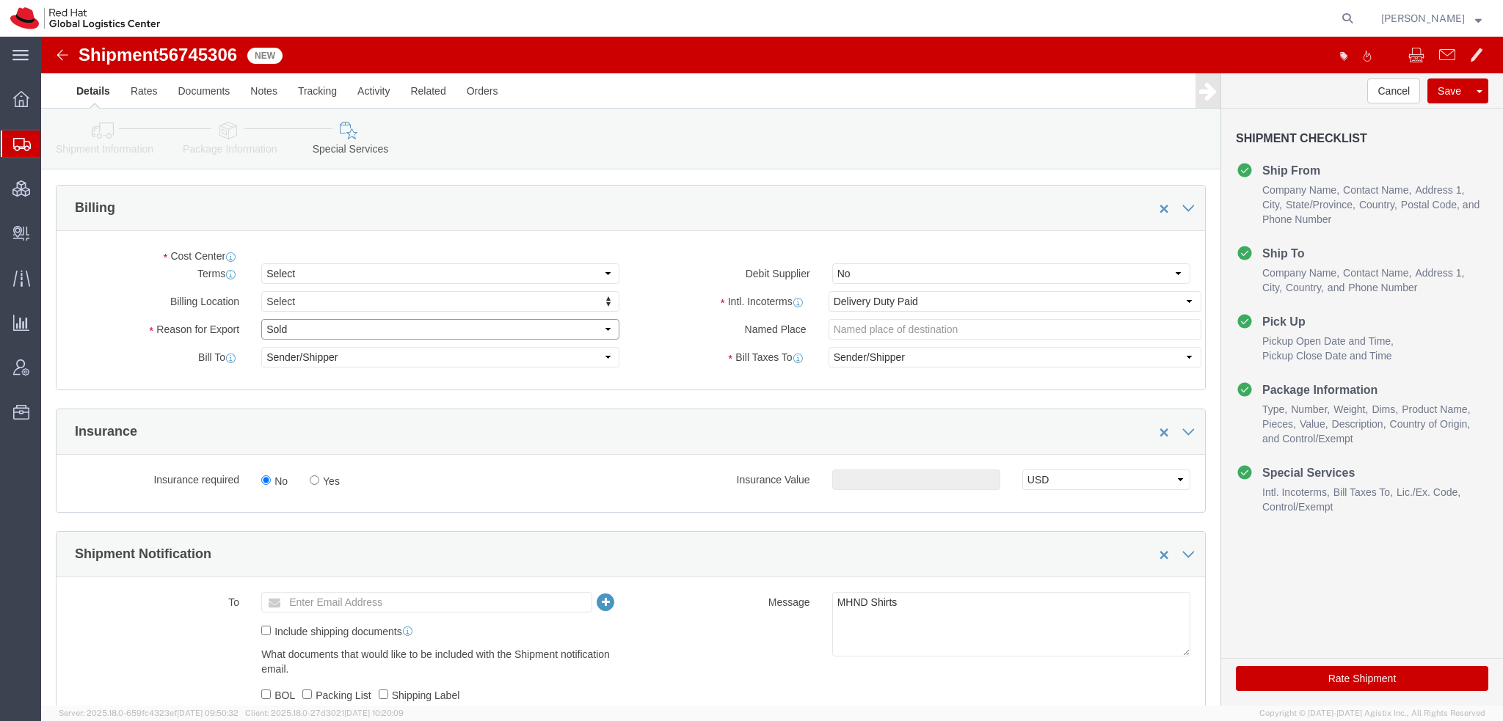
click select "Select Gift Personal Effects Repair/Warranty Return Sample Sold Temporary/Not S…"
select select "GIFT"
click select "Select Gift Personal Effects Repair/Warranty Return Sample Sold Temporary/Not S…"
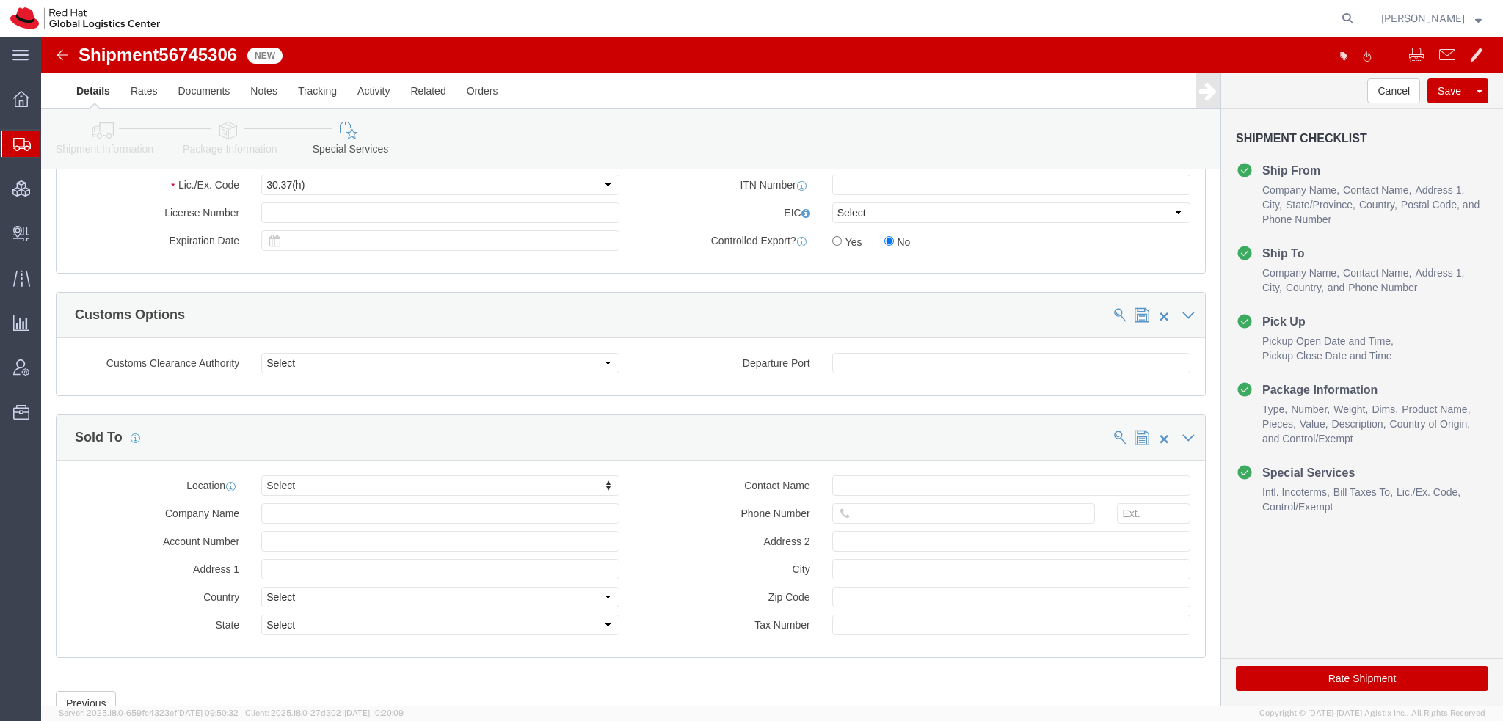
scroll to position [1227, 0]
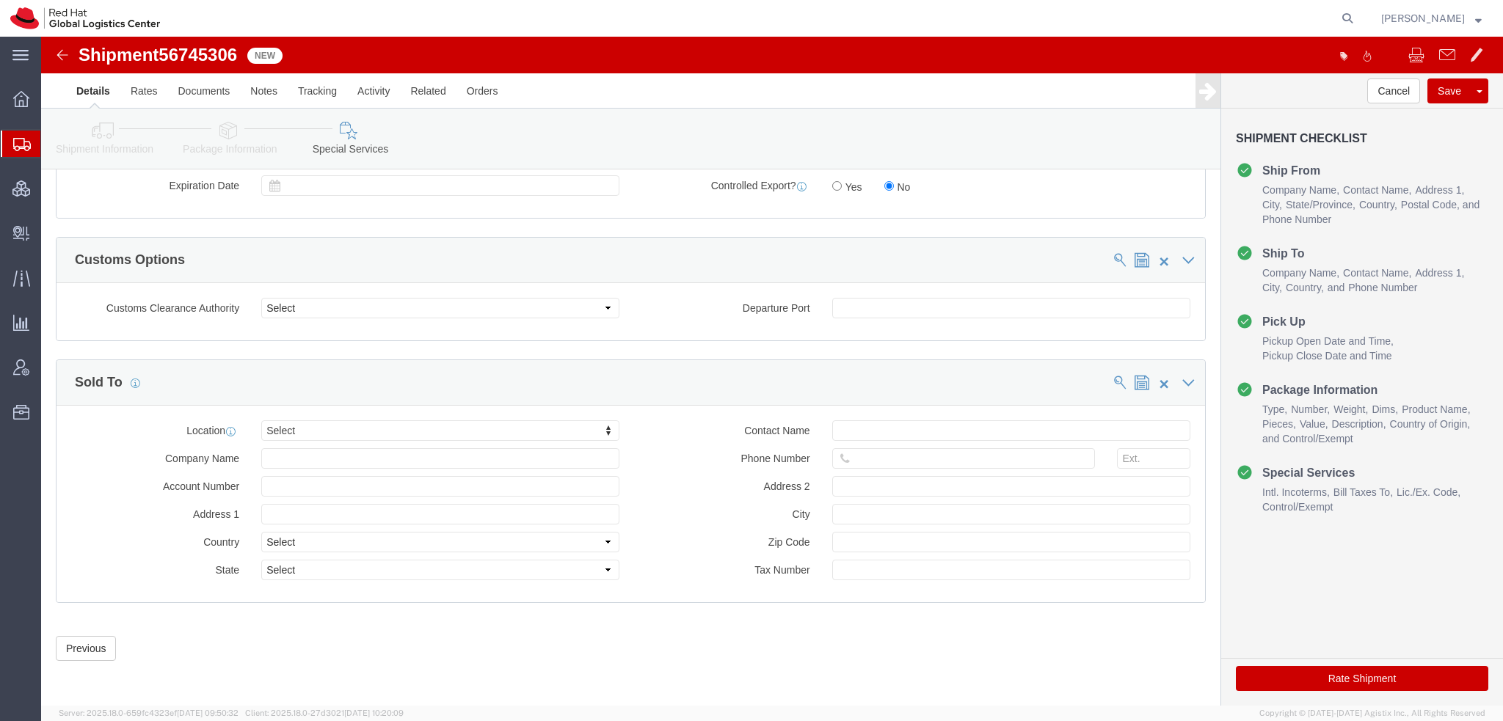
click link "Shipment Information"
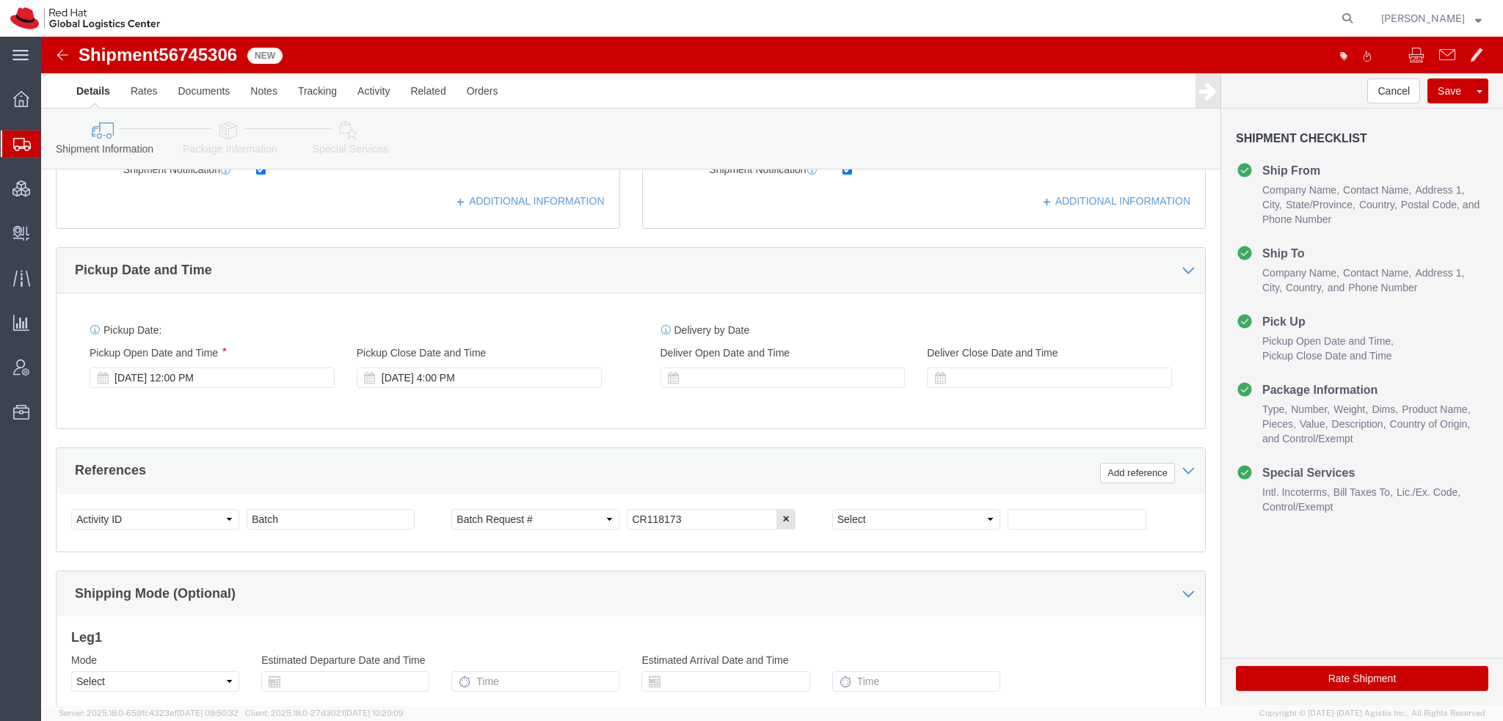
scroll to position [223, 0]
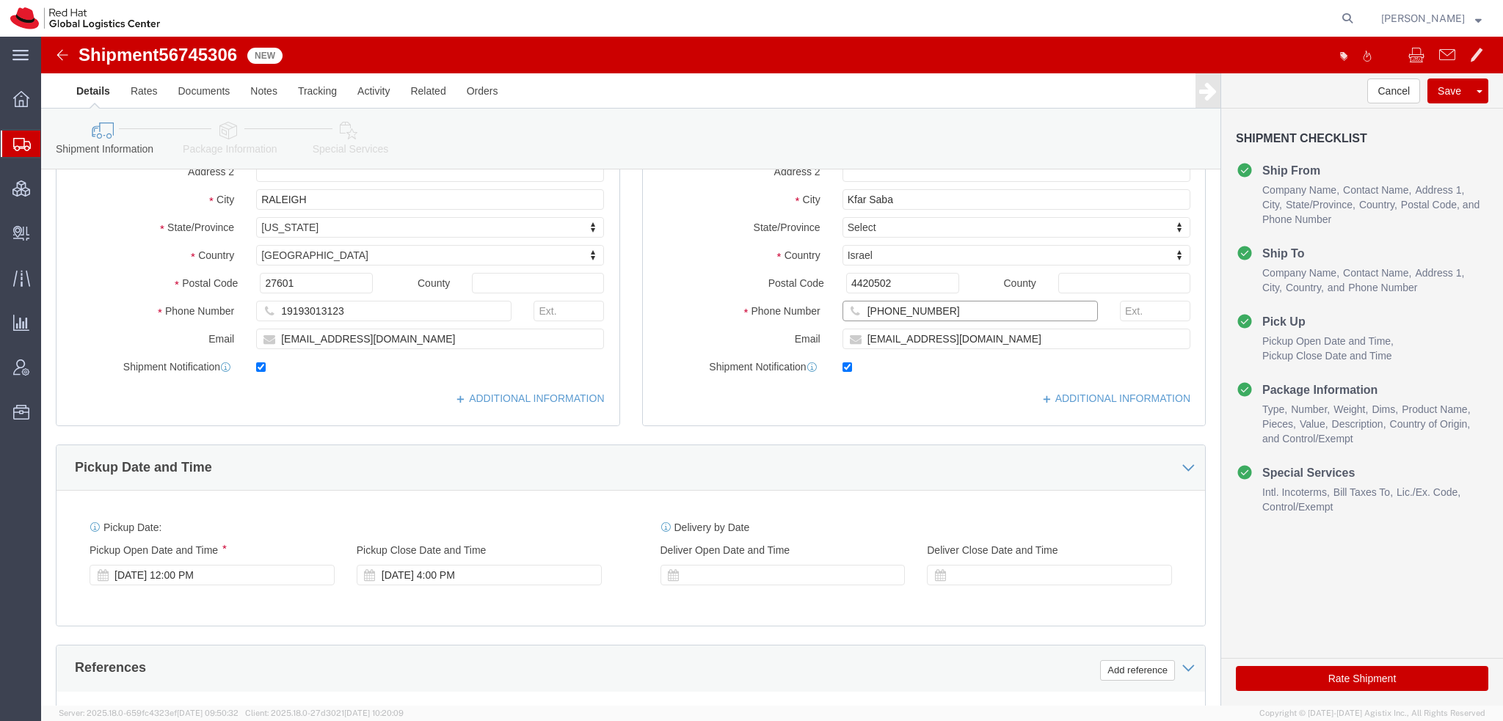
drag, startPoint x: 921, startPoint y: 274, endPoint x: 49, endPoint y: 88, distance: 891.3
click div "Shipment Information Package Information Special Services Please fix the follow…"
click icon
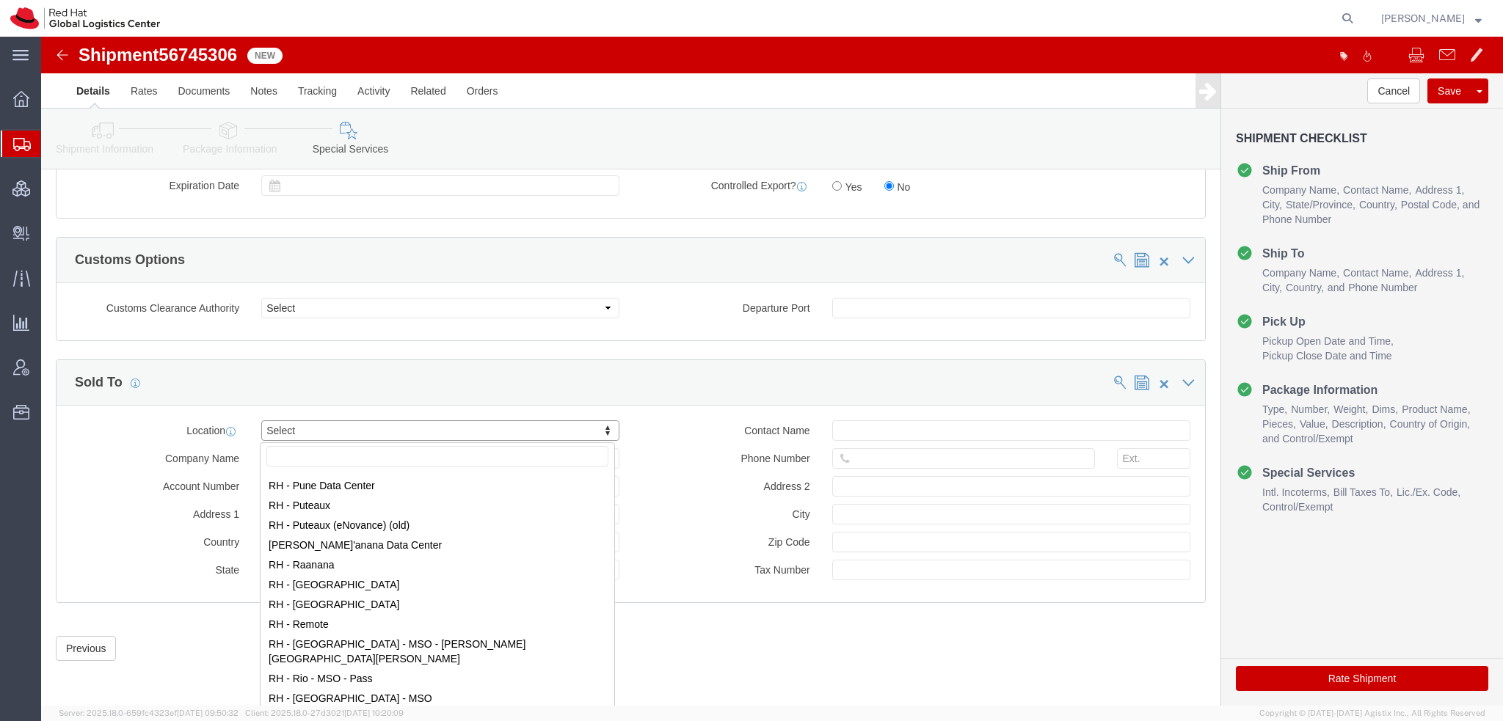
scroll to position [1981, 0]
select select "61972"
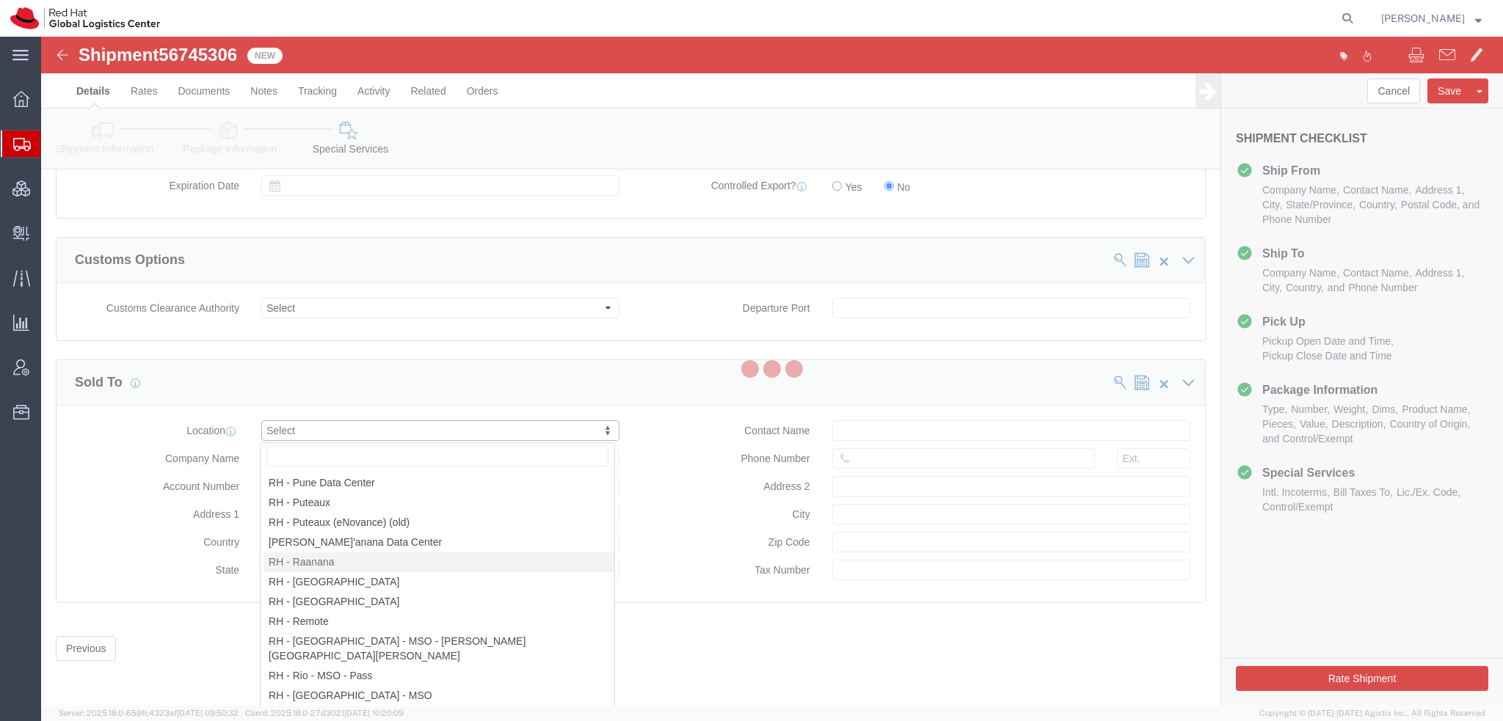
type input "Red Hat Israel Ltd."
type input "8 Ha'Pnina Street"
select select "IL"
type input "15th floor"
type input "RA'ANANA"
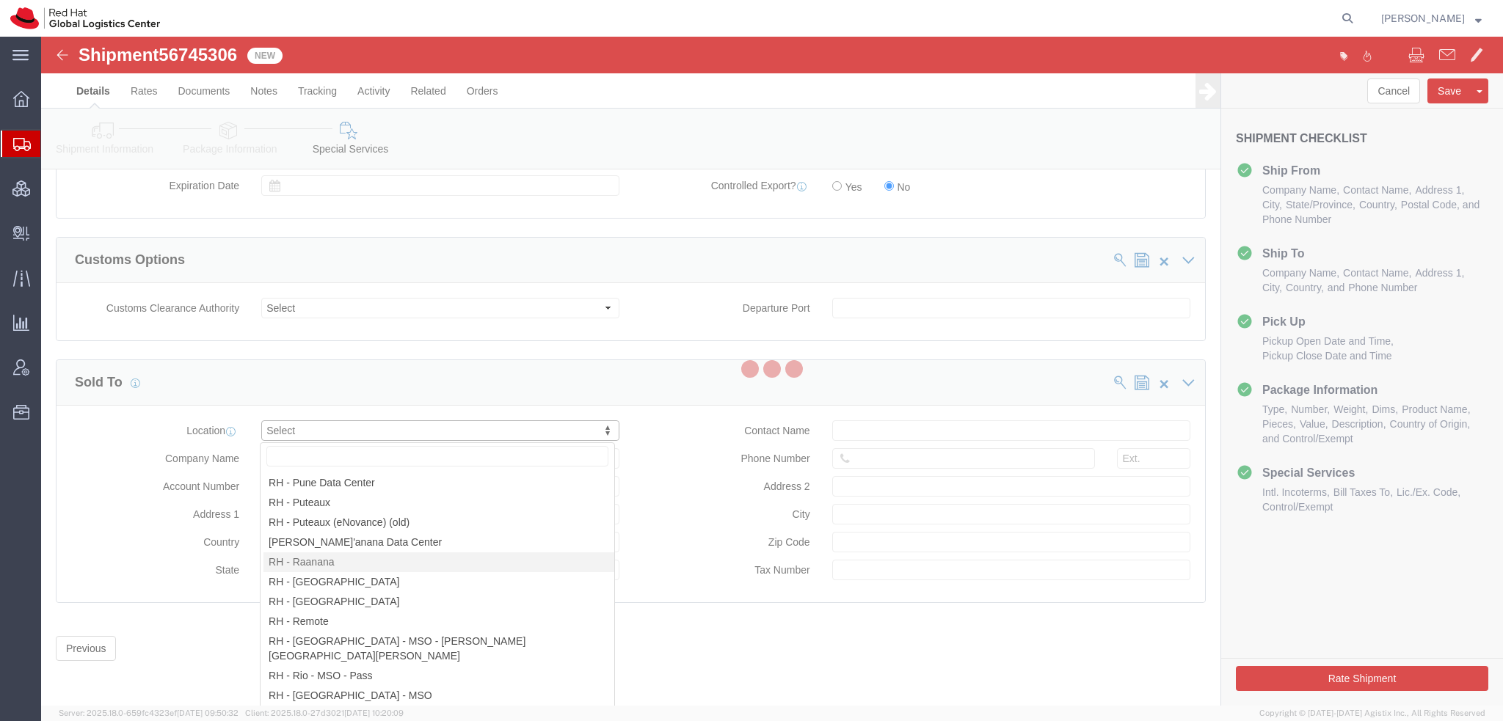
type input "4321545"
type input "513658070"
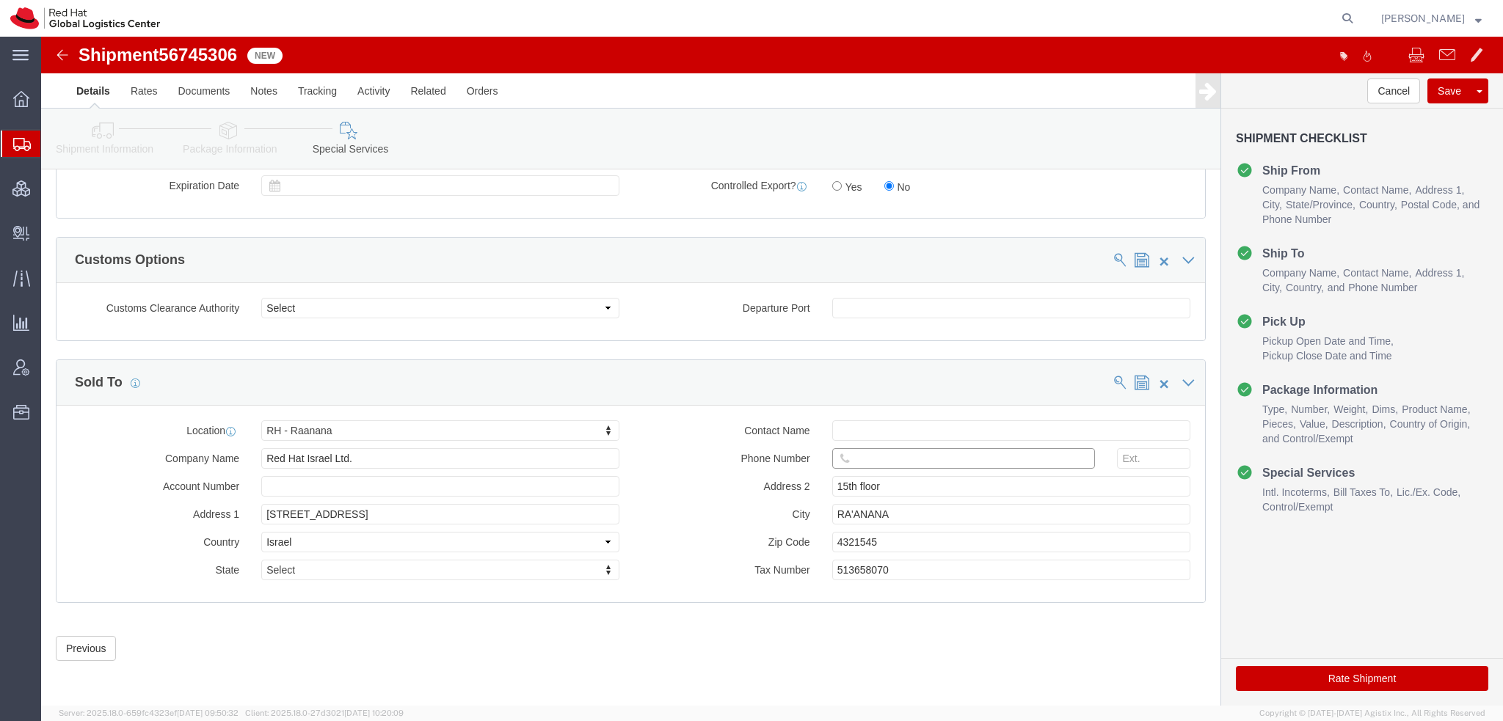
click input "text"
paste input "972-54-5931551"
type input "972-54-5931551"
click button "Save"
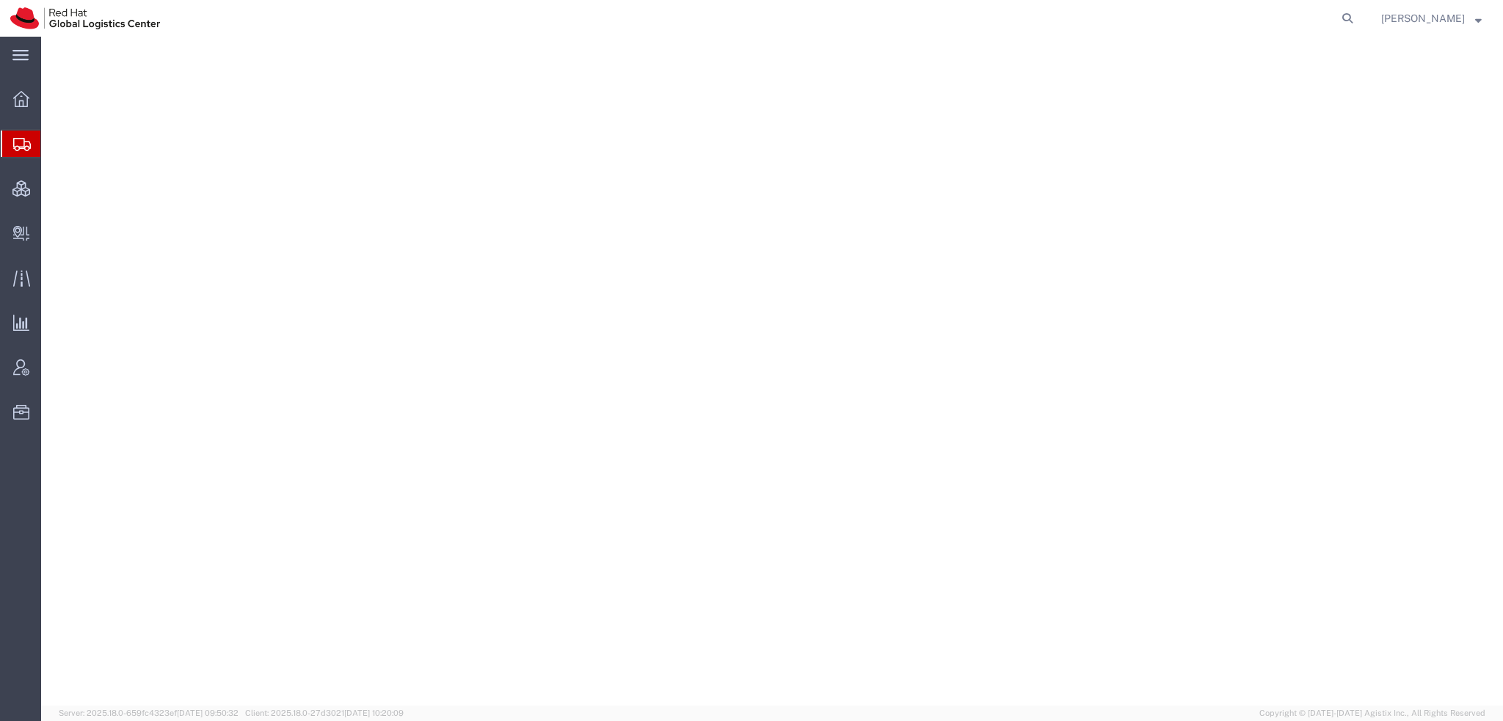
select select "38014"
select select
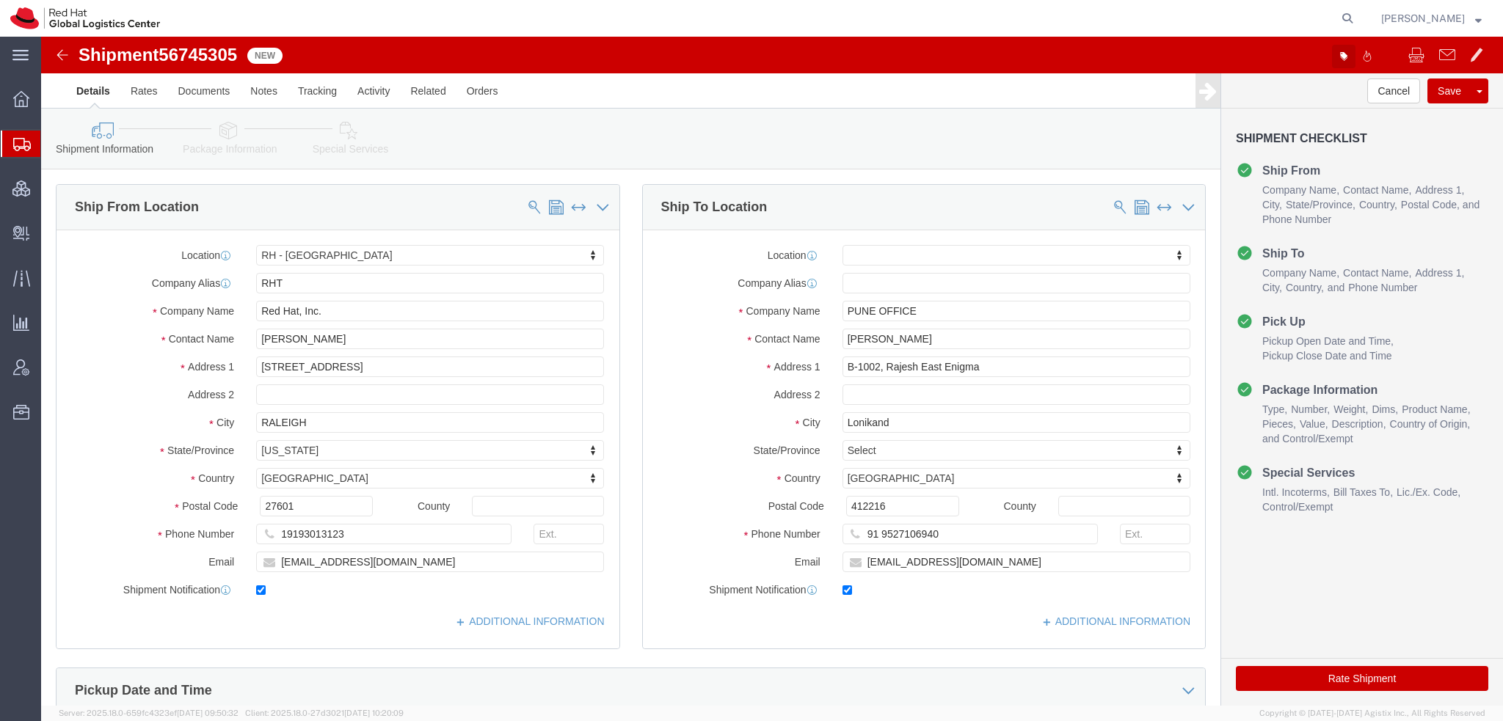
click button "button"
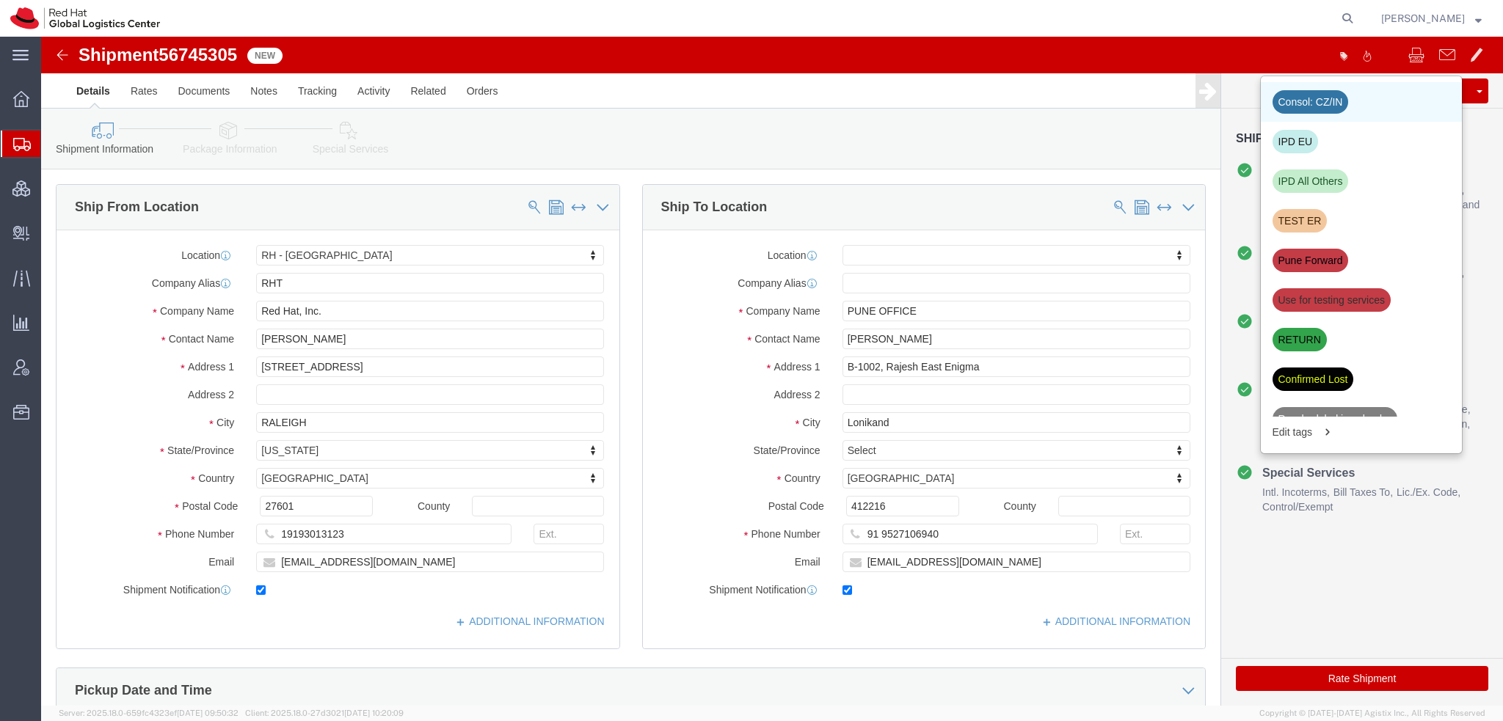
click div "Consol: CZ/IN"
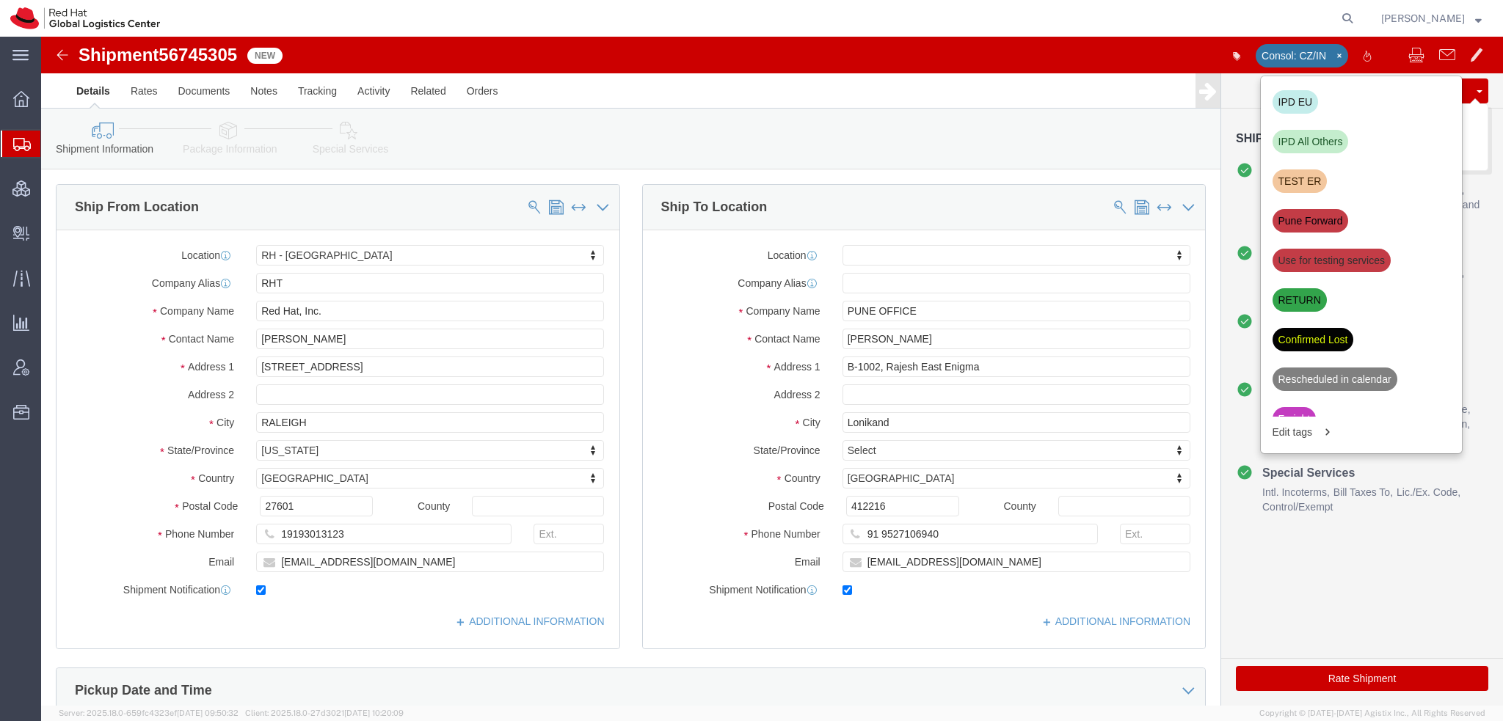
click button "Save"
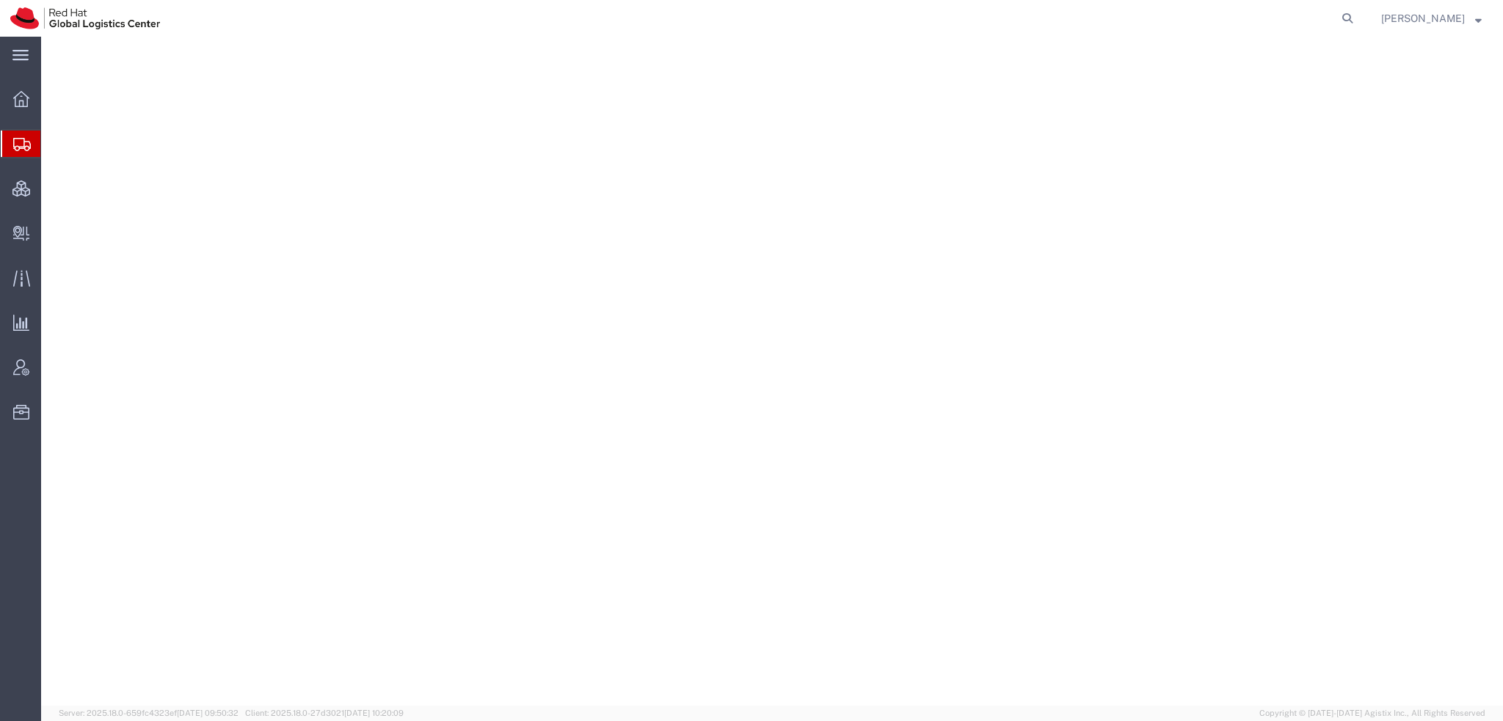
select select "38014"
select select
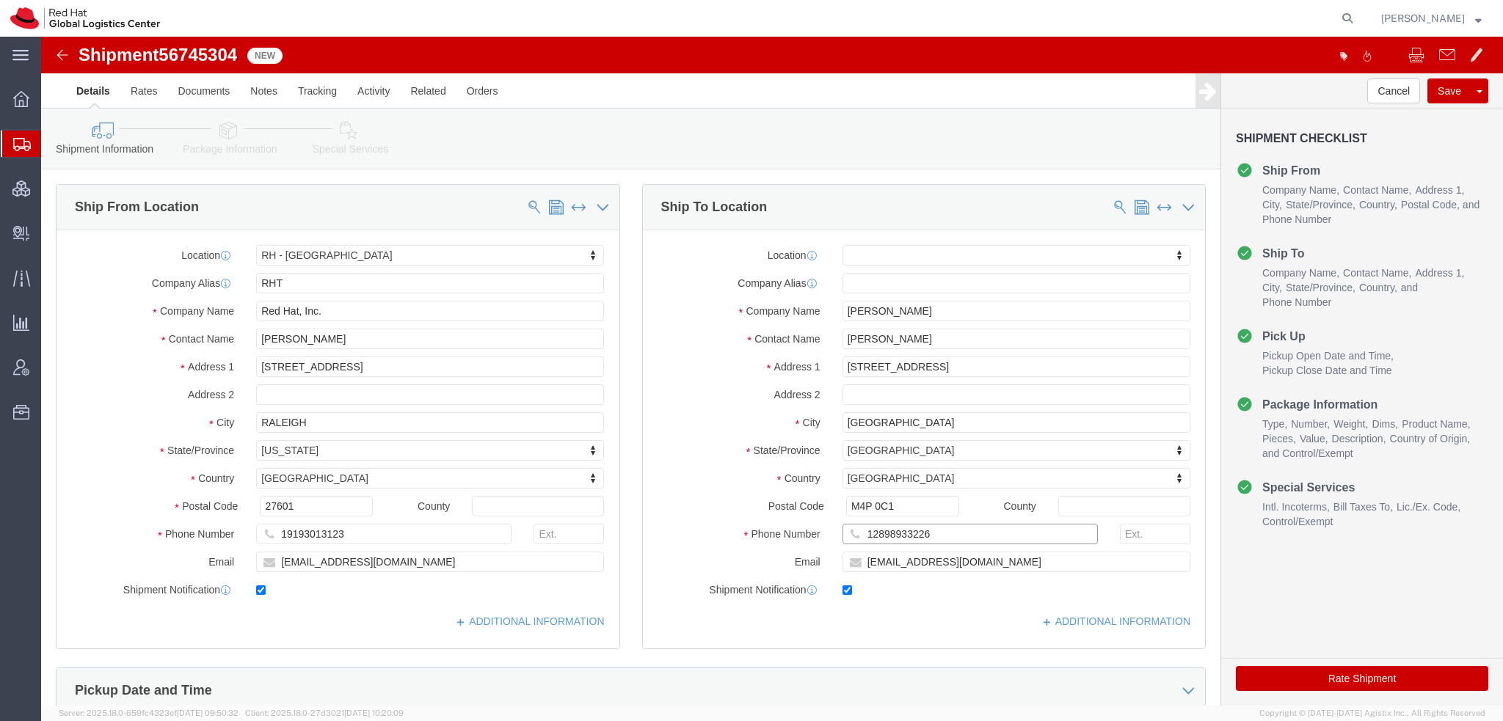
drag, startPoint x: 886, startPoint y: 493, endPoint x: 233, endPoint y: 388, distance: 660.6
click div "Ship From Location Location [GEOGRAPHIC_DATA] - [GEOGRAPHIC_DATA] My Profile Lo…"
click icon
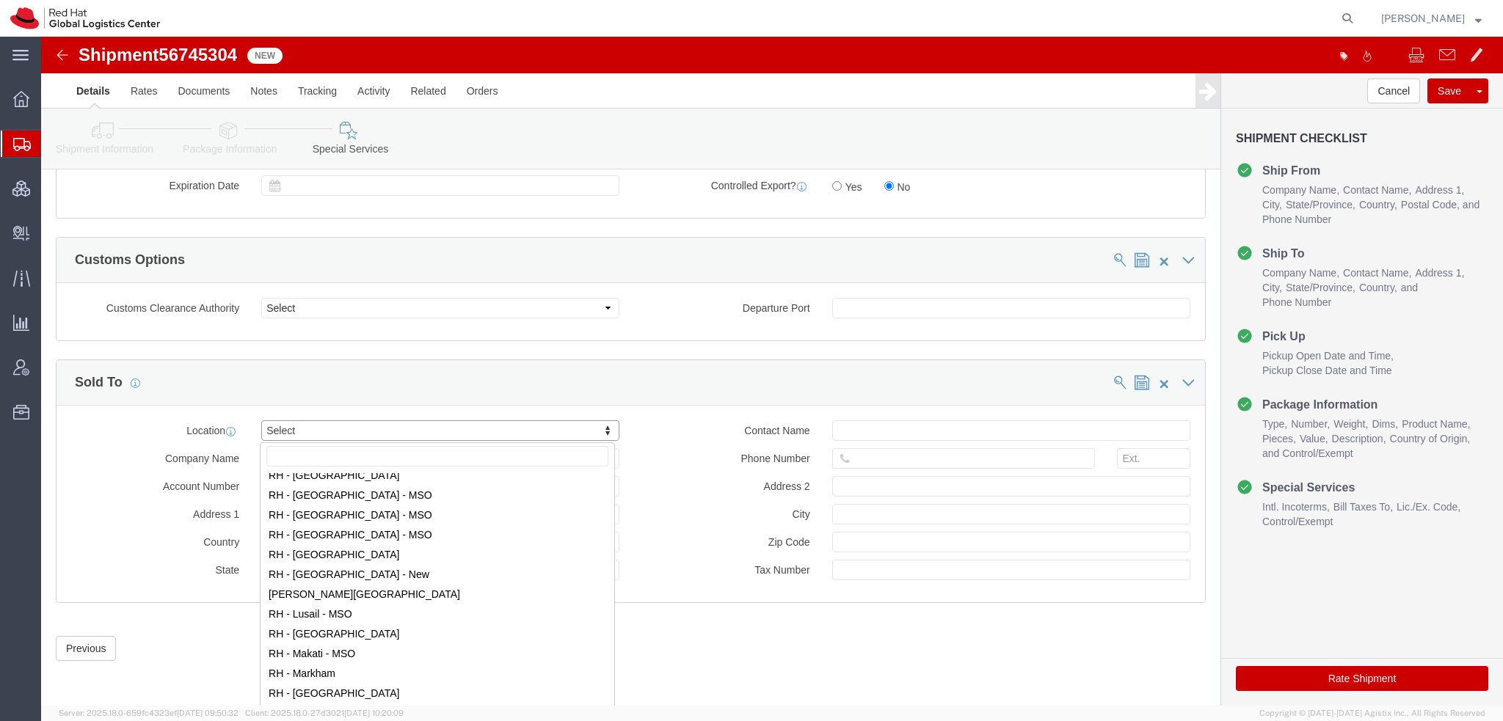
scroll to position [1321, 0]
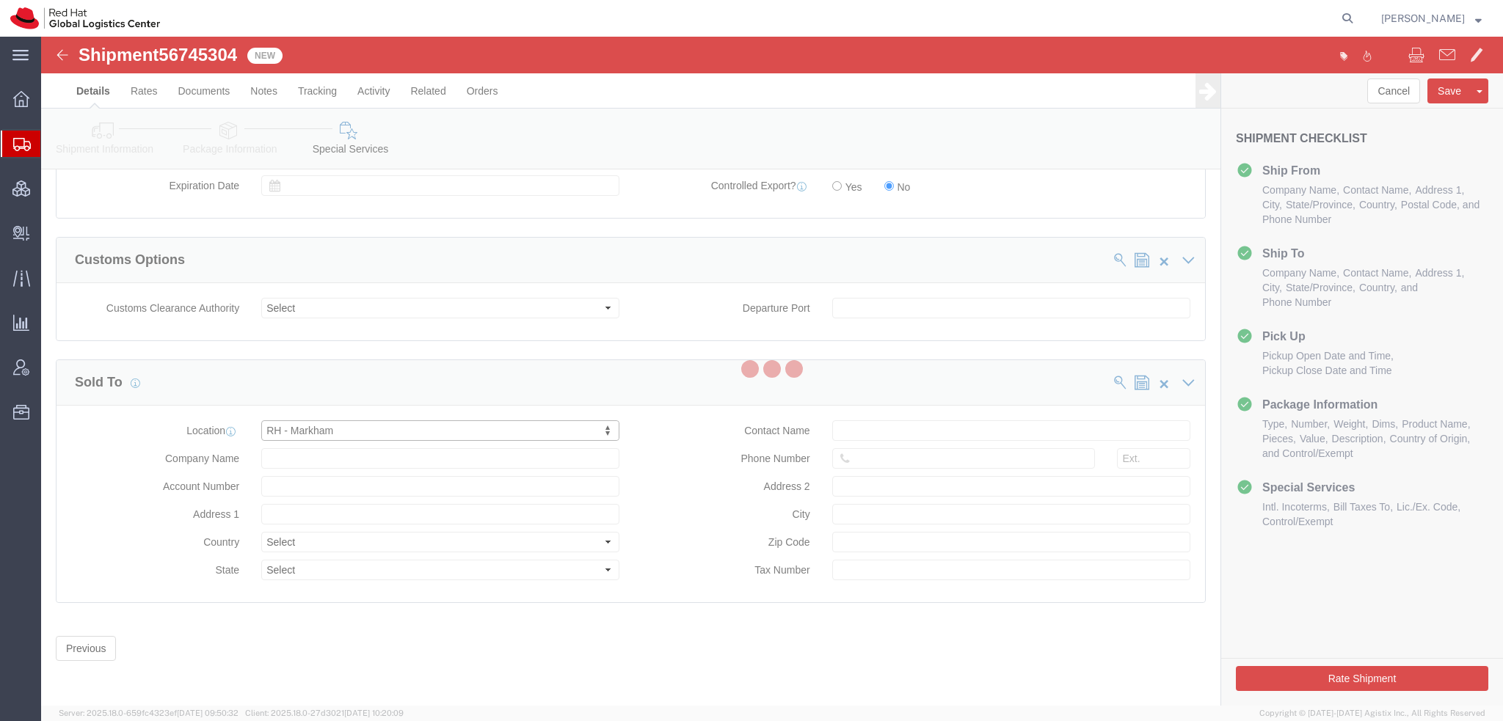
select select "ON"
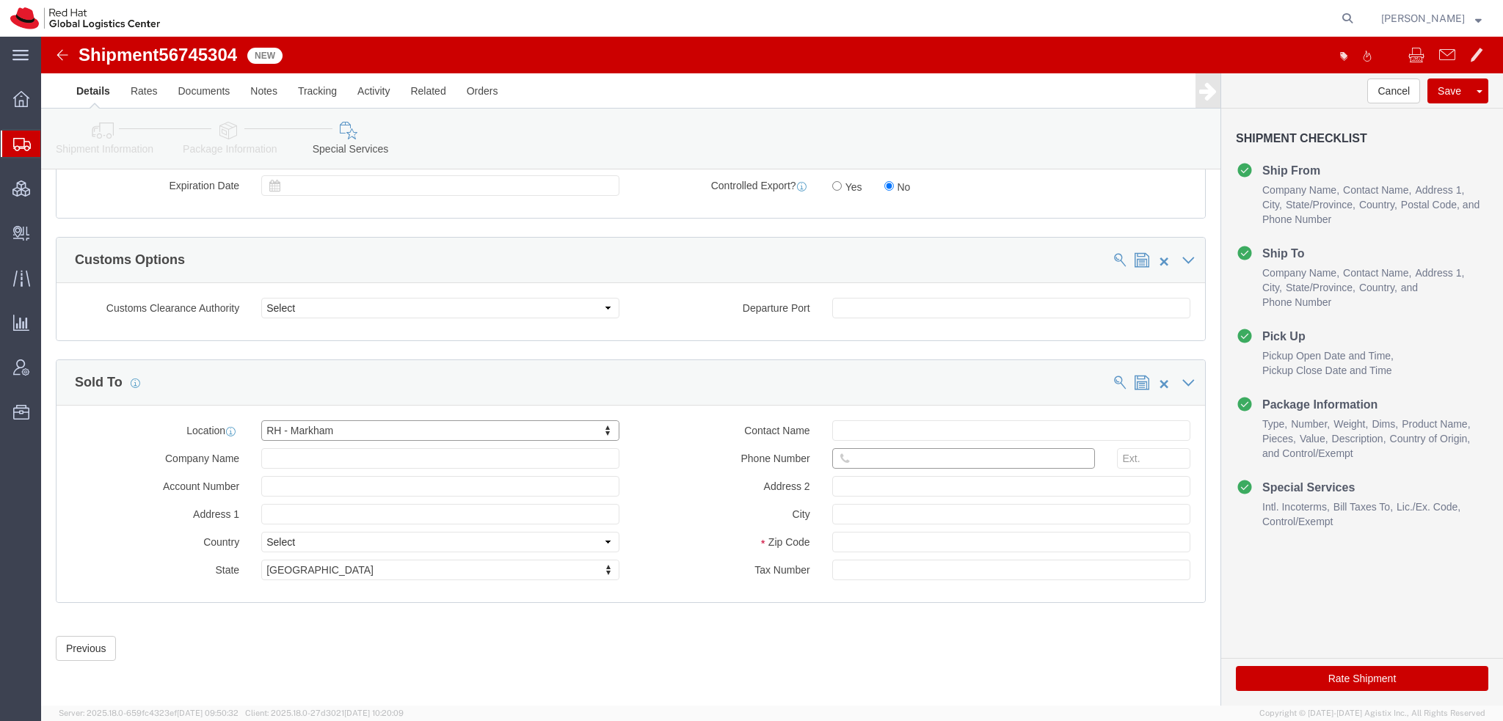
click input "text"
paste input "12898933226"
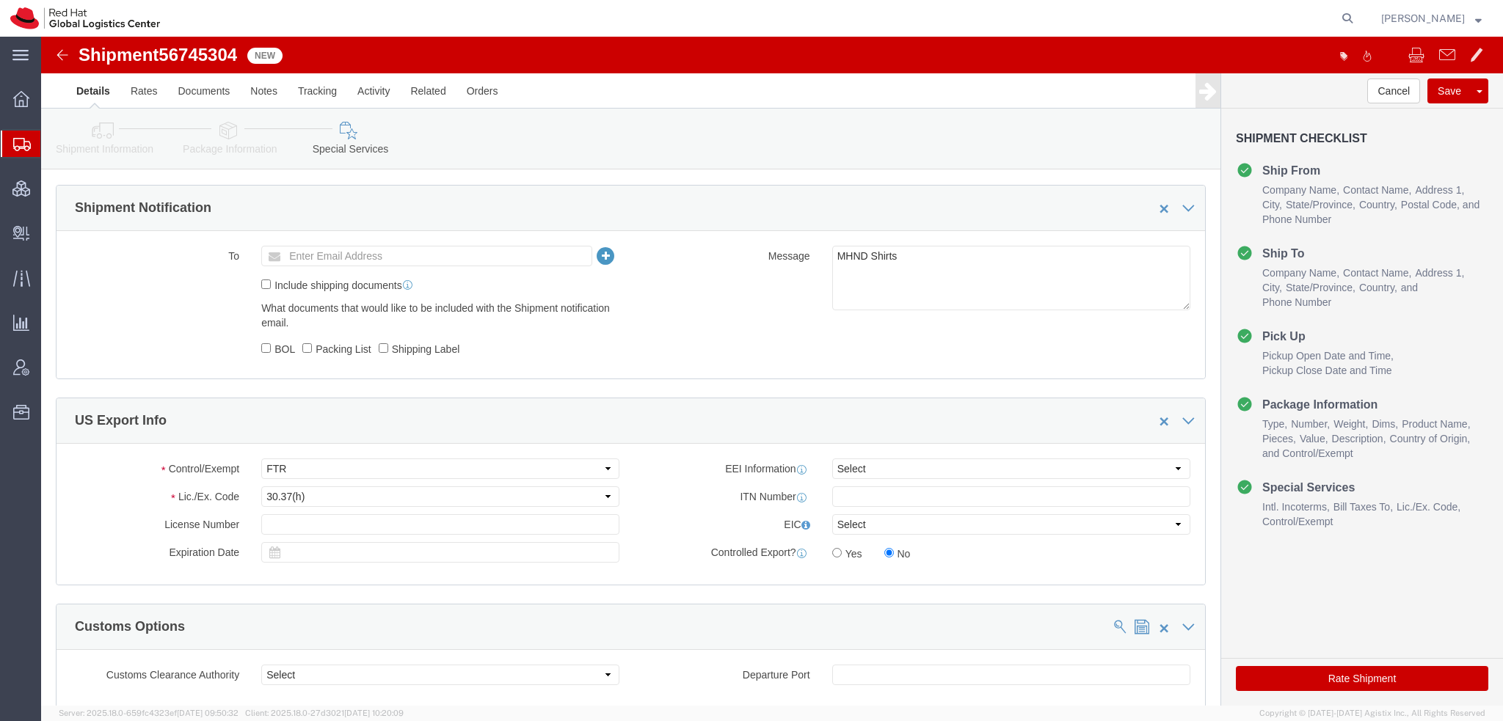
scroll to position [507, 0]
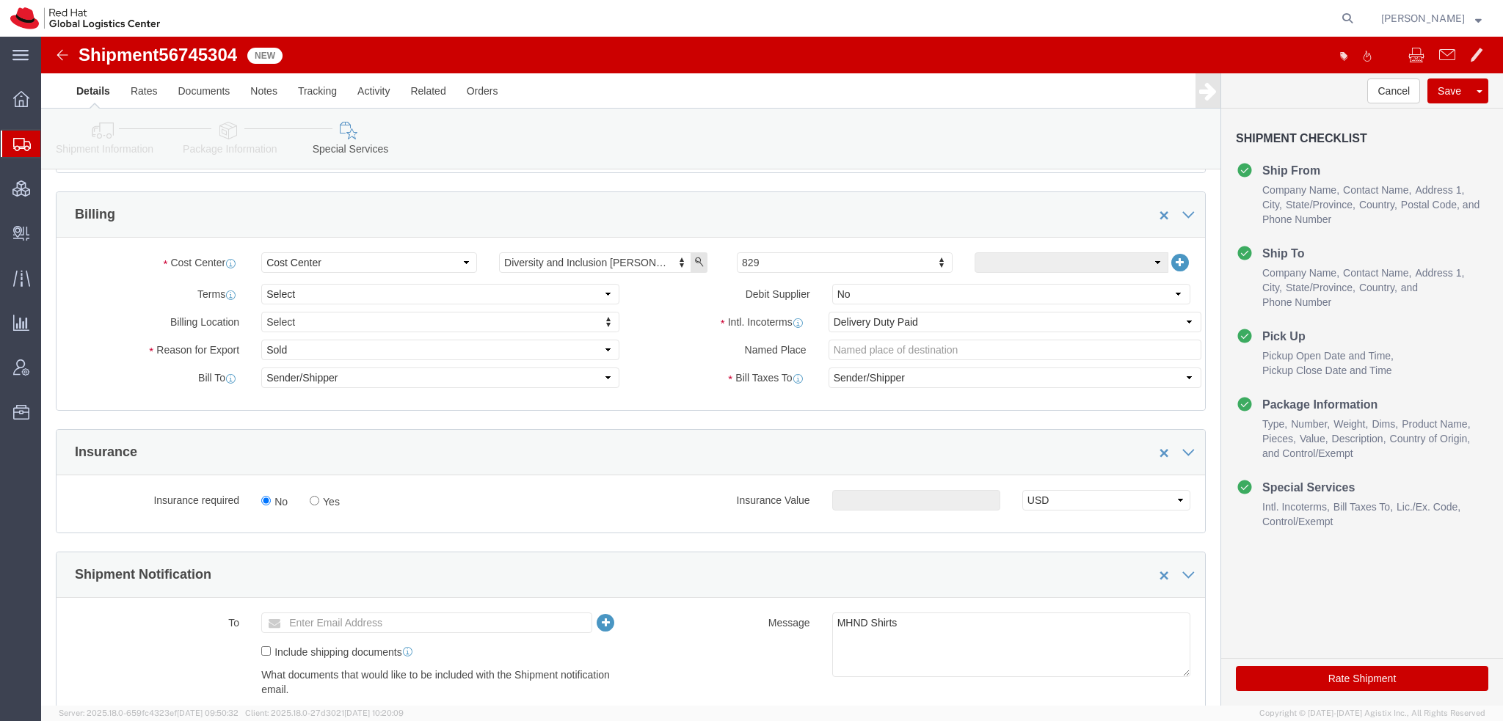
type input "12898933226"
click select "Select Gift Personal Effects Repair/Warranty Return Sample Sold Temporary/Not S…"
select select "GIFT"
click select "Select Gift Personal Effects Repair/Warranty Return Sample Sold Temporary/Not S…"
click select "Select Carriage Insurance Paid Carriage Paid To Cost and Freight Cost Insurance…"
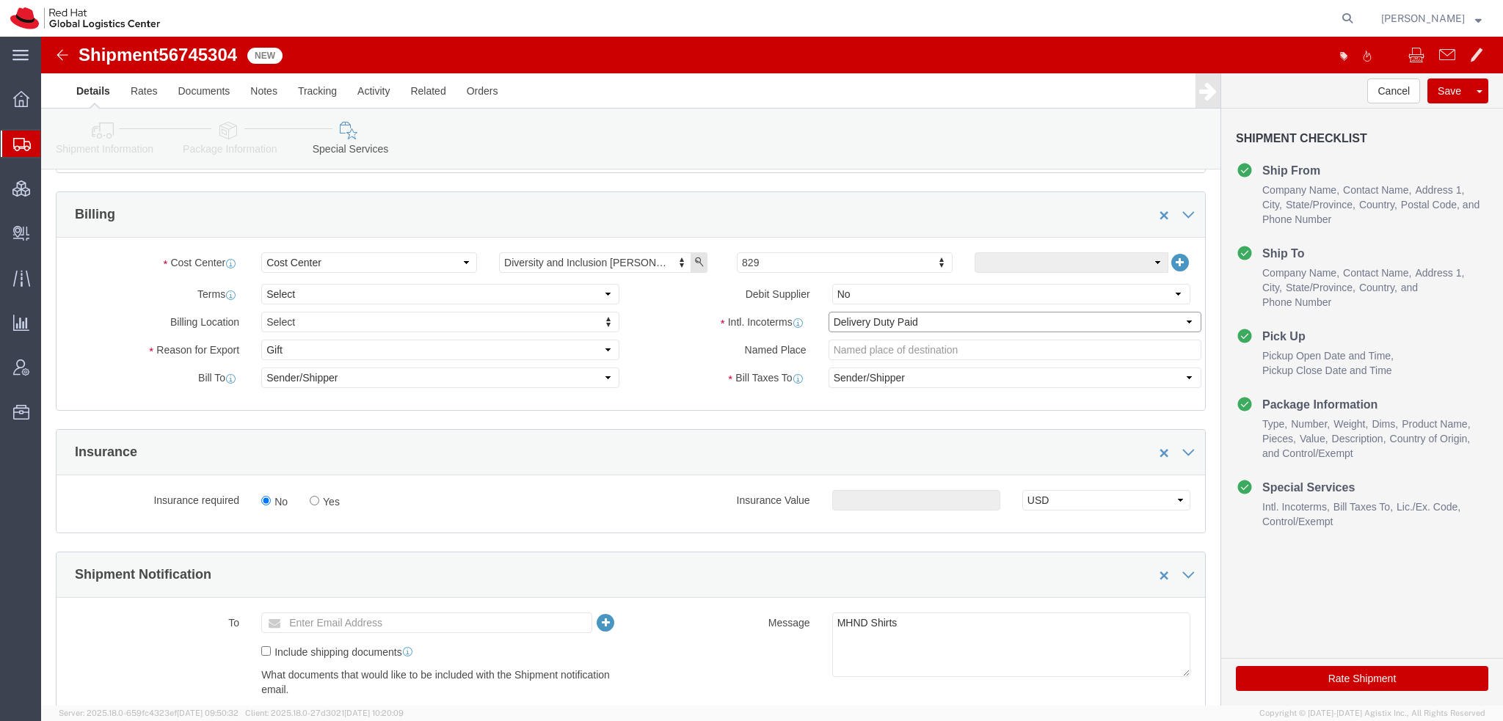
select select "FCA"
click select "Select Carriage Insurance Paid Carriage Paid To Cost and Freight Cost Insurance…"
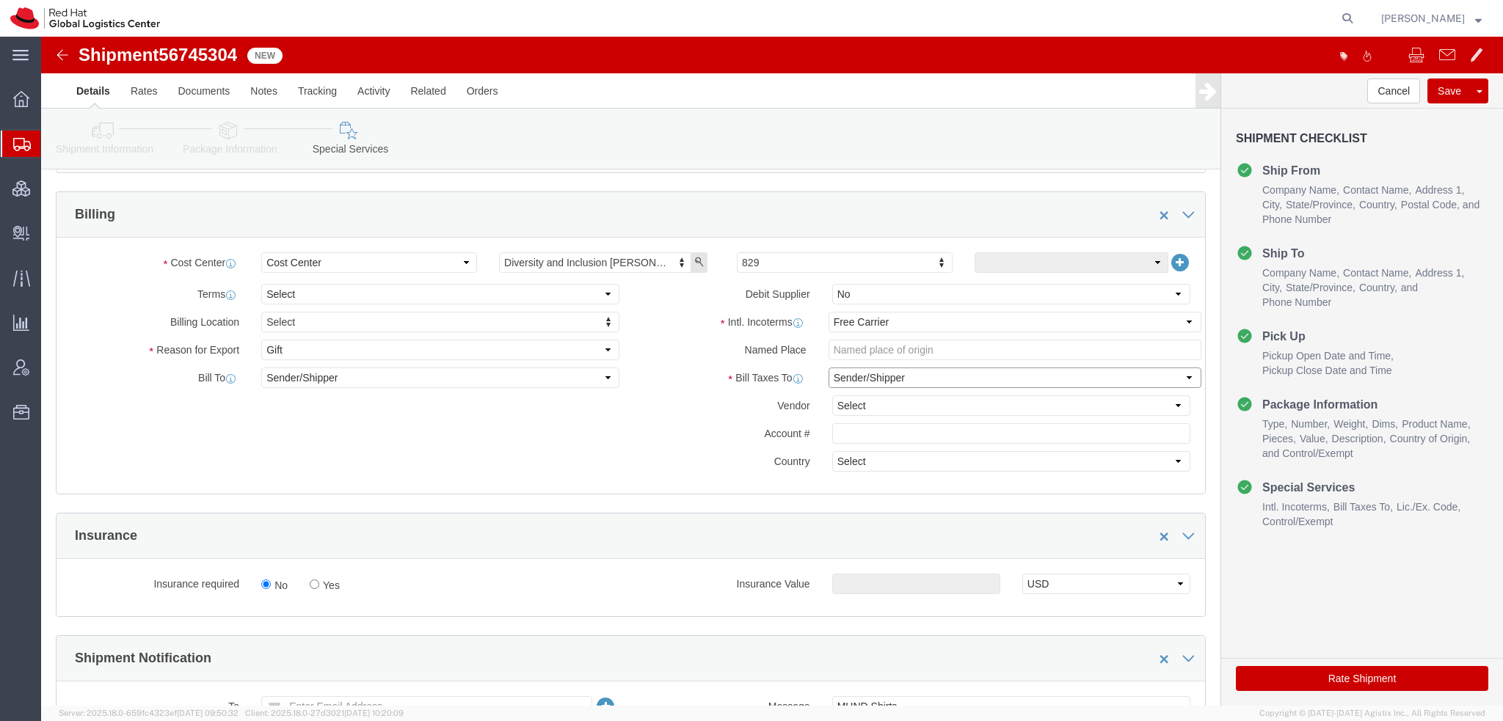
drag, startPoint x: 813, startPoint y: 340, endPoint x: 812, endPoint y: 349, distance: 9.6
click select "Select Recipient Account Sender/Shipper Third Party Account"
select select "THRD"
click select "Select Recipient Account Sender/Shipper Third Party Account"
click select "Select DHL FedEx Express UPS"
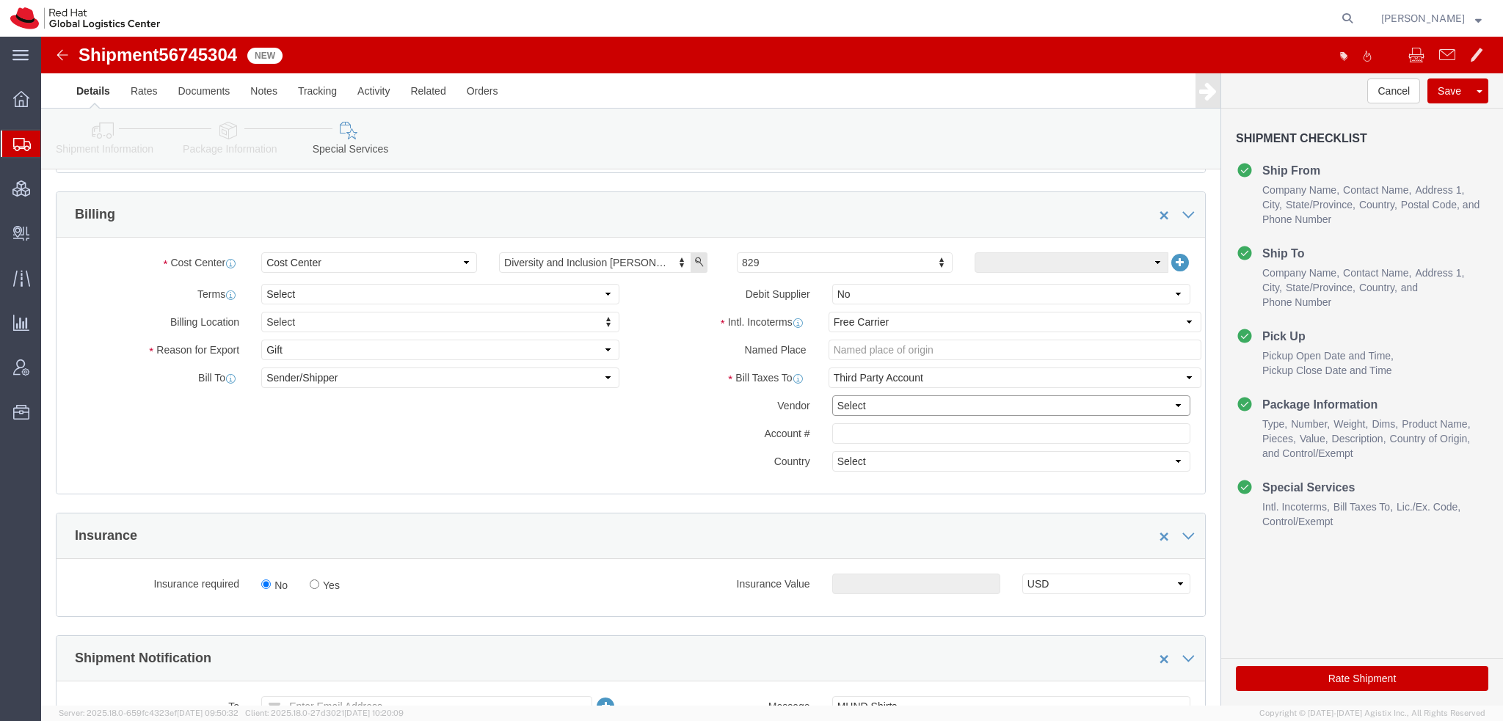
select select "FedEx Express"
click select "Select DHL FedEx Express UPS"
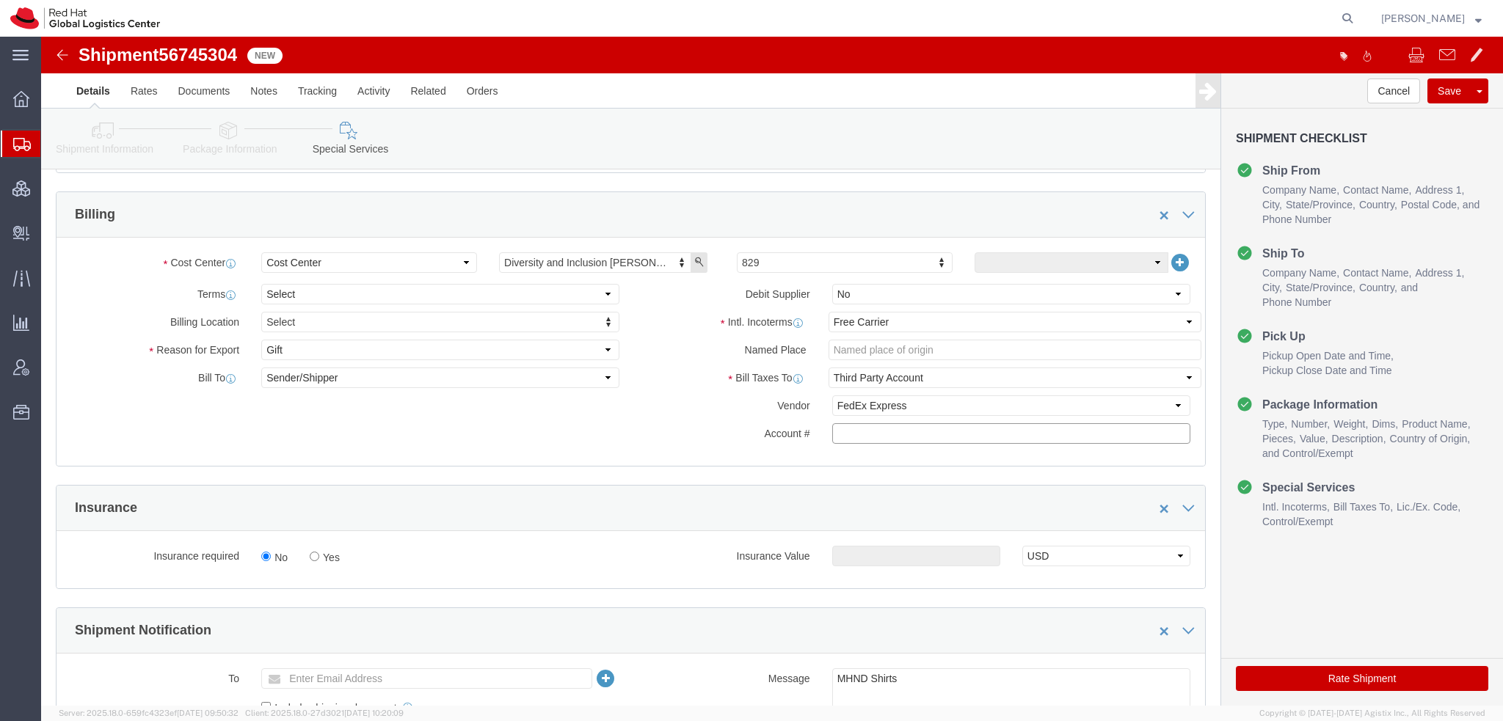
paste input "222181879"
type input "222181879"
click button "Save"
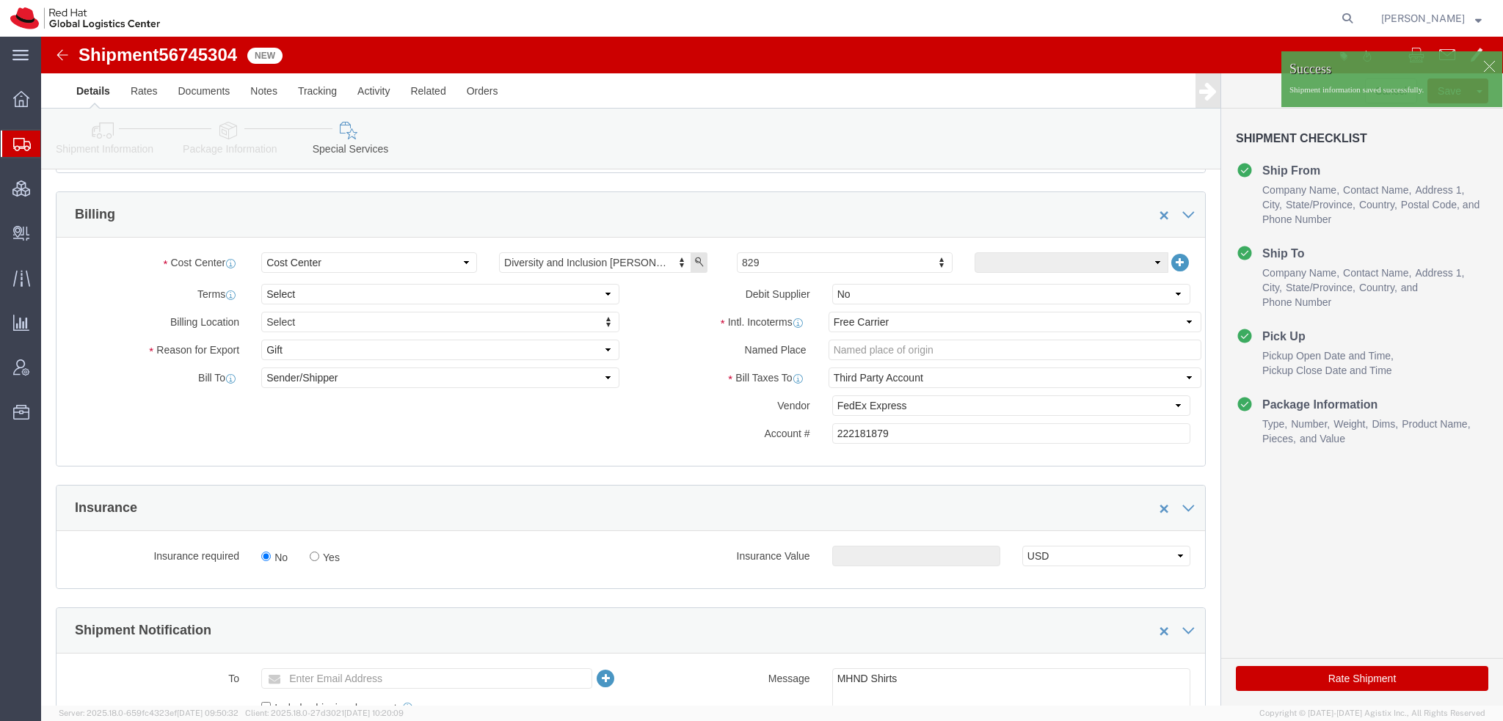
click button "Rate Shipment"
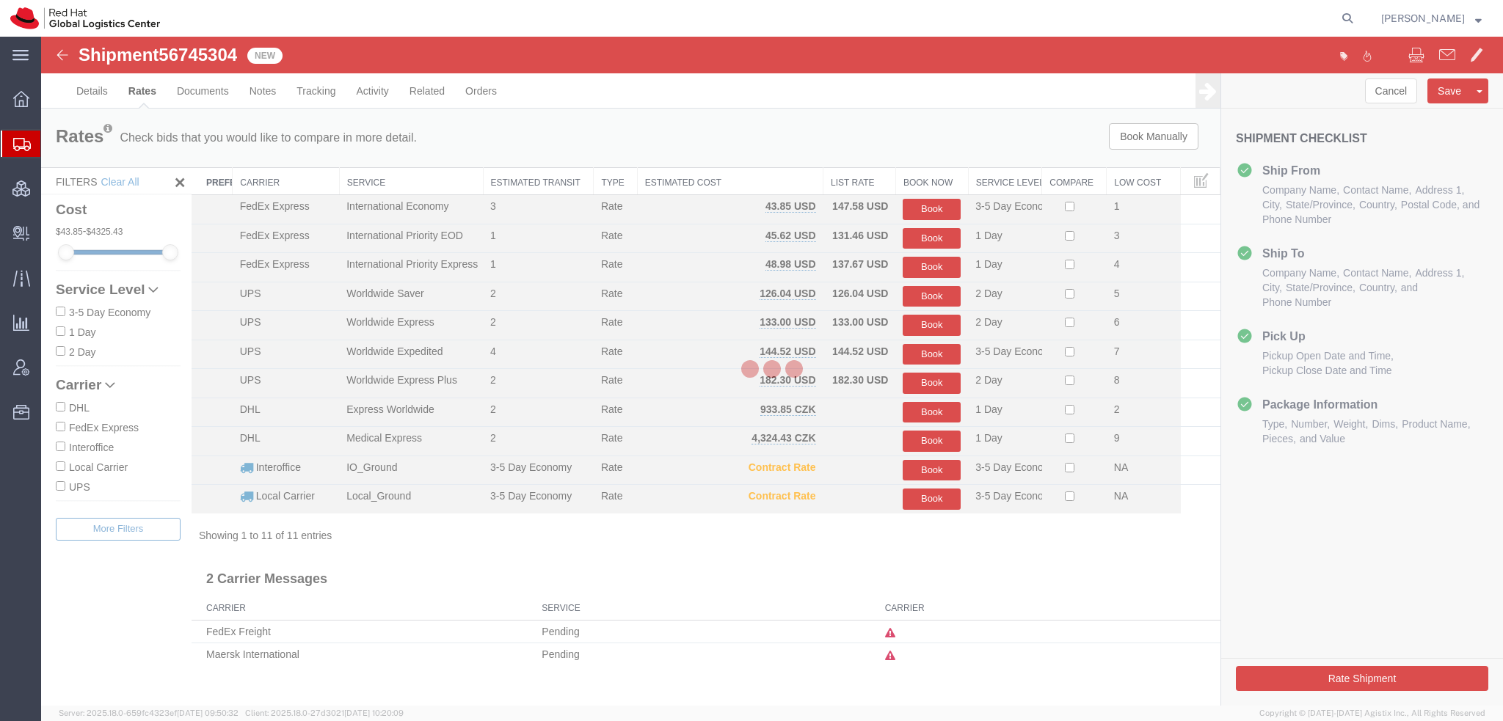
scroll to position [0, 0]
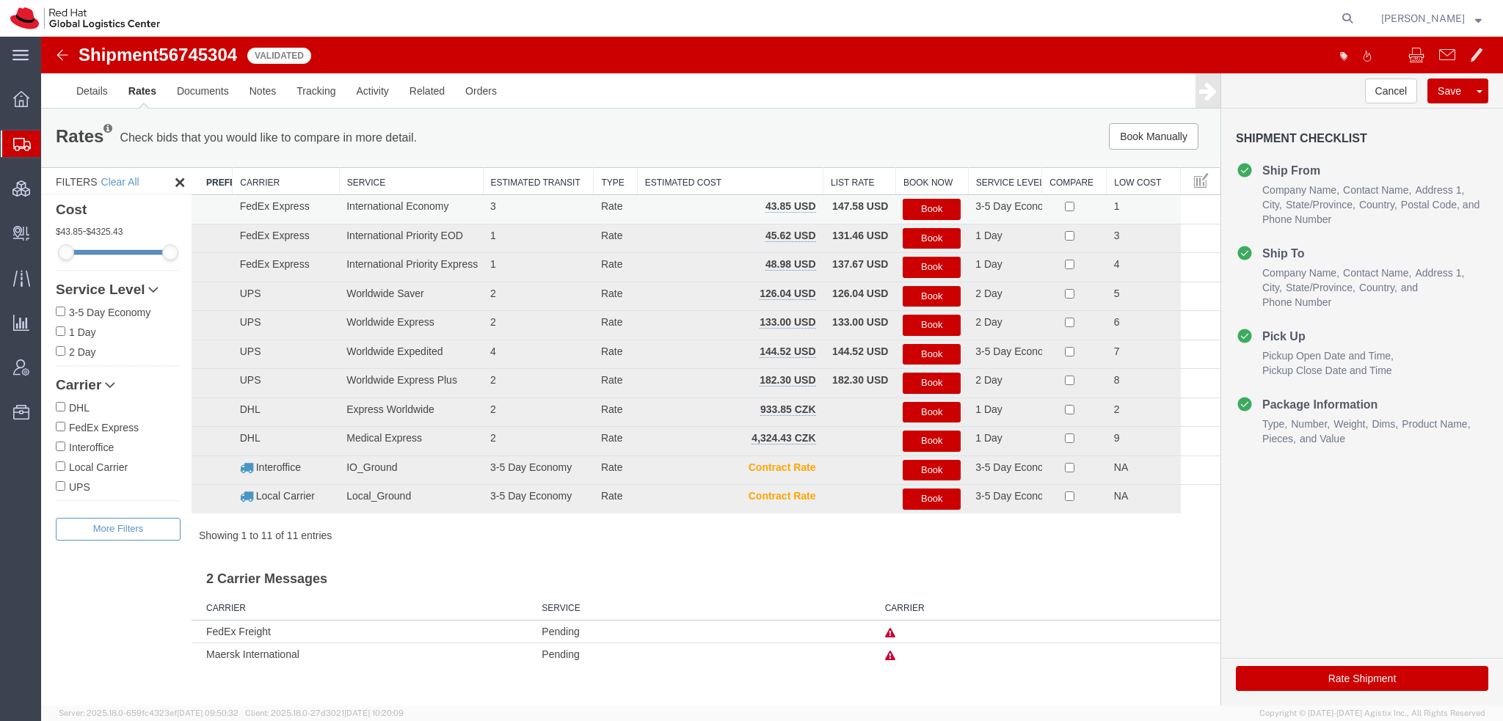
click at [940, 207] on button "Book" at bounding box center [931, 209] width 58 height 21
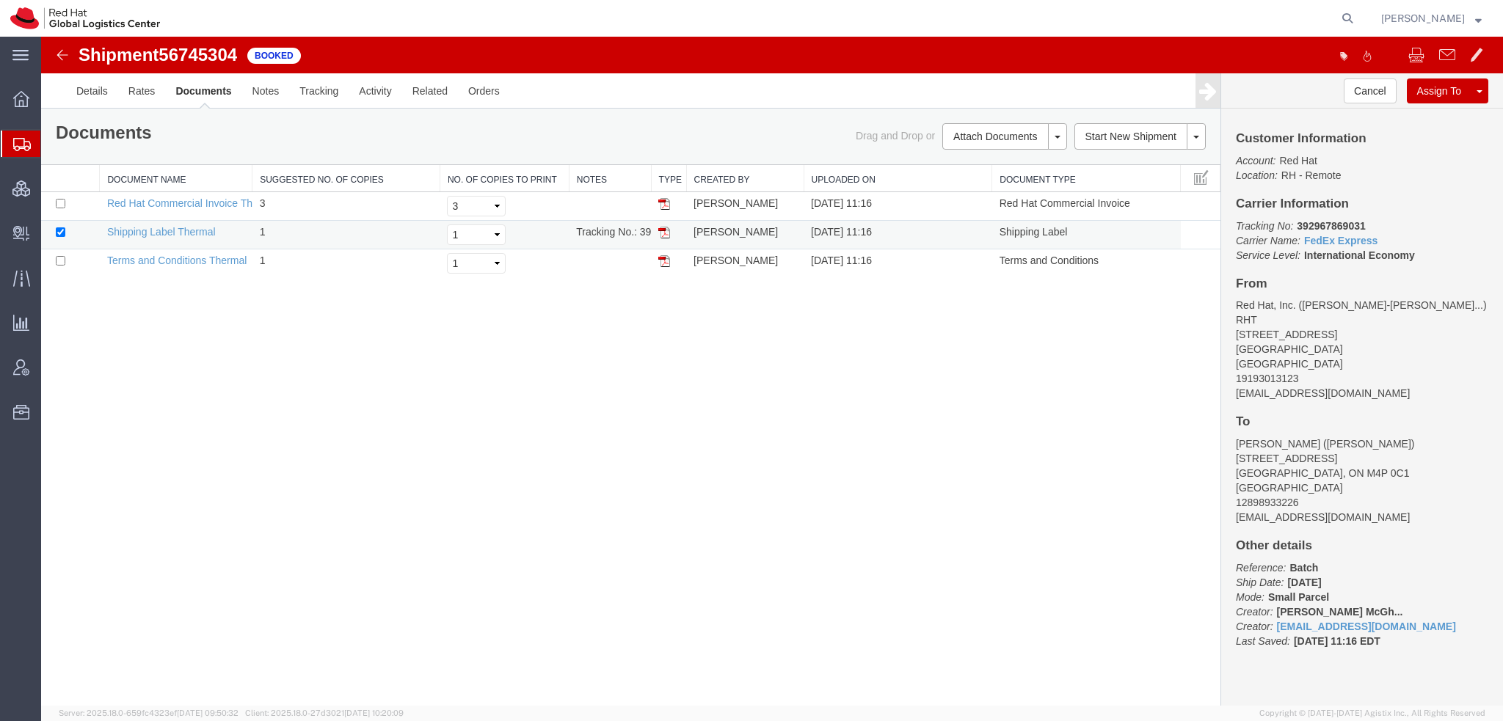
click at [665, 228] on img at bounding box center [664, 233] width 12 height 12
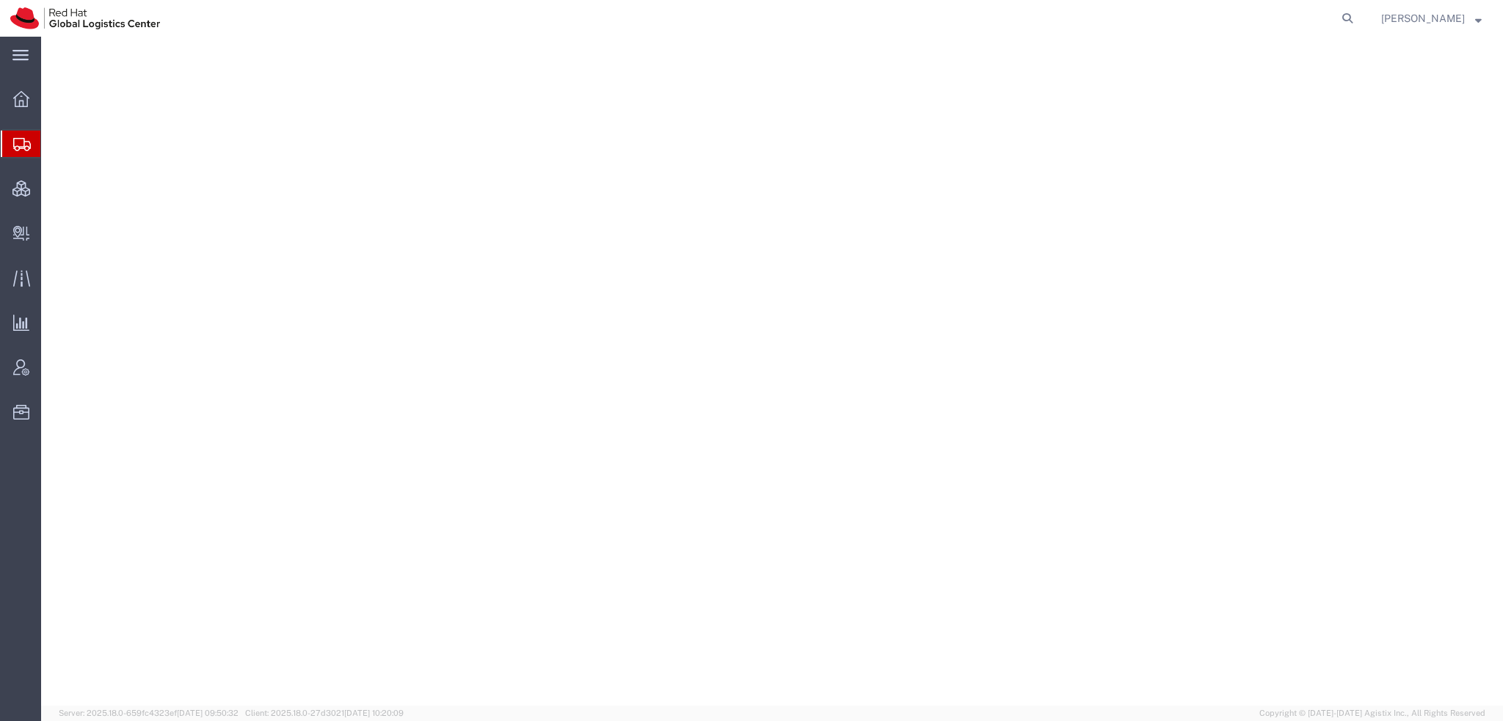
select select "38014"
select select
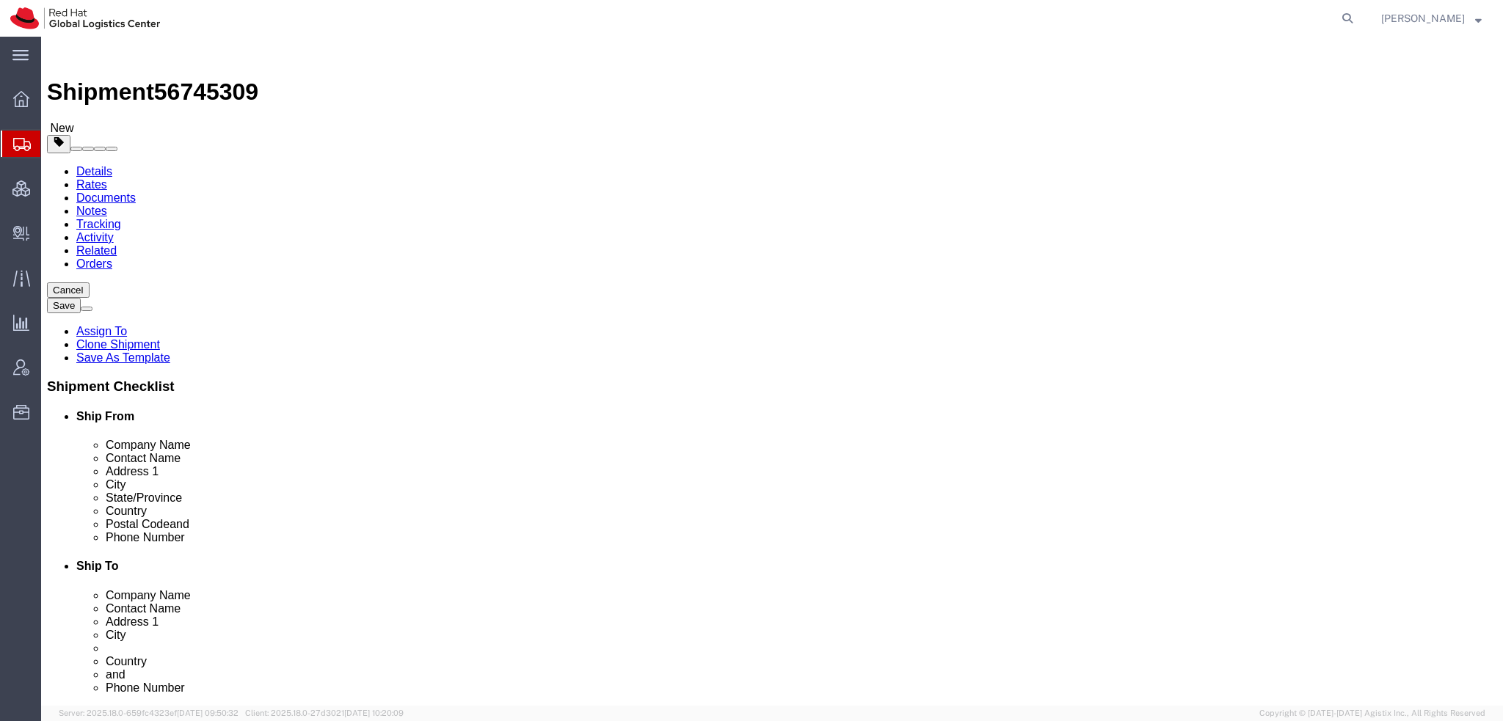
click icon
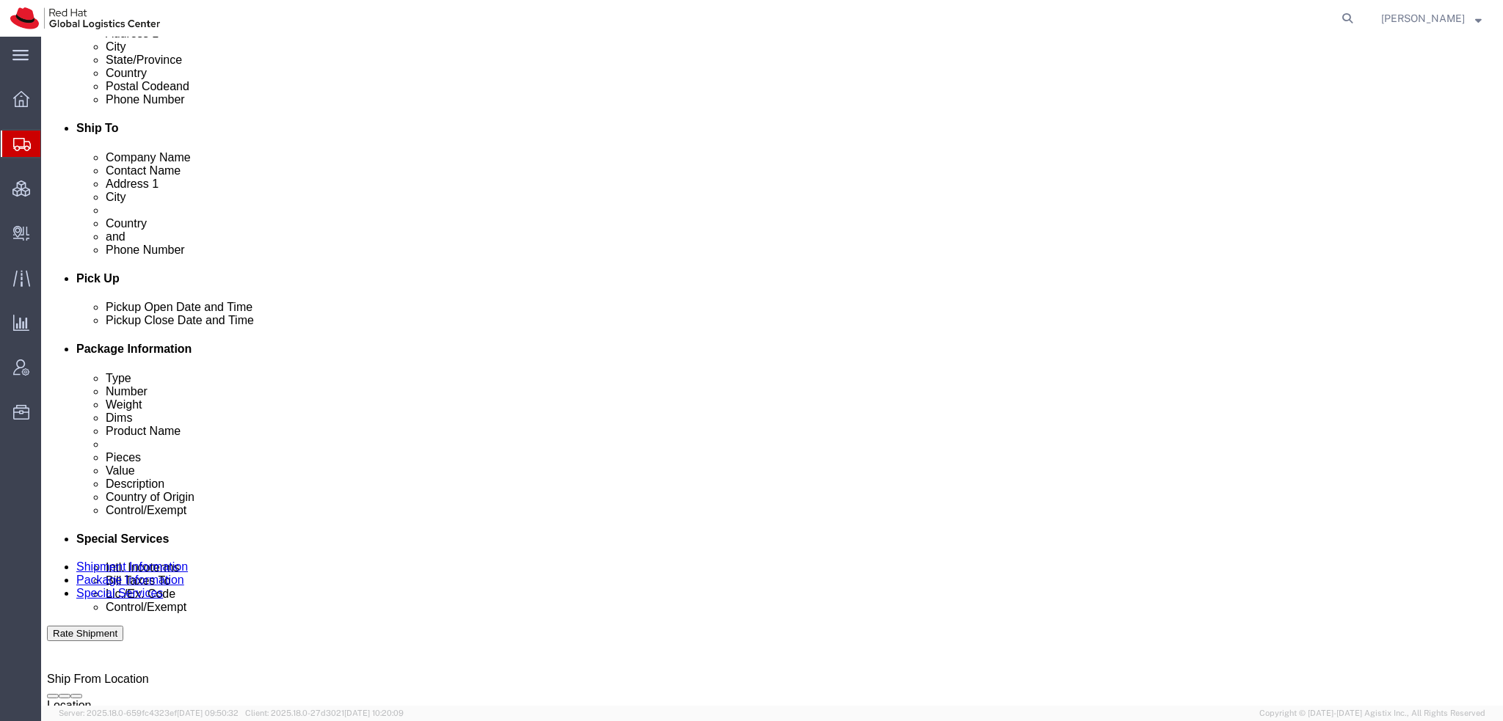
scroll to position [440, 0]
click select "Select Buyer Cost Center Department Operations Number Order Number Sales Person"
select select "COSTCENTER"
click select "Select Buyer Cost Center Department Operations Number Order Number Sales Person"
type input "829"
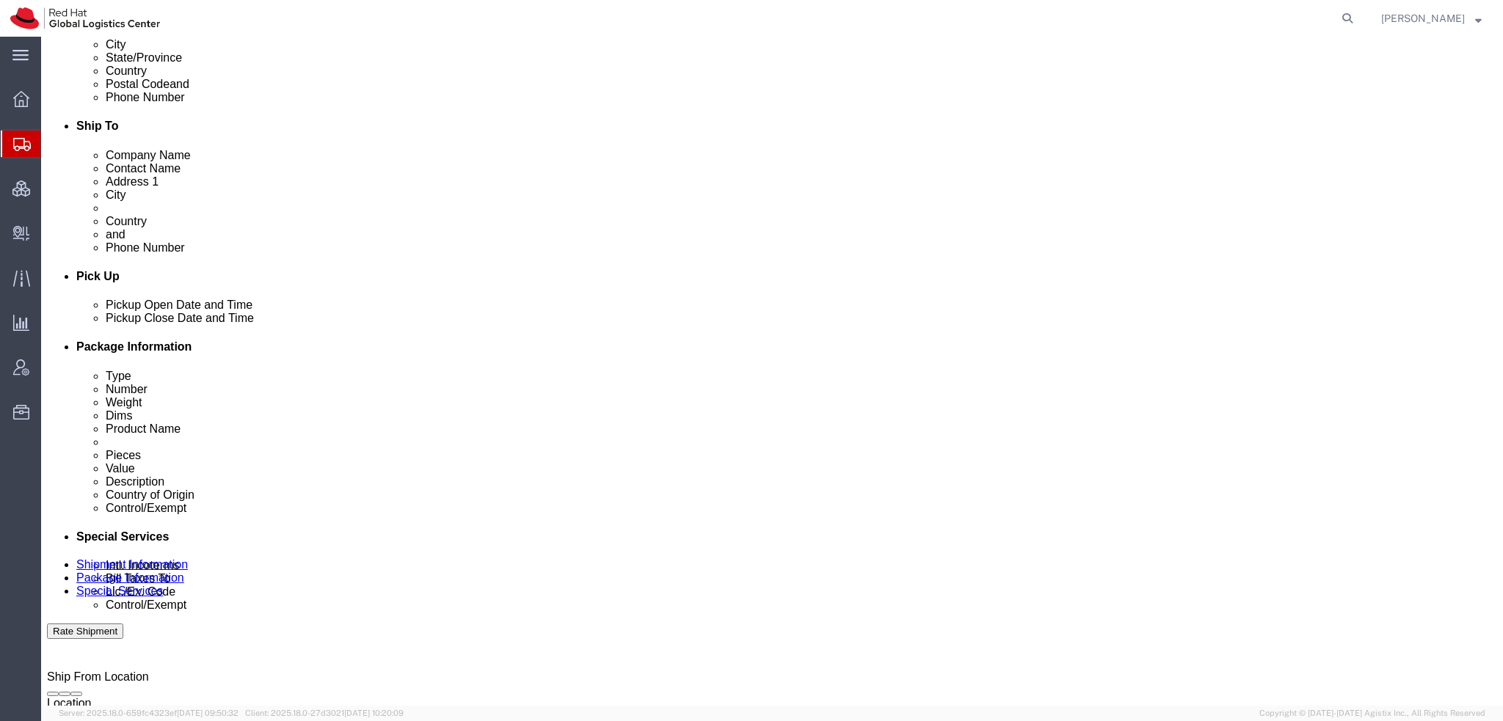
click button "Rate Shipment"
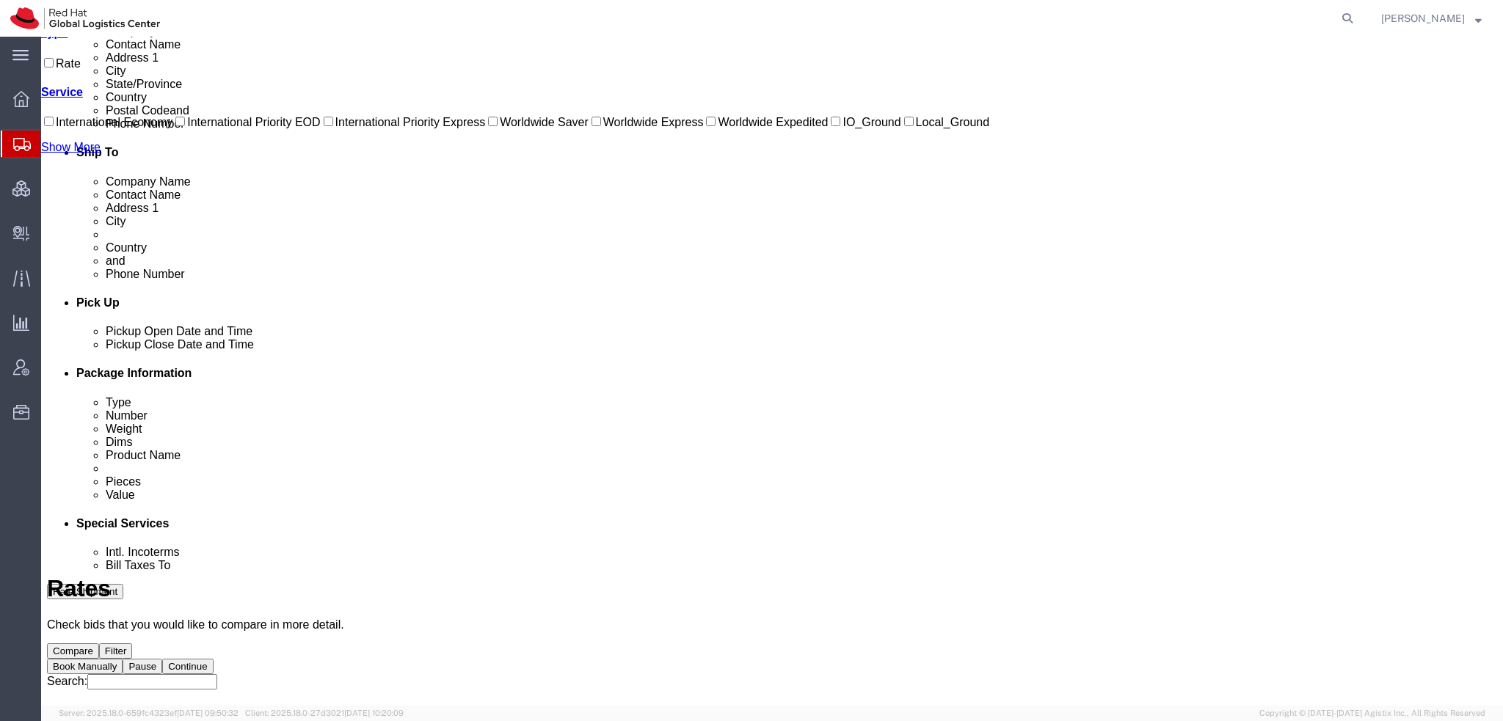
scroll to position [0, 0]
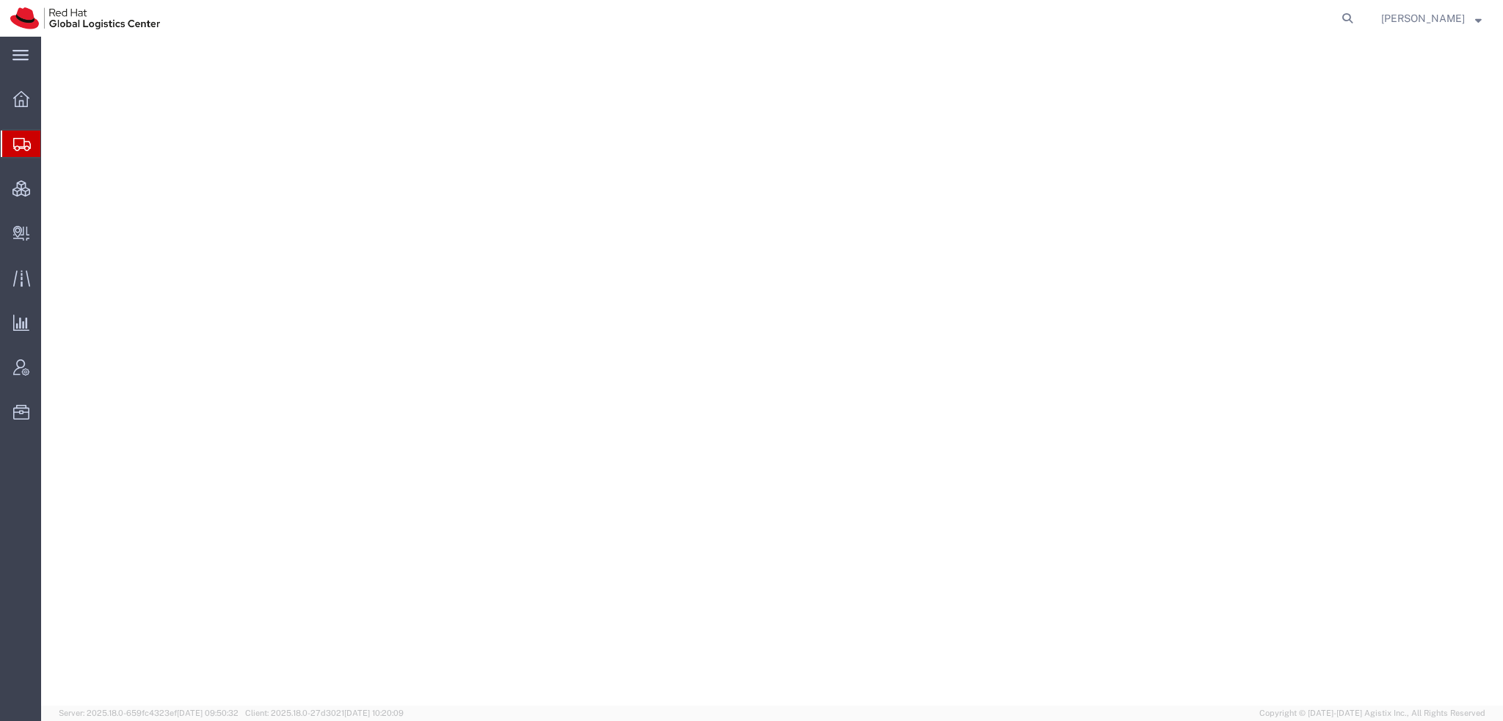
select select "38014"
select select
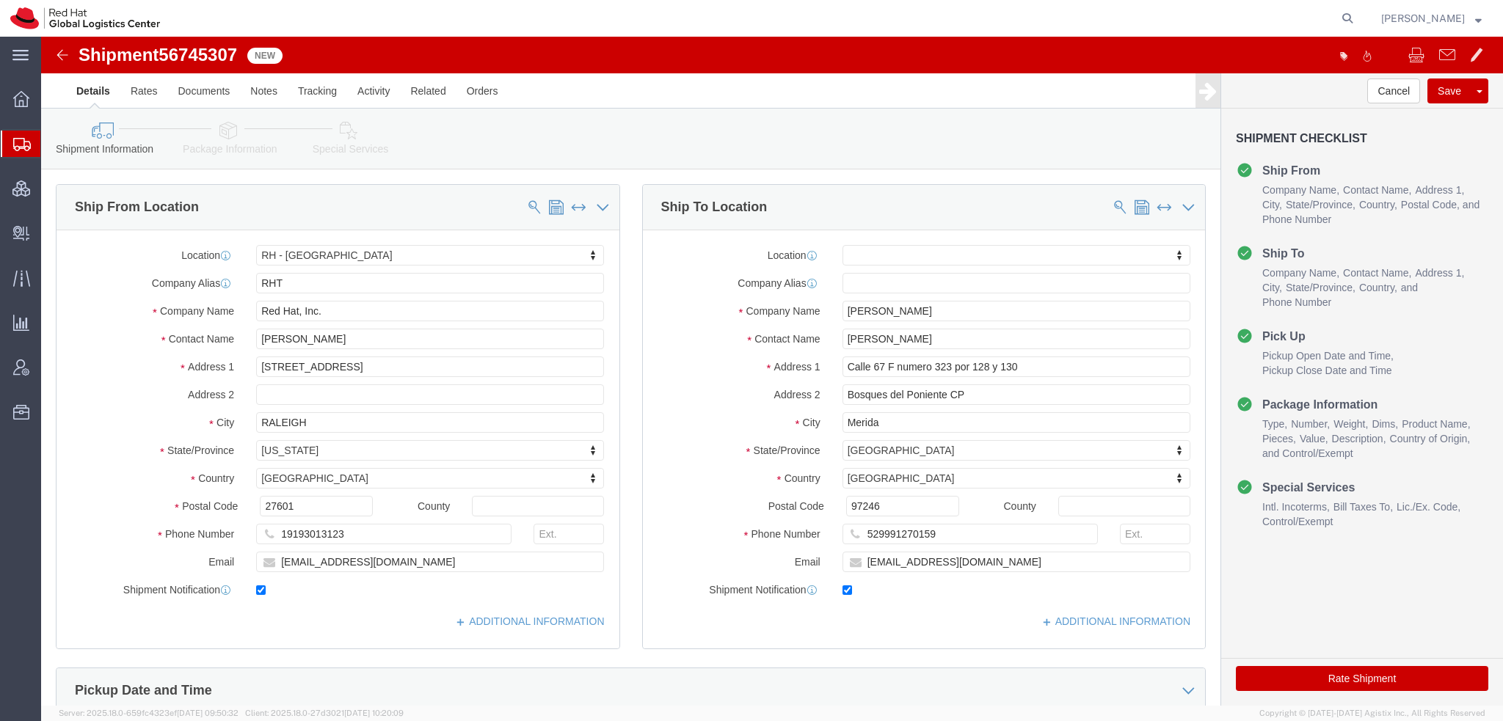
click icon
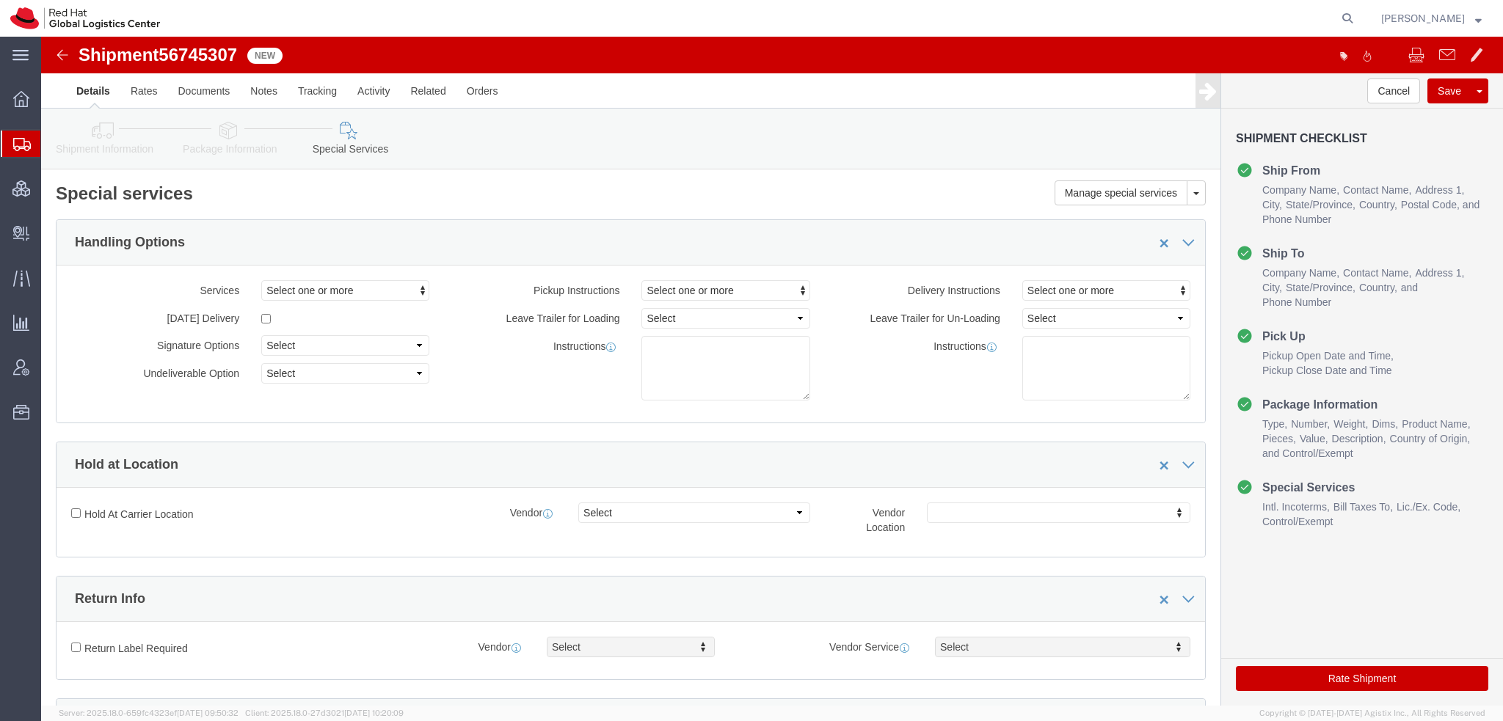
scroll to position [440, 0]
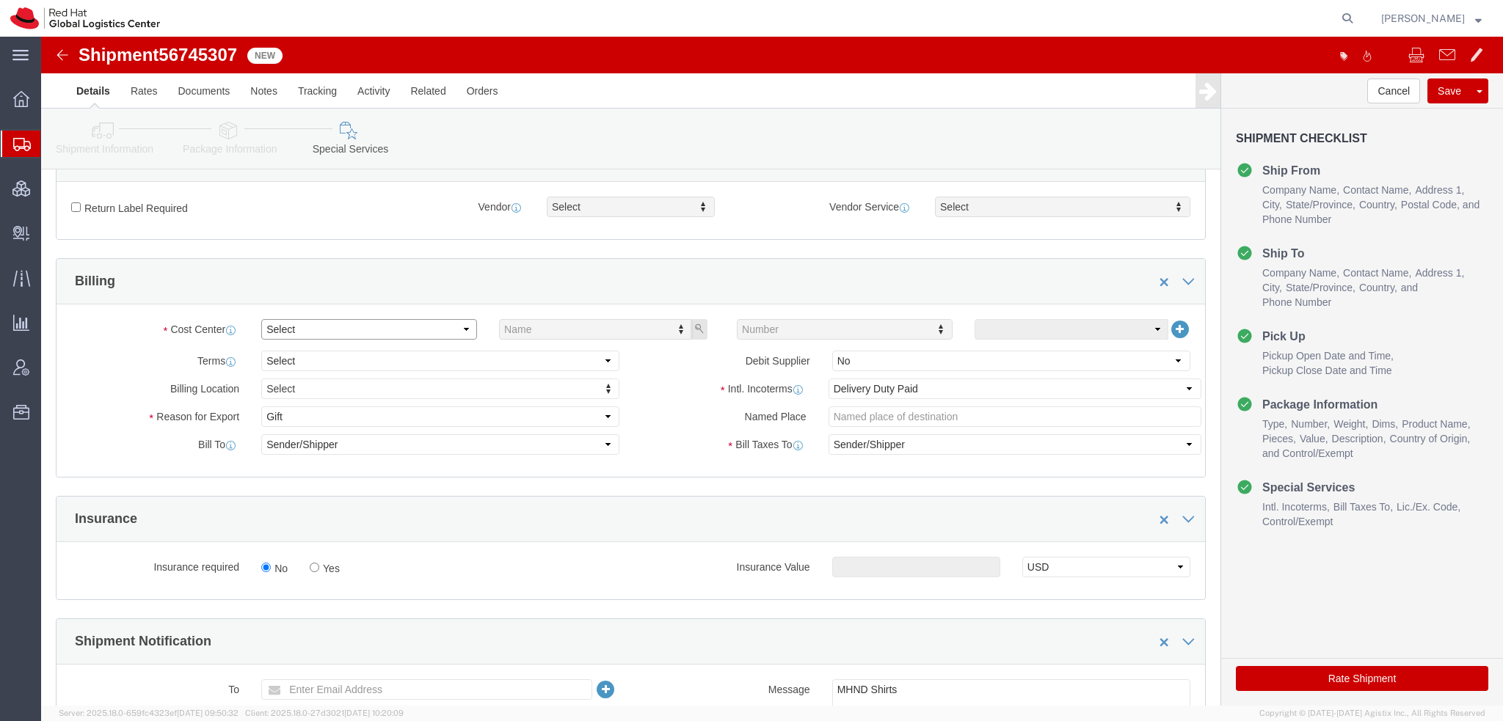
click select "Select Buyer Cost Center Department Operations Number Order Number Sales Person"
select select "COSTCENTER"
click select "Select Buyer Cost Center Department Operations Number Order Number Sales Person"
type input "829"
click button "Rate Shipment"
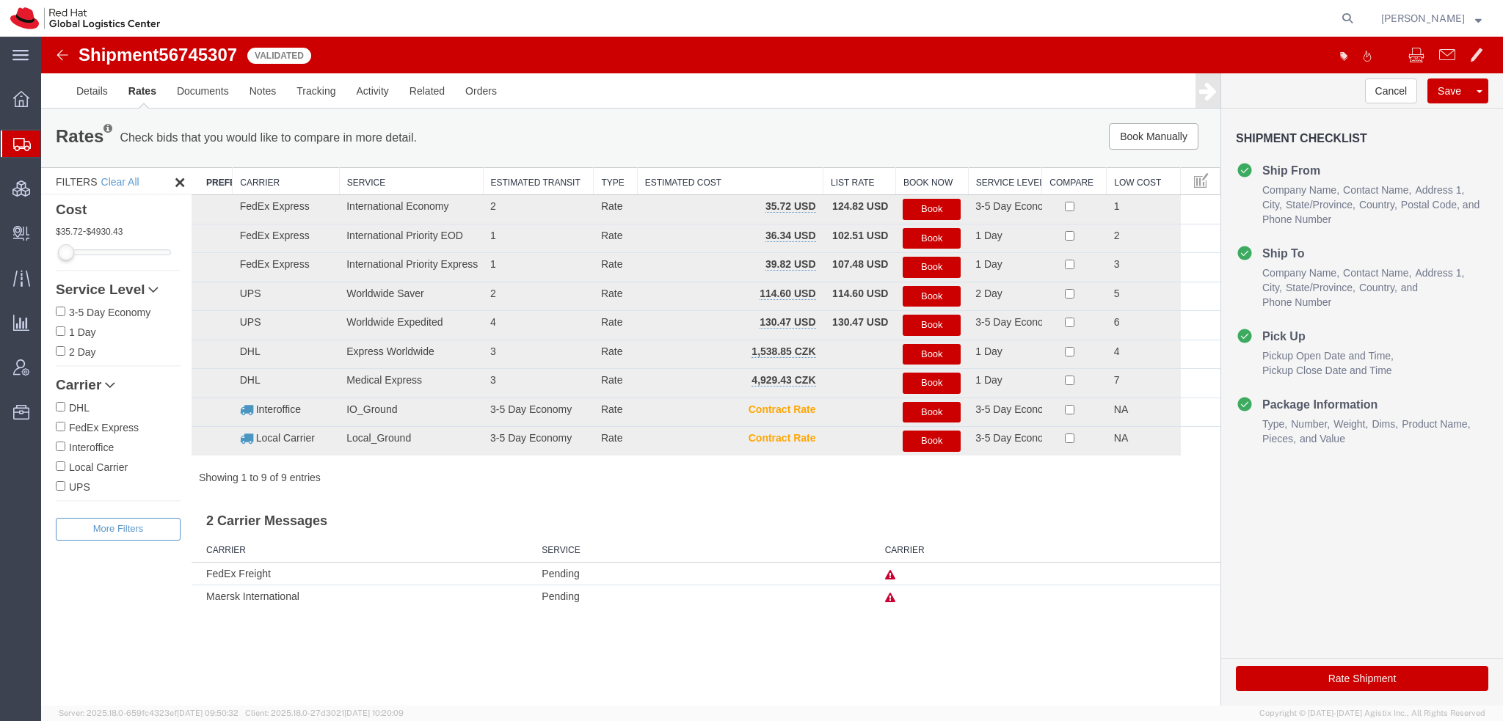
scroll to position [0, 0]
click at [935, 208] on button "Book" at bounding box center [931, 209] width 58 height 21
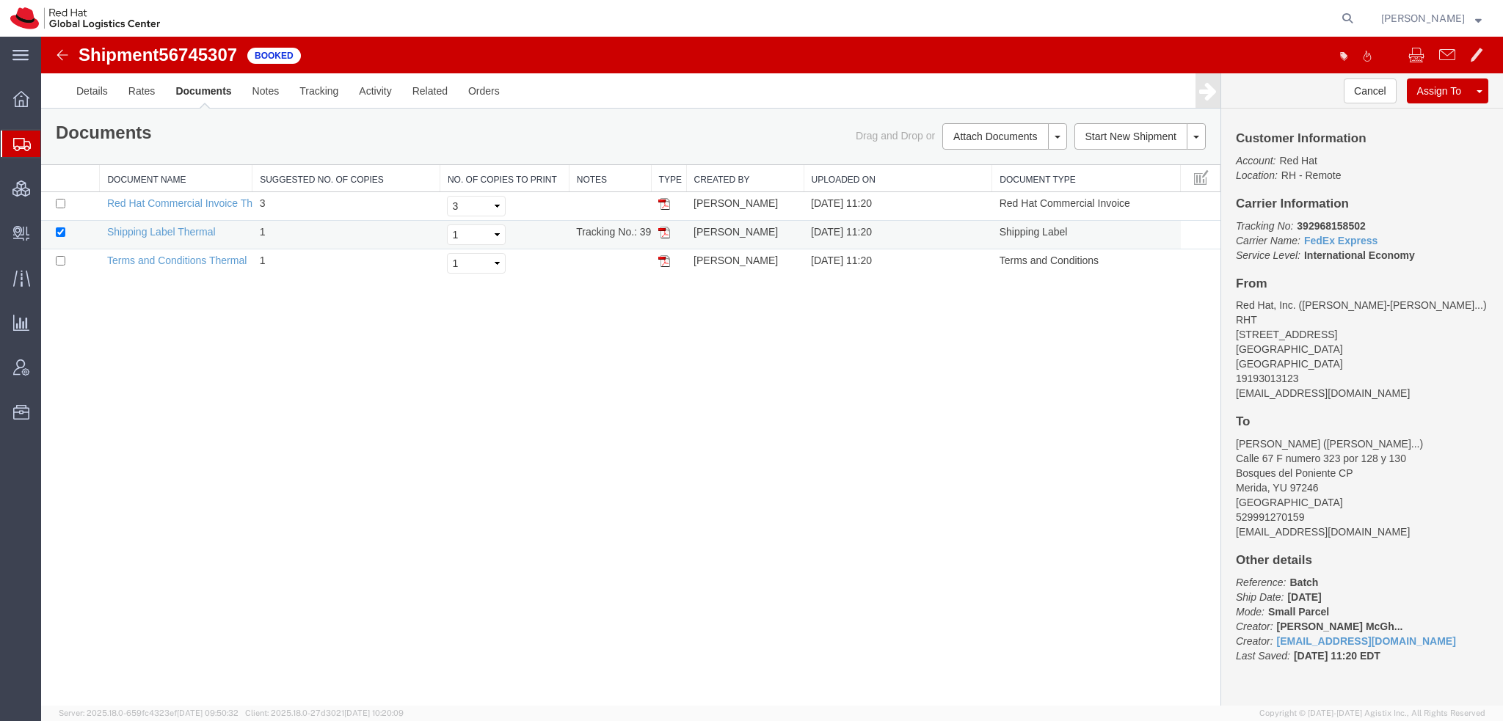
click at [664, 233] on img at bounding box center [664, 233] width 12 height 12
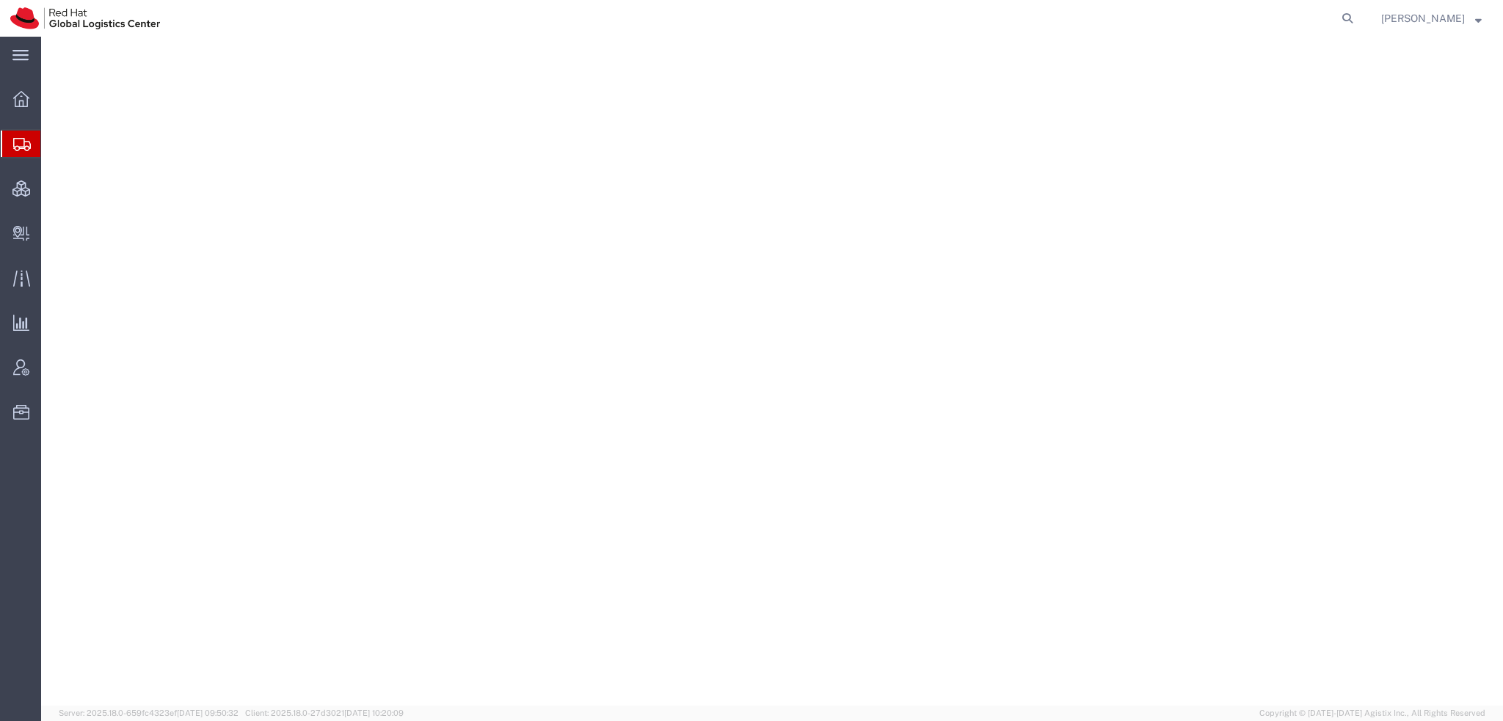
select select "38014"
select select
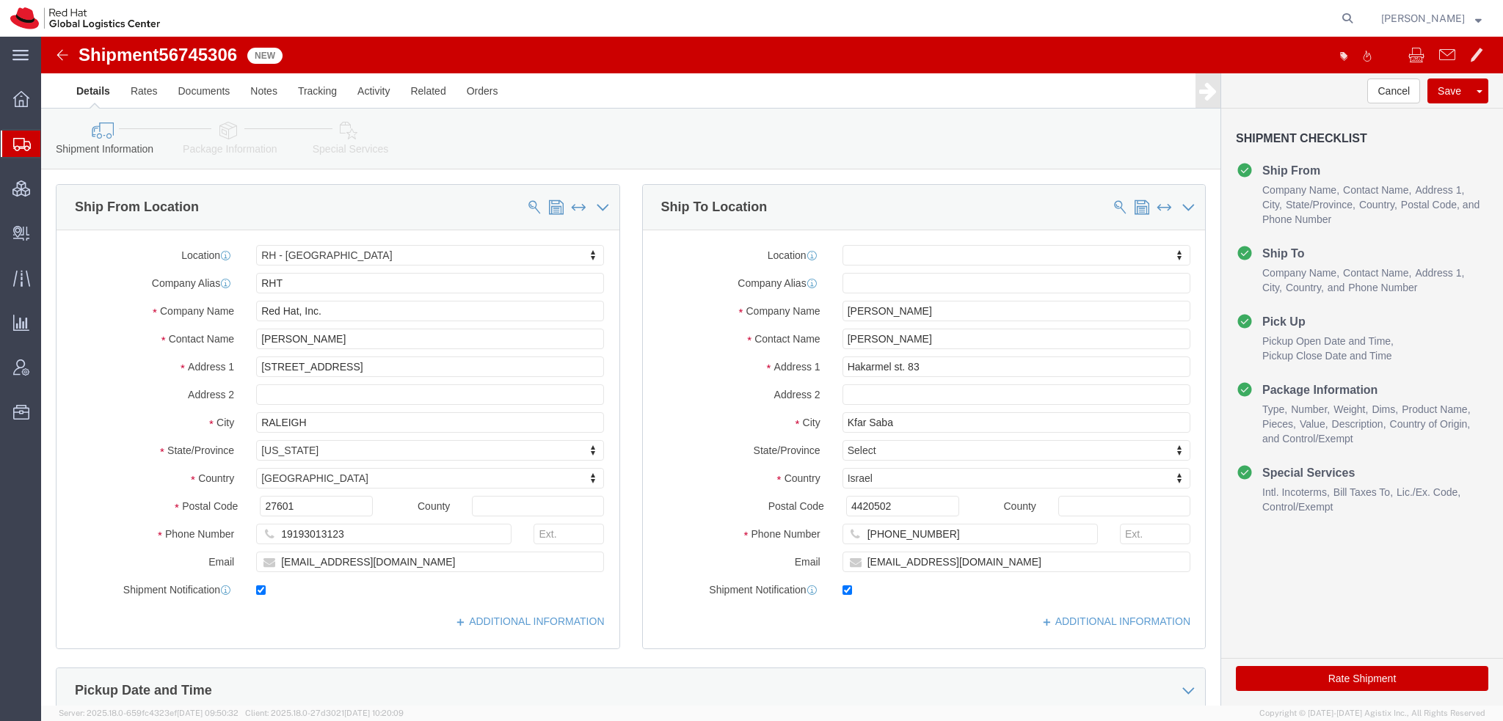
click icon
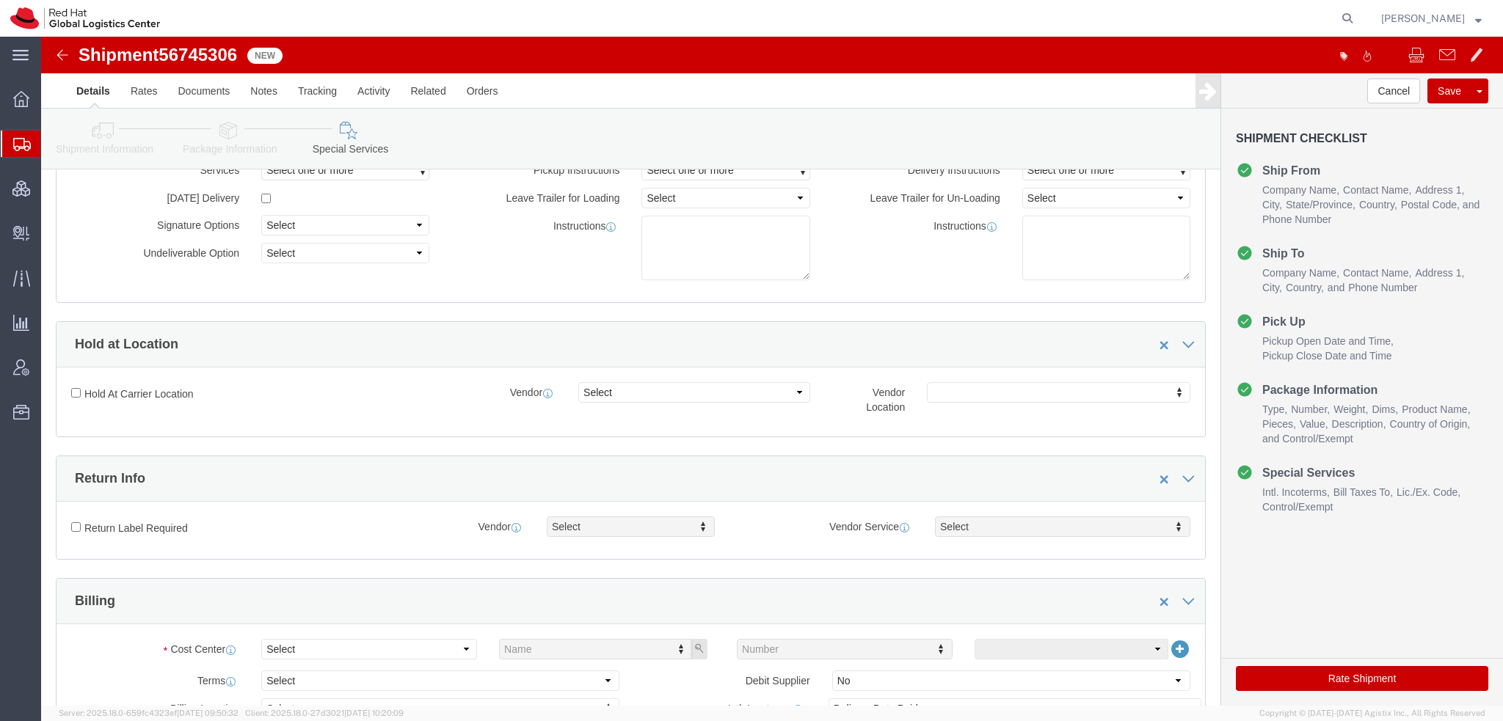
scroll to position [367, 0]
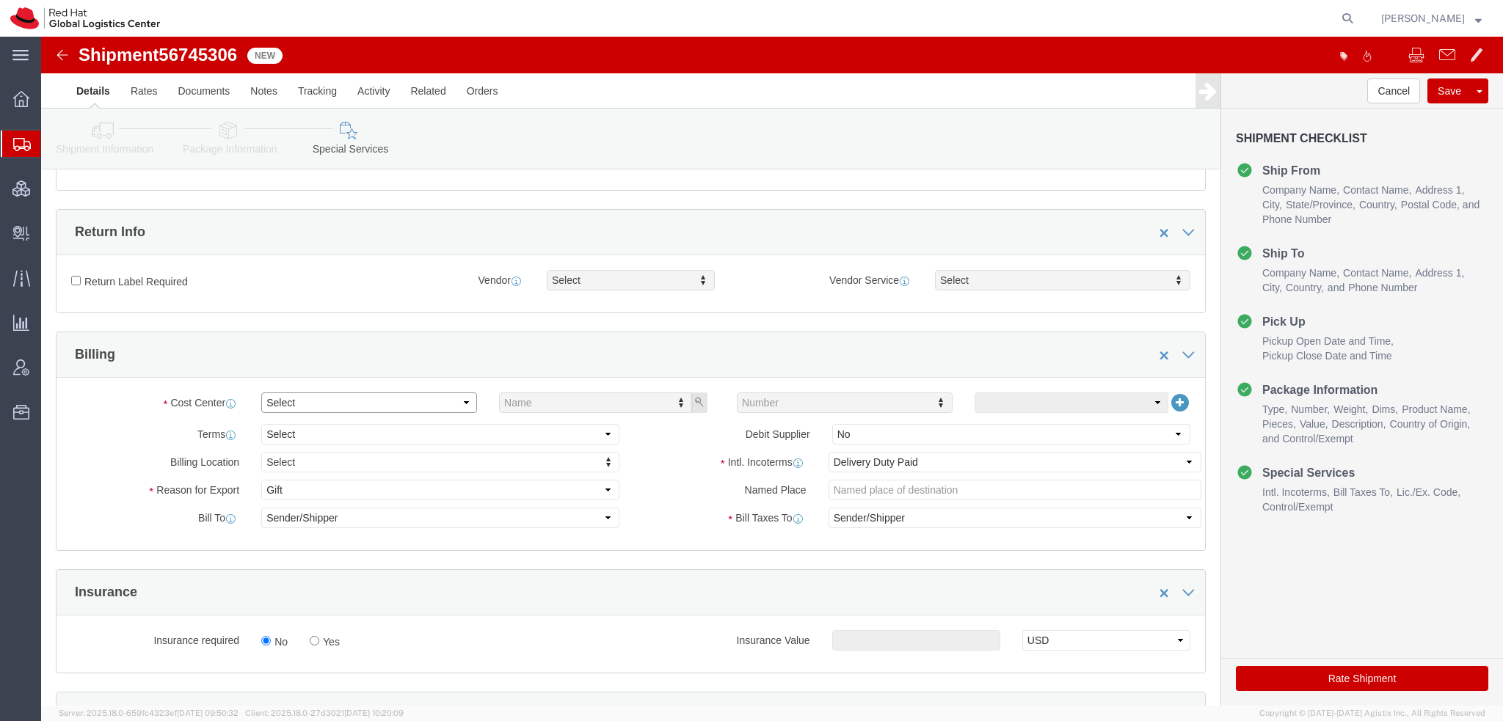
click select "Select Buyer Cost Center Department Operations Number Order Number Sales Person"
select select "COSTCENTER"
click select "Select Buyer Cost Center Department Operations Number Order Number Sales Person"
type input "829"
click button "Rate Shipment"
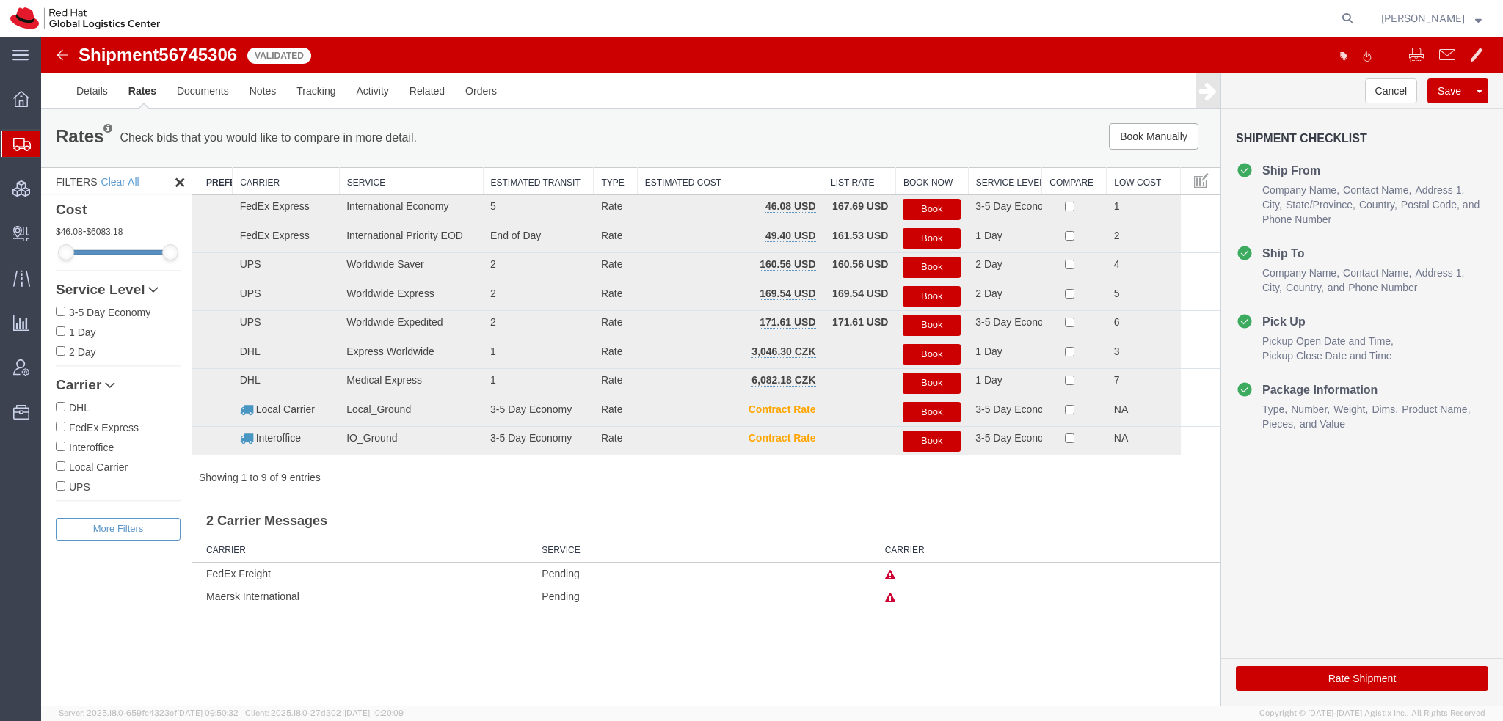
scroll to position [0, 0]
click at [945, 208] on button "Book" at bounding box center [931, 209] width 58 height 21
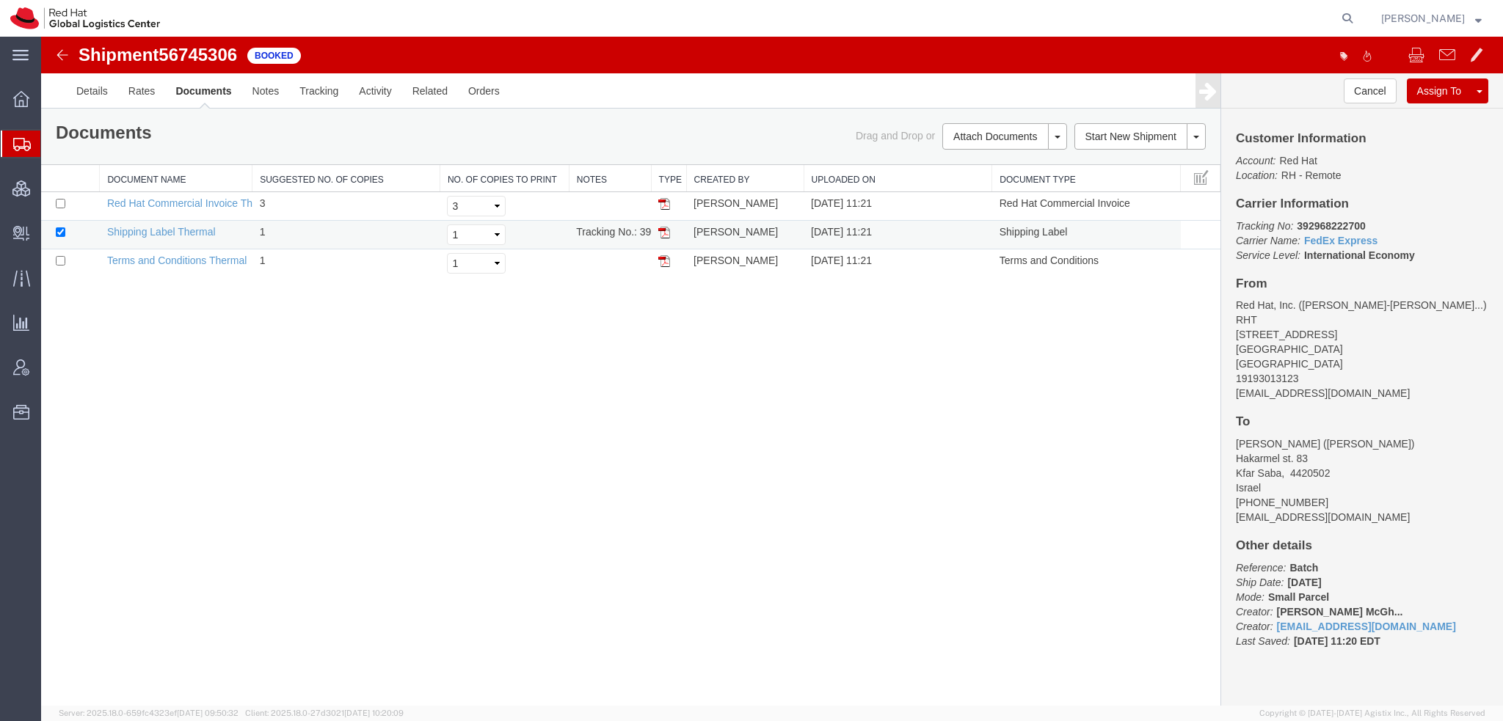
drag, startPoint x: 664, startPoint y: 235, endPoint x: 831, endPoint y: 232, distance: 166.6
click at [664, 236] on img at bounding box center [664, 233] width 12 height 12
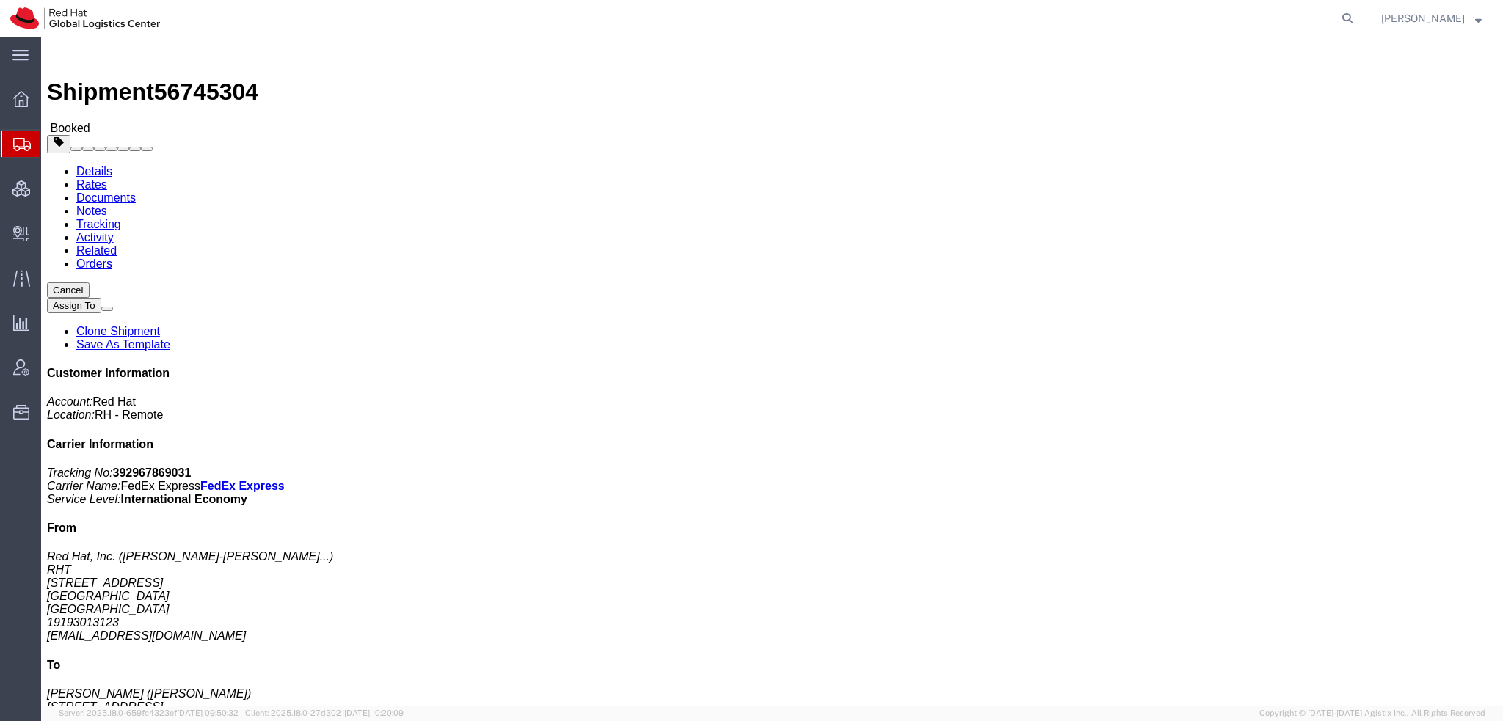
click link "Documents"
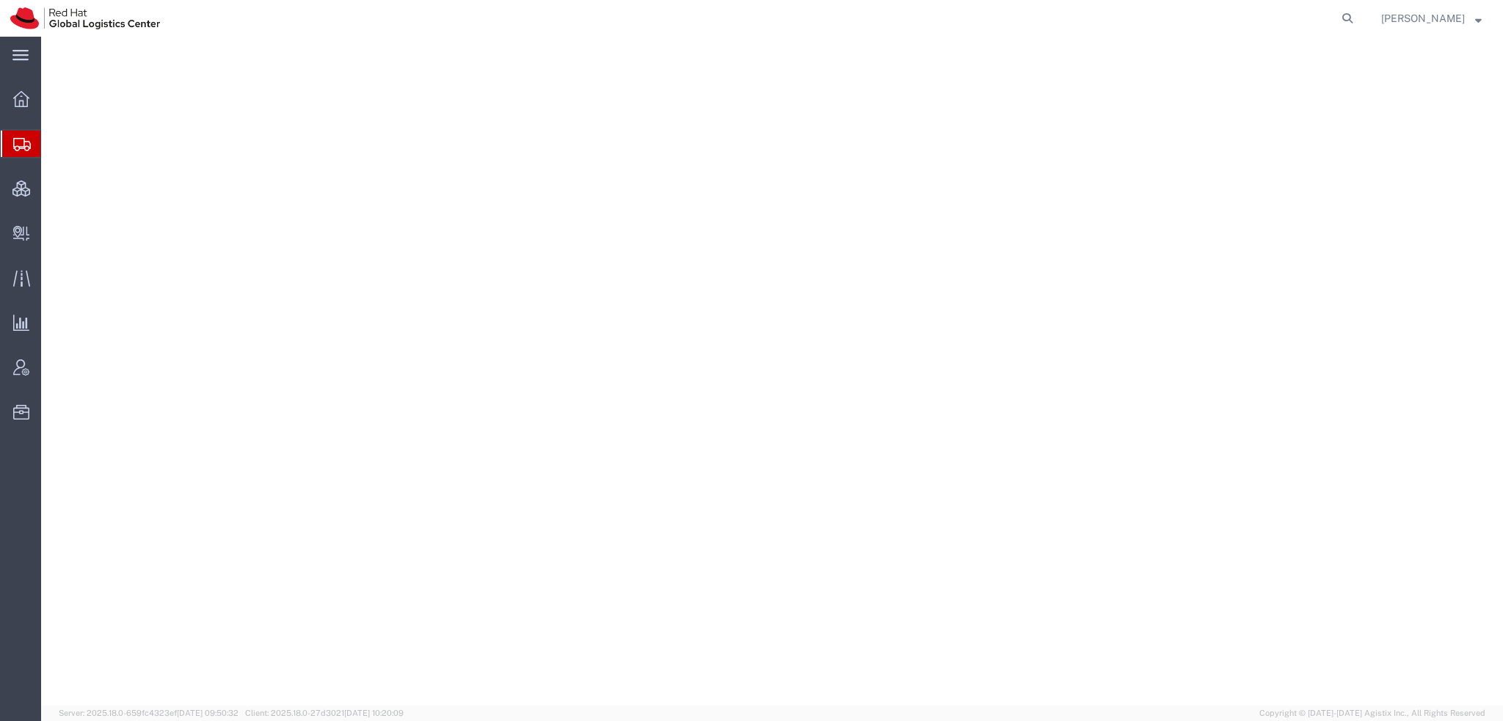
select select "38014"
select select
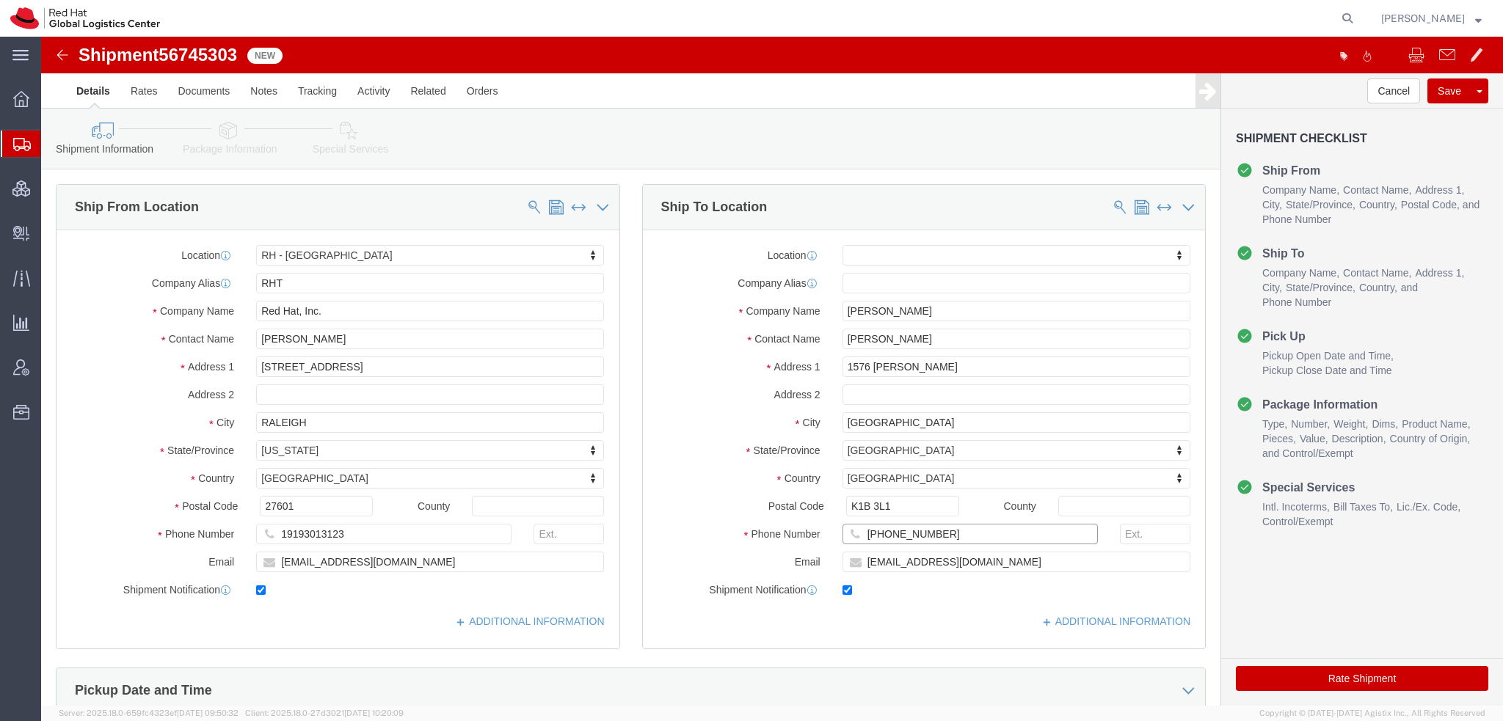
drag, startPoint x: 886, startPoint y: 492, endPoint x: 801, endPoint y: 500, distance: 85.6
click div "[PHONE_NUMBER]"
click icon
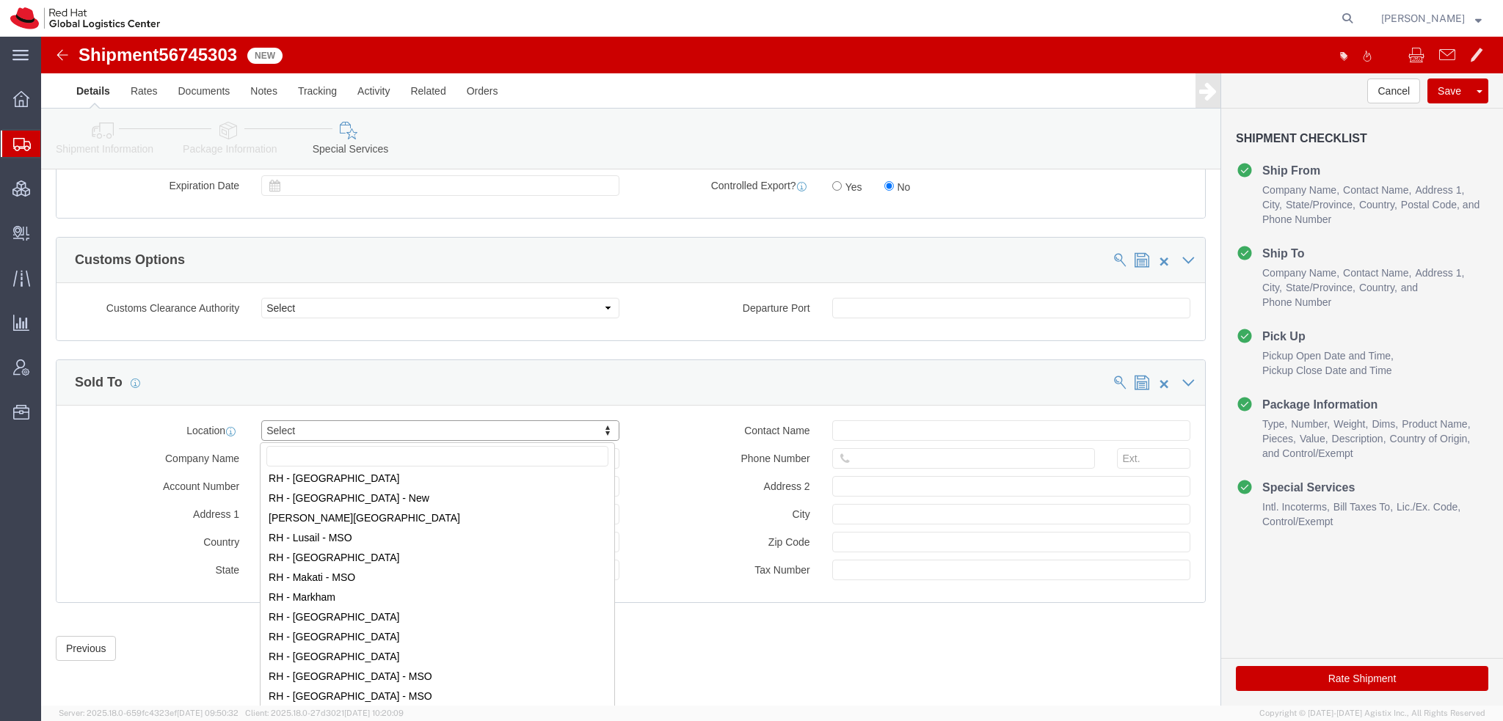
scroll to position [1394, 0]
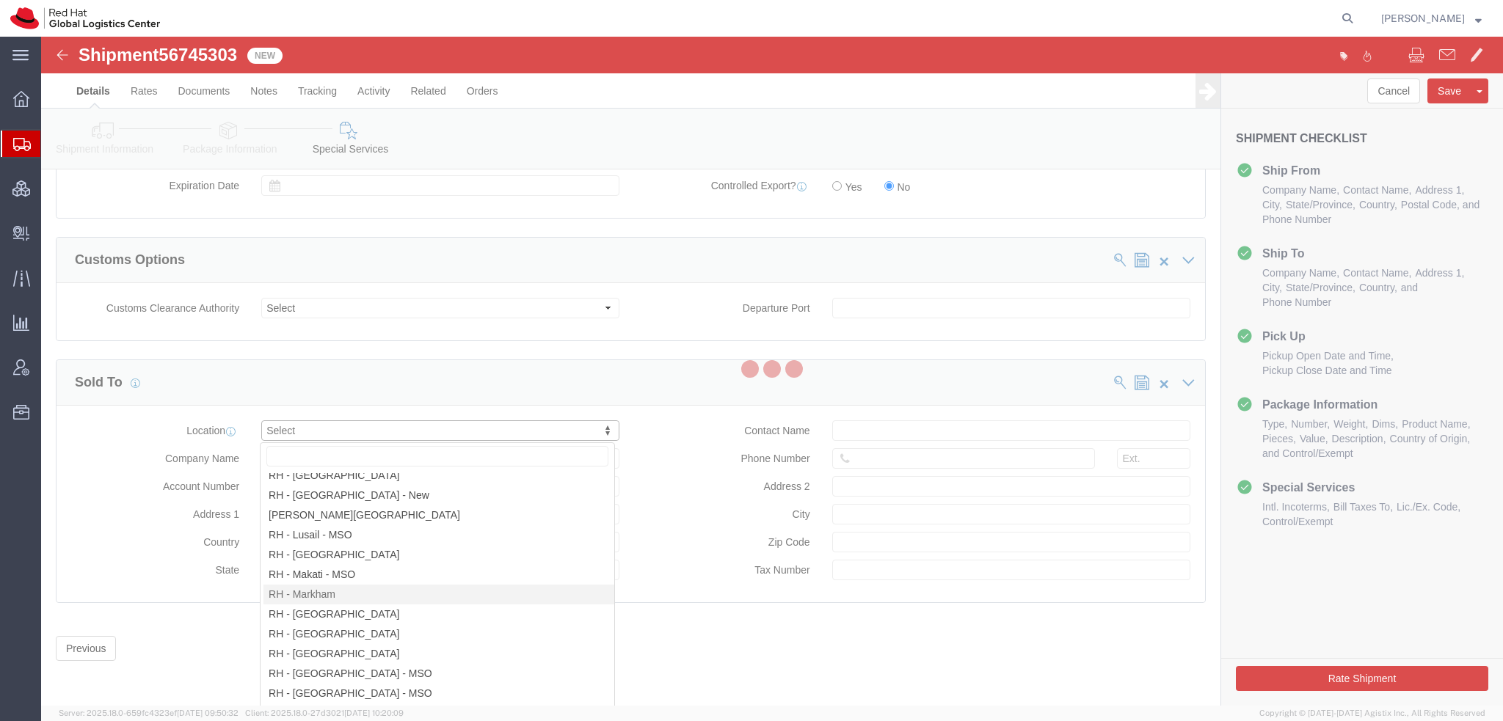
select select "ON"
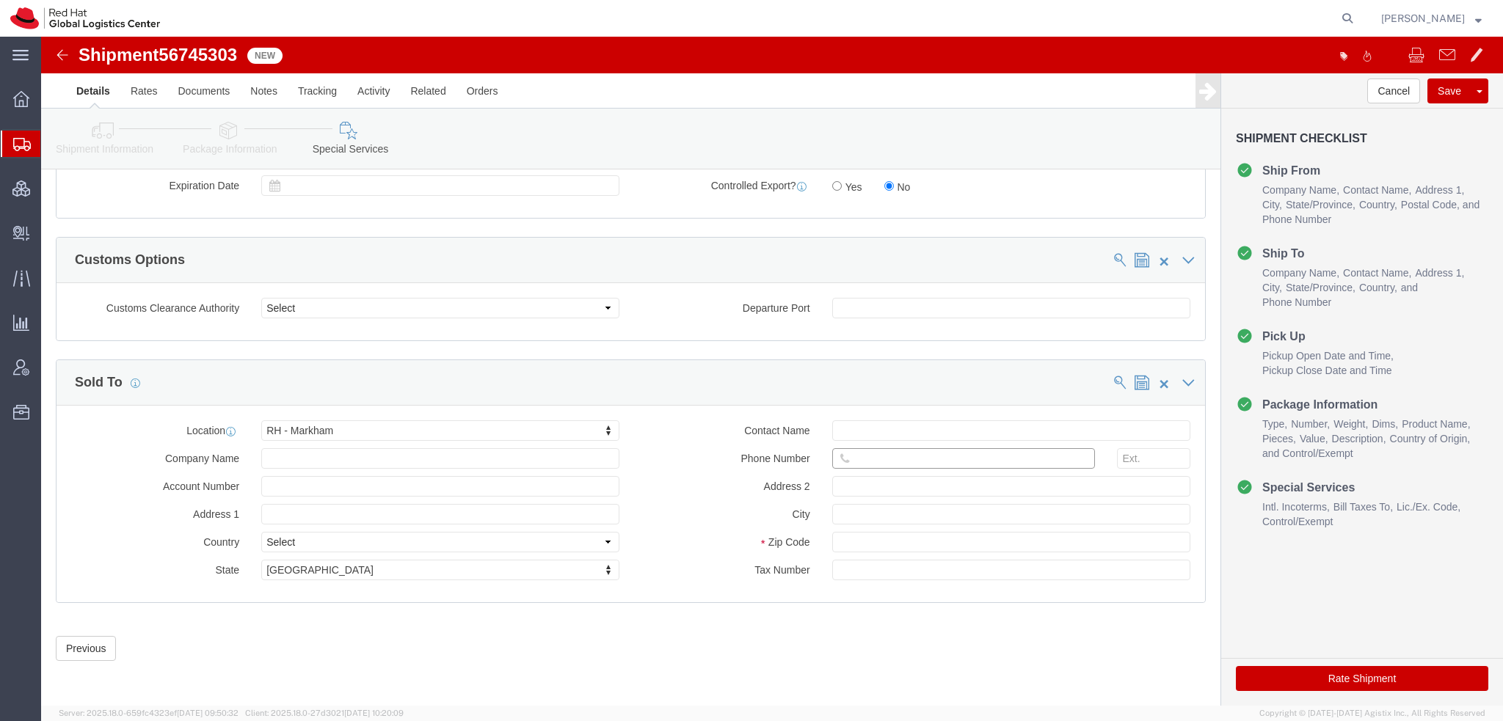
click input "text"
paste input "343-333-1715"
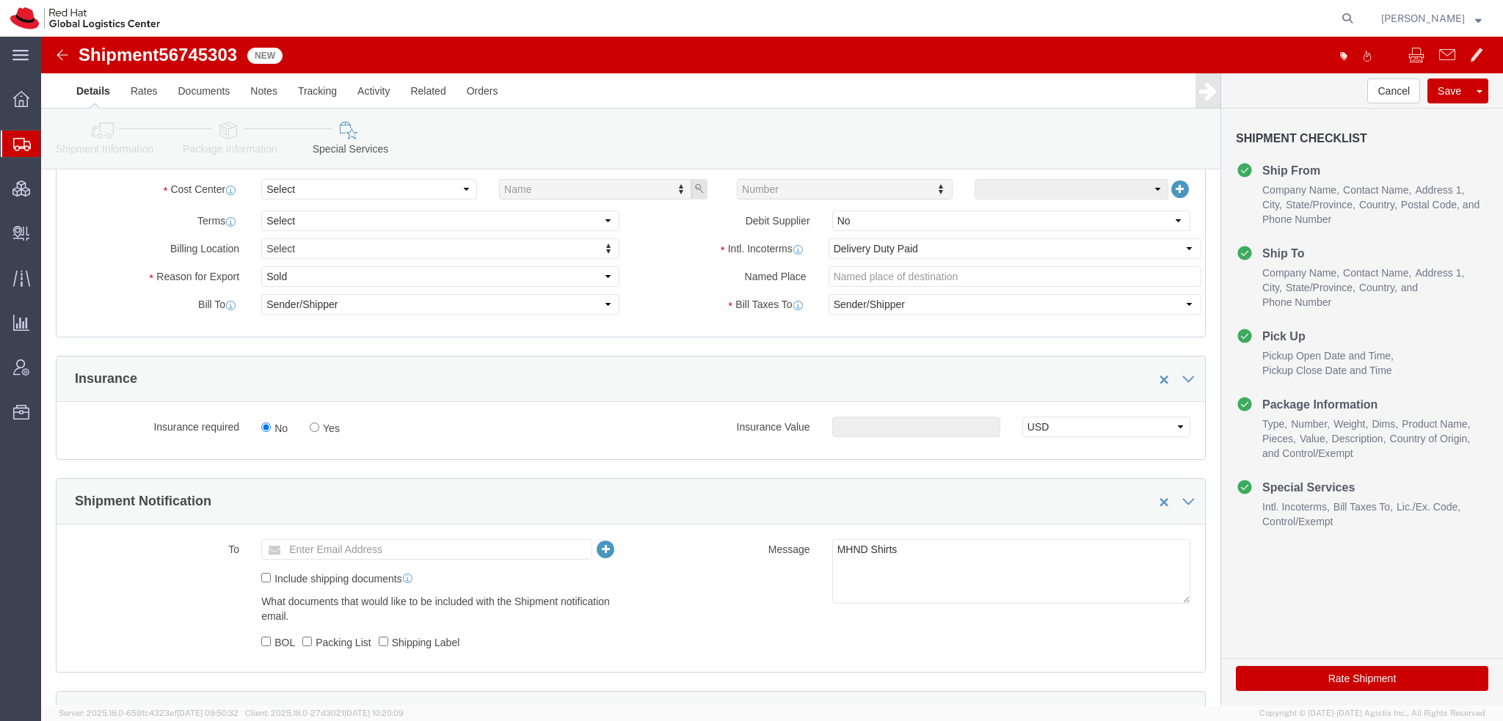
scroll to position [434, 0]
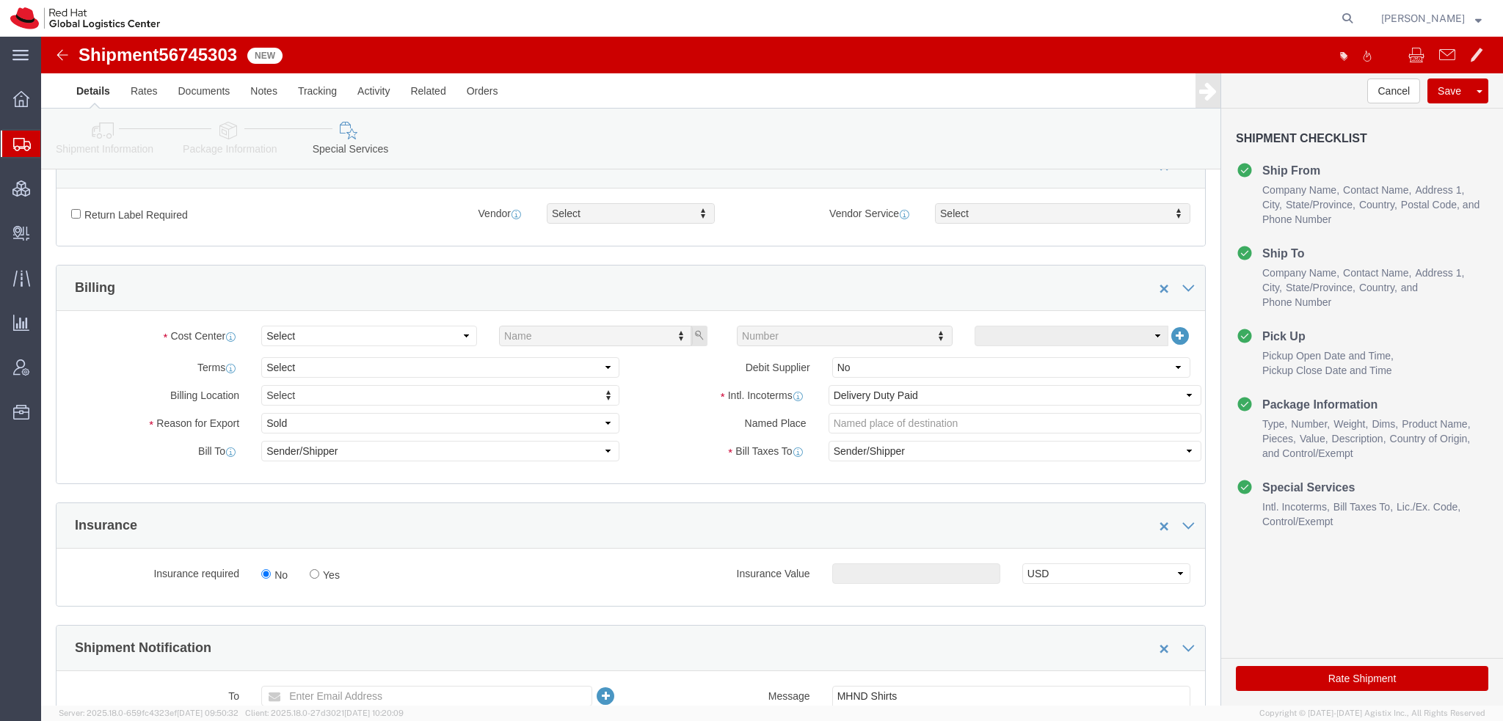
type input "343-333-1715"
click select "Select Gift Personal Effects Repair/Warranty Return Sample Sold Temporary/Not S…"
select select "GIFT"
click select "Select Gift Personal Effects Repair/Warranty Return Sample Sold Temporary/Not S…"
click select "Select"
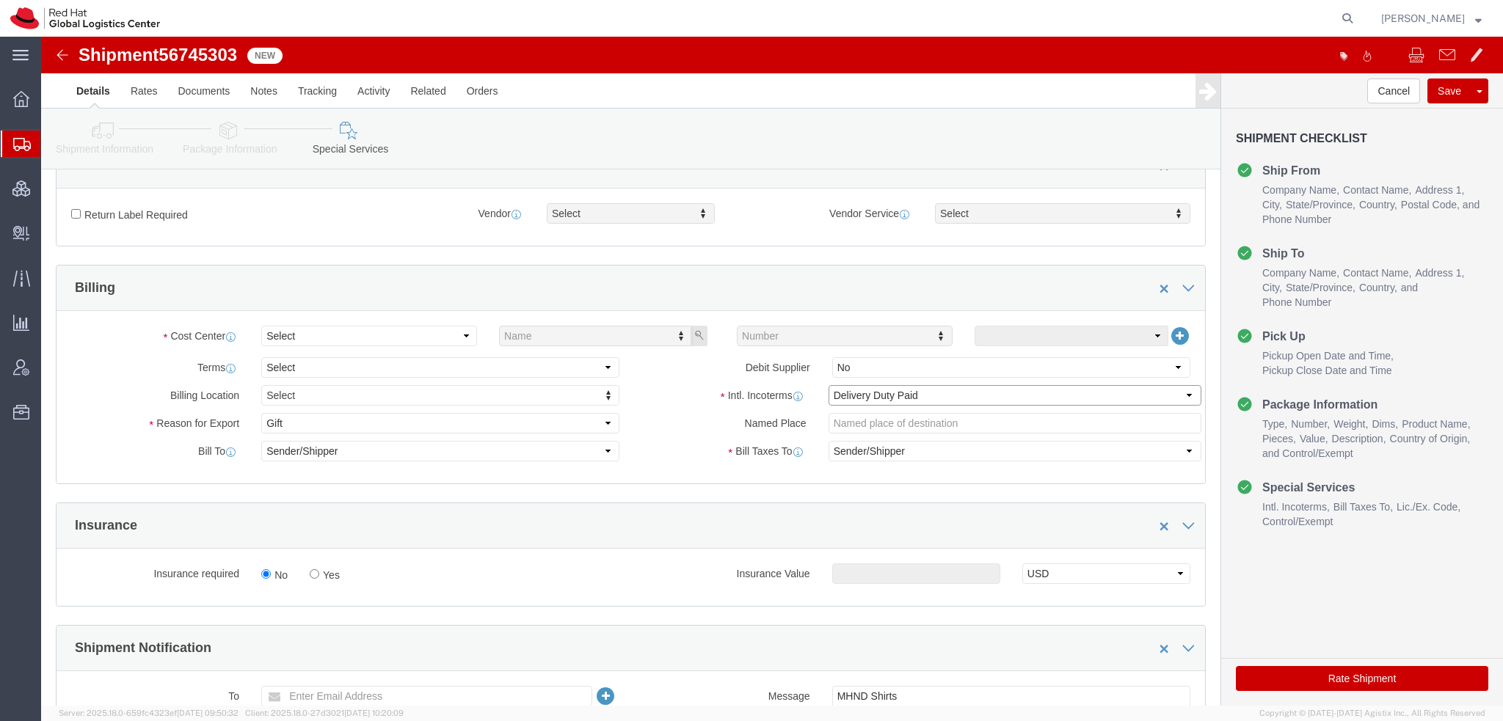
click select "Select Carriage Insurance Paid Carriage Paid To Cost and Freight Cost Insurance…"
select select "FCA"
click select "Select Carriage Insurance Paid Carriage Paid To Cost and Freight Cost Insurance…"
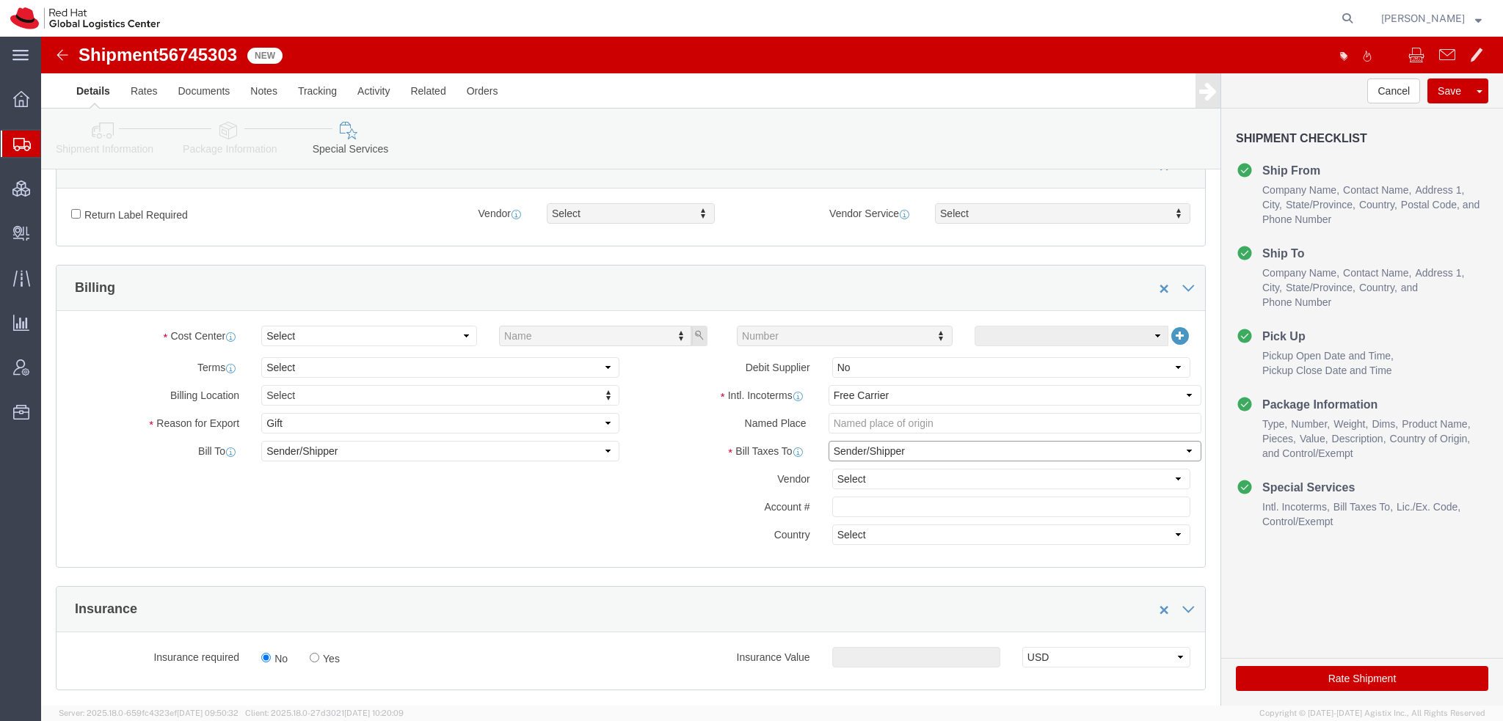
click select "Select Recipient Account Sender/Shipper Third Party Account"
select select "THRD"
click select "Select Recipient Account Sender/Shipper Third Party Account"
click select "Select DHL FedEx Express UPS"
select select "FedEx Express"
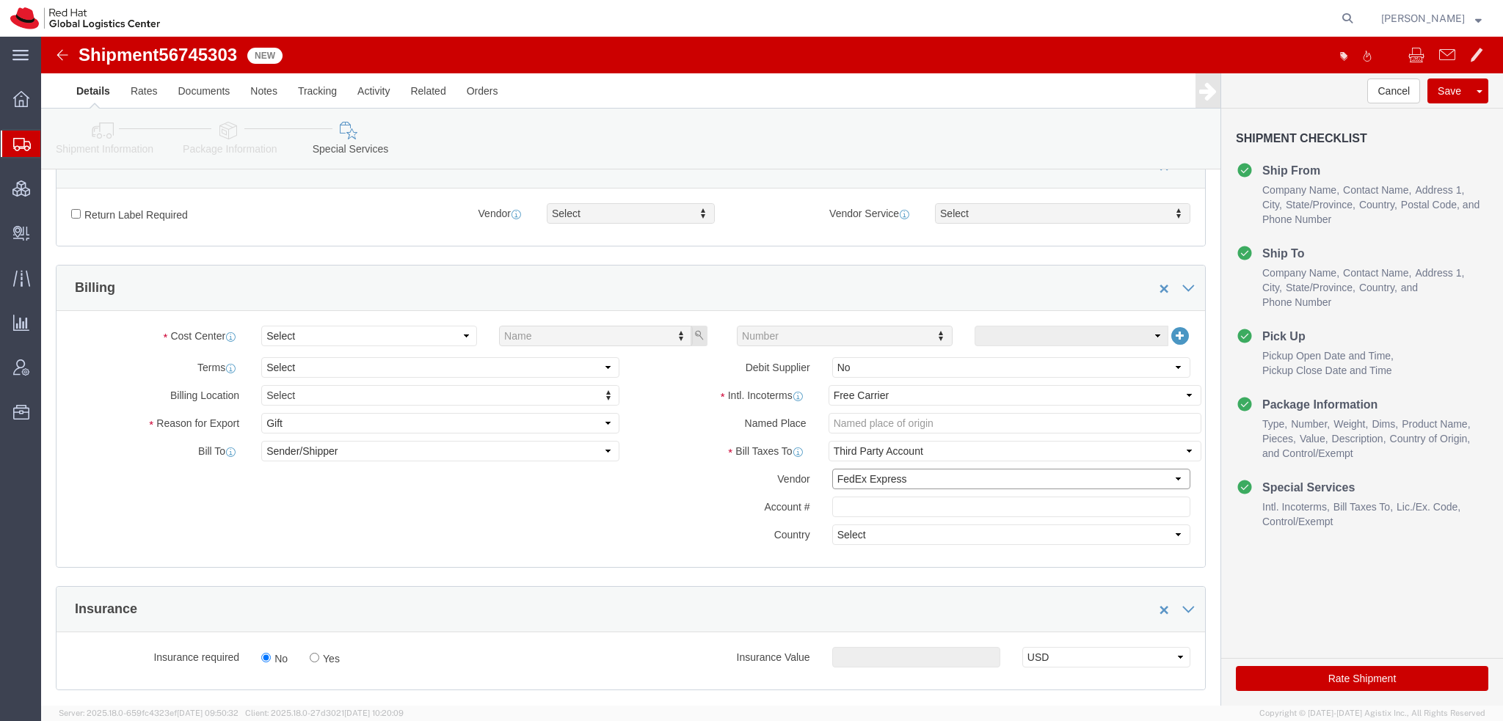
click select "Select DHL FedEx Express UPS"
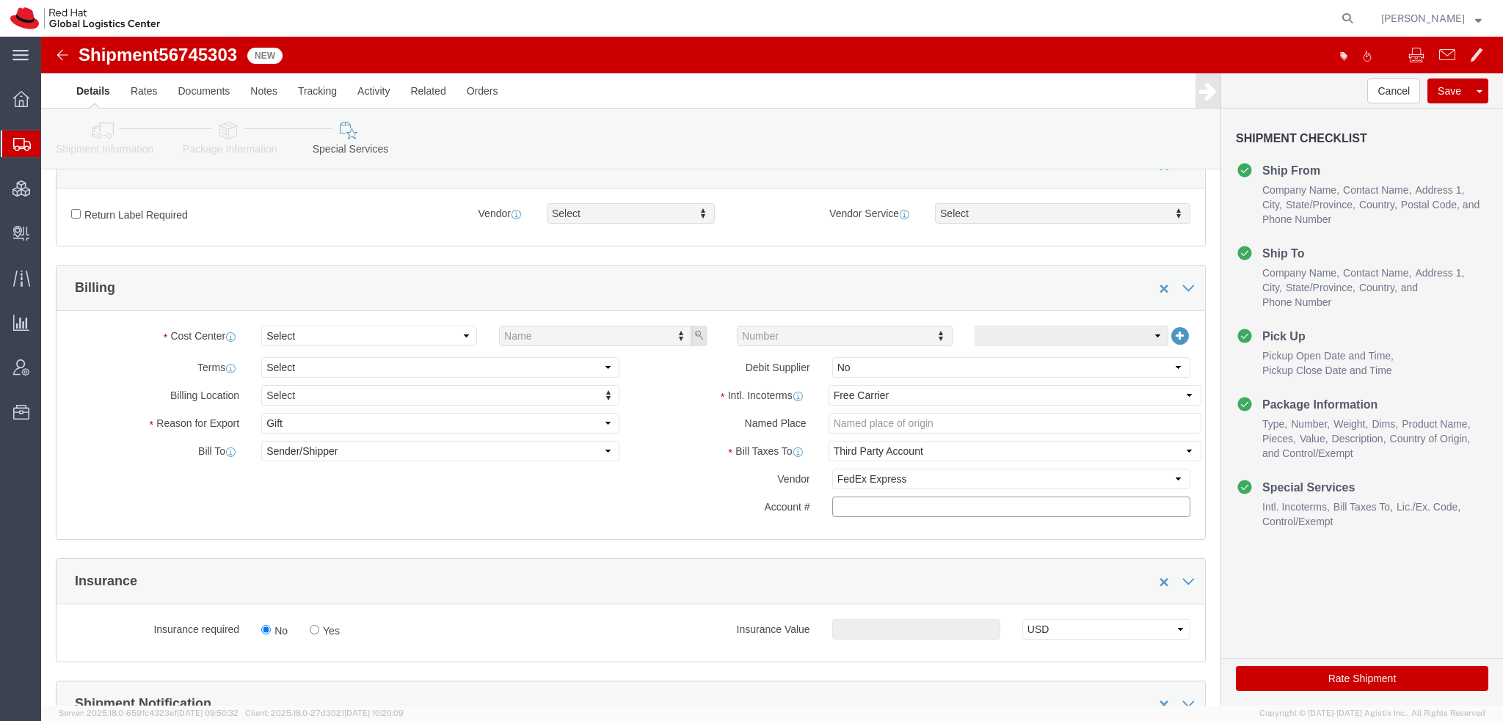
paste input "222181879"
type input "222181879"
click button "Save"
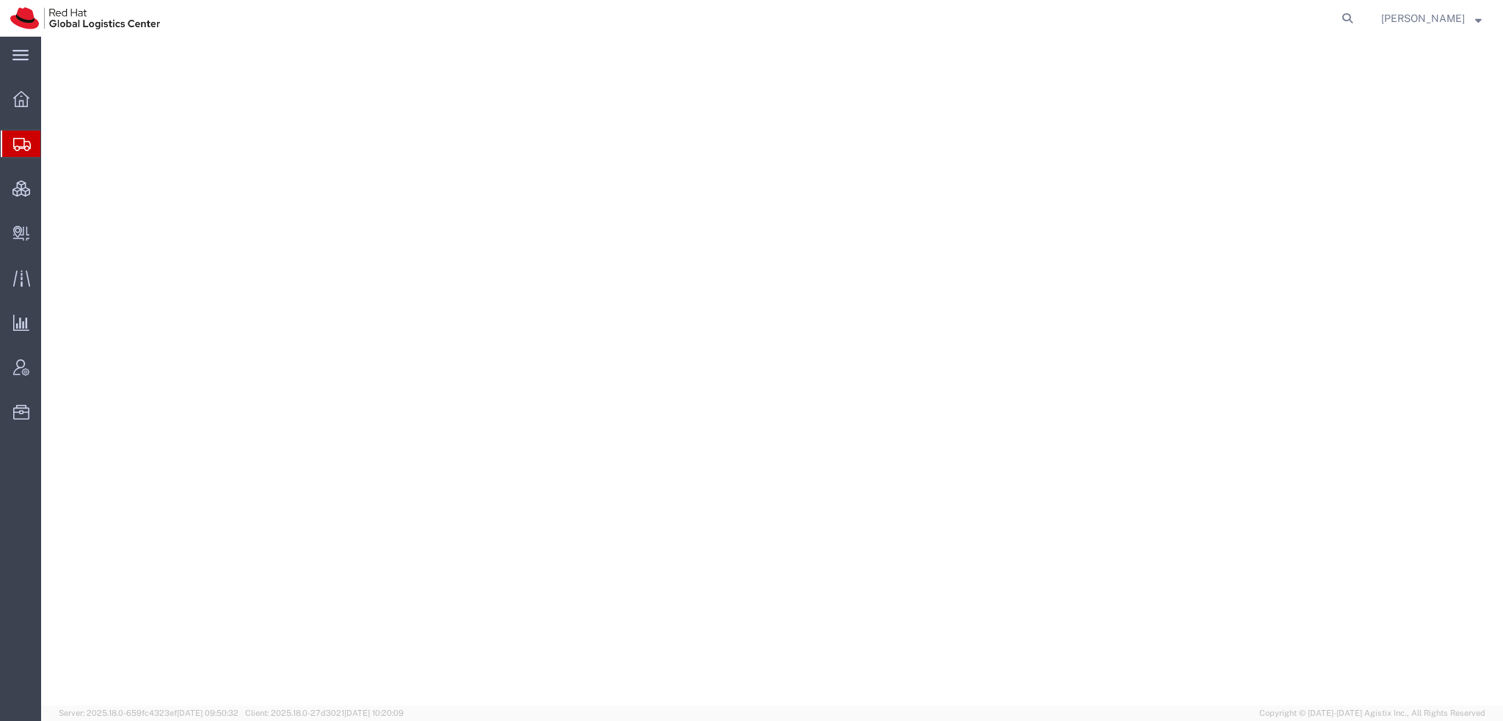
select select "38014"
select select
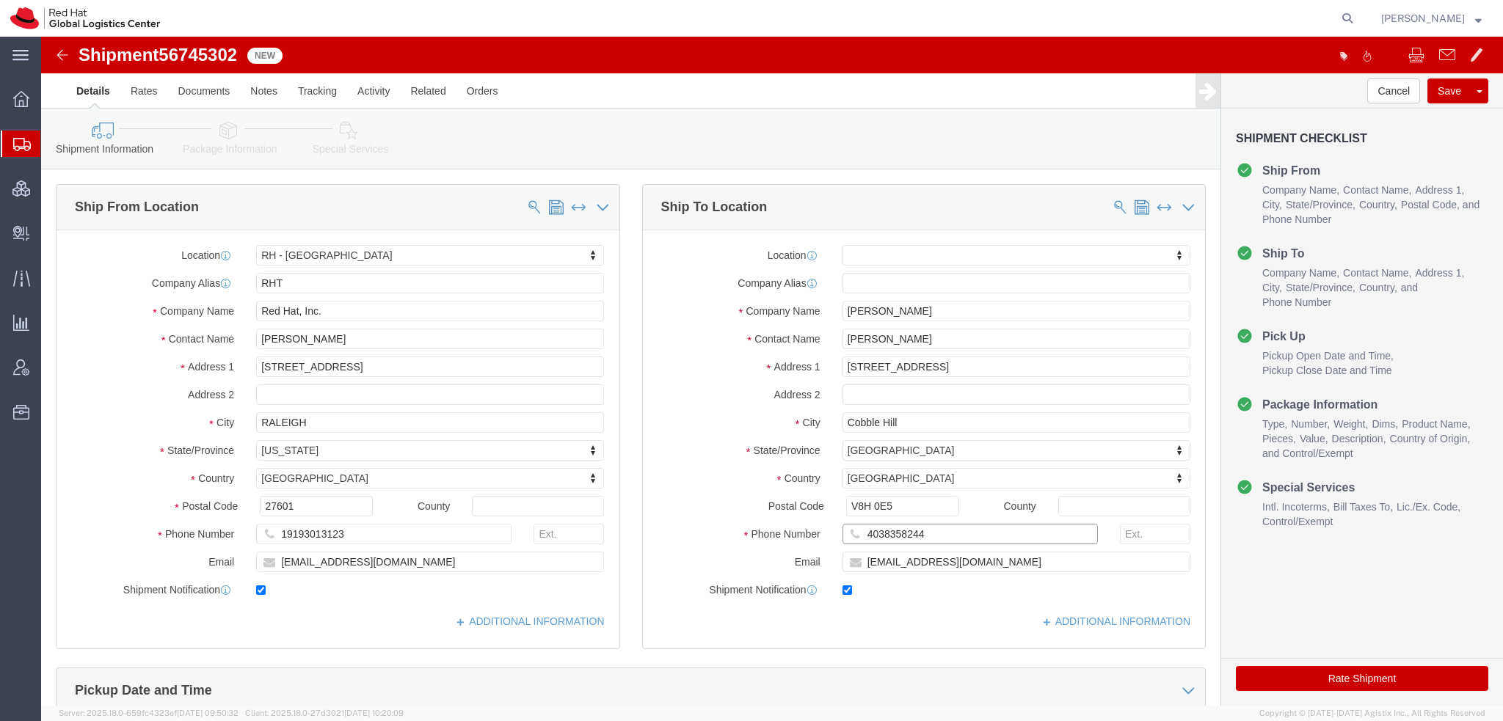
drag, startPoint x: 885, startPoint y: 496, endPoint x: 494, endPoint y: 434, distance: 395.9
click div "Ship From Location Location [GEOGRAPHIC_DATA] - [GEOGRAPHIC_DATA] My Profile Lo…"
click icon
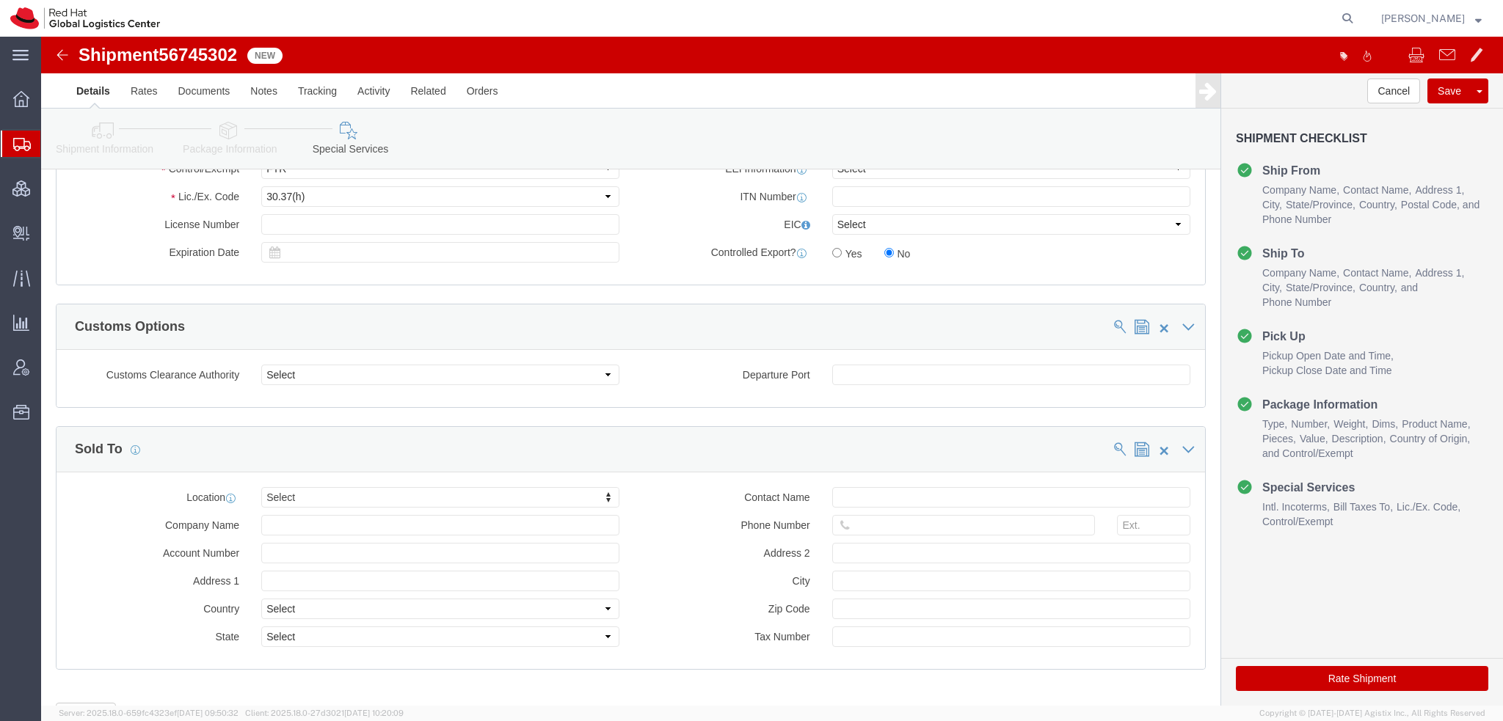
scroll to position [1241, 0]
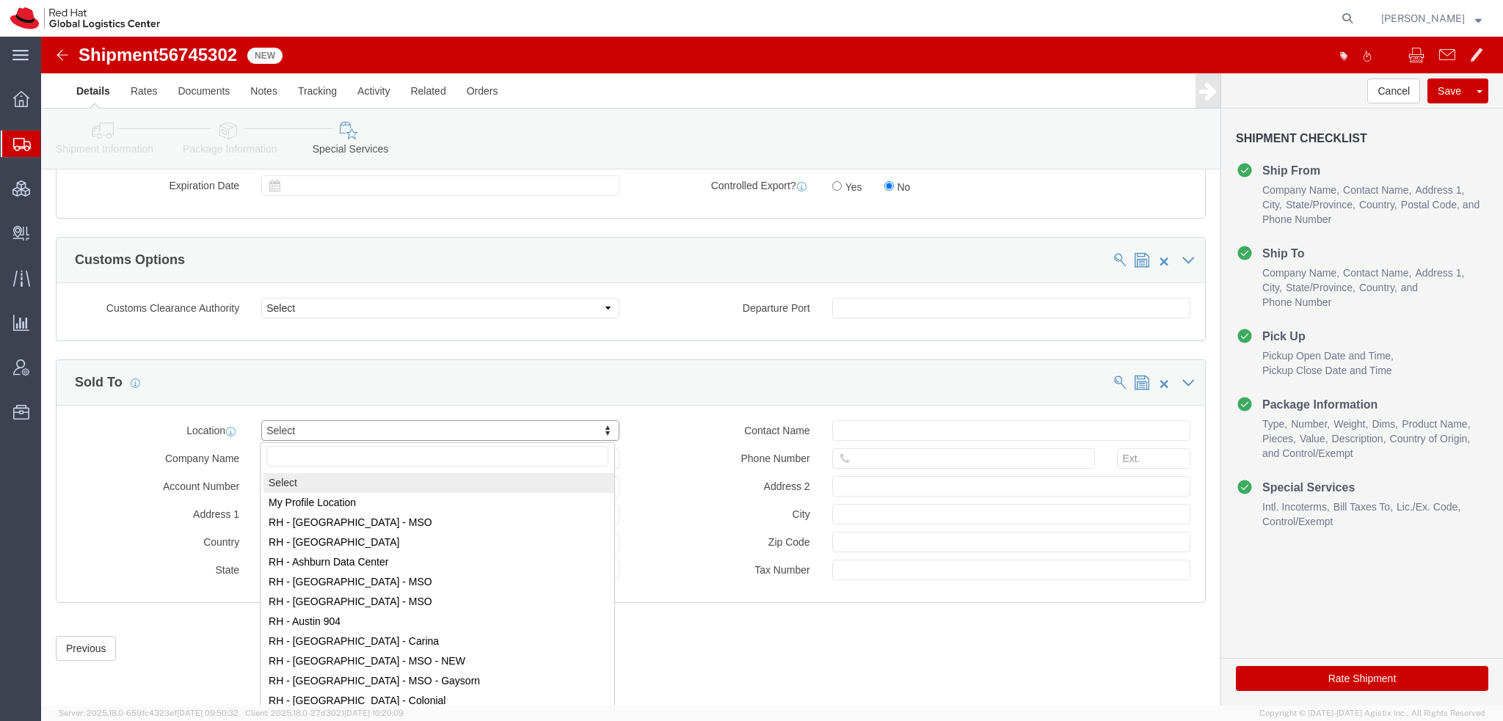
drag, startPoint x: 282, startPoint y: 391, endPoint x: 302, endPoint y: 351, distance: 45.3
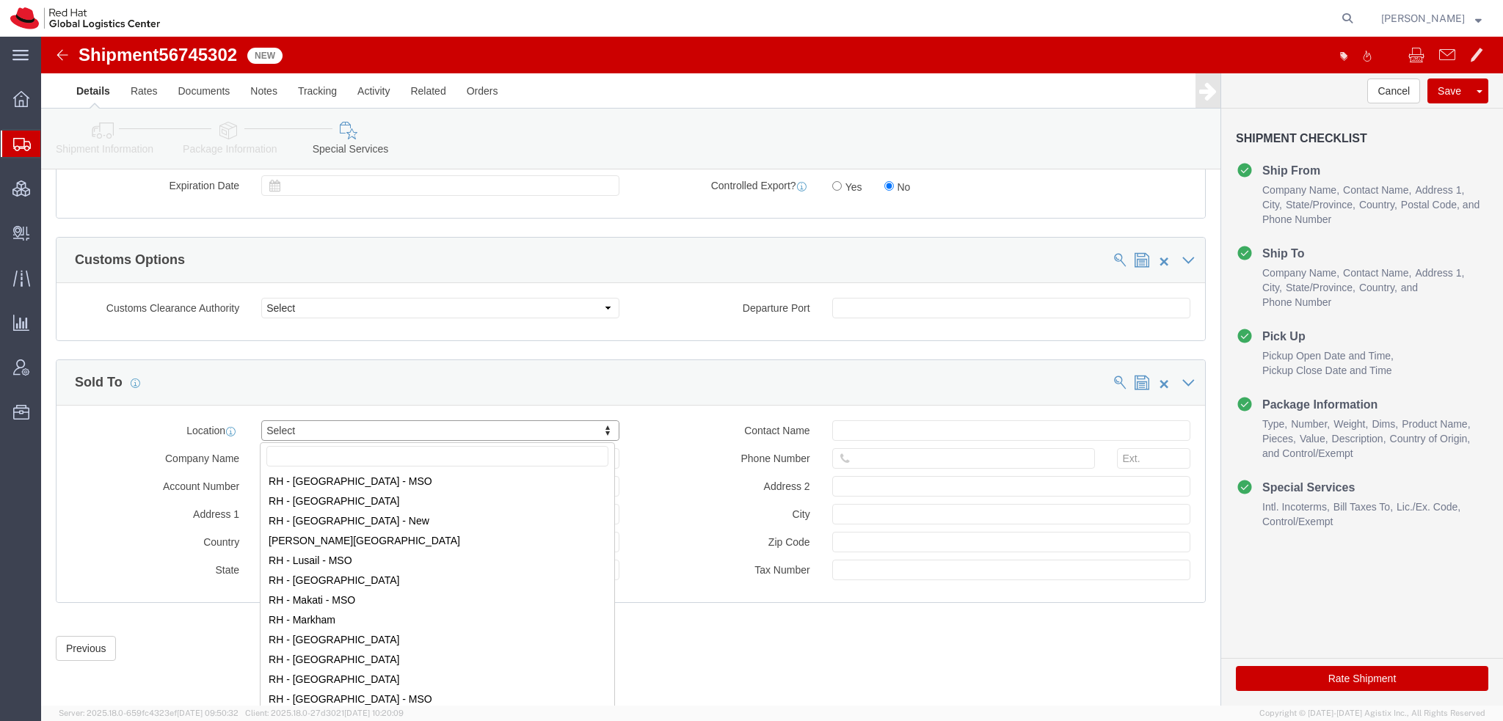
scroll to position [1394, 0]
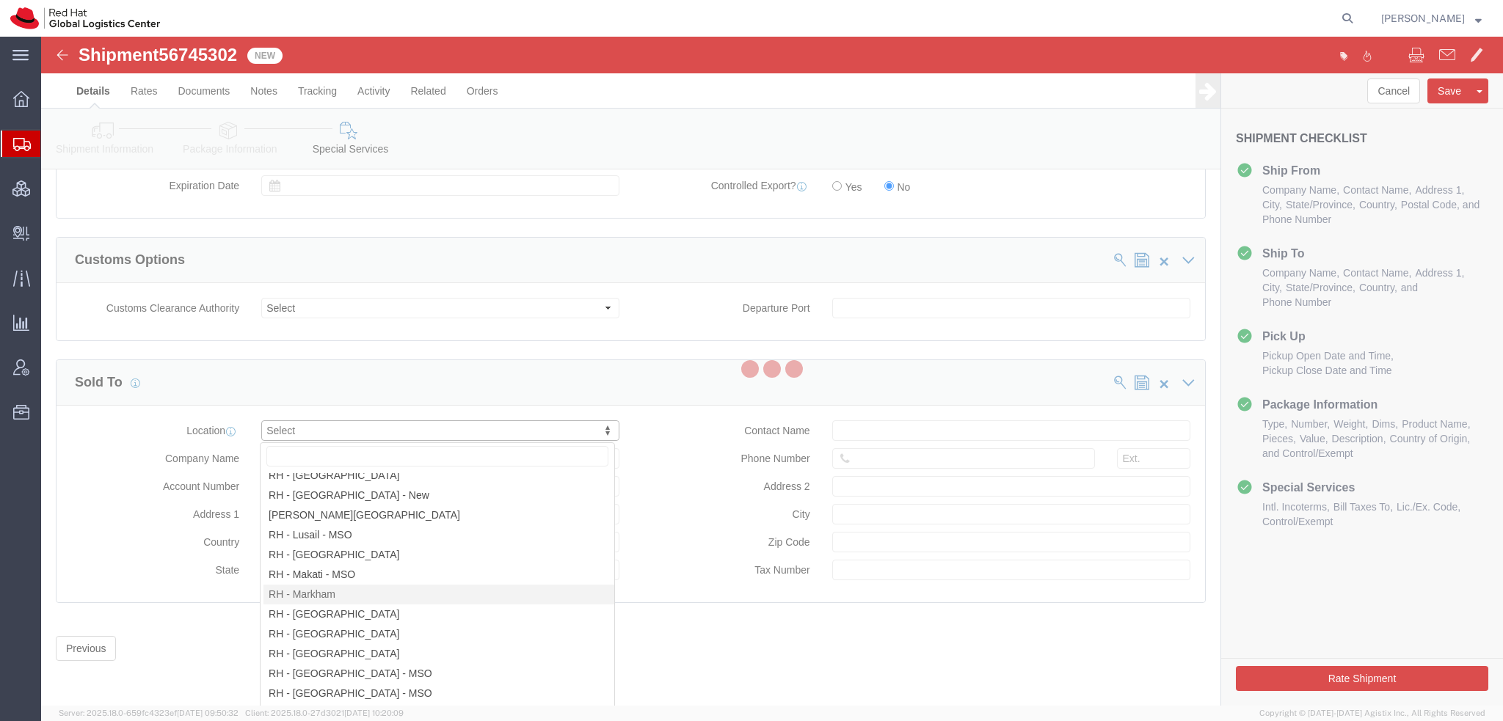
select select "ON"
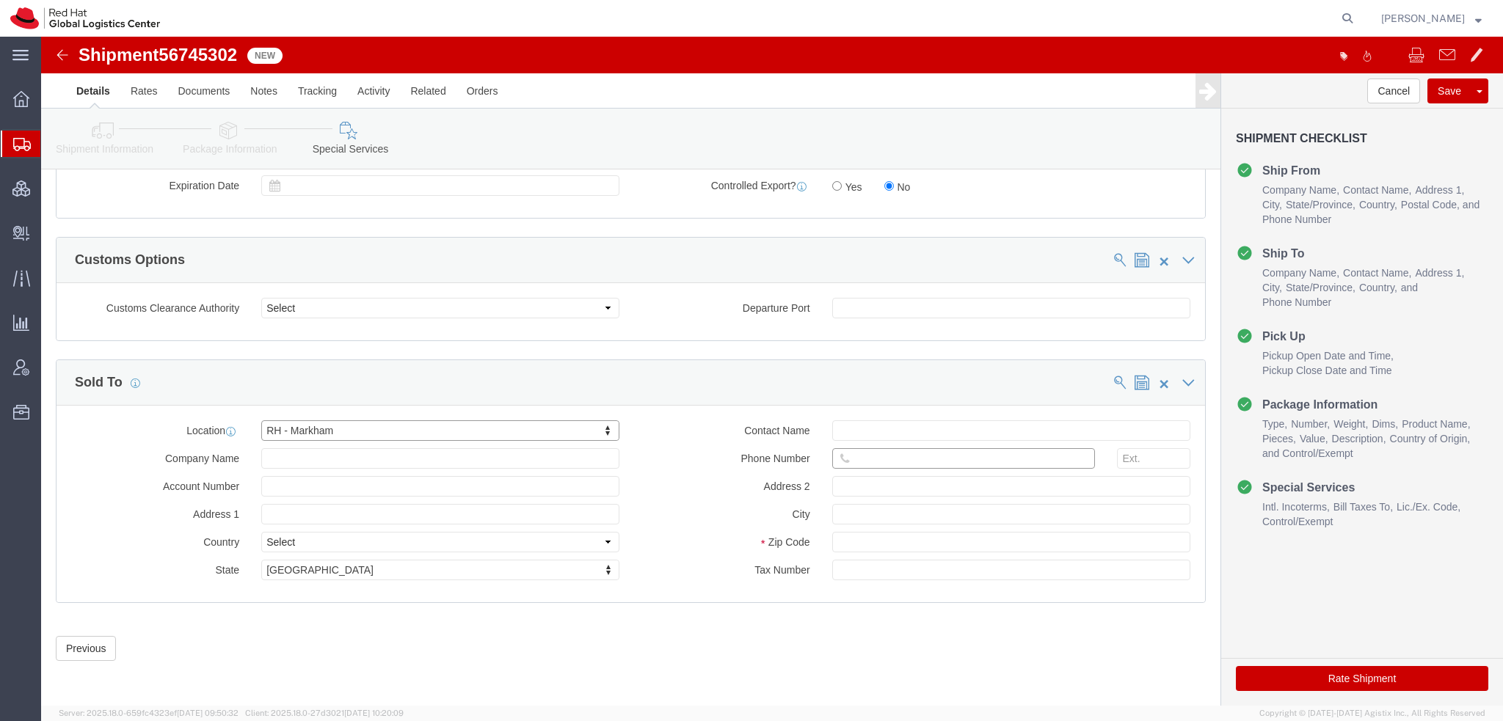
click input "text"
paste input "4038358244"
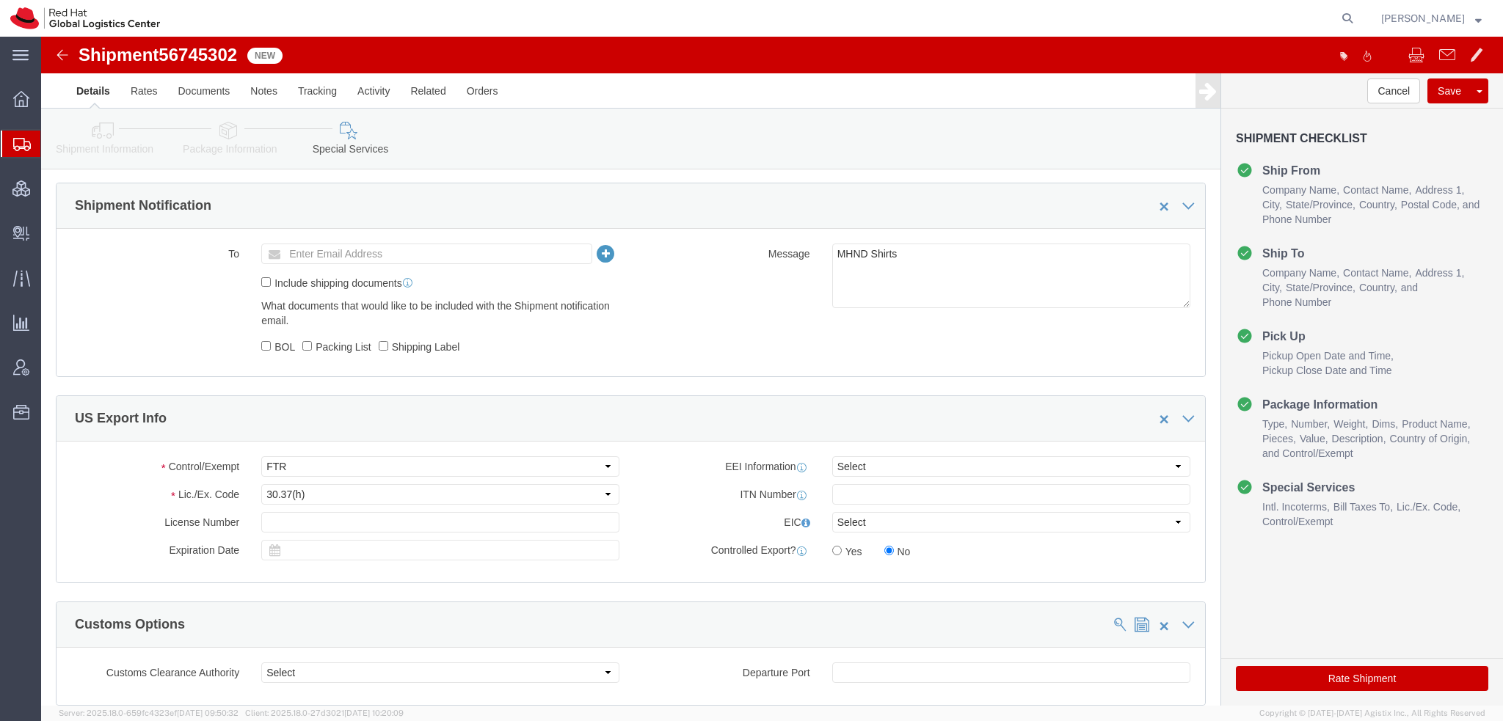
scroll to position [580, 0]
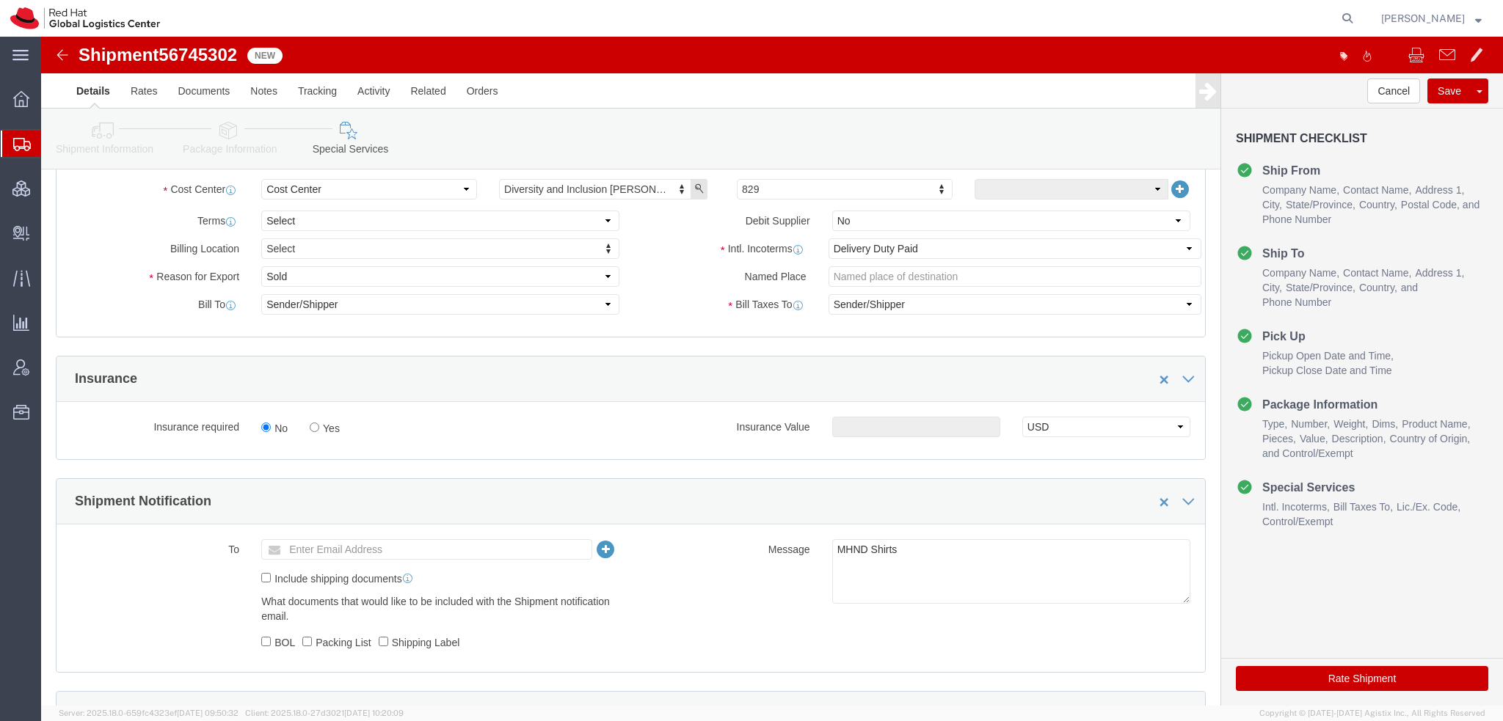
type input "4038358244"
click select "Select Gift Personal Effects Repair/Warranty Return Sample Sold Temporary/Not S…"
select select "GIFT"
click select "Select Gift Personal Effects Repair/Warranty Return Sample Sold Temporary/Not S…"
click select "Select Carriage Insurance Paid Carriage Paid To Cost and Freight Cost Insurance…"
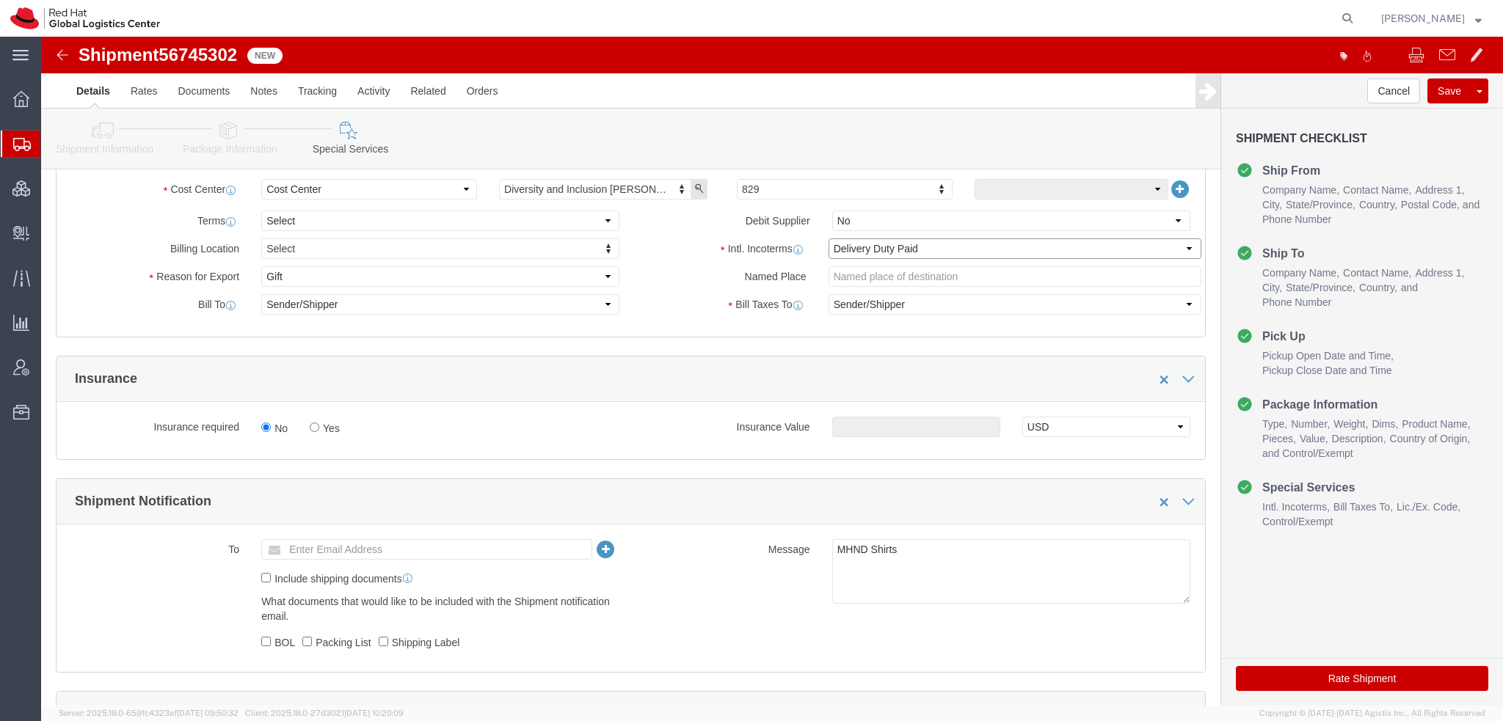
select select "FCA"
click select "Select Carriage Insurance Paid Carriage Paid To Cost and Freight Cost Insurance…"
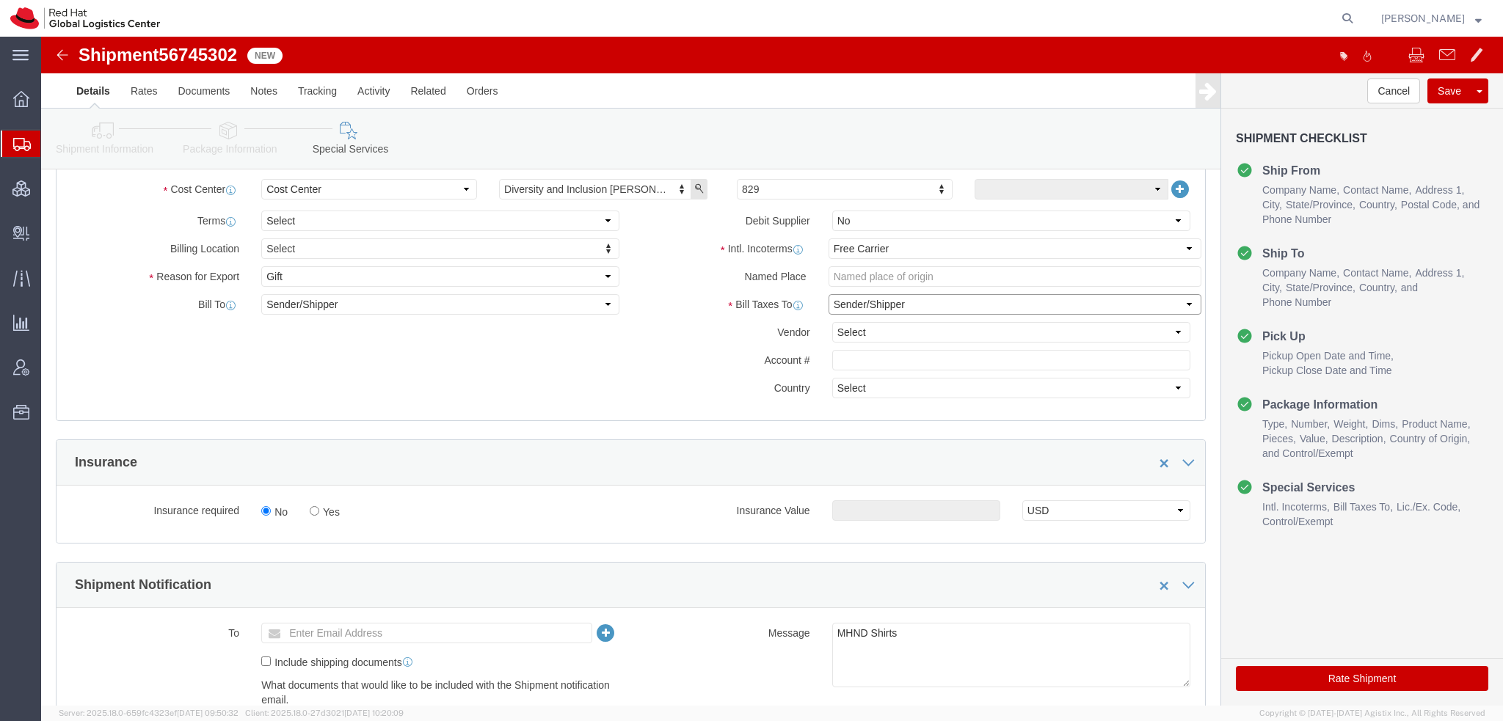
click select "Select Recipient Account Sender/Shipper Third Party Account"
select select "THRD"
click select "Select Recipient Account Sender/Shipper Third Party Account"
drag, startPoint x: 814, startPoint y: 296, endPoint x: 810, endPoint y: 305, distance: 9.5
click select "Select DHL FedEx Express UPS"
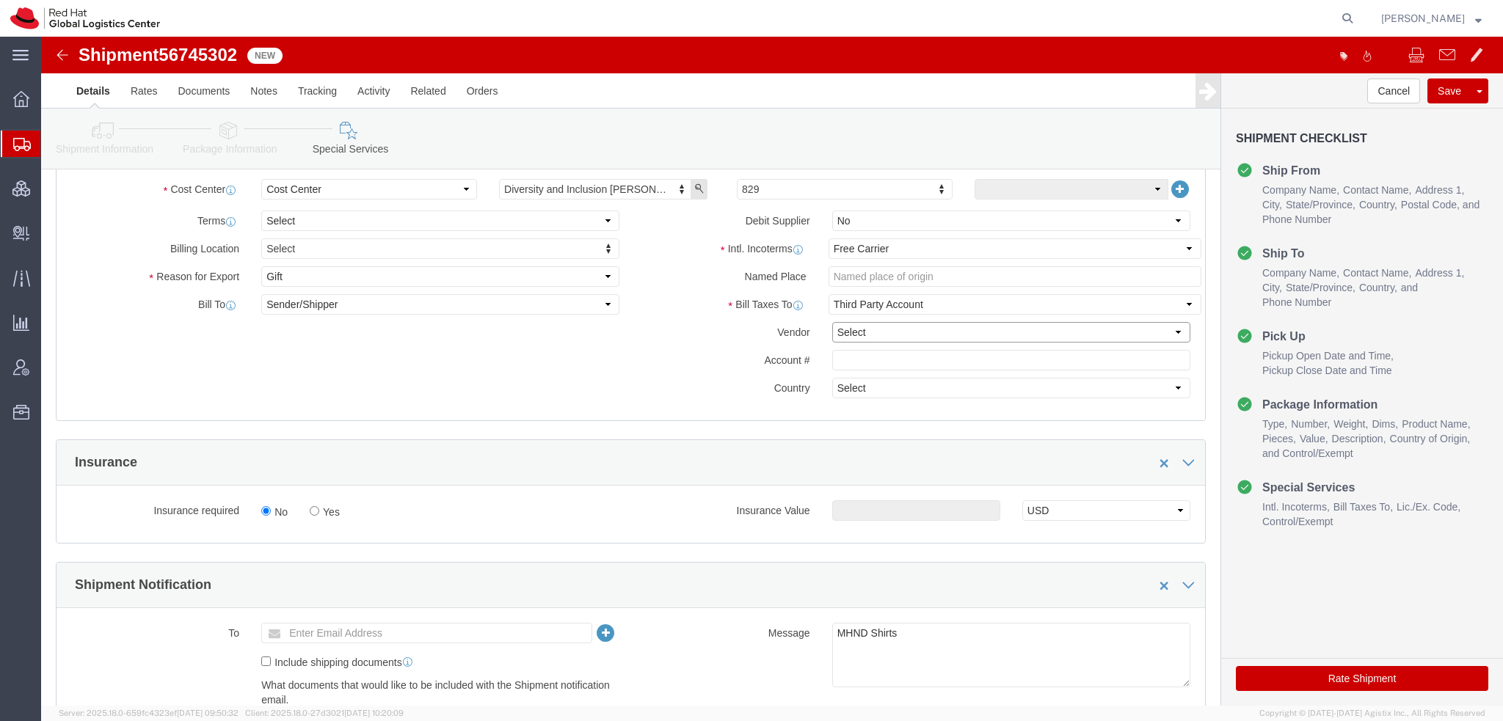
select select "FedEx Express"
click select "Select DHL FedEx Express UPS"
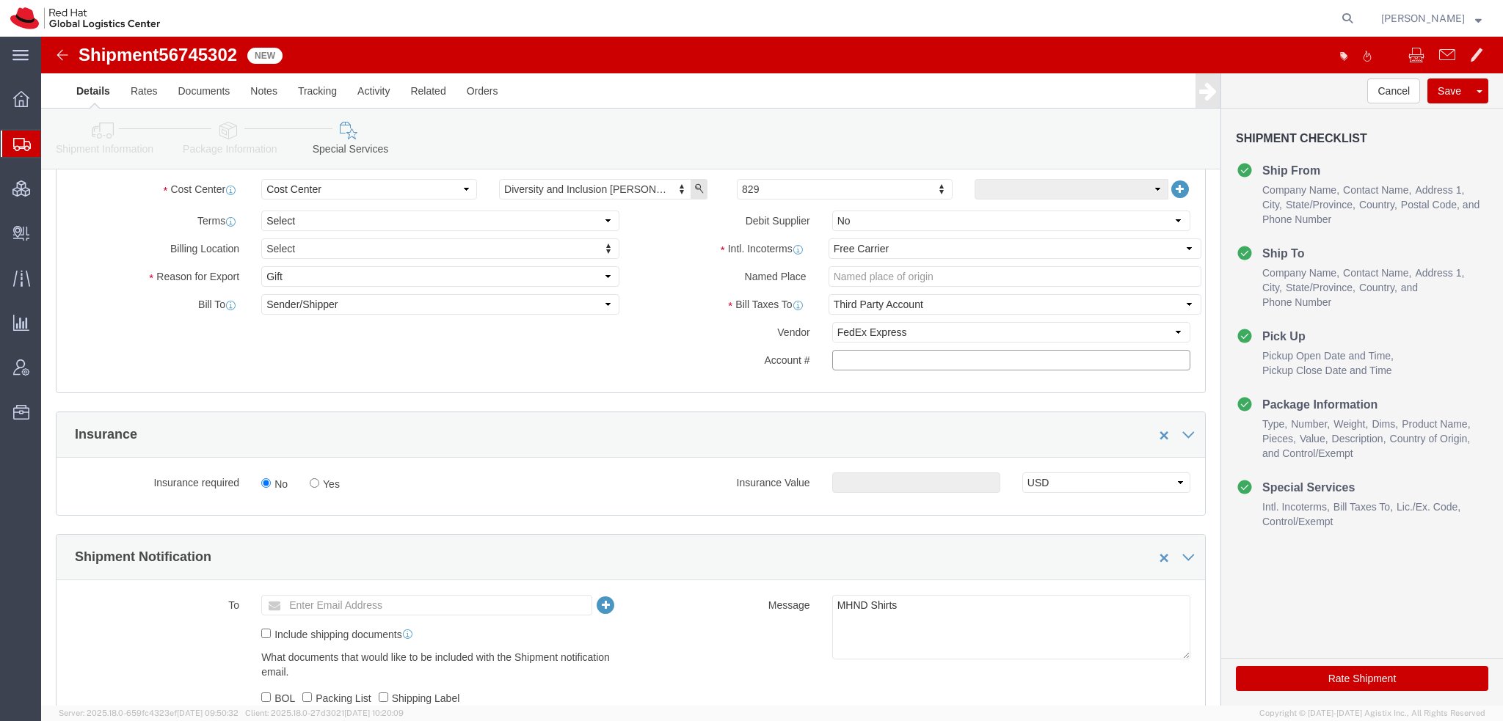
click input "text"
paste input "222181879"
type input "222181879"
click button "Rate Shipment"
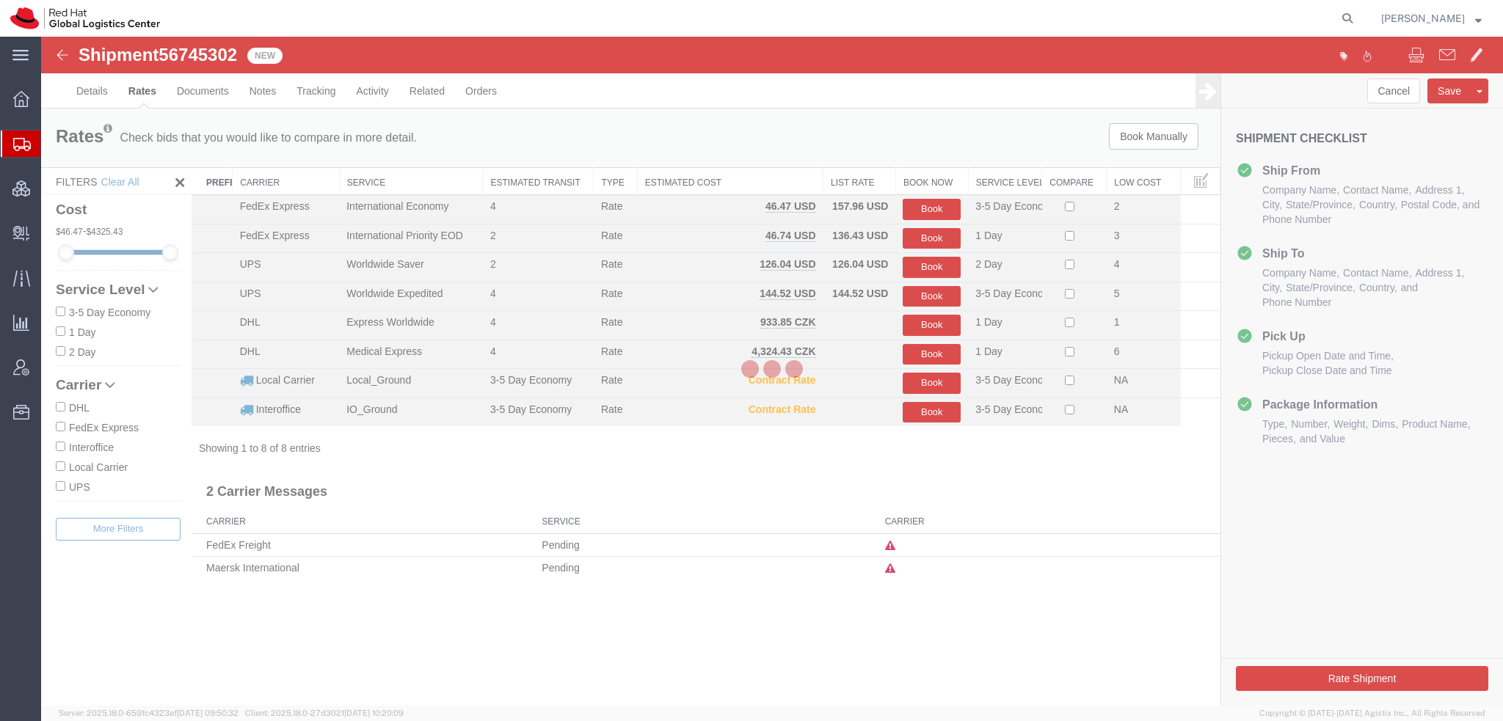
scroll to position [0, 0]
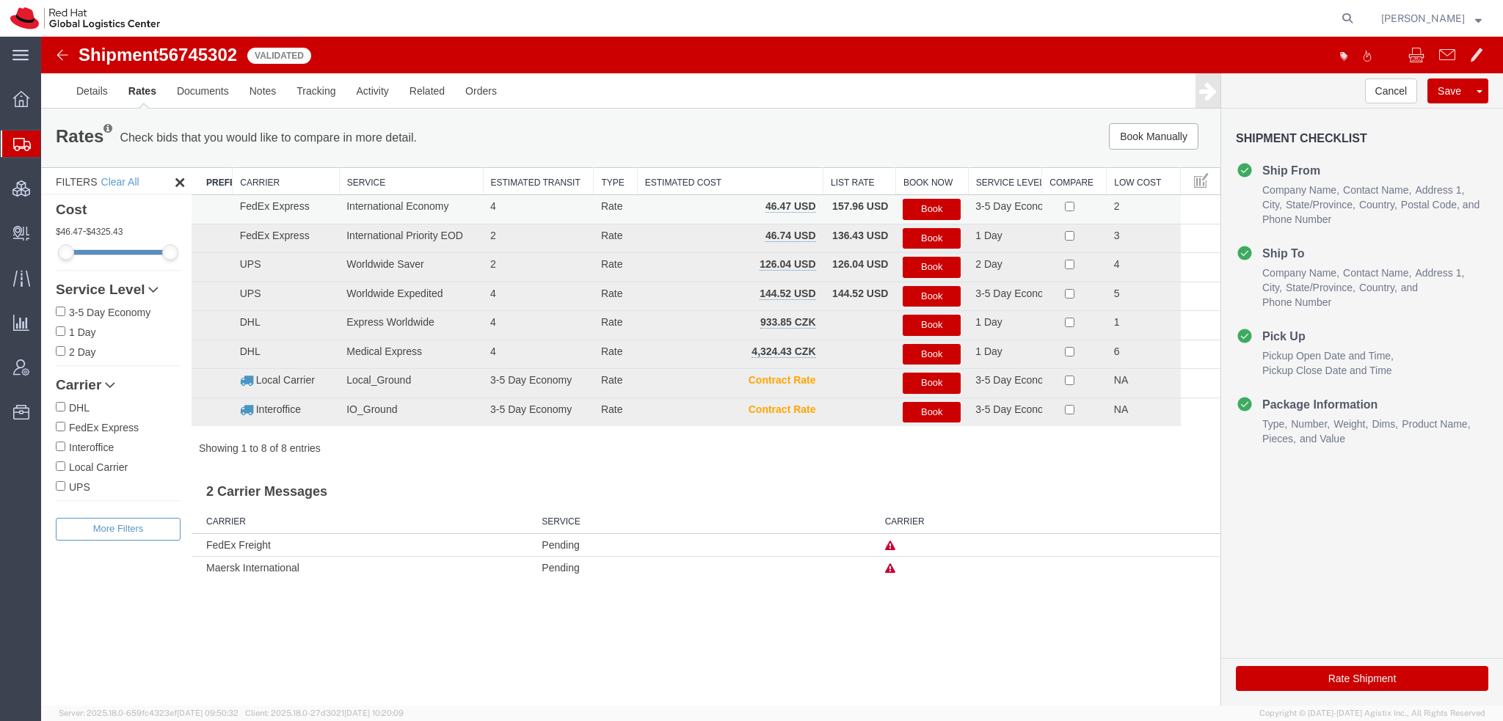
click at [945, 214] on button "Book" at bounding box center [931, 209] width 58 height 21
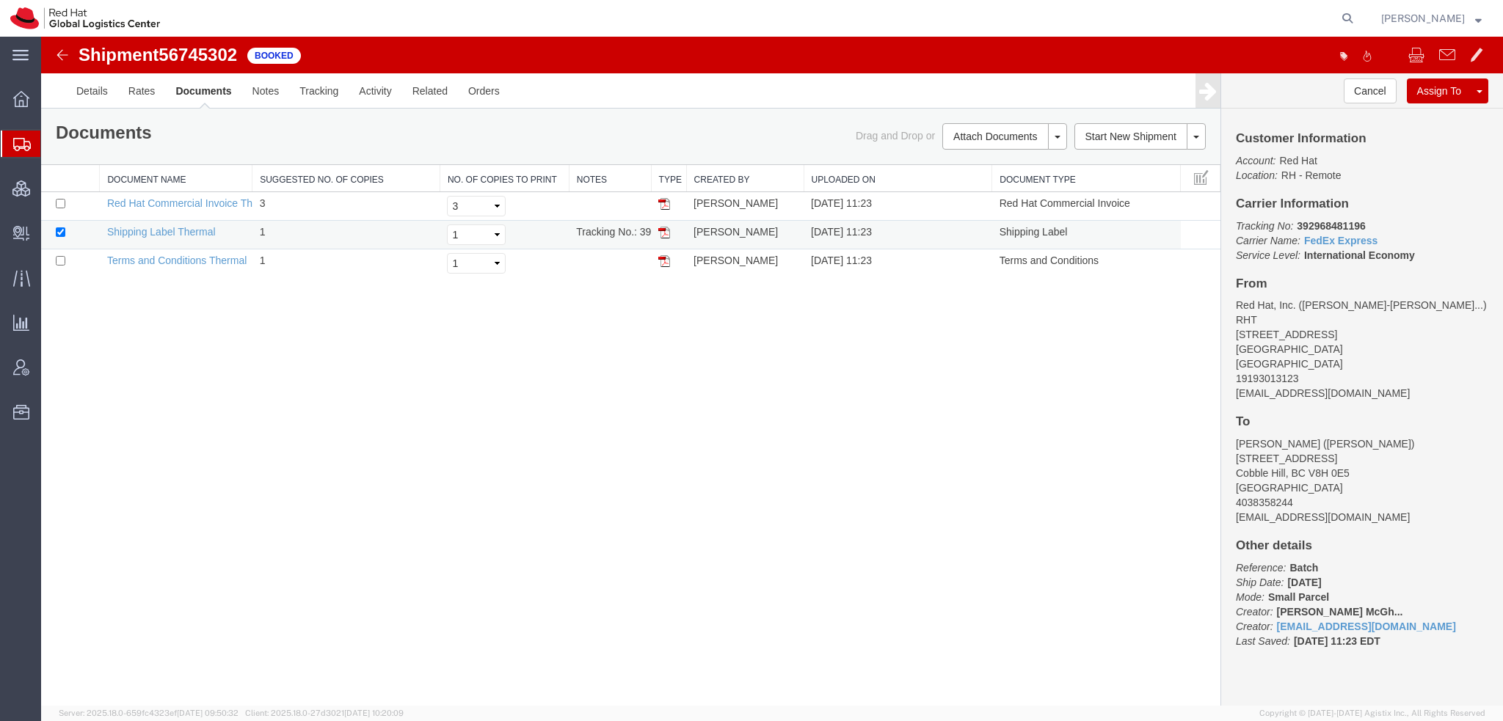
click at [661, 231] on img at bounding box center [664, 233] width 12 height 12
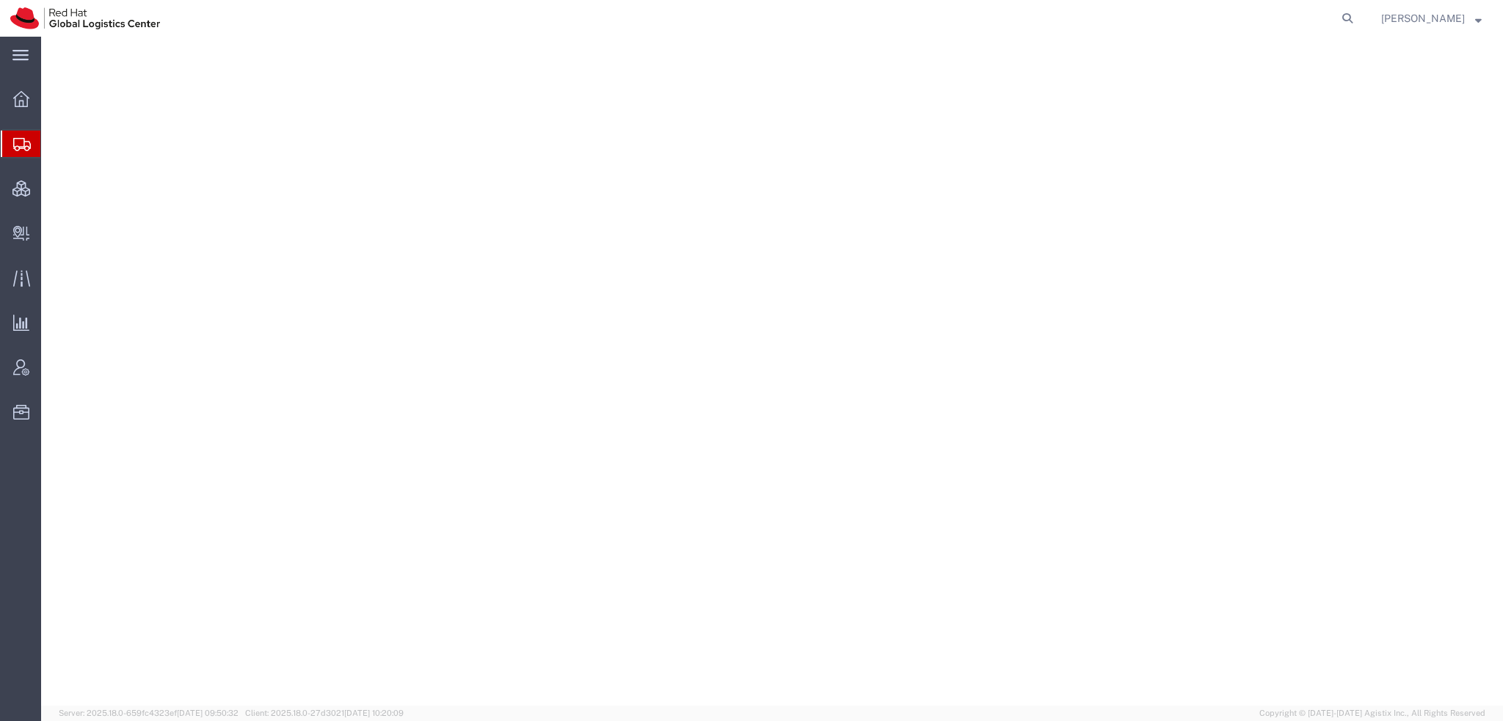
select select "38014"
select select
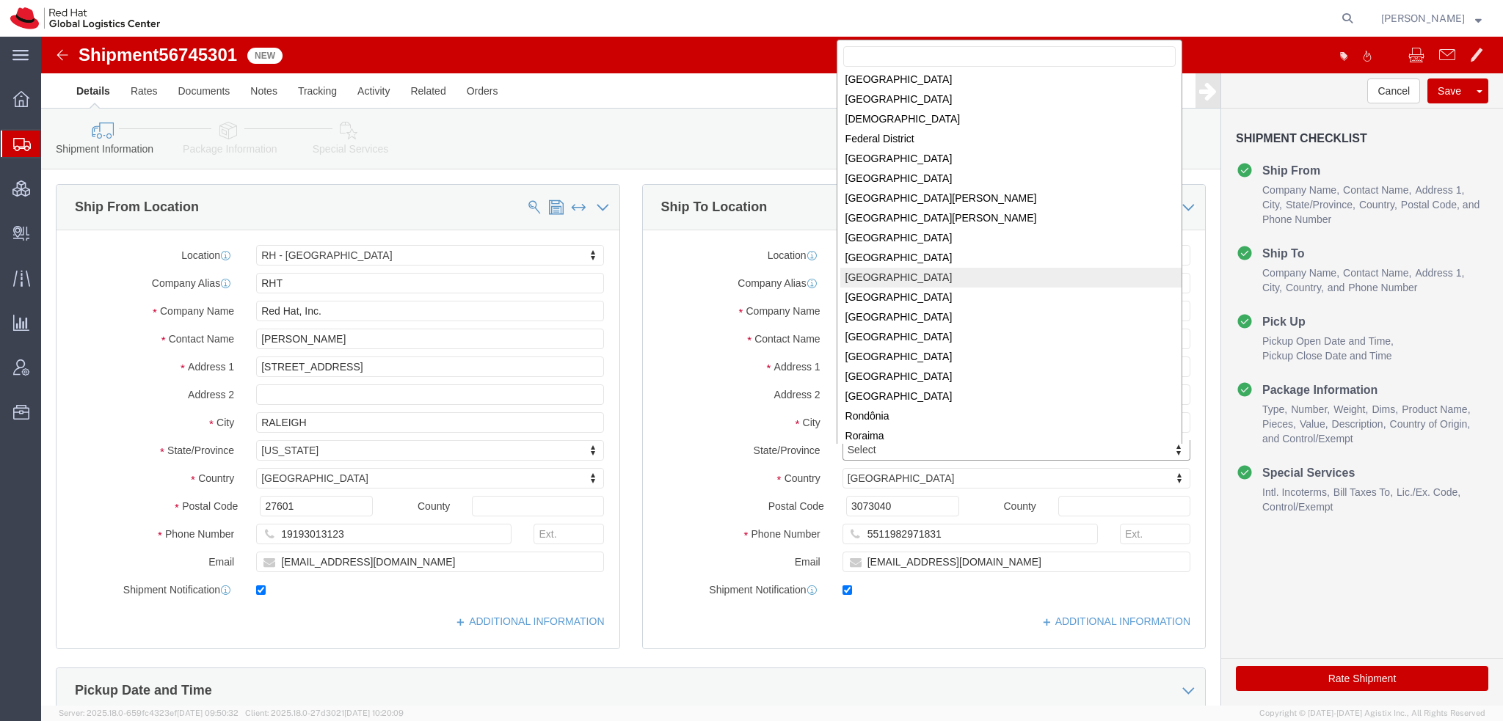
scroll to position [188, 0]
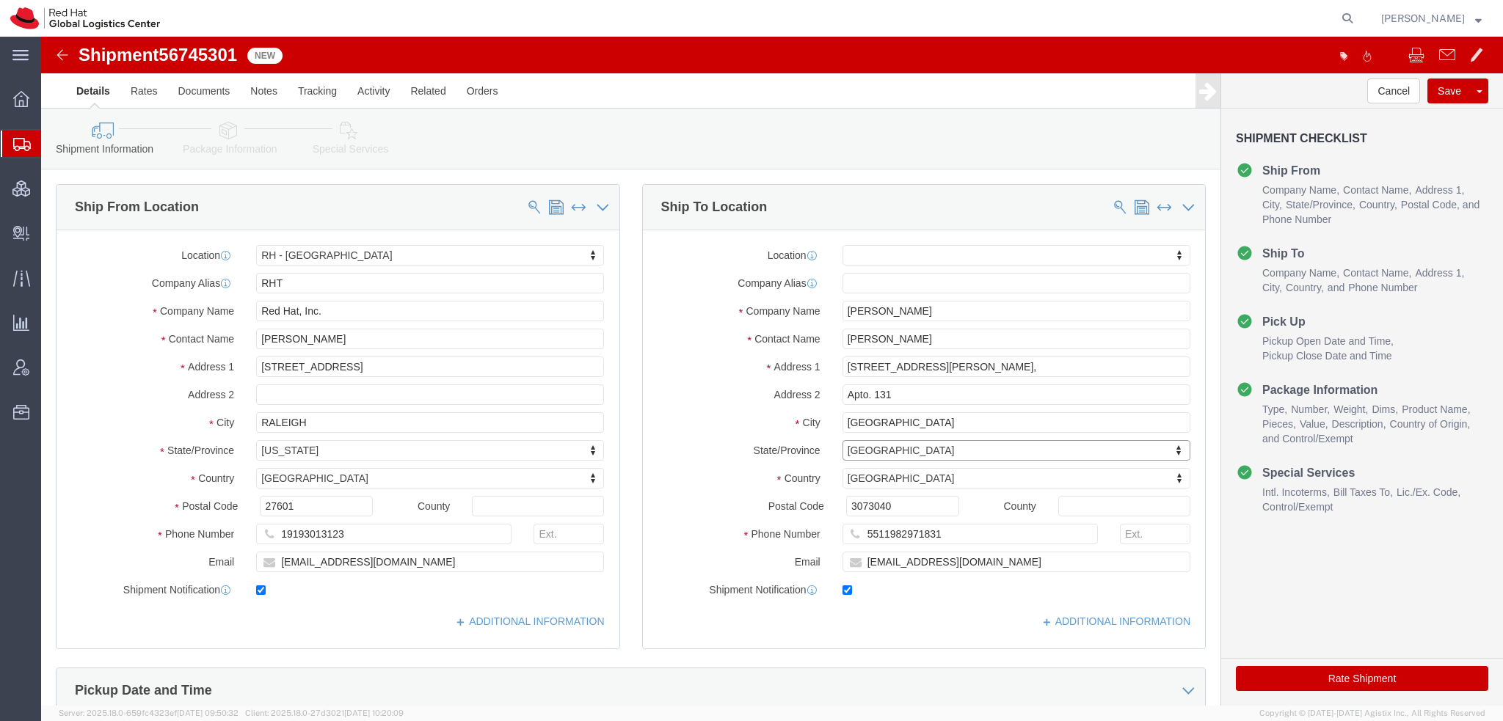
click icon
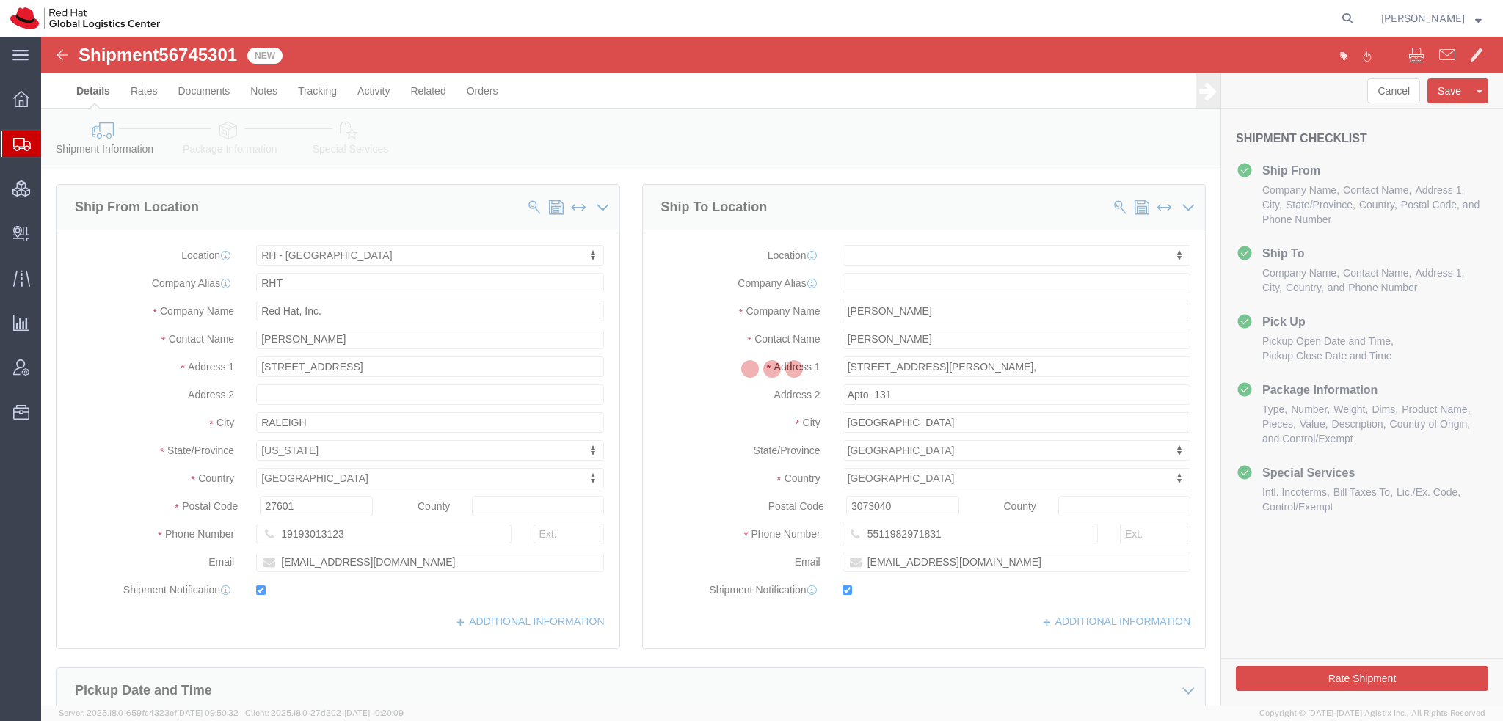
select select
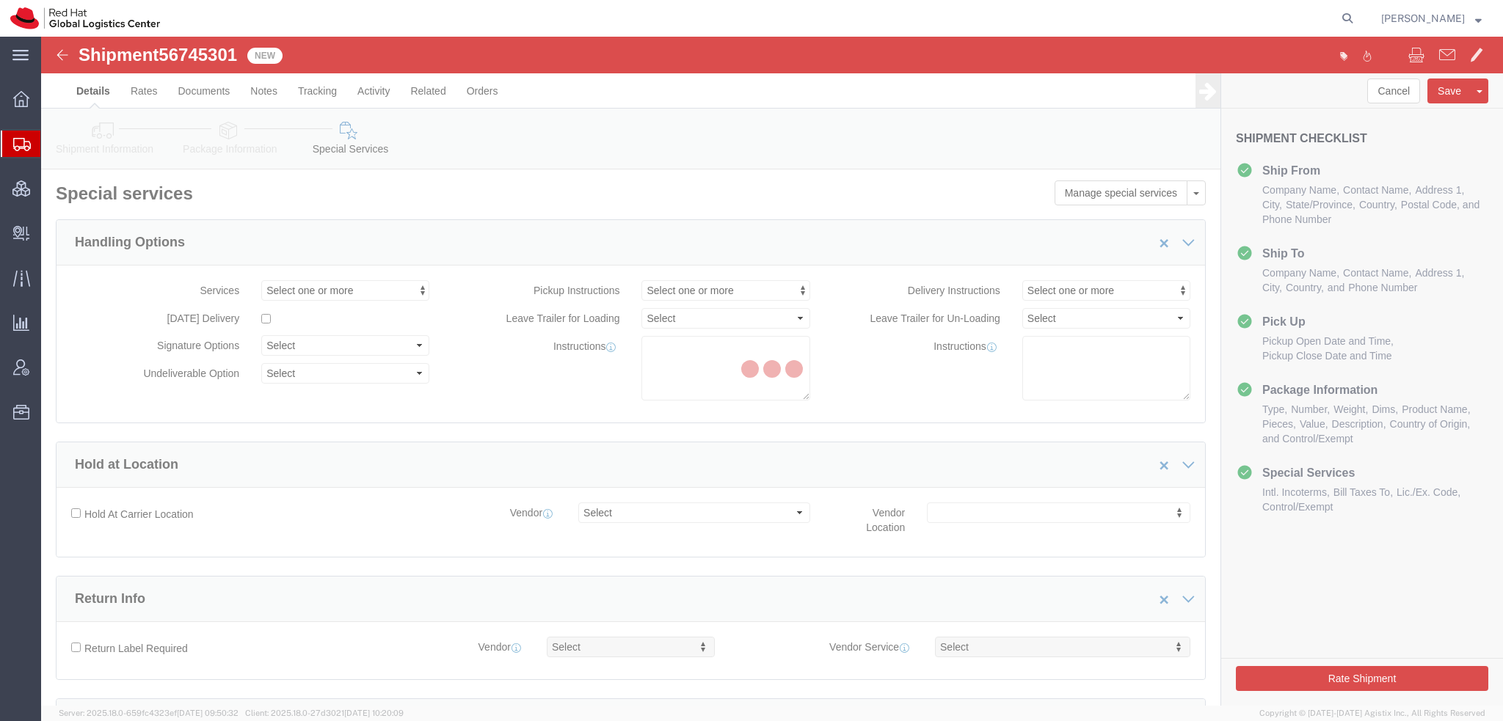
select select "COSTCENTER"
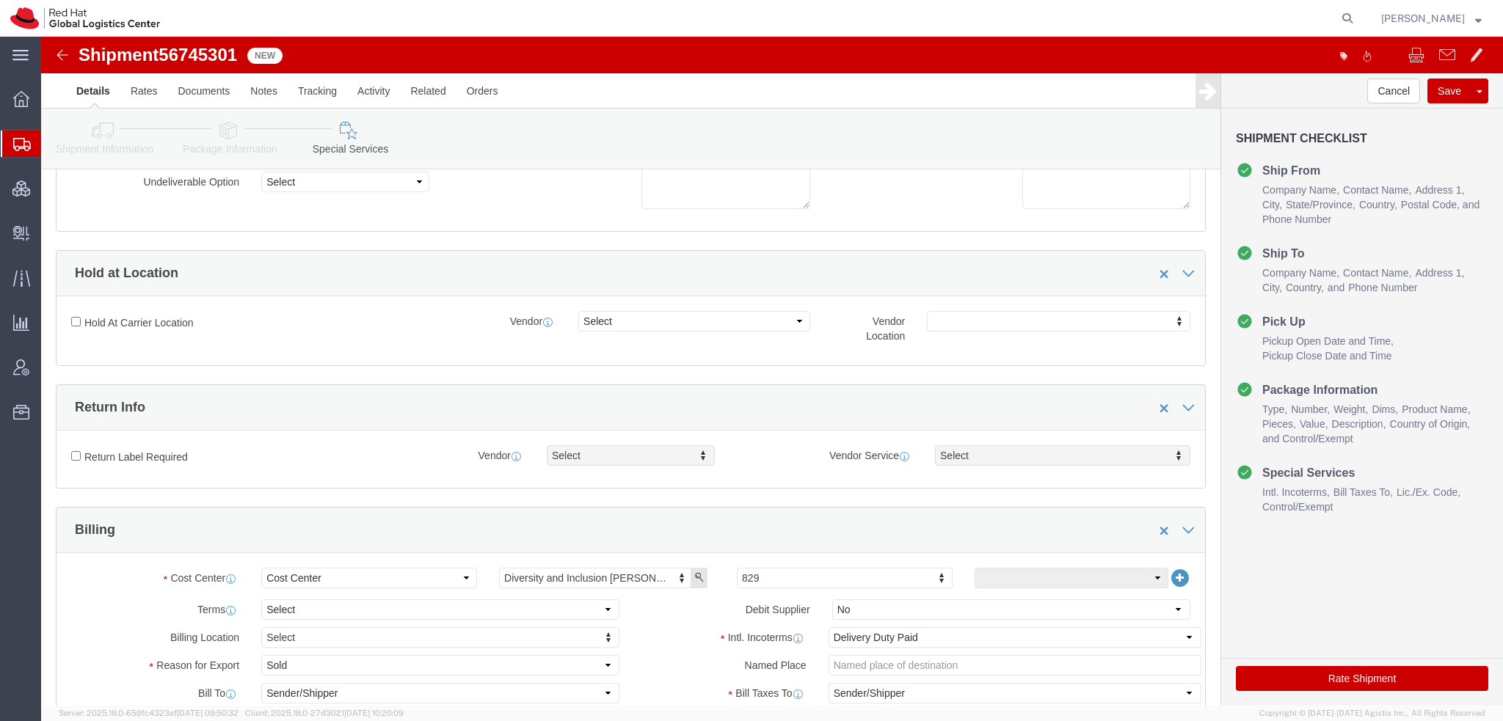
scroll to position [514, 0]
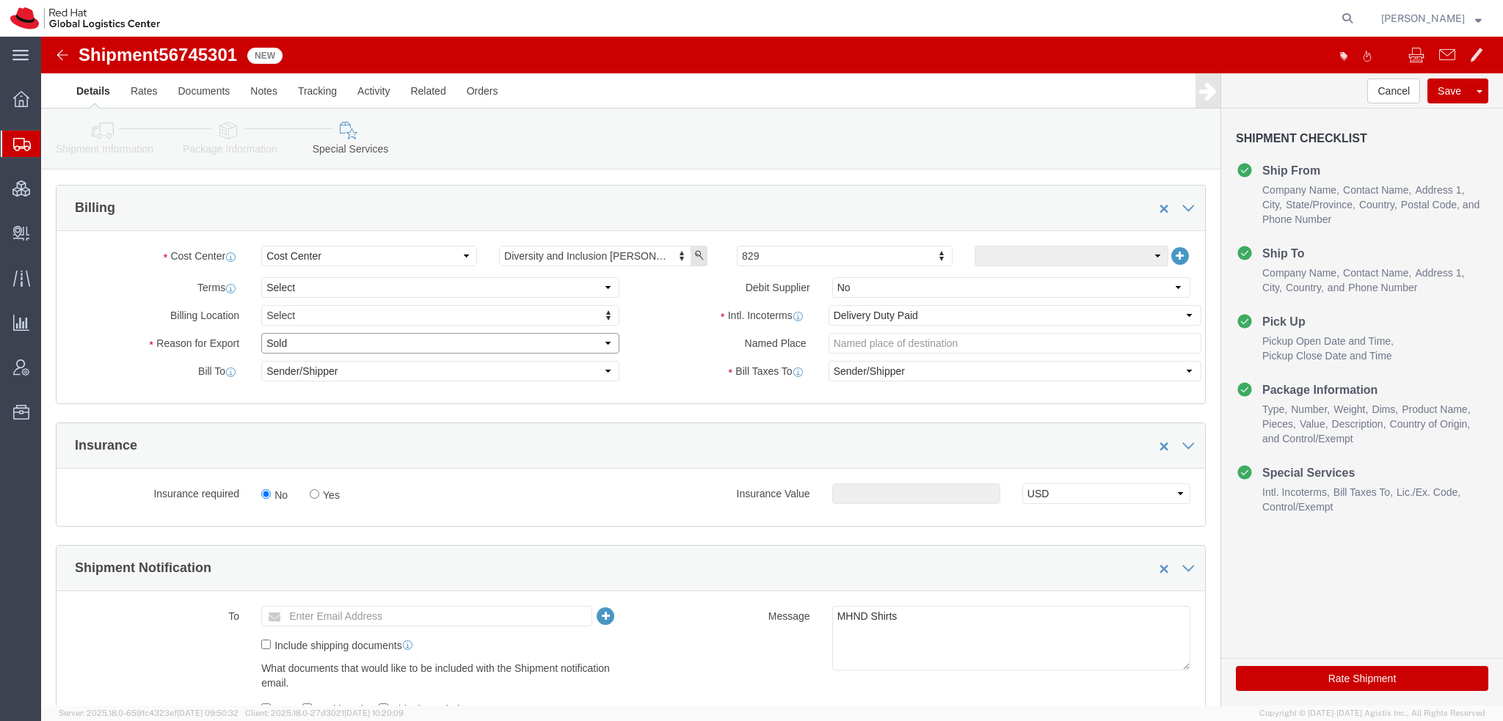
click select "Select Gift Personal Effects Repair/Warranty Return Sample Sold Temporary/Not S…"
select select "GIFT"
click select "Select Gift Personal Effects Repair/Warranty Return Sample Sold Temporary/Not S…"
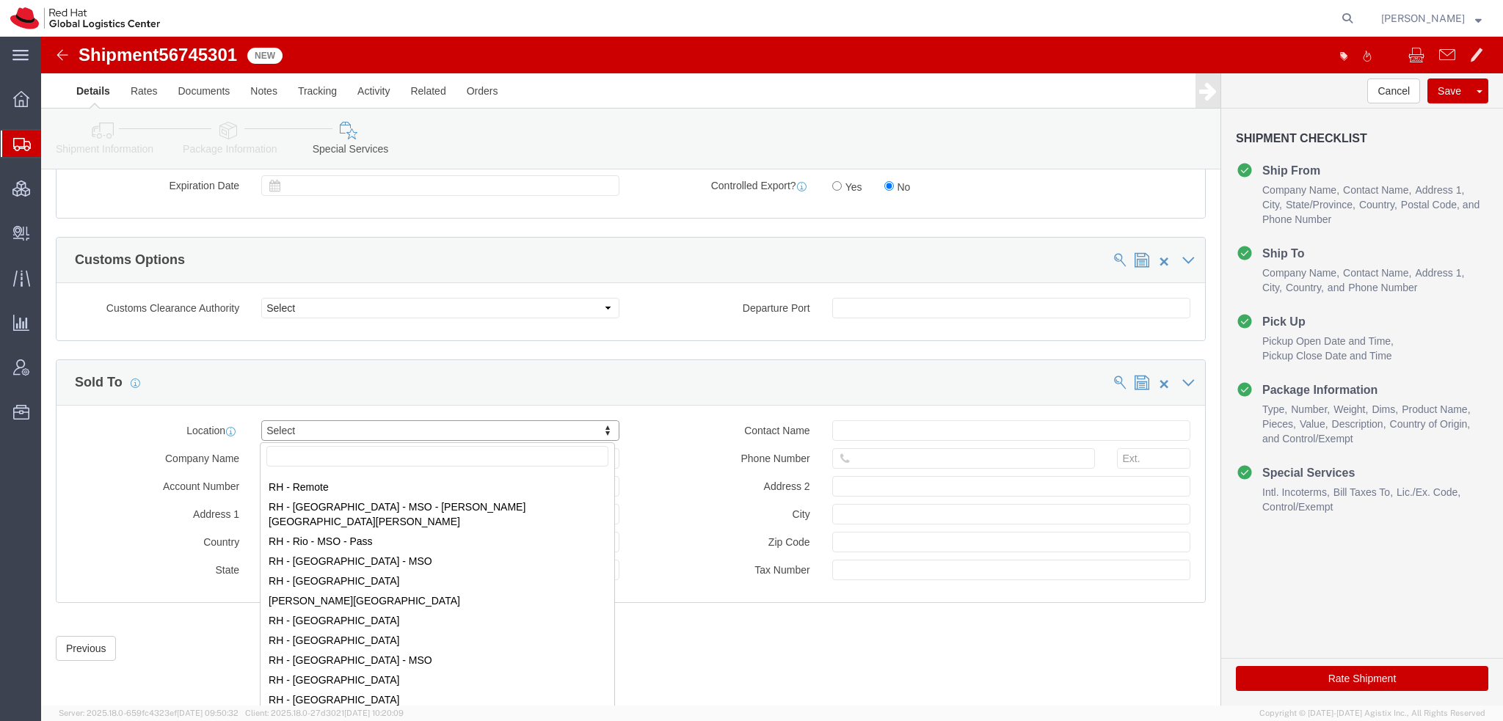
scroll to position [2201, 0]
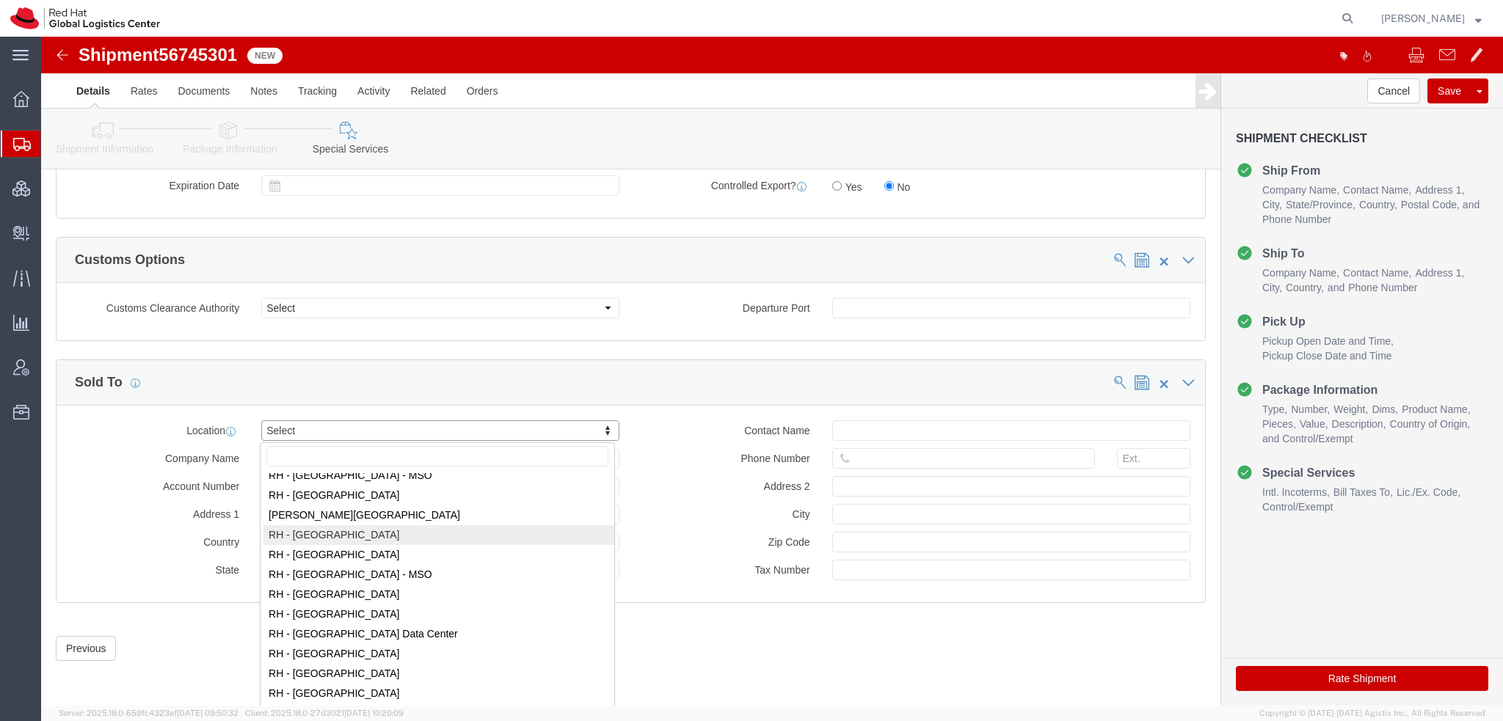
select select "42531"
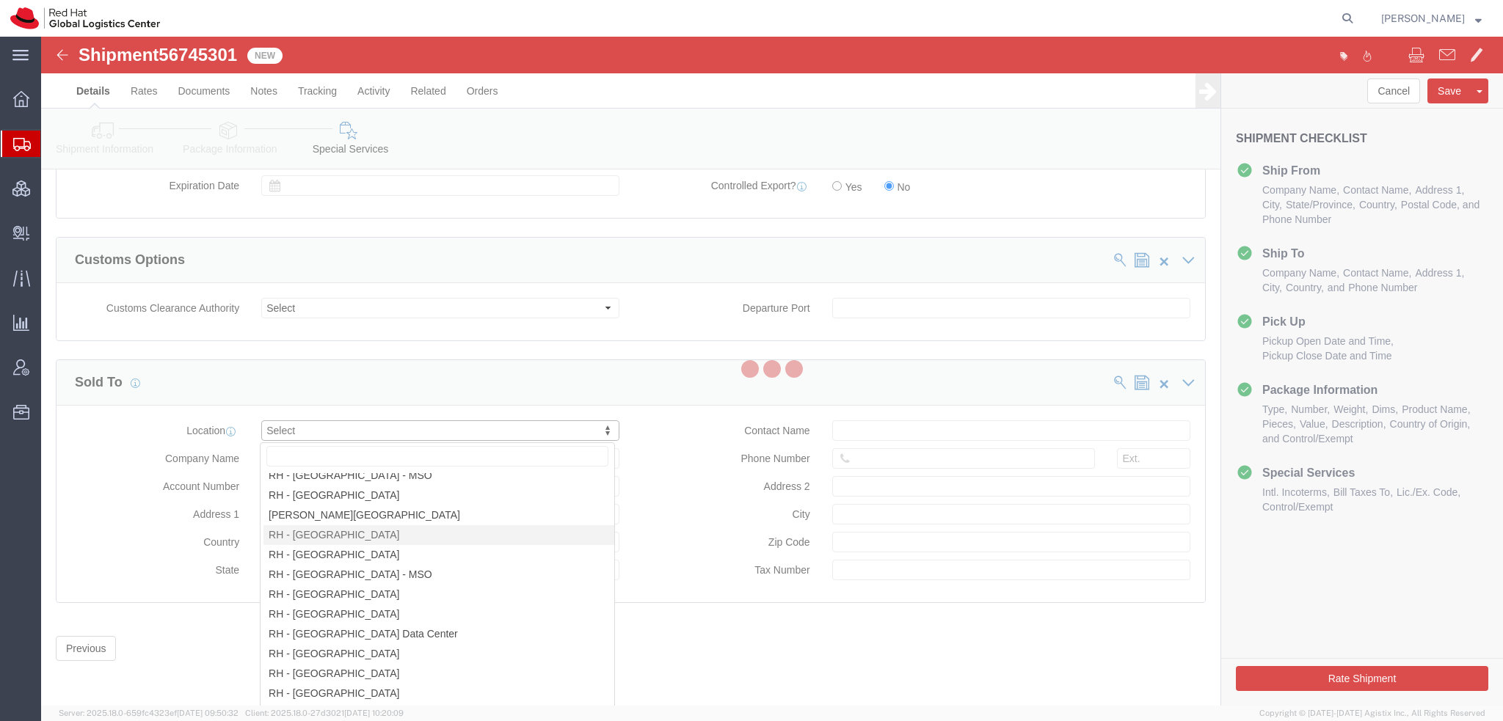
type input "Red Hat Brasil Limitada"
type input "Av. Brg. [PERSON_NAME][GEOGRAPHIC_DATA], 3732"
select select "BR"
select select
type input "000"
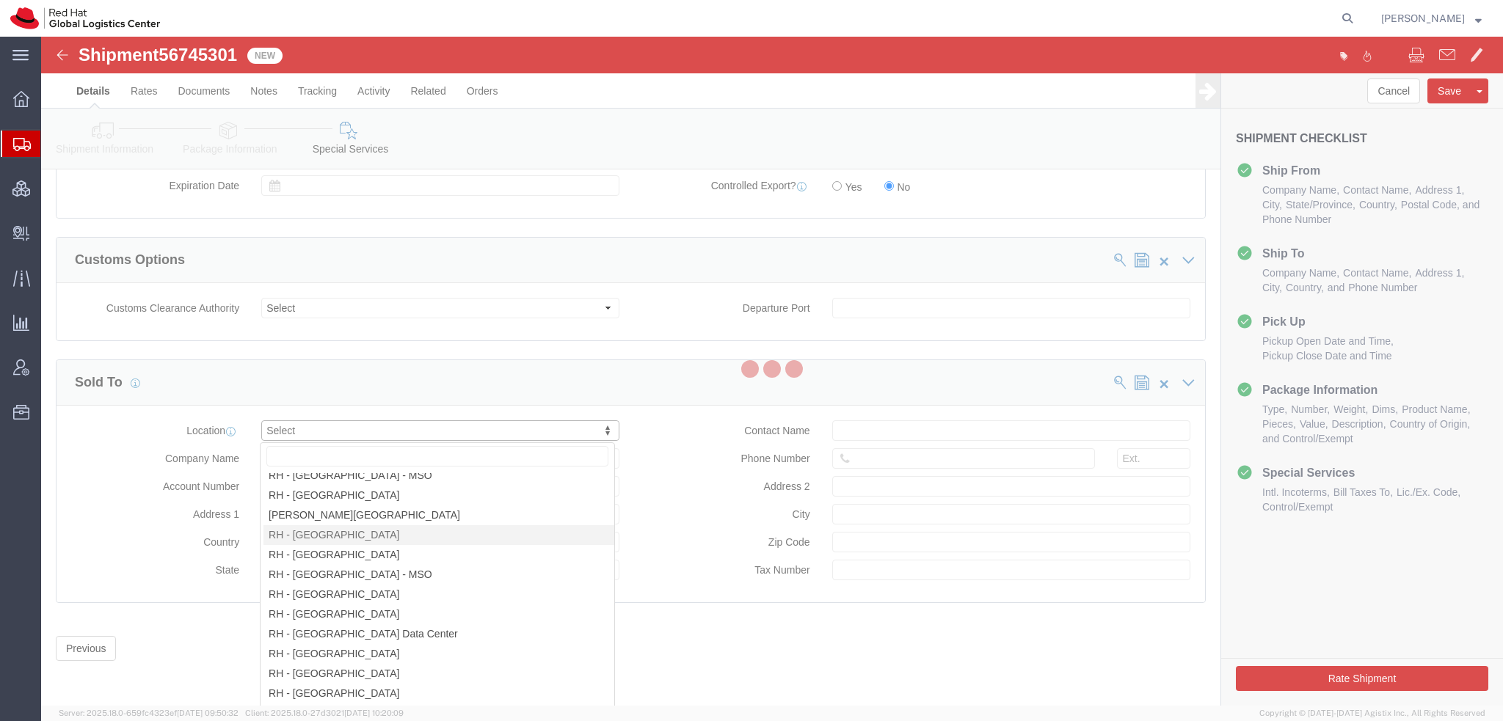
type input "Floor 24 and 25, Itaim Bibi"
type input "[GEOGRAPHIC_DATA]"
type input "04538-132"
type input "07.069.791/0001.55"
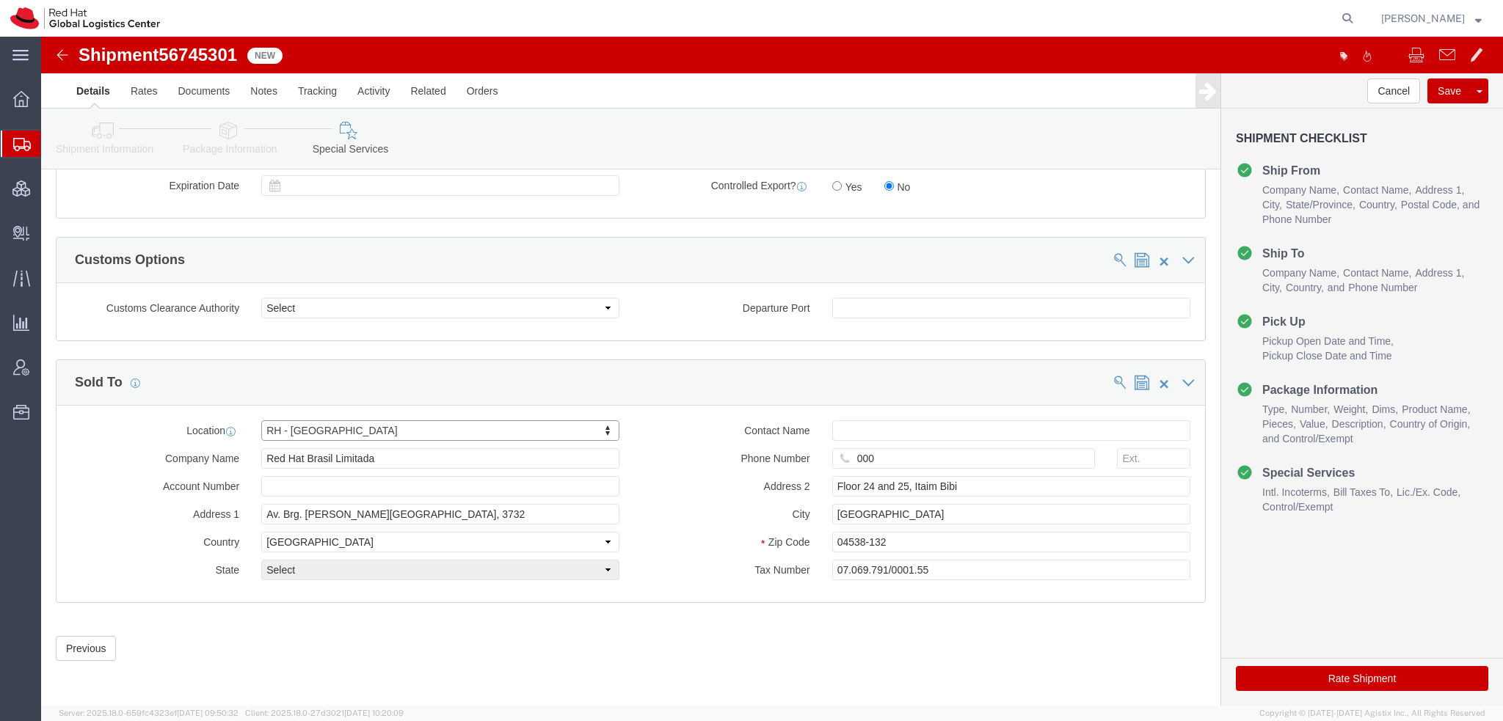
select select "27"
click button "Rate Shipment"
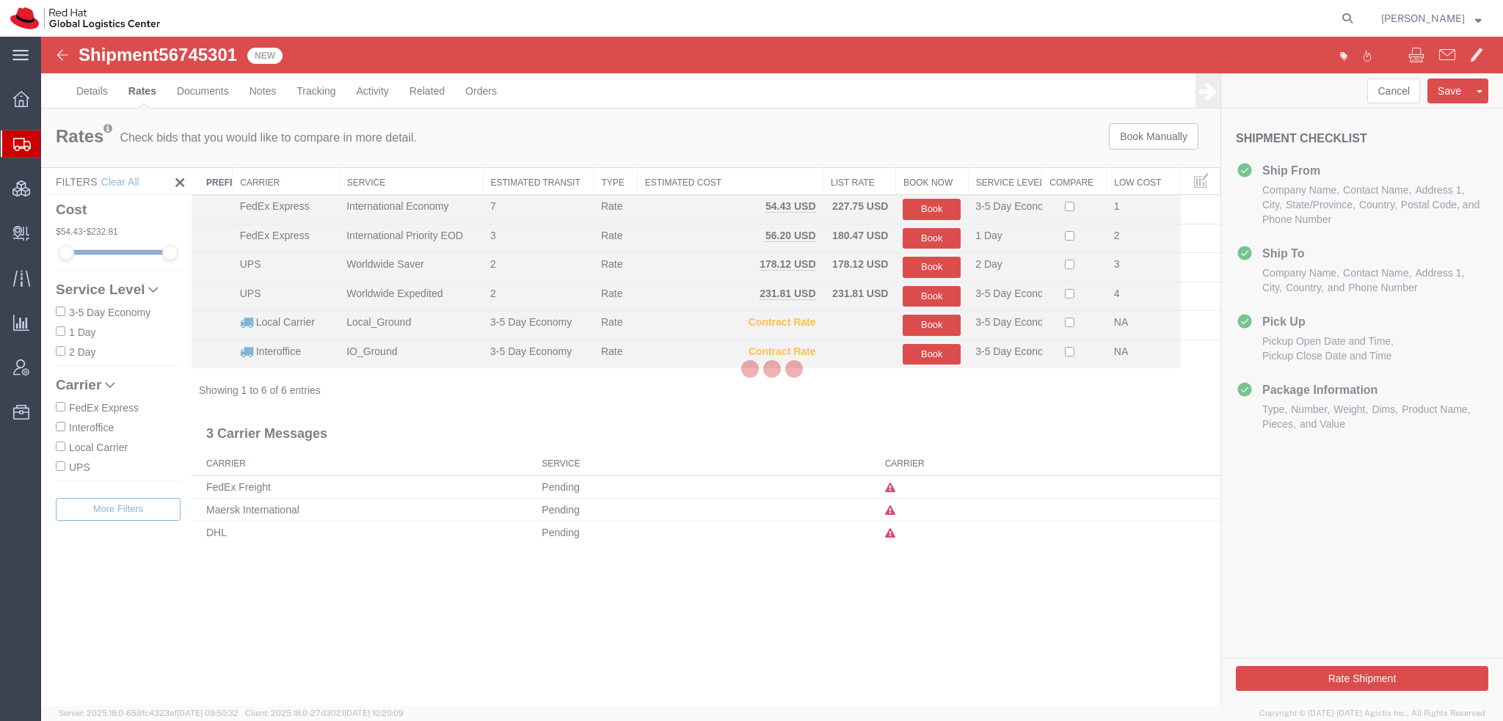
scroll to position [0, 0]
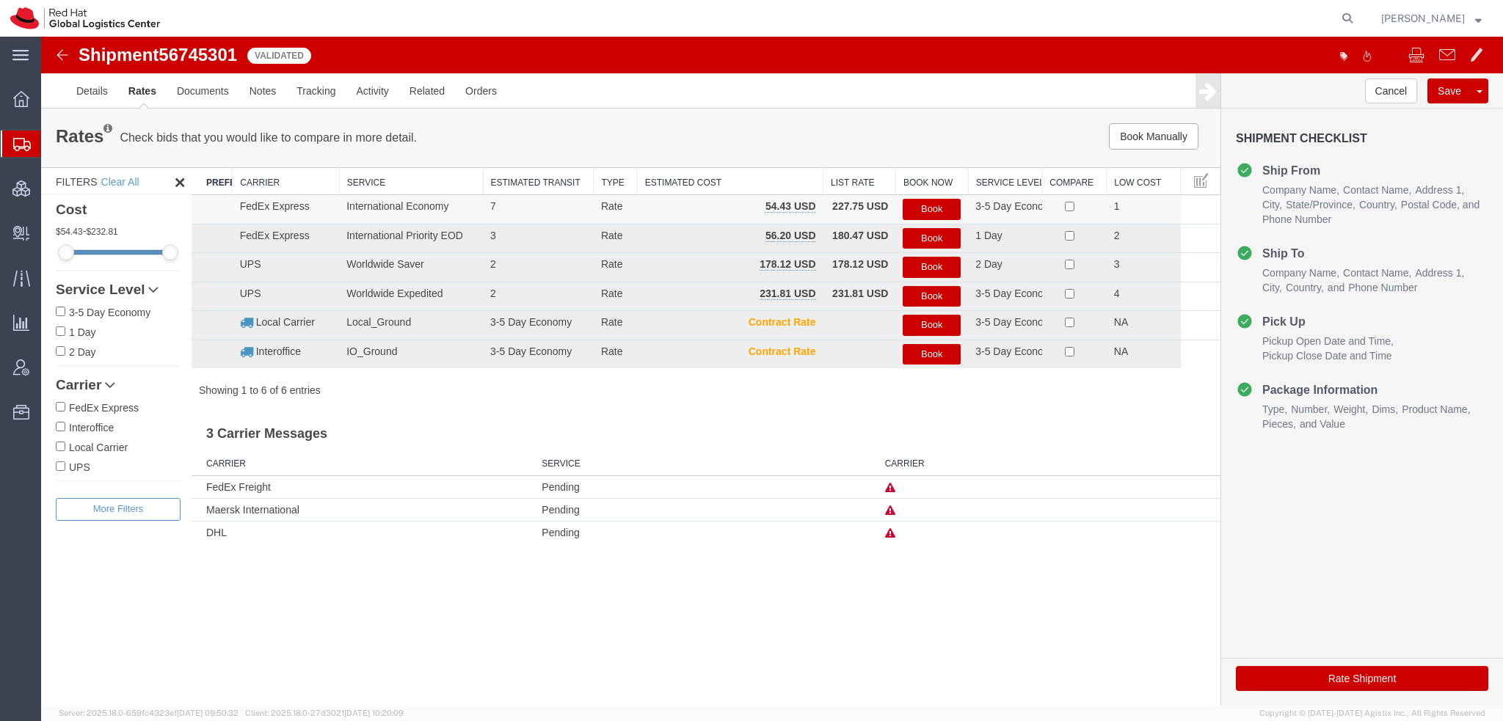
click at [931, 209] on button "Book" at bounding box center [931, 209] width 58 height 21
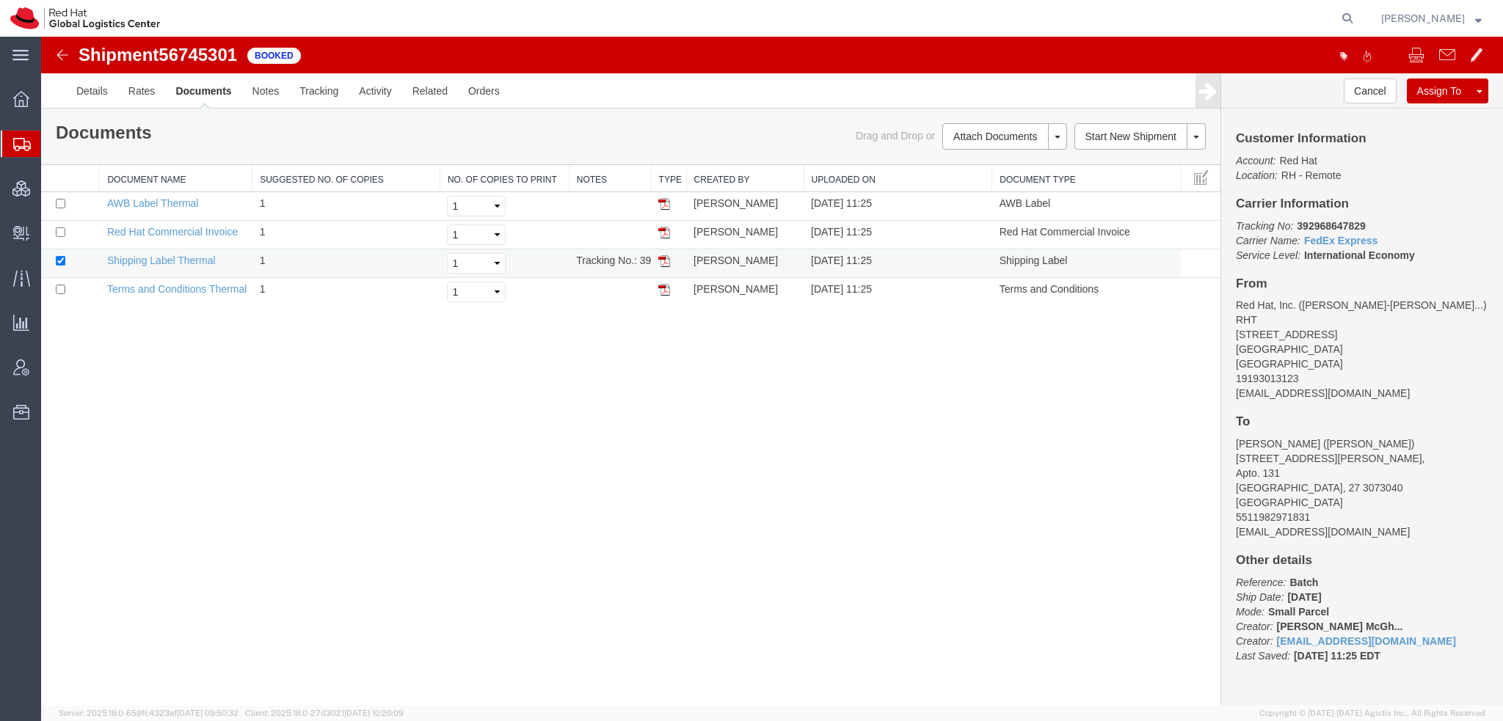
click at [661, 263] on img at bounding box center [664, 261] width 12 height 12
drag, startPoint x: 666, startPoint y: 205, endPoint x: 1501, endPoint y: 291, distance: 839.4
click at [666, 205] on img at bounding box center [664, 204] width 12 height 12
drag, startPoint x: 663, startPoint y: 234, endPoint x: 1485, endPoint y: 332, distance: 827.6
click at [663, 234] on img at bounding box center [664, 233] width 12 height 12
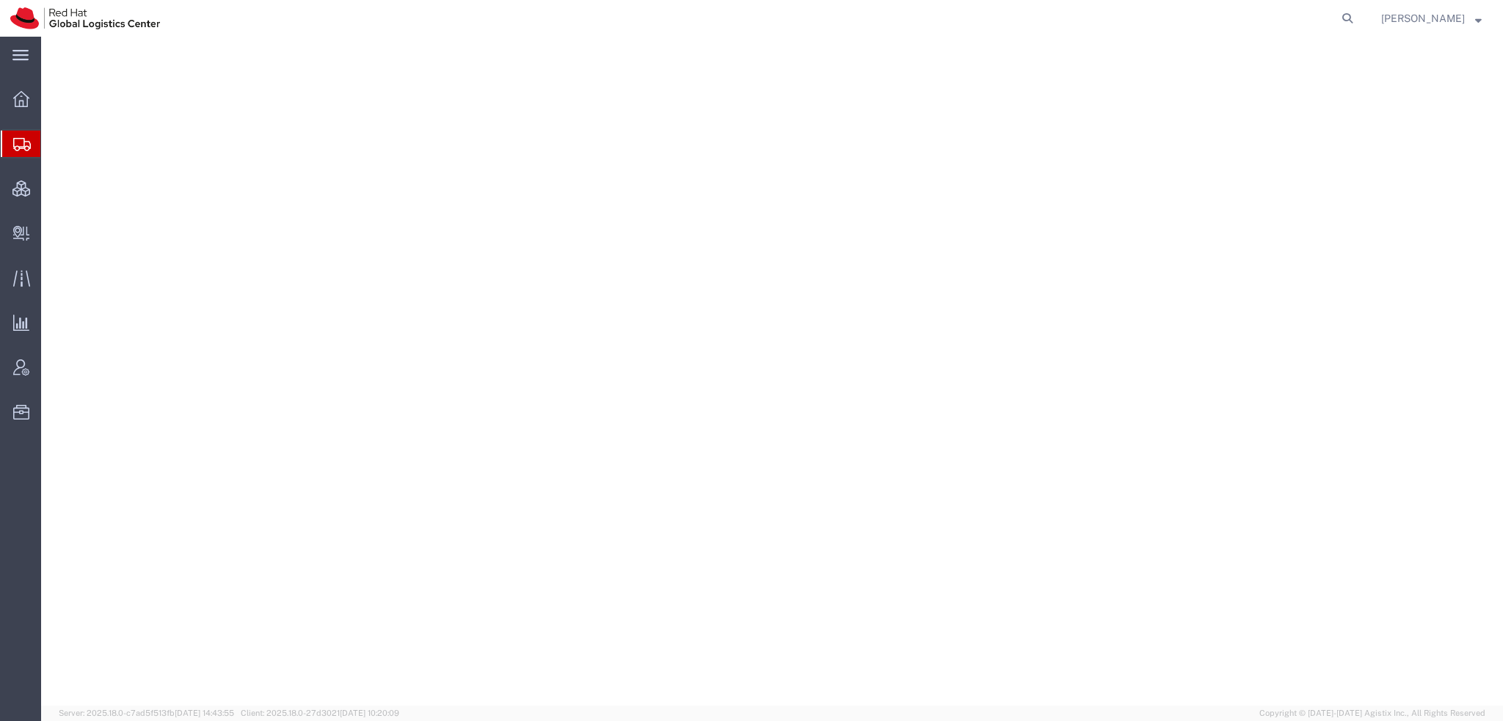
select select "38014"
select select
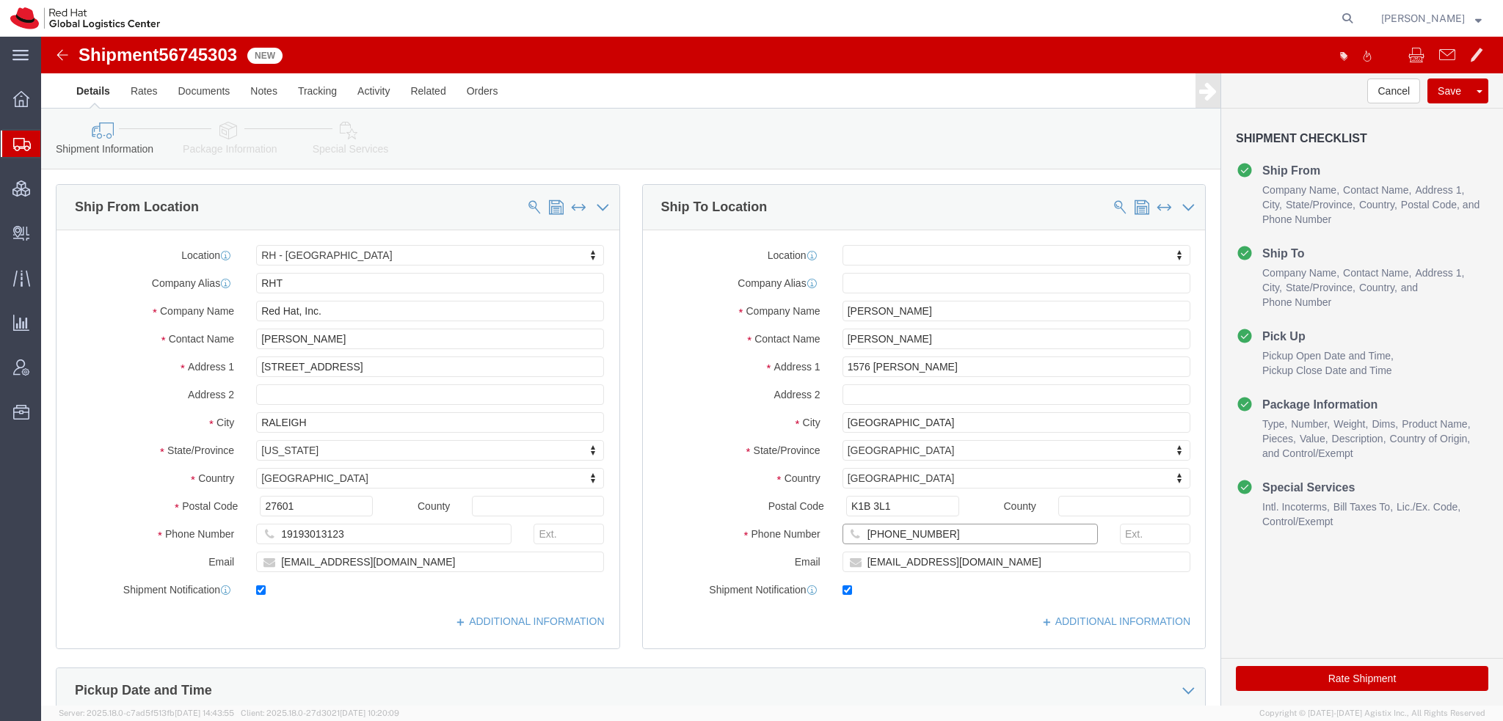
drag, startPoint x: 890, startPoint y: 489, endPoint x: 279, endPoint y: 313, distance: 636.0
click div "Ship From Location Location [GEOGRAPHIC_DATA] - [GEOGRAPHIC_DATA] My Profile Lo…"
click icon
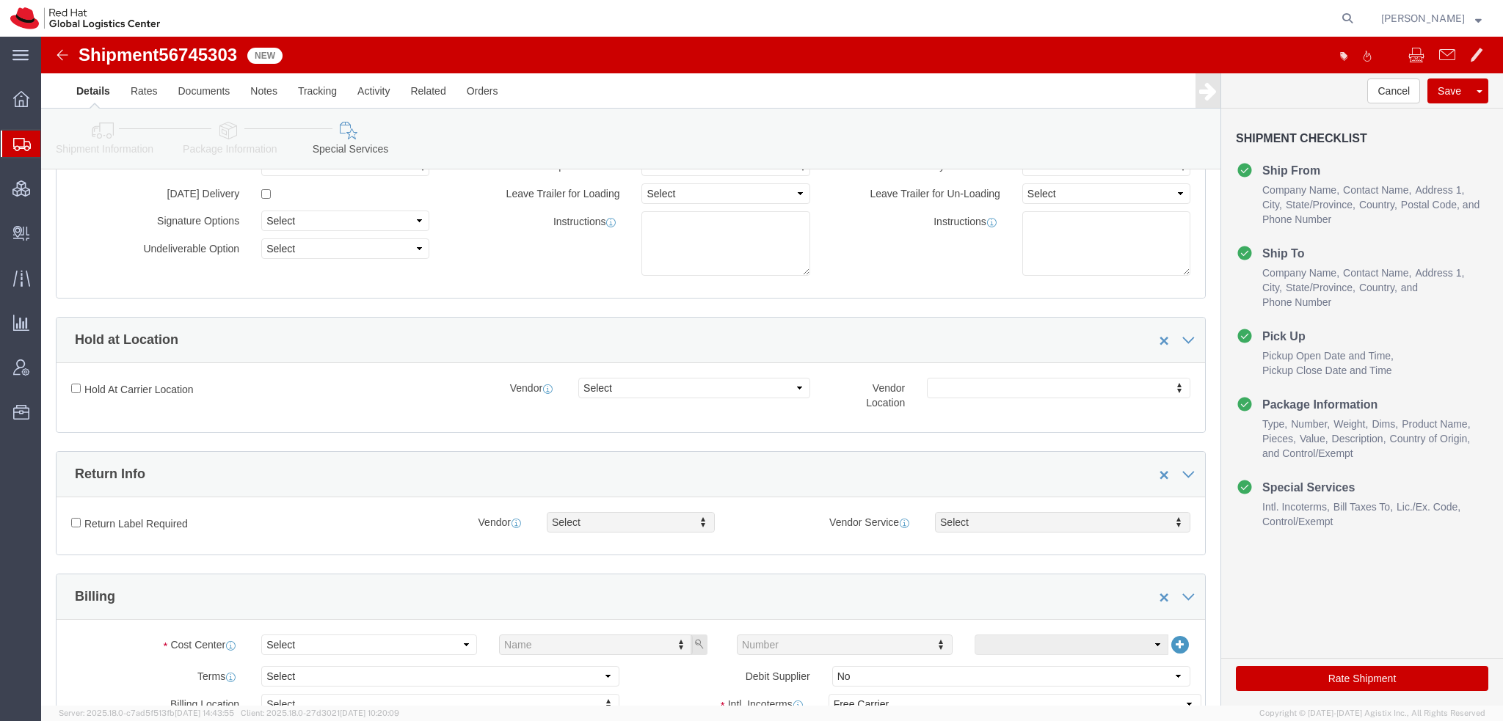
scroll to position [440, 0]
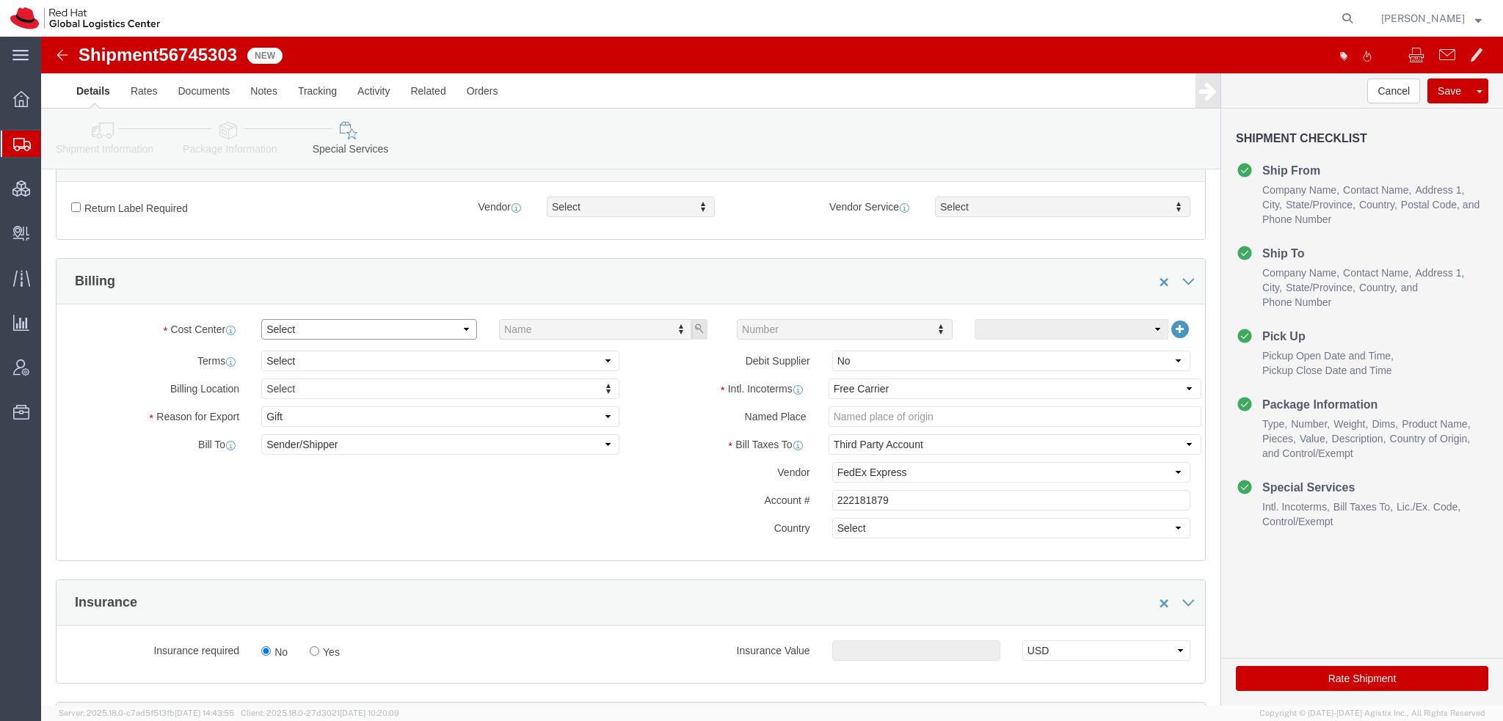
click select "Select"
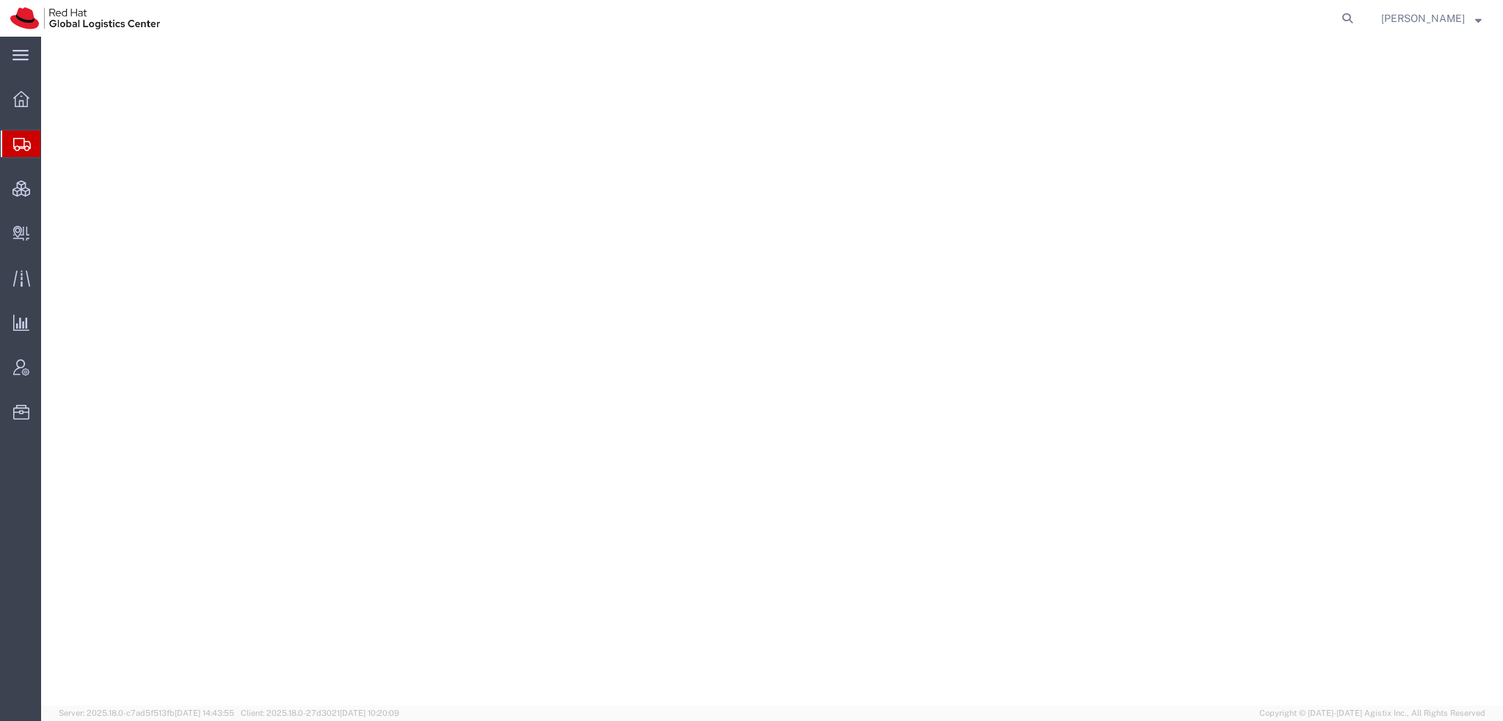
select select "38014"
select select
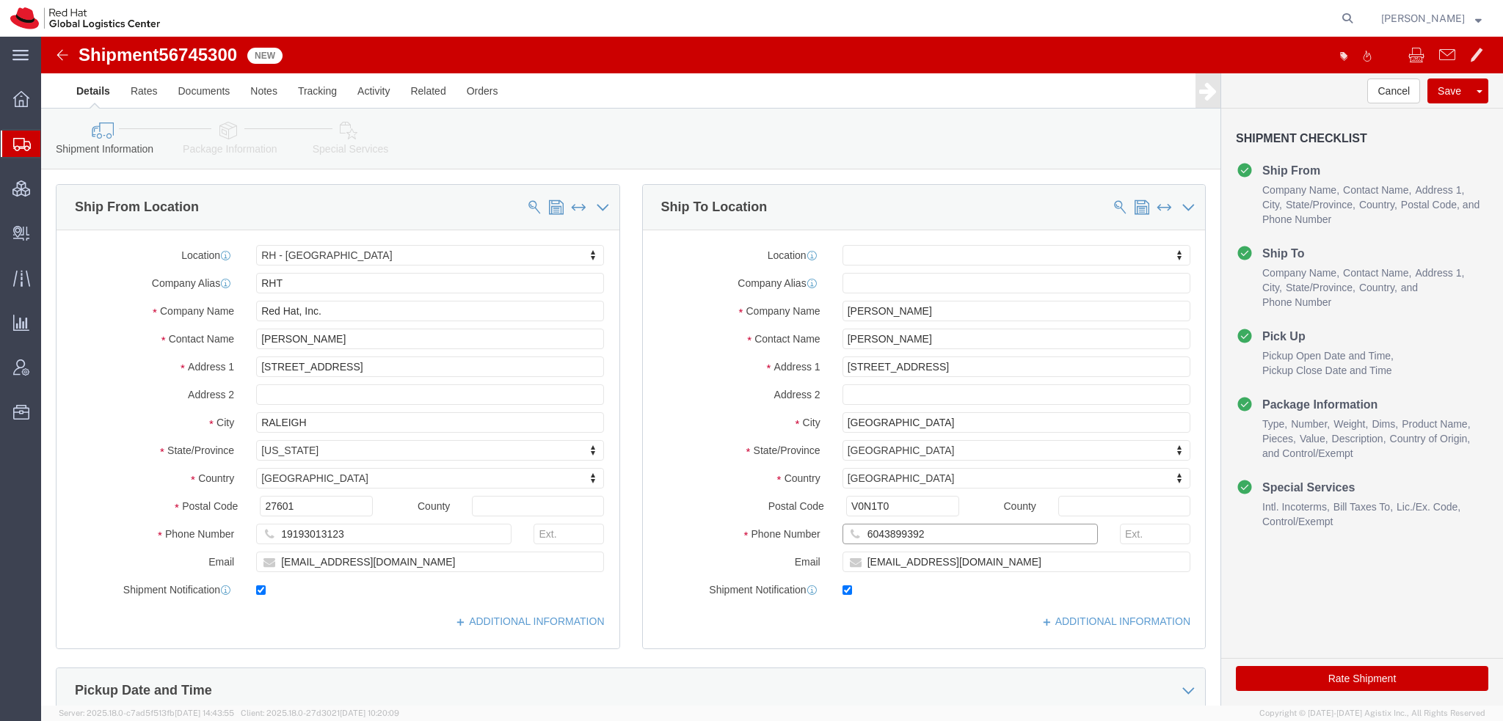
drag, startPoint x: 890, startPoint y: 494, endPoint x: 170, endPoint y: 340, distance: 735.9
click div "Ship From Location Location [GEOGRAPHIC_DATA] - [GEOGRAPHIC_DATA] My Profile Lo…"
click input "[STREET_ADDRESS]"
click icon
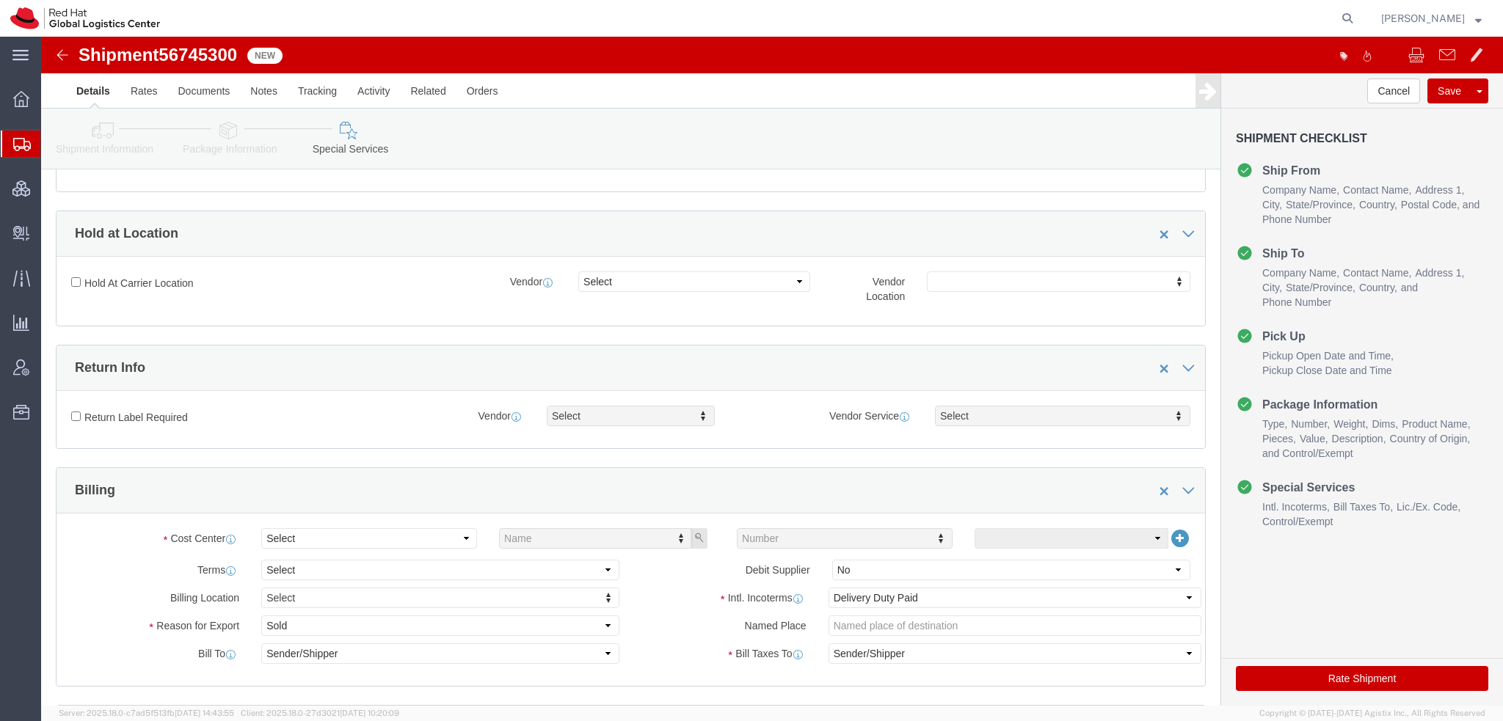
scroll to position [367, 0]
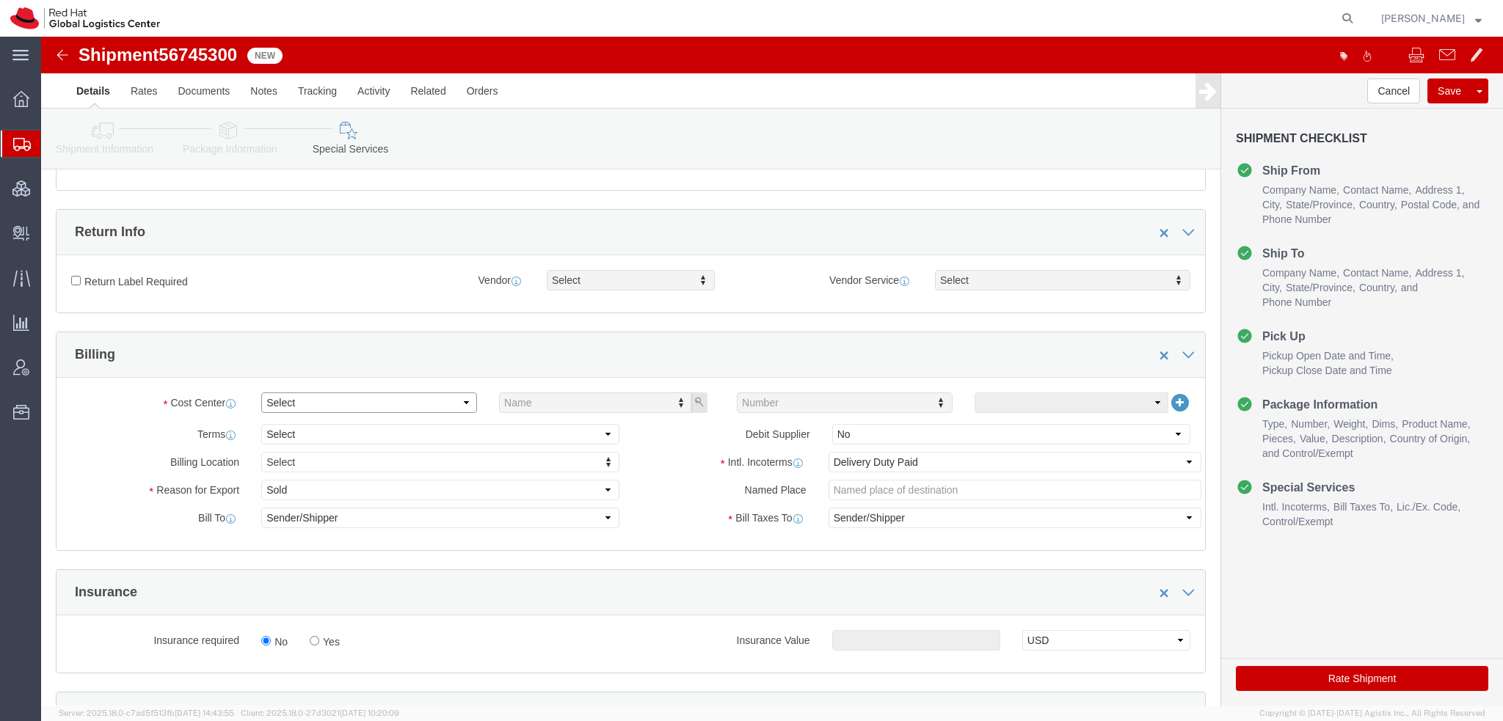
click select "Select"
click select "Select Gift Personal Effects Repair/Warranty Return Sample Sold Temporary/Not S…"
select select "GIFT"
click select "Select Gift Personal Effects Repair/Warranty Return Sample Sold Temporary/Not S…"
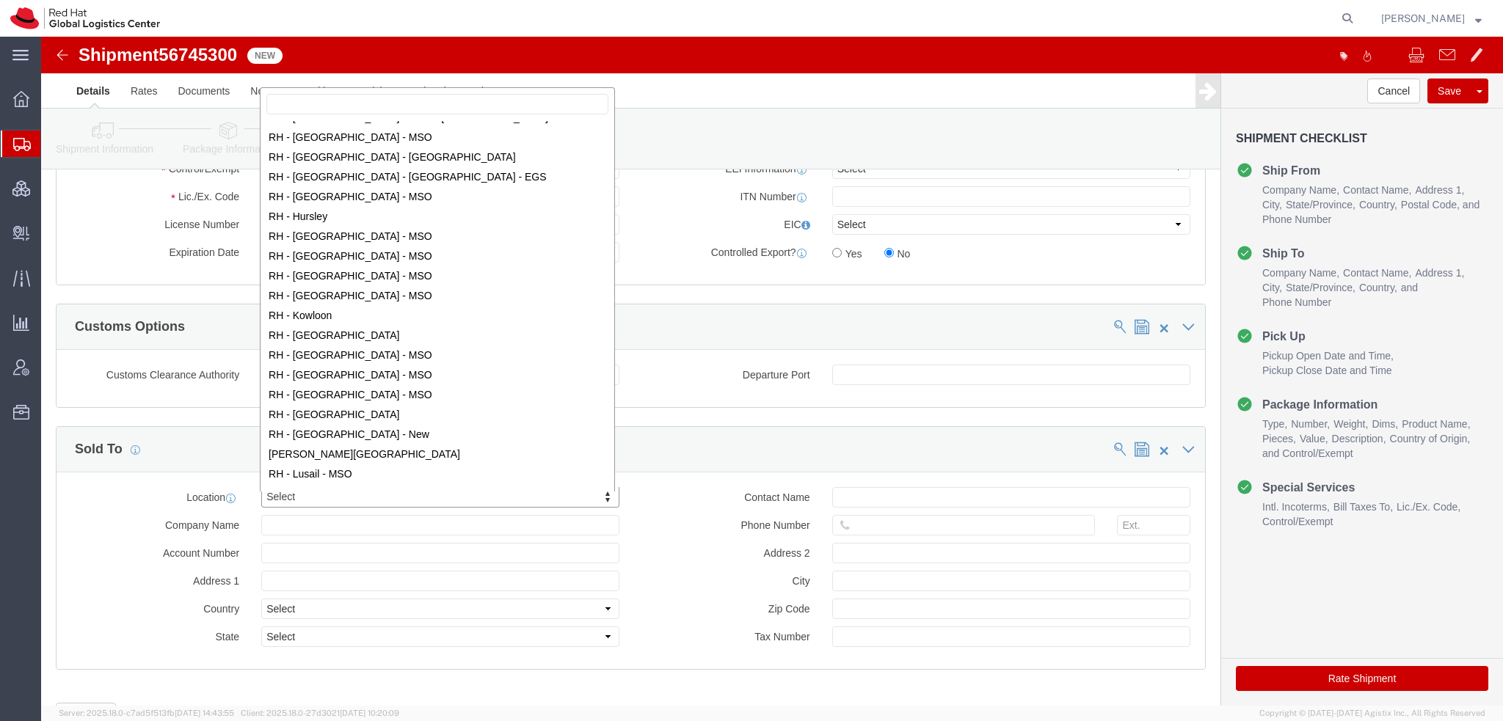
scroll to position [1249, 0]
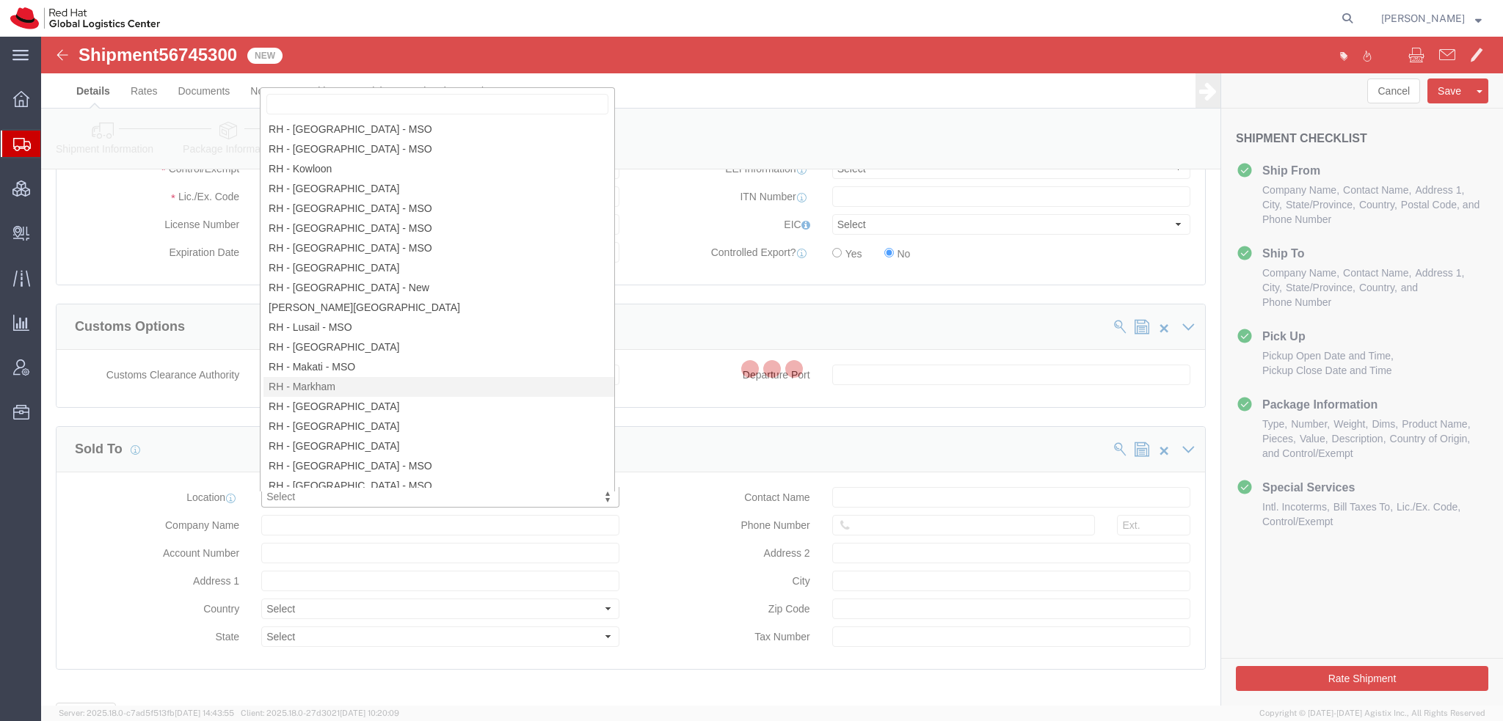
select select "ON"
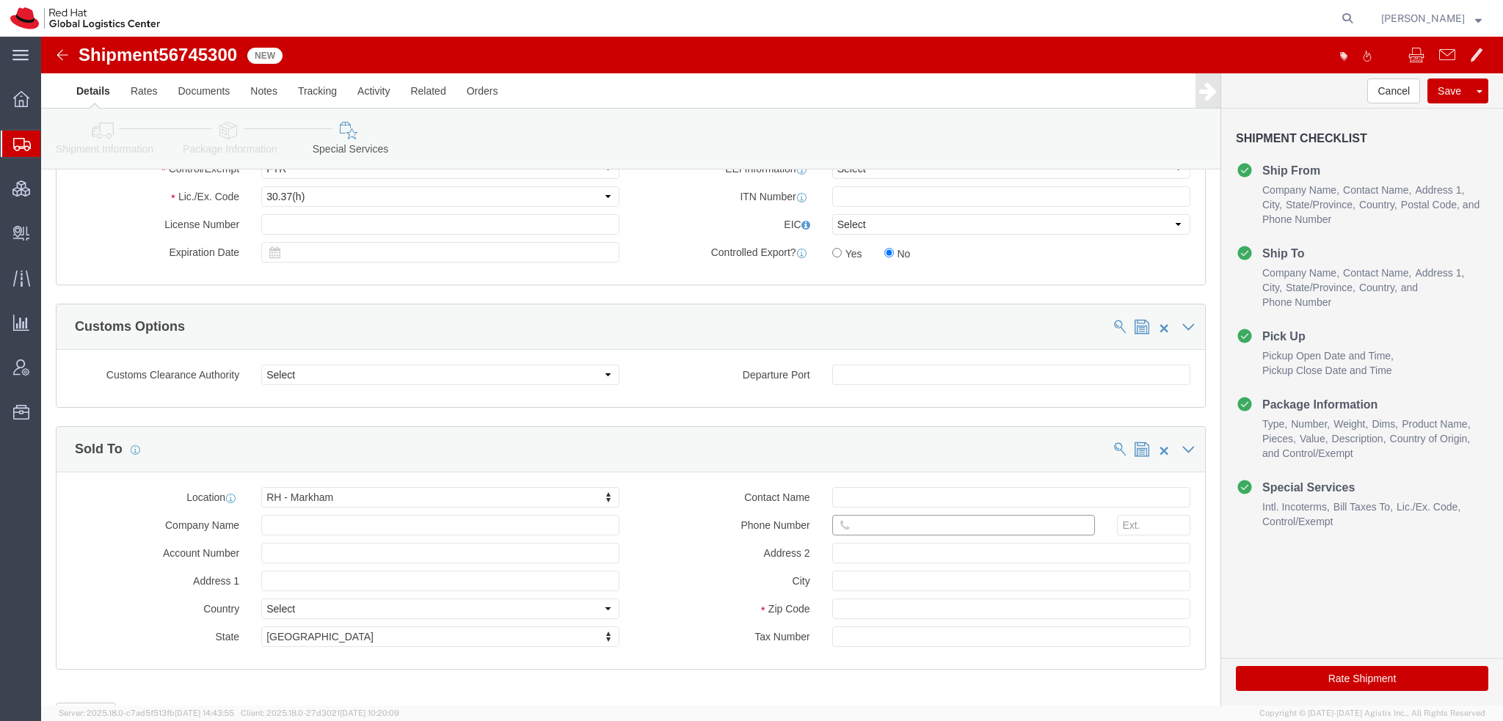
click input "text"
paste input "6043899392"
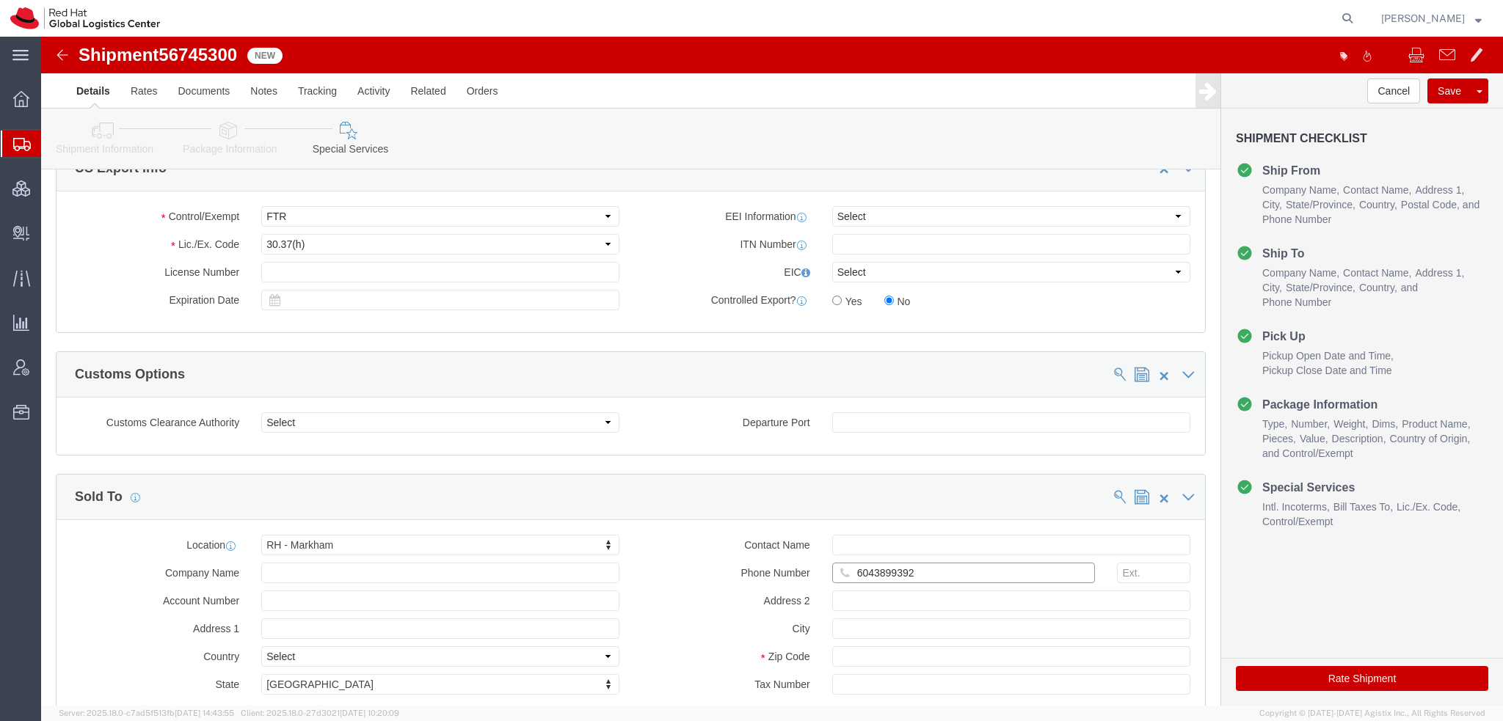
scroll to position [1101, 0]
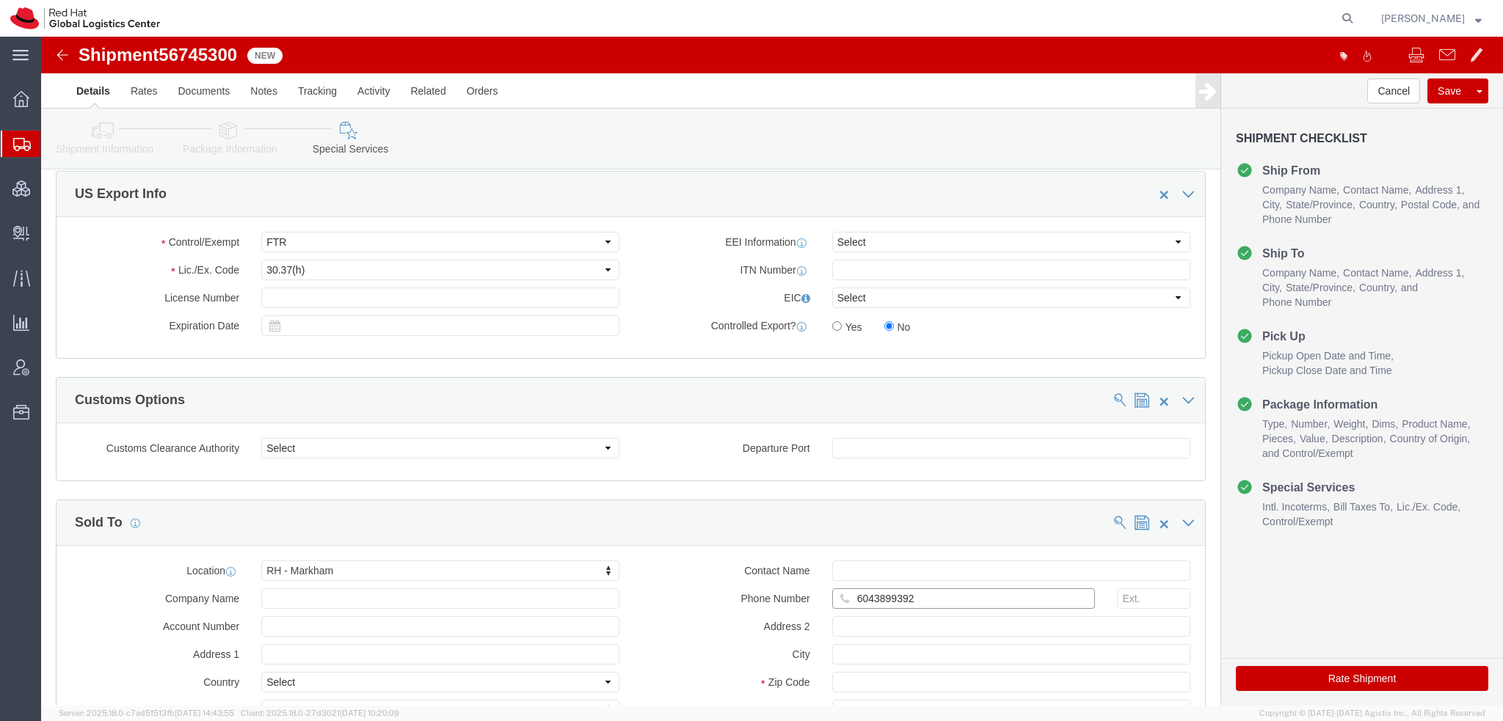
type input "6043899392"
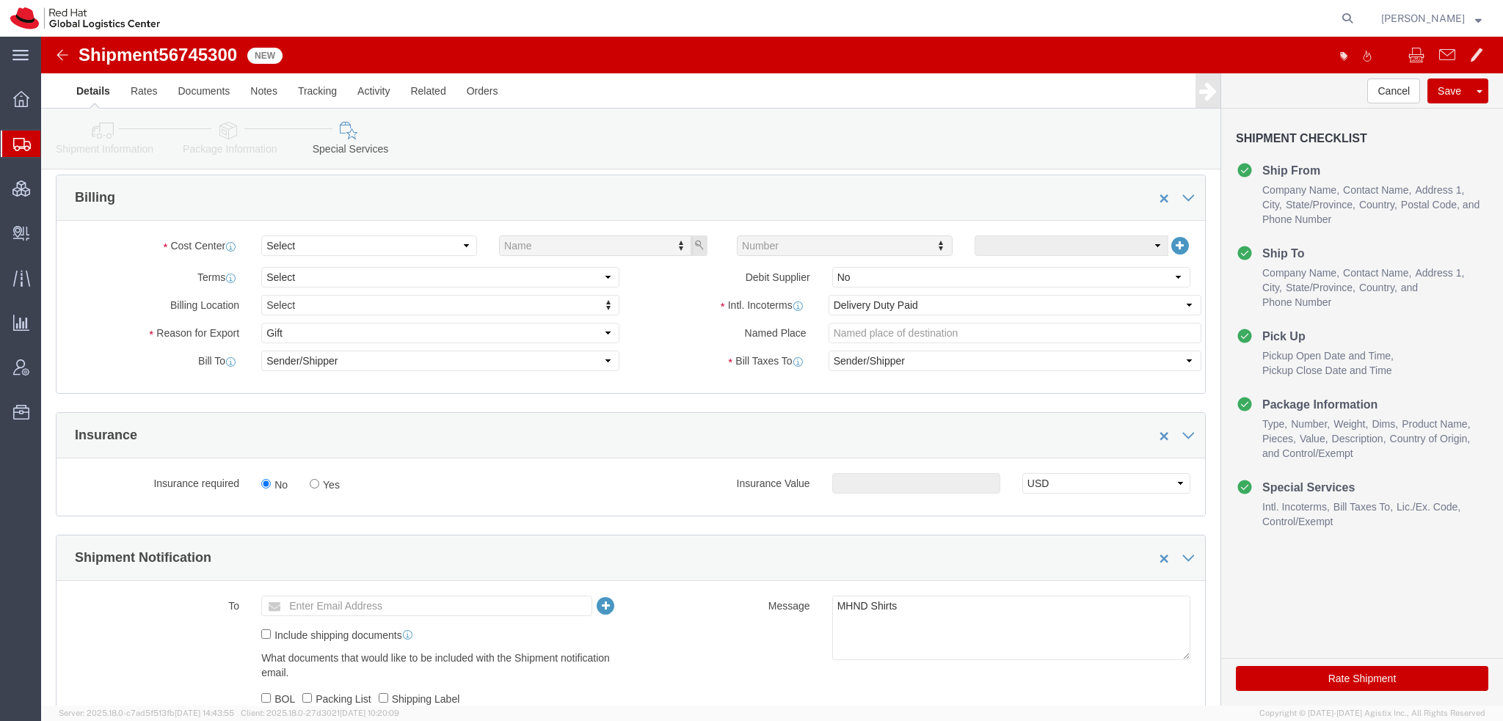
scroll to position [440, 0]
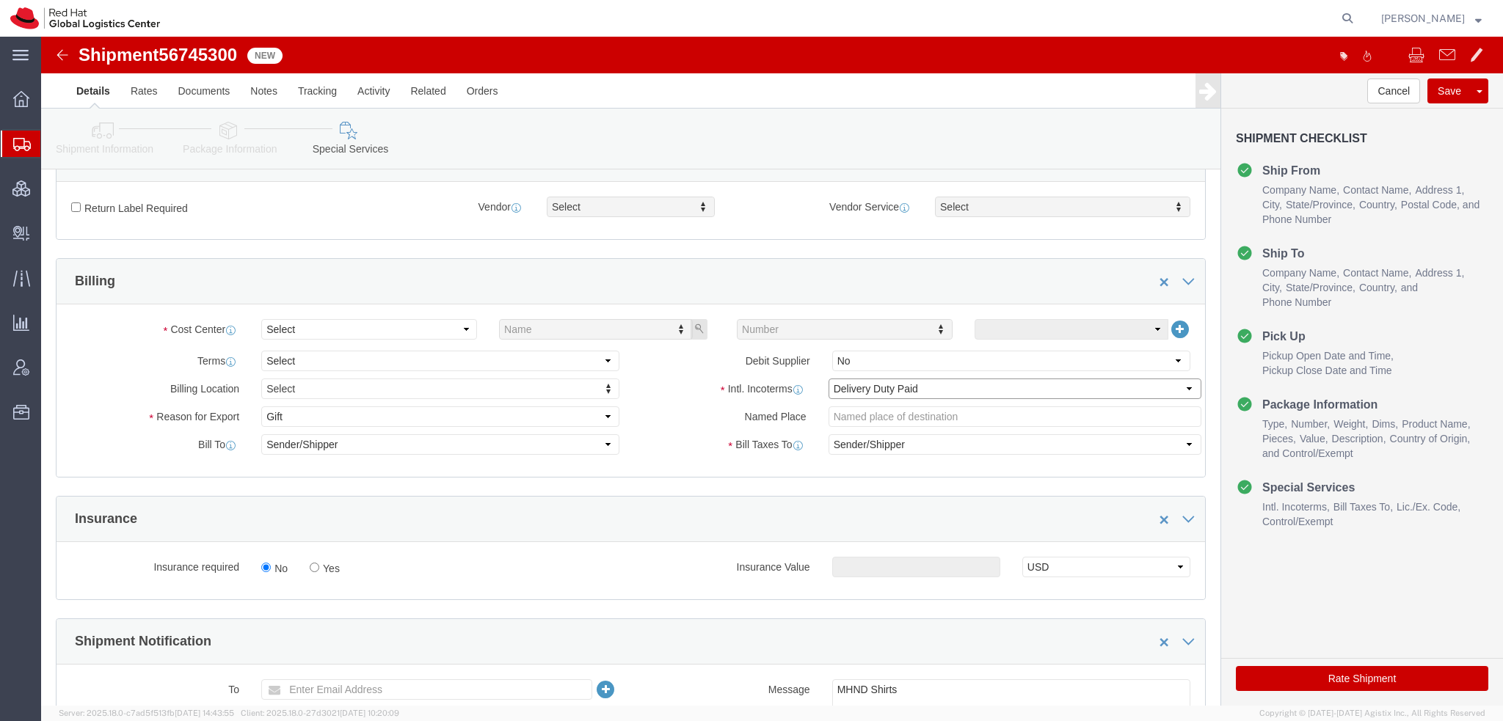
click select "Select Carriage Insurance Paid Carriage Paid To Cost and Freight Cost Insurance…"
select select "FCA"
click select "Select Carriage Insurance Paid Carriage Paid To Cost and Freight Cost Insurance…"
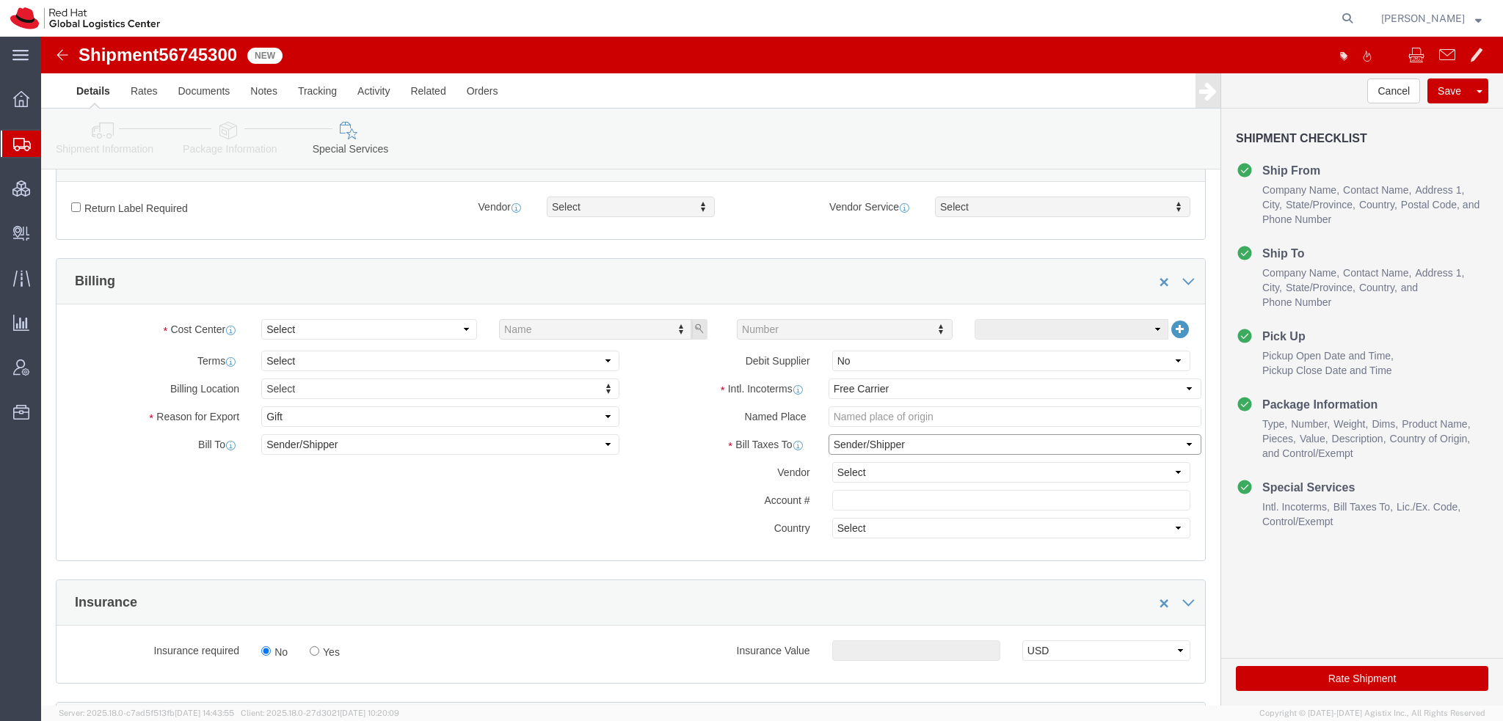
click select "Select Recipient Account Sender/Shipper Third Party Account"
select select "THRD"
click select "Select Recipient Account Sender/Shipper Third Party Account"
click select "Select DHL FedEx Express UPS"
select select "FedEx Express"
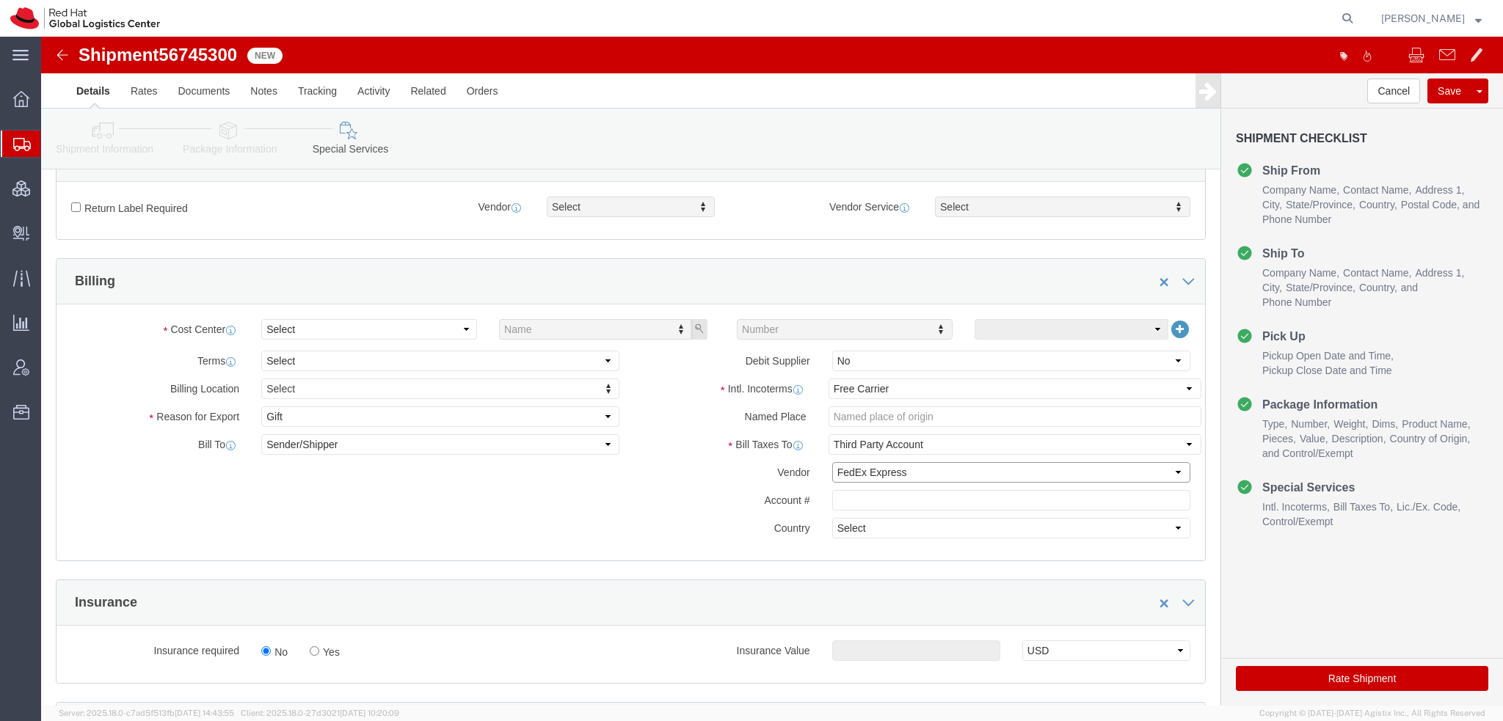
click select "Select DHL FedEx Express UPS"
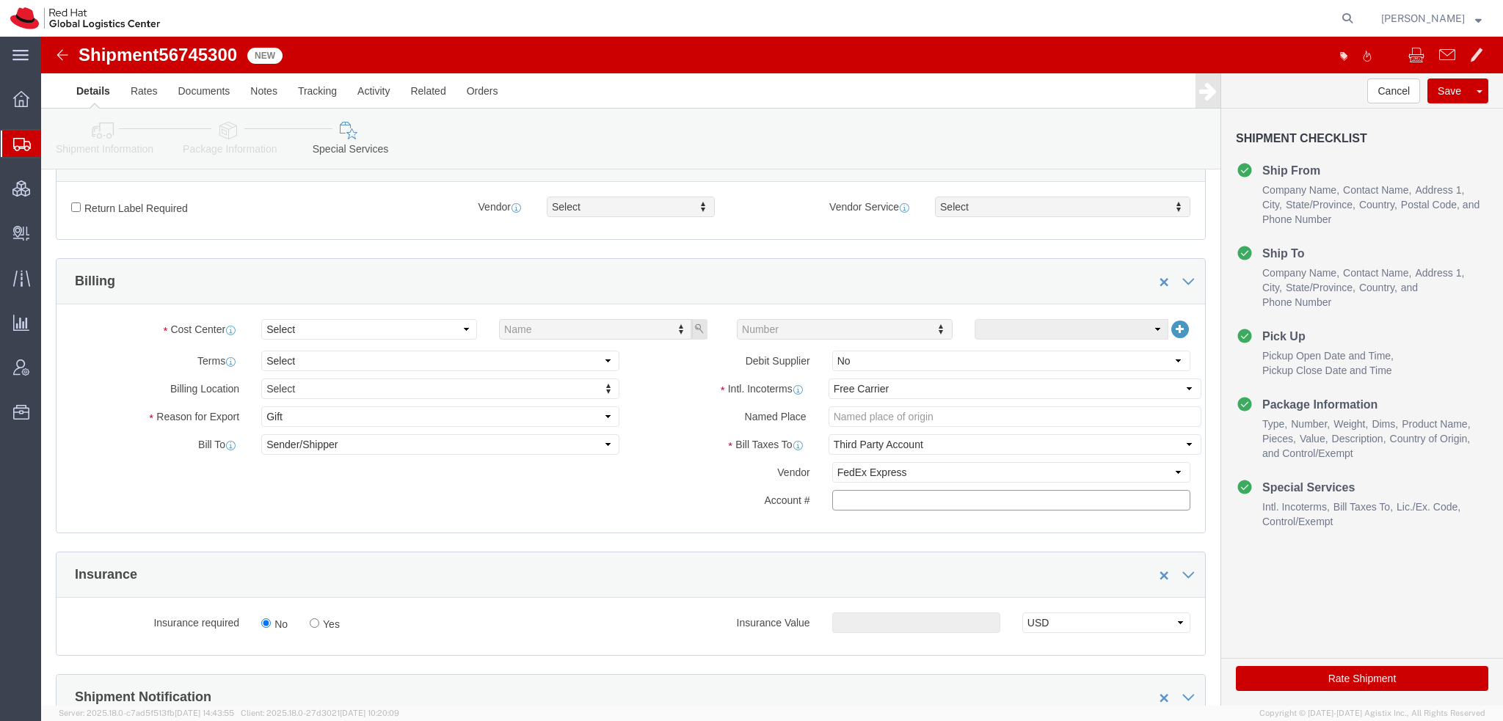
click input "text"
paste input "222181879"
type input "222181879"
click button "Save"
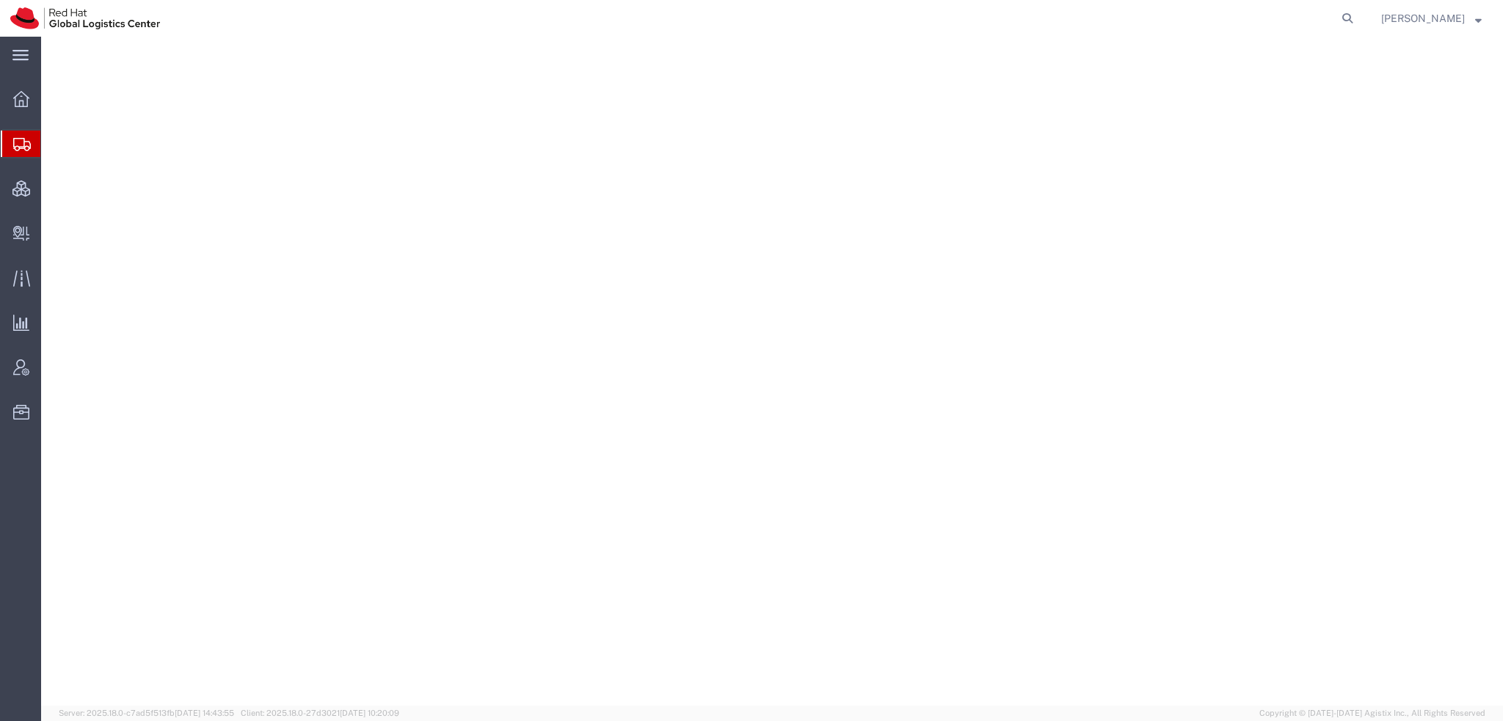
select select "38014"
select select
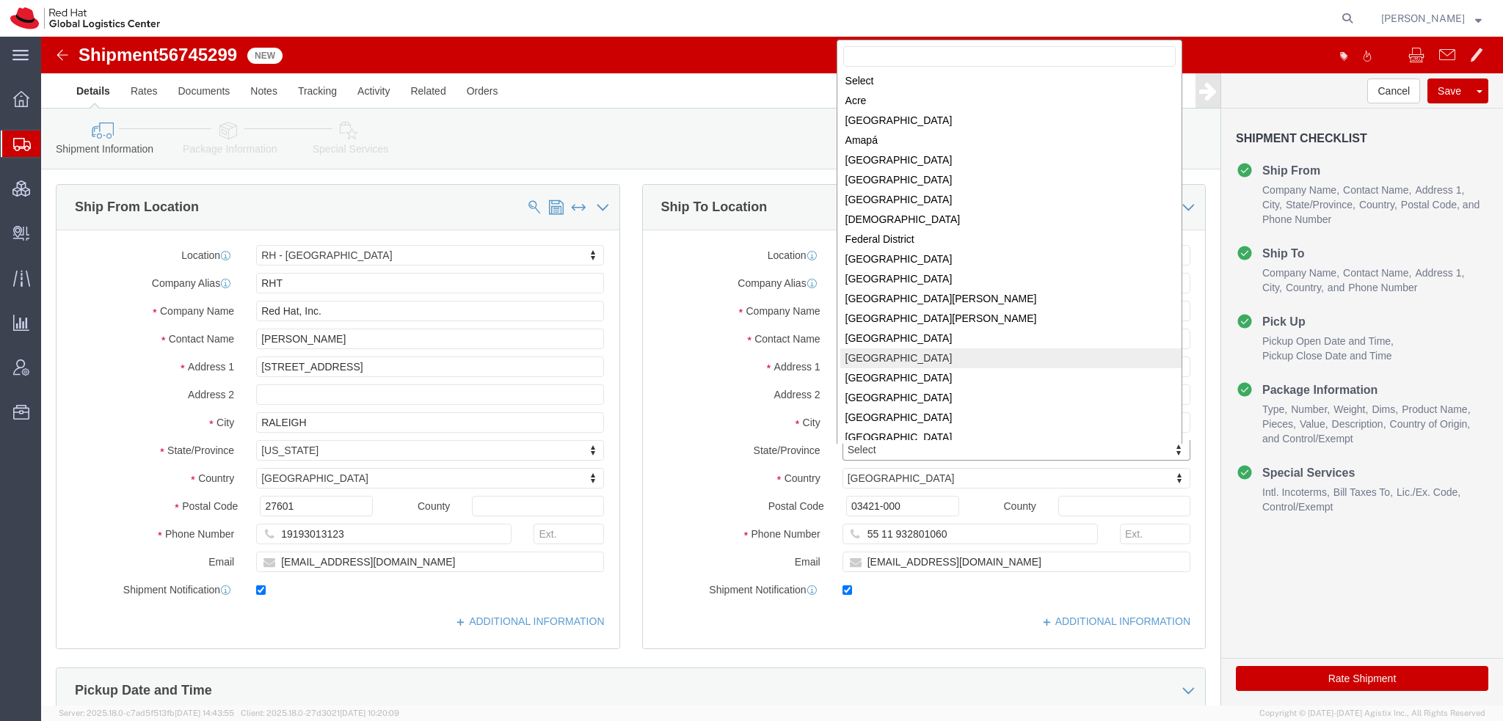
scroll to position [188, 0]
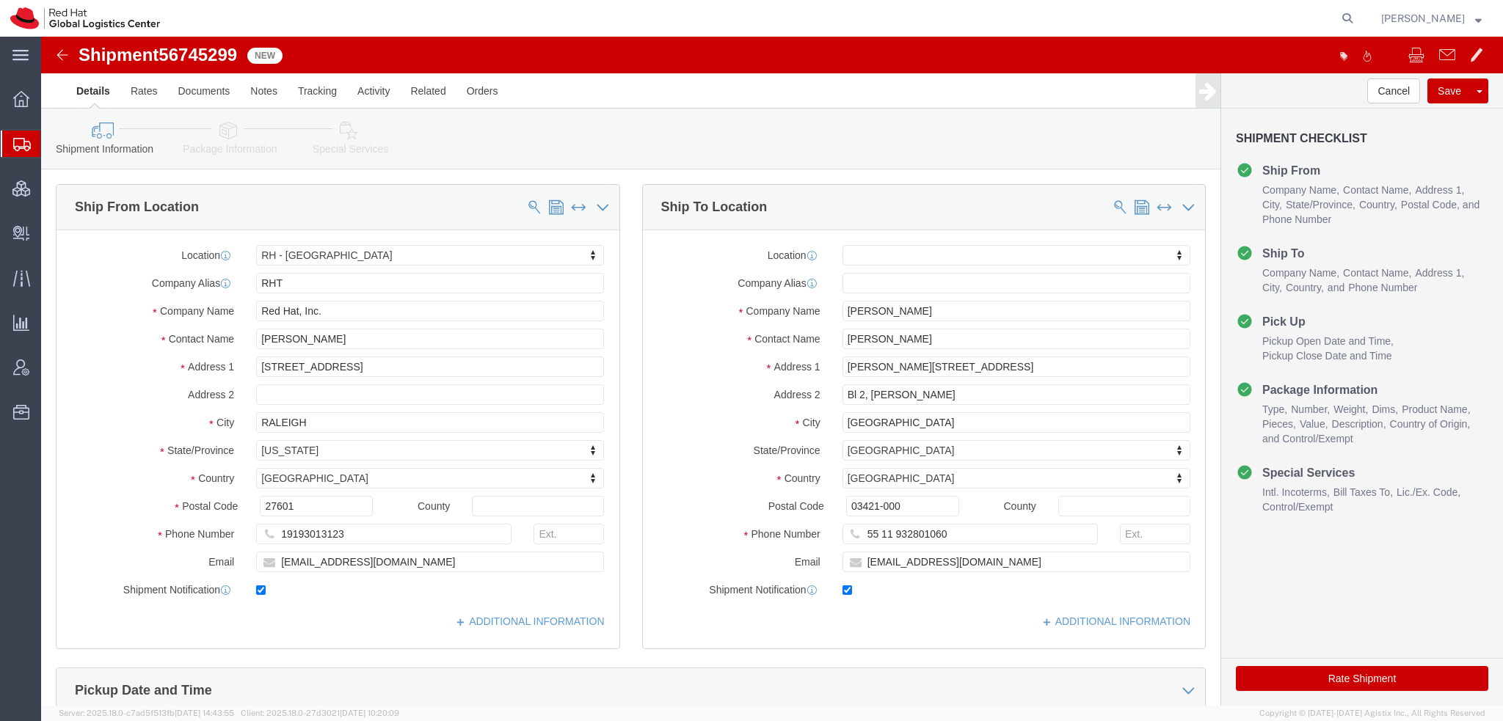
click icon
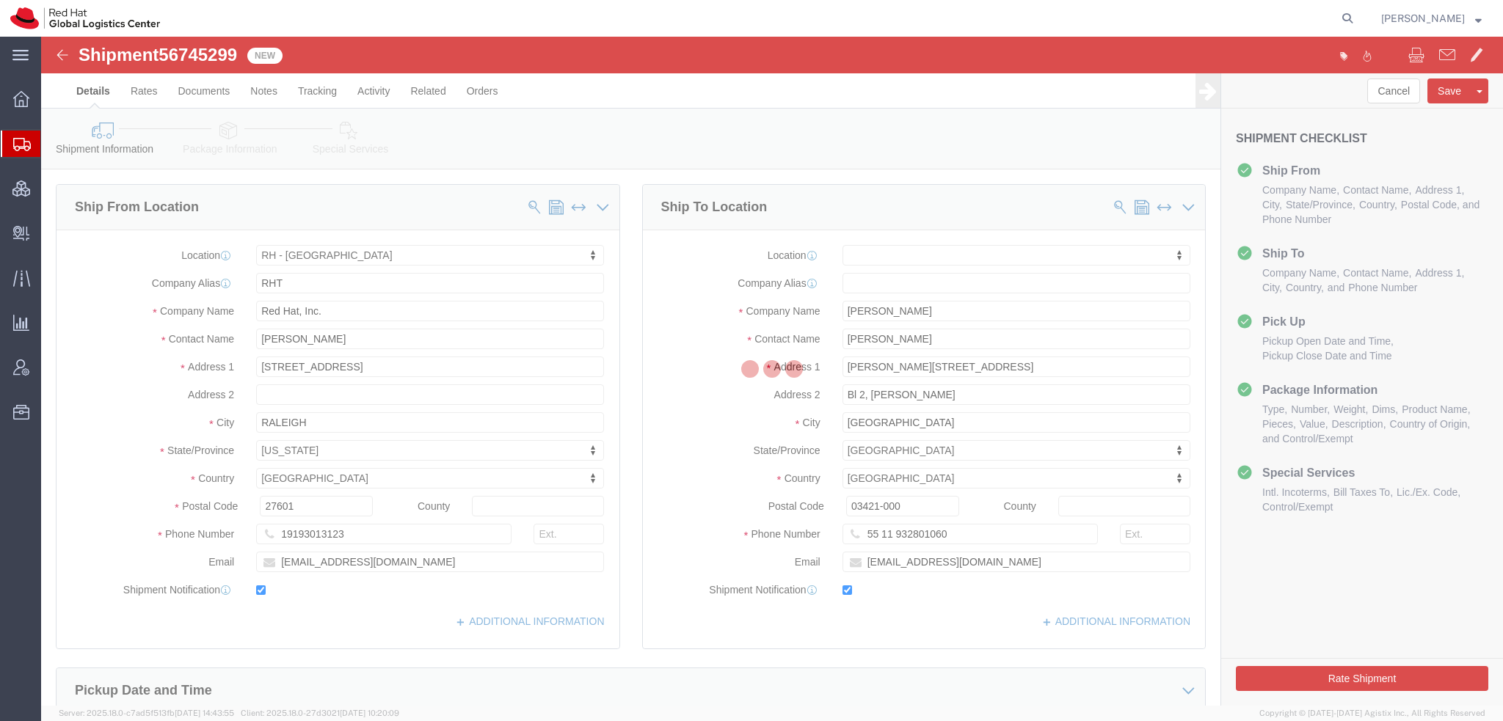
select select
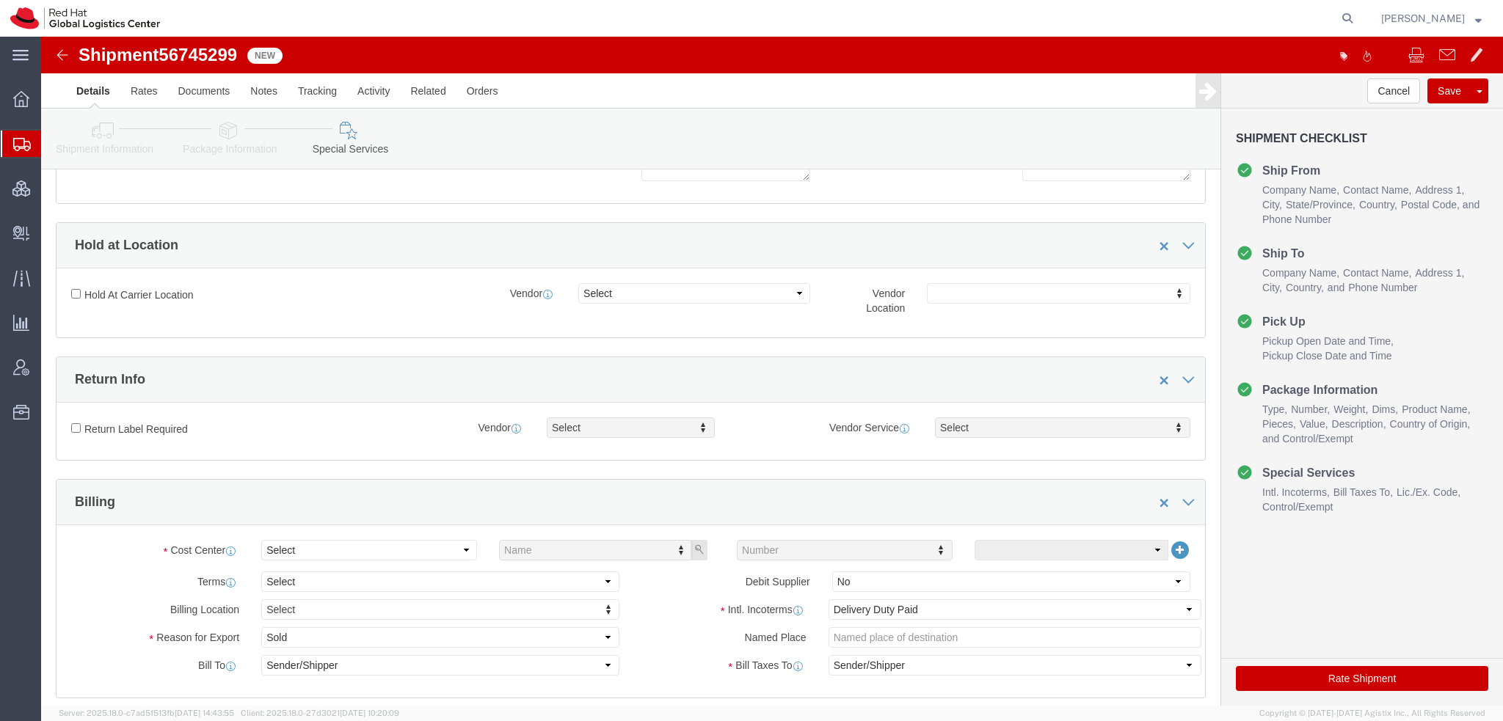
scroll to position [440, 0]
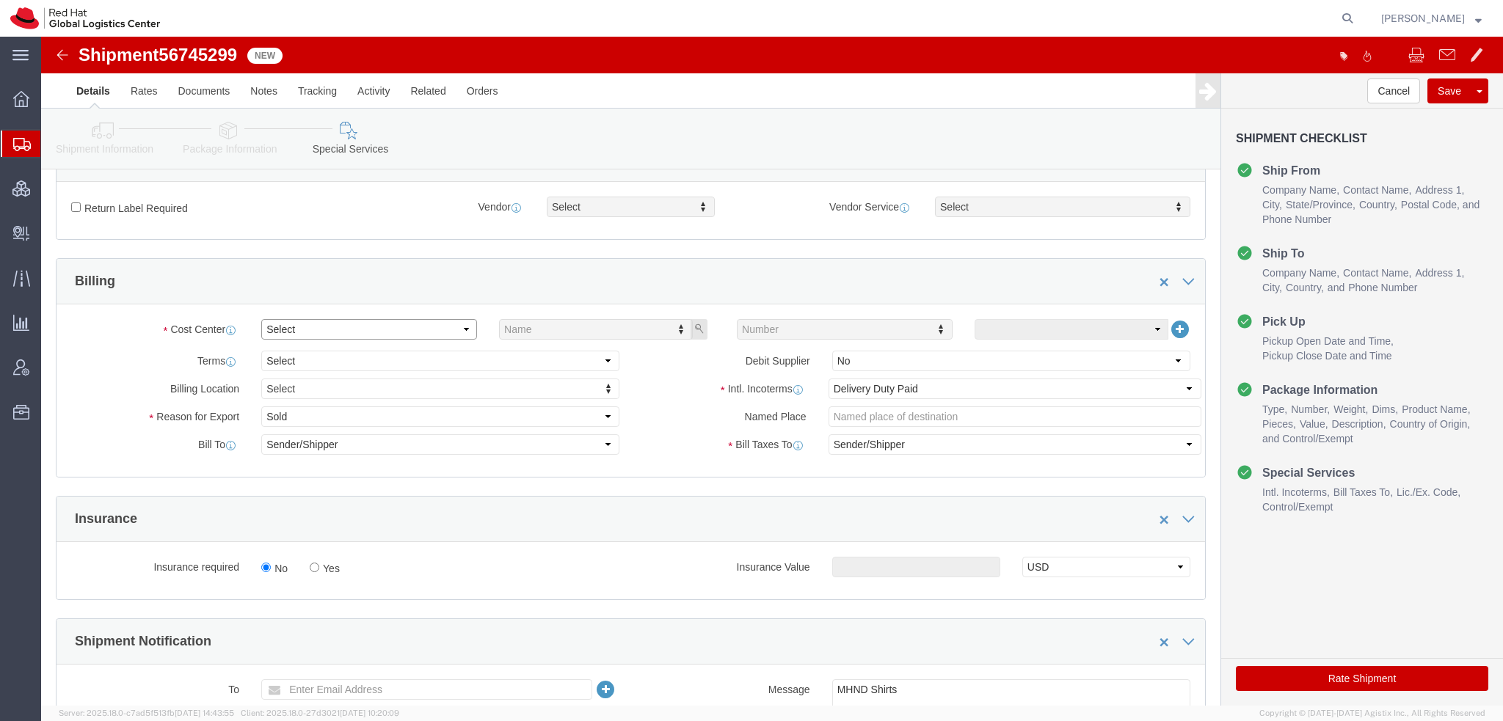
click select "Select Buyer Cost Center Department Operations Number Order Number Sales Person"
select select "COSTCENTER"
click select "Select Buyer Cost Center Department Operations Number Order Number Sales Person"
type input "829"
click div "829 829"
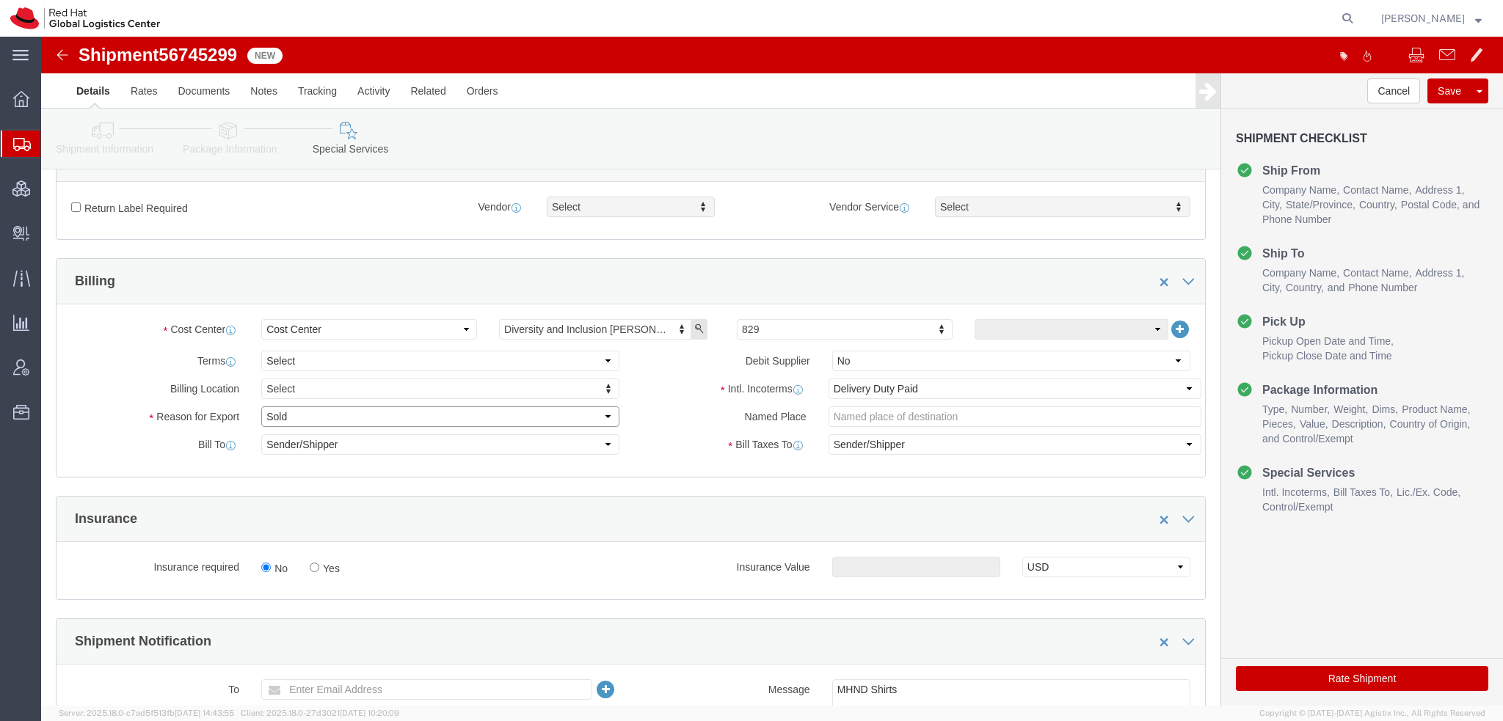
click select "Select Gift Personal Effects Repair/Warranty Return Sample Sold Temporary/Not S…"
select select "GIFT"
click select "Select Gift Personal Effects Repair/Warranty Return Sample Sold Temporary/Not S…"
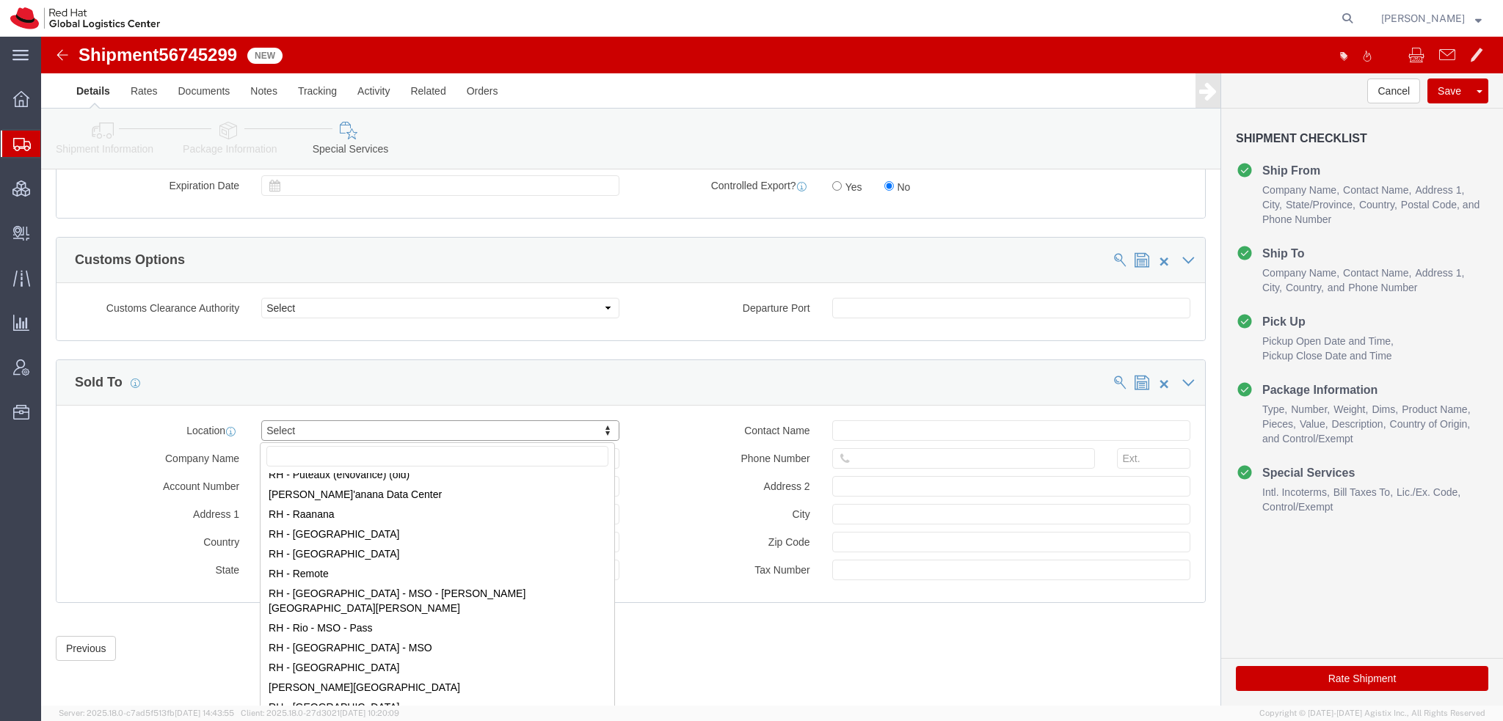
scroll to position [2054, 0]
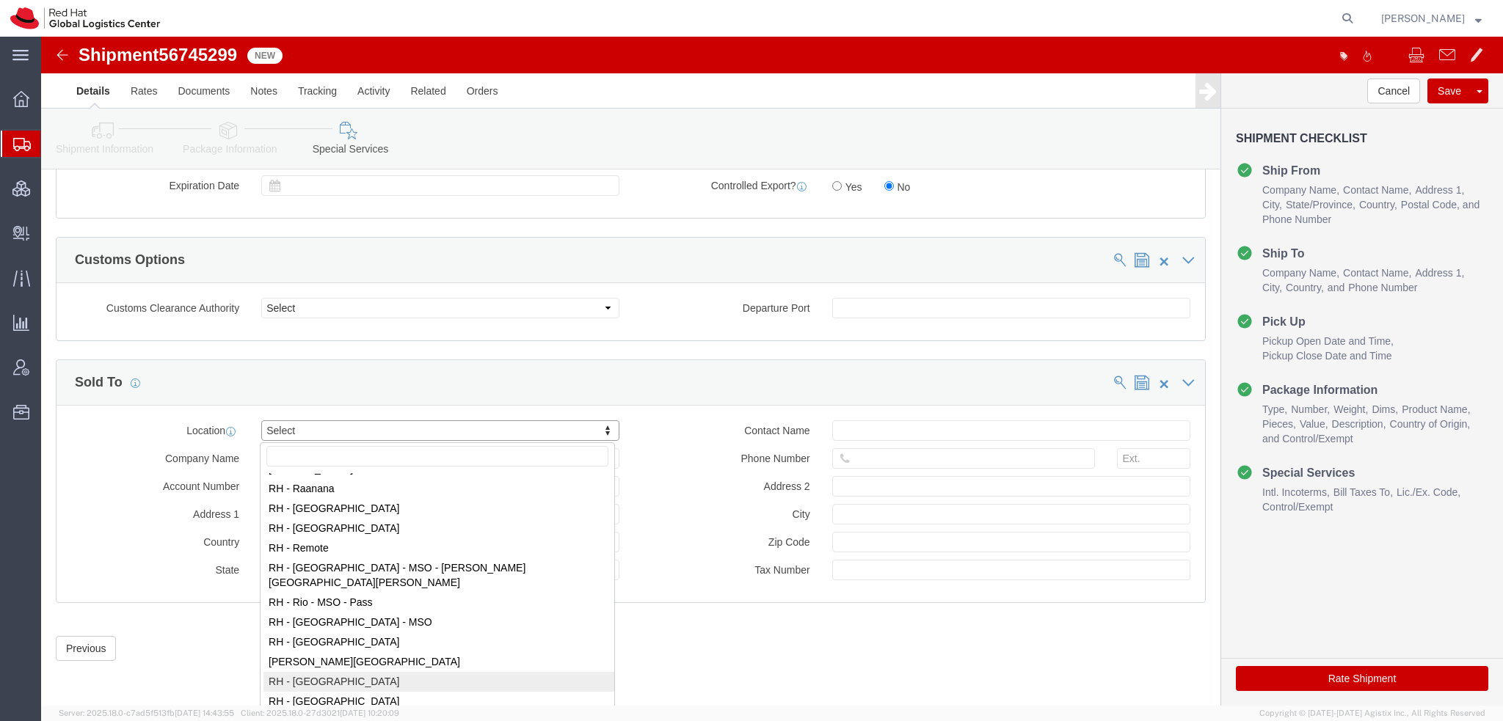
select select "42531"
type input "Red Hat Brasil Limitada"
type input "Av. Brg. [PERSON_NAME][GEOGRAPHIC_DATA], 3732"
select select "BR"
select select
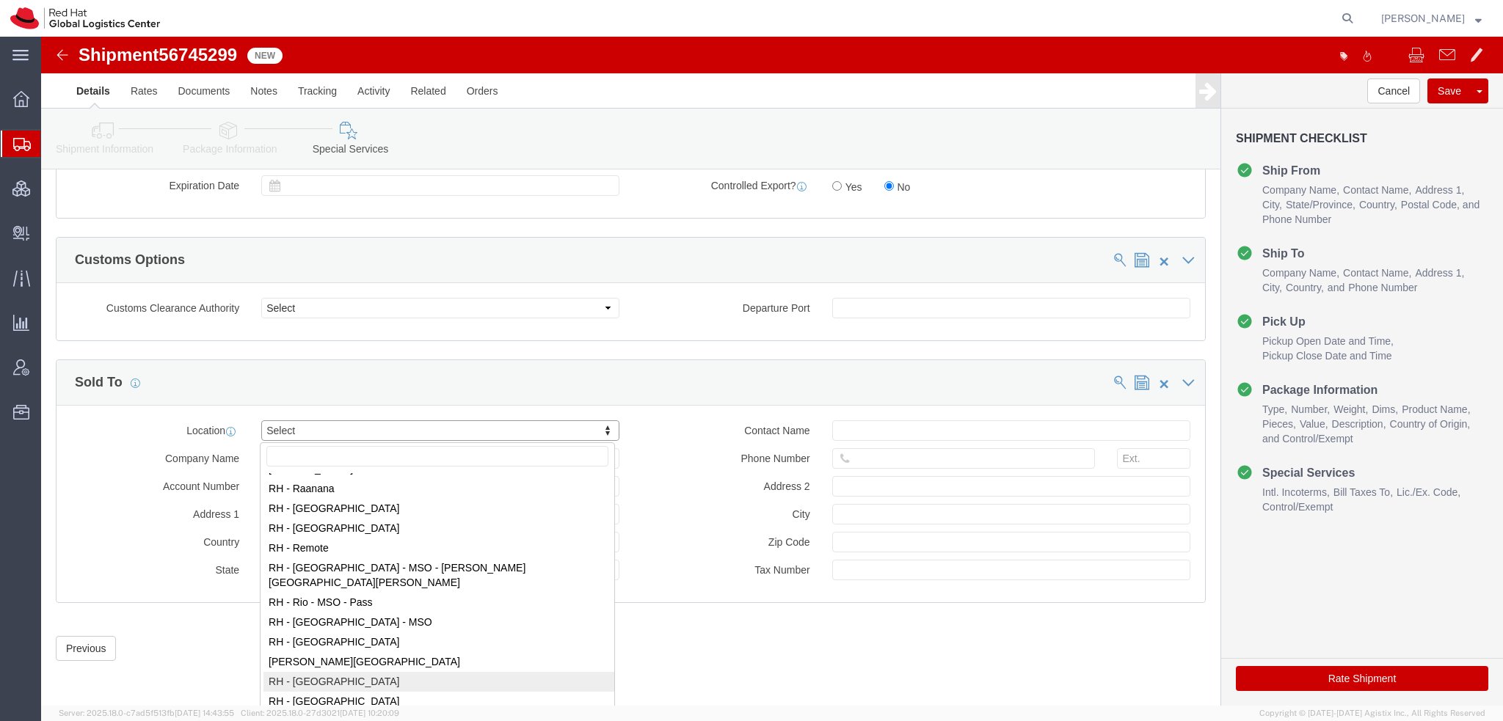
type input "000"
type input "Floor 24 and 25, Itaim Bibi"
type input "[GEOGRAPHIC_DATA]"
type input "04538-132"
type input "07.069.791/0001.55"
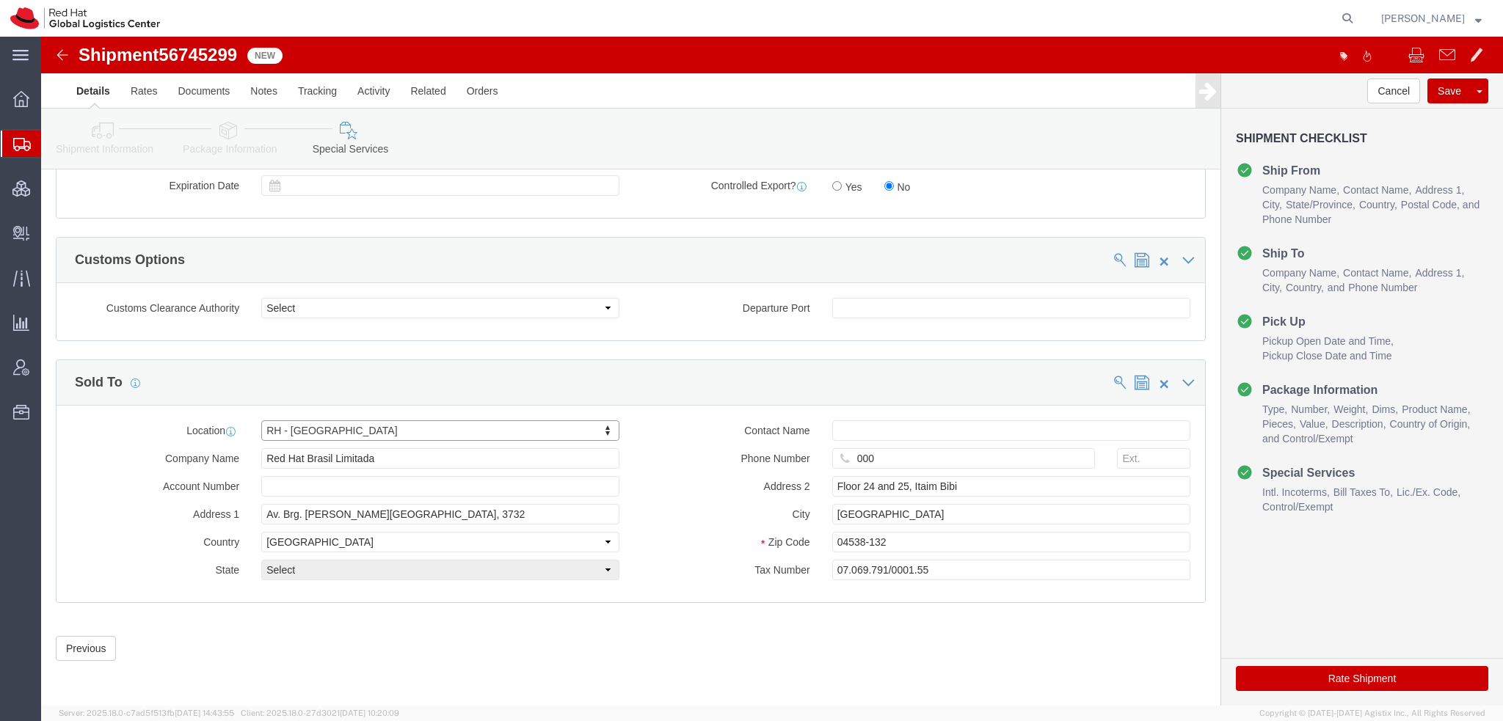
select select "27"
click button "Rate Shipment"
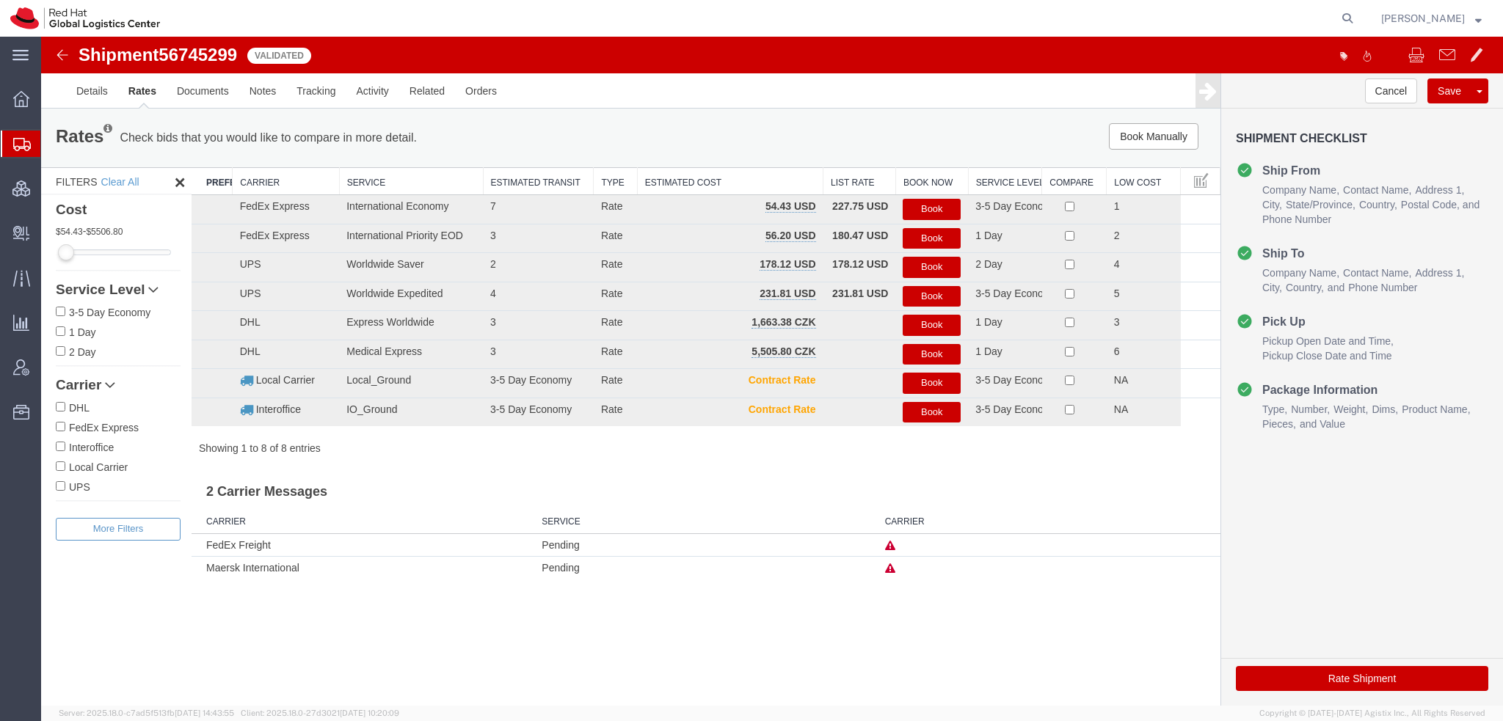
scroll to position [0, 0]
click at [919, 201] on button "Book" at bounding box center [931, 209] width 58 height 21
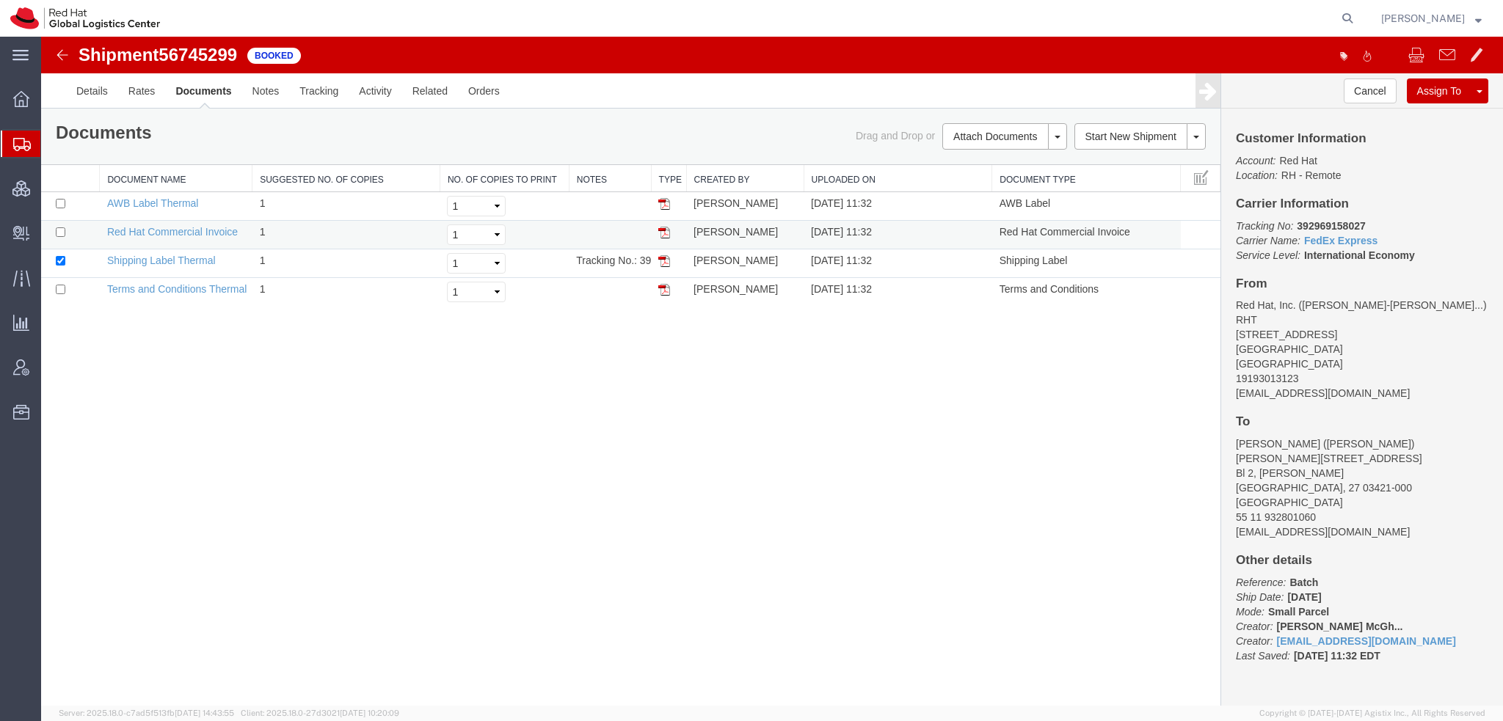
click at [663, 233] on img at bounding box center [664, 233] width 12 height 12
click at [664, 227] on img at bounding box center [664, 233] width 12 height 12
click at [665, 234] on img at bounding box center [664, 233] width 12 height 12
click at [663, 260] on img at bounding box center [664, 261] width 12 height 12
drag, startPoint x: 666, startPoint y: 200, endPoint x: 539, endPoint y: 130, distance: 145.2
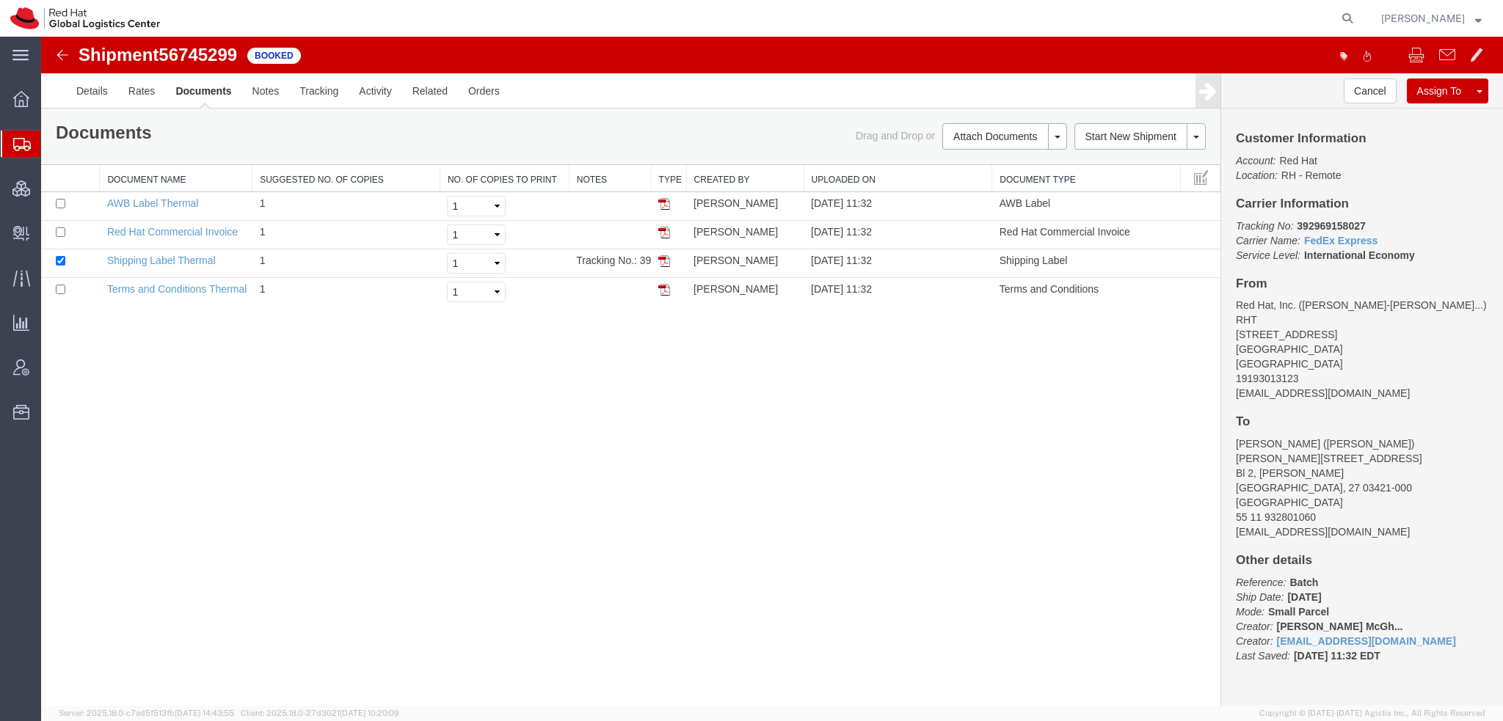
click at [666, 201] on img at bounding box center [664, 204] width 12 height 12
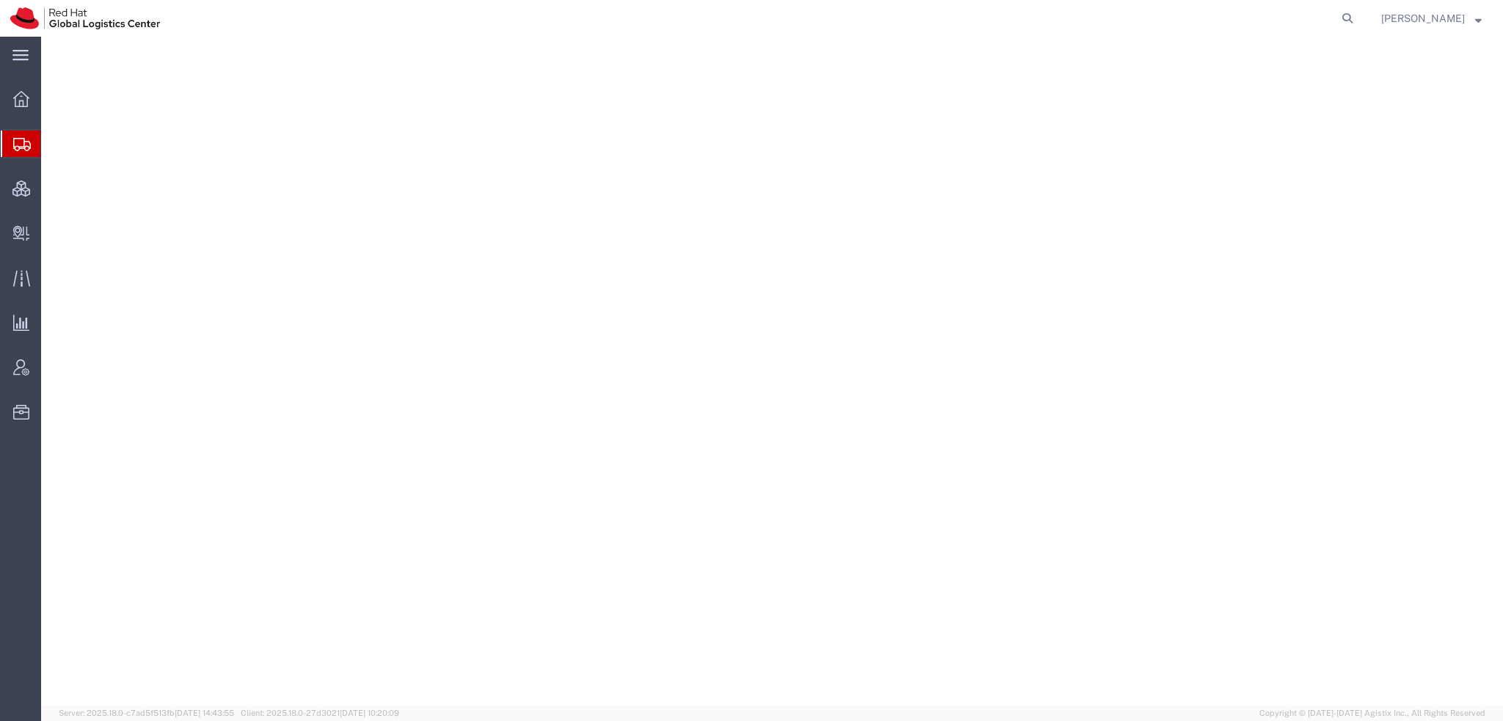
select select "38014"
select select
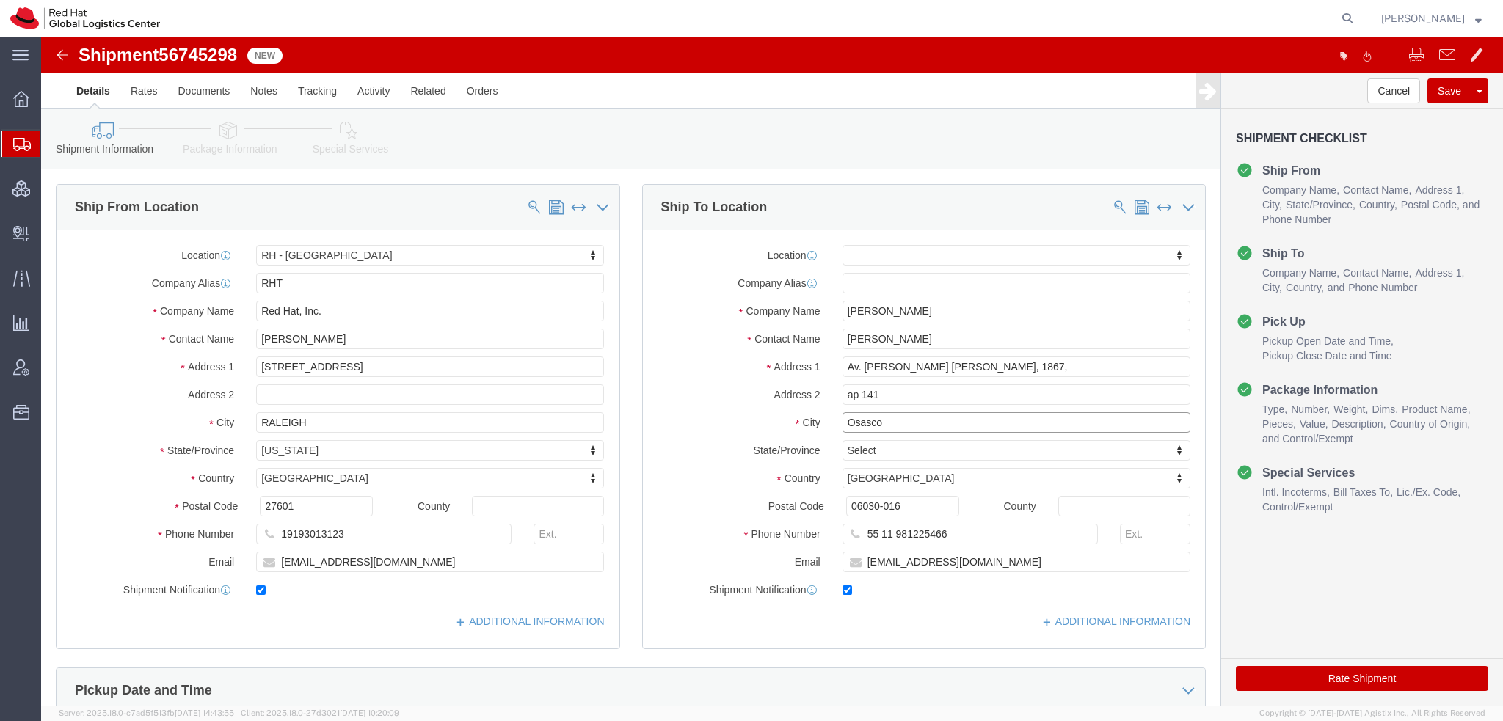
drag, startPoint x: 860, startPoint y: 390, endPoint x: 168, endPoint y: 218, distance: 713.0
click div "Ship From Location Location [GEOGRAPHIC_DATA] - [GEOGRAPHIC_DATA] My Profile Lo…"
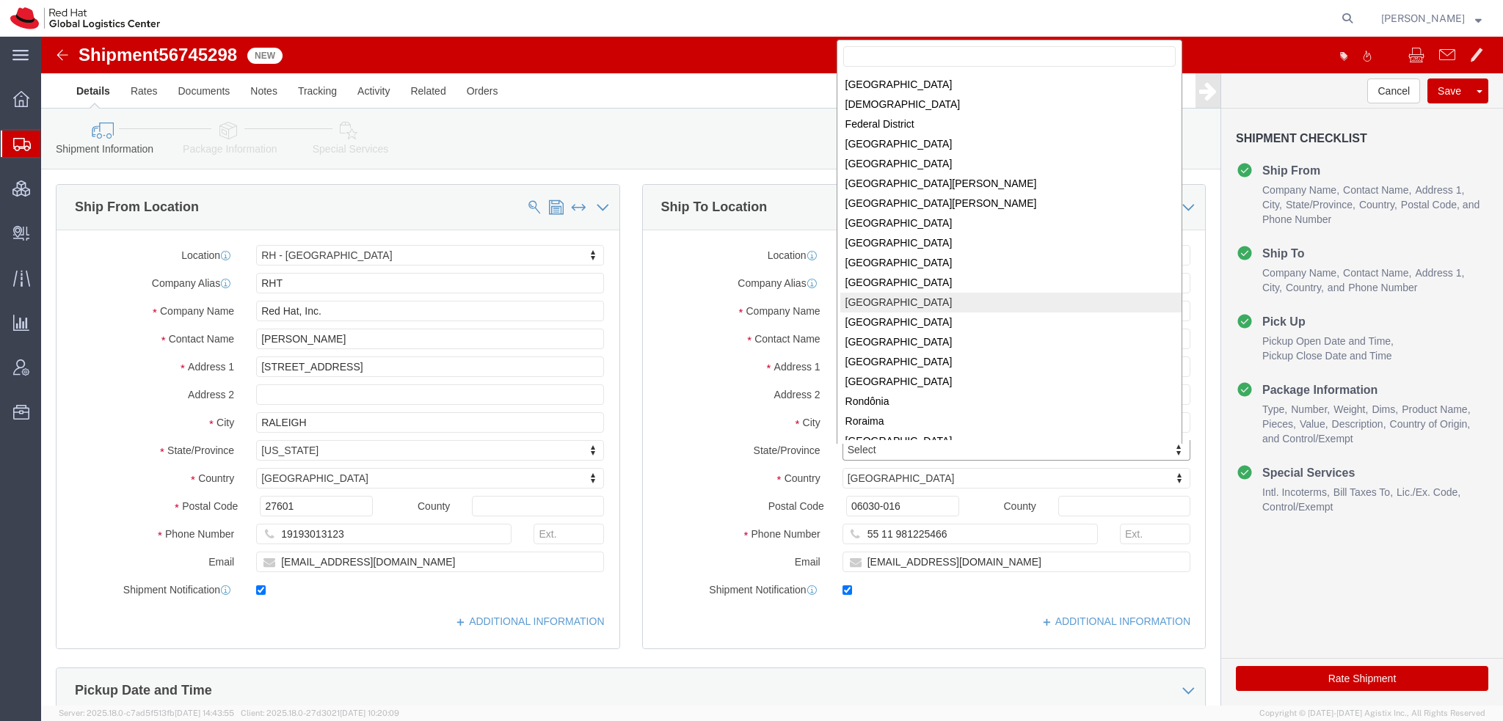
scroll to position [188, 0]
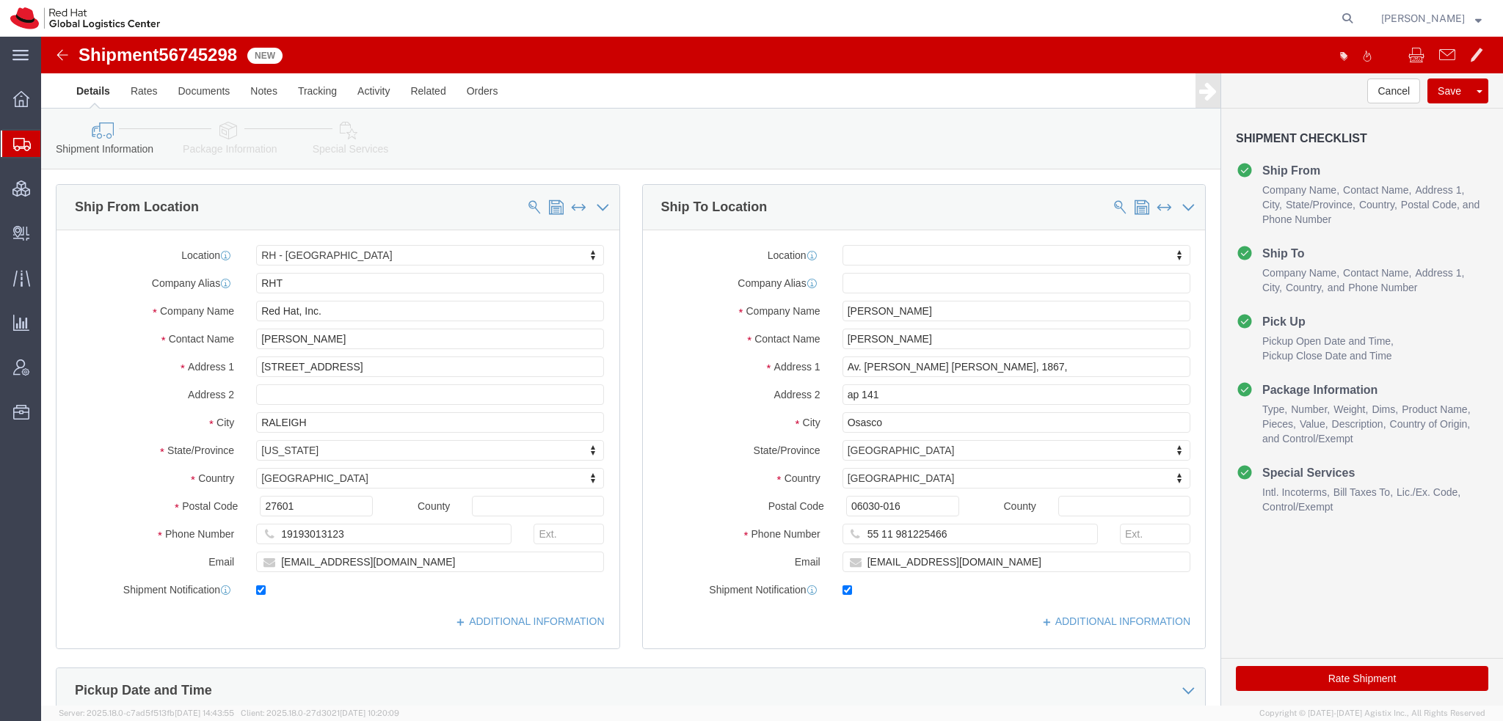
click icon
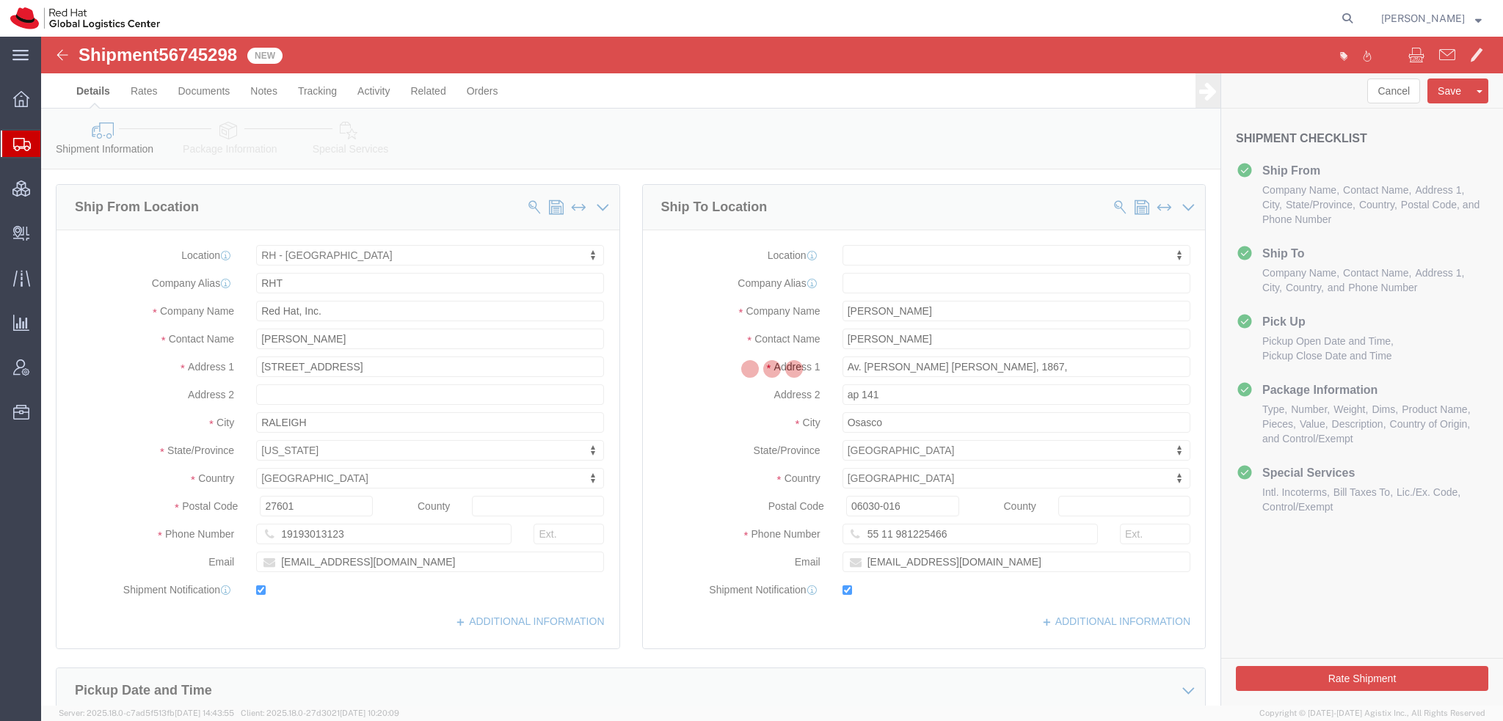
select select
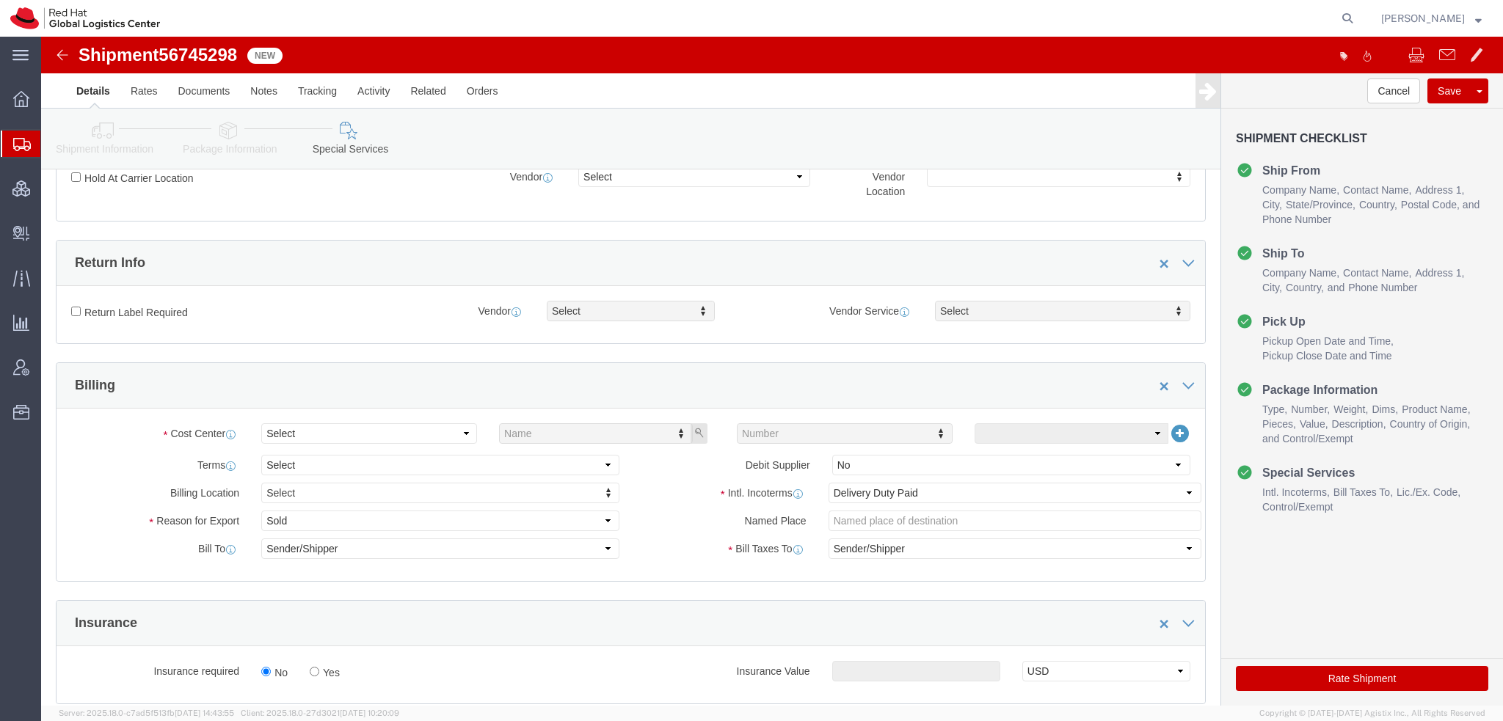
scroll to position [440, 0]
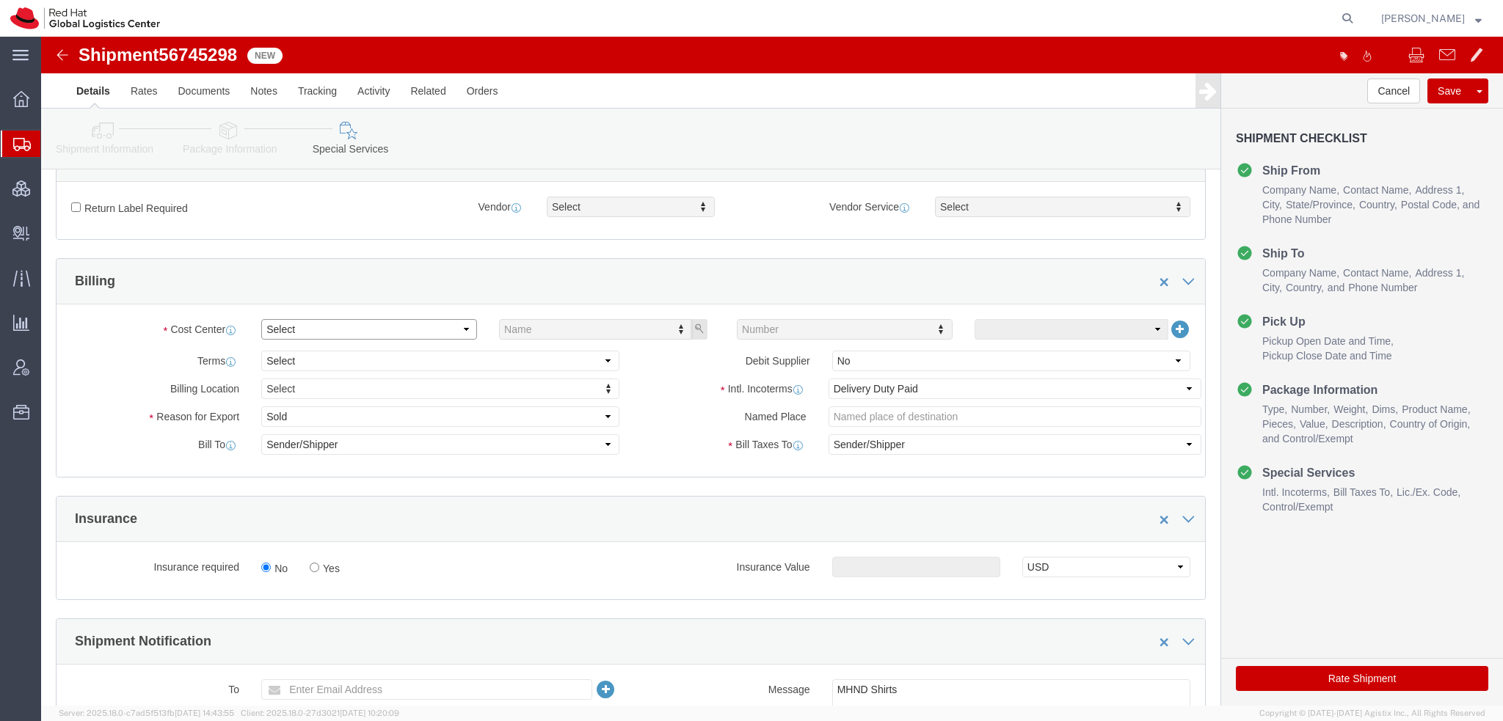
click select "Select Buyer Cost Center Department Operations Number Order Number Sales Person"
select select "COSTCENTER"
click select "Select Buyer Cost Center Department Operations Number Order Number Sales Person"
type input "829"
click select "Select Gift Personal Effects Repair/Warranty Return Sample Sold Temporary/Not S…"
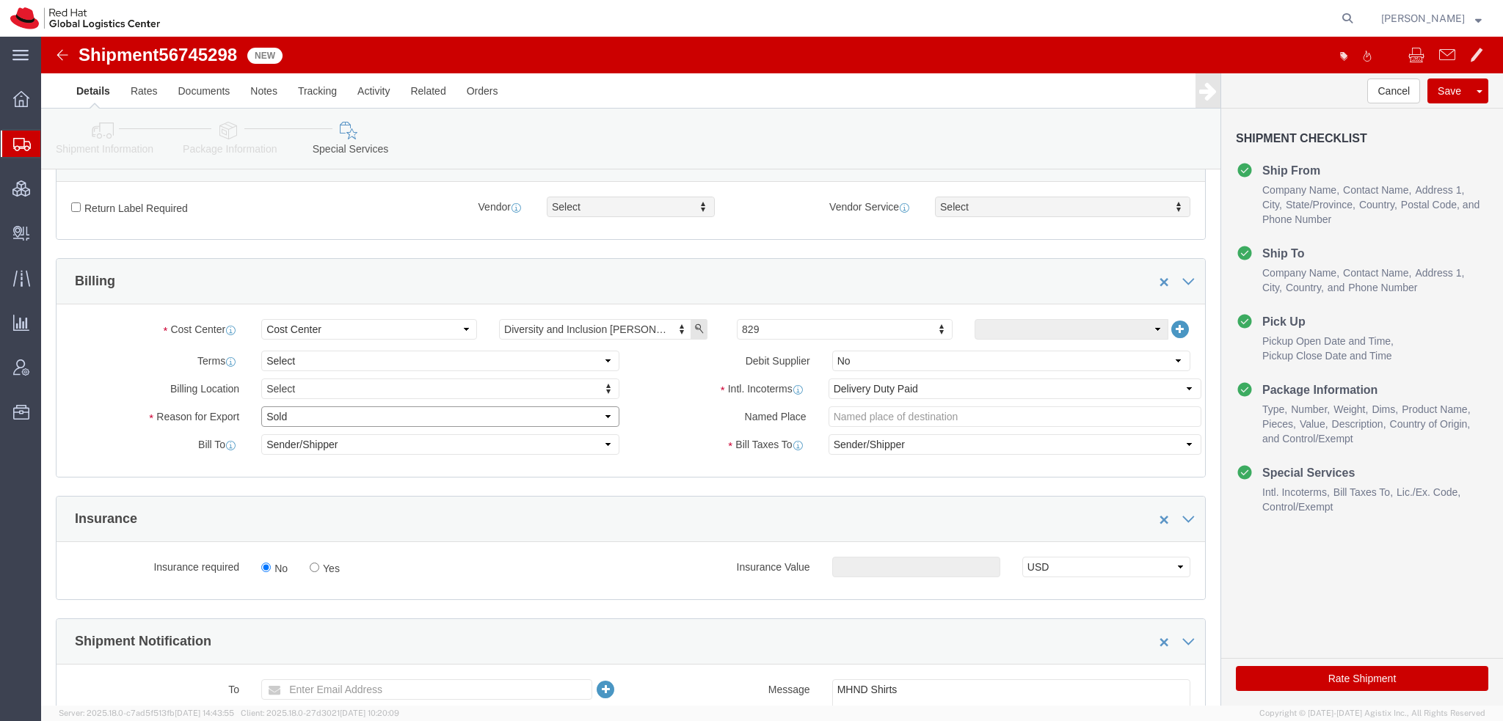
select select "GIFT"
click select "Select Gift Personal Effects Repair/Warranty Return Sample Sold Temporary/Not S…"
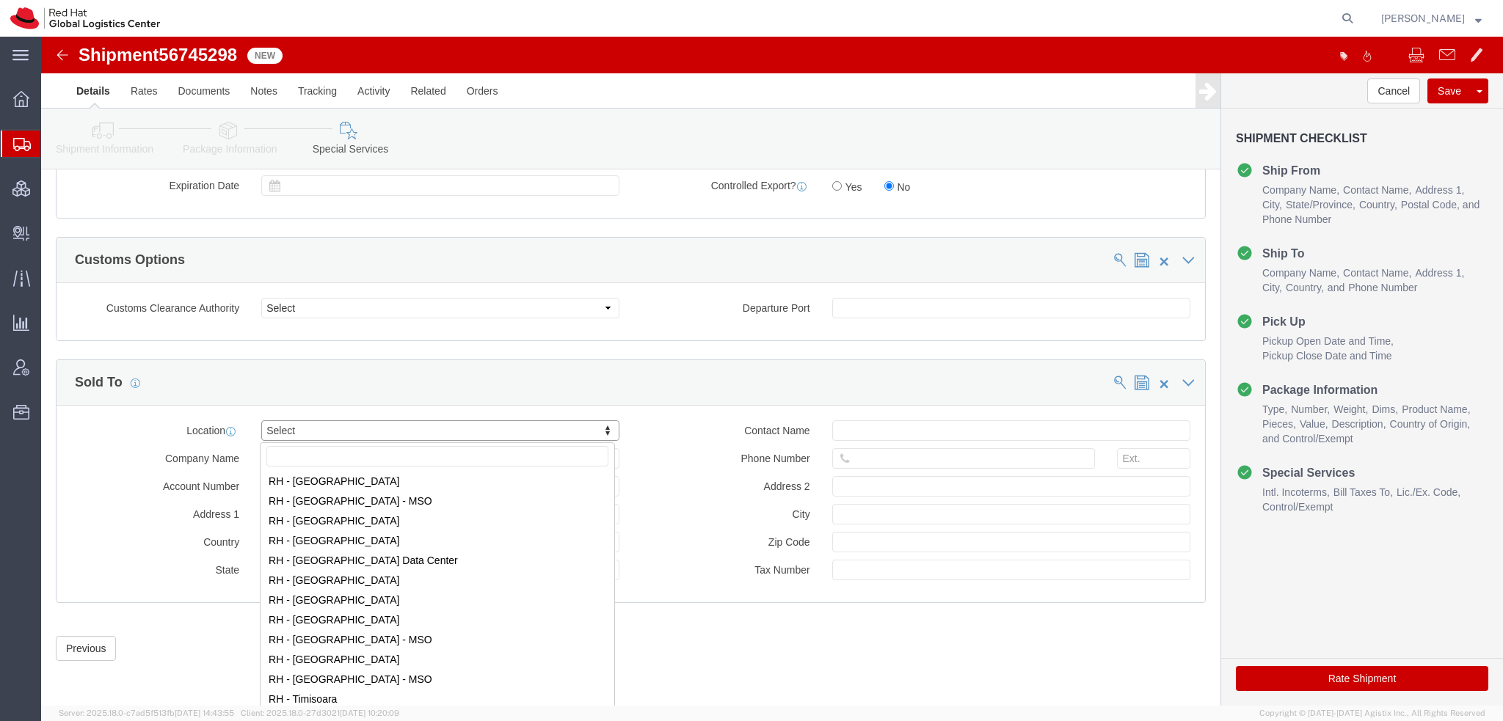
scroll to position [2128, 0]
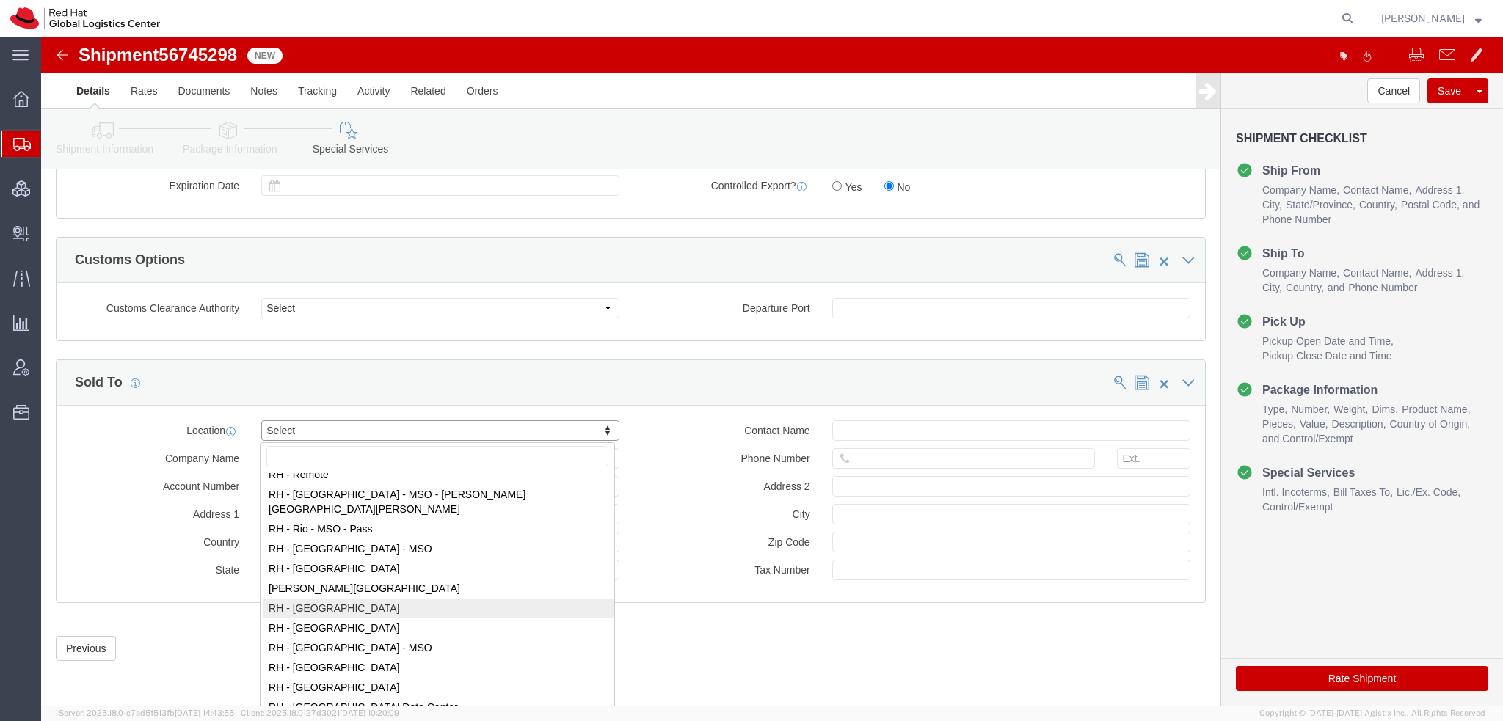
select select "42531"
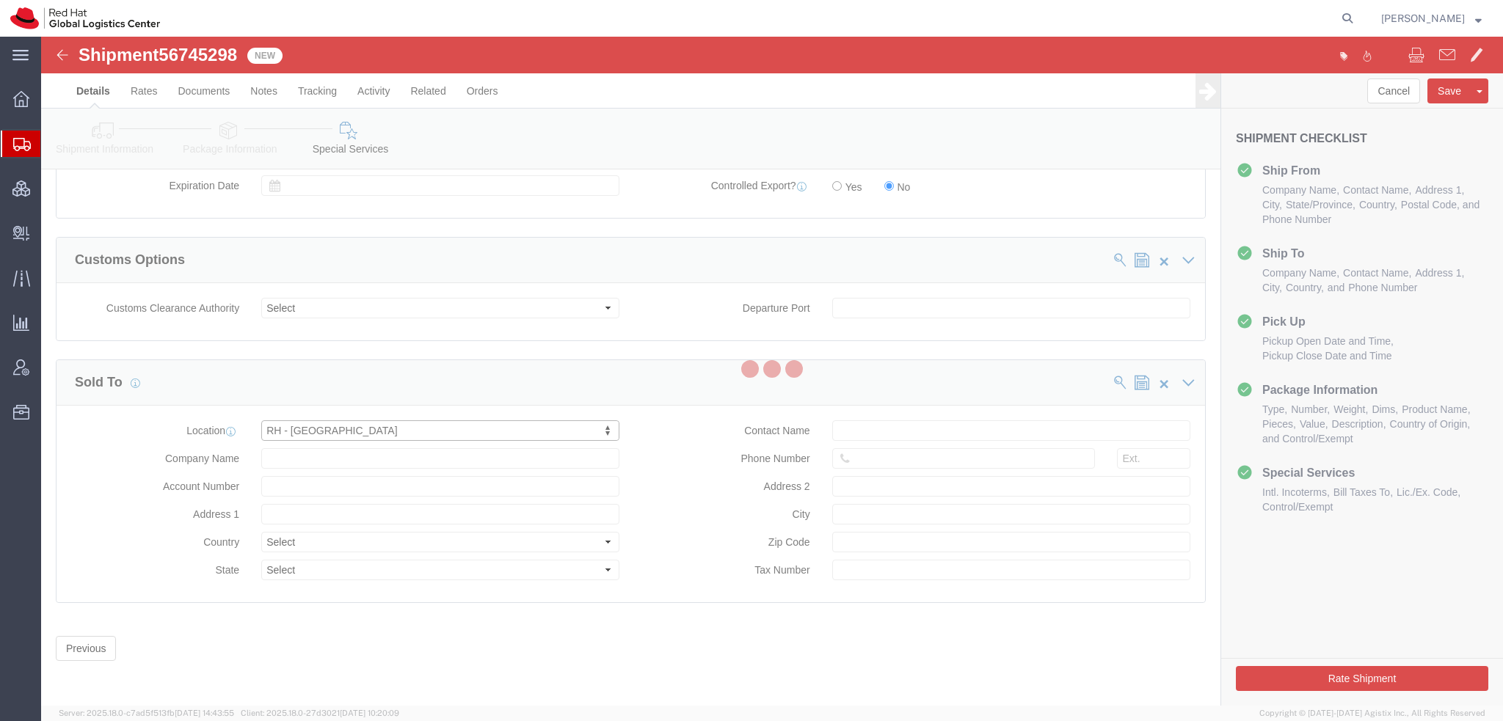
type input "Red Hat Brasil Limitada"
type input "Av. Brg. [PERSON_NAME][GEOGRAPHIC_DATA], 3732"
select select "BR"
select select
type input "000"
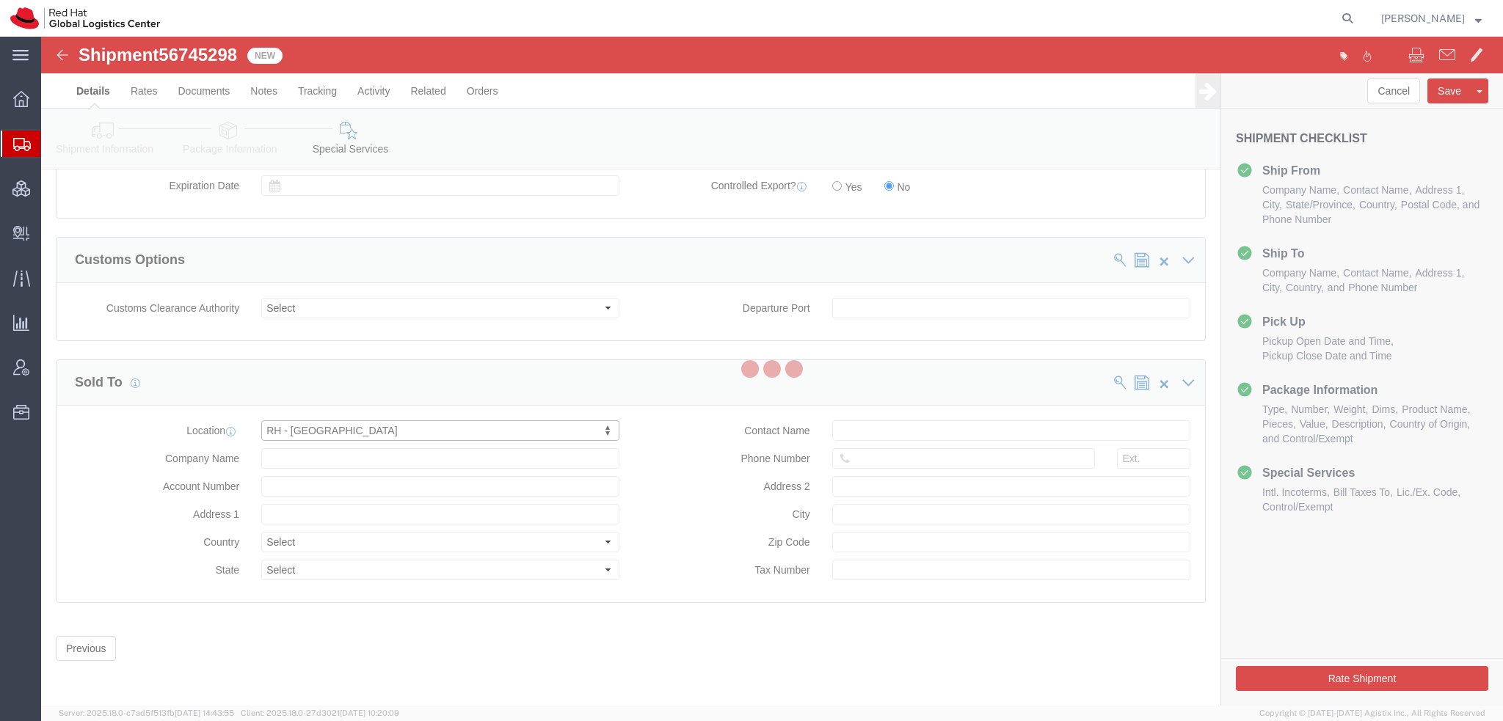
type input "Floor 24 and 25, Itaim Bibi"
type input "[GEOGRAPHIC_DATA]"
type input "04538-132"
type input "07.069.791/0001.55"
select select "27"
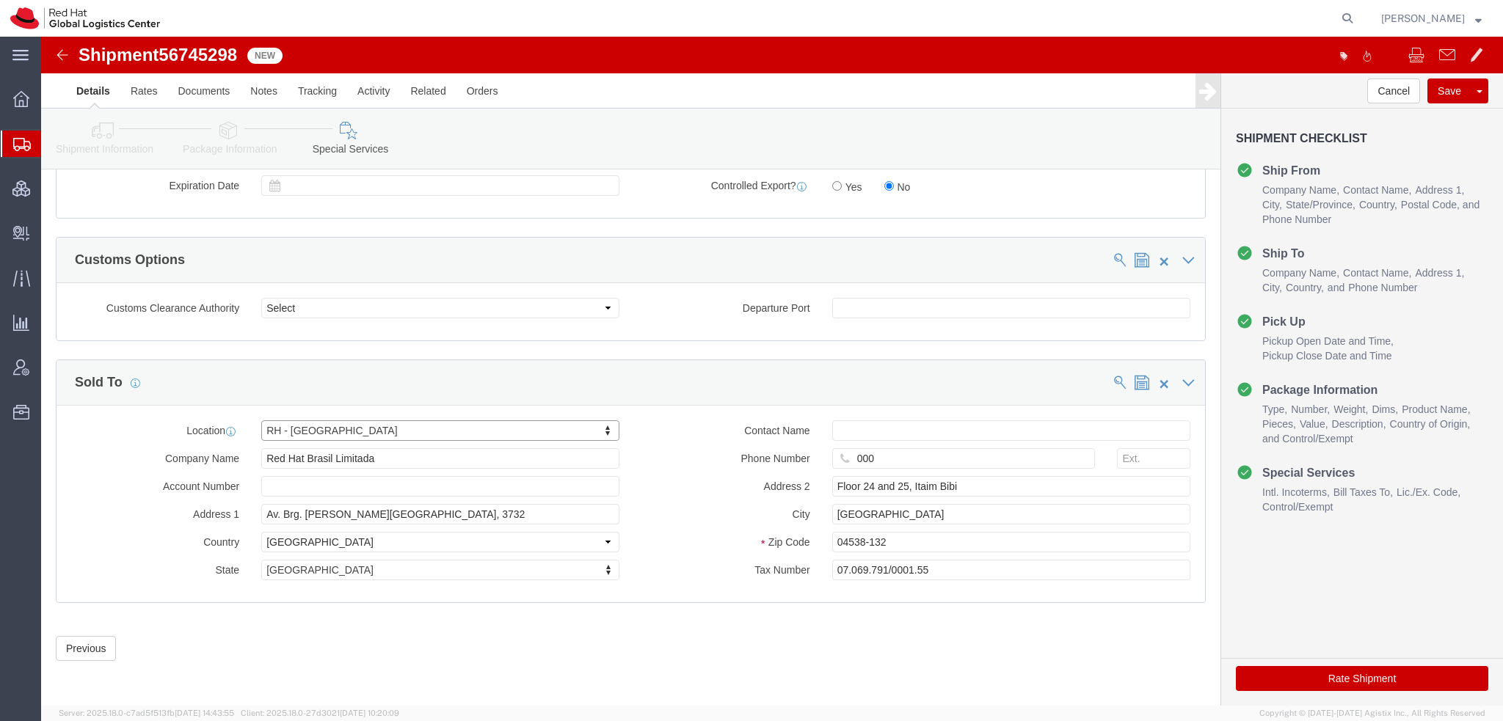
click button "Rate Shipment"
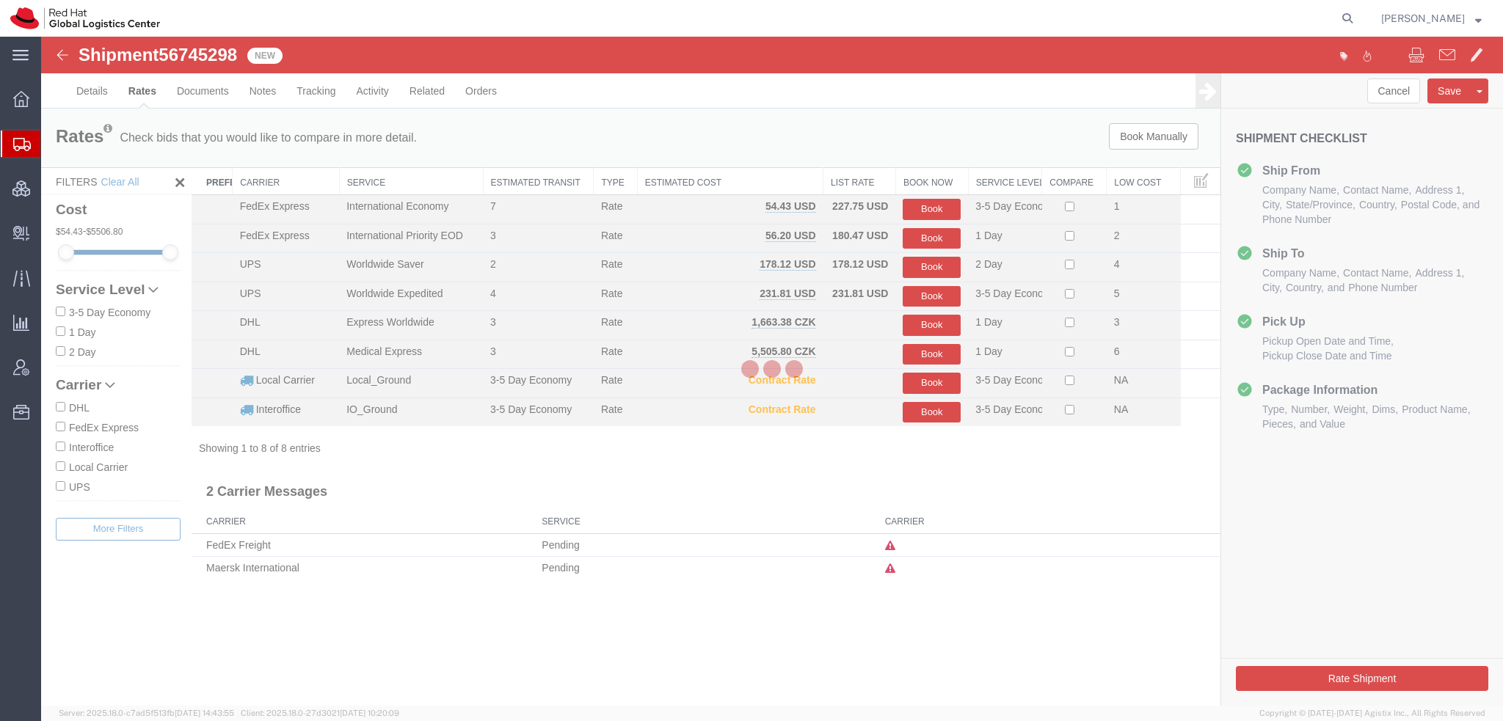
scroll to position [0, 0]
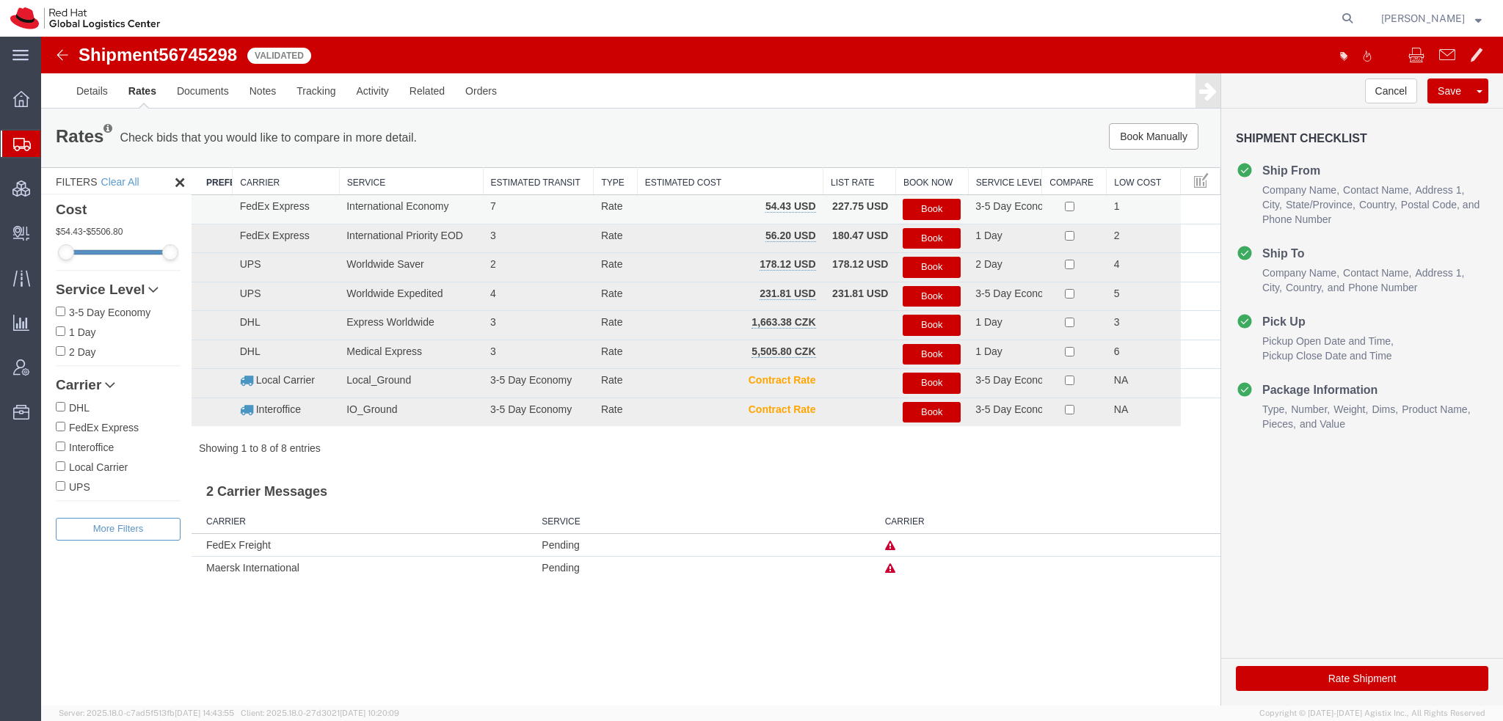
click at [928, 210] on button "Book" at bounding box center [931, 209] width 58 height 21
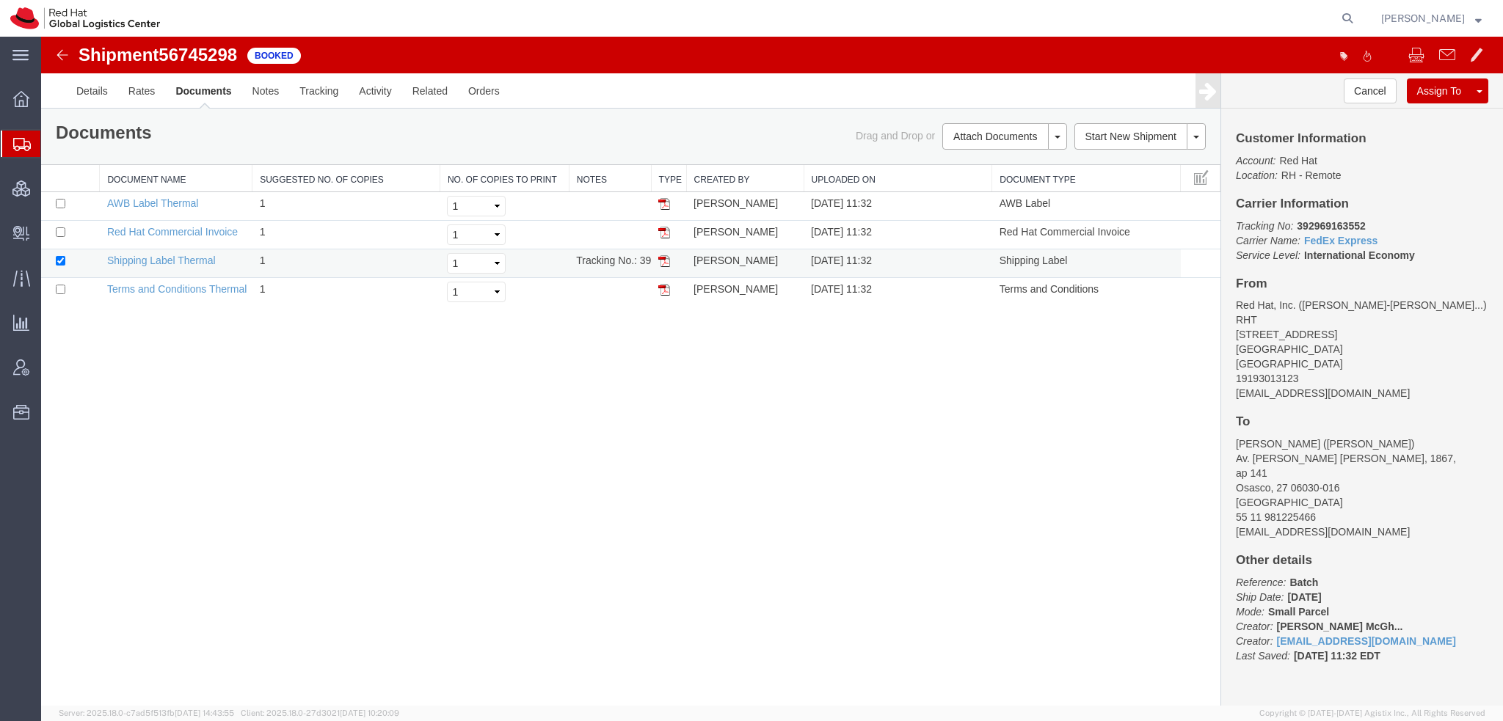
click at [662, 260] on img at bounding box center [664, 261] width 12 height 12
click at [661, 202] on img at bounding box center [664, 204] width 12 height 12
click at [662, 230] on img at bounding box center [664, 233] width 12 height 12
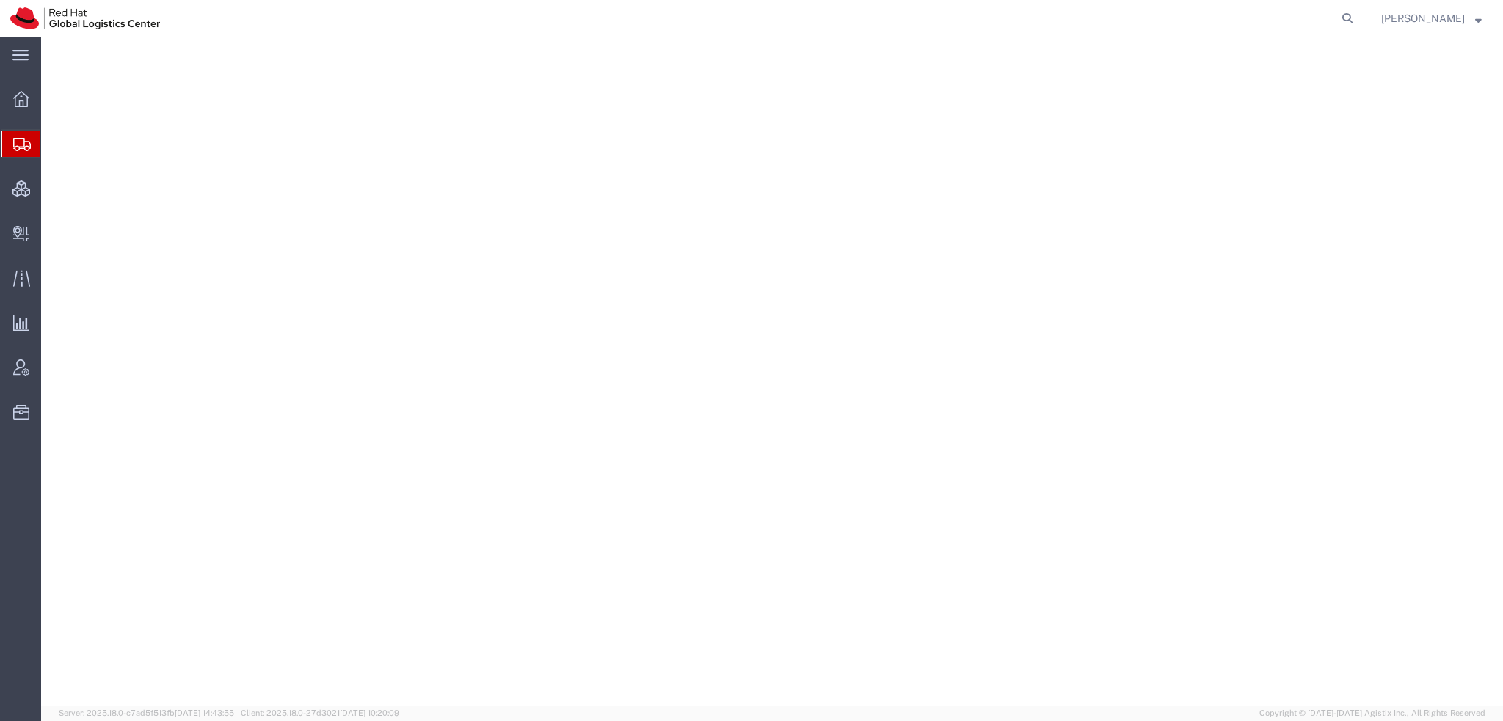
select select "38014"
select select
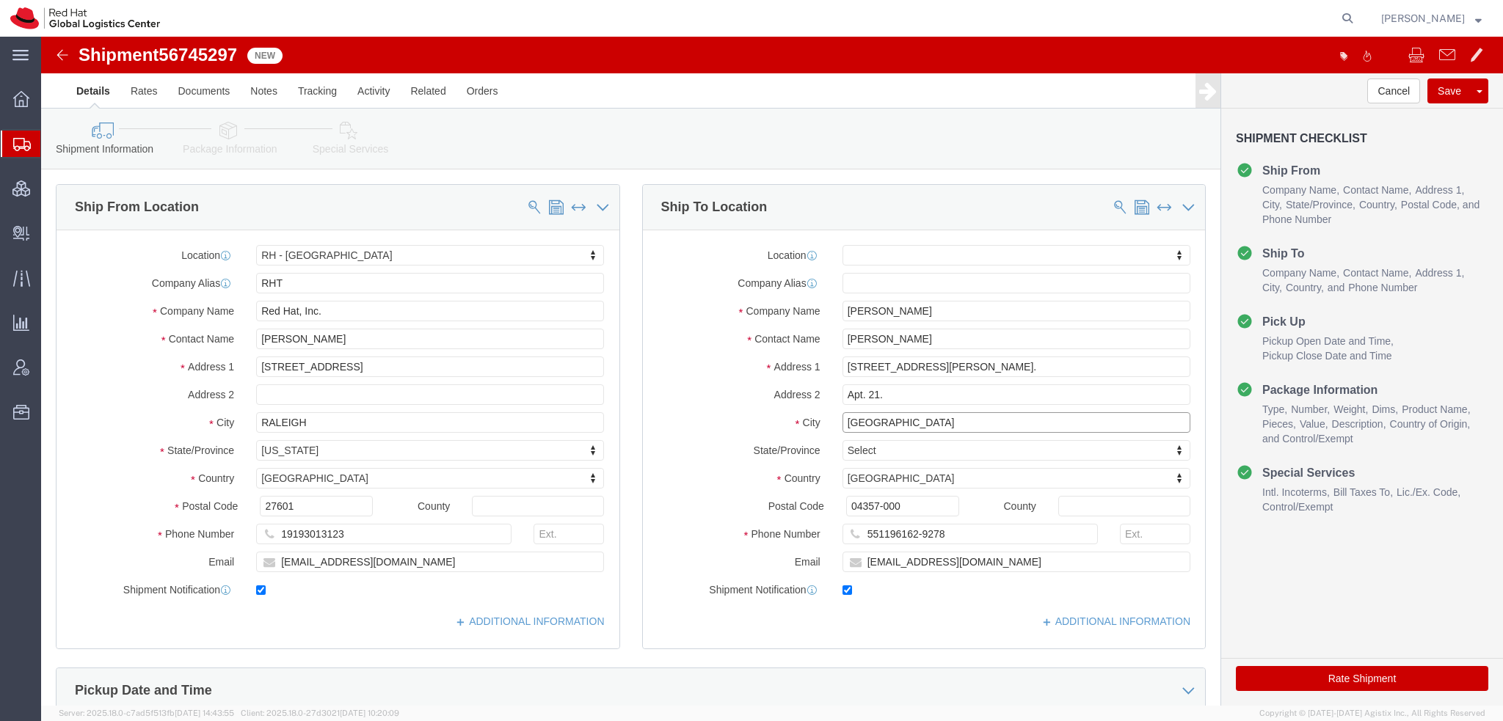
drag, startPoint x: 899, startPoint y: 383, endPoint x: 417, endPoint y: 282, distance: 492.6
click div "Ship From Location Location [GEOGRAPHIC_DATA] - [GEOGRAPHIC_DATA] My Profile Lo…"
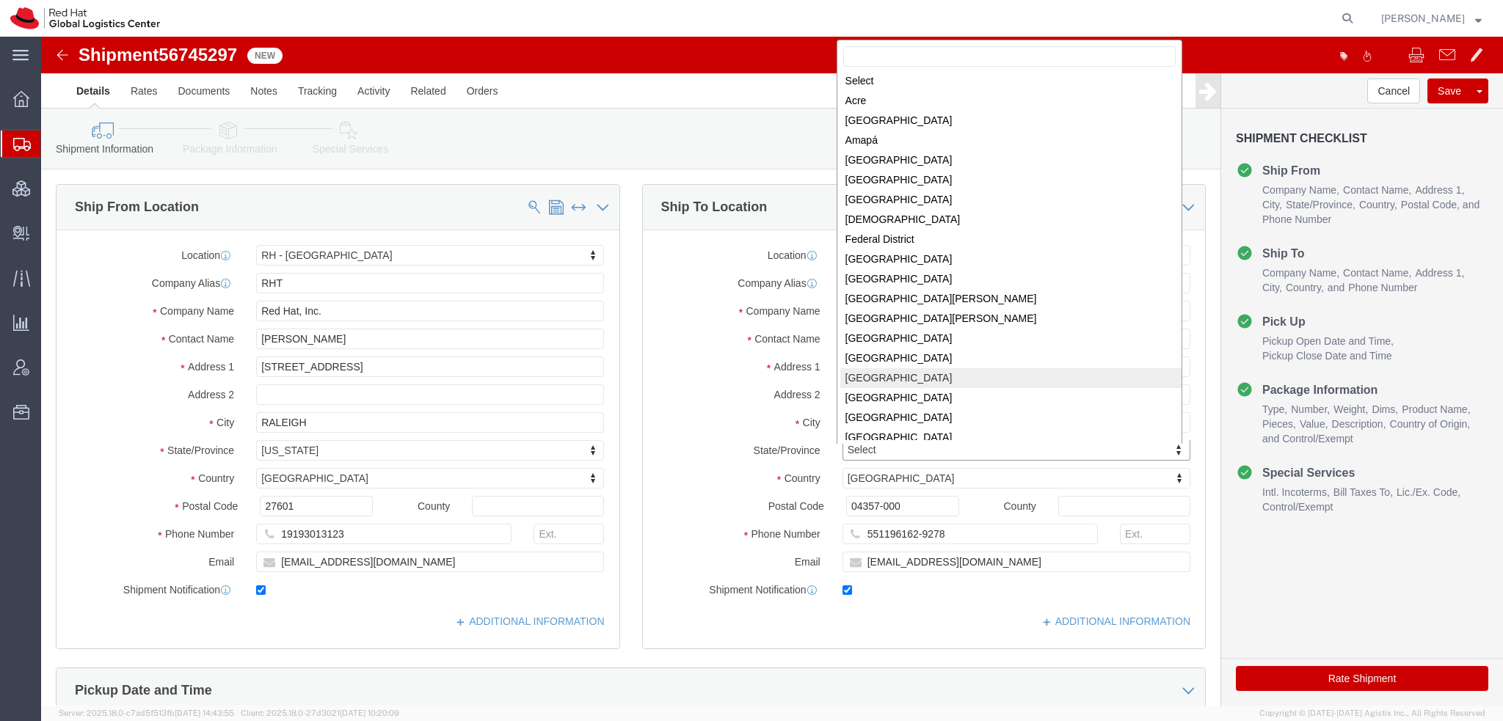
scroll to position [188, 0]
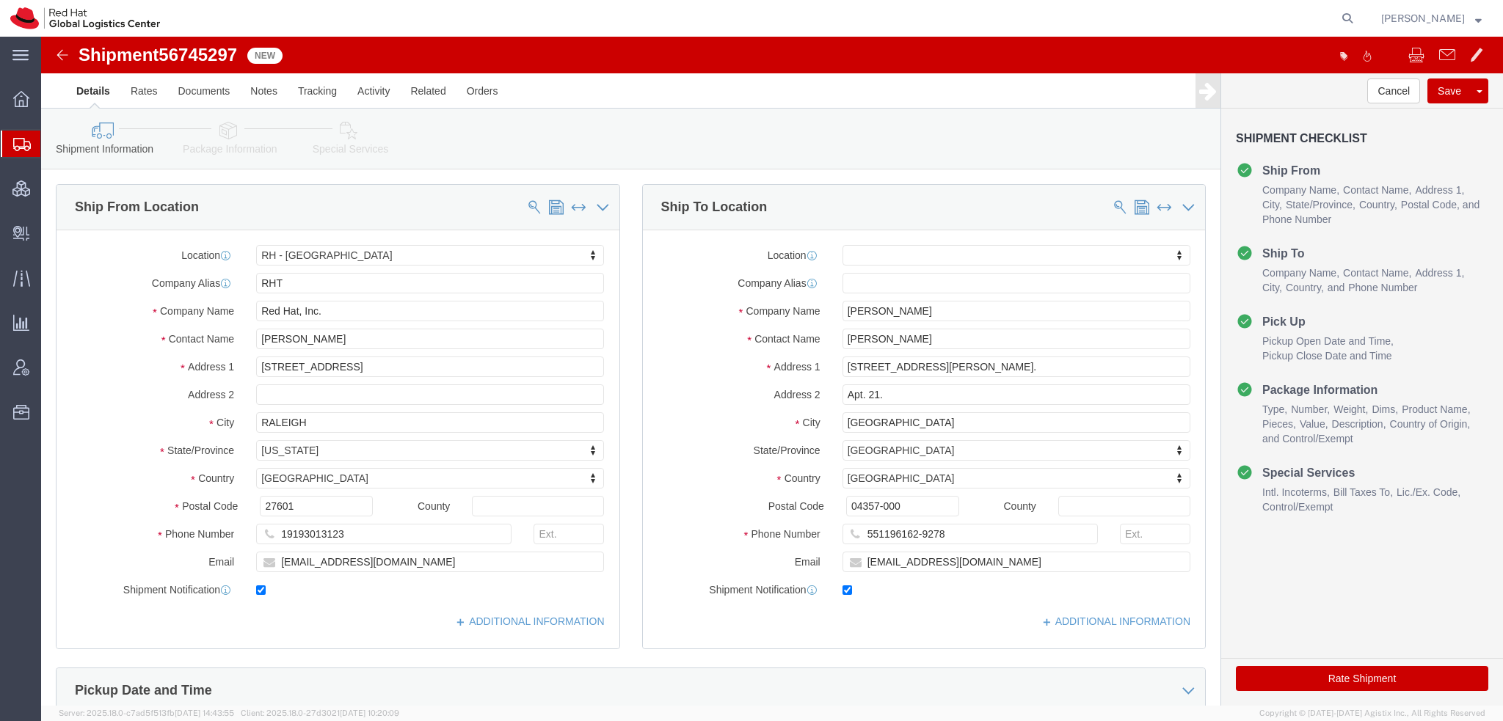
click icon
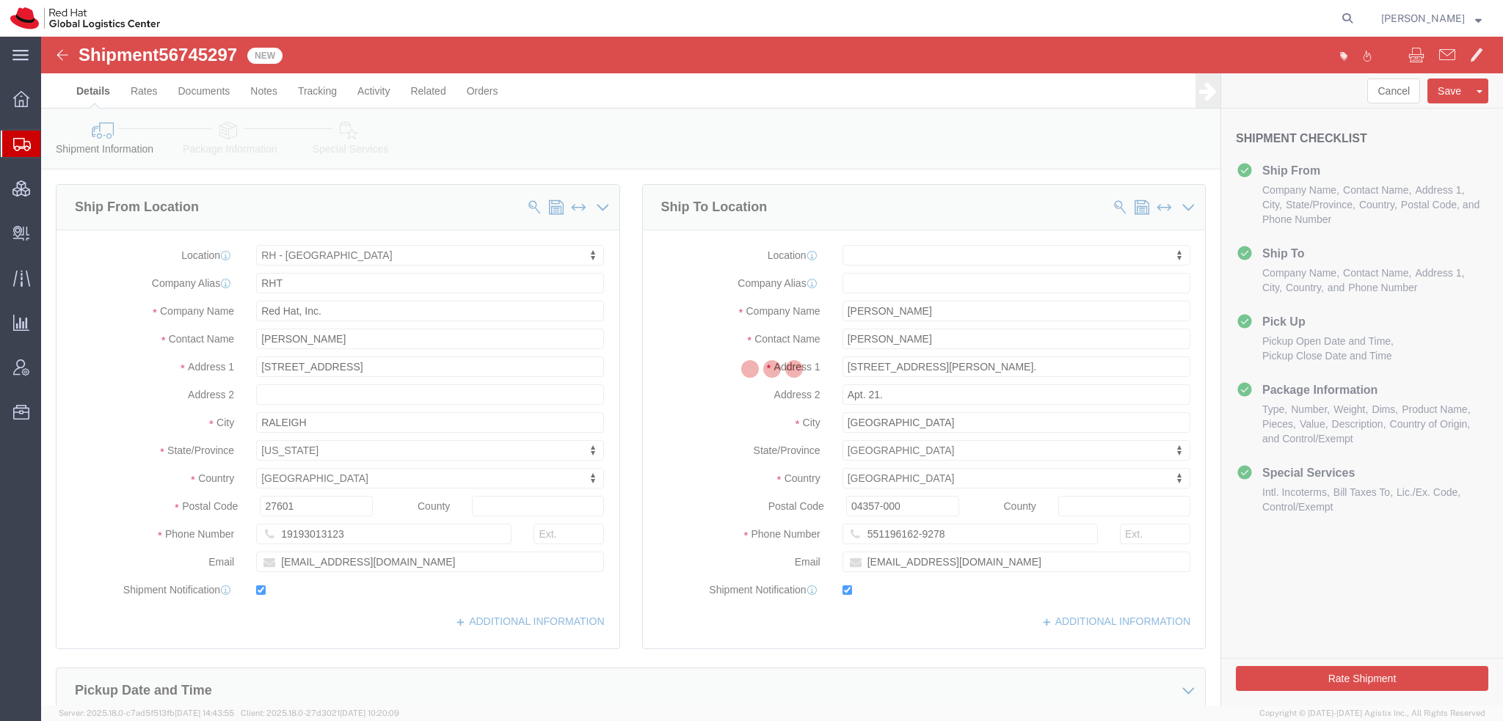
select select
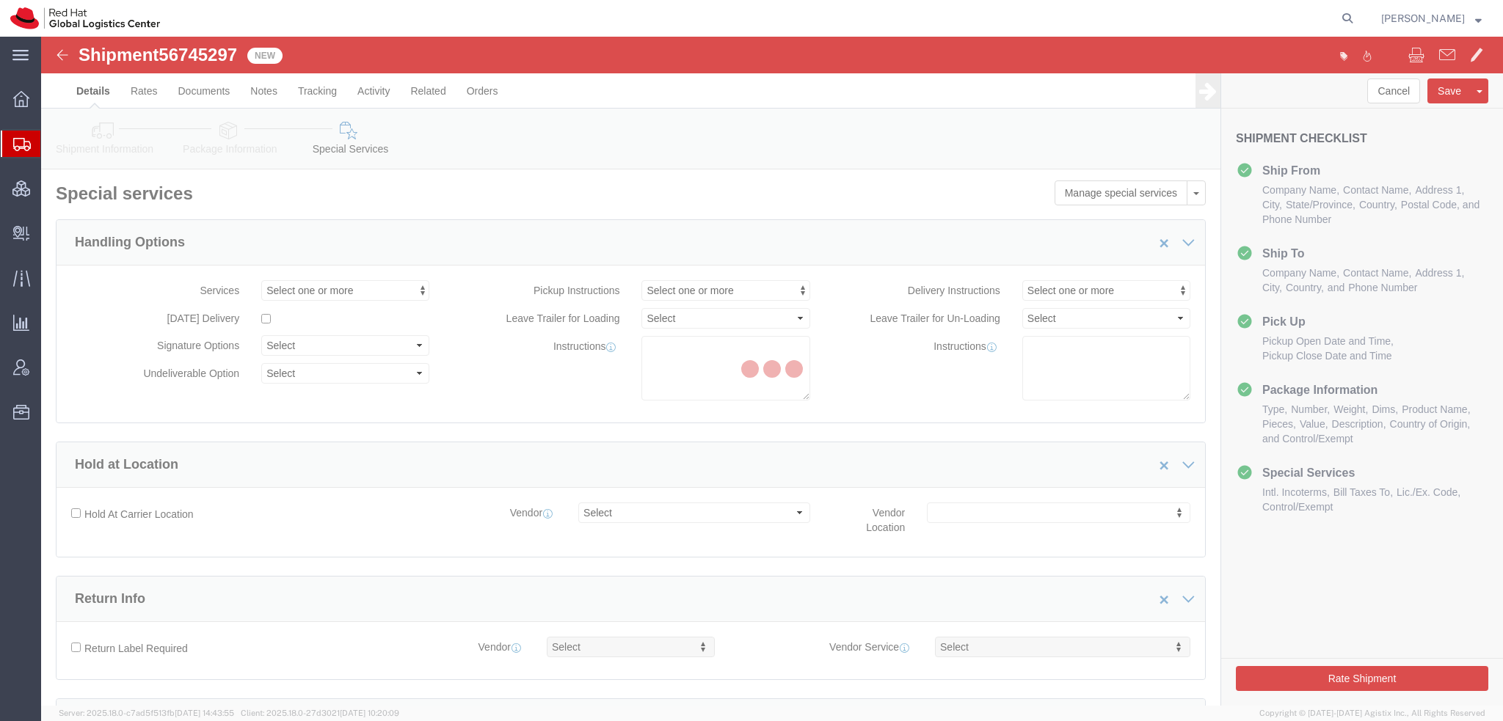
select select "COSTCENTER"
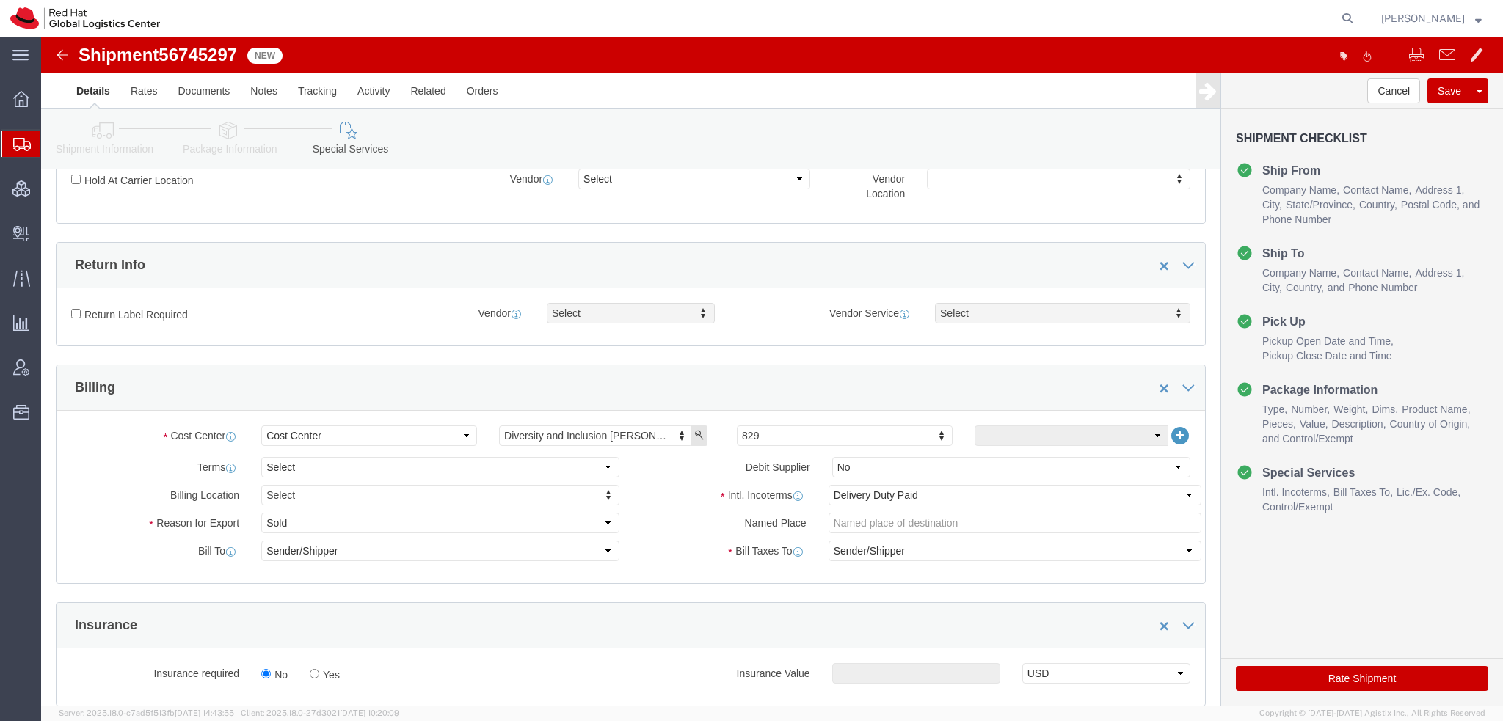
scroll to position [514, 0]
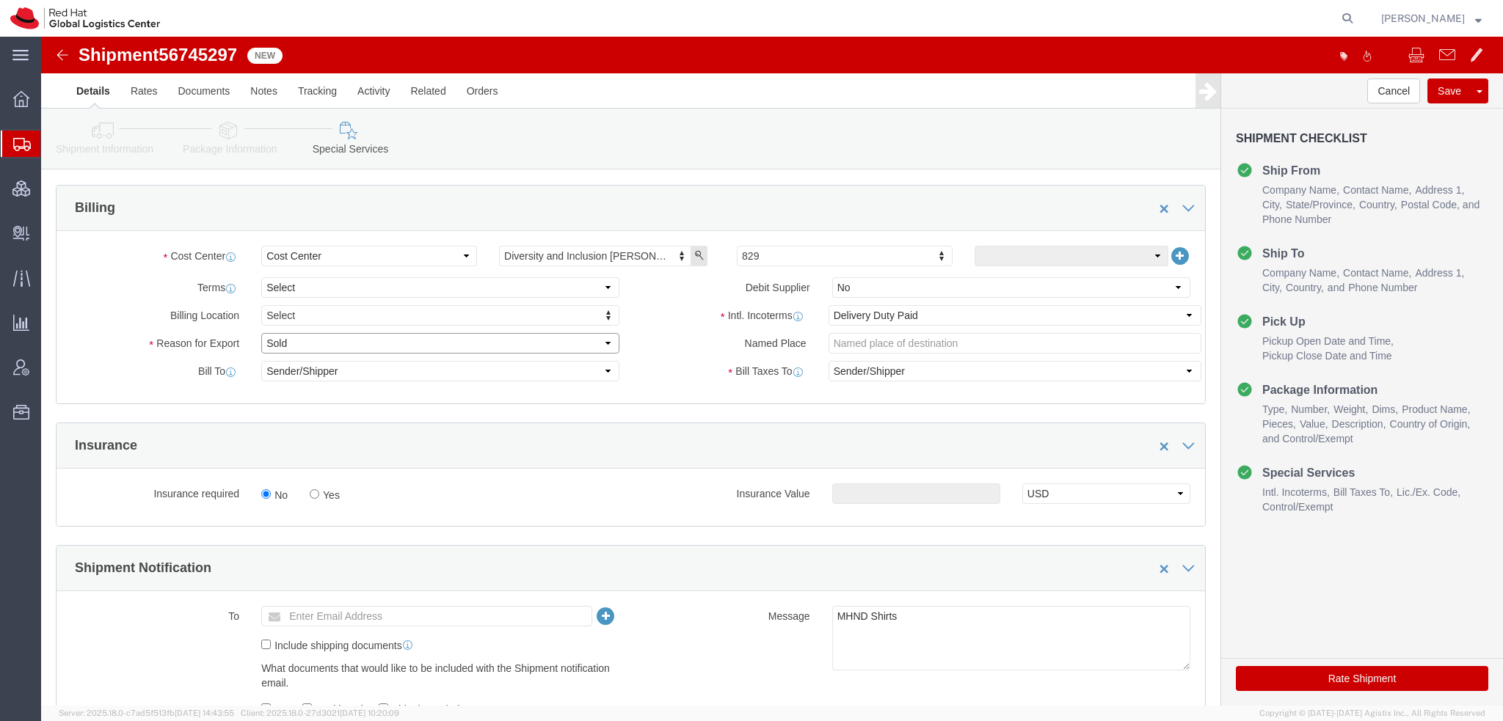
click select "Select Gift Personal Effects Repair/Warranty Return Sample Sold Temporary/Not S…"
select select "GIFT"
click select "Select Gift Personal Effects Repair/Warranty Return Sample Sold Temporary/Not S…"
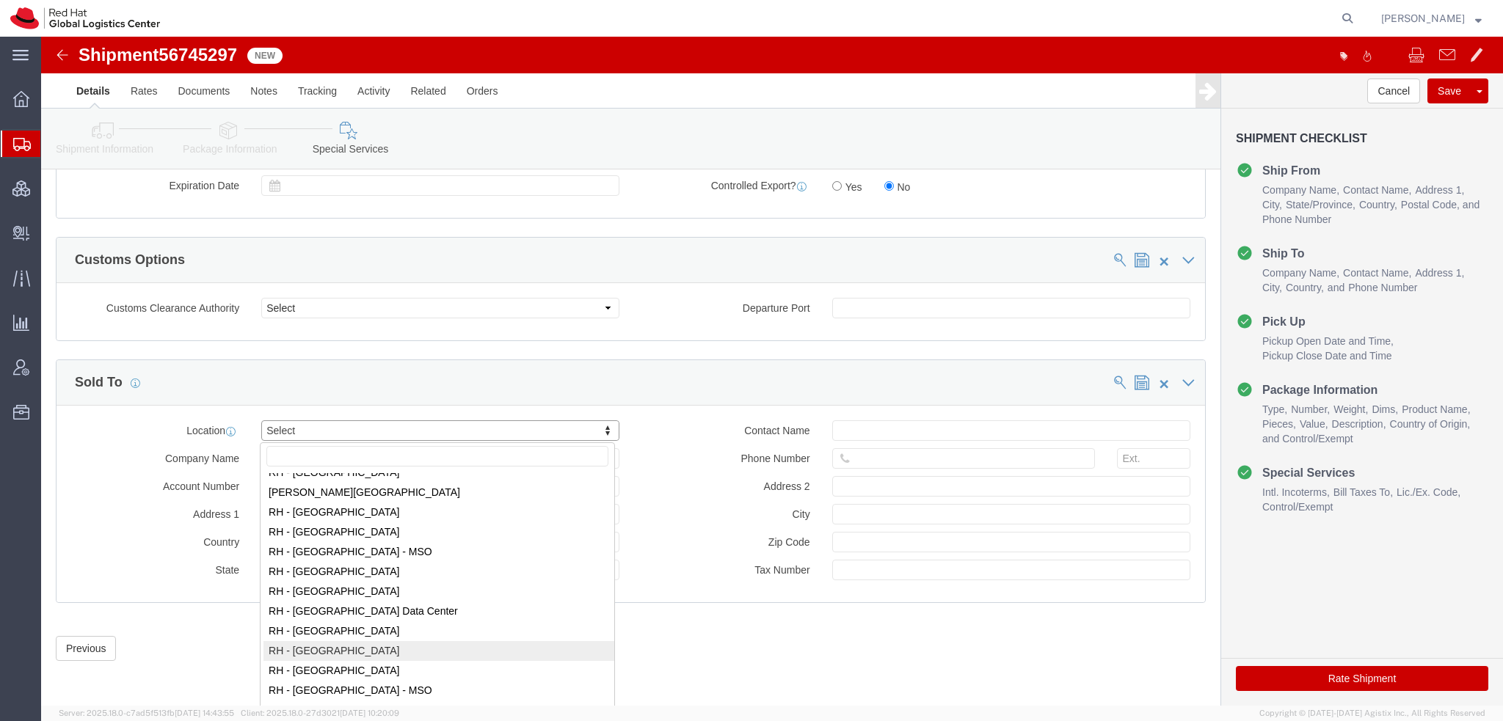
scroll to position [2201, 0]
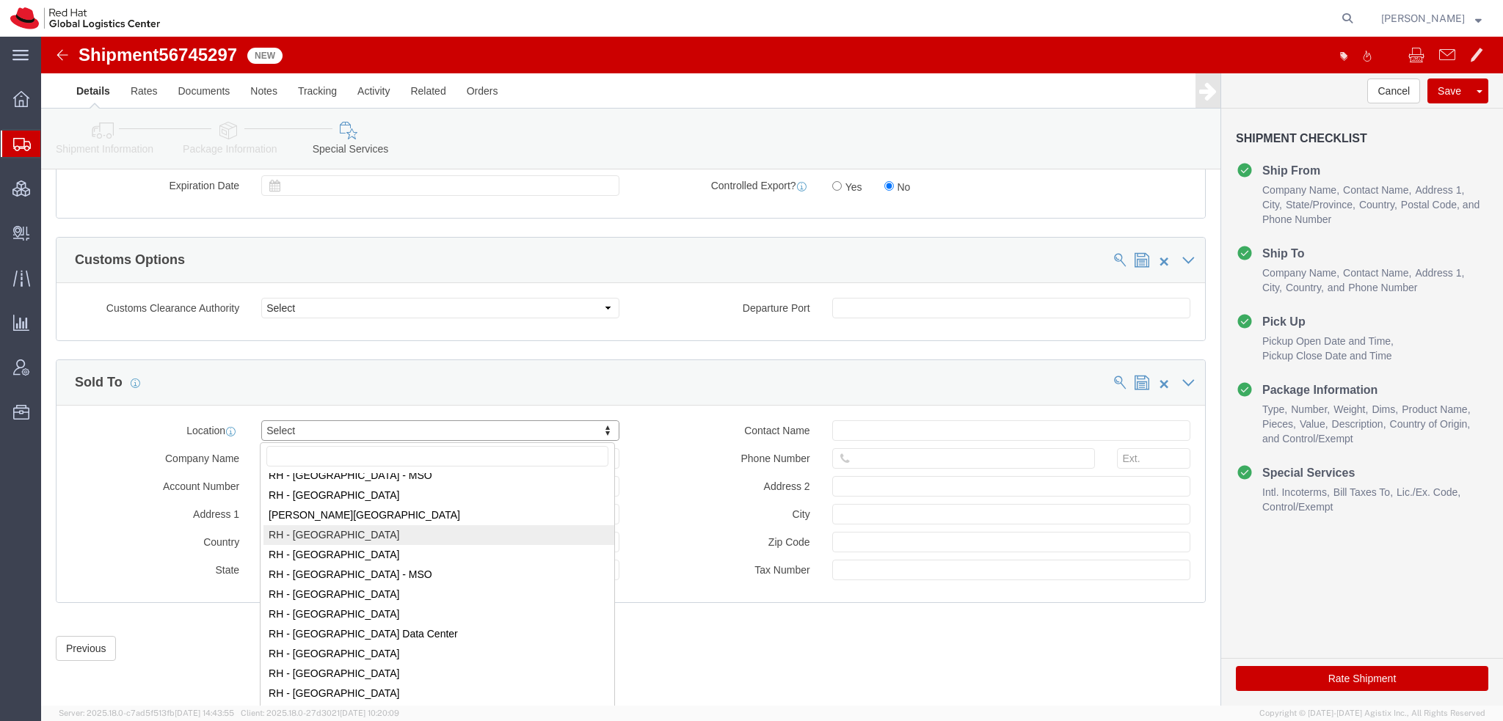
select select "42531"
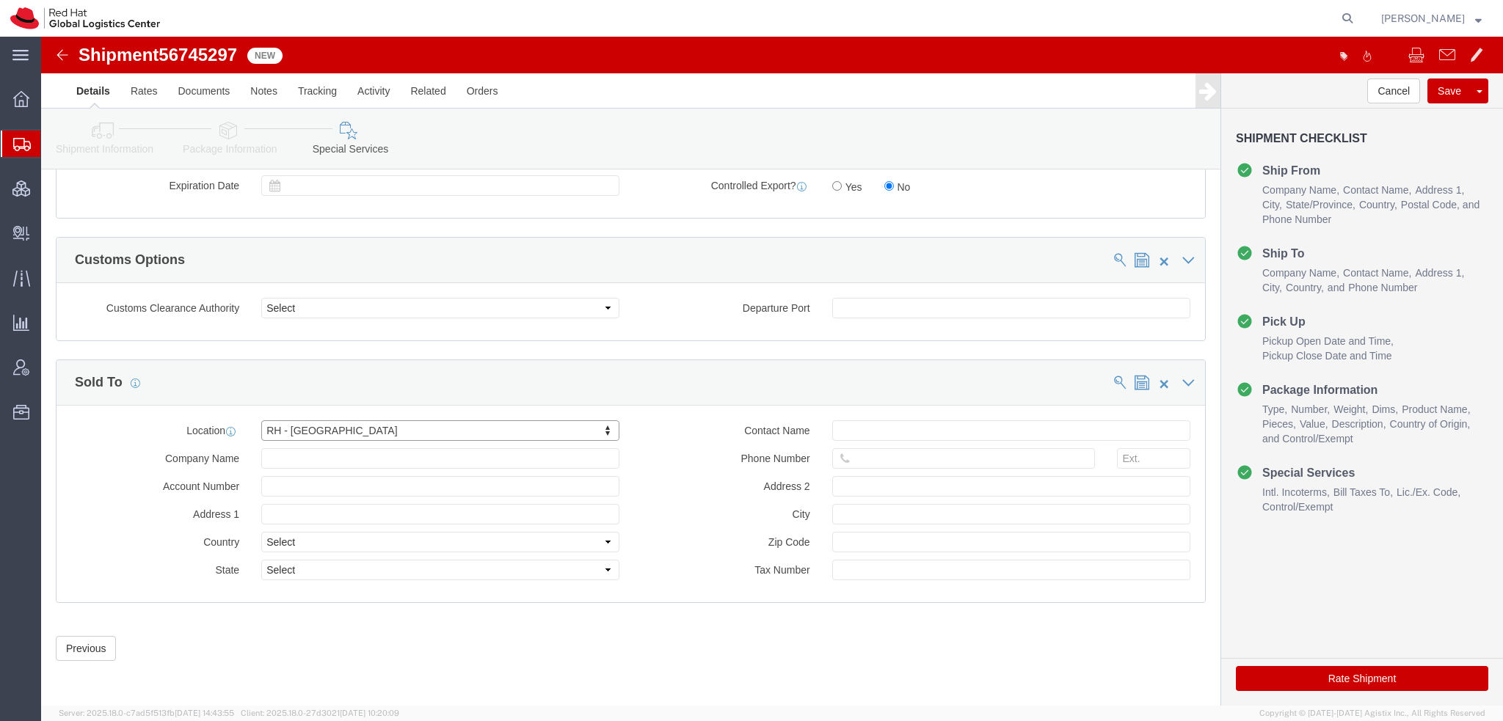
type input "Red Hat Brasil Limitada"
type input "Av. Brg. [PERSON_NAME][GEOGRAPHIC_DATA], 3732"
select select "BR"
select select
type input "000"
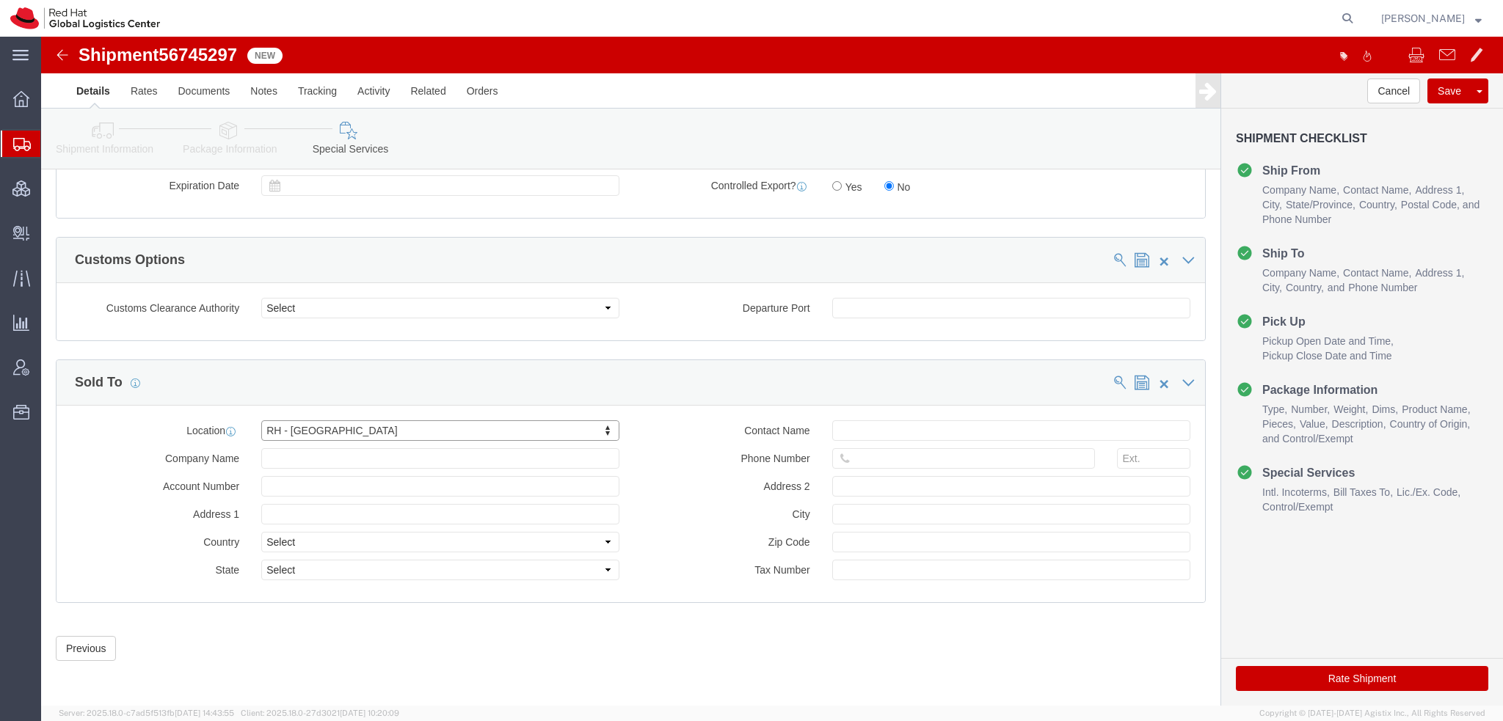
type input "Floor 24 and 25, Itaim Bibi"
type input "[GEOGRAPHIC_DATA]"
type input "04538-132"
type input "07.069.791/0001.55"
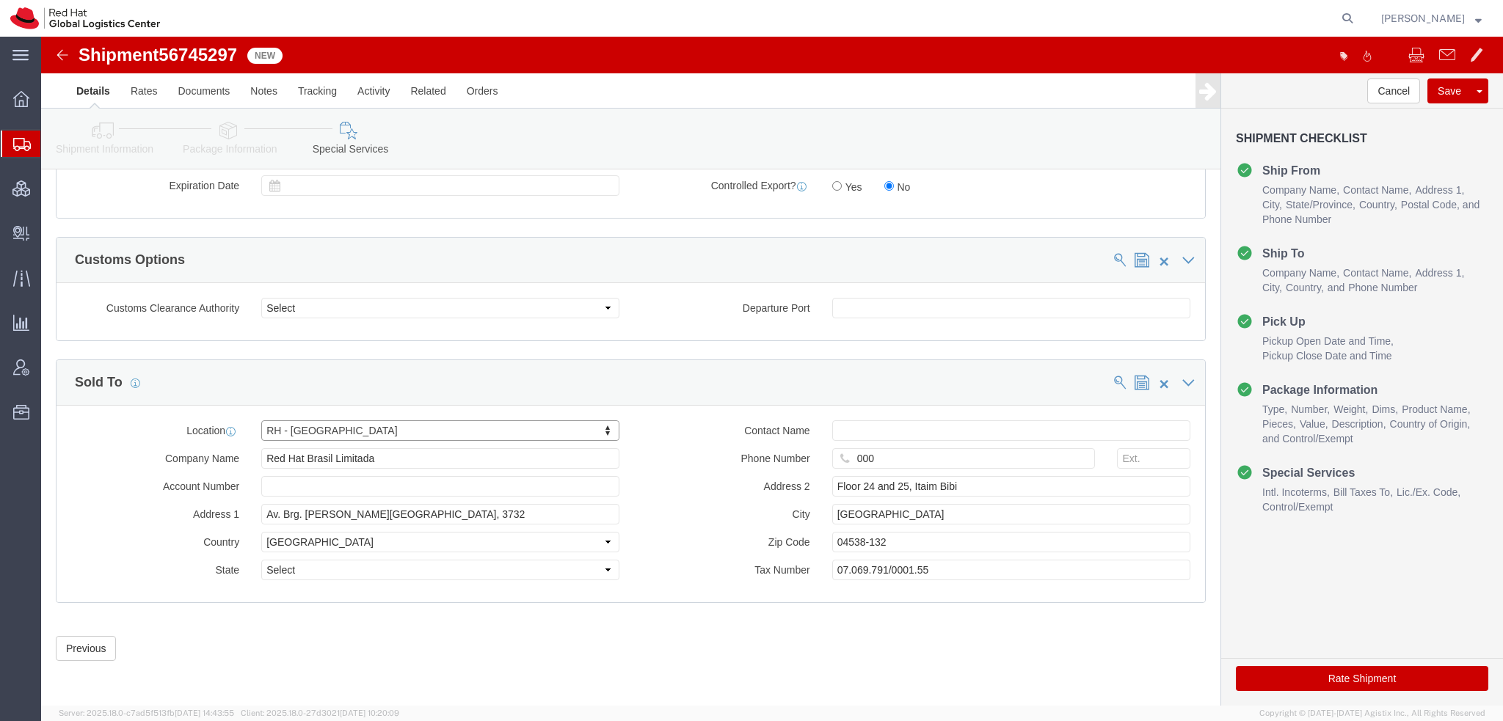
select select "27"
click button "Rate Shipment"
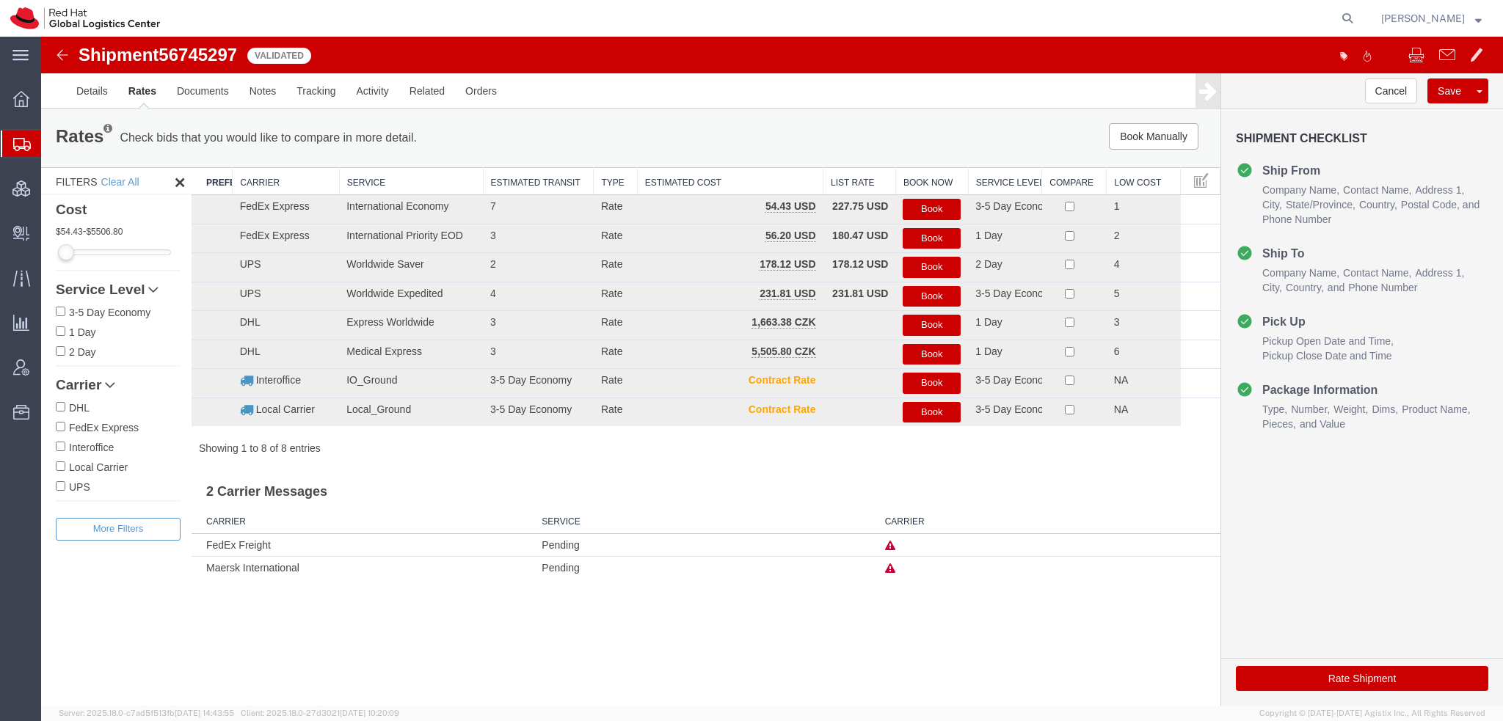
scroll to position [0, 0]
click at [927, 215] on button "Book" at bounding box center [931, 209] width 58 height 21
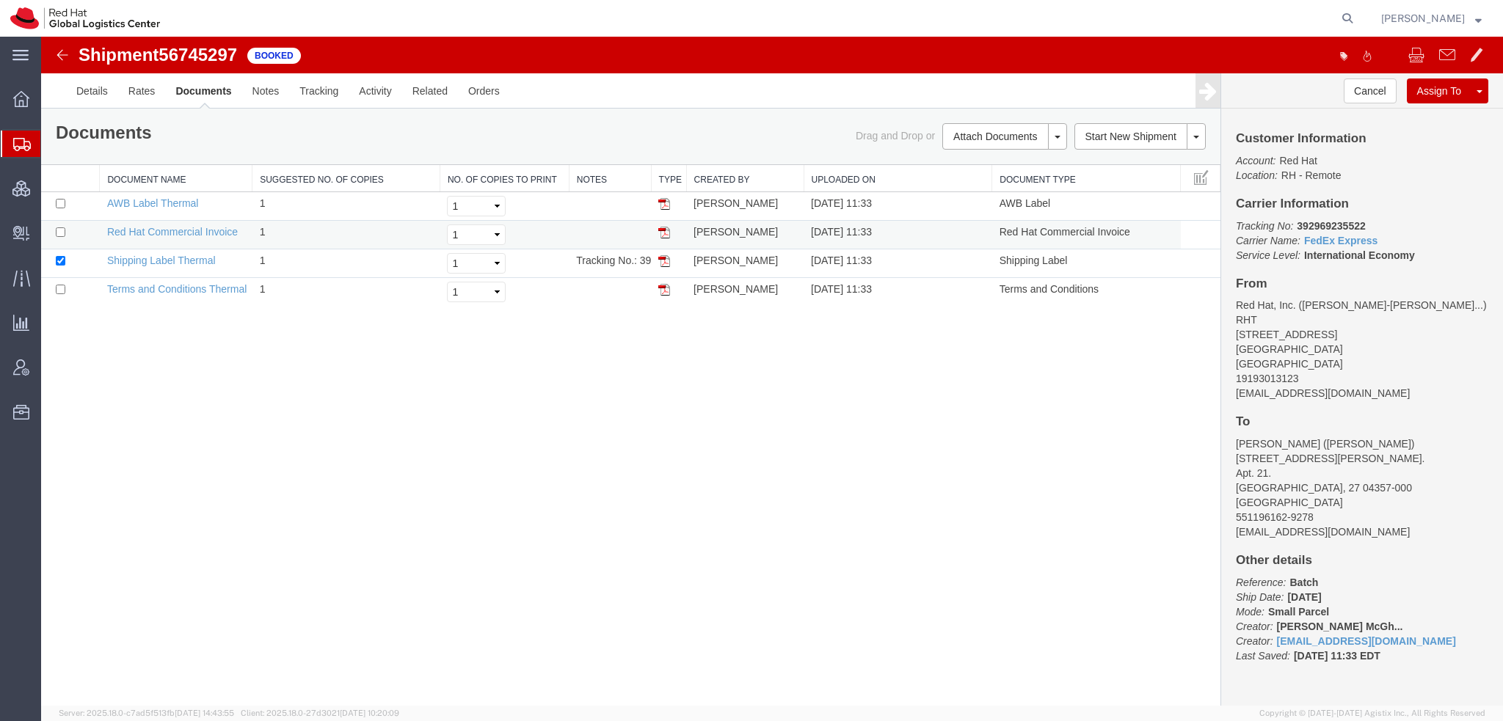
click at [664, 227] on img at bounding box center [664, 233] width 12 height 12
click at [665, 263] on img at bounding box center [664, 261] width 12 height 12
click at [663, 199] on img at bounding box center [664, 204] width 12 height 12
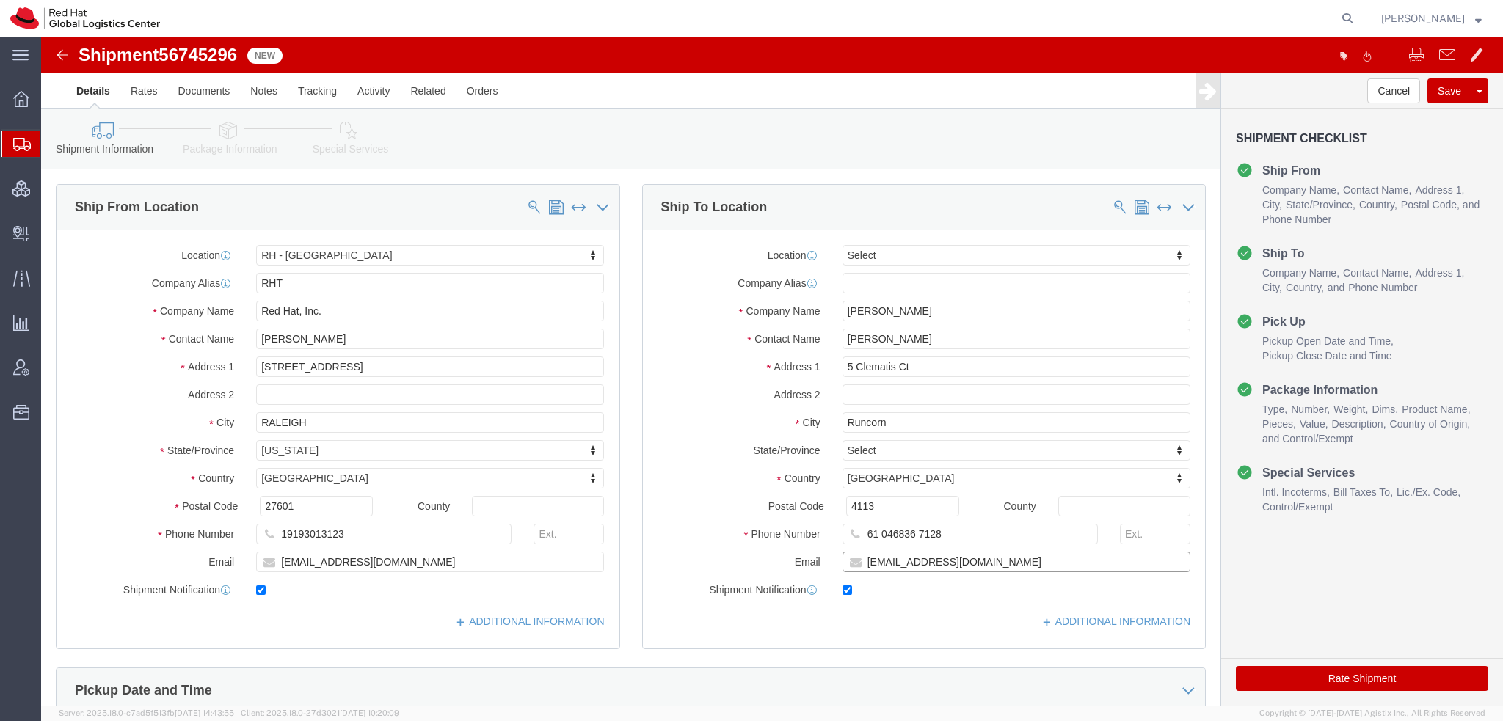
click input "thobson@redhat.com"
type input "thobson@redhat.com, apaclogistics@redhat.com"
click icon
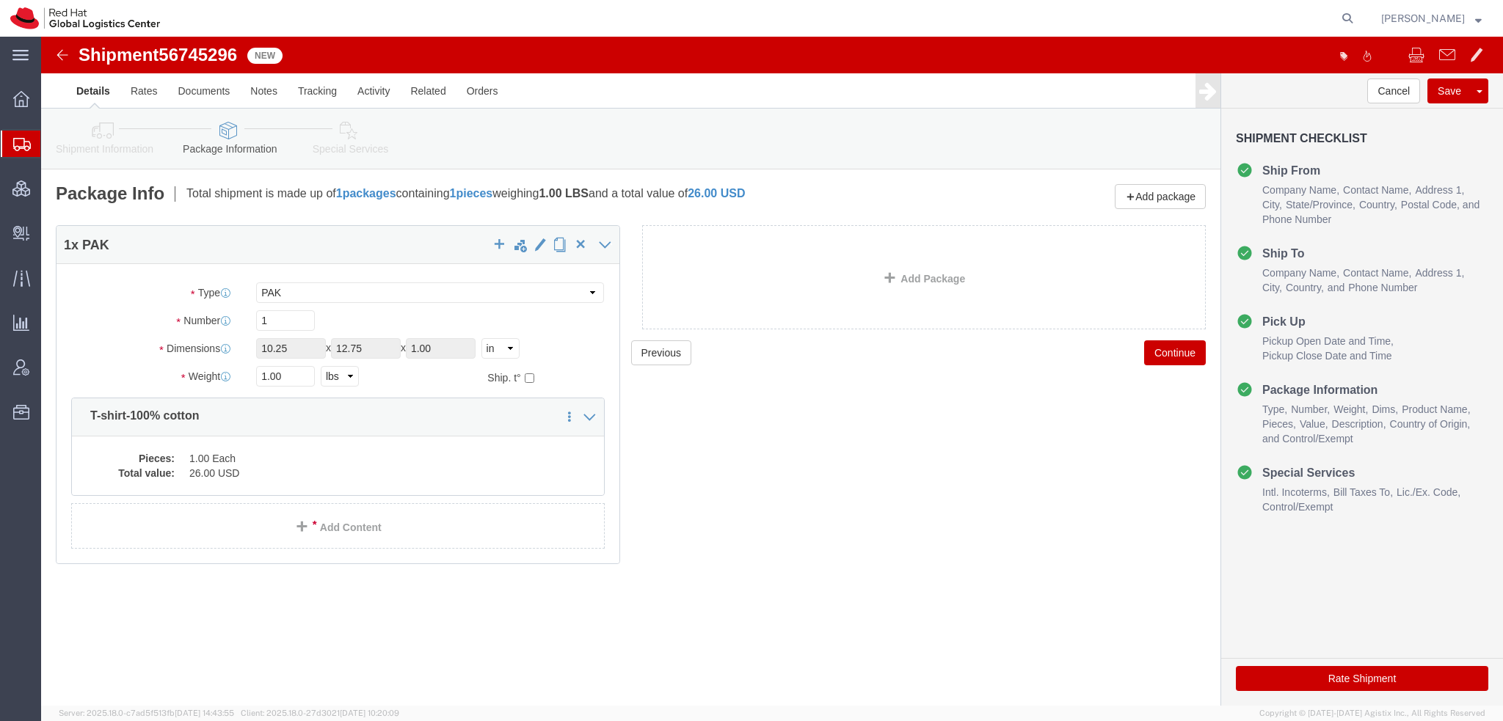
click icon
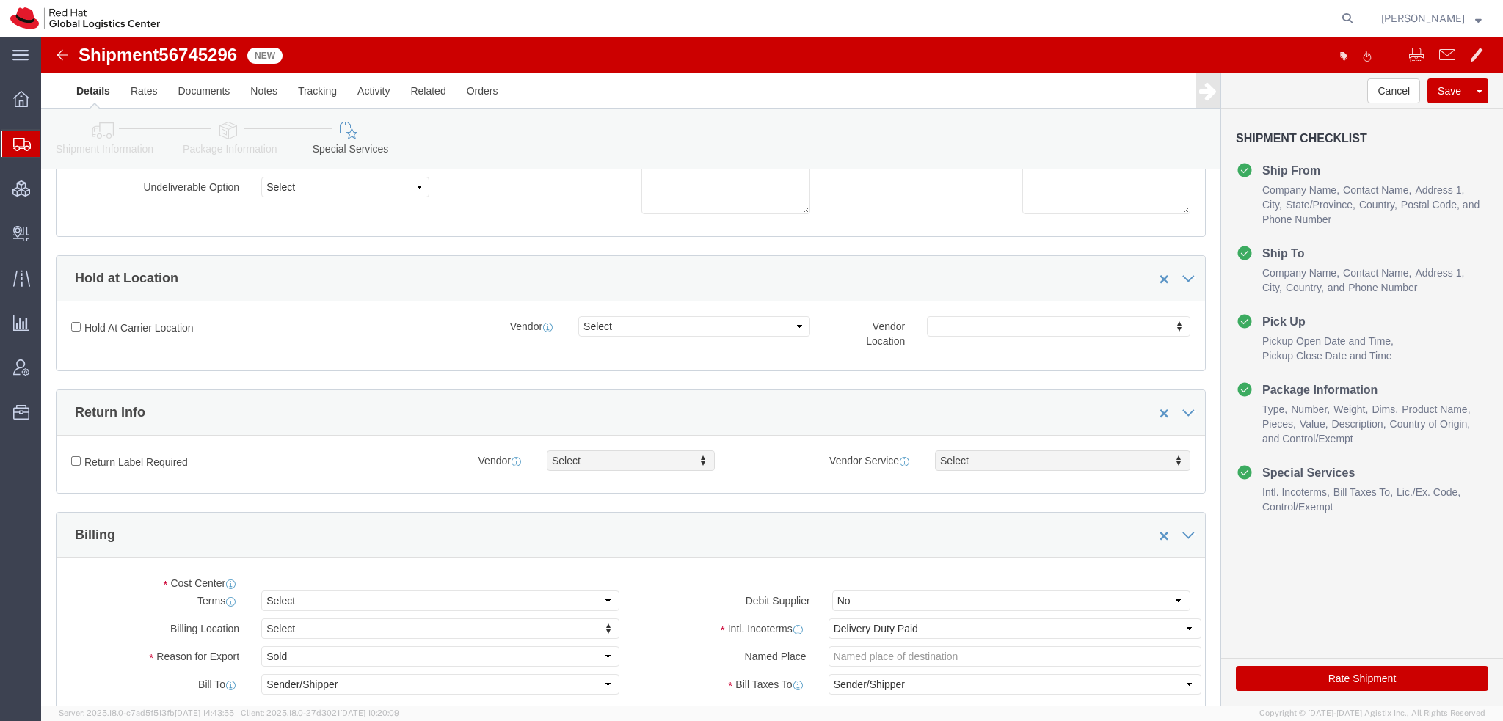
scroll to position [514, 0]
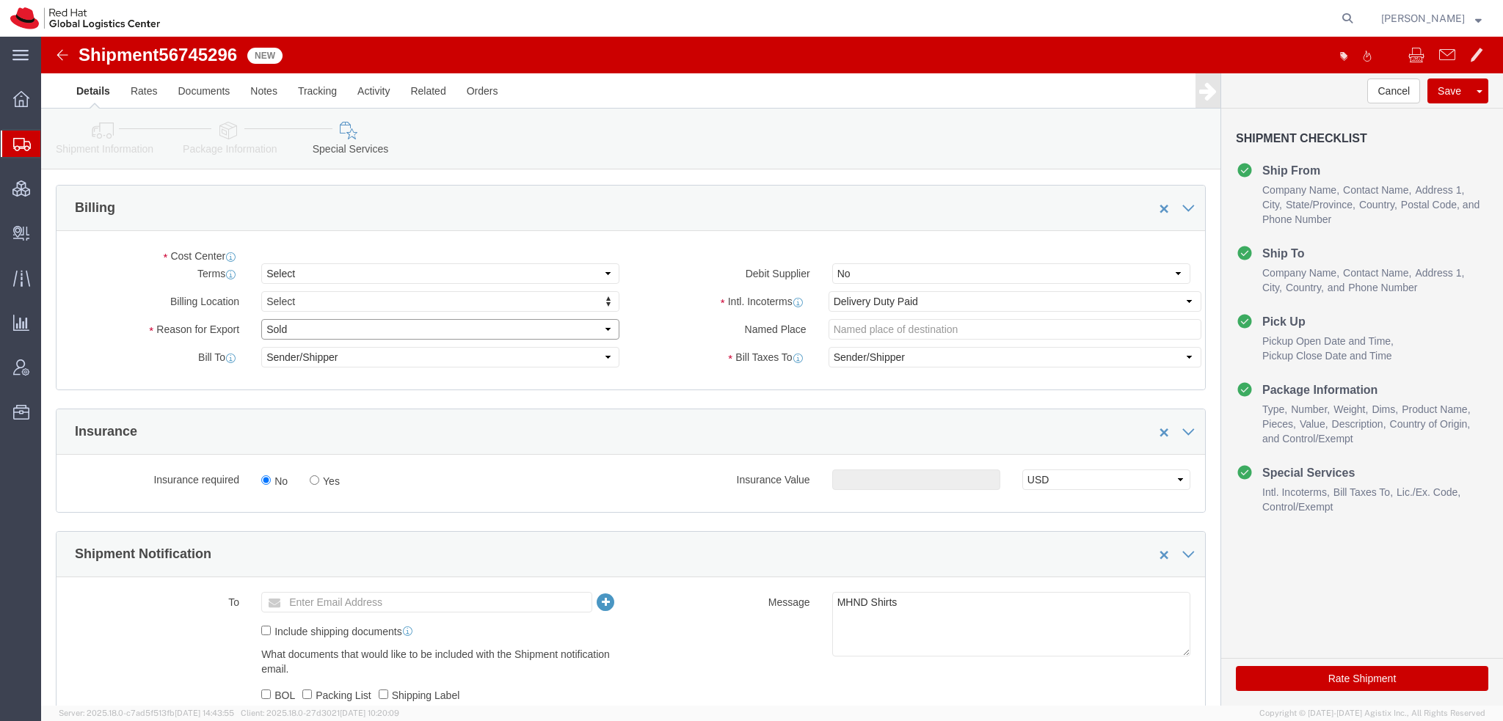
click select "Select Gift Personal Effects Repair/Warranty Return Sample Sold Temporary/Not S…"
select select "GIFT"
click select "Select Gift Personal Effects Repair/Warranty Return Sample Sold Temporary/Not S…"
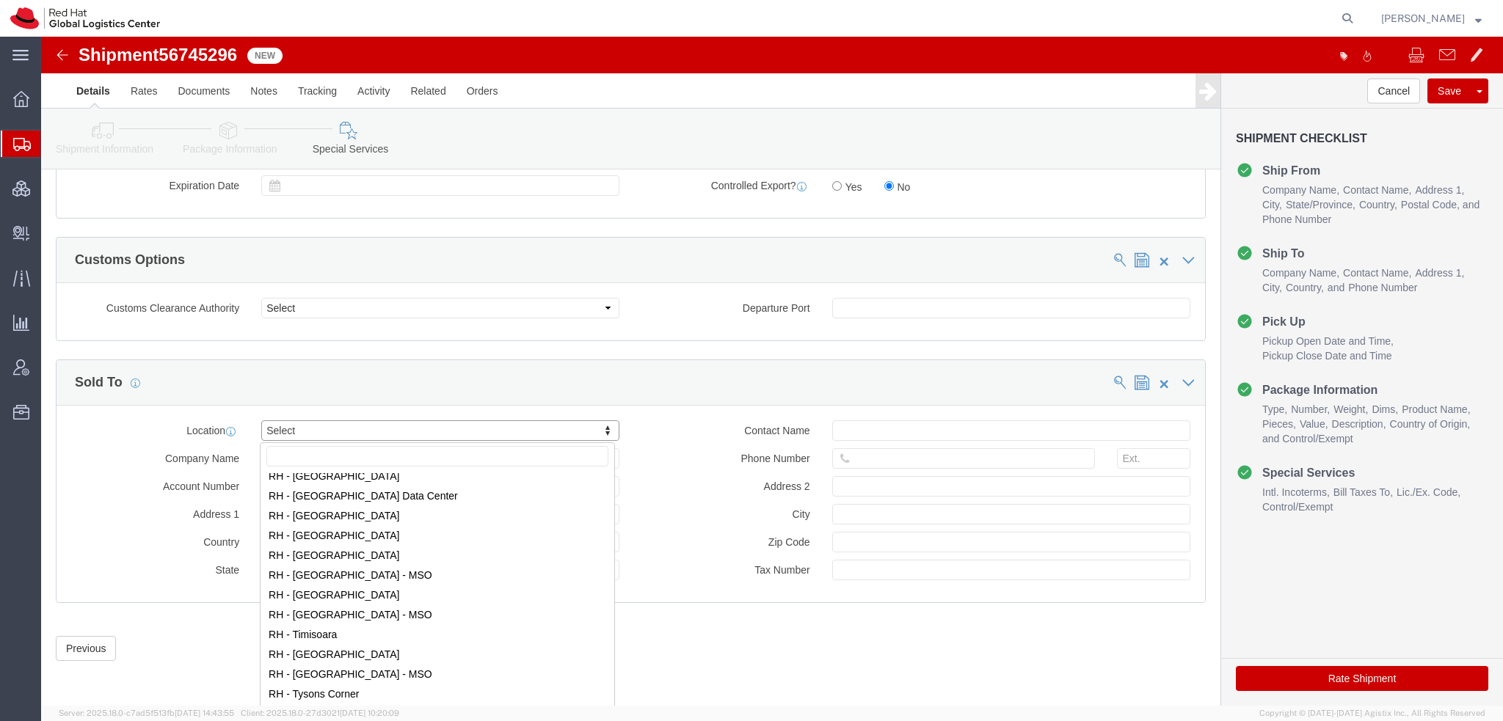
scroll to position [2348, 0]
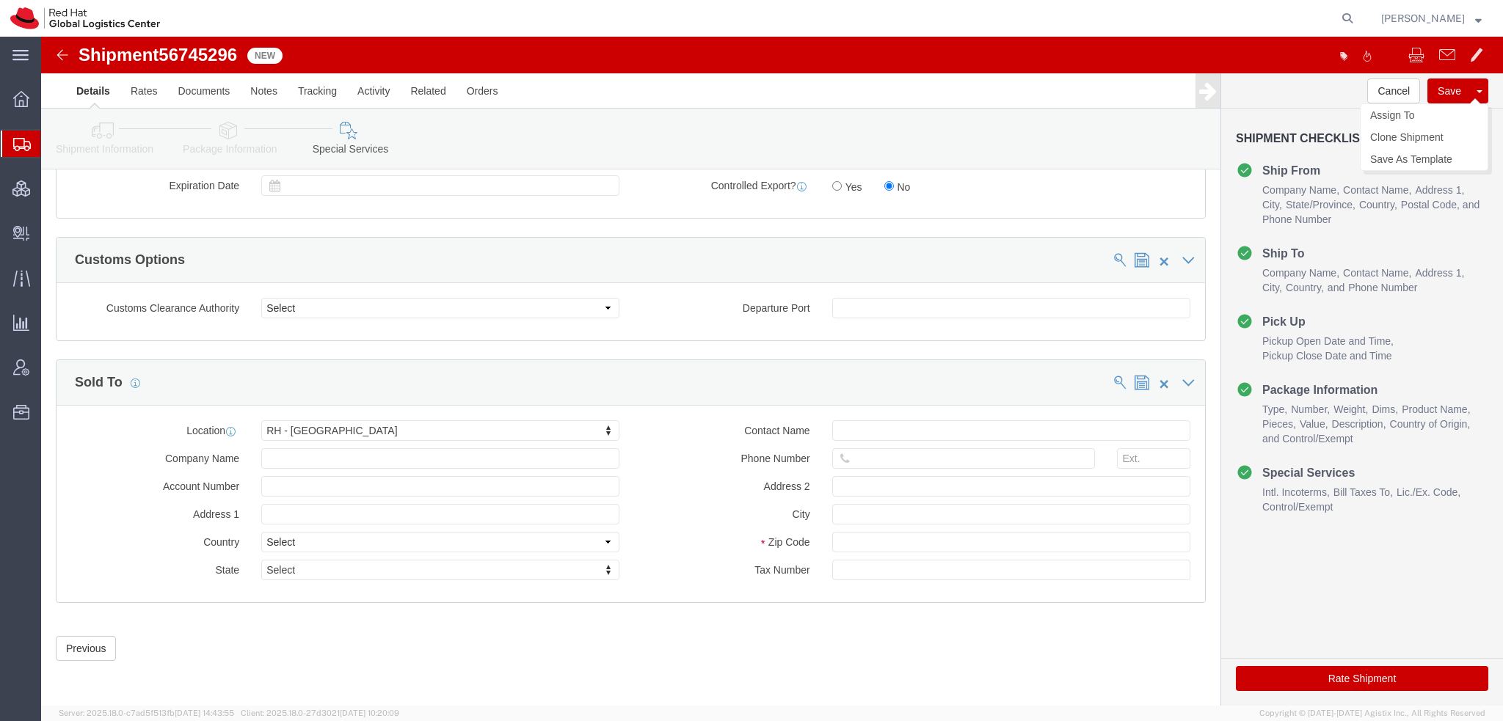
click button "Save"
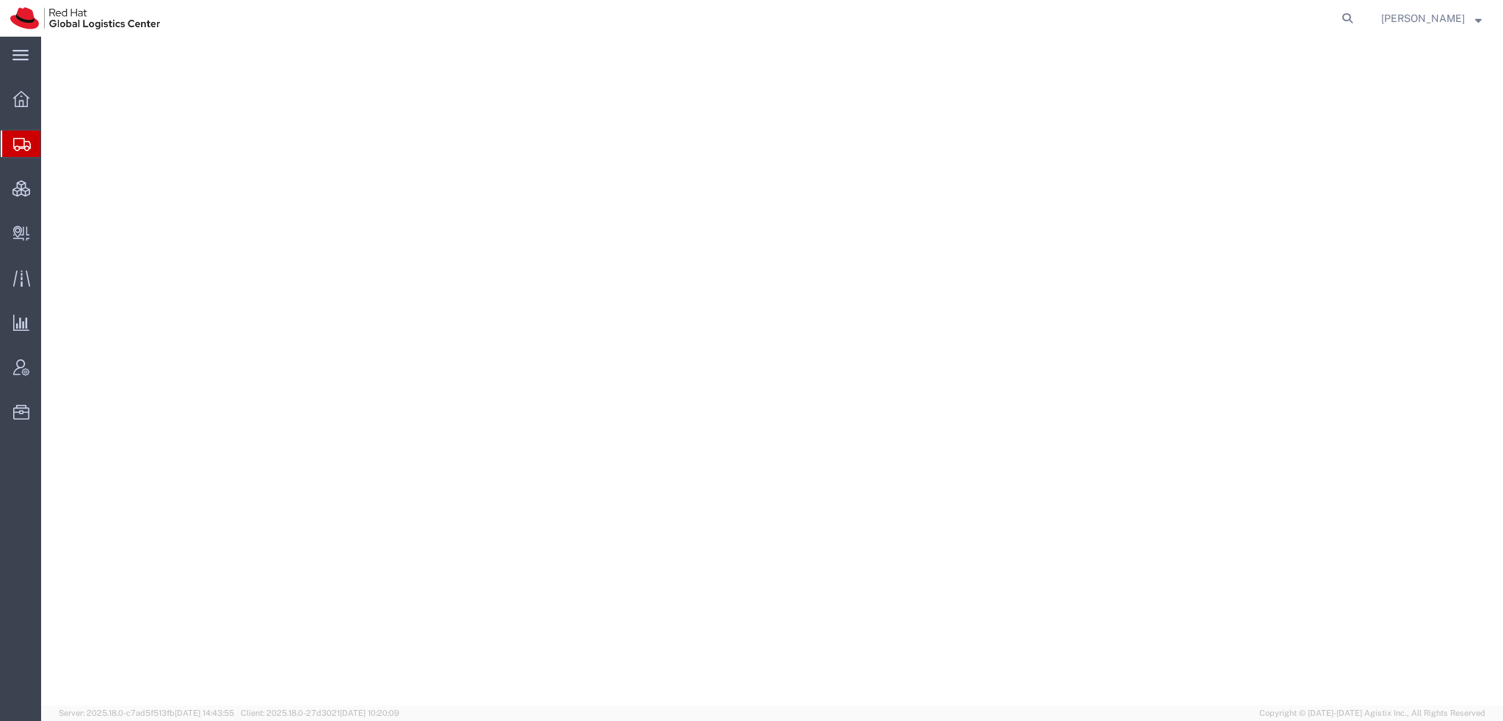
select select "38014"
select select
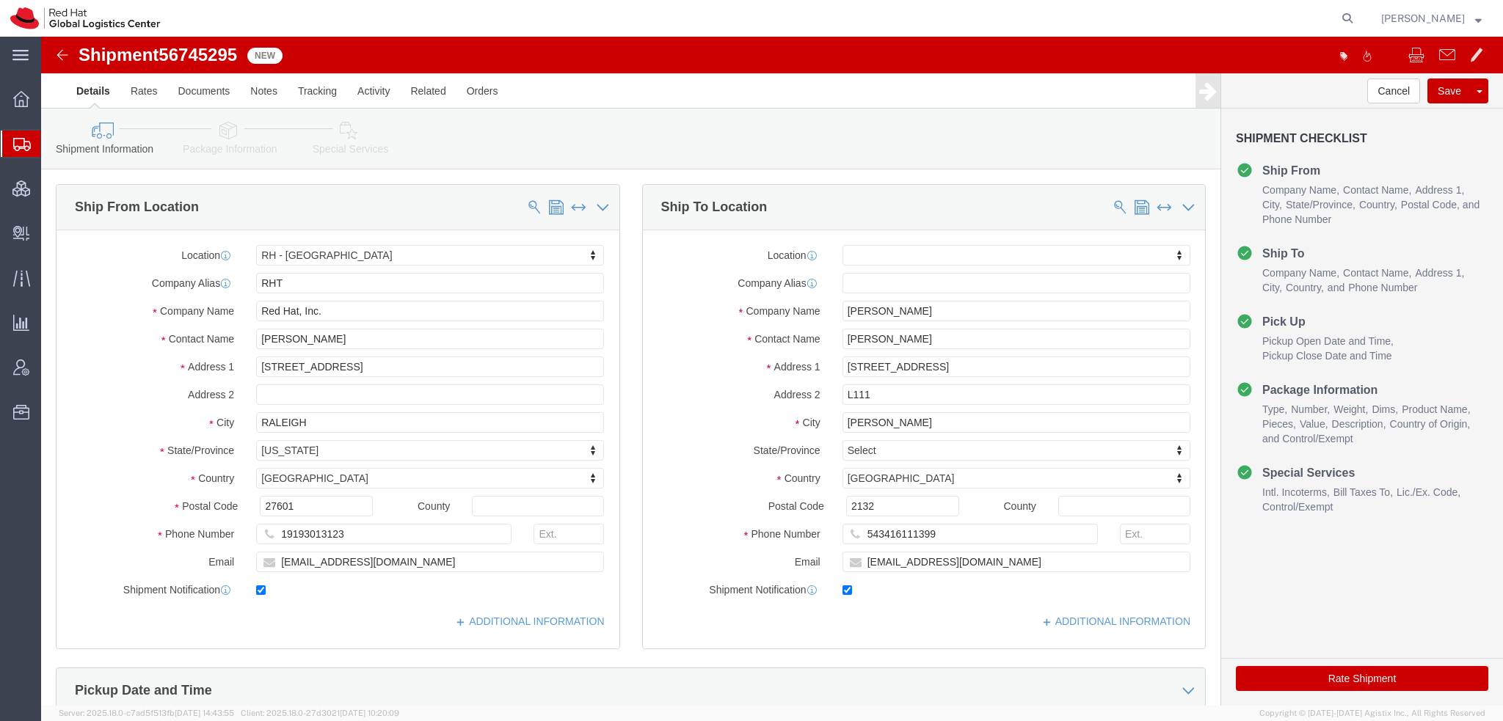
click icon
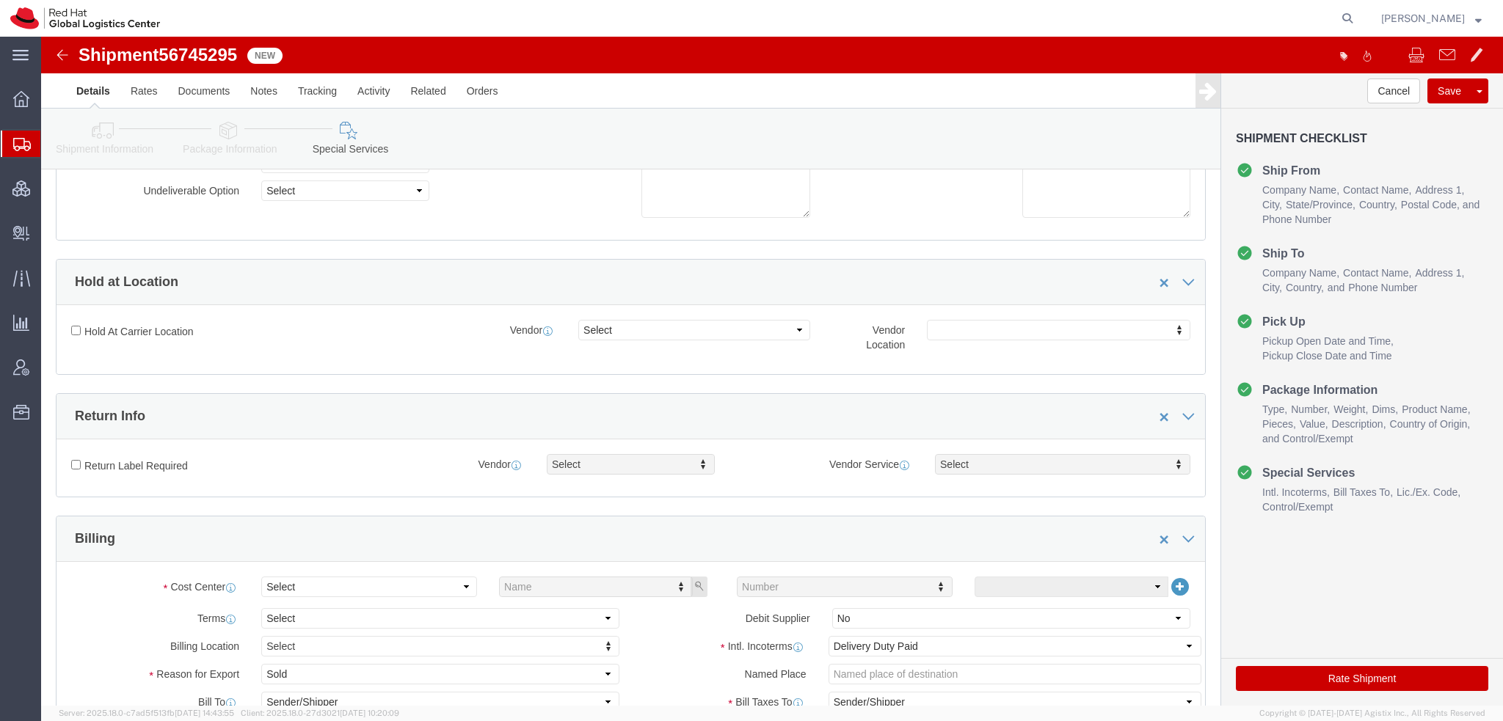
scroll to position [440, 0]
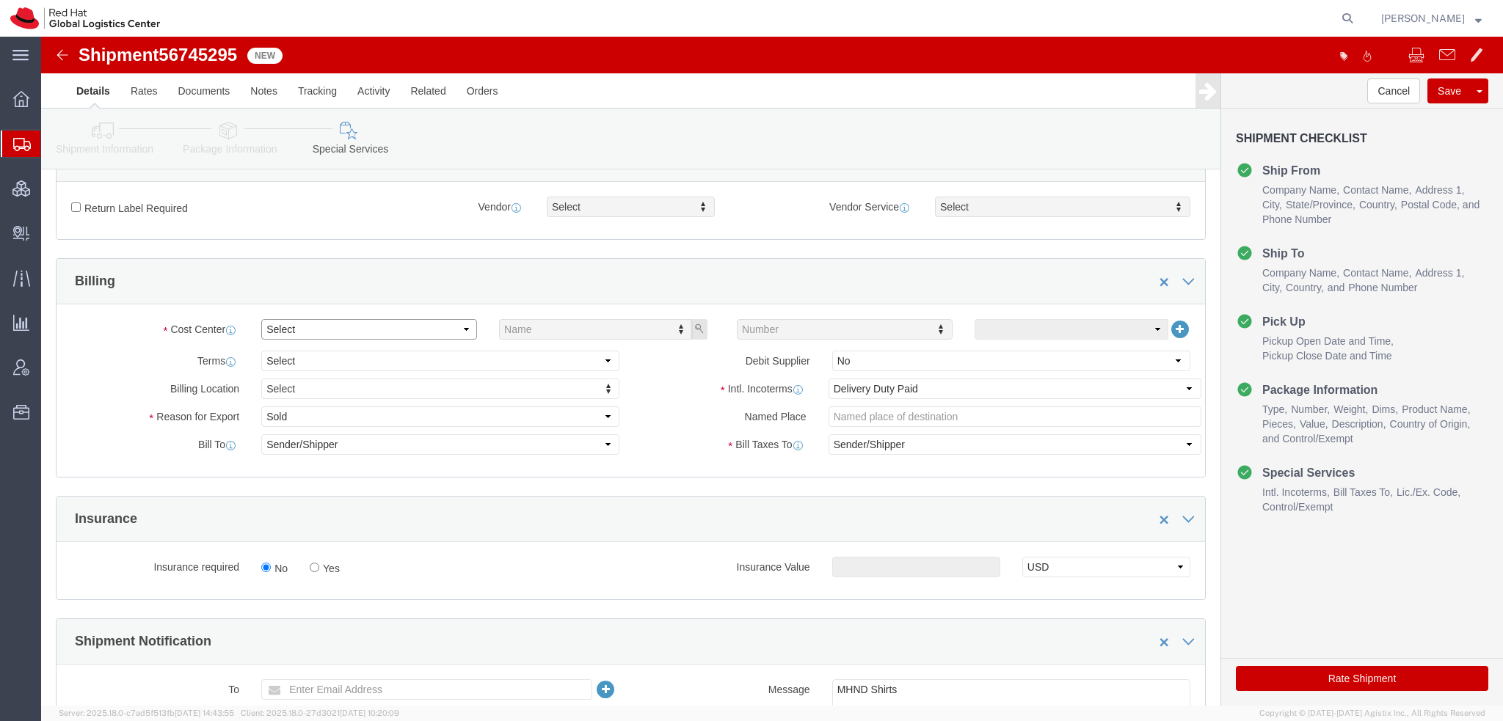
click select "Select"
click select "Select Gift Personal Effects Repair/Warranty Return Sample Sold Temporary/Not S…"
select select "GIFT"
click select "Select Gift Personal Effects Repair/Warranty Return Sample Sold Temporary/Not S…"
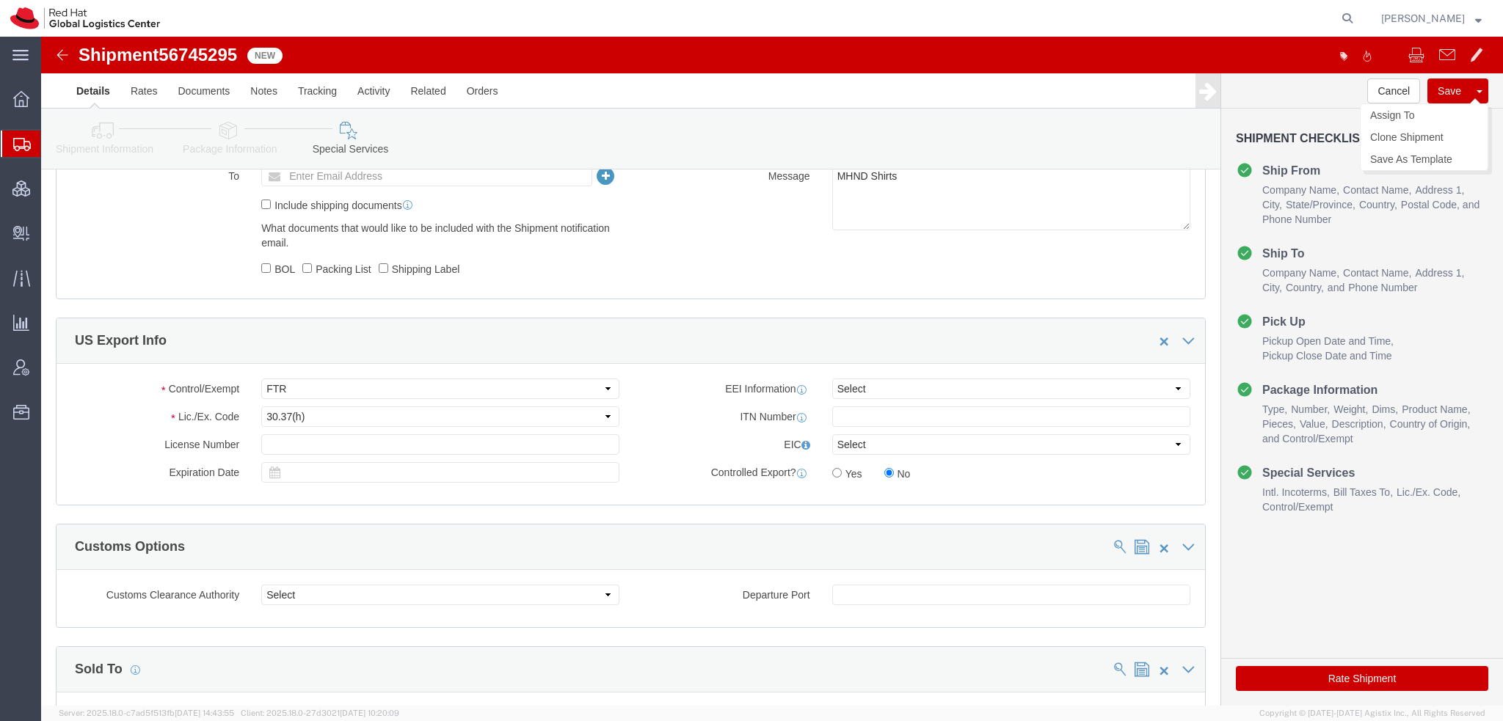
click button "Save"
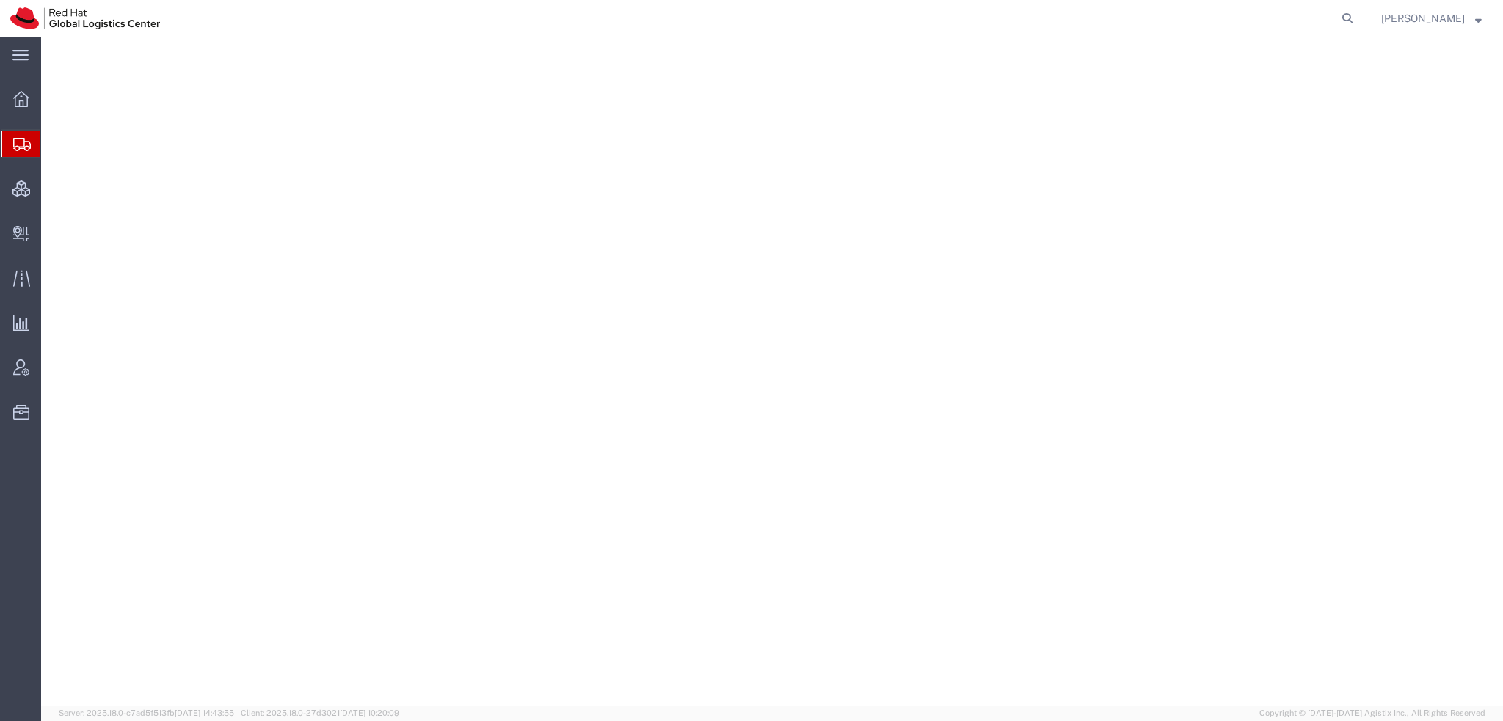
select select "38014"
select select
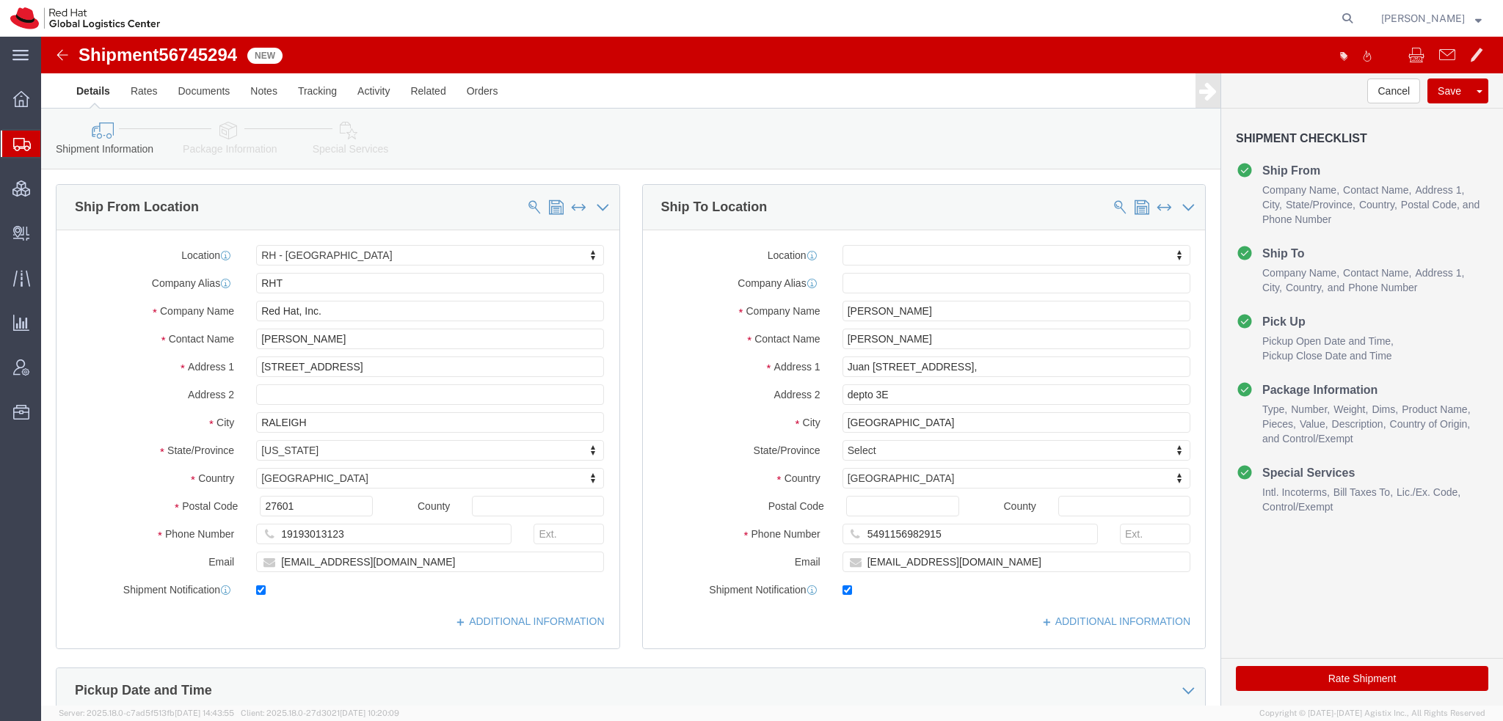
click icon
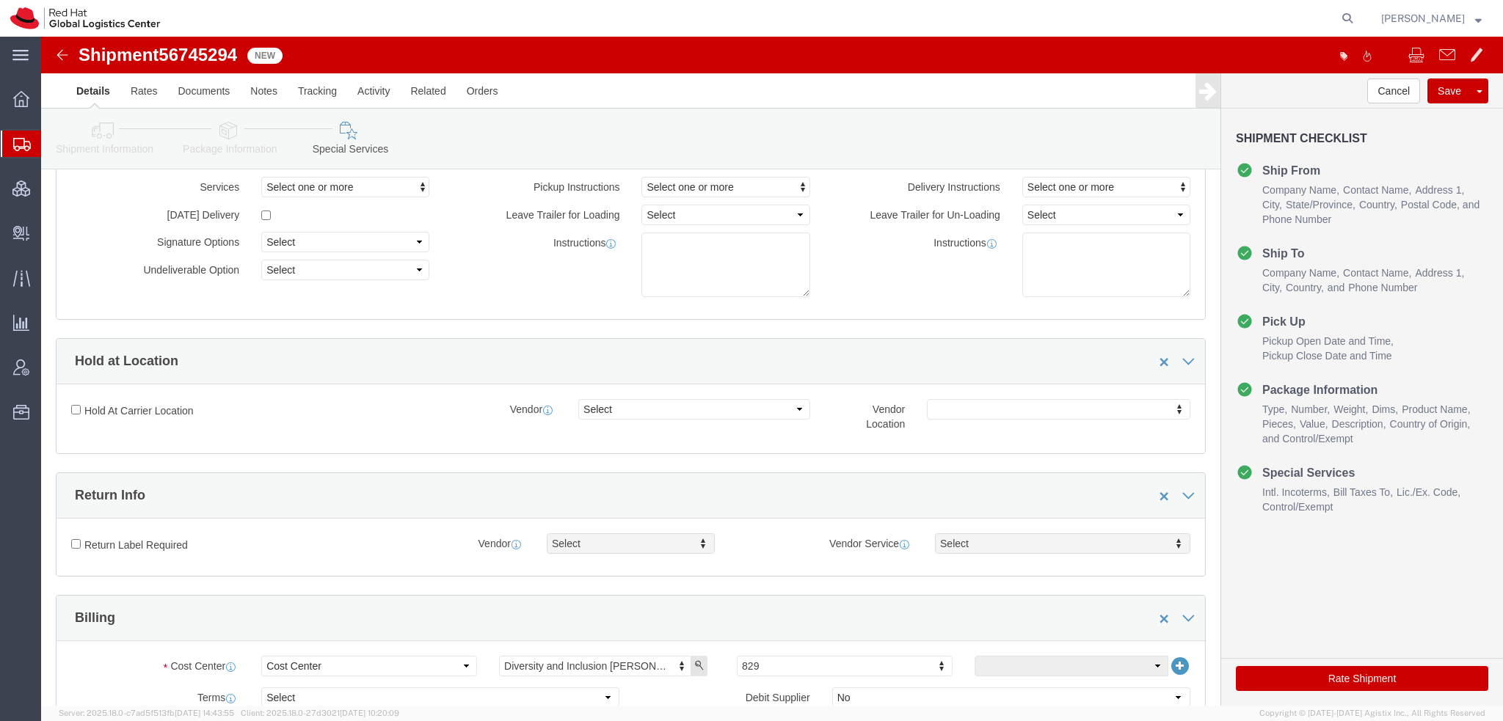
scroll to position [440, 0]
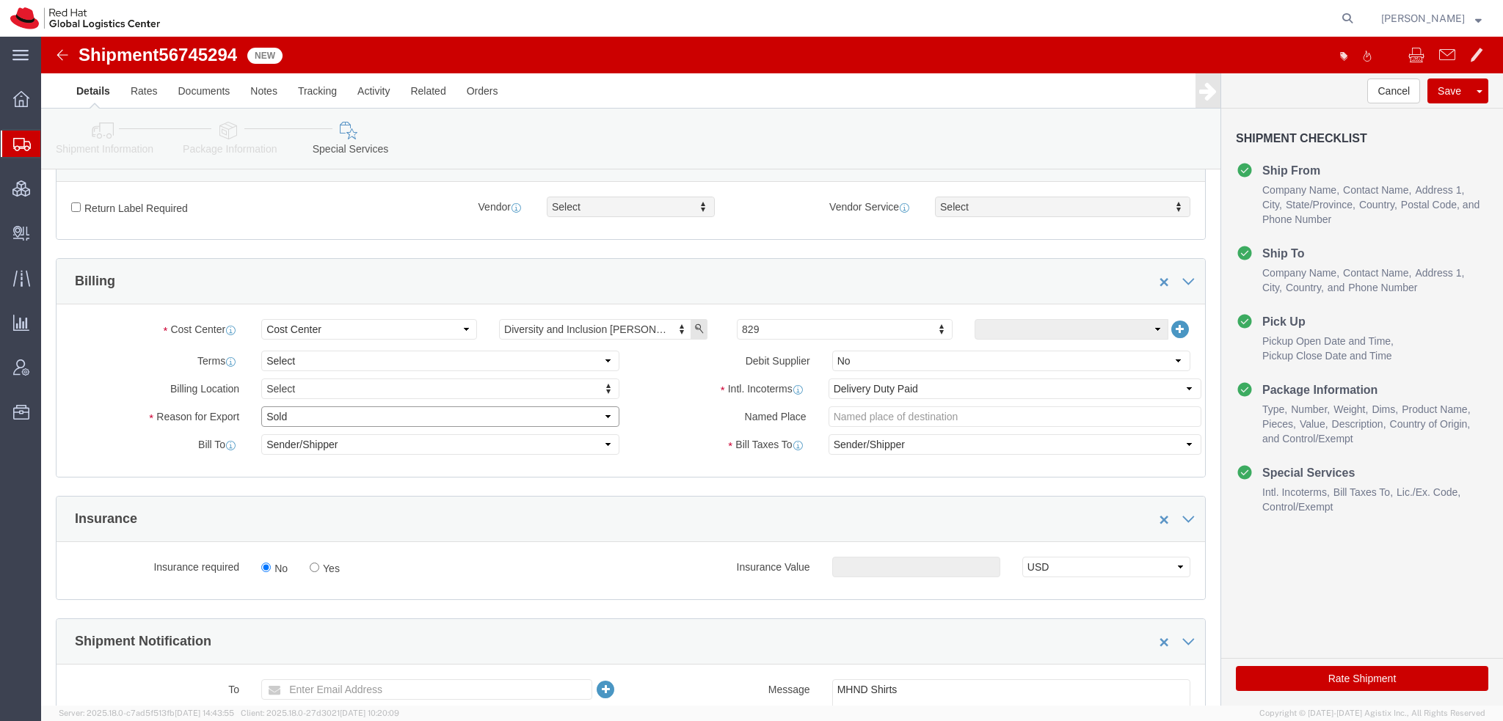
click select "Select Gift Personal Effects Repair/Warranty Return Sample Sold Temporary/Not S…"
select select "GIFT"
click select "Select Gift Personal Effects Repair/Warranty Return Sample Sold Temporary/Not S…"
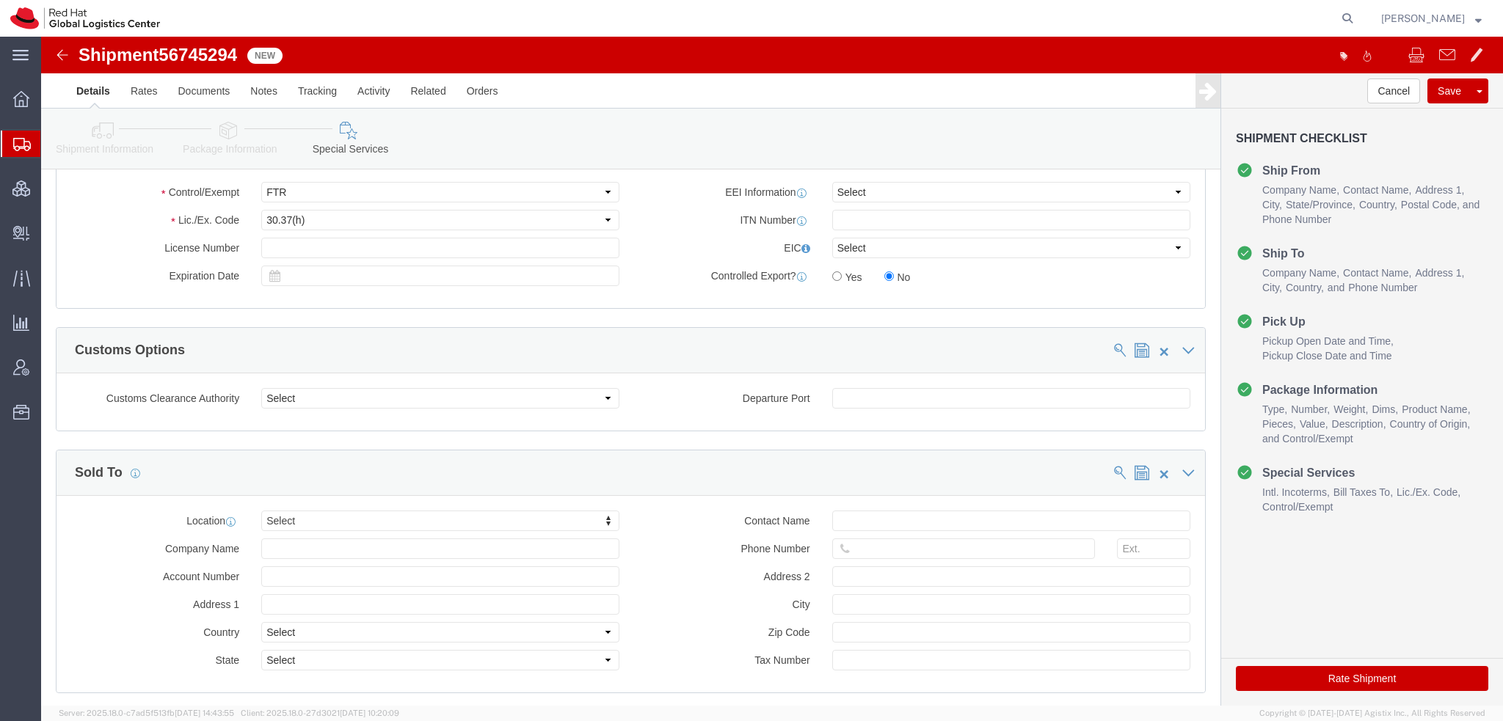
scroll to position [1174, 0]
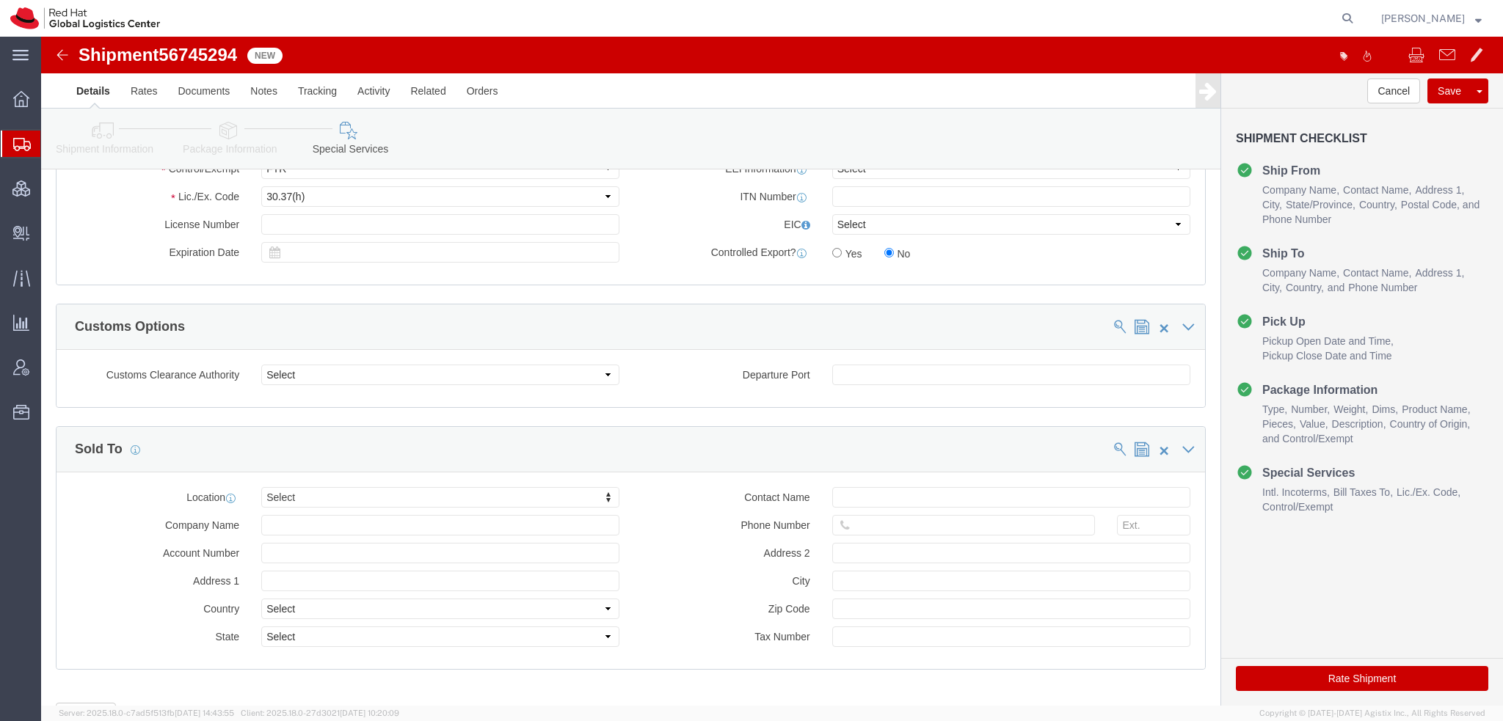
click button "Rate Shipment"
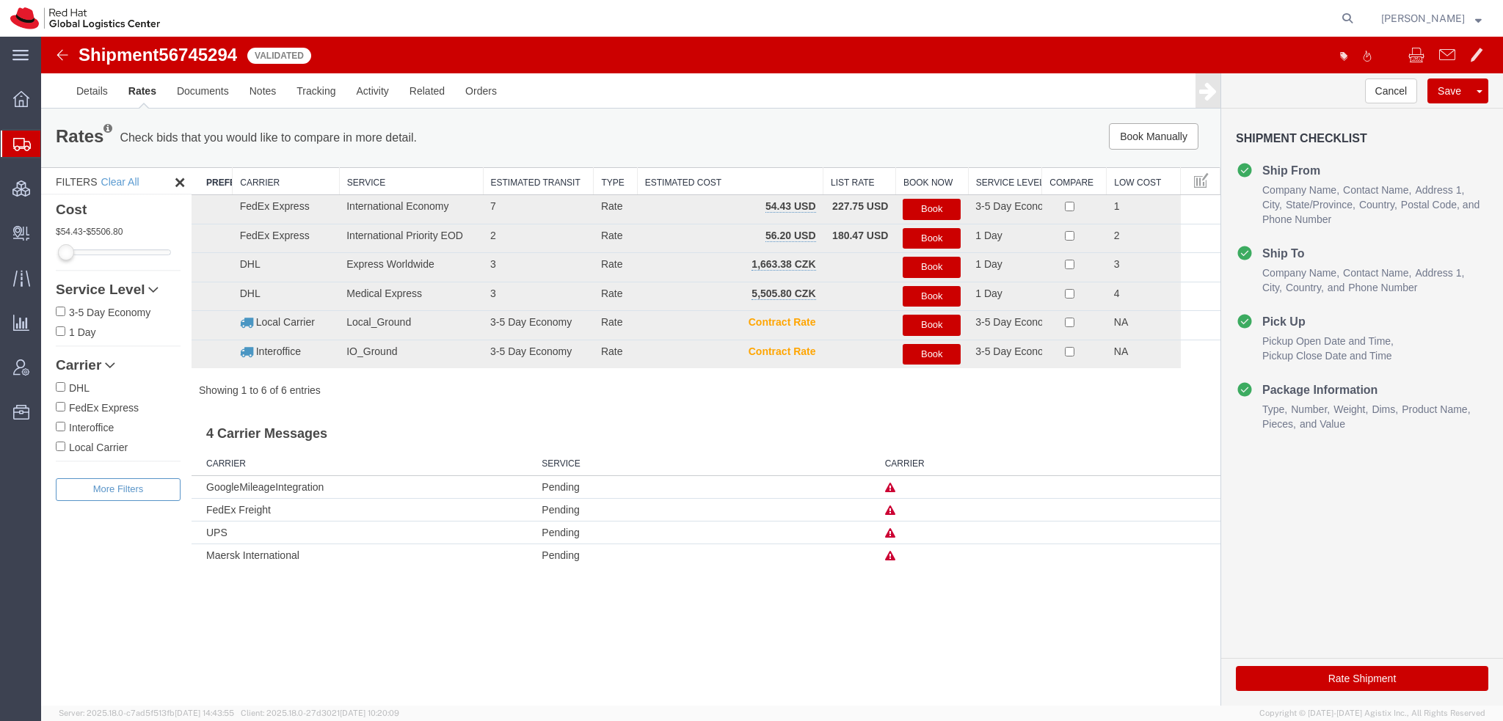
scroll to position [0, 0]
click at [929, 202] on button "Book" at bounding box center [931, 209] width 58 height 21
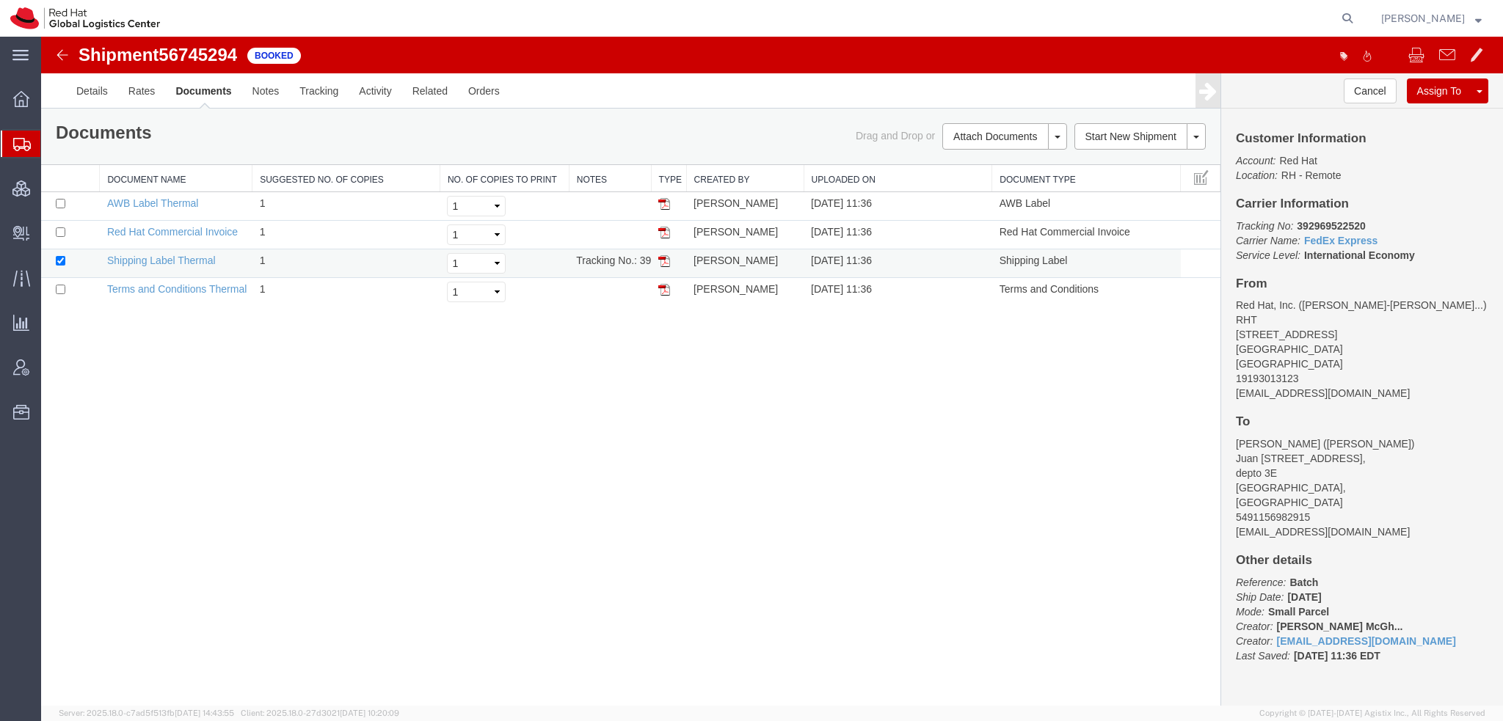
click at [664, 262] on img at bounding box center [664, 261] width 12 height 12
drag, startPoint x: 665, startPoint y: 200, endPoint x: 657, endPoint y: 168, distance: 33.1
click at [665, 200] on img at bounding box center [664, 204] width 12 height 12
click at [663, 228] on img at bounding box center [664, 233] width 12 height 12
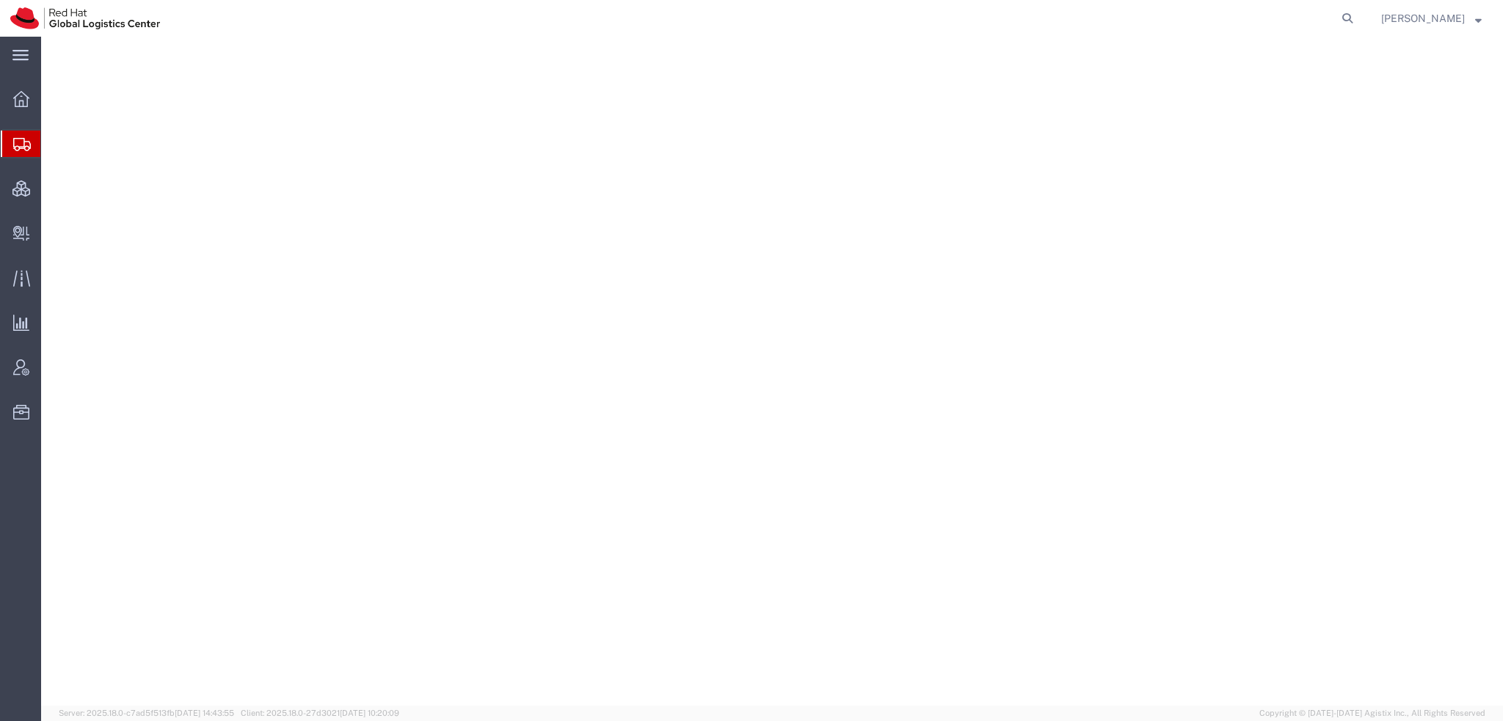
select select "38014"
select select
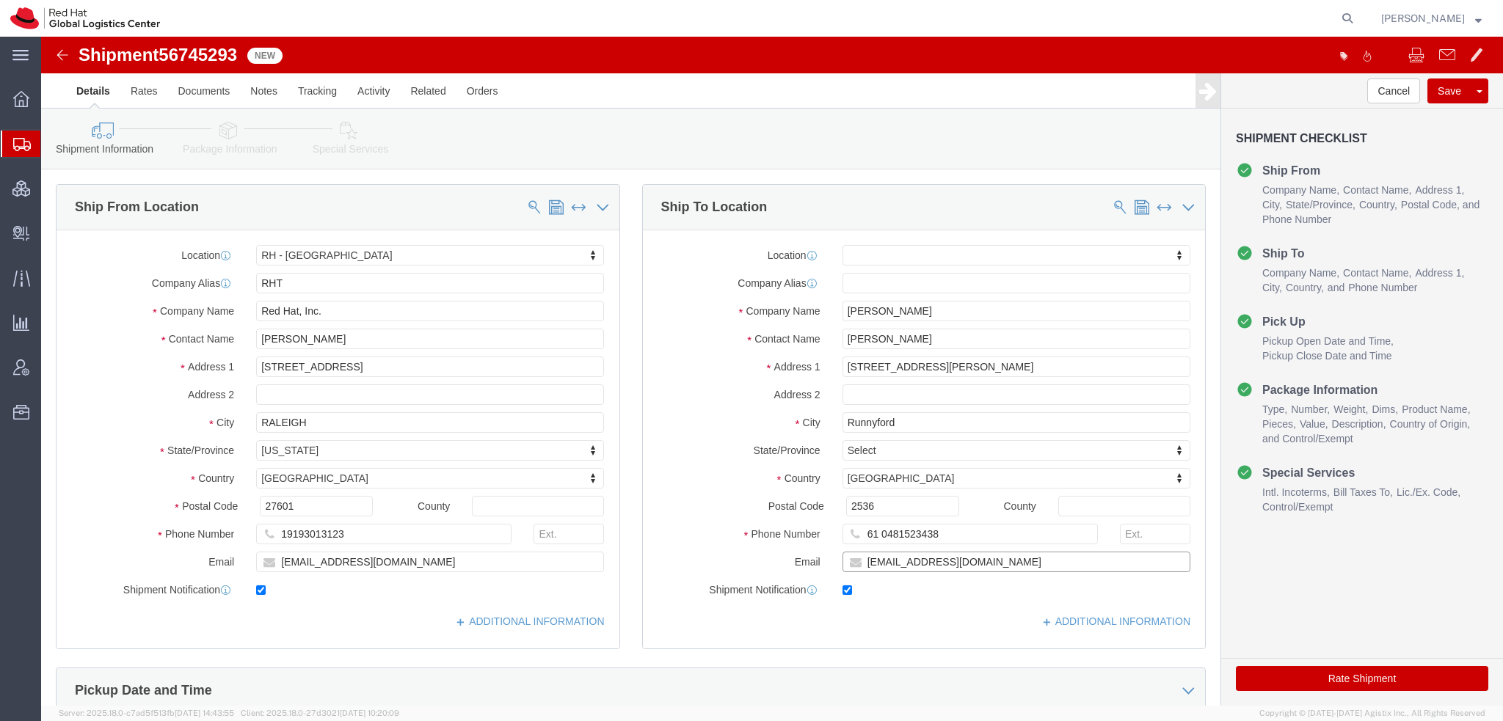
click input "[EMAIL_ADDRESS][DOMAIN_NAME]"
type input "[EMAIL_ADDRESS][DOMAIN_NAME], [EMAIL_ADDRESS][DOMAIN_NAME]"
click link "Special Services"
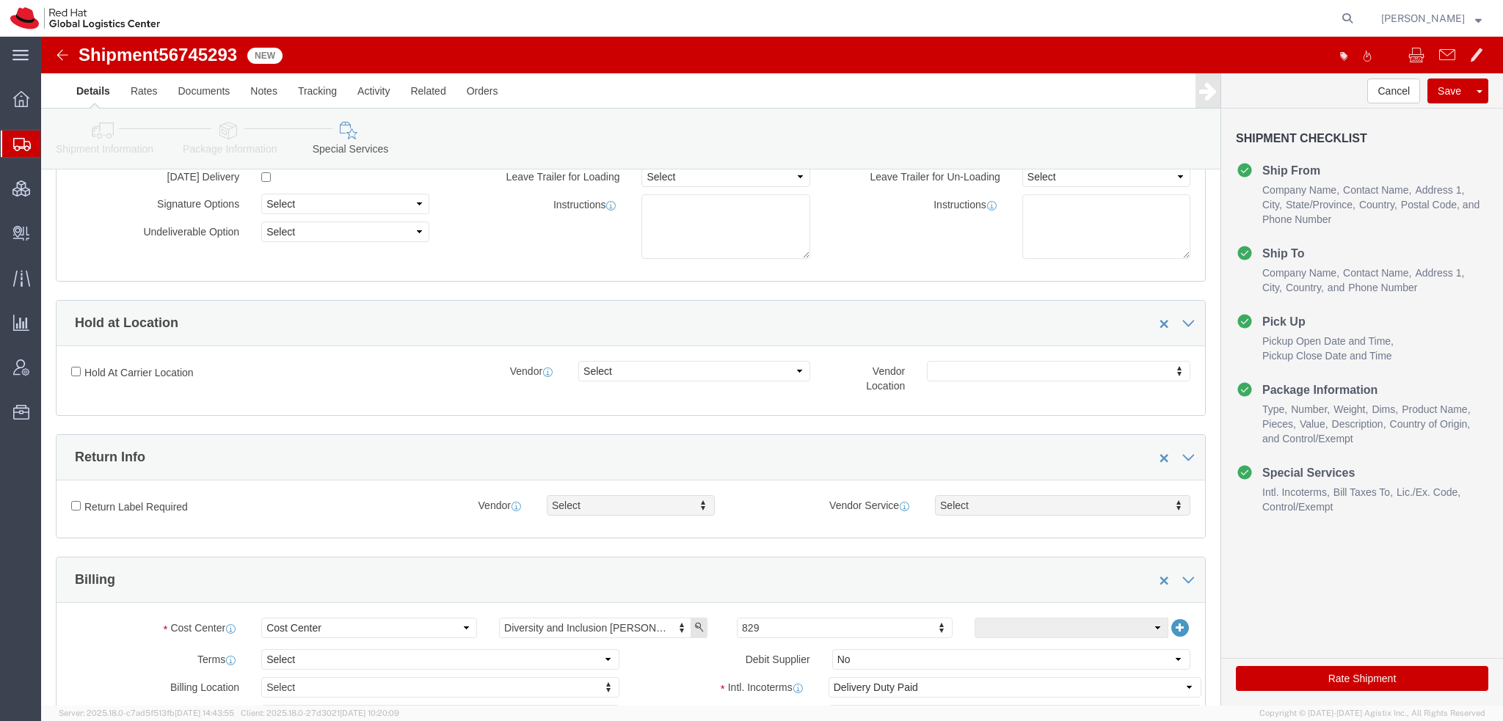
scroll to position [440, 0]
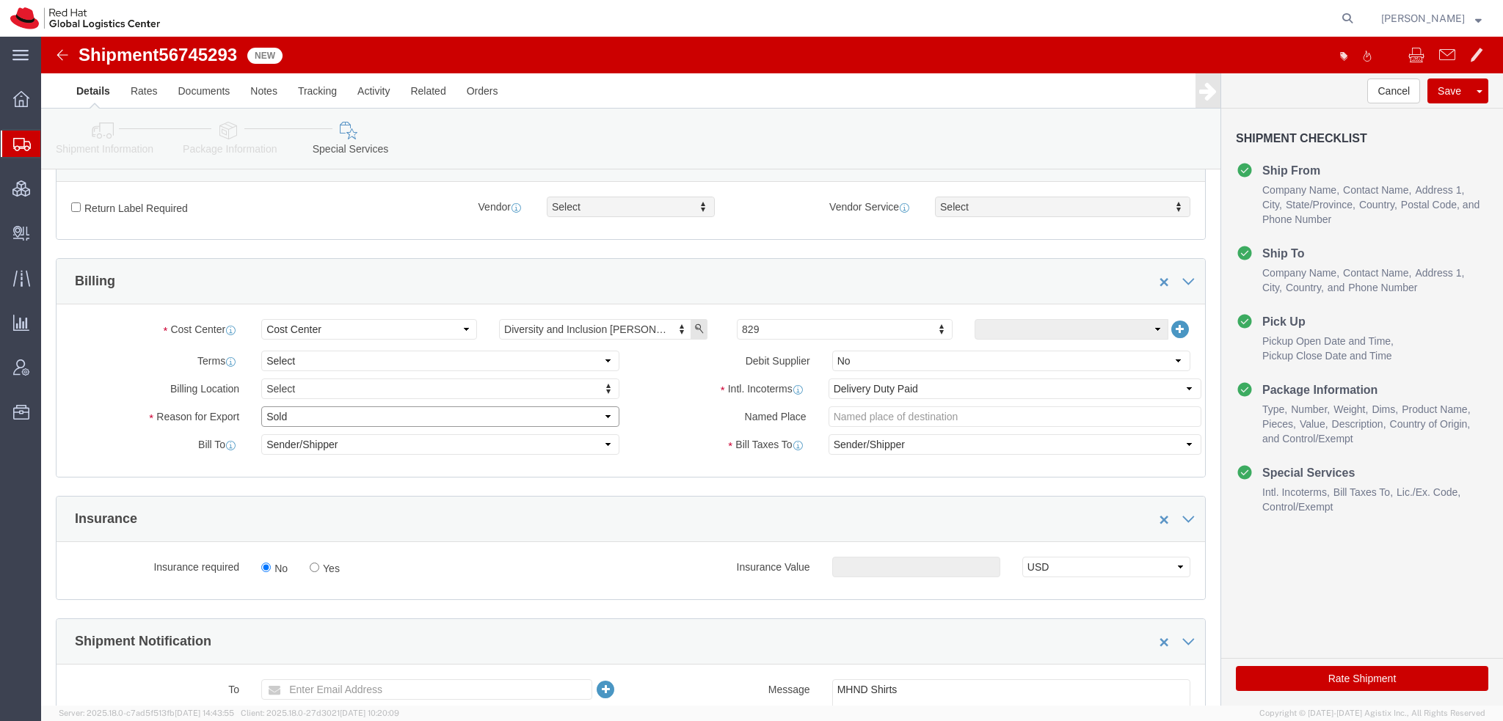
click select "Select Gift Personal Effects Repair/Warranty Return Sample Sold Temporary/Not S…"
select select "GIFT"
click select "Select Gift Personal Effects Repair/Warranty Return Sample Sold Temporary/Not S…"
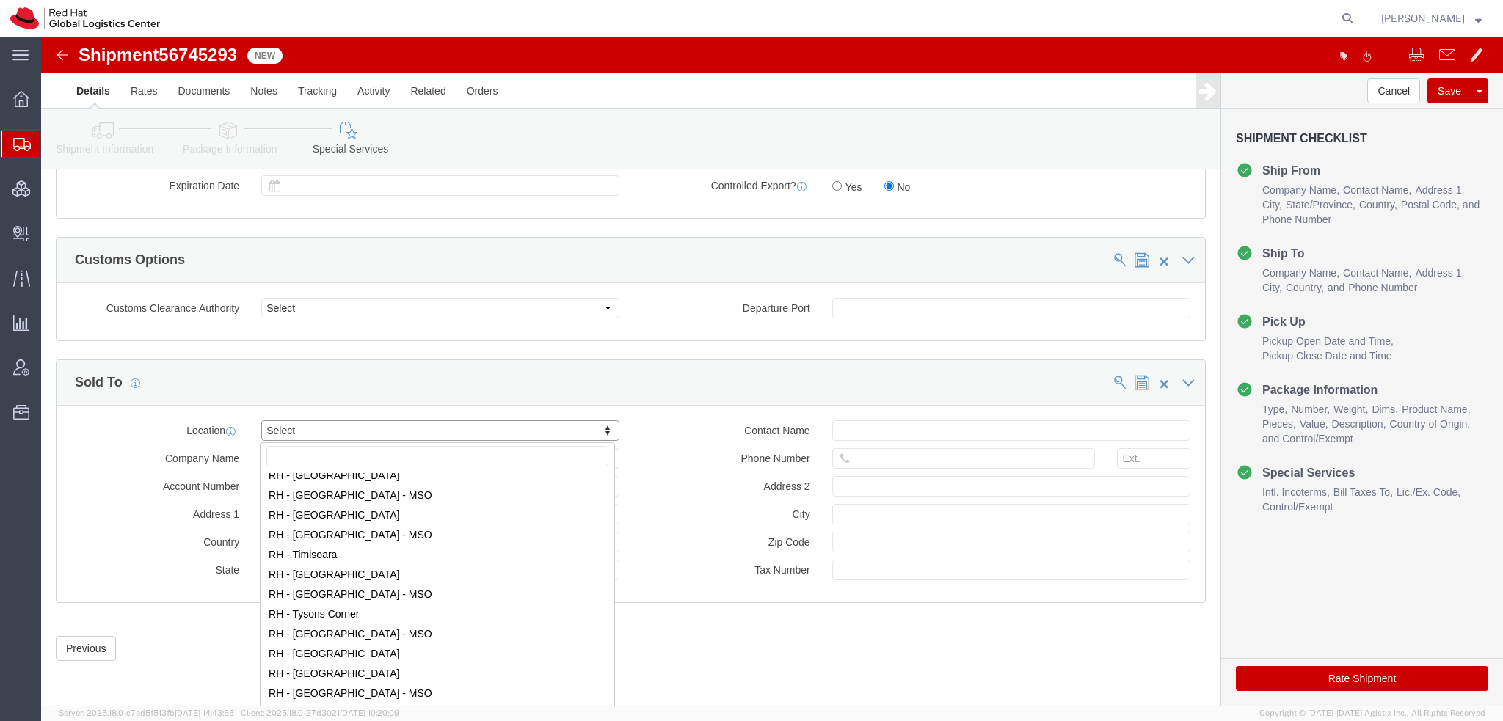
scroll to position [2421, 0]
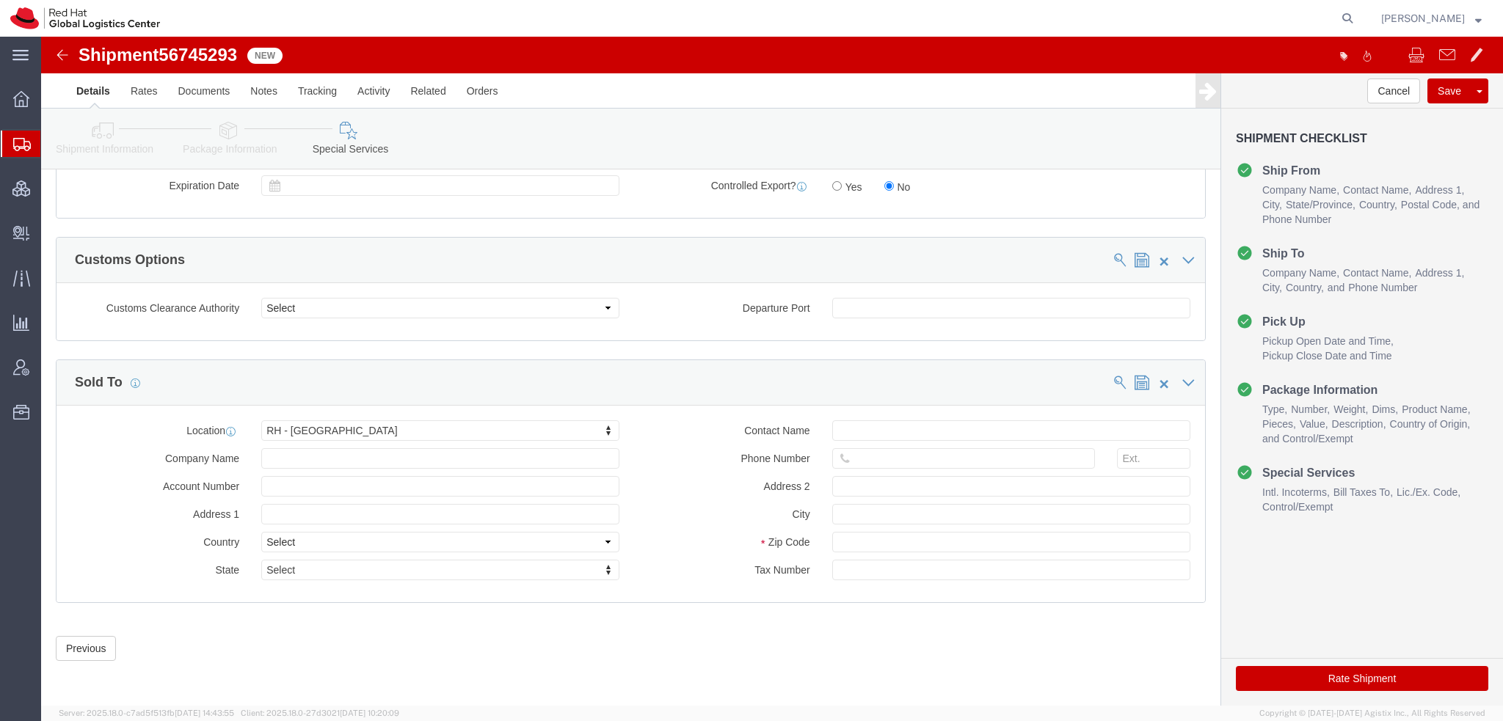
click button "Rate Shipment"
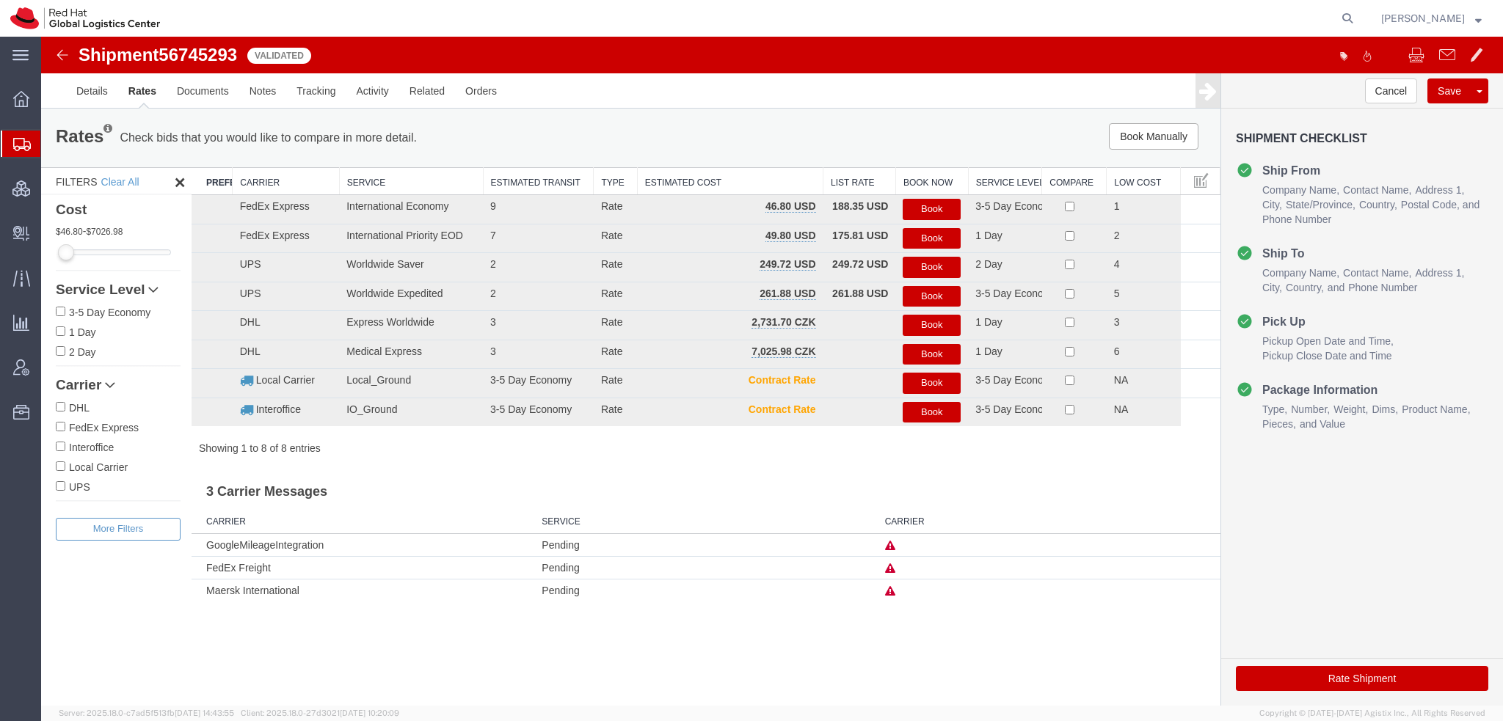
scroll to position [0, 0]
click at [952, 211] on button "Book" at bounding box center [931, 209] width 58 height 21
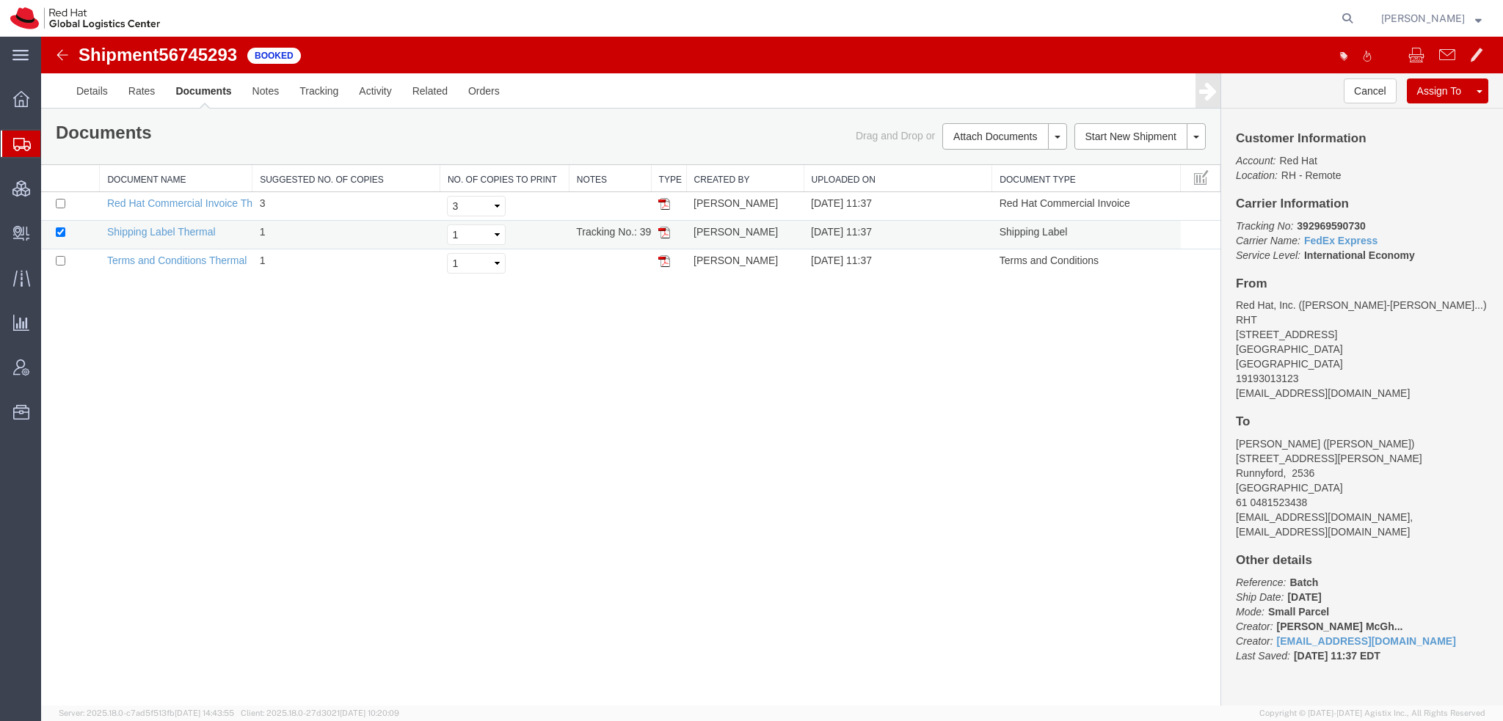
click at [666, 230] on img at bounding box center [664, 233] width 12 height 12
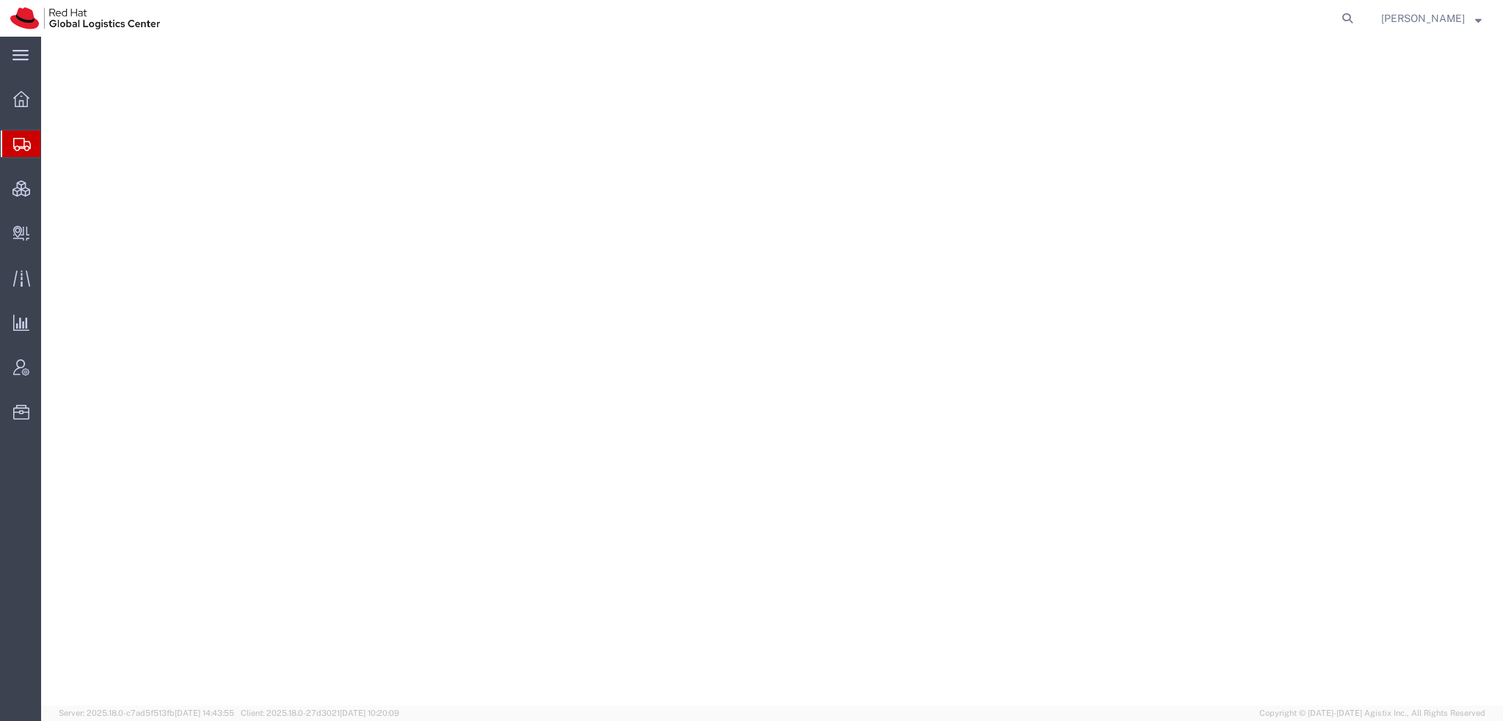
select select "38014"
select select
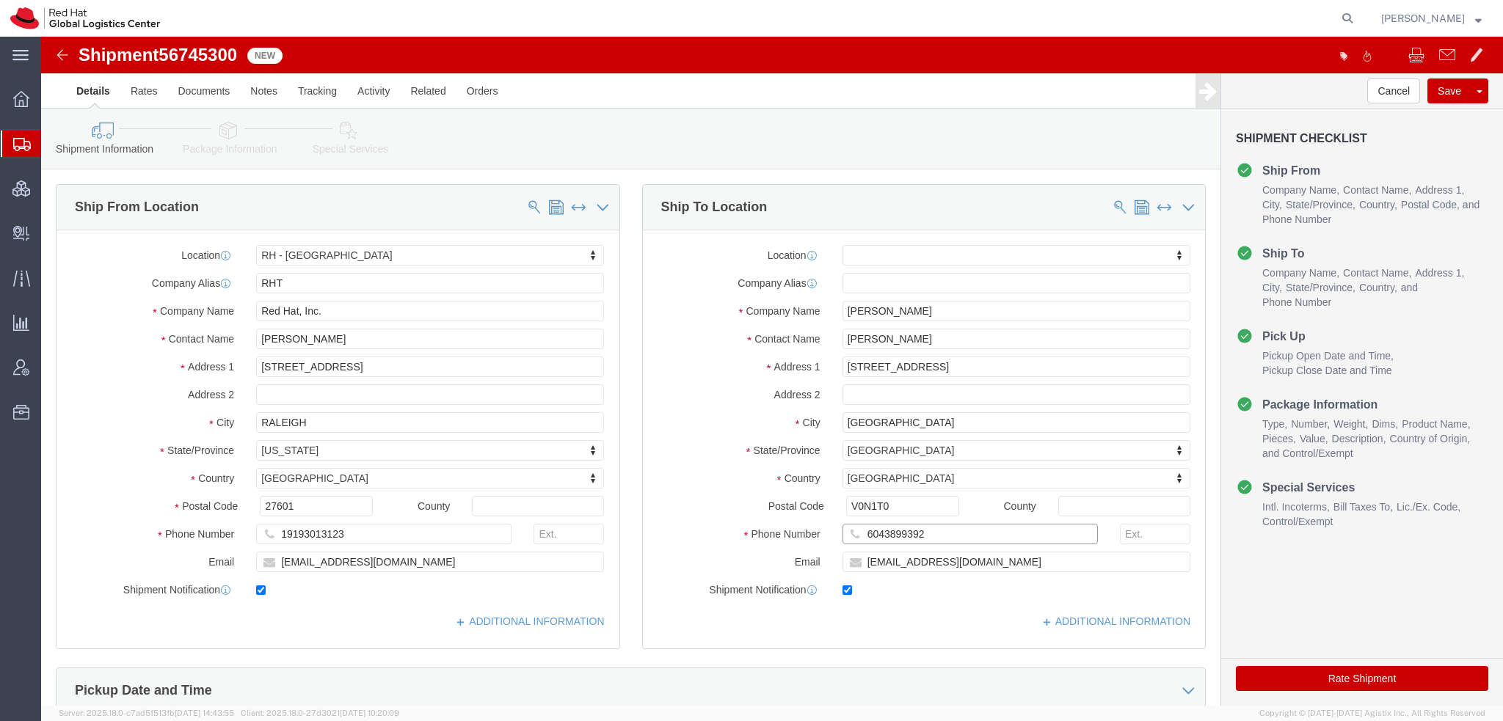
drag, startPoint x: 880, startPoint y: 496, endPoint x: 276, endPoint y: 329, distance: 627.1
click div "Ship From Location Location RH - Raleigh My Profile Location RH - Amsterdam - M…"
click icon
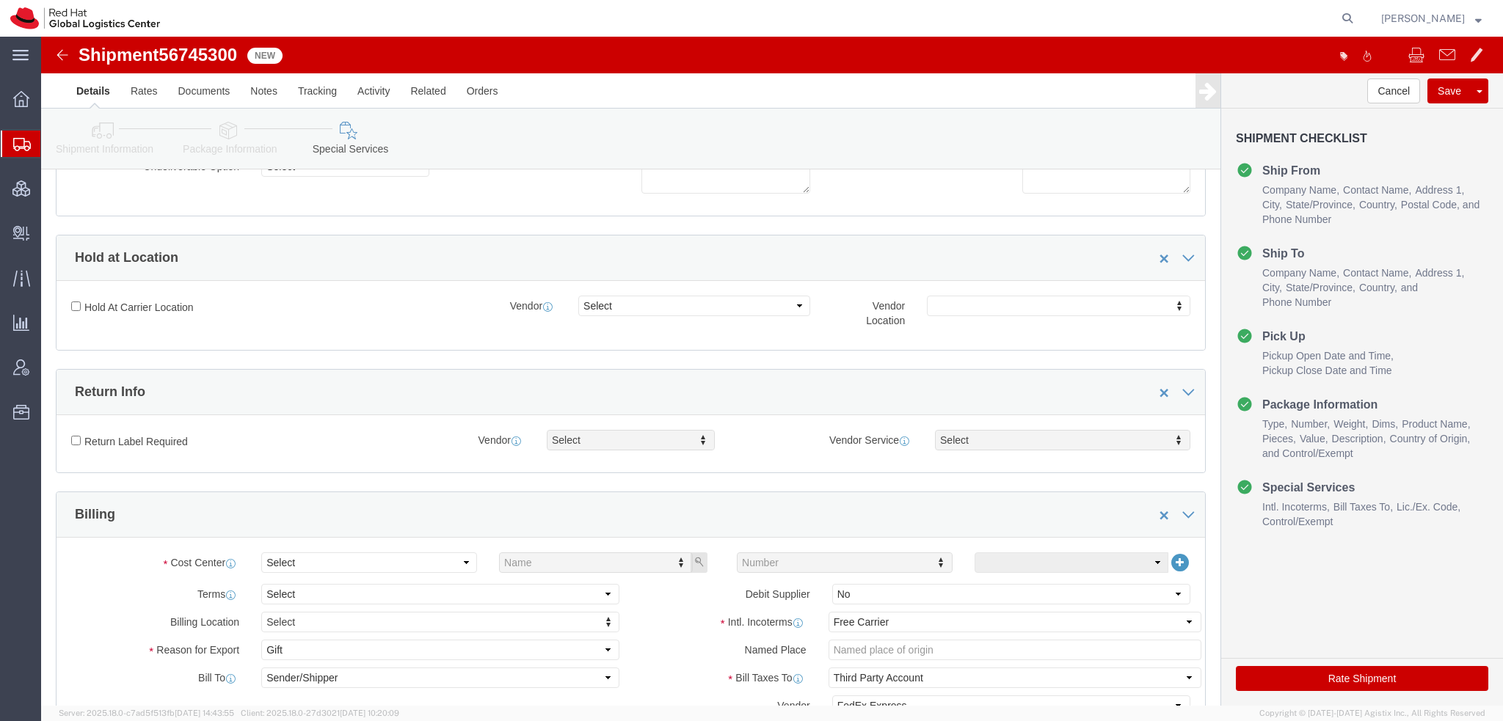
scroll to position [514, 0]
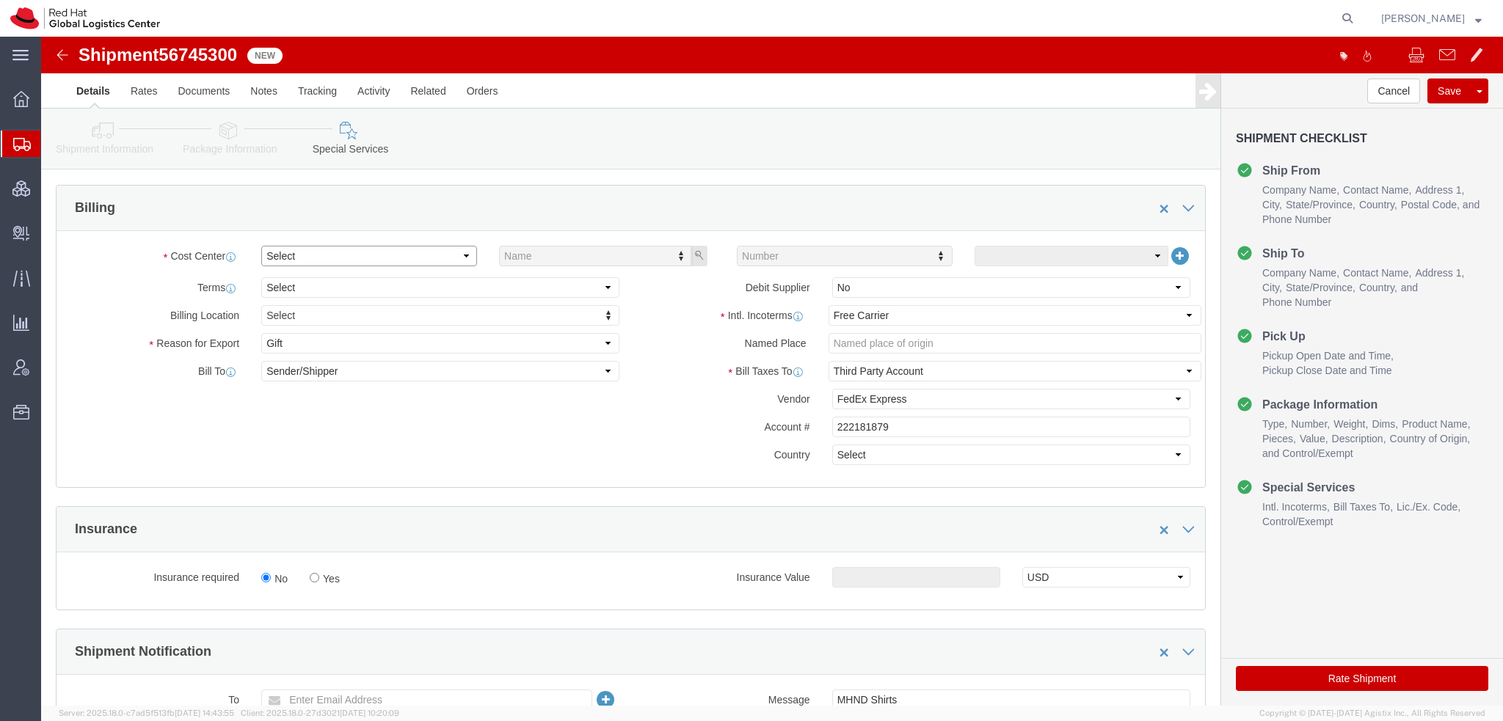
click select "Select Buyer Cost Center Department Operations Number Order Number Sales Person"
select select "COSTCENTER"
click select "Select Buyer Cost Center Department Operations Number Order Number Sales Person"
type input "829"
click button "Rate Shipment"
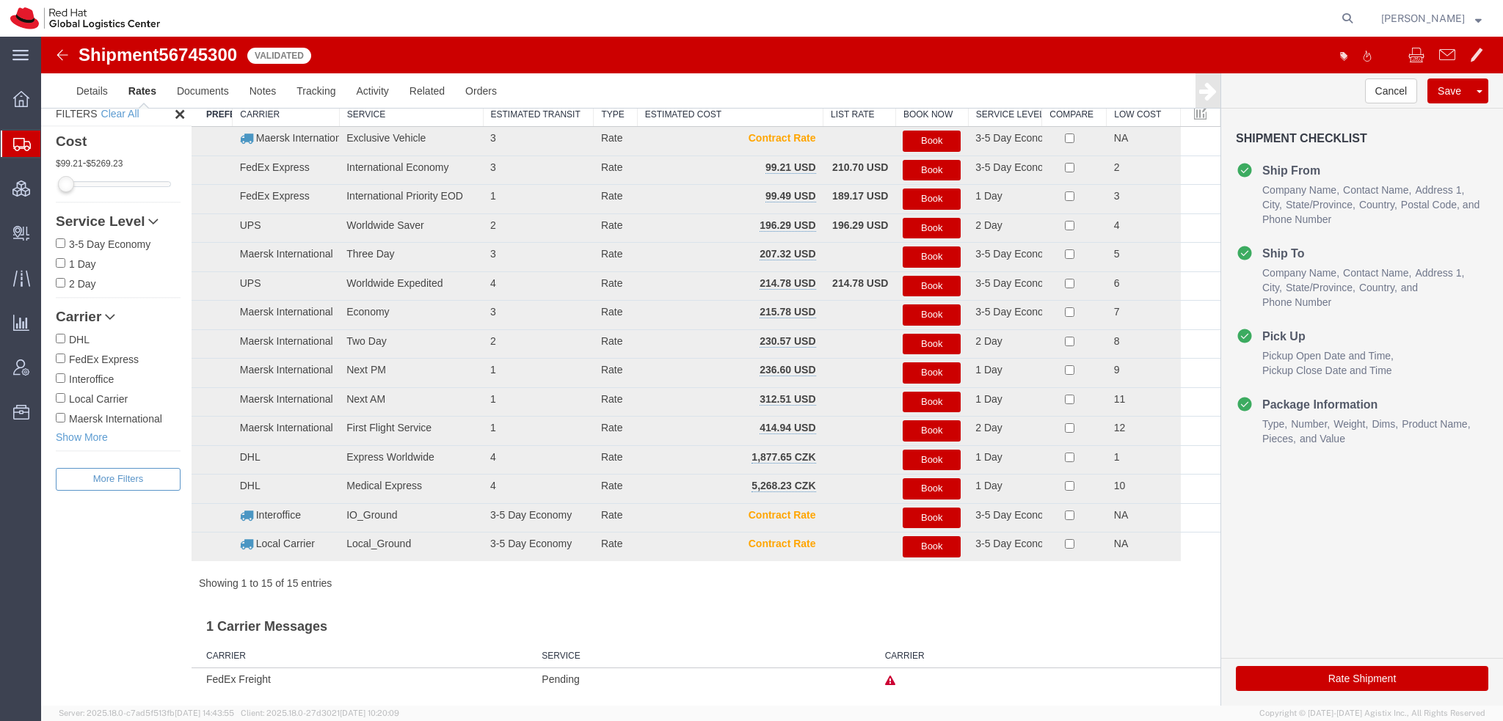
scroll to position [37, 0]
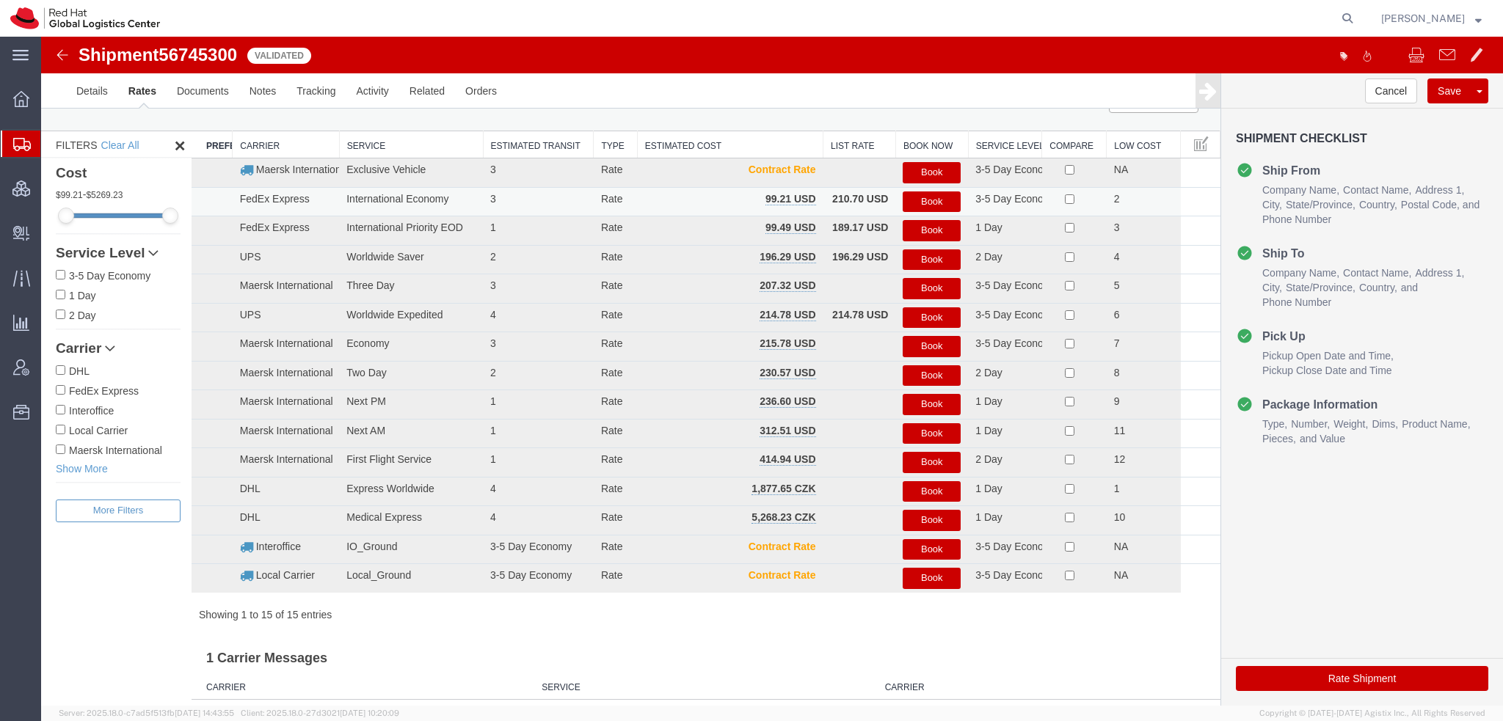
click at [933, 199] on button "Book" at bounding box center [931, 201] width 58 height 21
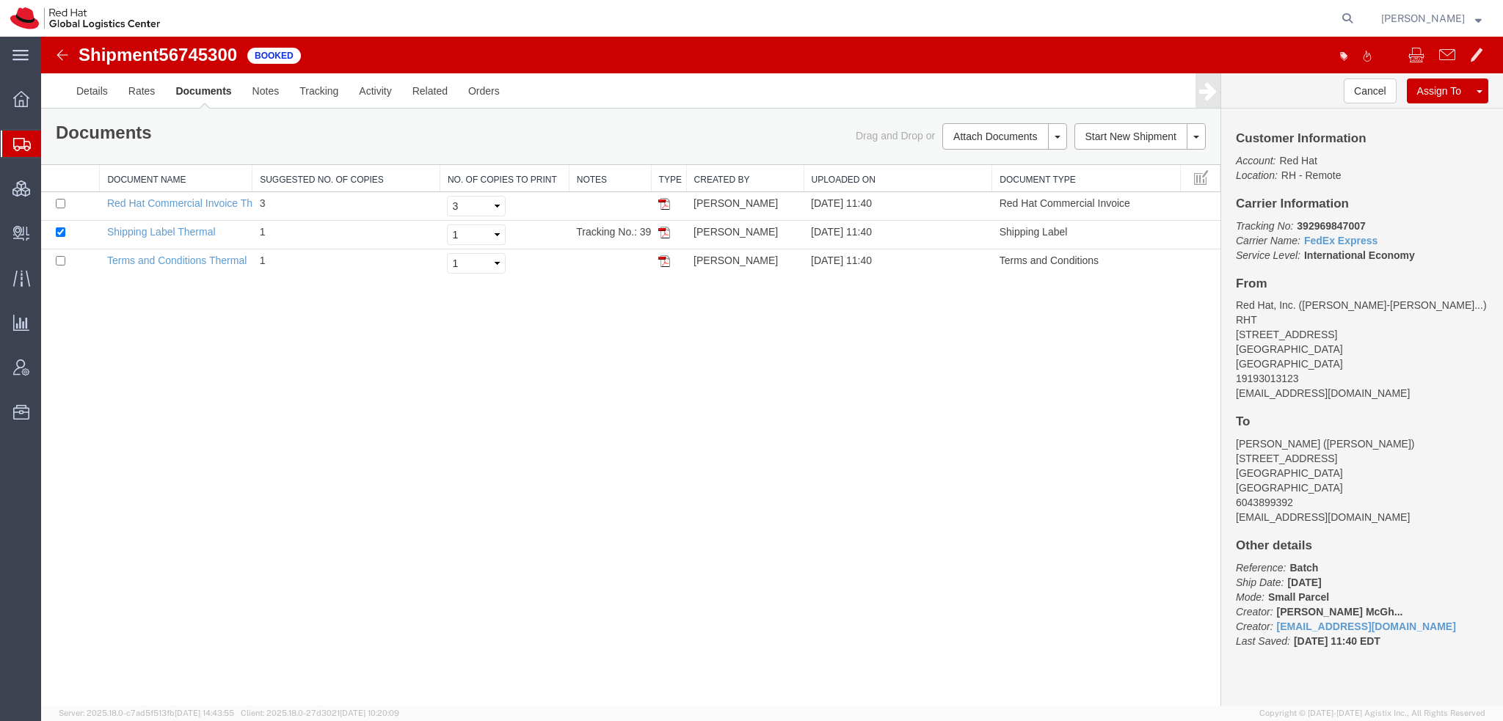
scroll to position [0, 0]
click at [662, 233] on img at bounding box center [664, 233] width 12 height 12
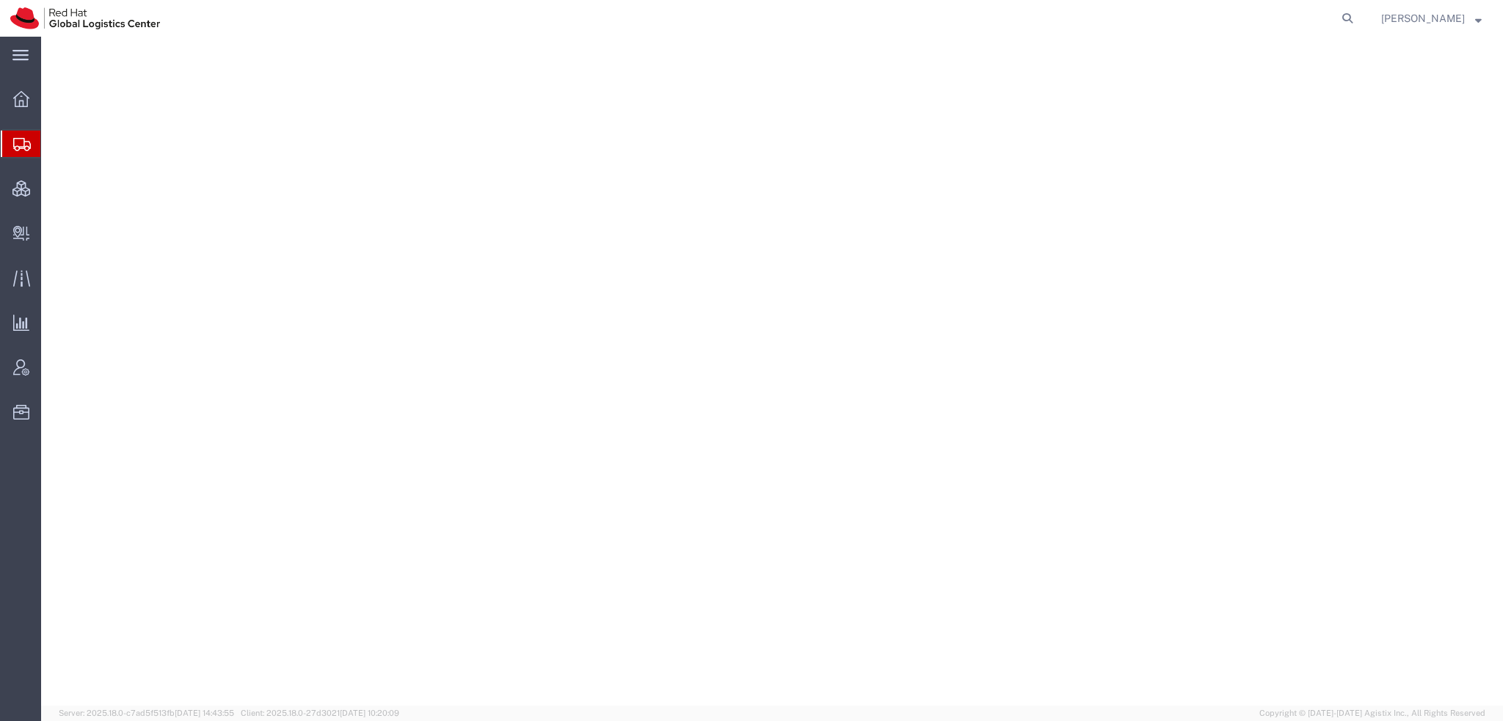
select select "38014"
select select
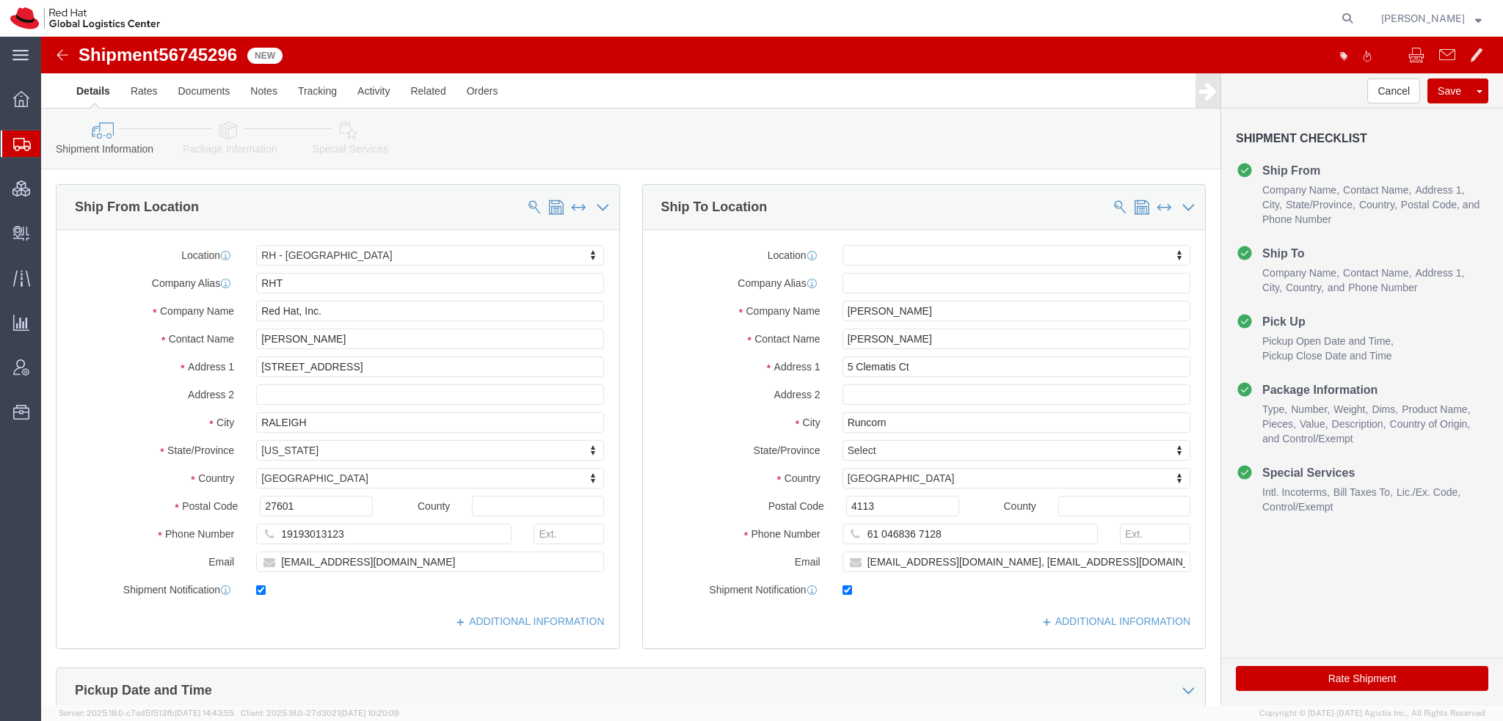
click icon
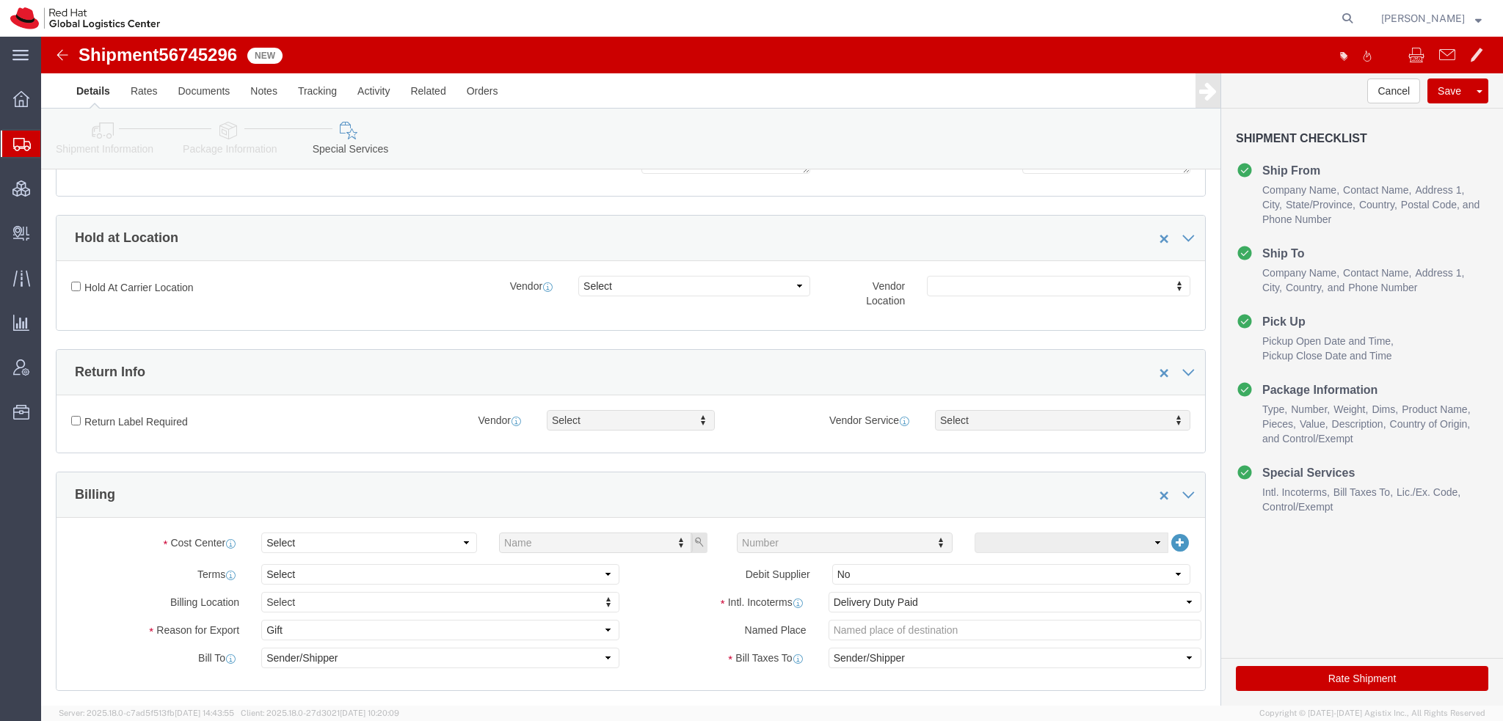
scroll to position [514, 0]
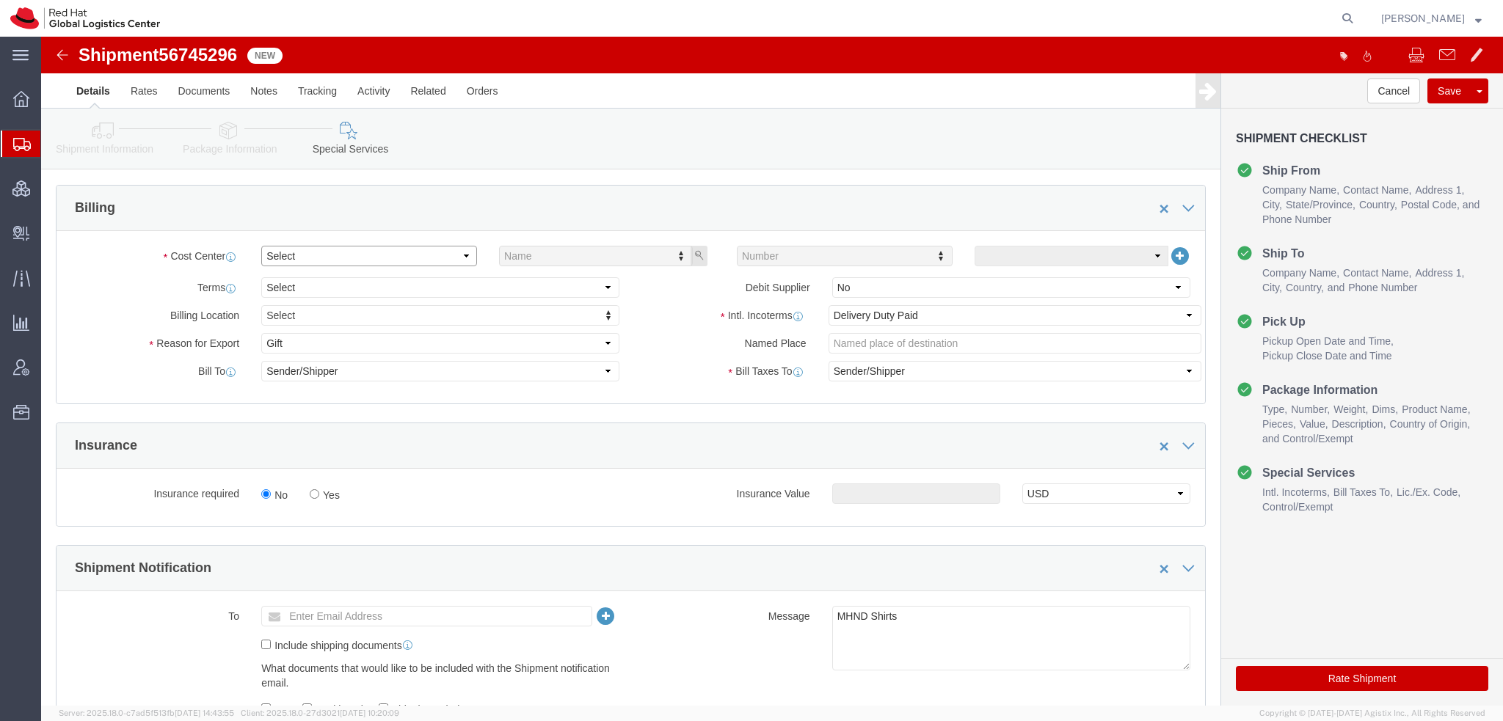
click select "Select Buyer Cost Center Department Operations Number Order Number Sales Person"
select select "COSTCENTER"
click select "Select Buyer Cost Center Department Operations Number Order Number Sales Person"
type input "829"
click button "Rate Shipment"
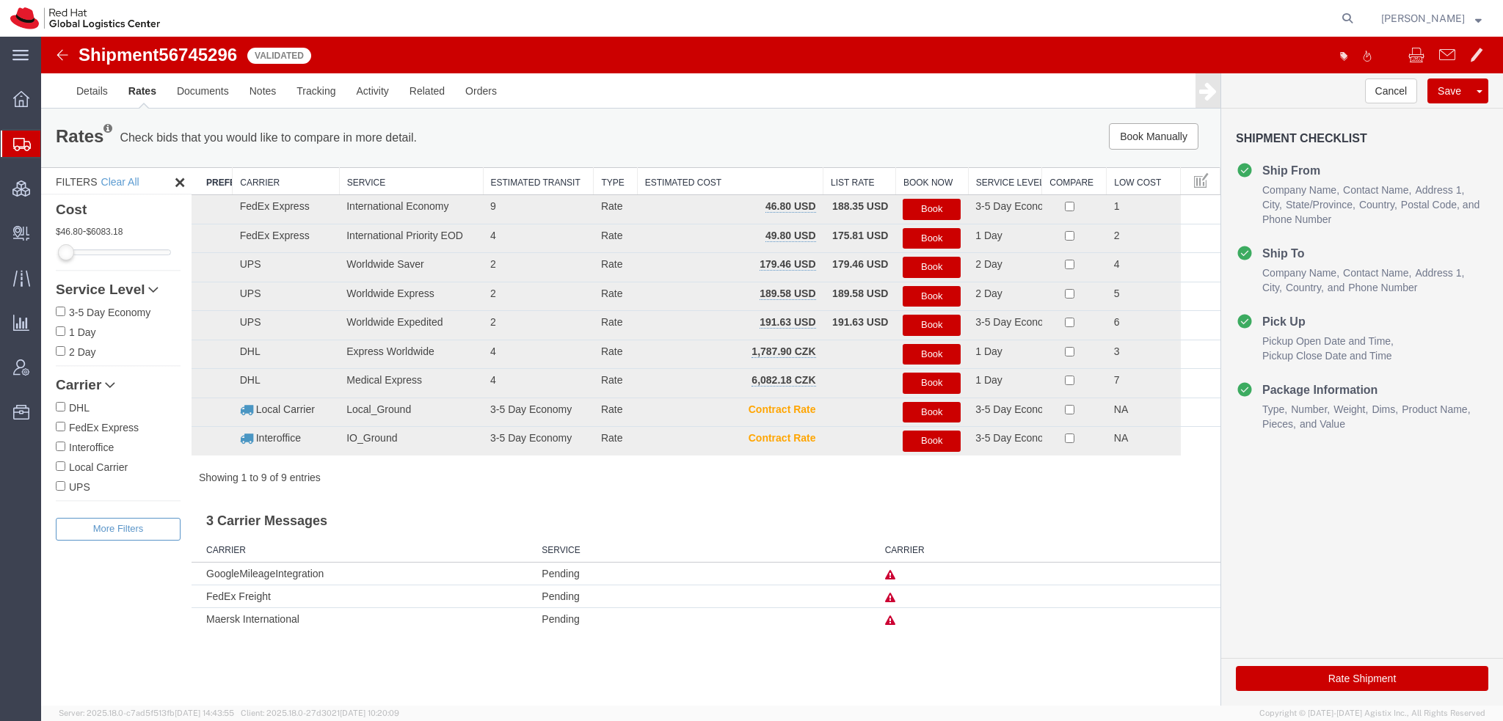
scroll to position [0, 0]
click at [927, 209] on button "Book" at bounding box center [931, 209] width 58 height 21
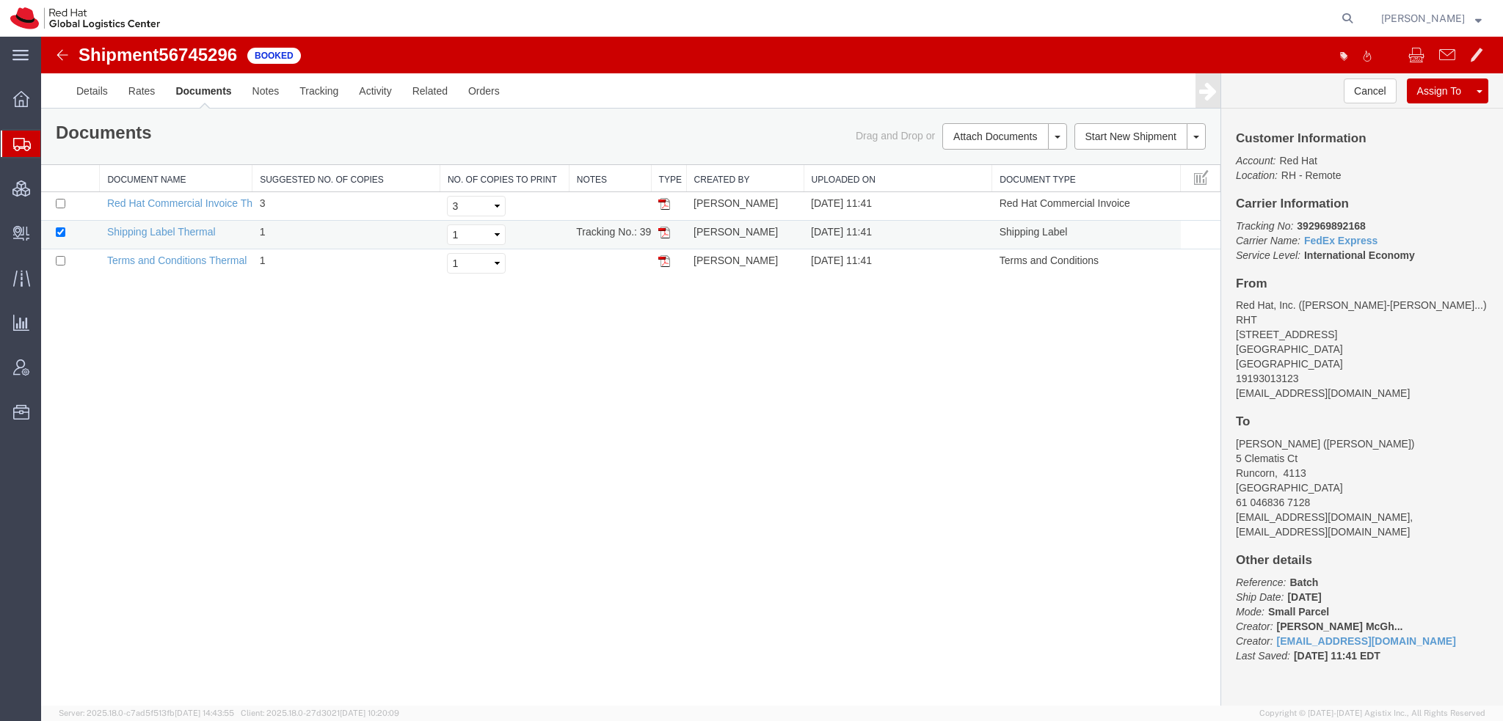
click at [663, 231] on img at bounding box center [664, 233] width 12 height 12
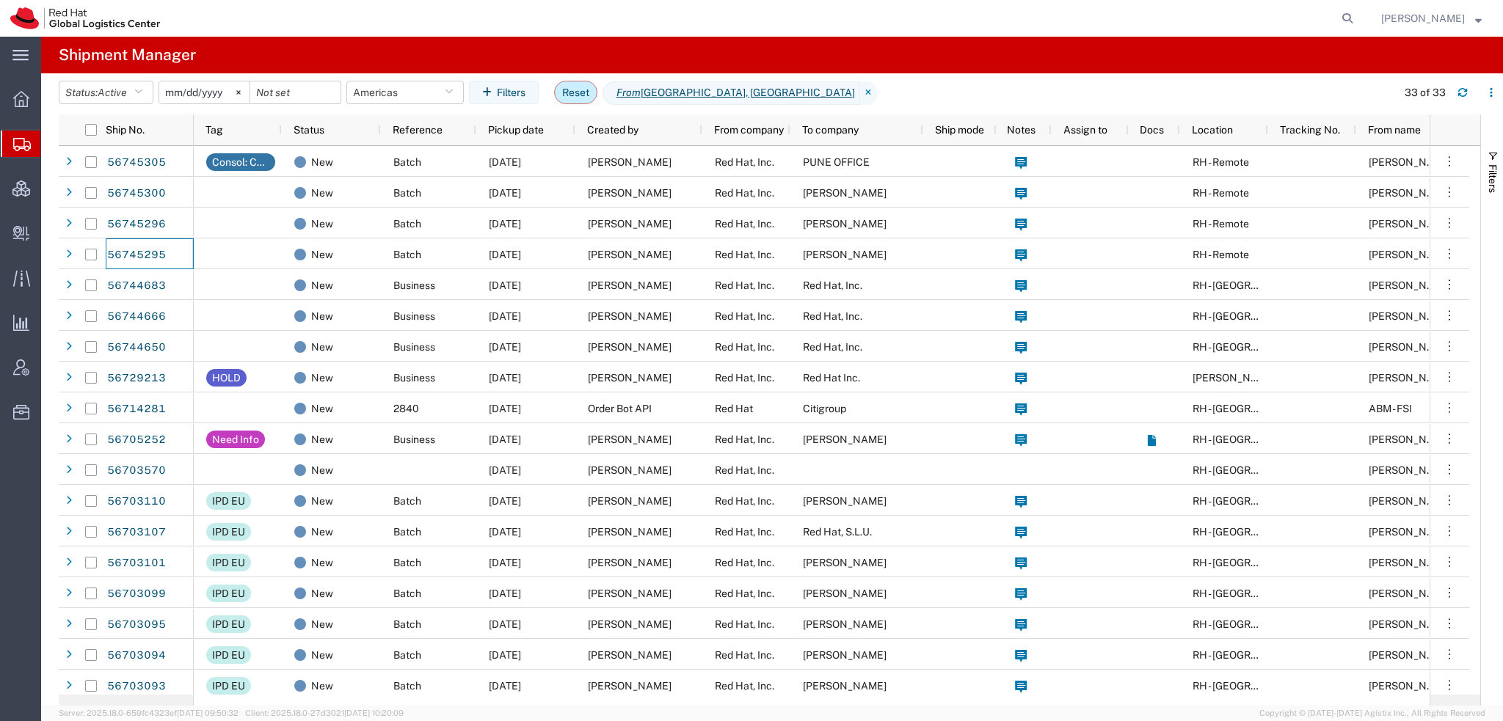
click at [580, 95] on button "Reset" at bounding box center [575, 92] width 43 height 23
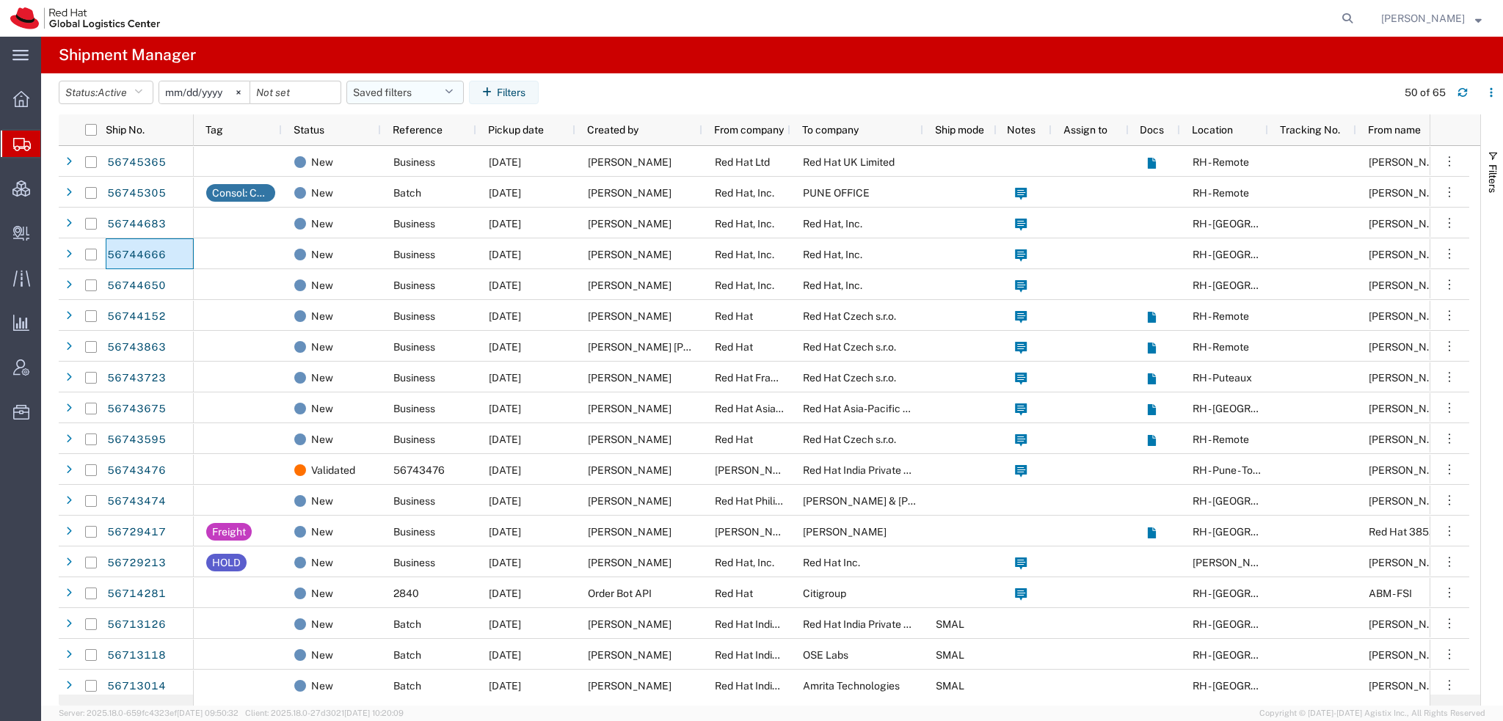
click at [447, 91] on button "Saved filters" at bounding box center [404, 92] width 117 height 23
click at [414, 156] on span "Americas" at bounding box center [445, 156] width 192 height 27
type input "2023-05-07"
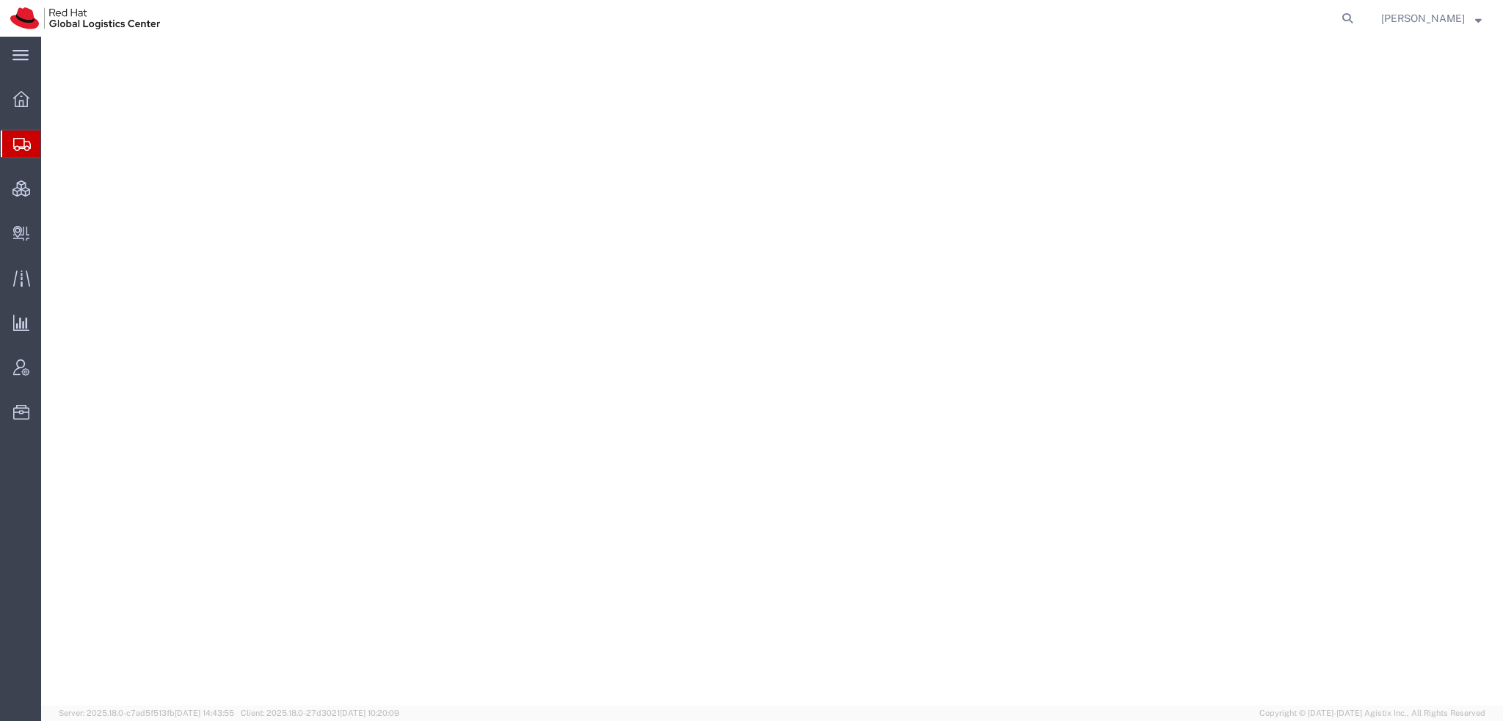
select select "38014"
select select
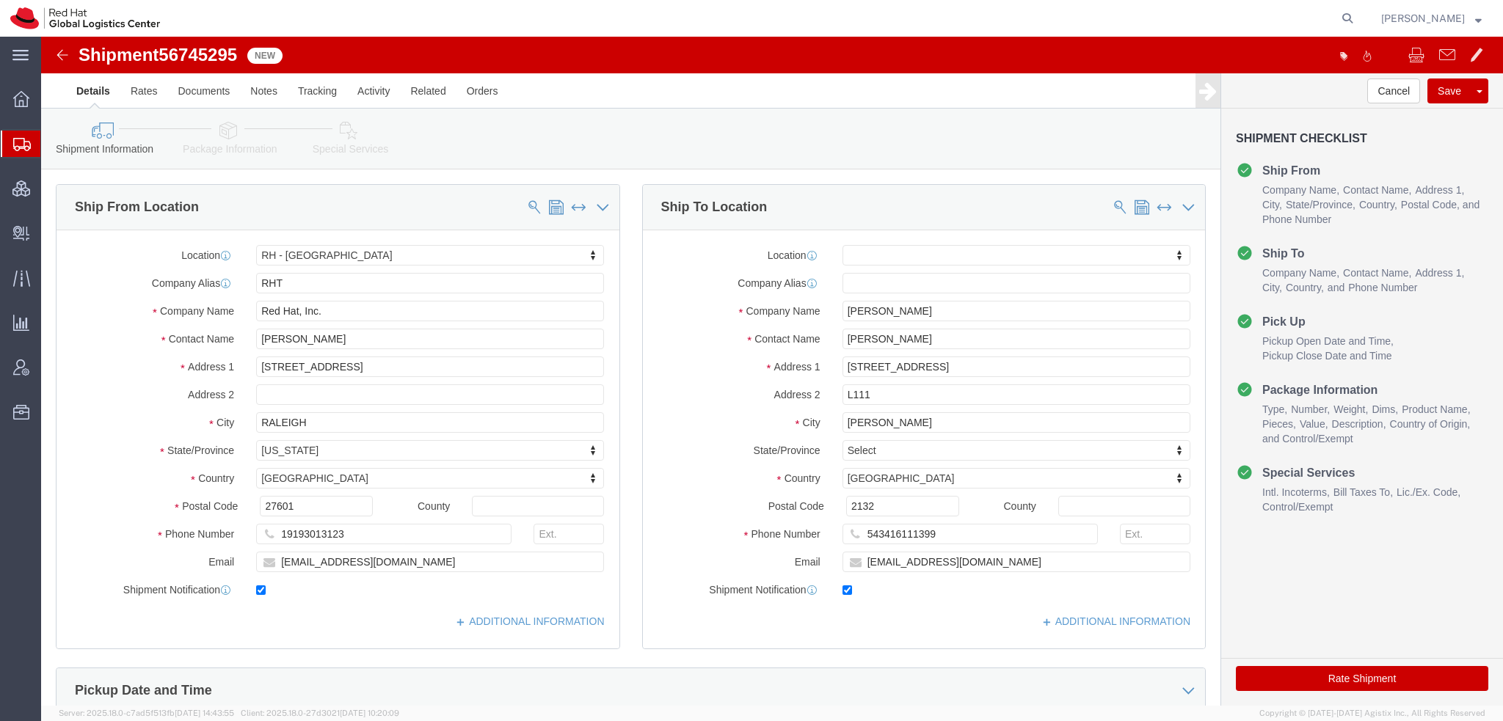
click link "Special Services"
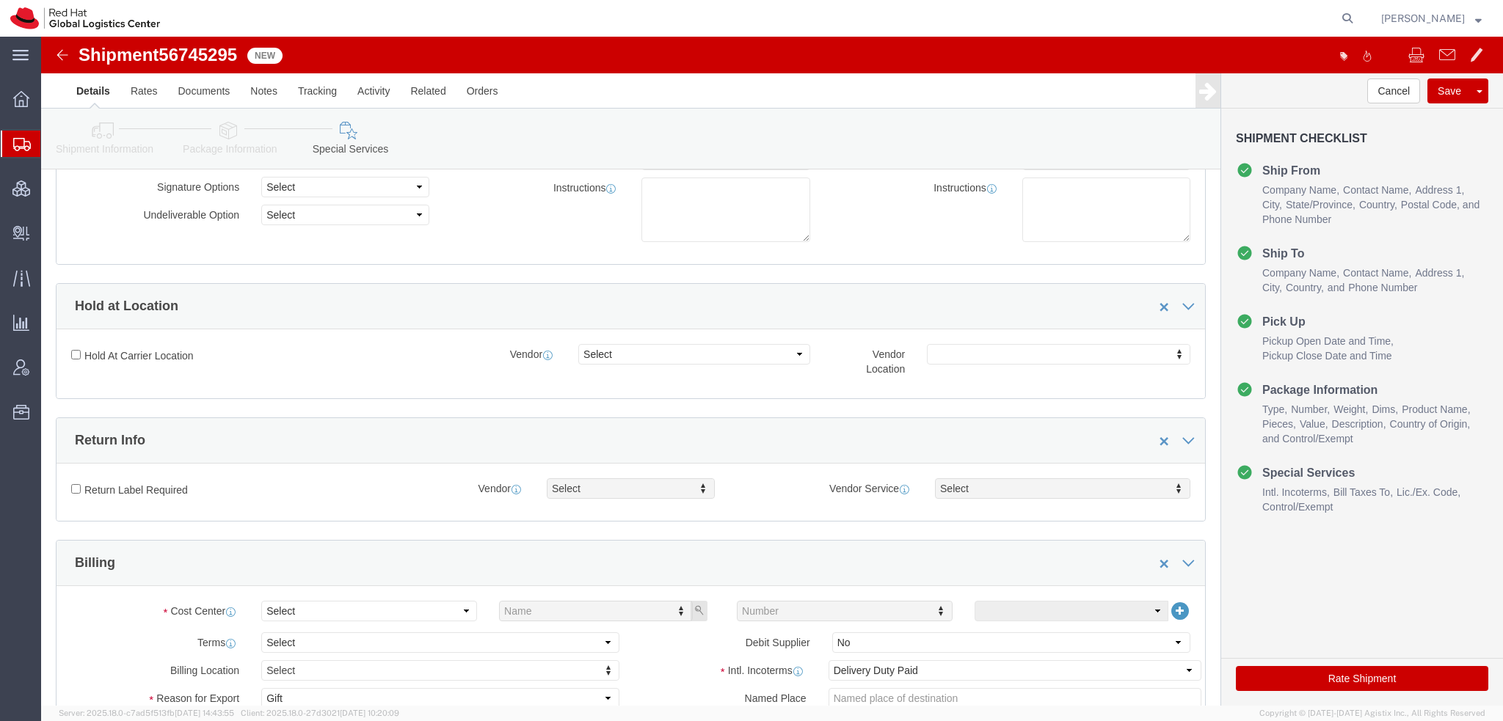
scroll to position [440, 0]
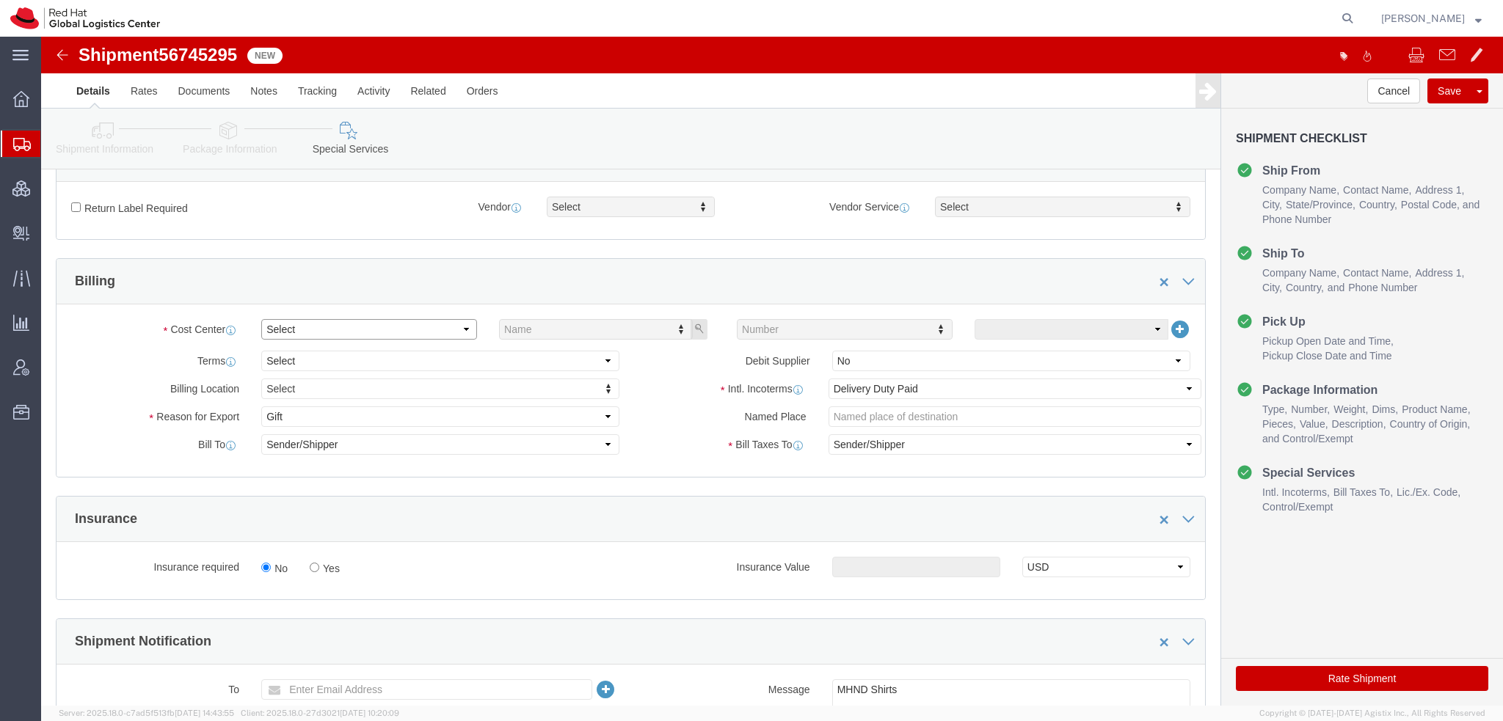
click select "Select Buyer Cost Center Department Operations Number Order Number Sales Person"
select select "COSTCENTER"
click select "Select Buyer Cost Center Department Operations Number Order Number Sales Person"
type input "829"
click button "Rate Shipment"
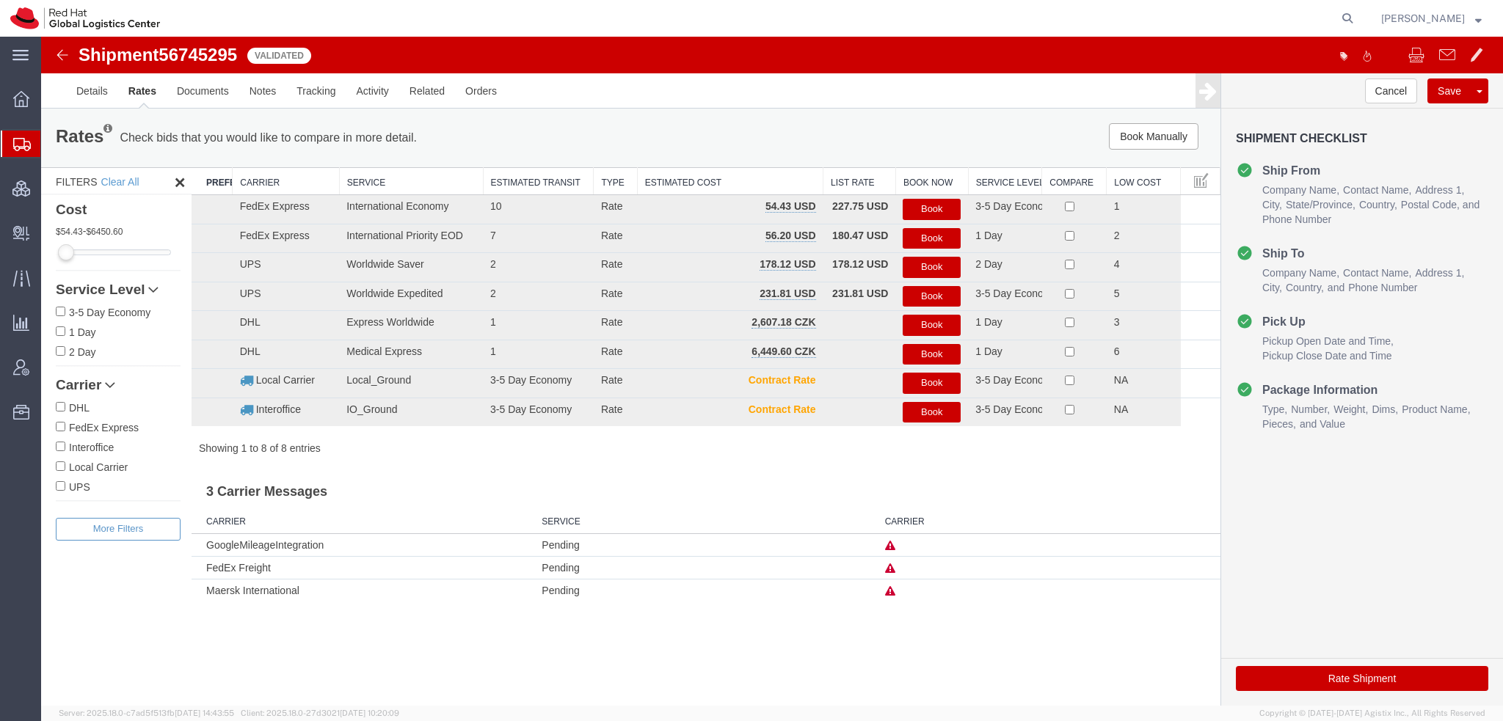
scroll to position [0, 0]
click at [935, 206] on button "Book" at bounding box center [931, 209] width 58 height 21
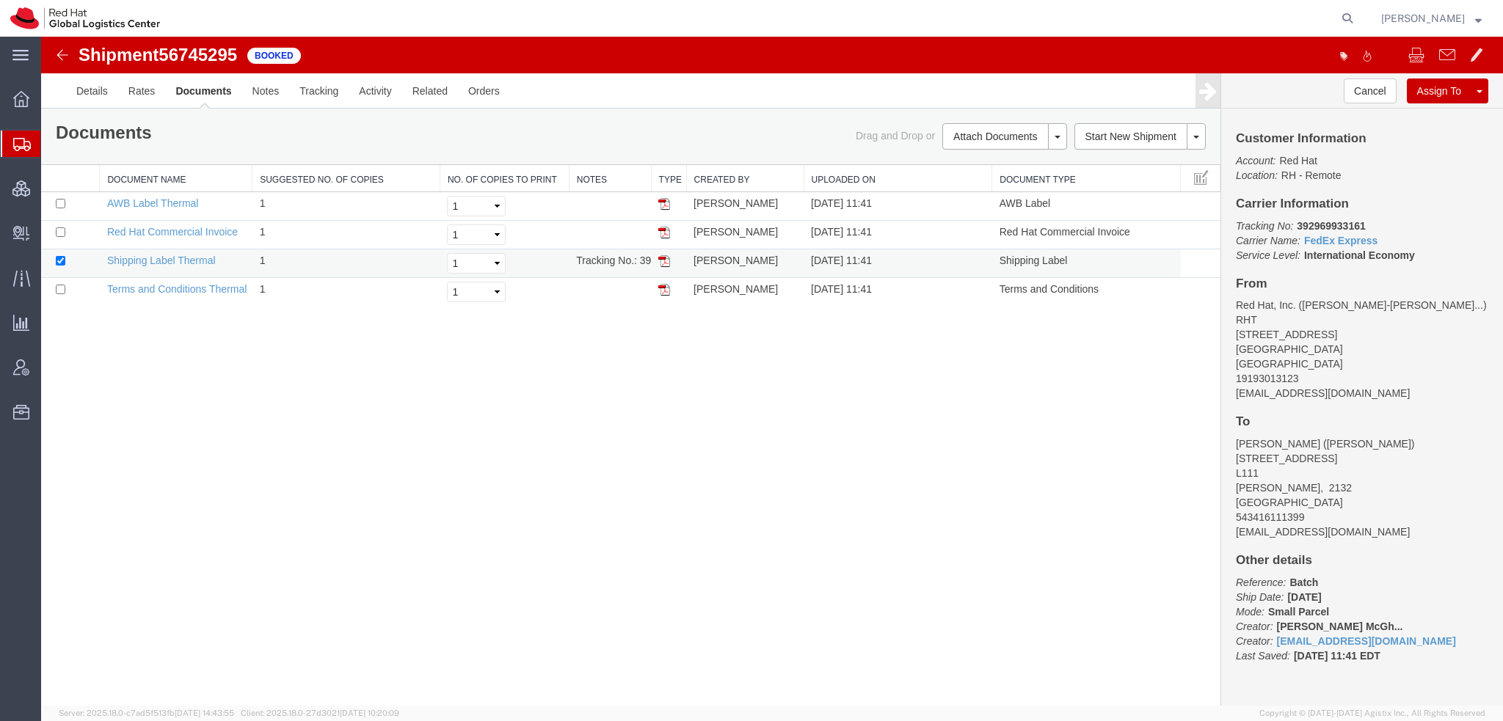
click at [666, 260] on img at bounding box center [664, 261] width 12 height 12
click at [663, 204] on img at bounding box center [664, 204] width 12 height 12
click at [663, 233] on img at bounding box center [664, 233] width 12 height 12
